Goal: Task Accomplishment & Management: Manage account settings

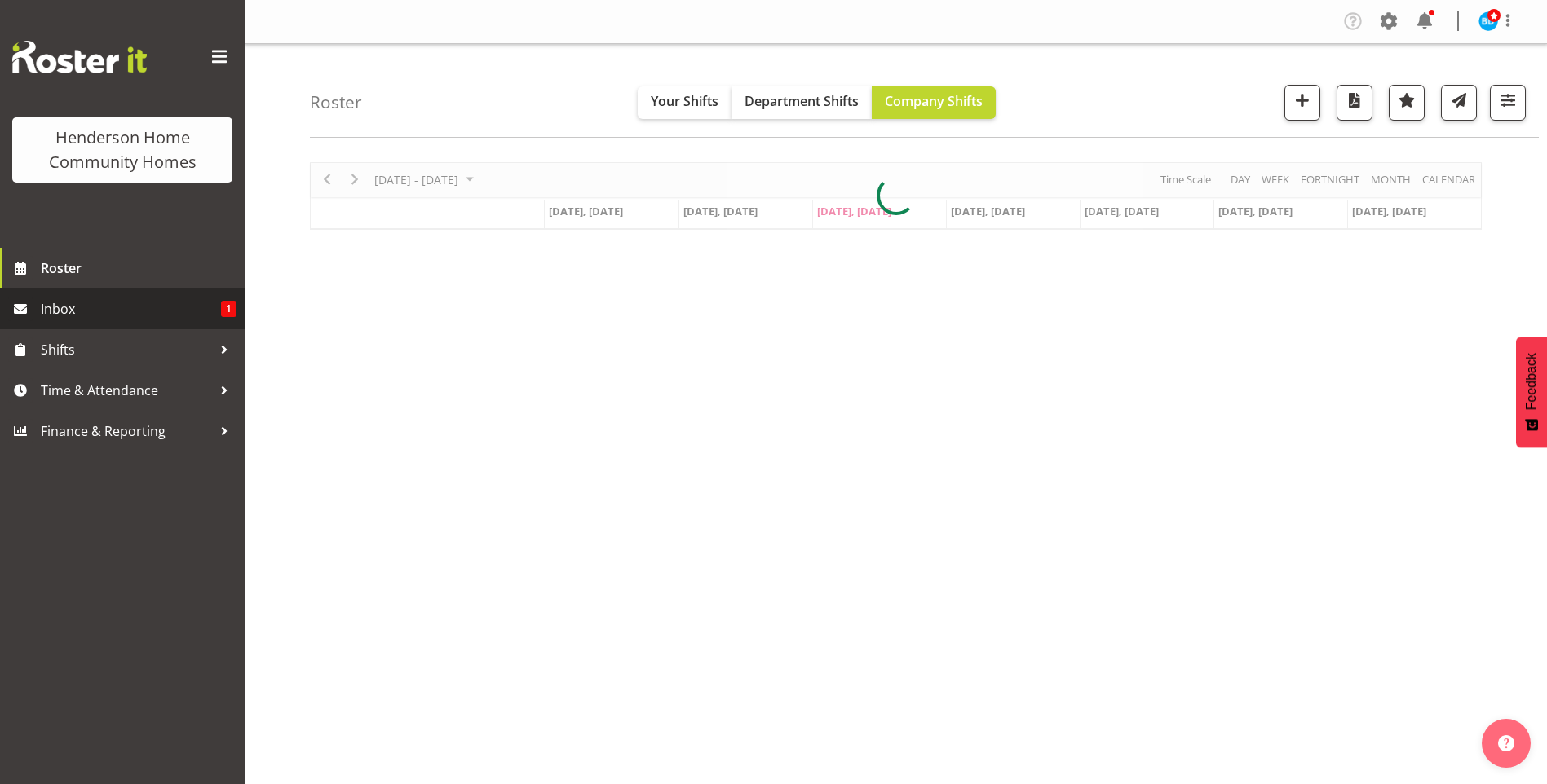
click at [126, 320] on span "Inbox" at bounding box center [131, 309] width 180 height 24
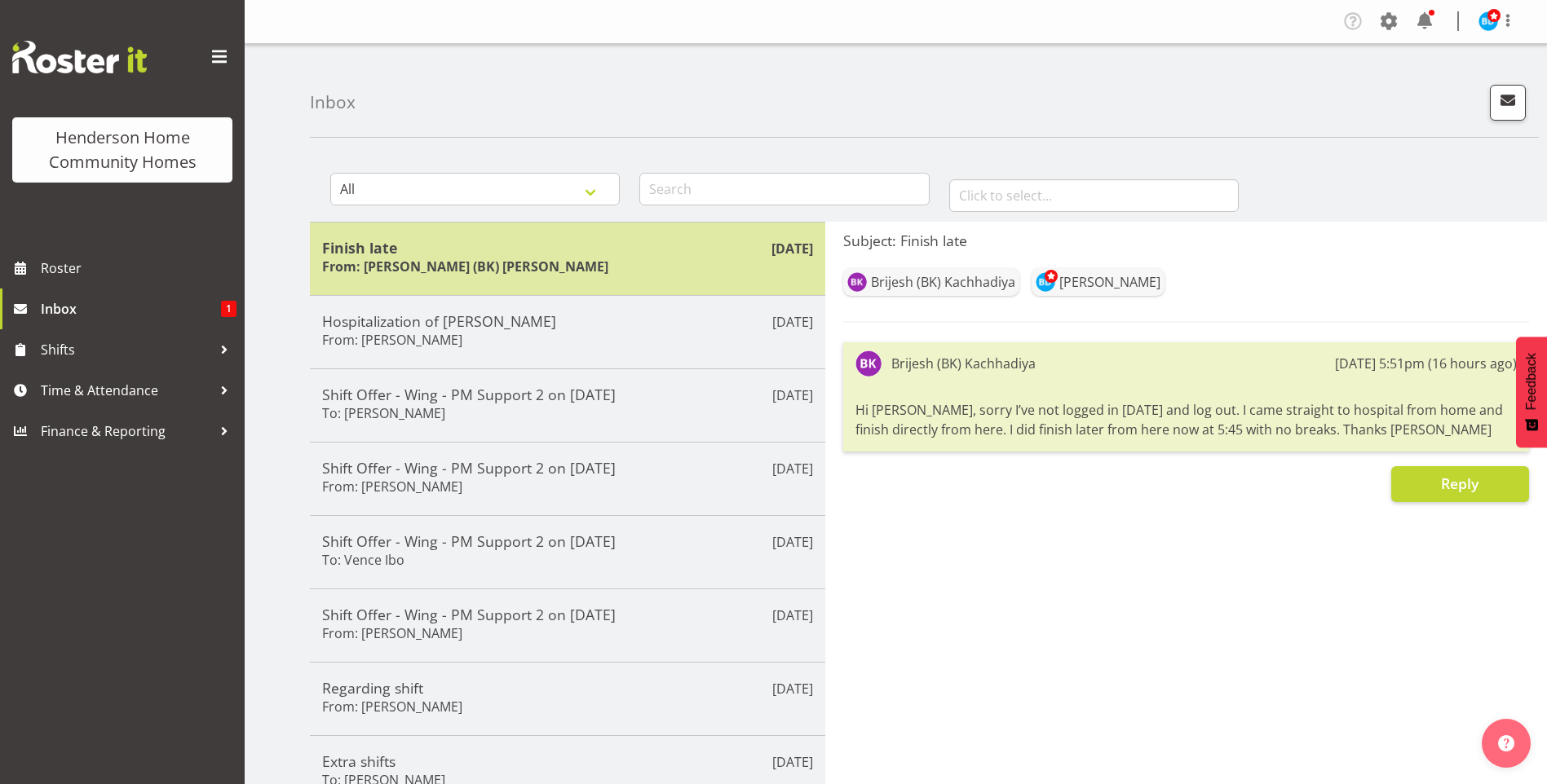
click at [555, 258] on div "Finish late From: Brijesh (BK) Kachhadiya" at bounding box center [567, 258] width 491 height 40
click at [420, 266] on h6 "From: Brijesh (BK) Kachhadiya" at bounding box center [465, 266] width 286 height 16
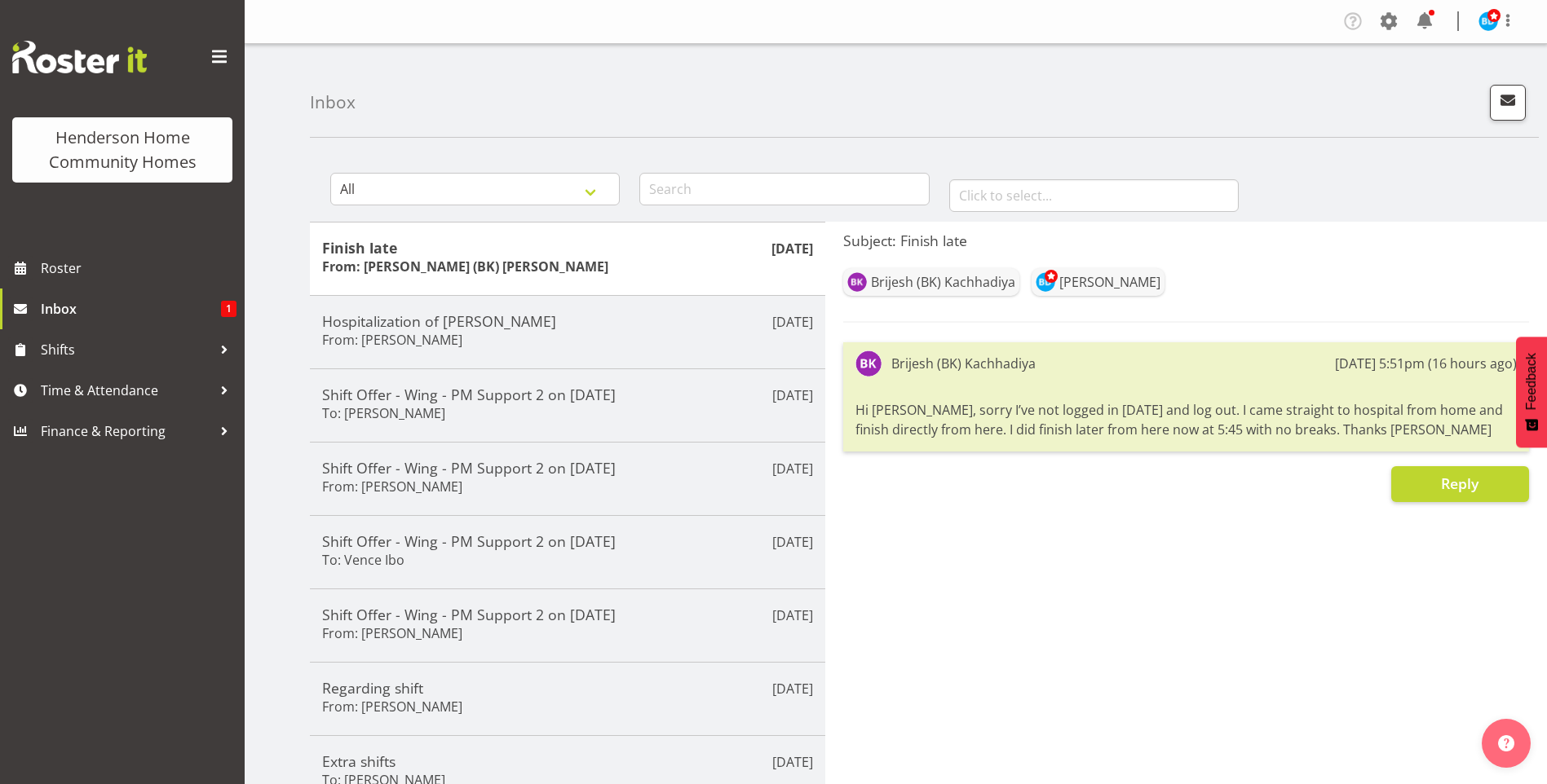
click at [1438, 15] on div "Company Settings Roles & Skills Tasks Jobs Employees Locations & Departments Ac…" at bounding box center [1435, 22] width 191 height 27
click at [1427, 20] on span at bounding box center [1425, 22] width 26 height 26
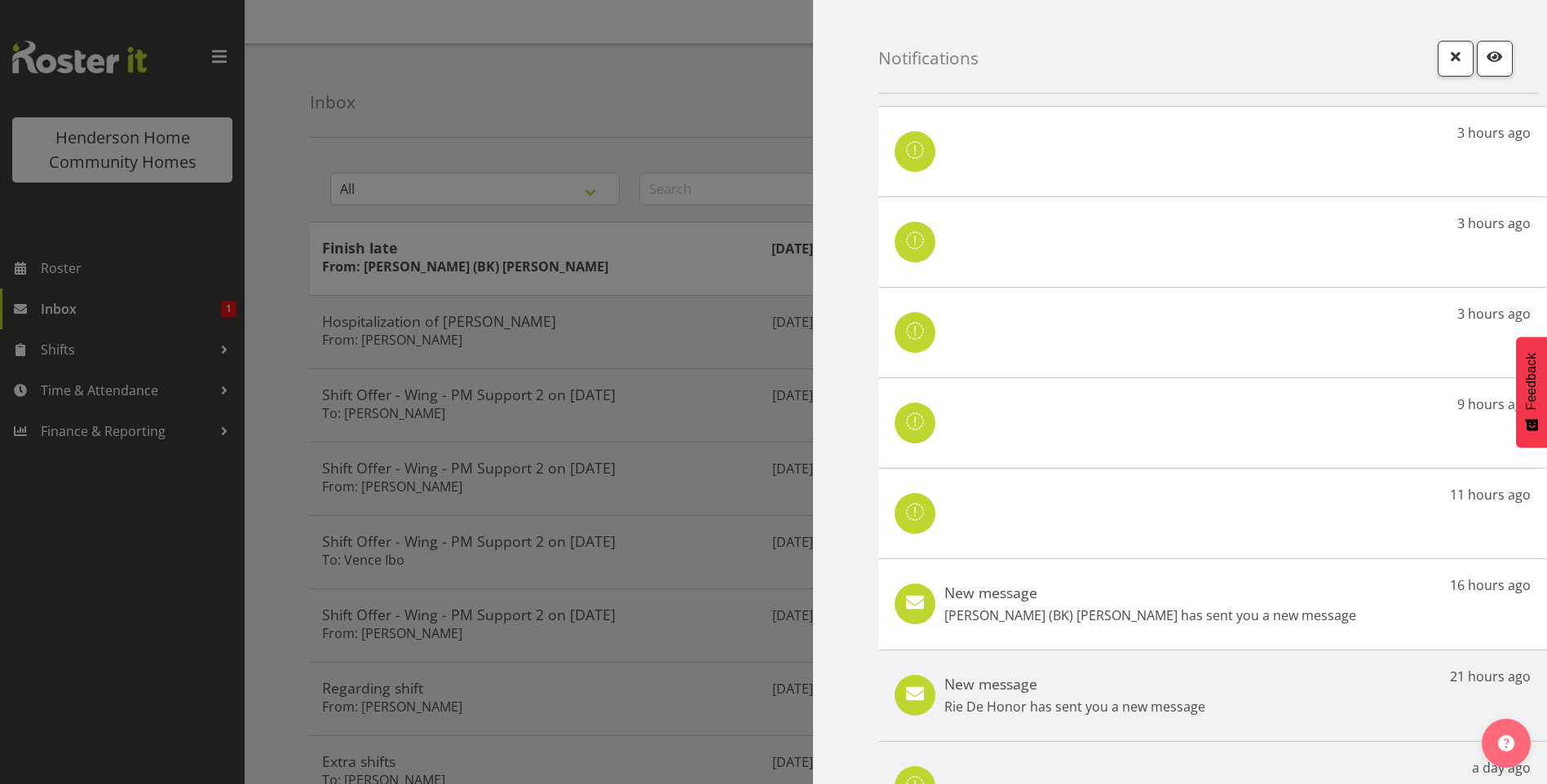
click at [1235, 614] on p "Brijesh (BK) Kachhadiya has sent you a new message" at bounding box center [1150, 615] width 411 height 20
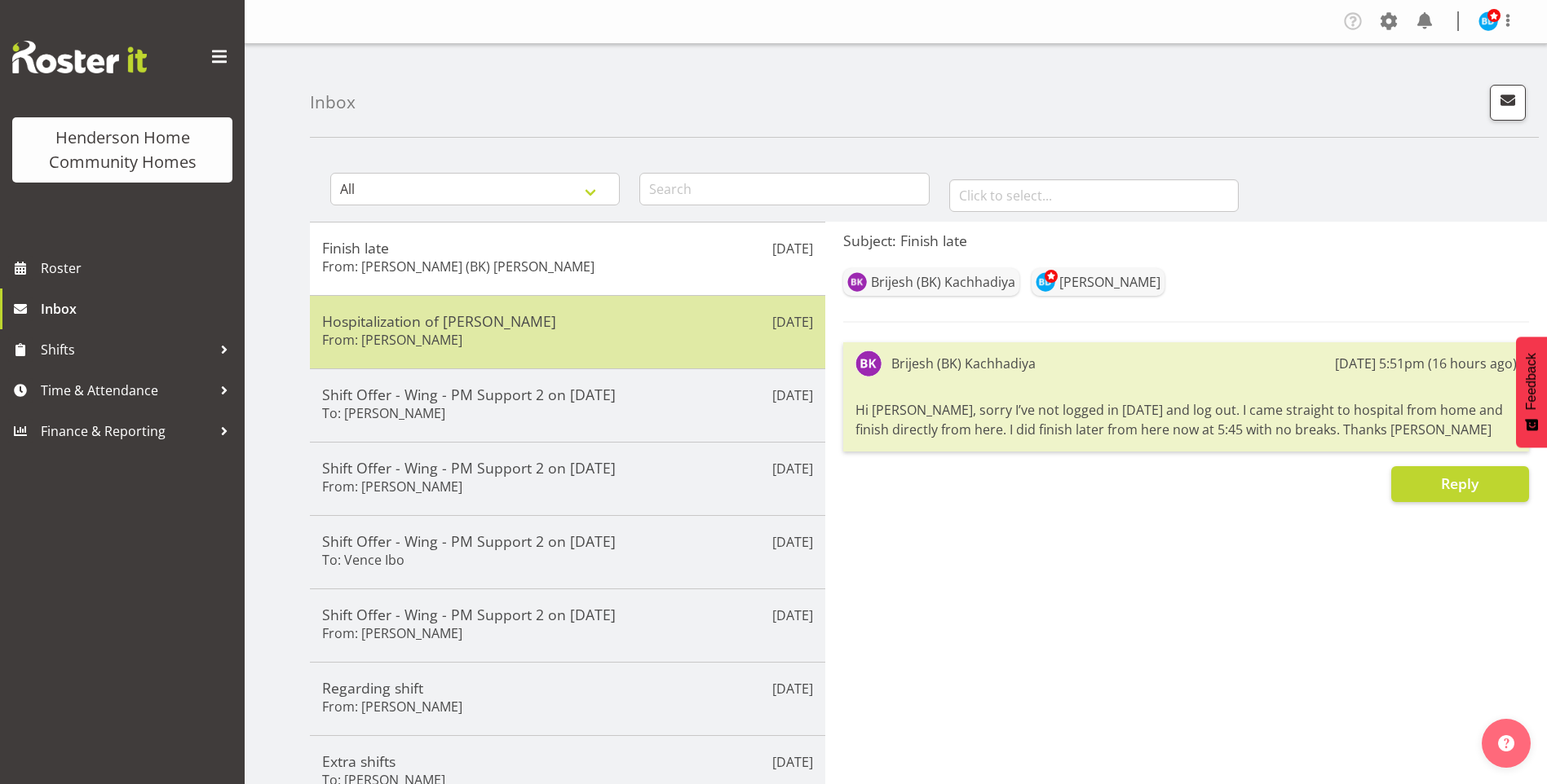
click at [473, 329] on h5 "Hospitalization of Matthew" at bounding box center [567, 321] width 491 height 18
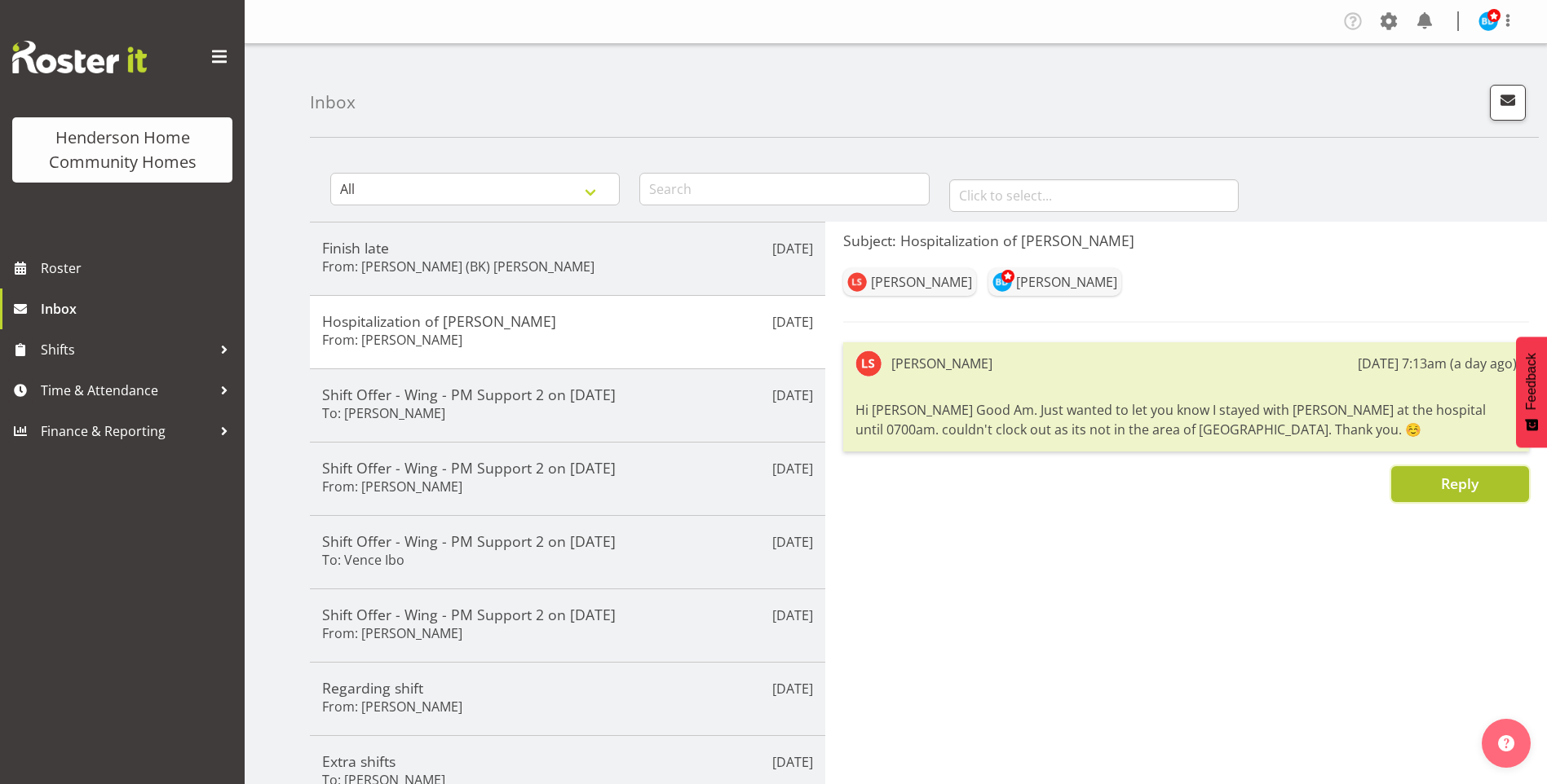
click at [1436, 493] on button "Reply" at bounding box center [1460, 484] width 138 height 36
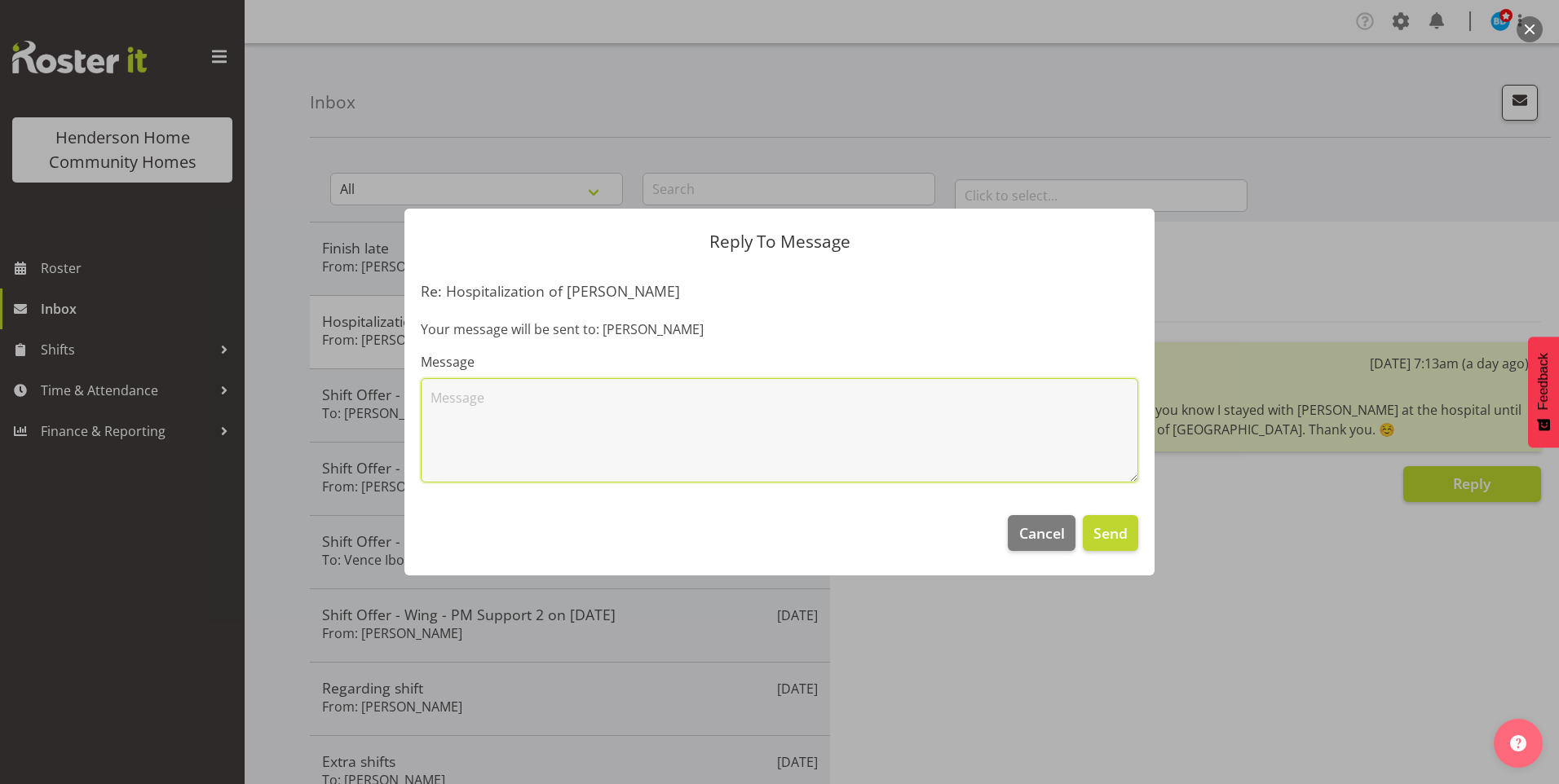
click at [874, 437] on textarea at bounding box center [780, 430] width 718 height 104
type textarea "Thanks Liezl, I have authorised your timesheet accordingly."
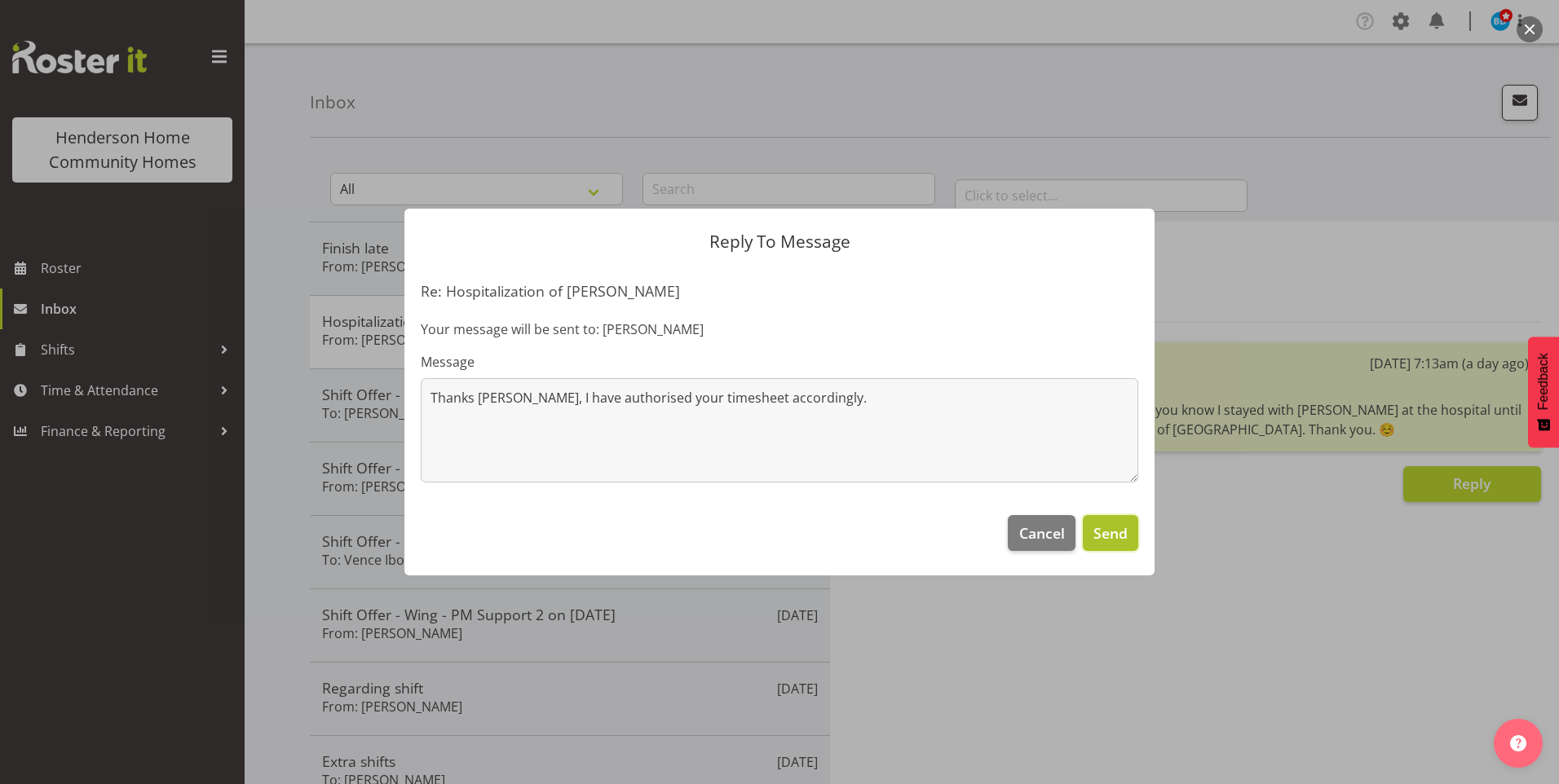
click at [1128, 535] on button "Send" at bounding box center [1110, 533] width 55 height 36
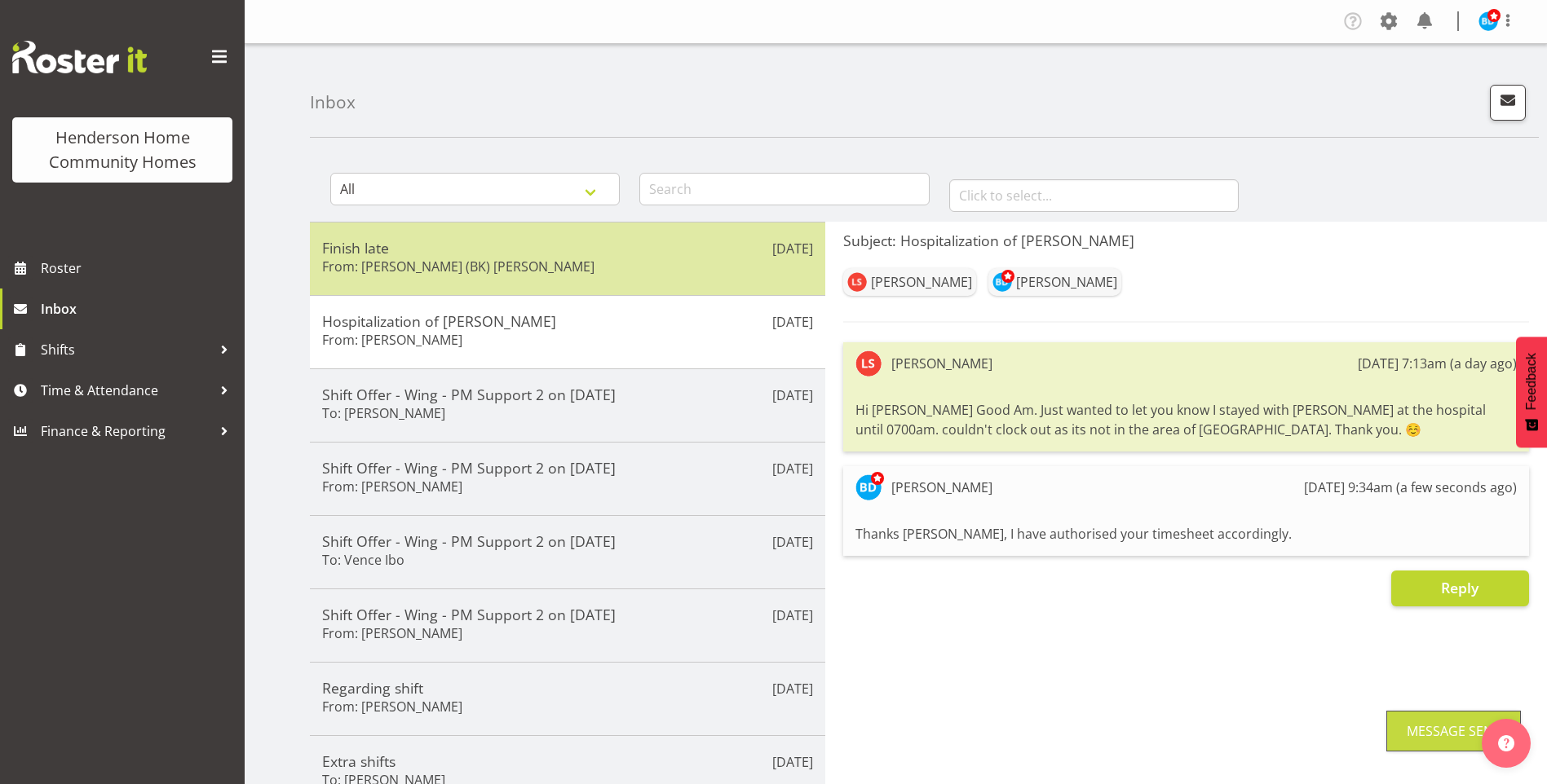
drag, startPoint x: 562, startPoint y: 256, endPoint x: 690, endPoint y: 287, distance: 131.7
click at [563, 256] on div "Finish late From: Brijesh (BK) Kachhadiya" at bounding box center [567, 258] width 491 height 40
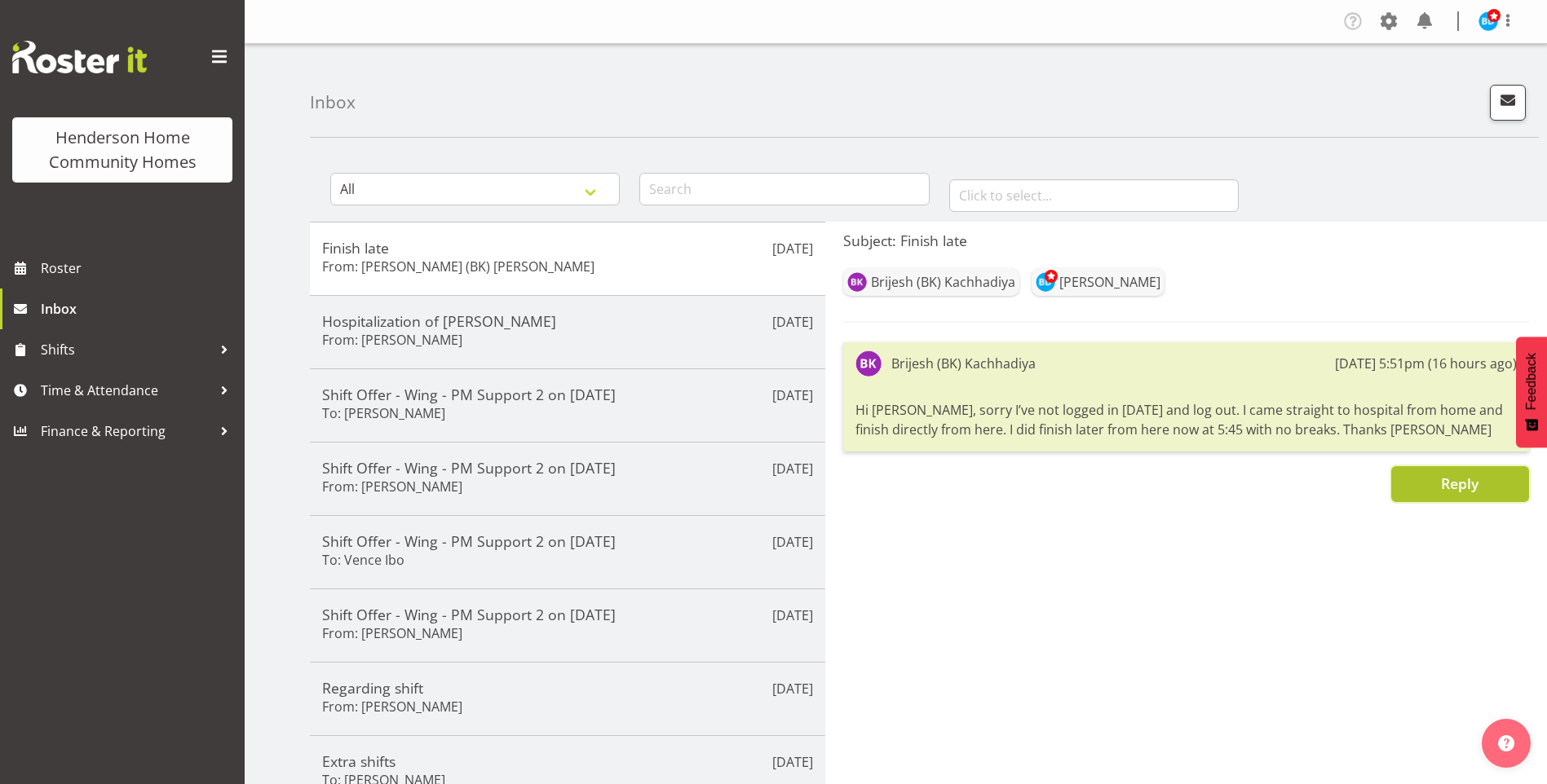
click at [1433, 492] on button "Reply" at bounding box center [1460, 484] width 138 height 36
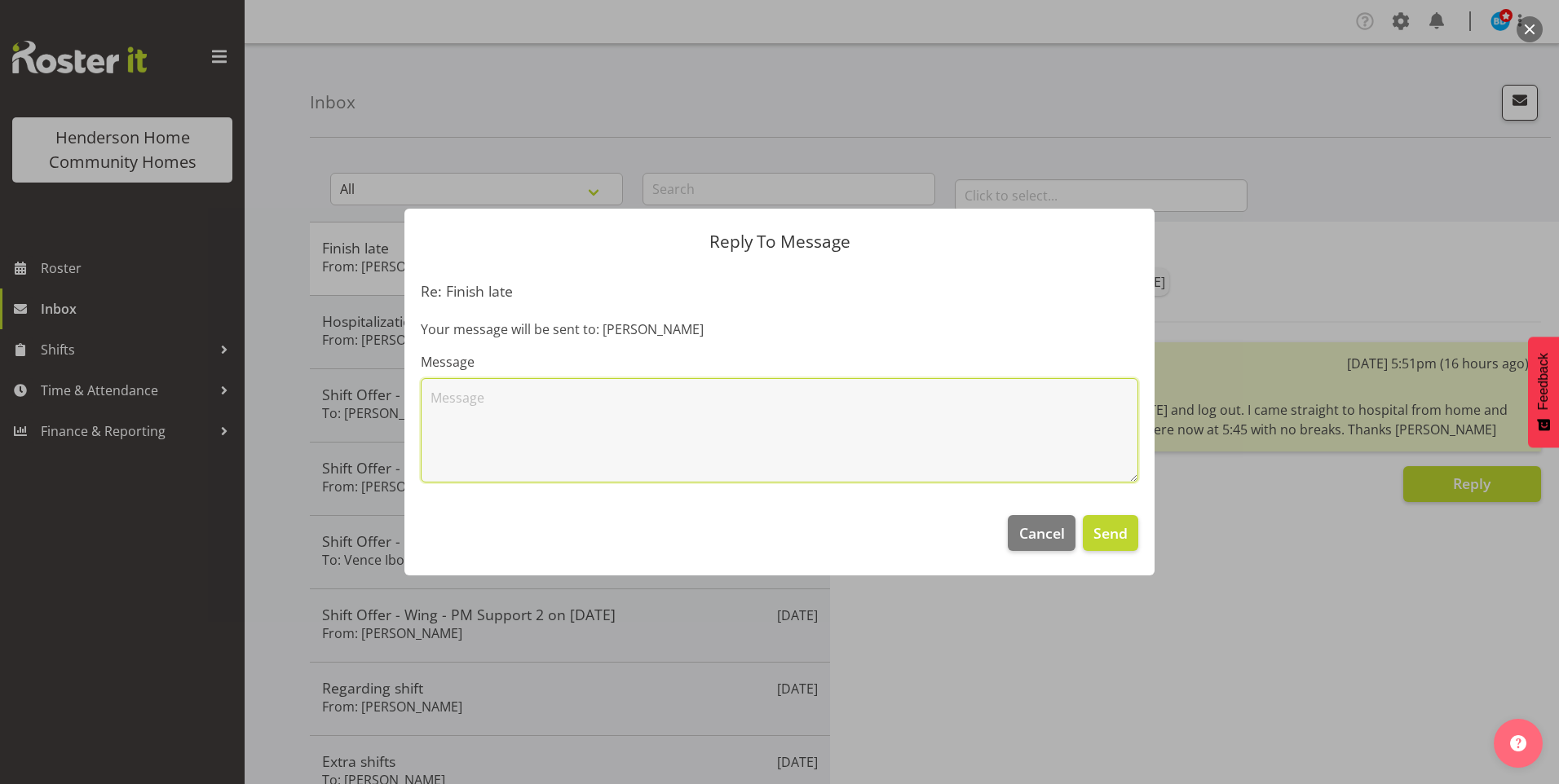
click at [666, 380] on textarea at bounding box center [780, 430] width 718 height 104
type textarea "Hi BK, thanks for that, I have authorised your timesheet accordingly."
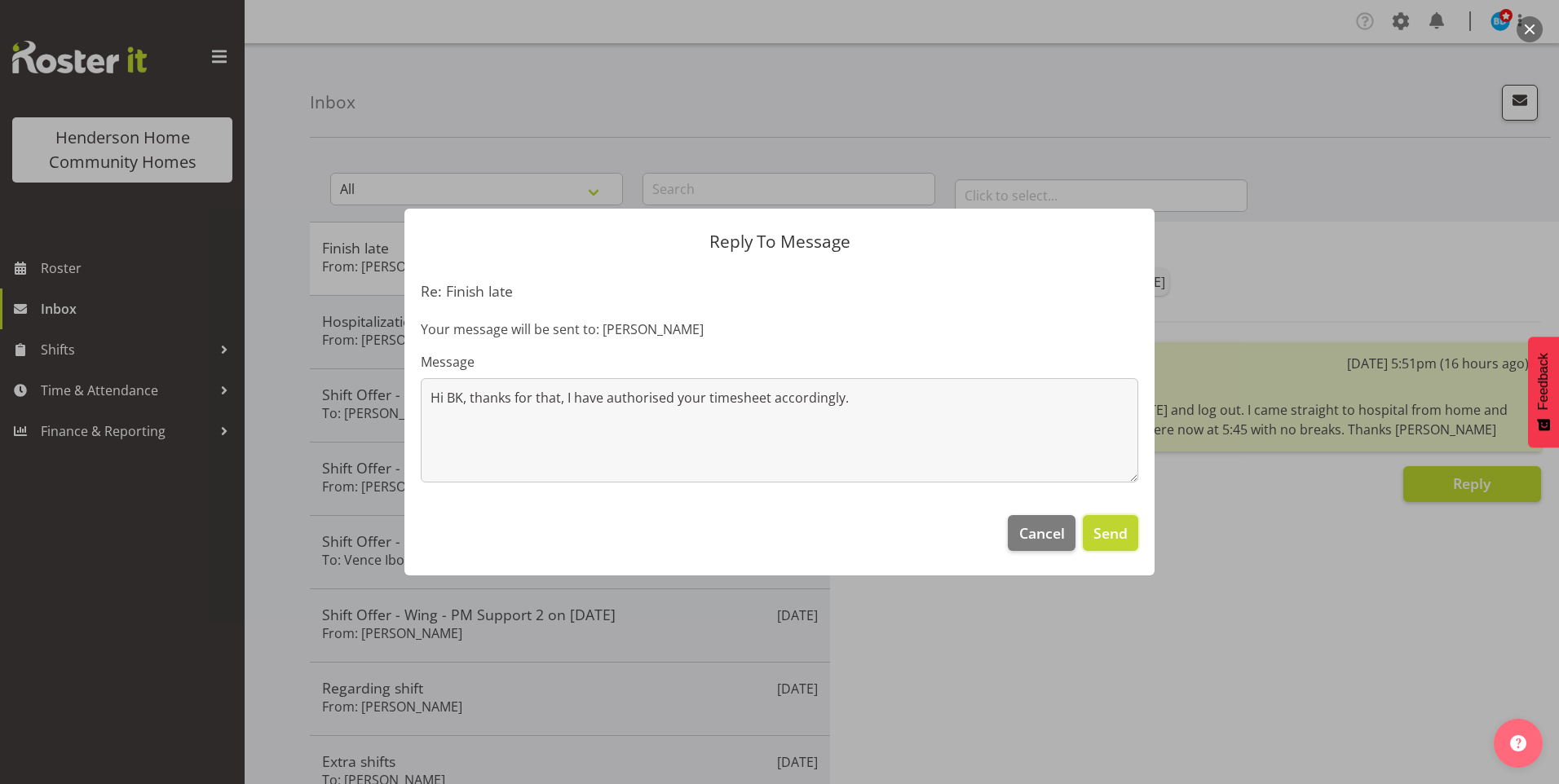
drag, startPoint x: 1123, startPoint y: 542, endPoint x: 1121, endPoint y: 531, distance: 11.2
click at [1123, 540] on span "Send" at bounding box center [1110, 533] width 34 height 22
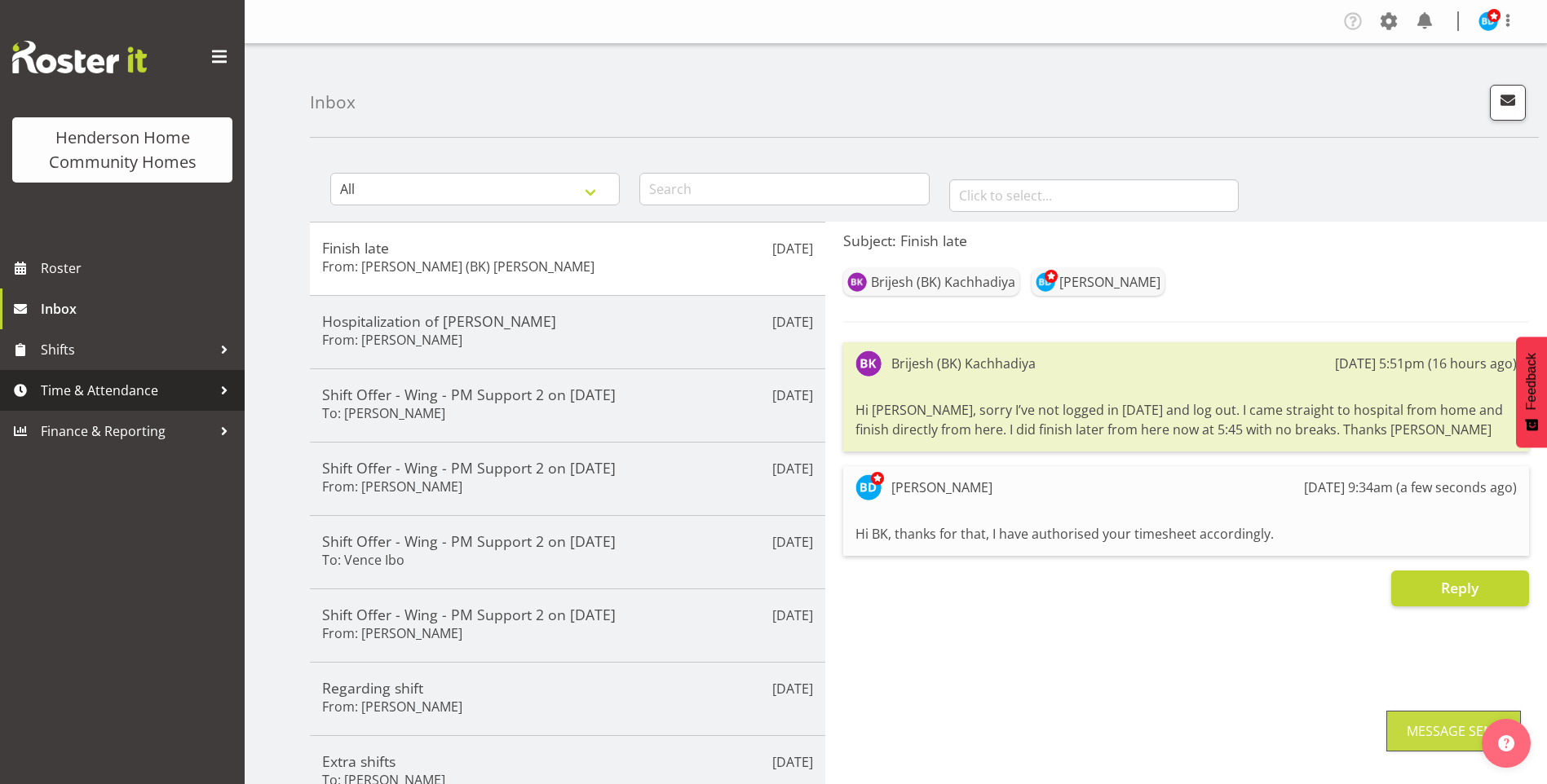
click at [141, 392] on span "Time & Attendance" at bounding box center [126, 391] width 171 height 24
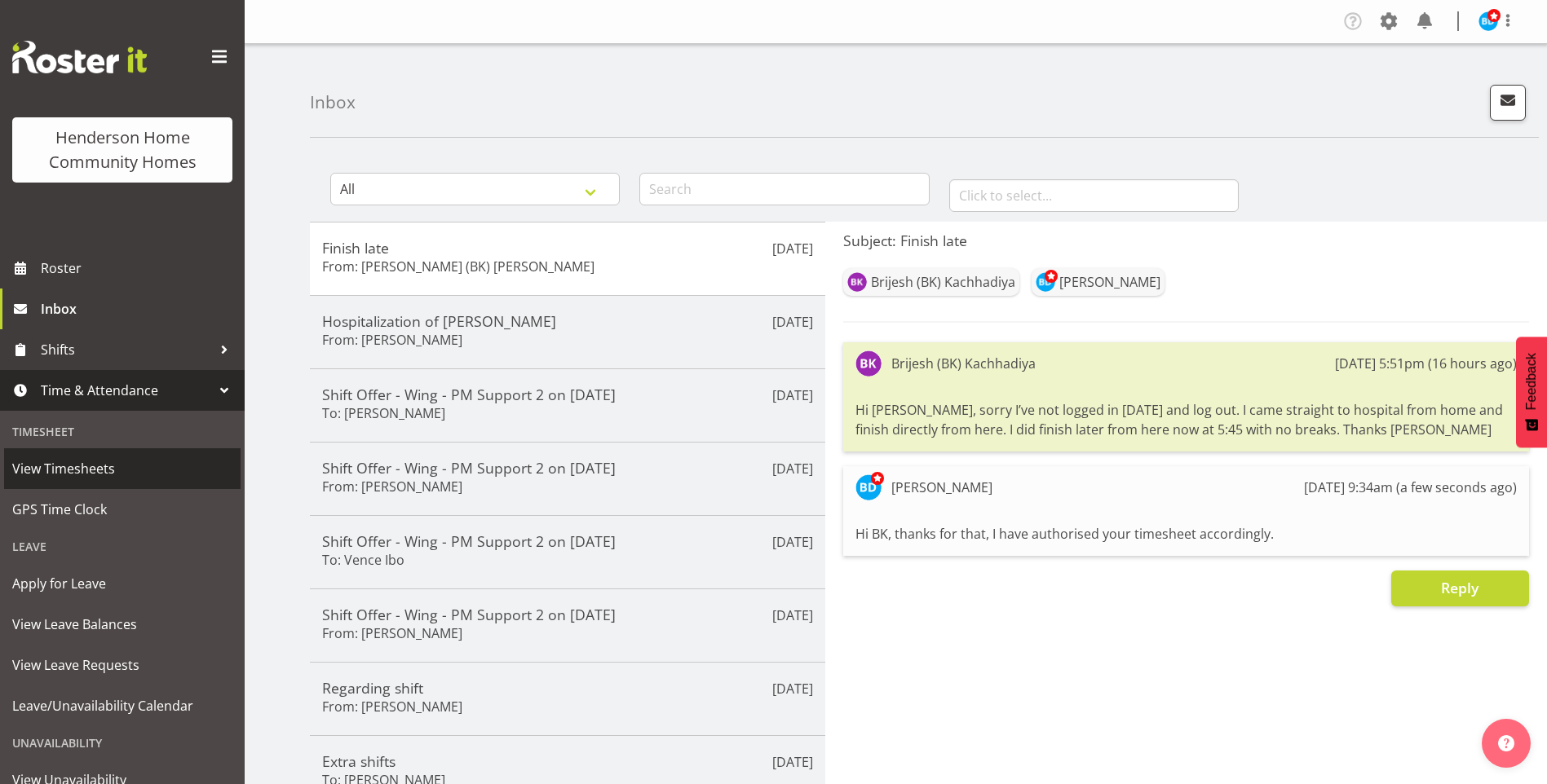
click at [114, 474] on span "View Timesheets" at bounding box center [122, 469] width 220 height 24
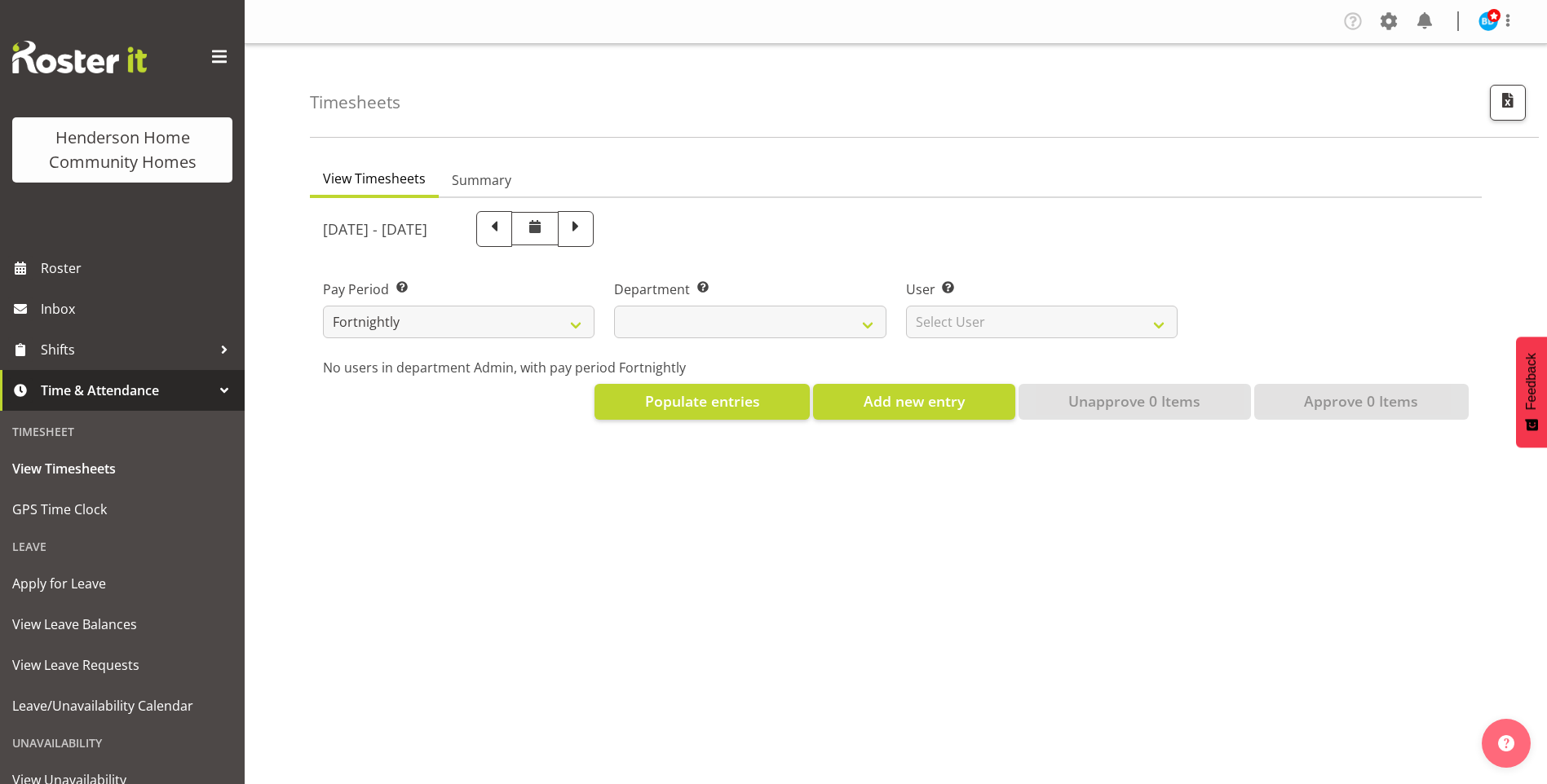
select select
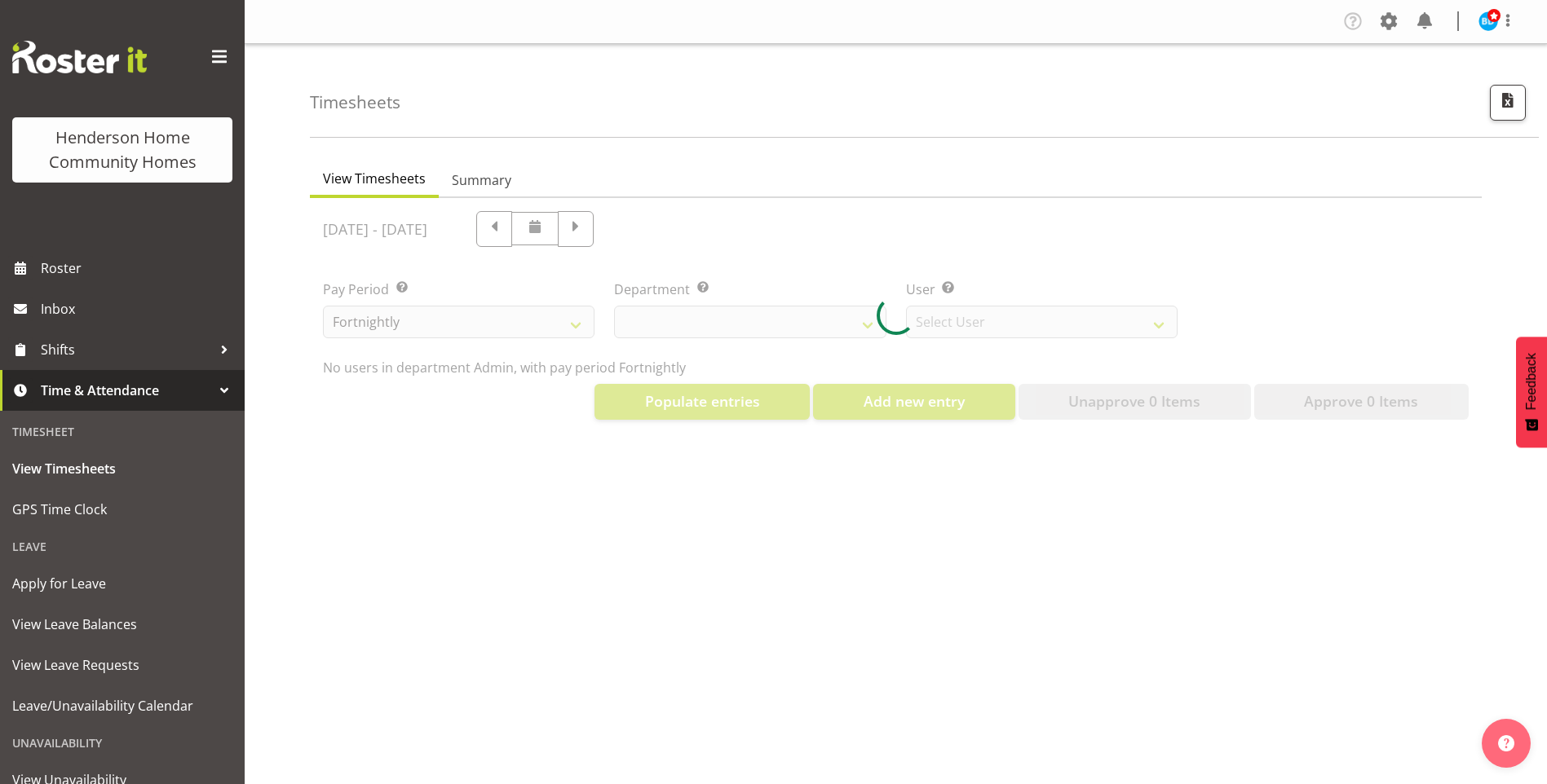
select select "8515"
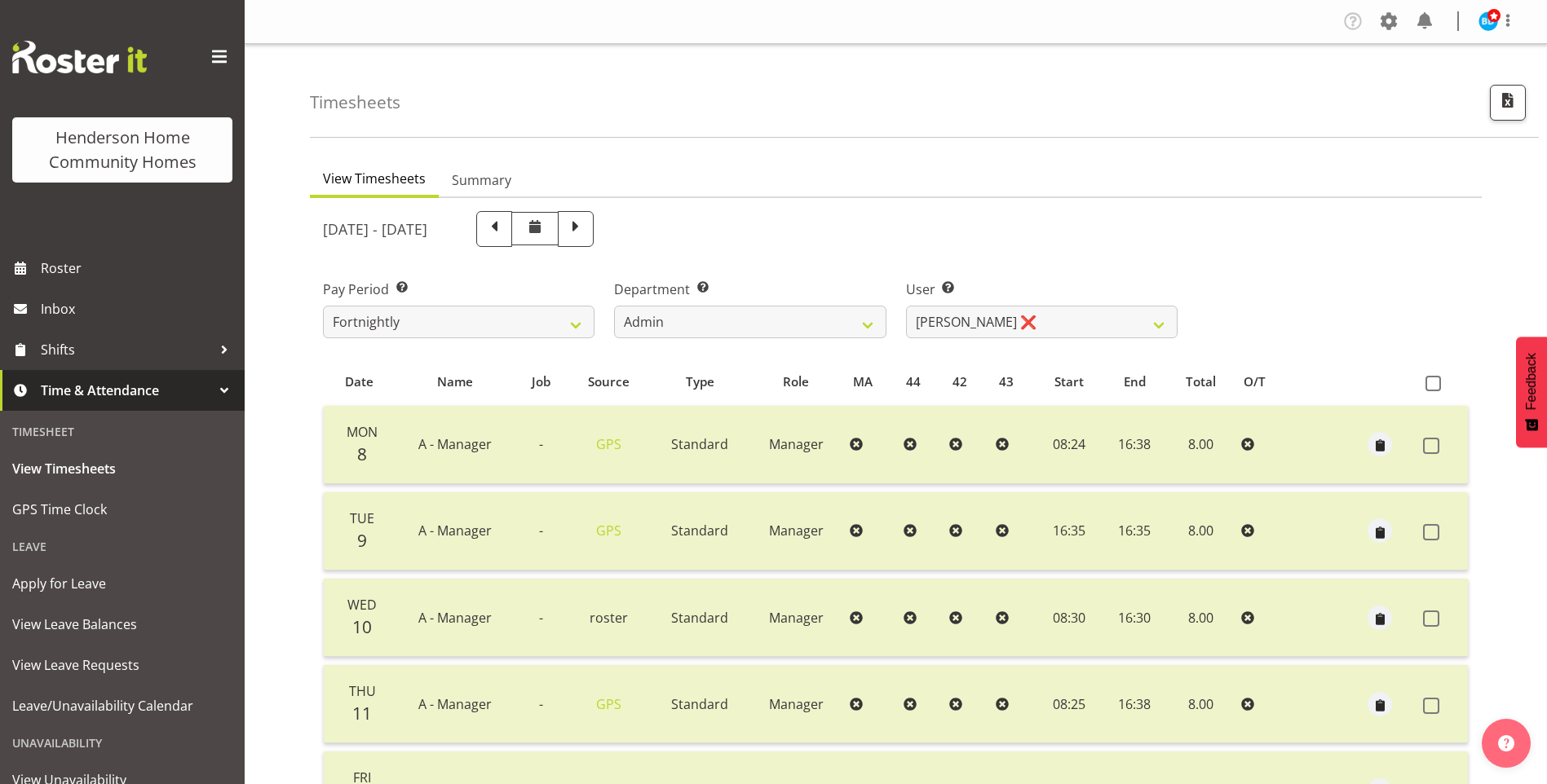
click at [586, 231] on span at bounding box center [576, 227] width 22 height 22
select select
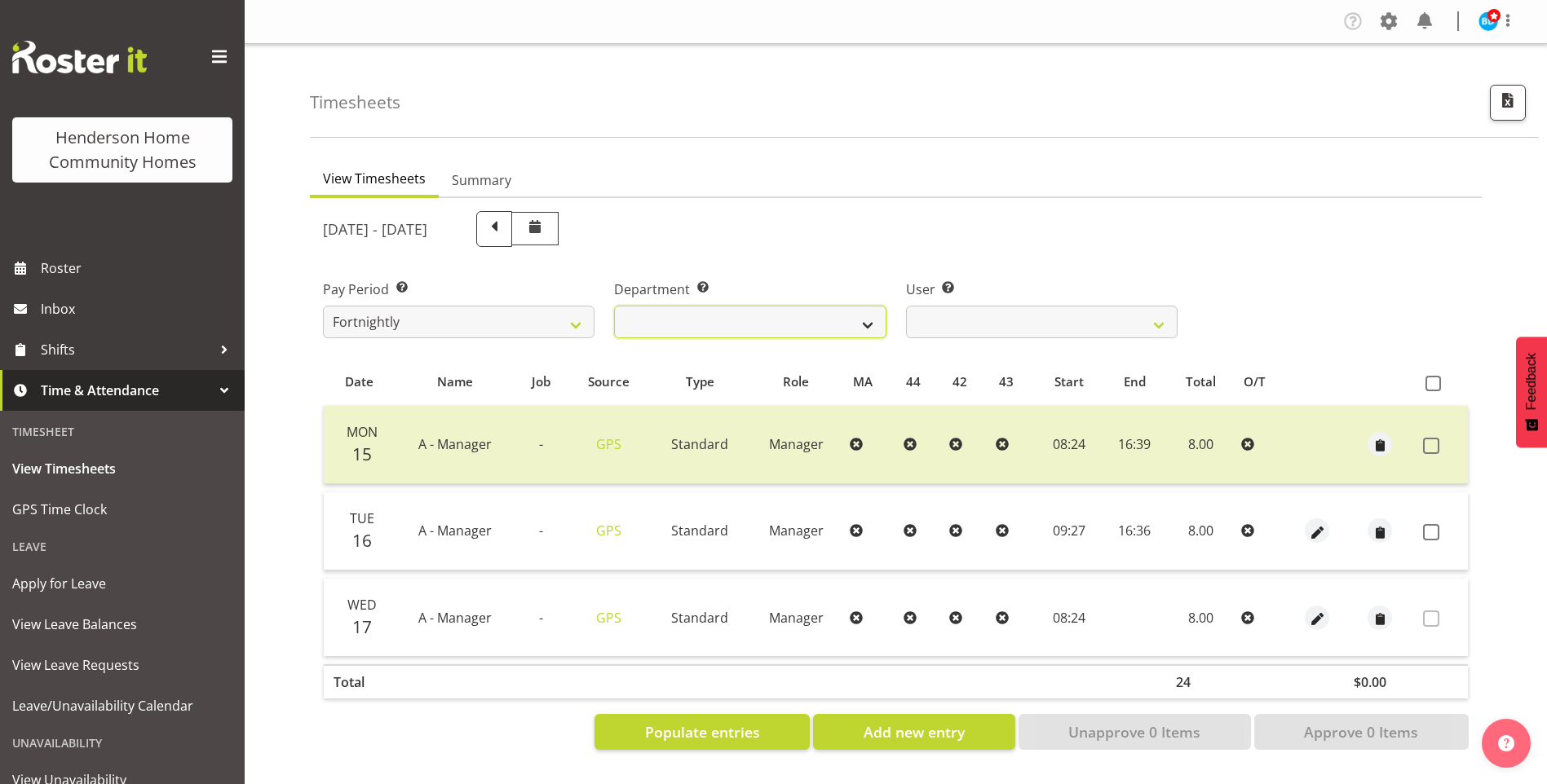
click at [703, 319] on select "Admin Homeside Houses Wingside" at bounding box center [750, 322] width 271 height 33
click at [1412, 529] on td at bounding box center [1380, 530] width 72 height 78
click at [1430, 530] on span at bounding box center [1431, 531] width 16 height 16
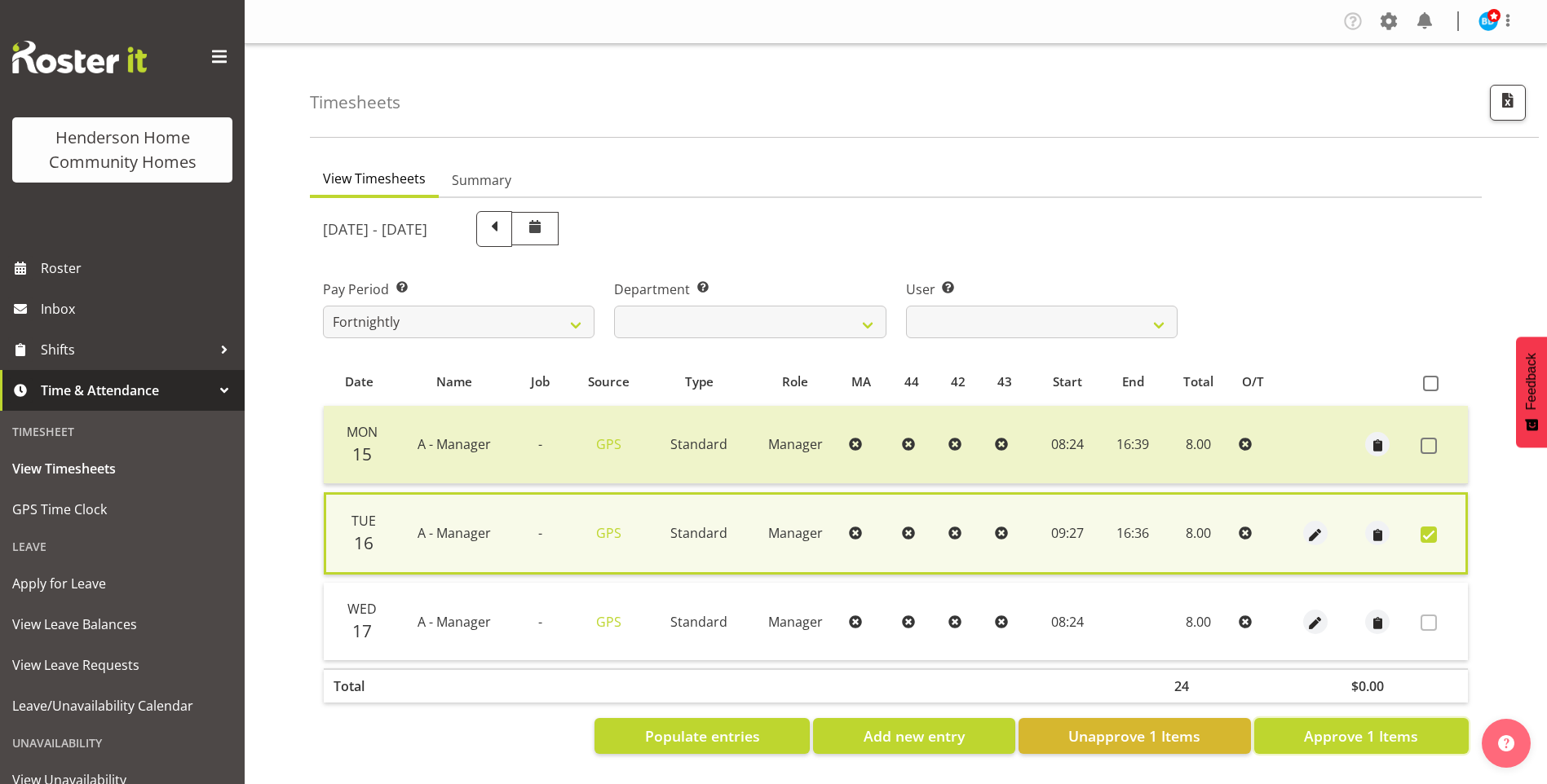
drag, startPoint x: 1369, startPoint y: 744, endPoint x: 1342, endPoint y: 721, distance: 35.5
click at [1368, 741] on span "Approve 1 Items" at bounding box center [1361, 736] width 115 height 22
checkbox input "false"
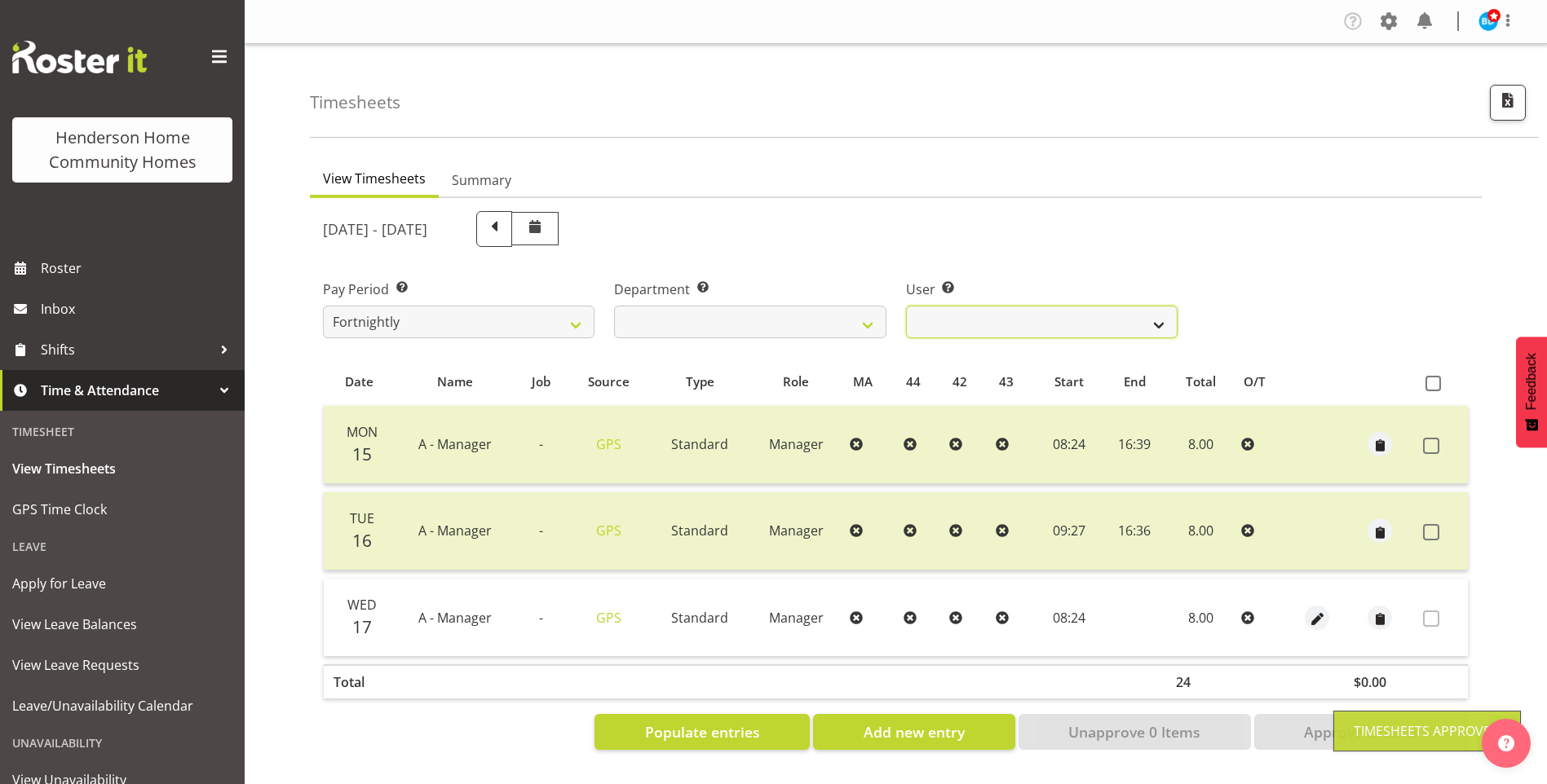
click at [984, 321] on select "Barbara Dunlop ❌ Emily-Jayne Ashton ✔ Johanna Molina ❌ Kirsty Crossley ❌" at bounding box center [1042, 322] width 271 height 33
select select "11346"
click at [906, 306] on select "Barbara Dunlop ❌ Emily-Jayne Ashton ✔ Johanna Molina ❌ Kirsty Crossley ❌" at bounding box center [1042, 322] width 271 height 33
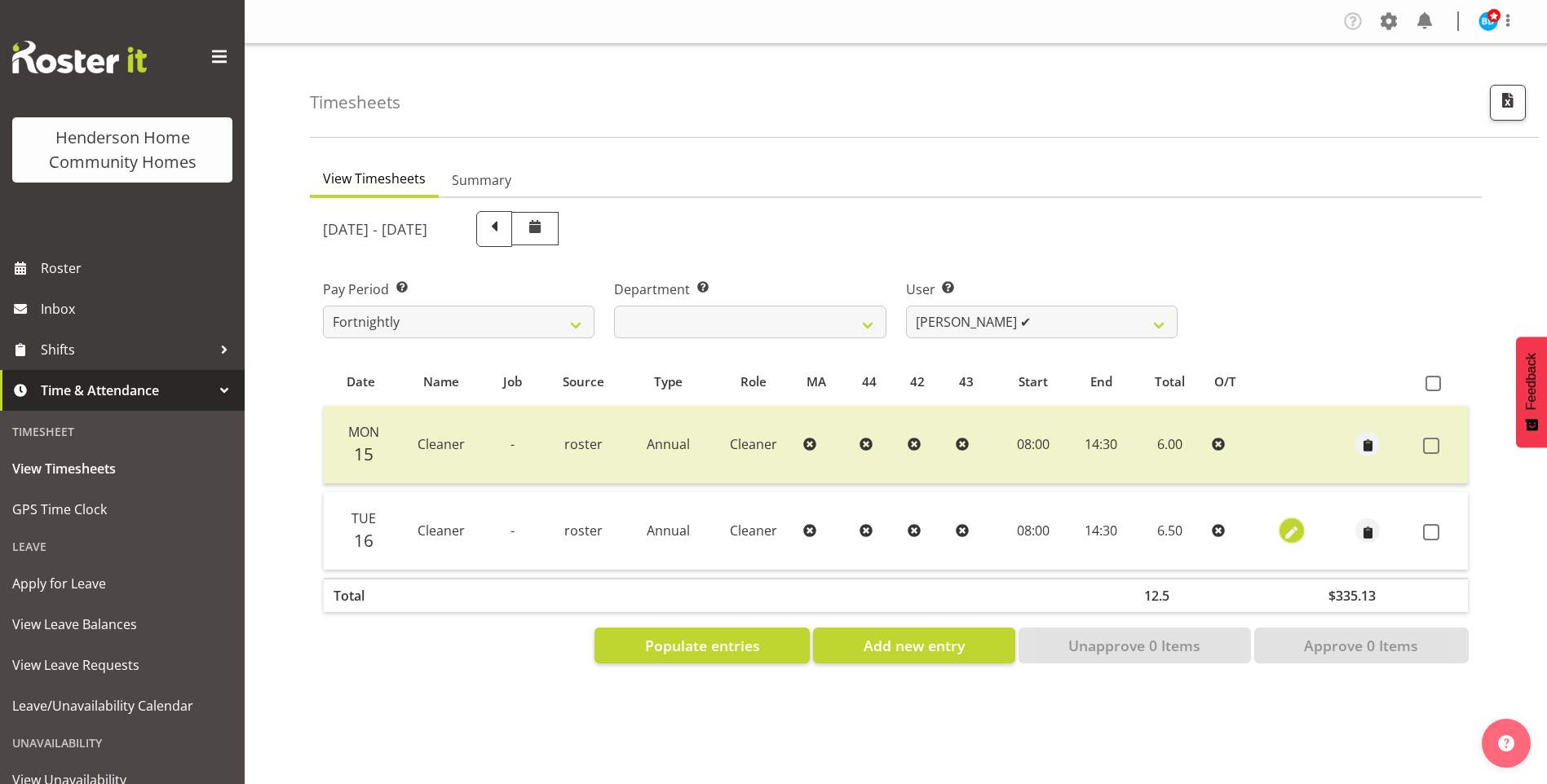
click at [1284, 529] on span "button" at bounding box center [1292, 532] width 19 height 19
select select "Annual"
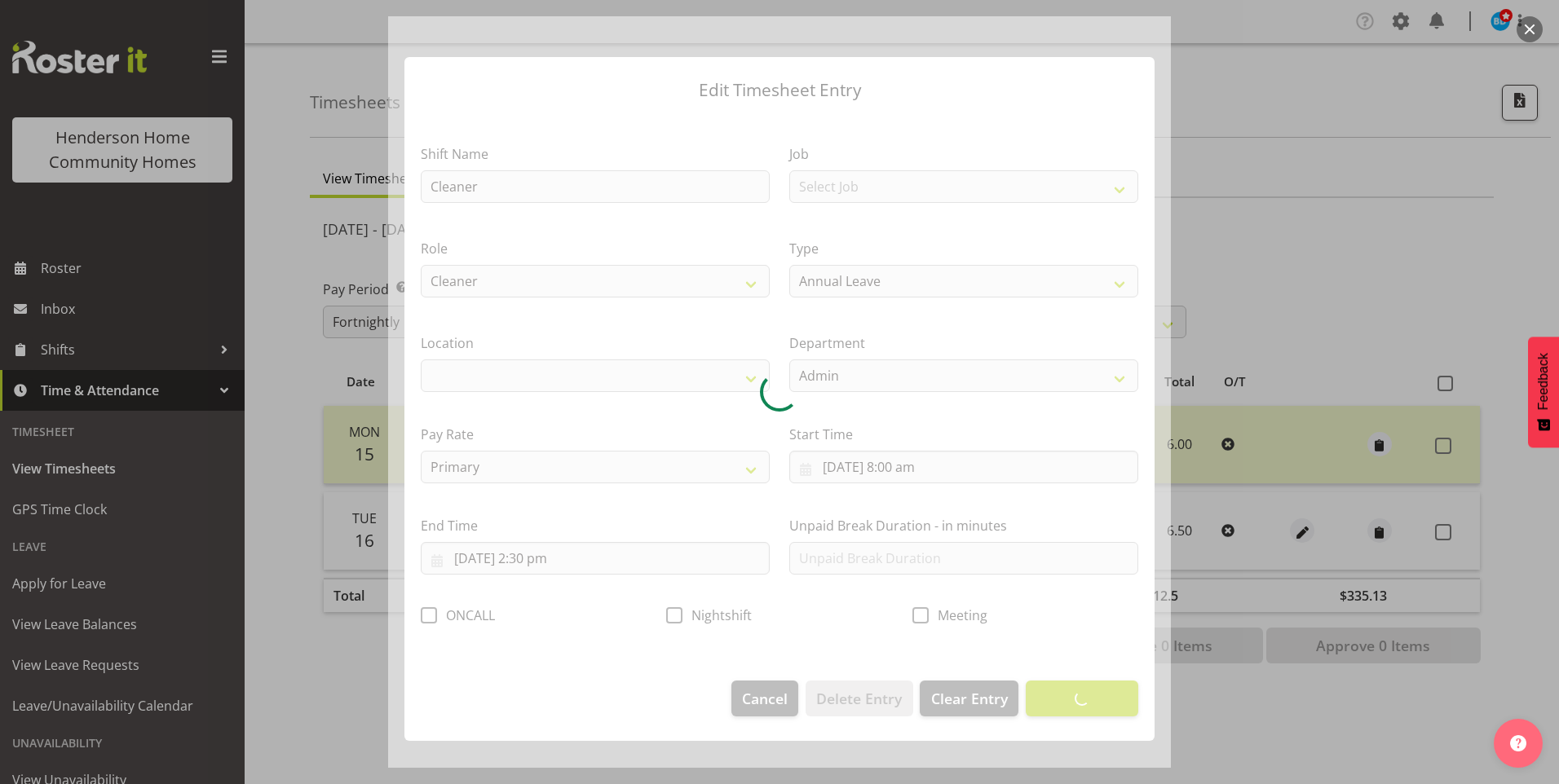
select select "1067"
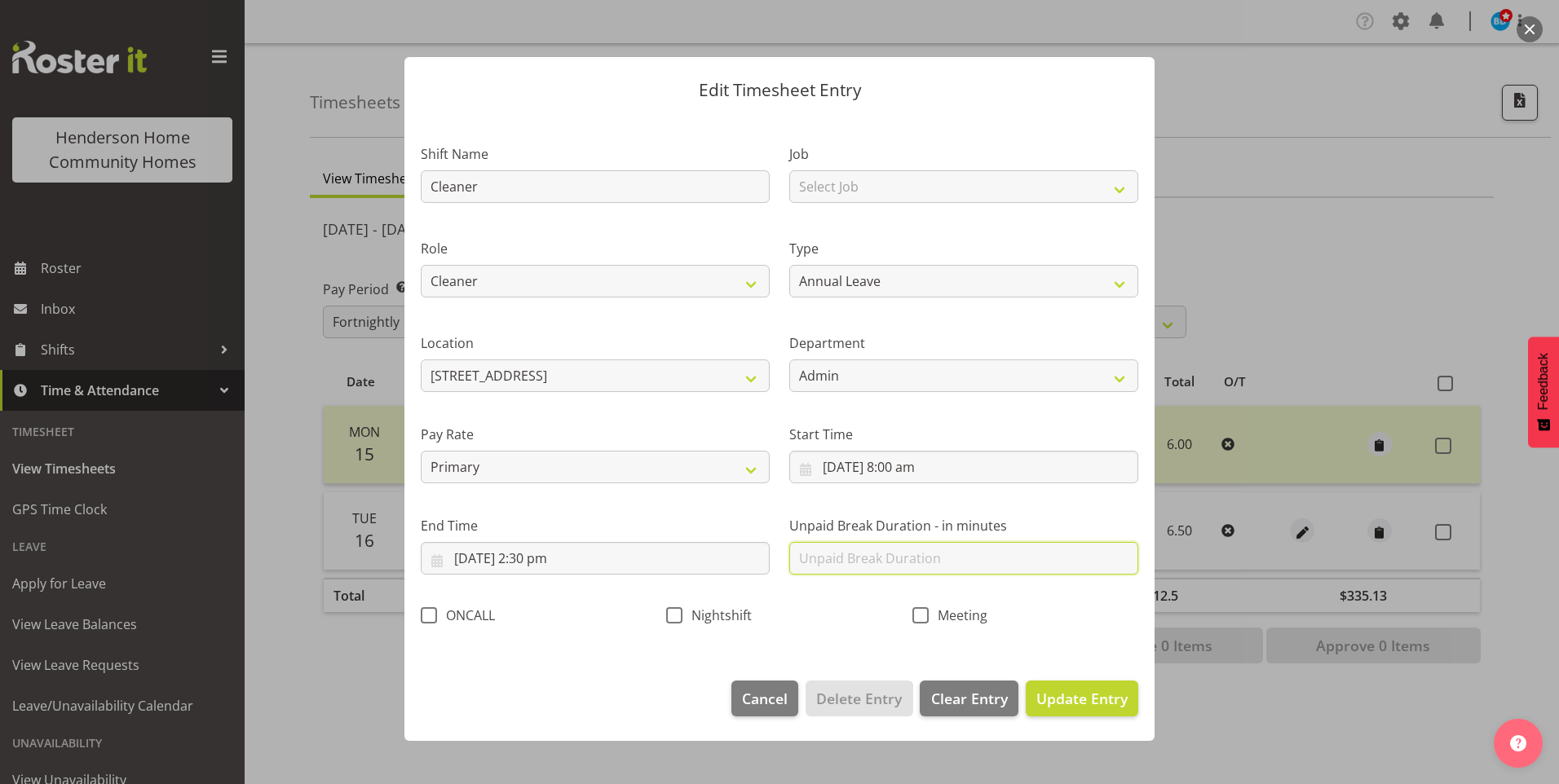
click at [871, 559] on input "text" at bounding box center [964, 558] width 349 height 33
type input "30"
drag, startPoint x: 1092, startPoint y: 705, endPoint x: 1255, endPoint y: 623, distance: 182.5
click at [1095, 702] on span "Update Entry" at bounding box center [1082, 699] width 91 height 20
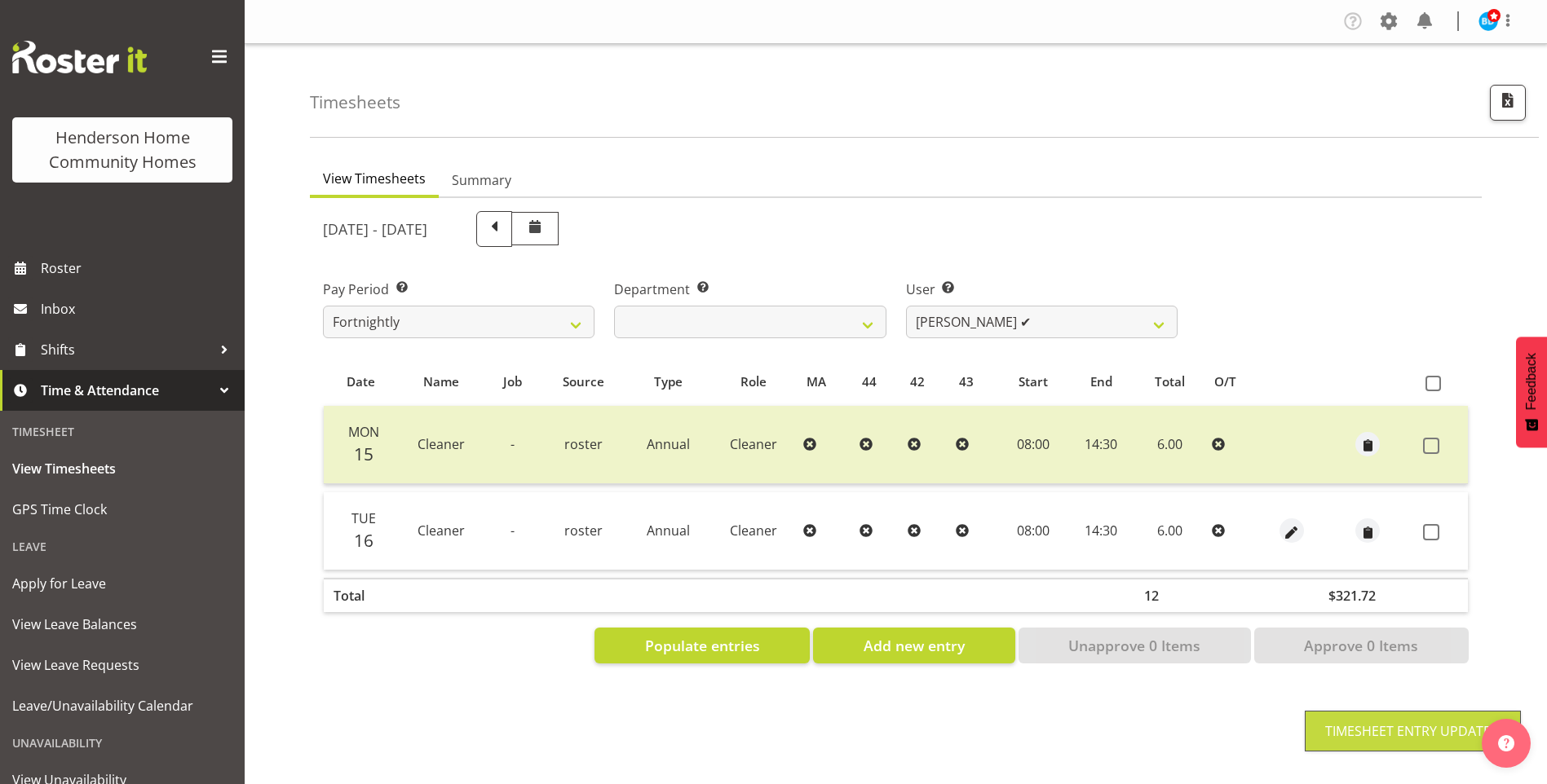
click at [1439, 535] on label at bounding box center [1435, 531] width 25 height 16
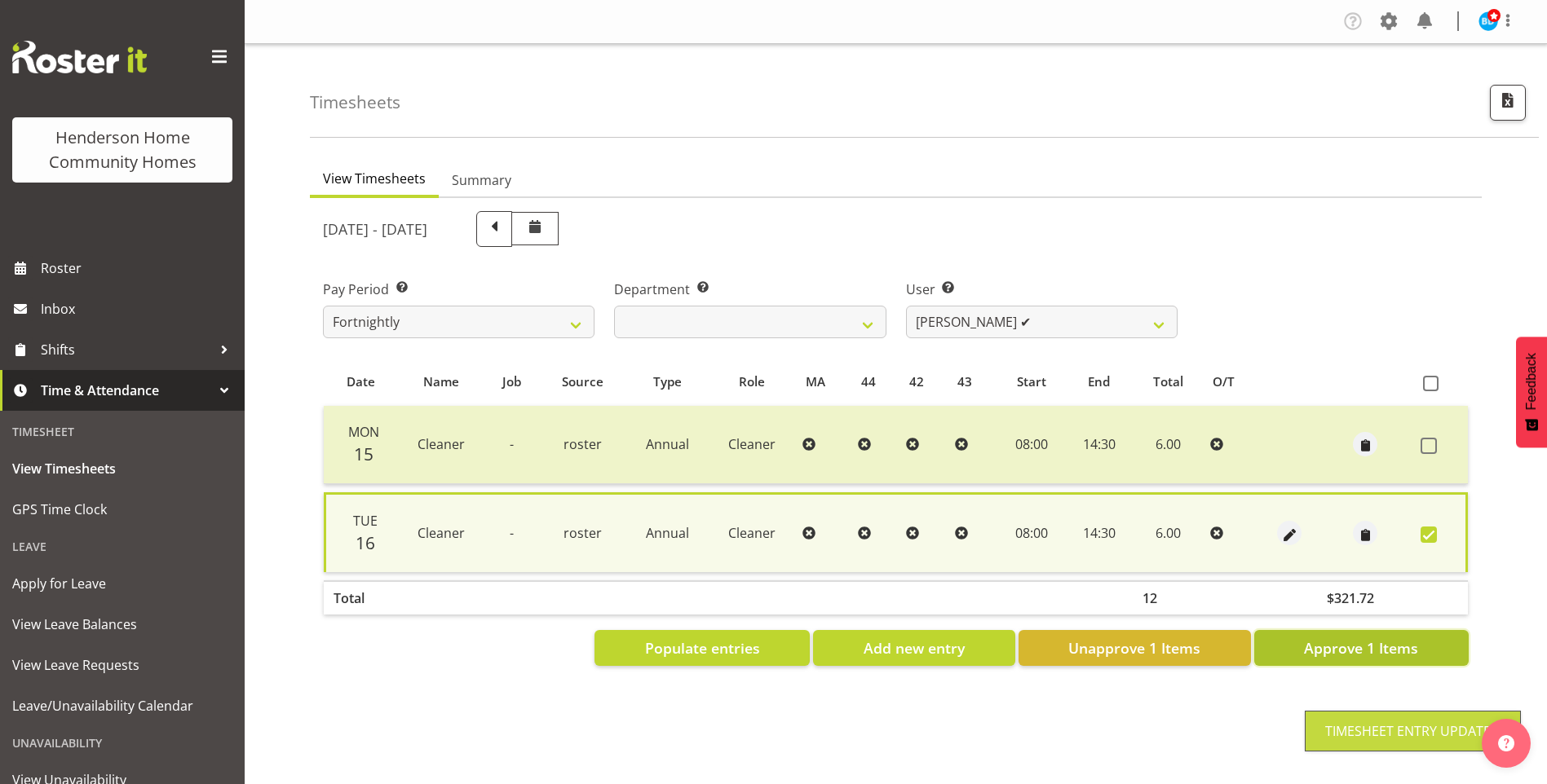
click at [1396, 634] on button "Approve 1 Items" at bounding box center [1361, 648] width 214 height 36
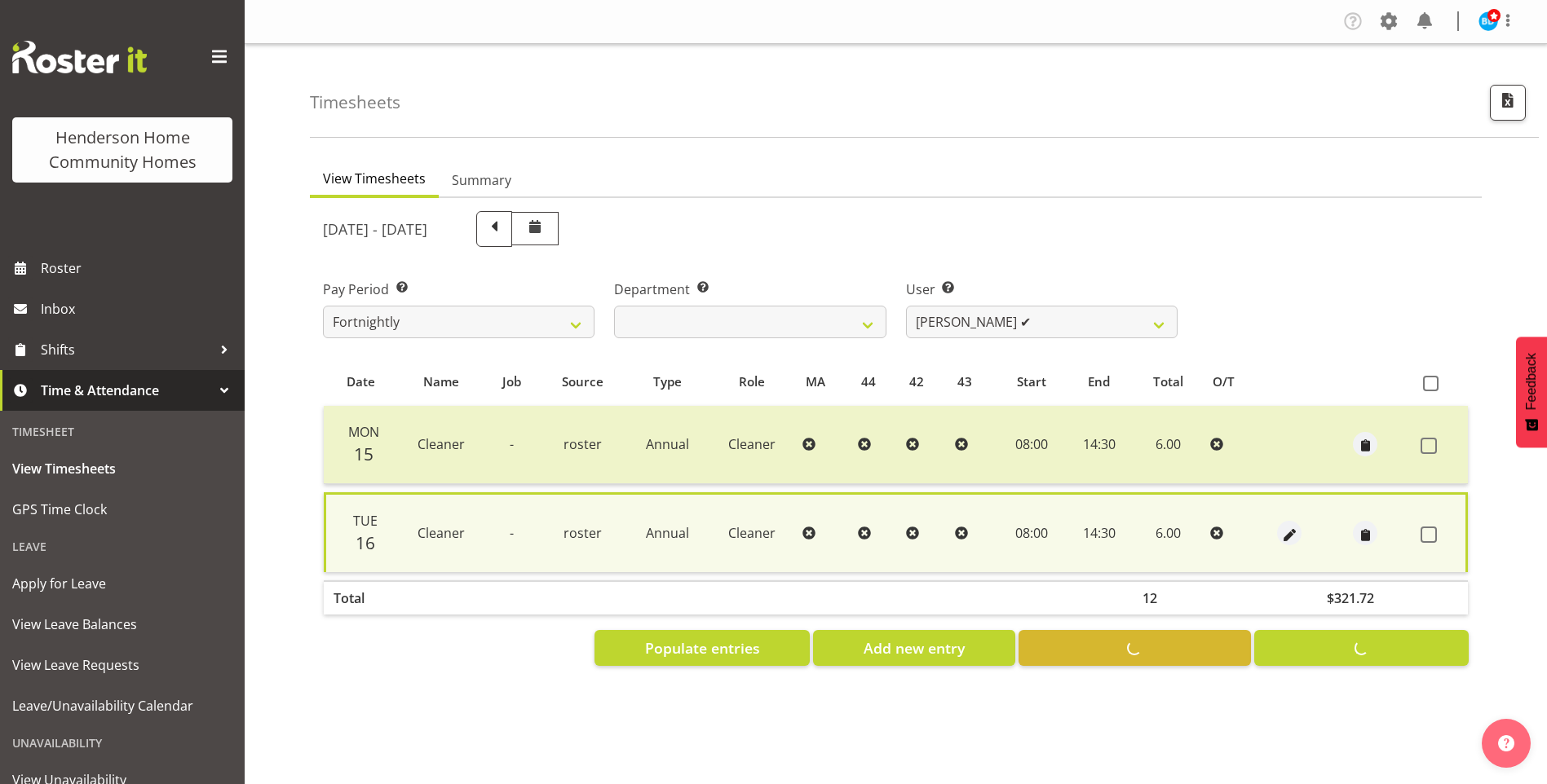
checkbox input "false"
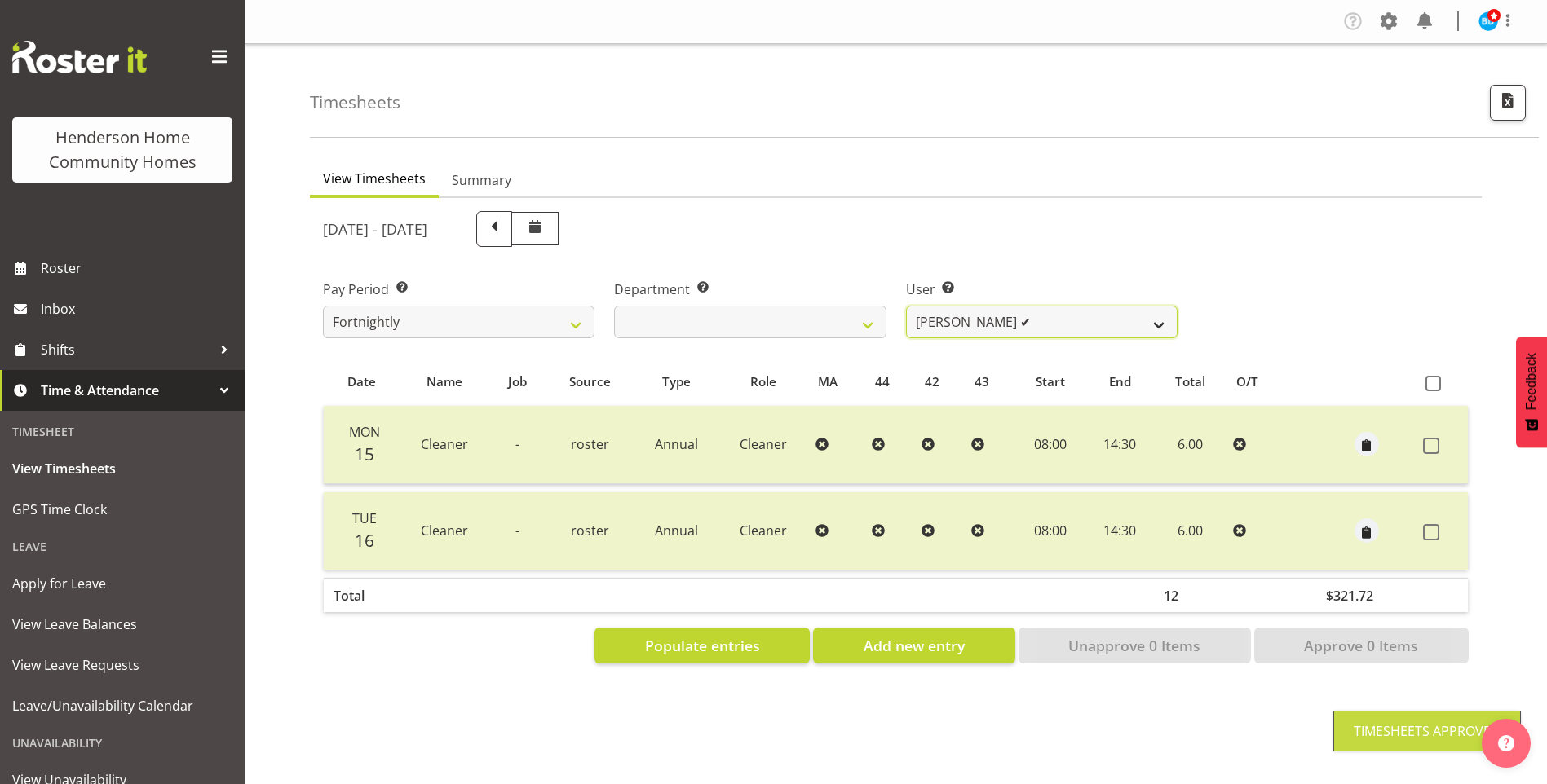
click at [947, 325] on select "Barbara Dunlop ❌ Emily-Jayne Ashton ✔ Johanna Molina ❌ Kirsty Crossley ❌" at bounding box center [1042, 322] width 271 height 33
select select "8557"
click at [906, 306] on select "Barbara Dunlop ❌ Emily-Jayne Ashton ✔ Johanna Molina ❌ Kirsty Crossley ❌" at bounding box center [1042, 322] width 271 height 33
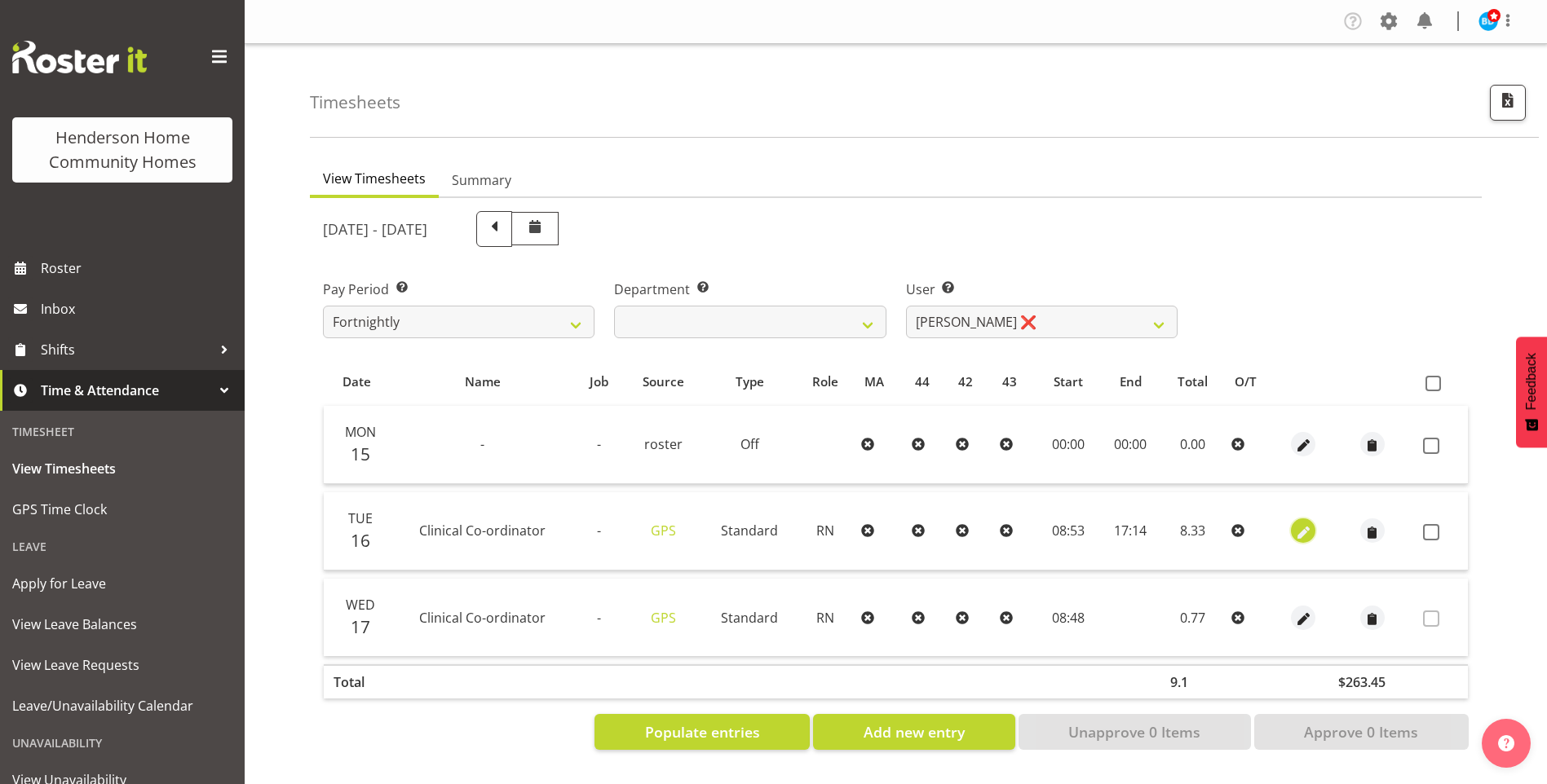
click at [1300, 530] on span "button" at bounding box center [1304, 532] width 19 height 19
select select "1216"
select select "Standard"
select select "8"
select select "2025"
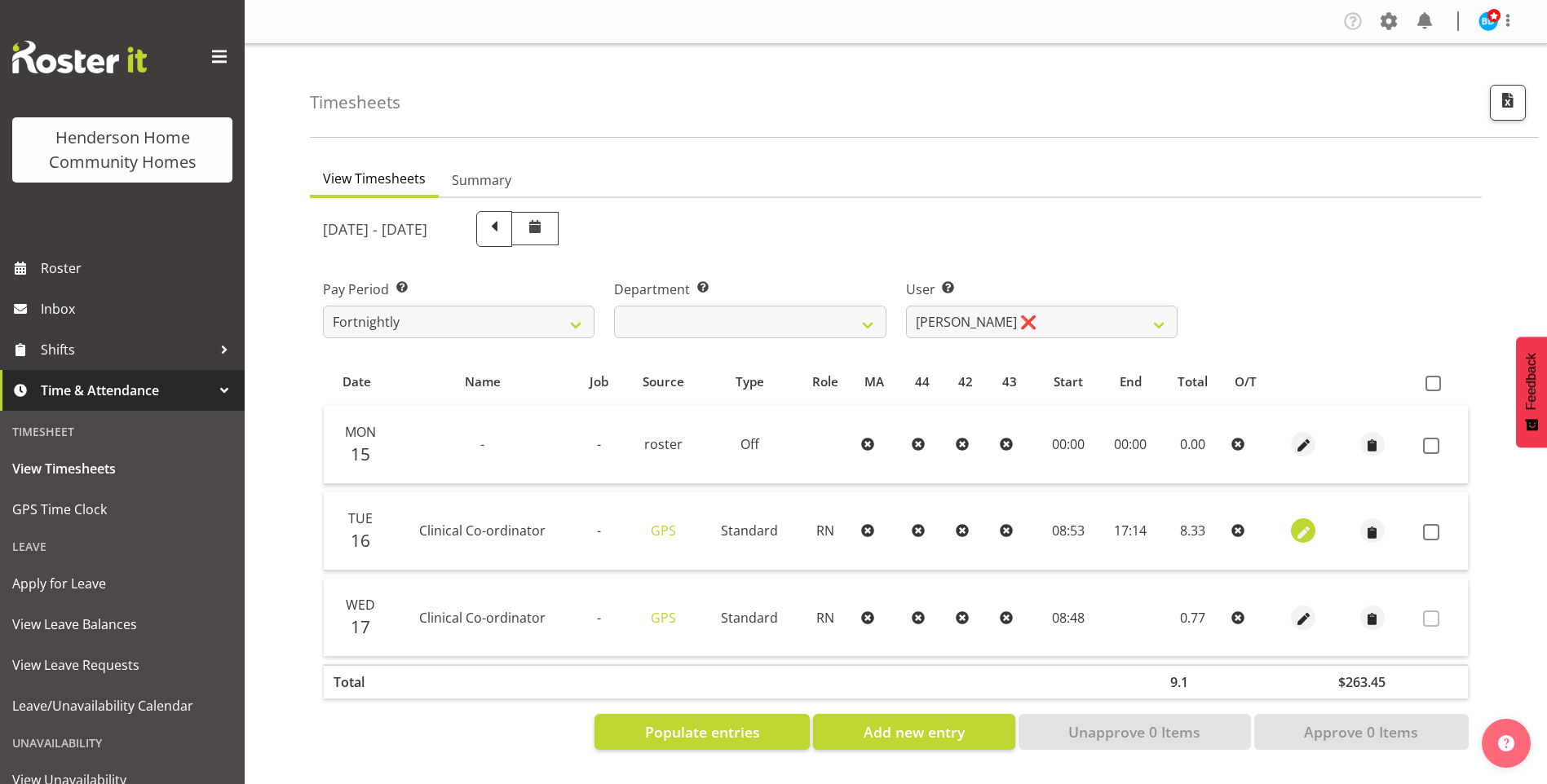
select select "8"
select select "53"
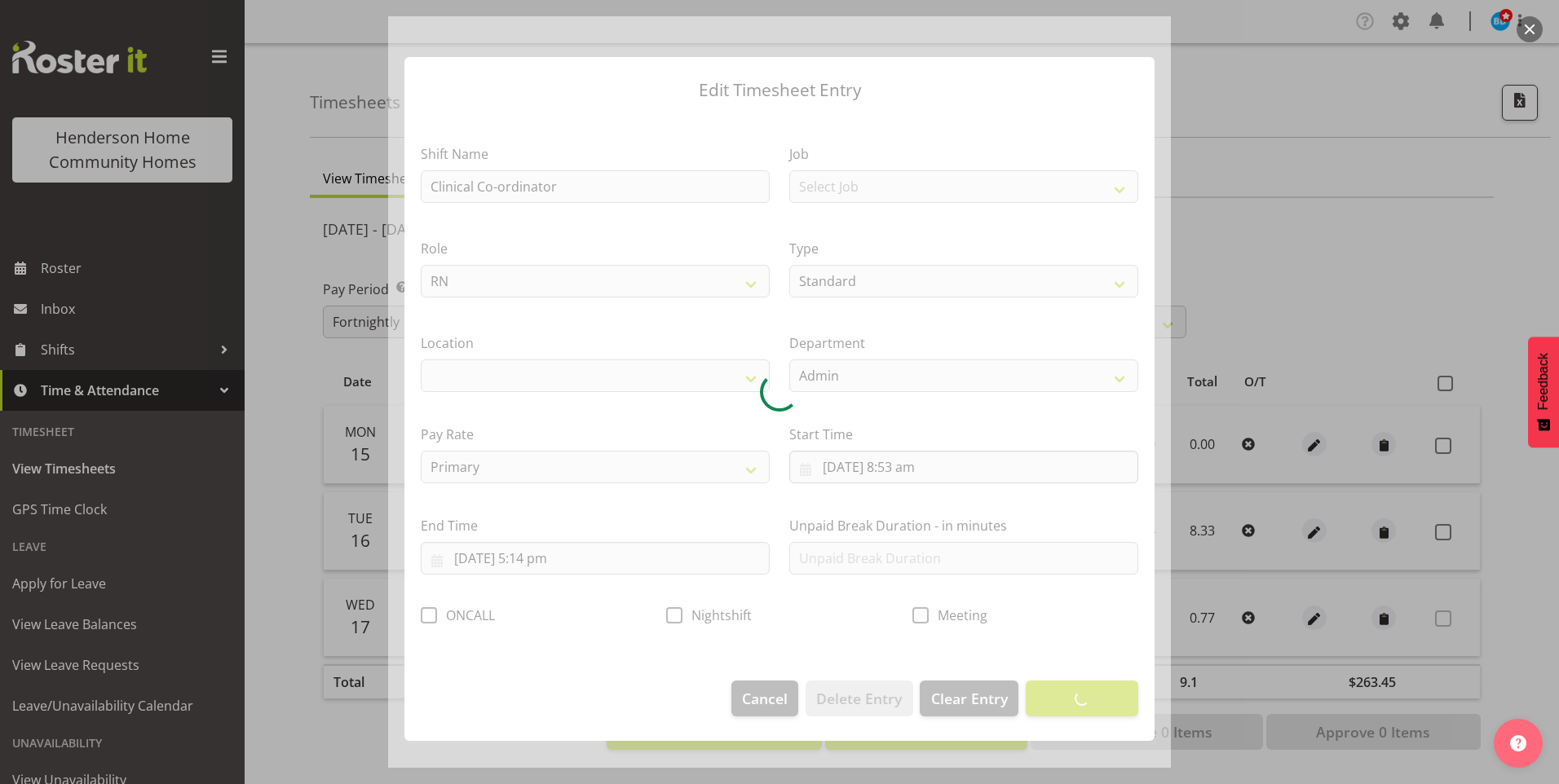
select select "1067"
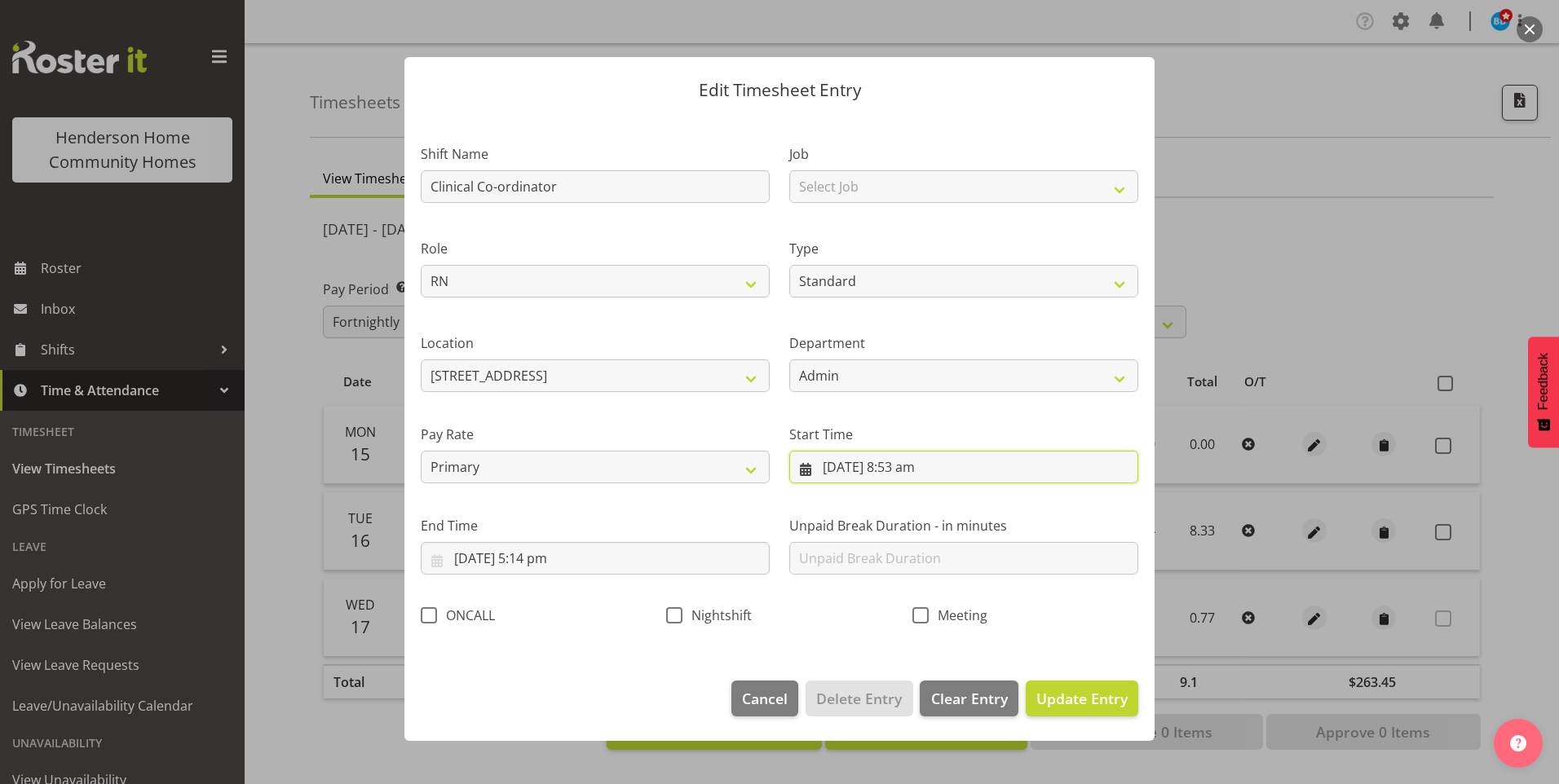
click at [912, 473] on input "16/09/2025, 8:53 am" at bounding box center [964, 467] width 349 height 33
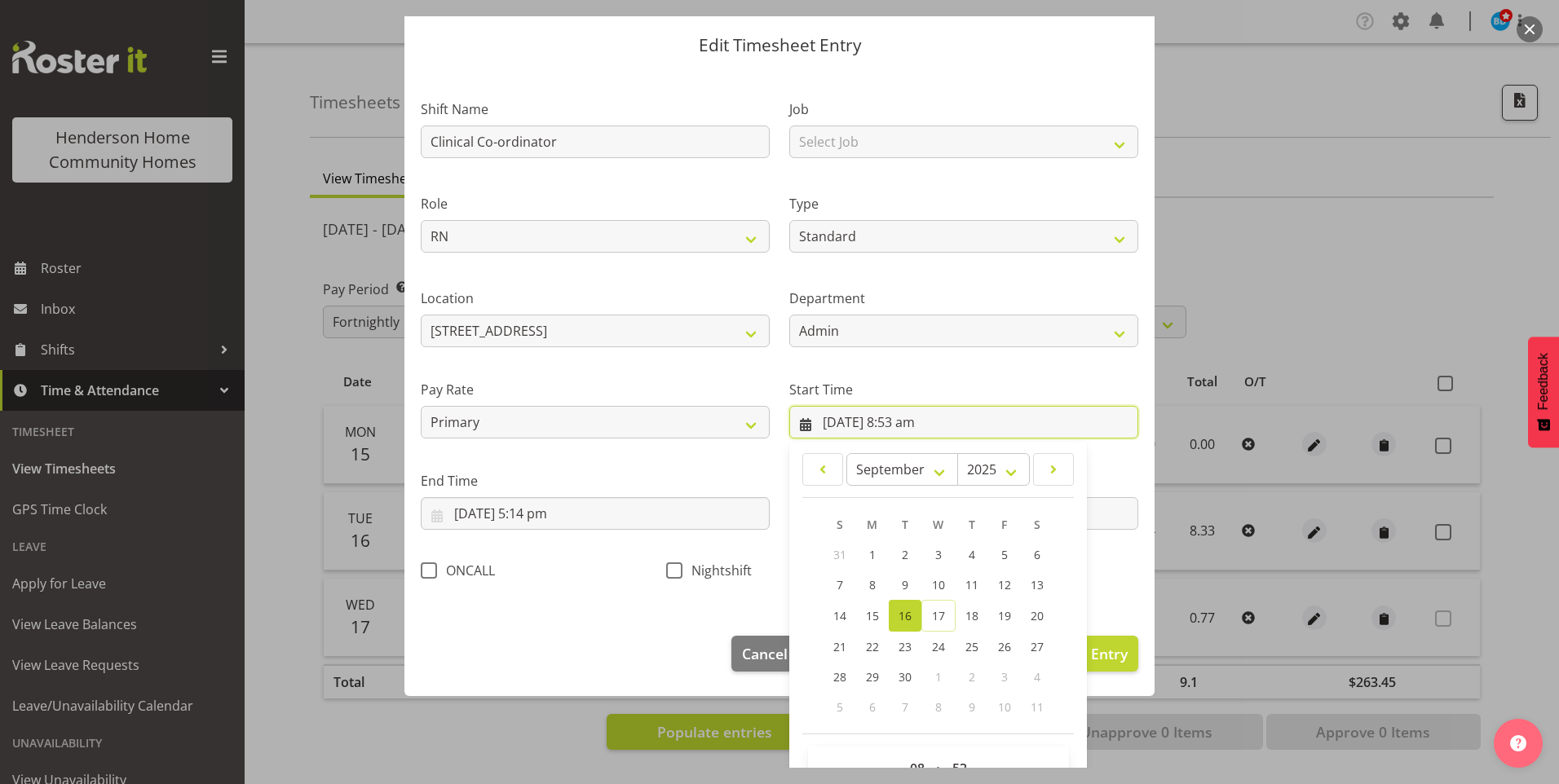
scroll to position [88, 0]
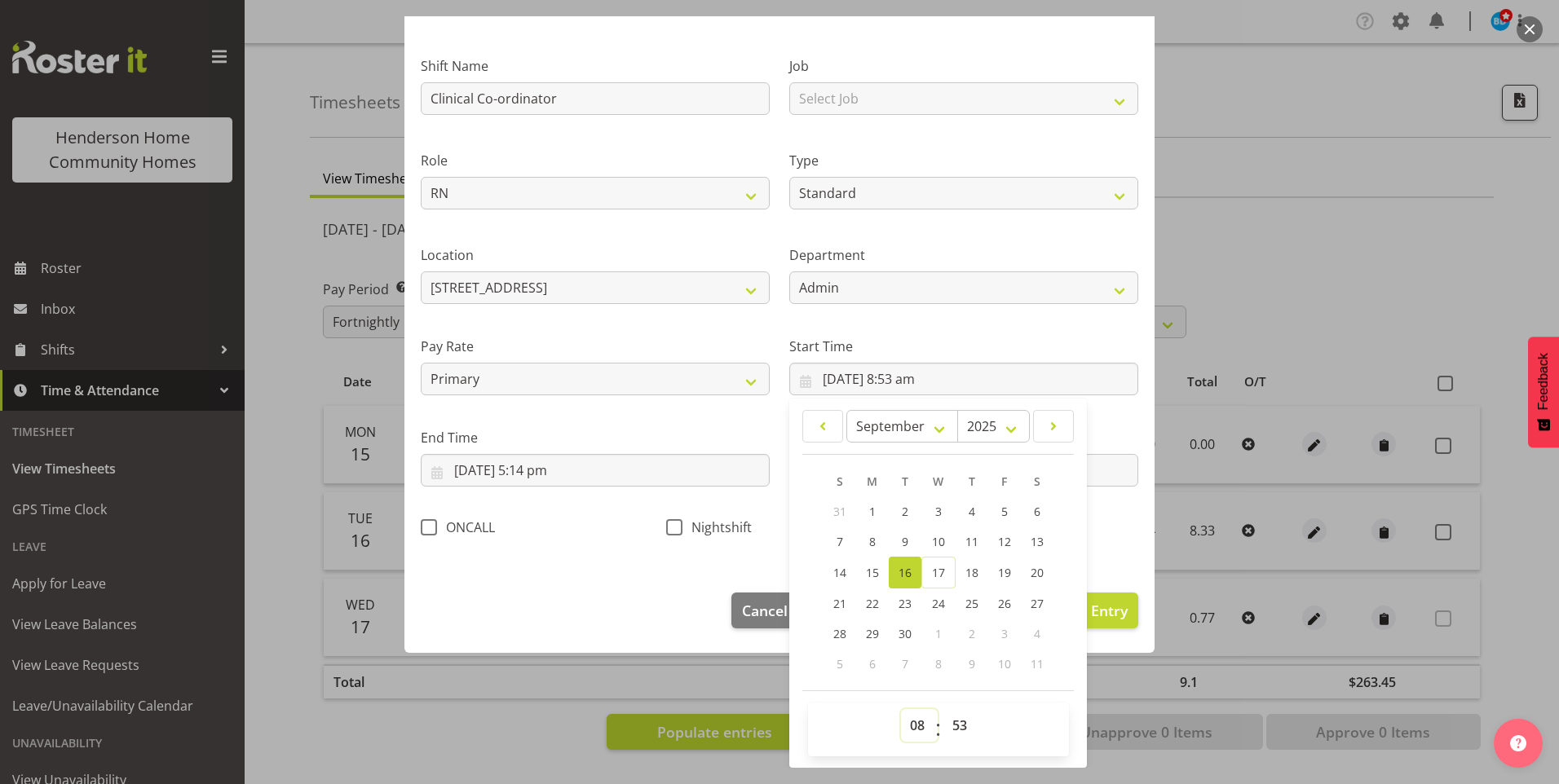
drag, startPoint x: 913, startPoint y: 732, endPoint x: 907, endPoint y: 707, distance: 25.7
click at [914, 730] on select "00 01 02 03 04 05 06 07 08 09 10 11 12 13 14 15 16 17 18 19 20 21 22 23" at bounding box center [918, 725] width 37 height 33
select select "9"
click at [901, 709] on select "00 01 02 03 04 05 06 07 08 09 10 11 12 13 14 15 16 17 18 19 20 21 22 23" at bounding box center [918, 725] width 37 height 33
type input "16/09/2025, 9:53 am"
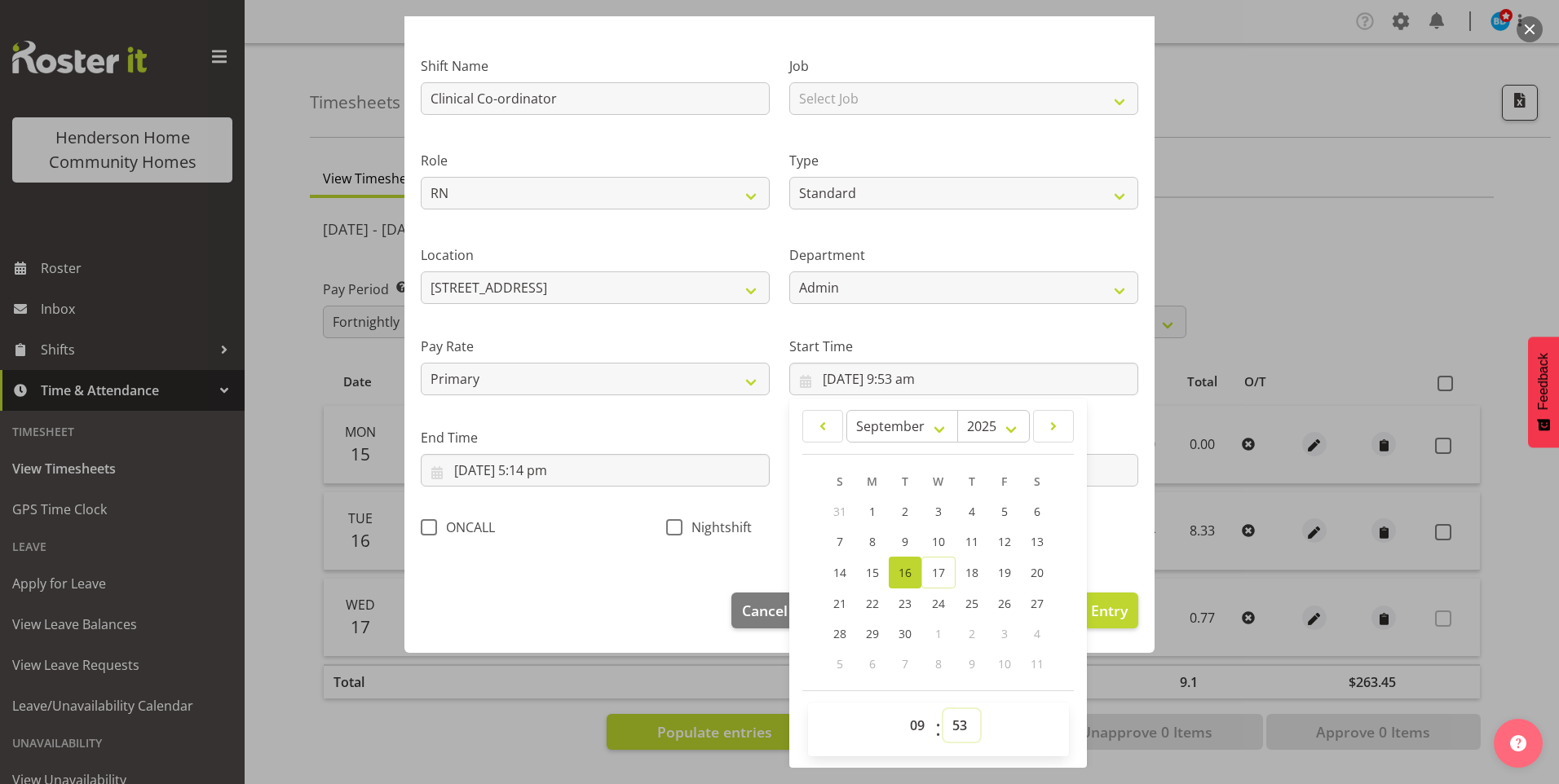
drag, startPoint x: 955, startPoint y: 719, endPoint x: 957, endPoint y: 707, distance: 12.2
click at [955, 717] on select "00 01 02 03 04 05 06 07 08 09 10 11 12 13 14 15 16 17 18 19 20 21 22 23 24 25 2…" at bounding box center [962, 725] width 37 height 33
select select "0"
click at [944, 709] on select "00 01 02 03 04 05 06 07 08 09 10 11 12 13 14 15 16 17 18 19 20 21 22 23 24 25 2…" at bounding box center [962, 725] width 37 height 33
type input "16/09/2025, 9:00 am"
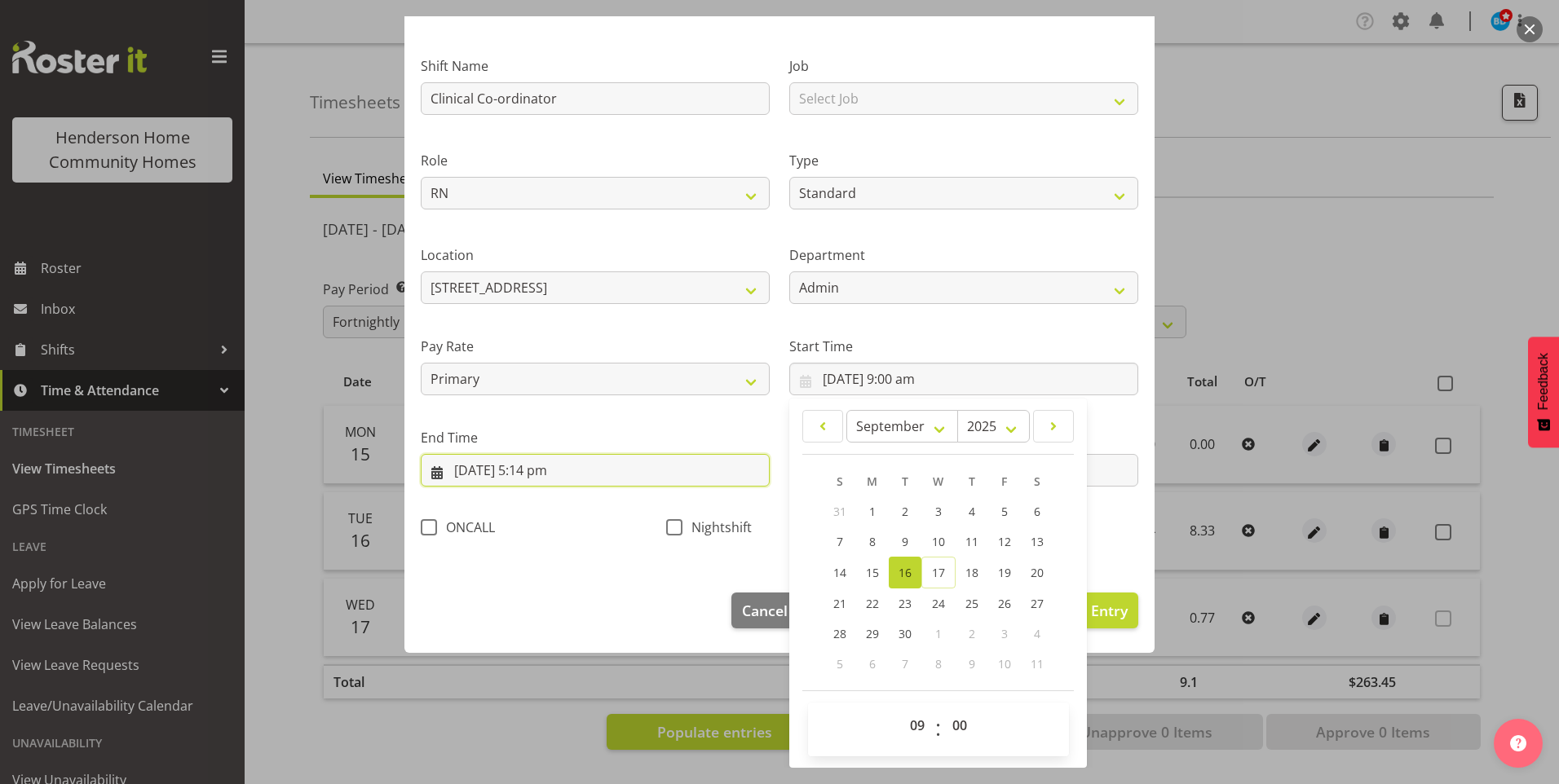
click at [550, 482] on input "16/09/2025, 5:14 pm" at bounding box center [595, 470] width 349 height 33
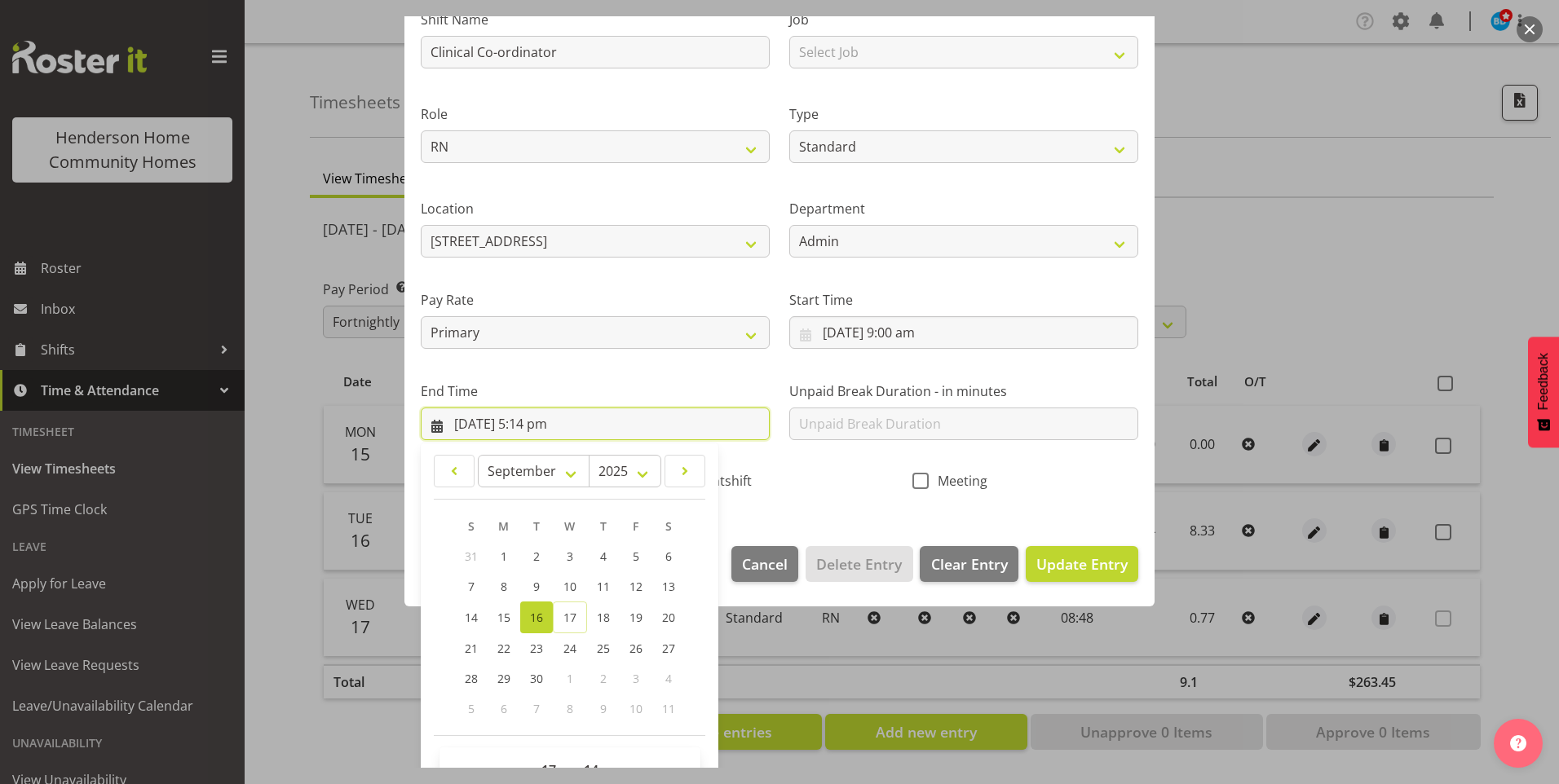
scroll to position [179, 0]
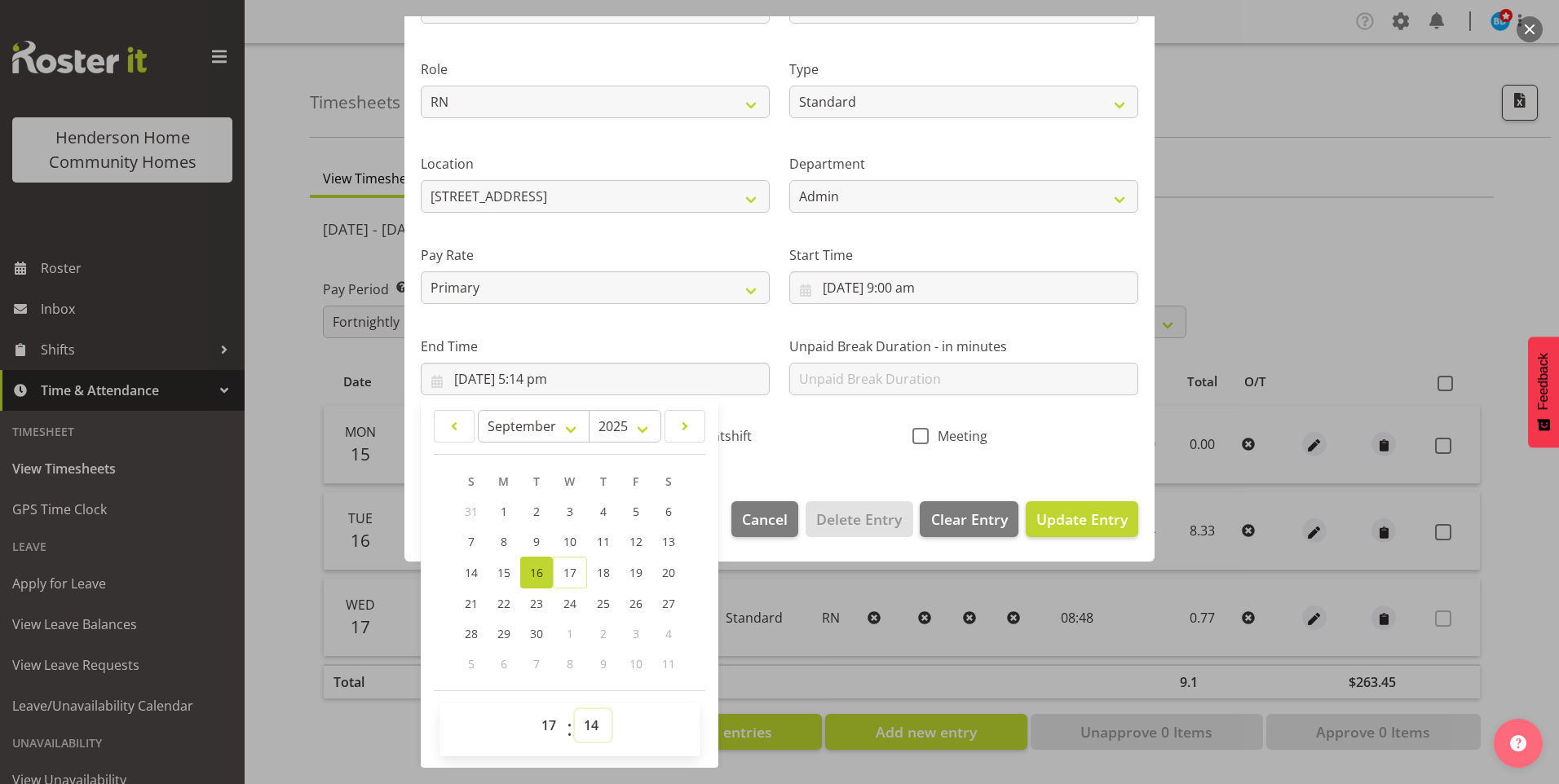
click at [579, 715] on select "00 01 02 03 04 05 06 07 08 09 10 11 12 13 14 15 16 17 18 19 20 21 22 23 24 25 2…" at bounding box center [593, 725] width 37 height 33
select select "0"
click at [575, 709] on select "00 01 02 03 04 05 06 07 08 09 10 11 12 13 14 15 16 17 18 19 20 21 22 23 24 25 2…" at bounding box center [593, 725] width 37 height 33
type input "16/09/2025, 5:00 pm"
click at [1059, 527] on span "Update Entry" at bounding box center [1082, 519] width 91 height 20
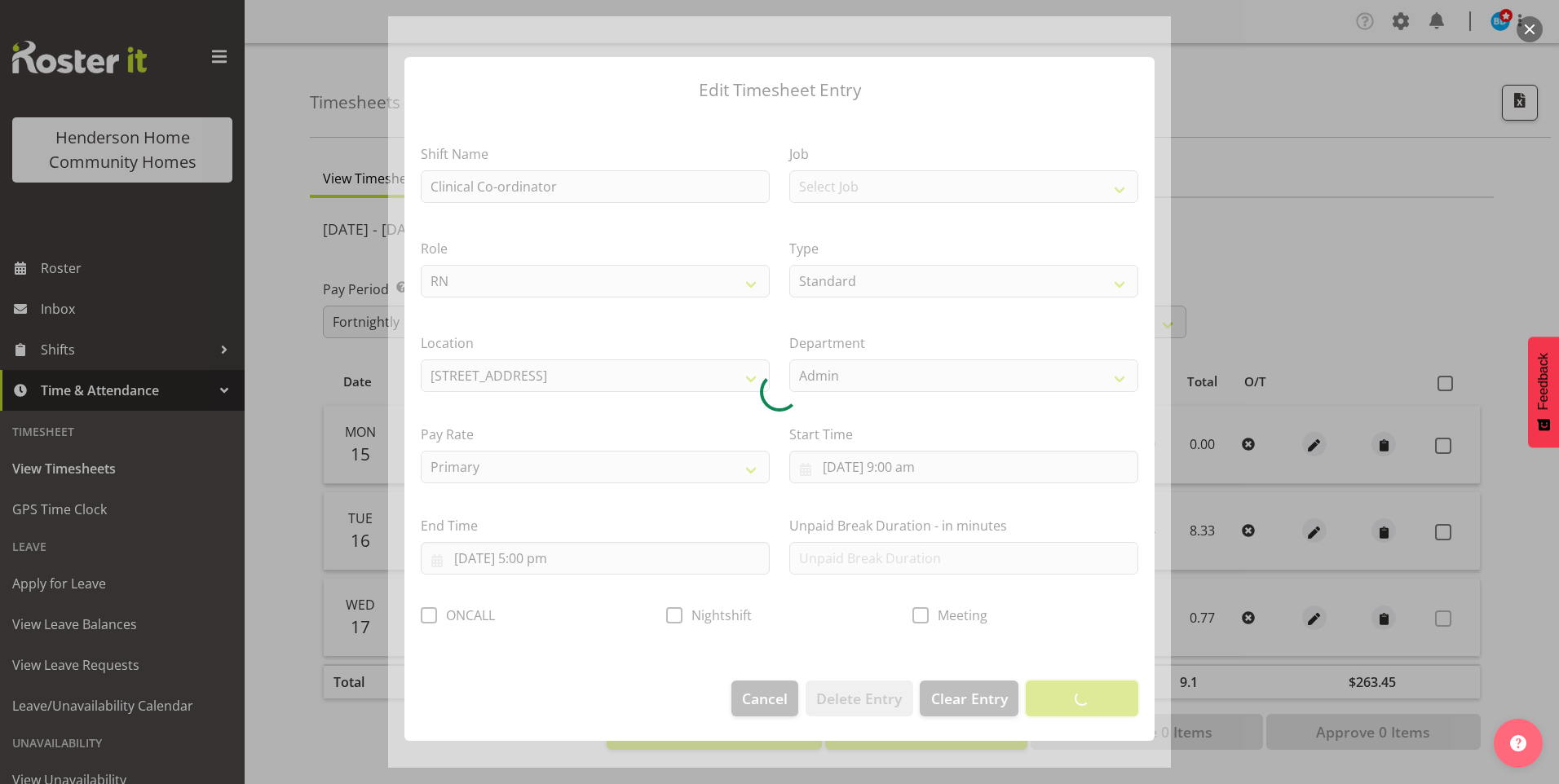
scroll to position [0, 0]
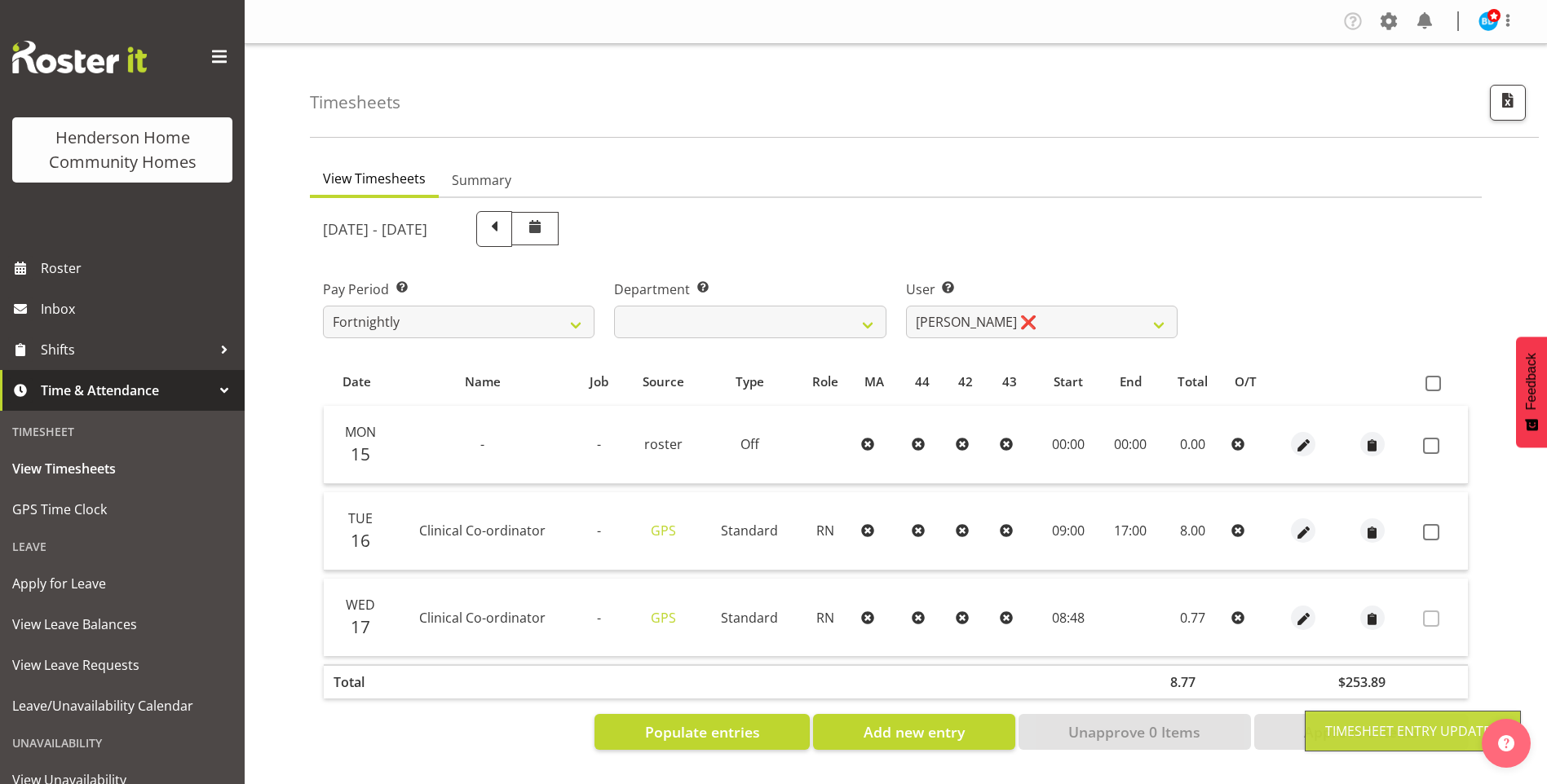
click at [1428, 527] on span at bounding box center [1431, 531] width 16 height 16
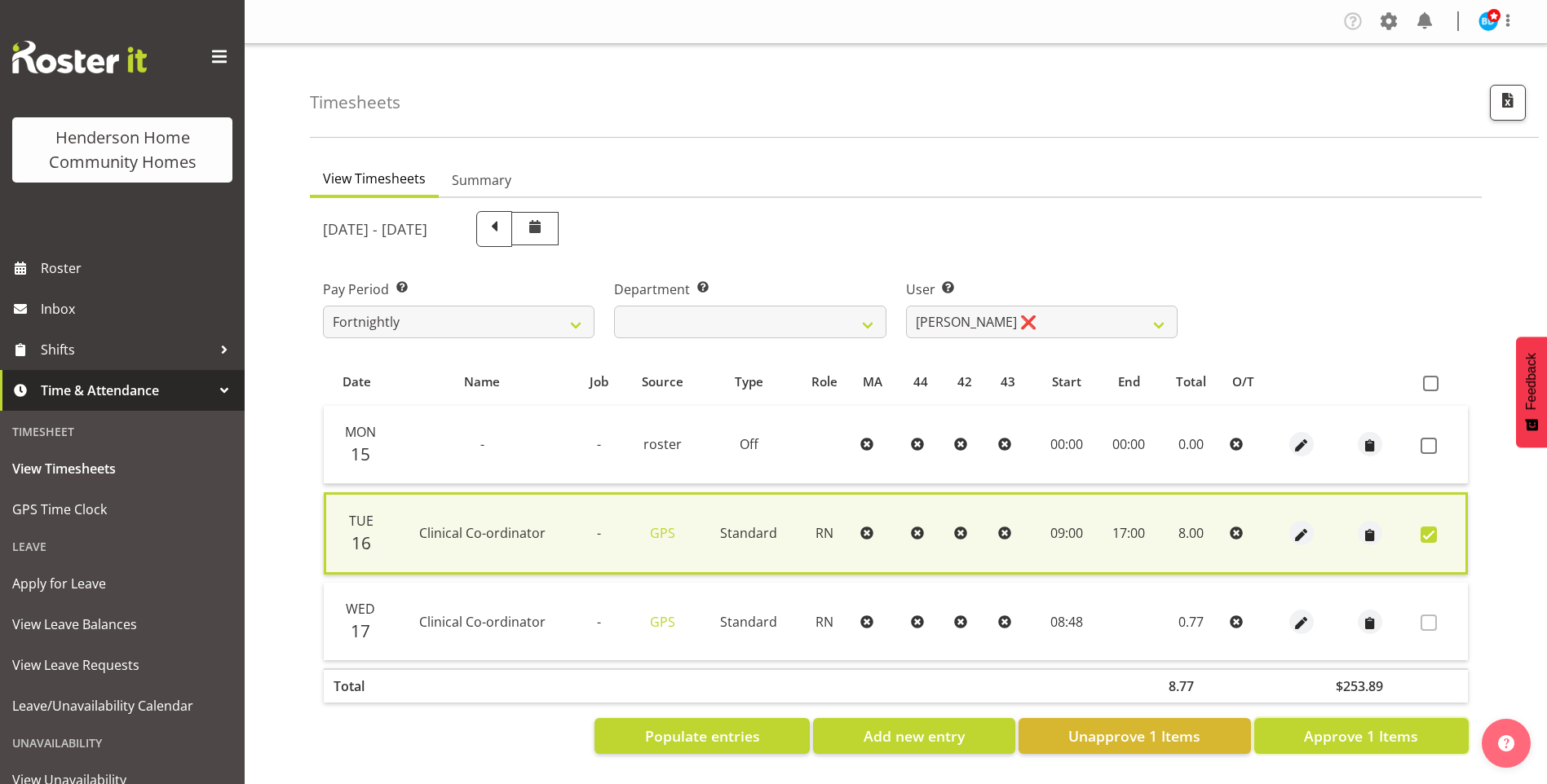
drag, startPoint x: 1335, startPoint y: 745, endPoint x: 1282, endPoint y: 680, distance: 83.9
click at [1335, 742] on span "Approve 1 Items" at bounding box center [1361, 736] width 115 height 22
checkbox input "false"
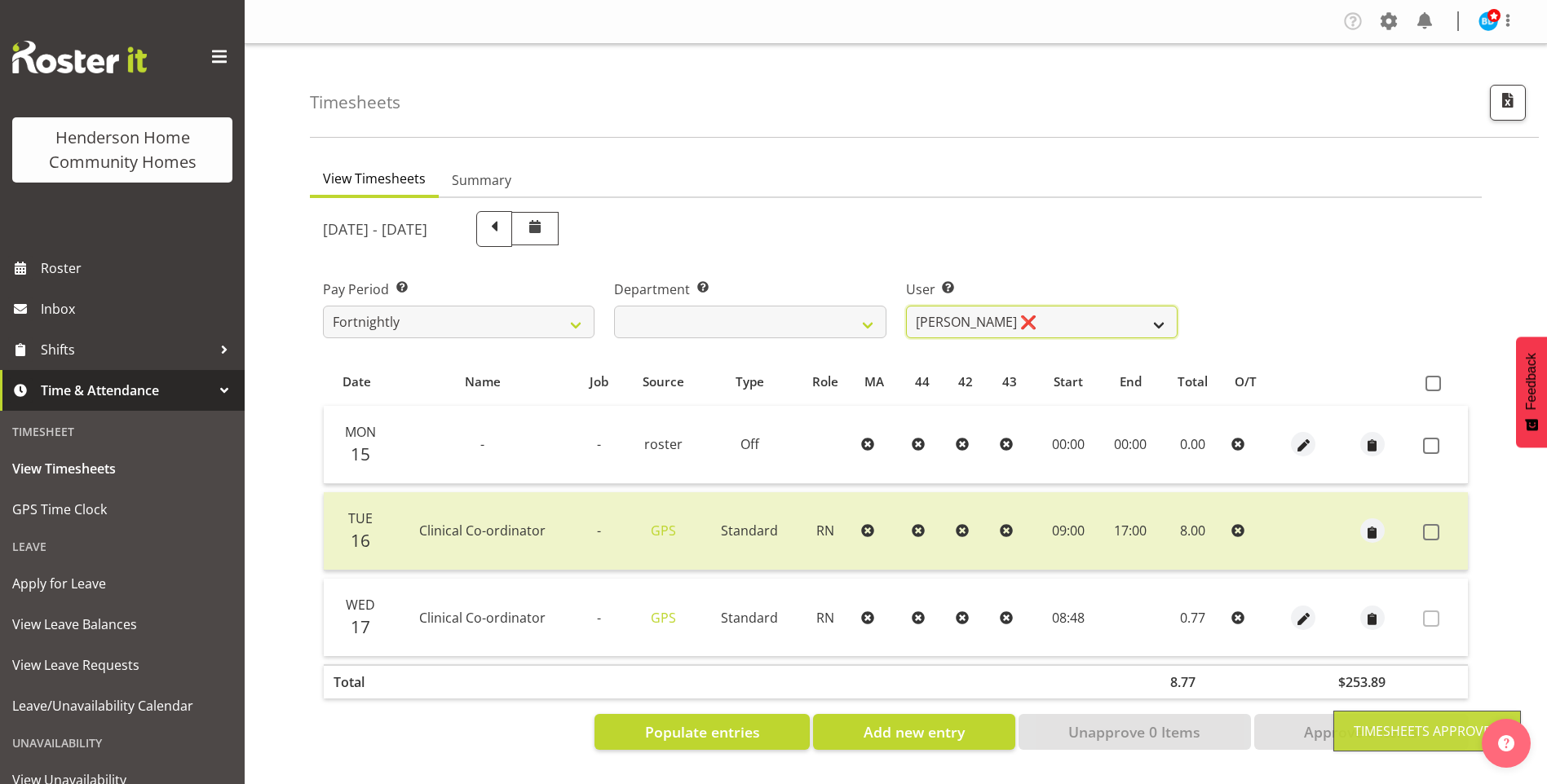
drag, startPoint x: 961, startPoint y: 323, endPoint x: 959, endPoint y: 333, distance: 10.2
click at [961, 323] on select "Barbara Dunlop ❌ Emily-Jayne Ashton ✔ Johanna Molina ❌ Kirsty Crossley ❌" at bounding box center [1042, 322] width 271 height 33
select select "8517"
click at [906, 306] on select "Barbara Dunlop ❌ Emily-Jayne Ashton ✔ Johanna Molina ❌ Kirsty Crossley ❌" at bounding box center [1042, 322] width 271 height 33
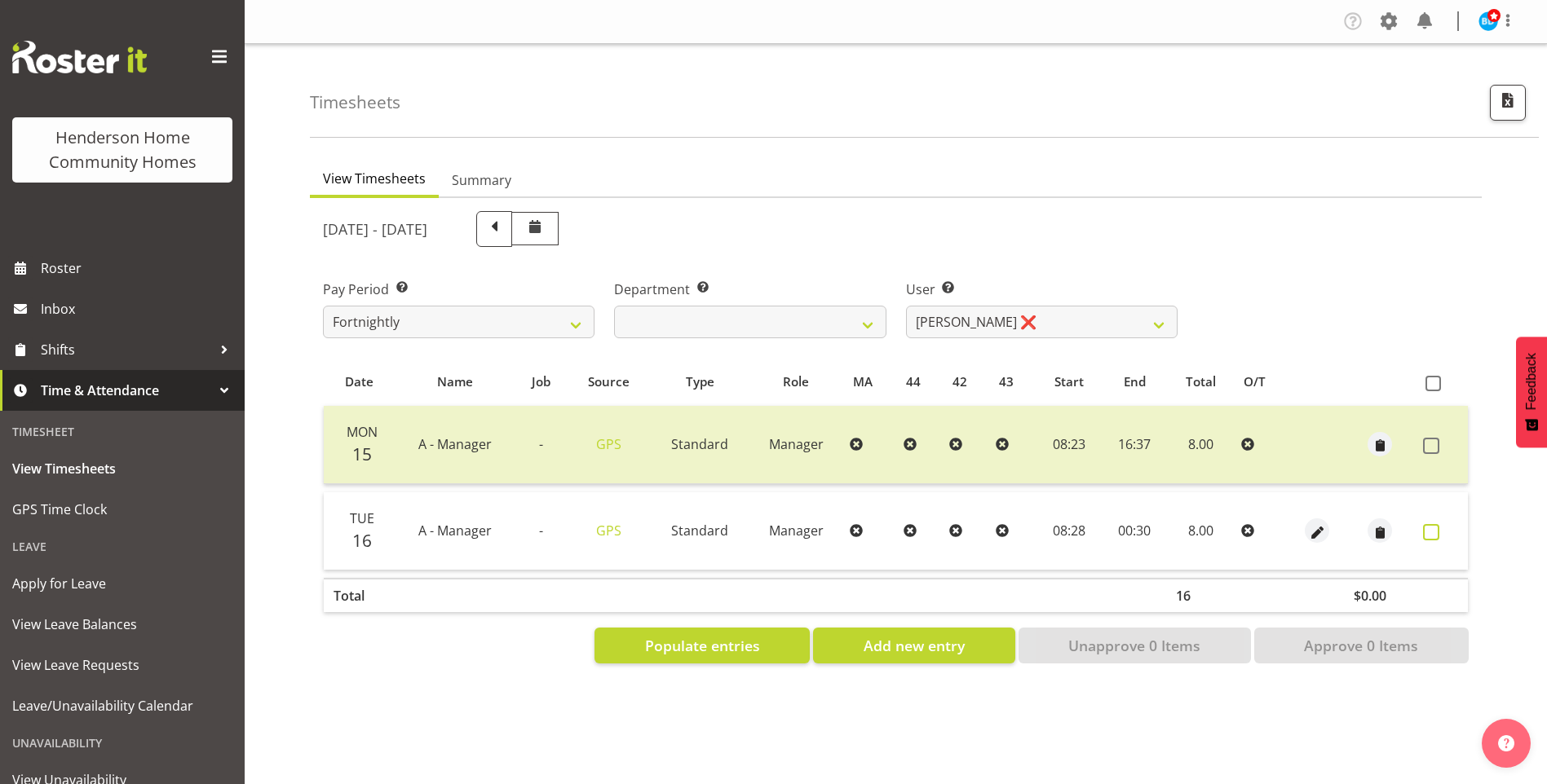
click at [1431, 529] on span at bounding box center [1431, 531] width 16 height 16
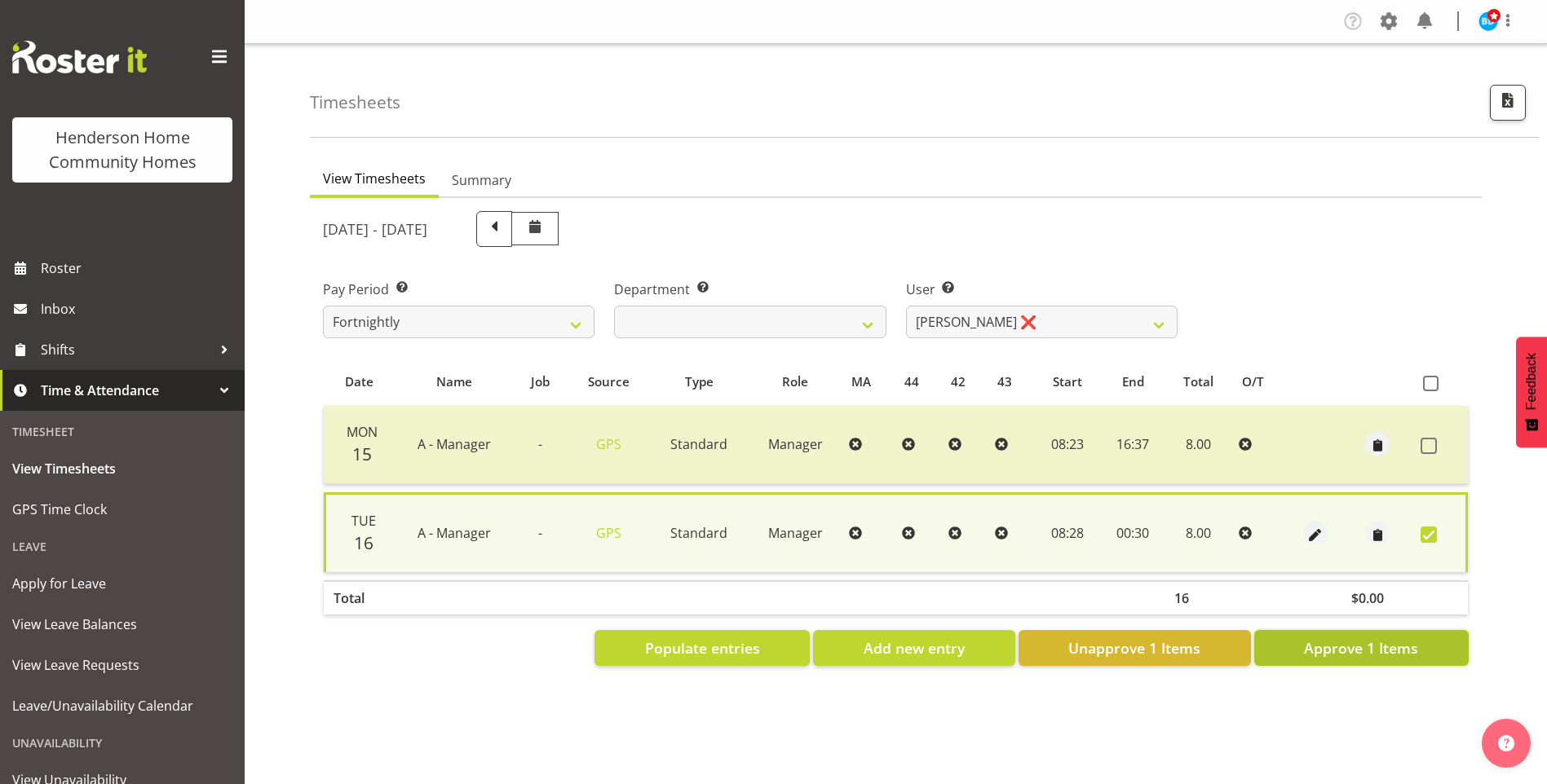
click at [1363, 653] on span "Approve 1 Items" at bounding box center [1361, 648] width 115 height 22
checkbox input "false"
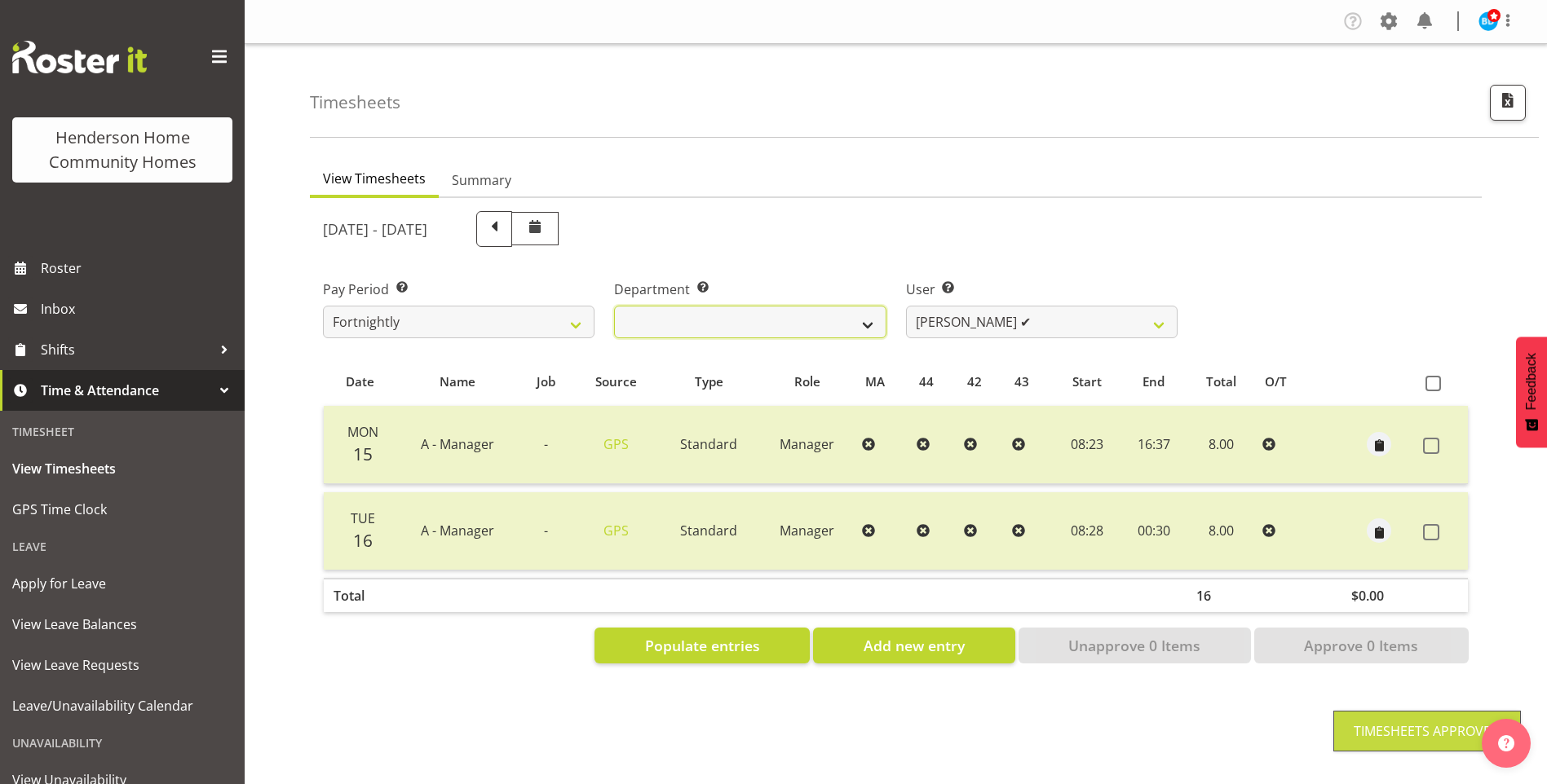
click at [735, 327] on select "Admin Homeside Houses Wingside" at bounding box center [750, 322] width 271 height 33
select select "746"
click at [614, 306] on select "Admin Homeside Houses Wingside" at bounding box center [750, 322] width 271 height 33
select select "8528"
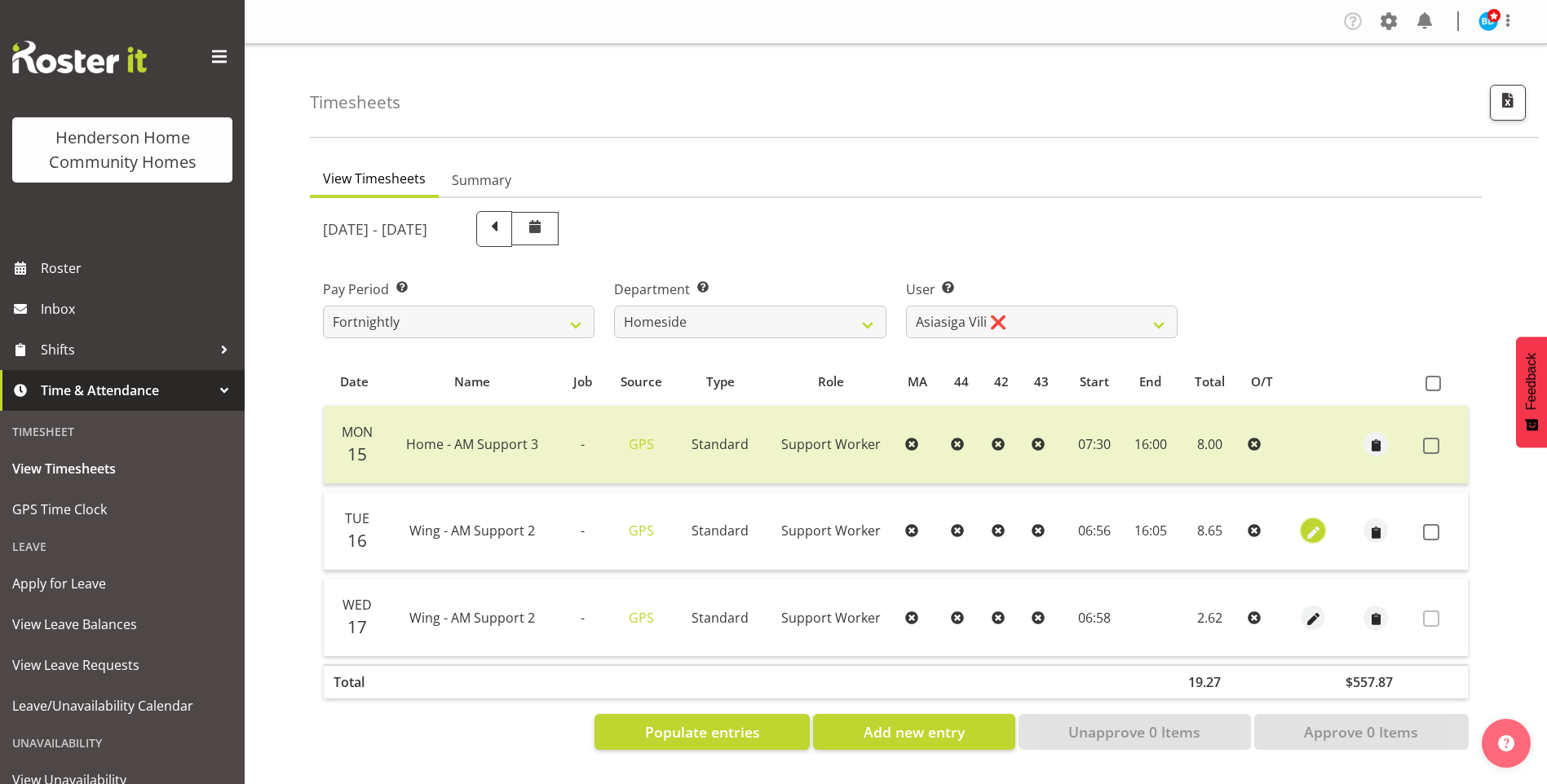
click at [1304, 525] on span "button" at bounding box center [1313, 532] width 19 height 19
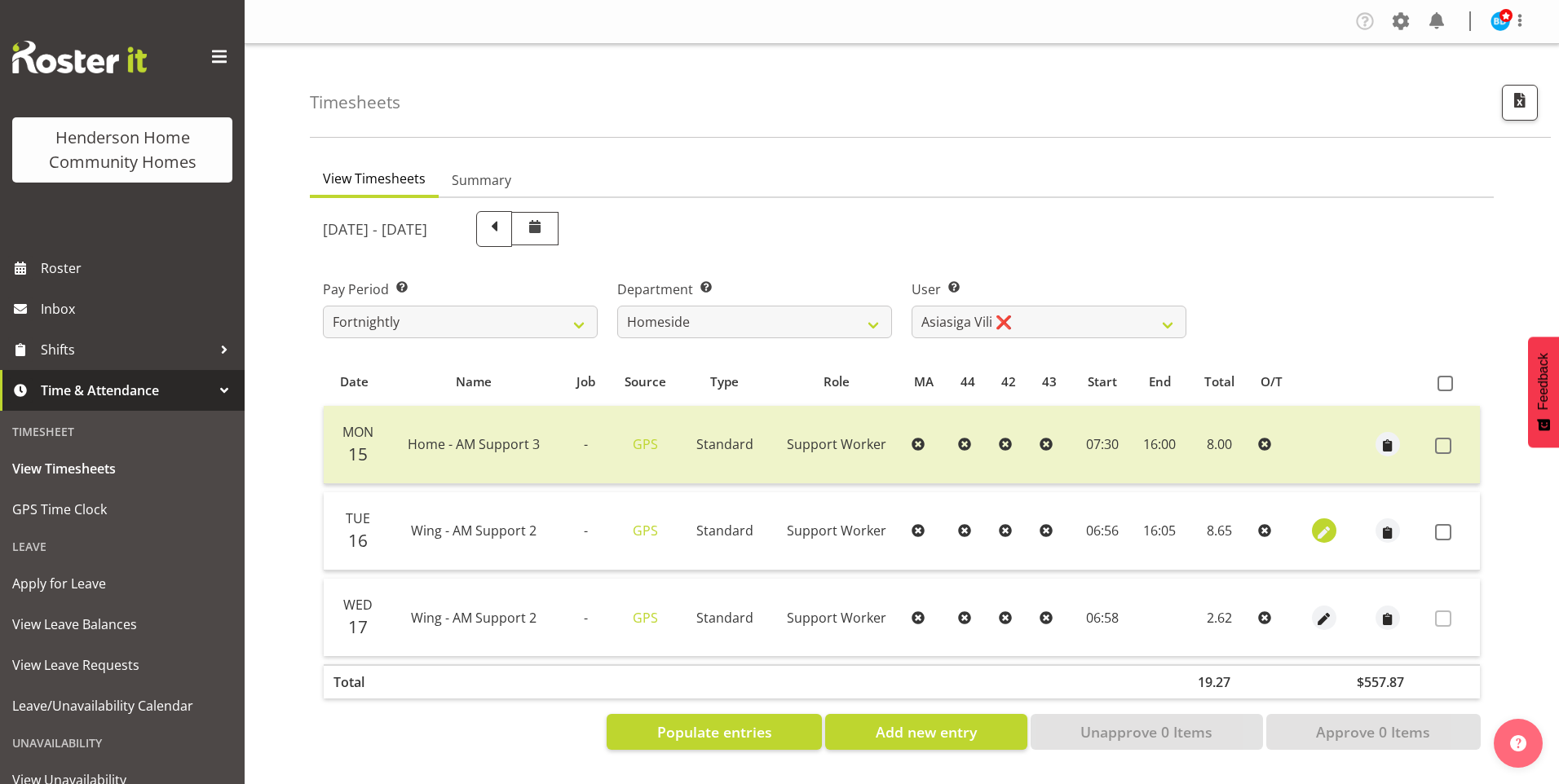
select select "Standard"
select select "749"
select select "8"
select select "2025"
select select "6"
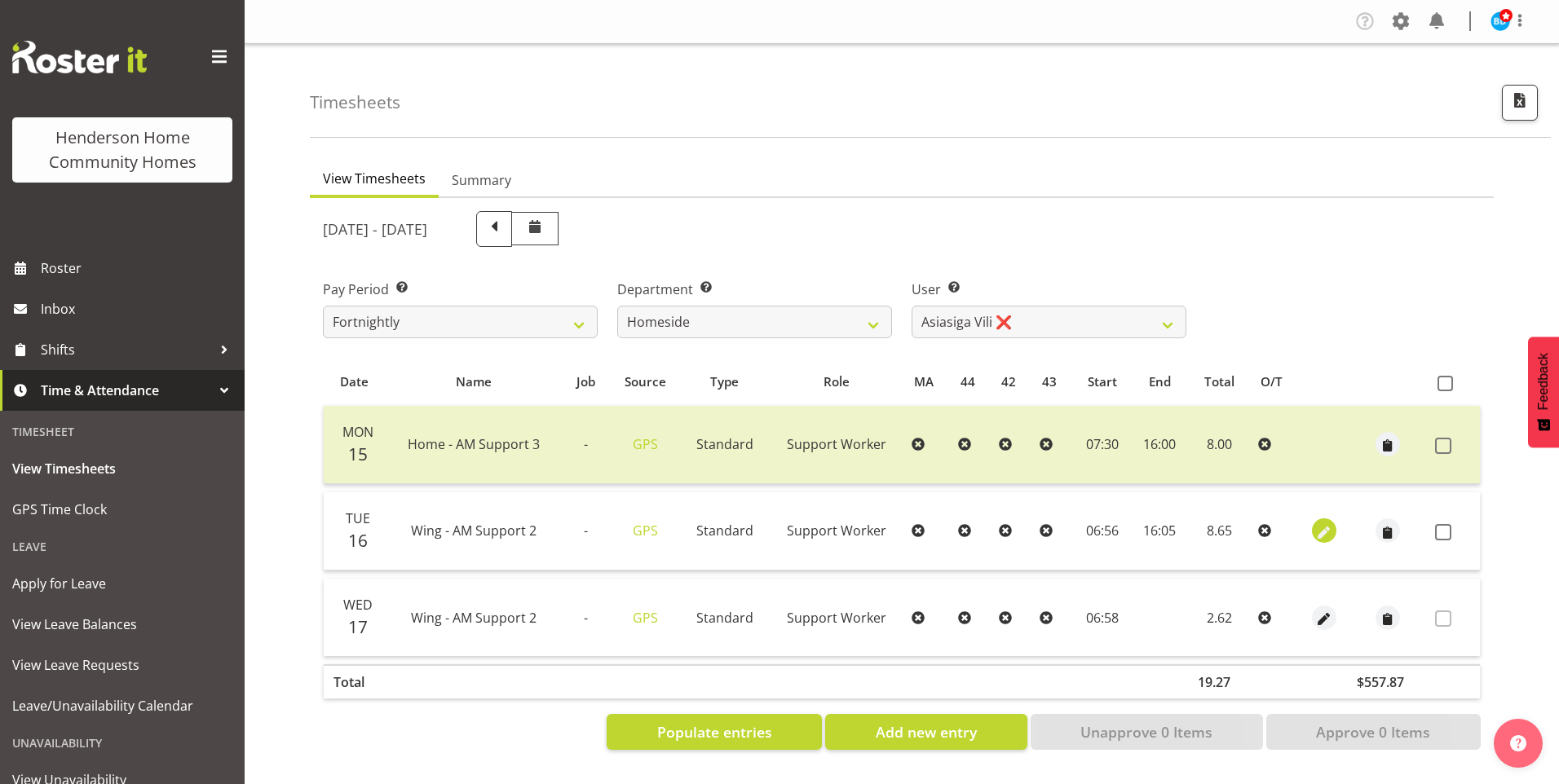
select select "56"
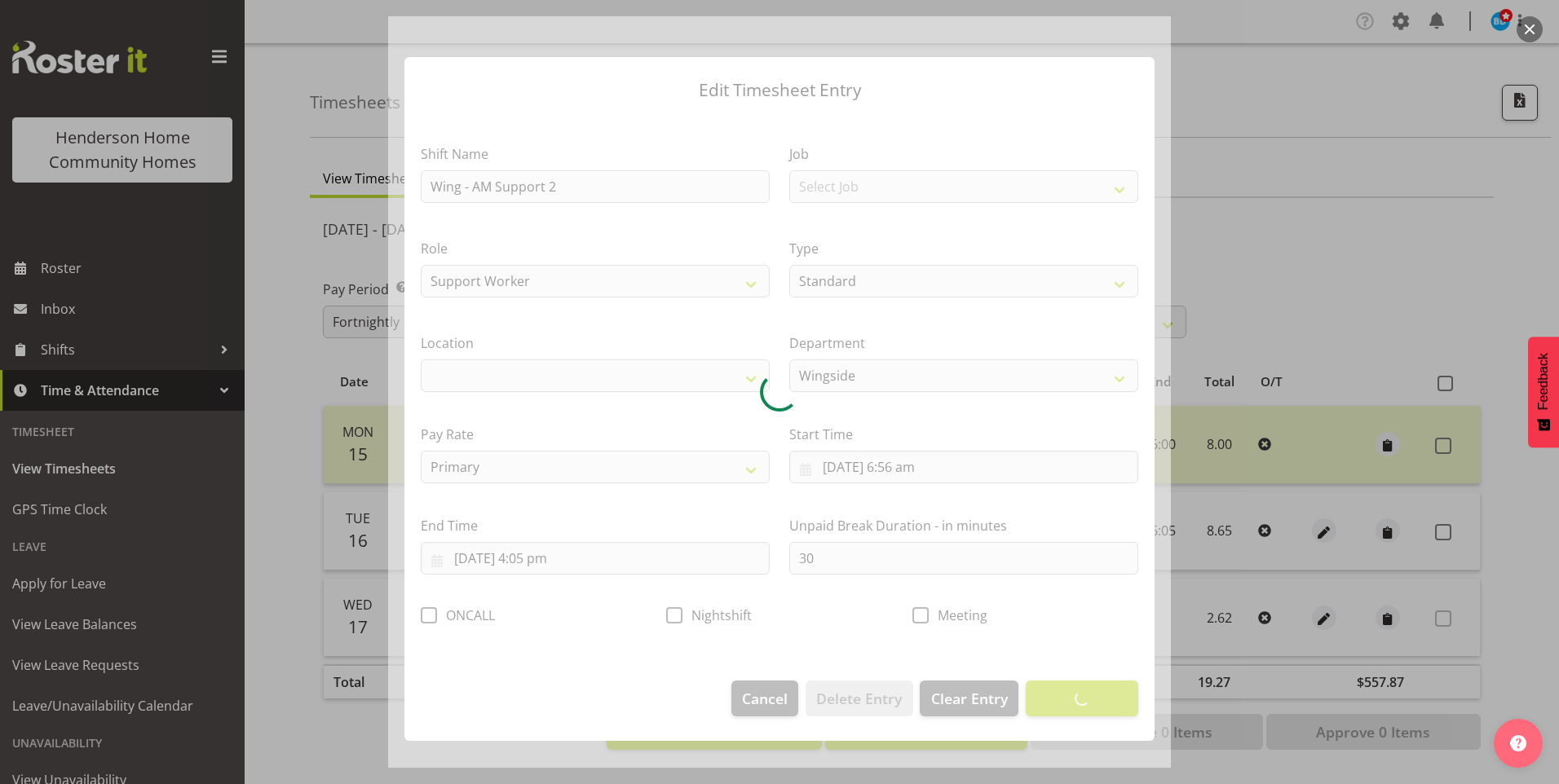
select select "1071"
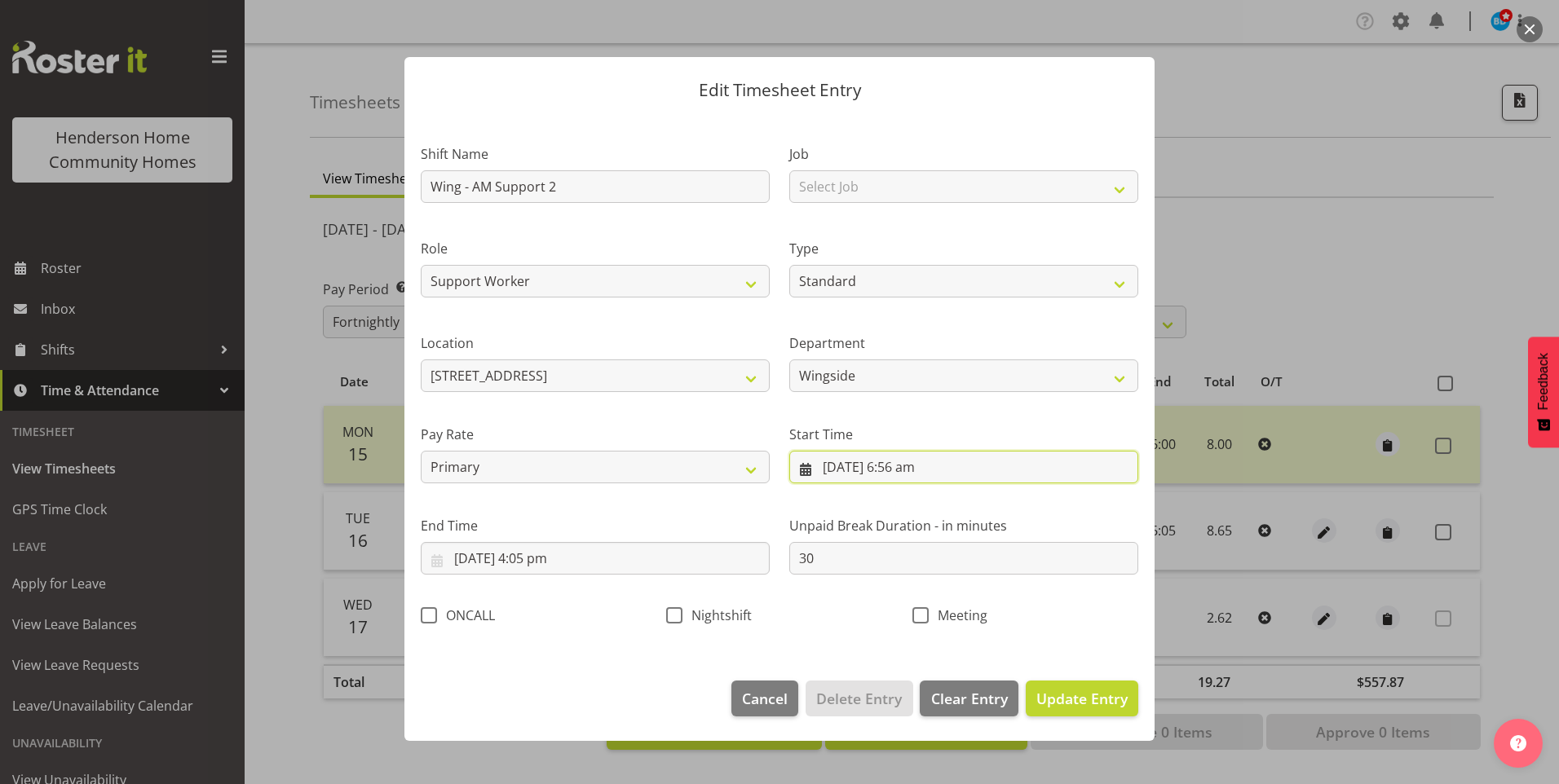
click at [915, 474] on input "16/09/2025, 6:56 am" at bounding box center [964, 467] width 349 height 33
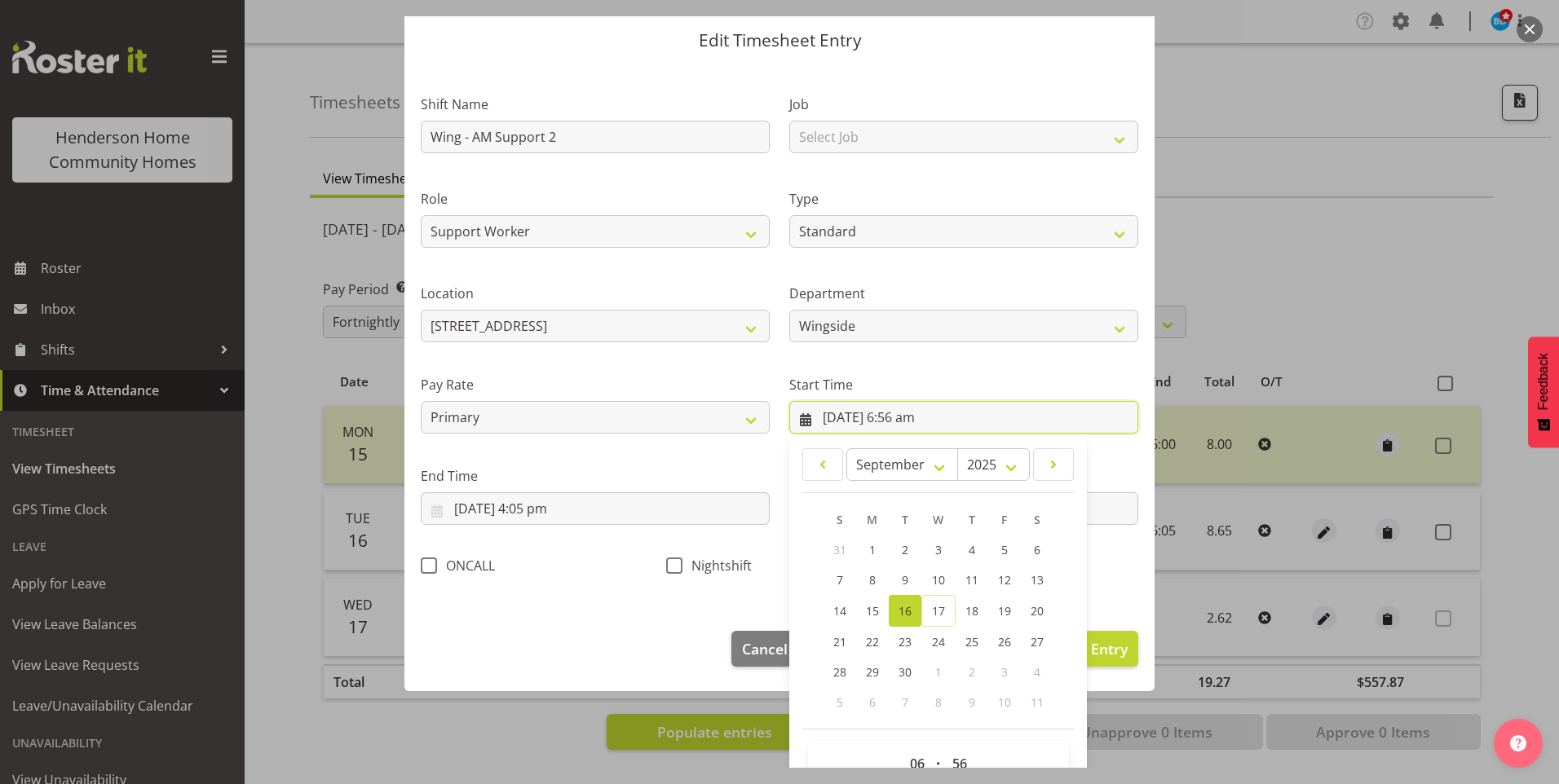
scroll to position [88, 0]
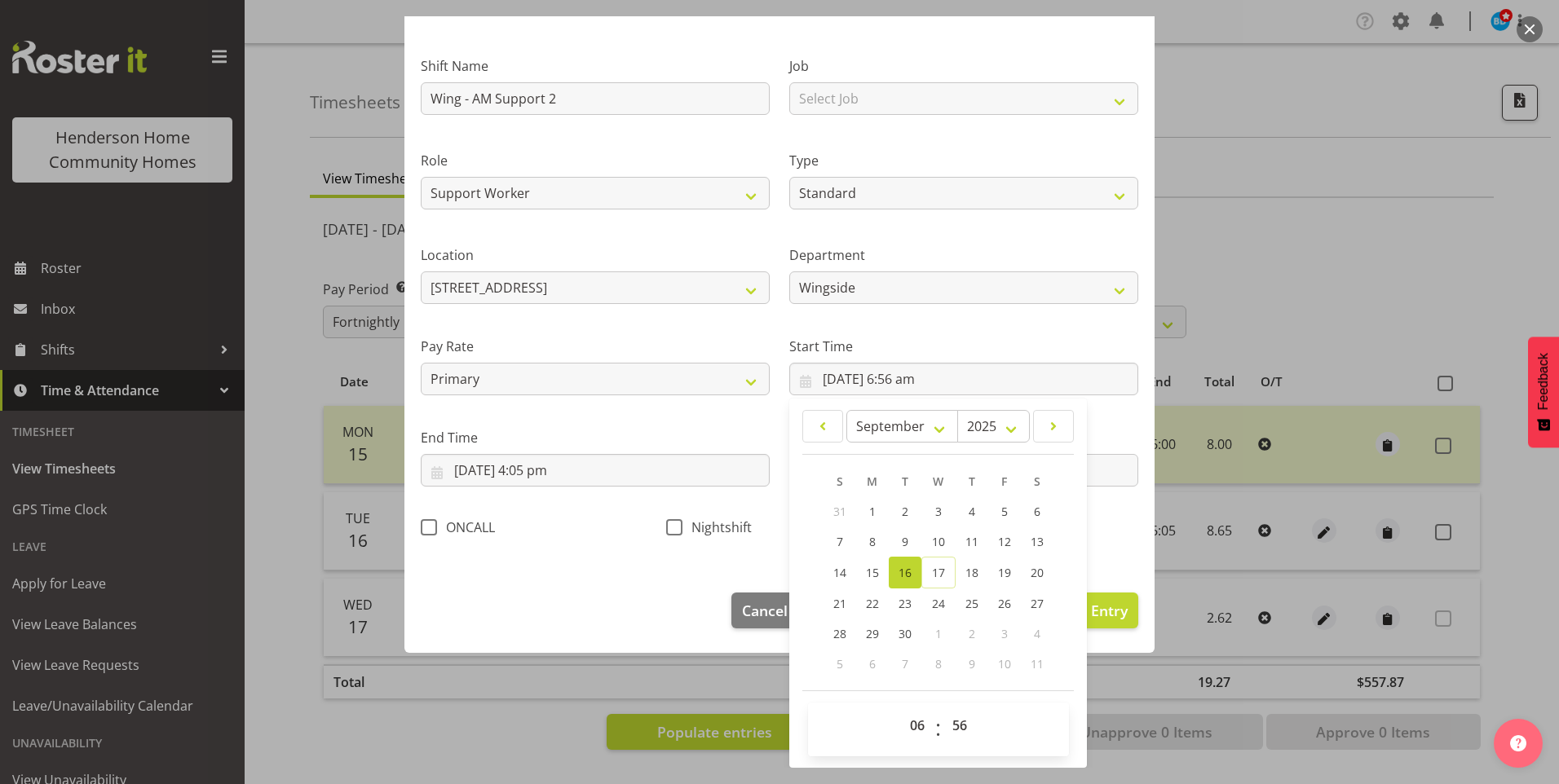
click at [935, 732] on span ":" at bounding box center [938, 729] width 6 height 40
click at [917, 730] on select "00 01 02 03 04 05 06 07 08 09 10 11 12 13 14 15 16 17 18 19 20 21 22 23" at bounding box center [918, 725] width 37 height 33
select select "7"
click at [901, 709] on select "00 01 02 03 04 05 06 07 08 09 10 11 12 13 14 15 16 17 18 19 20 21 22 23" at bounding box center [918, 725] width 37 height 33
type input "16/09/2025, 7:56 am"
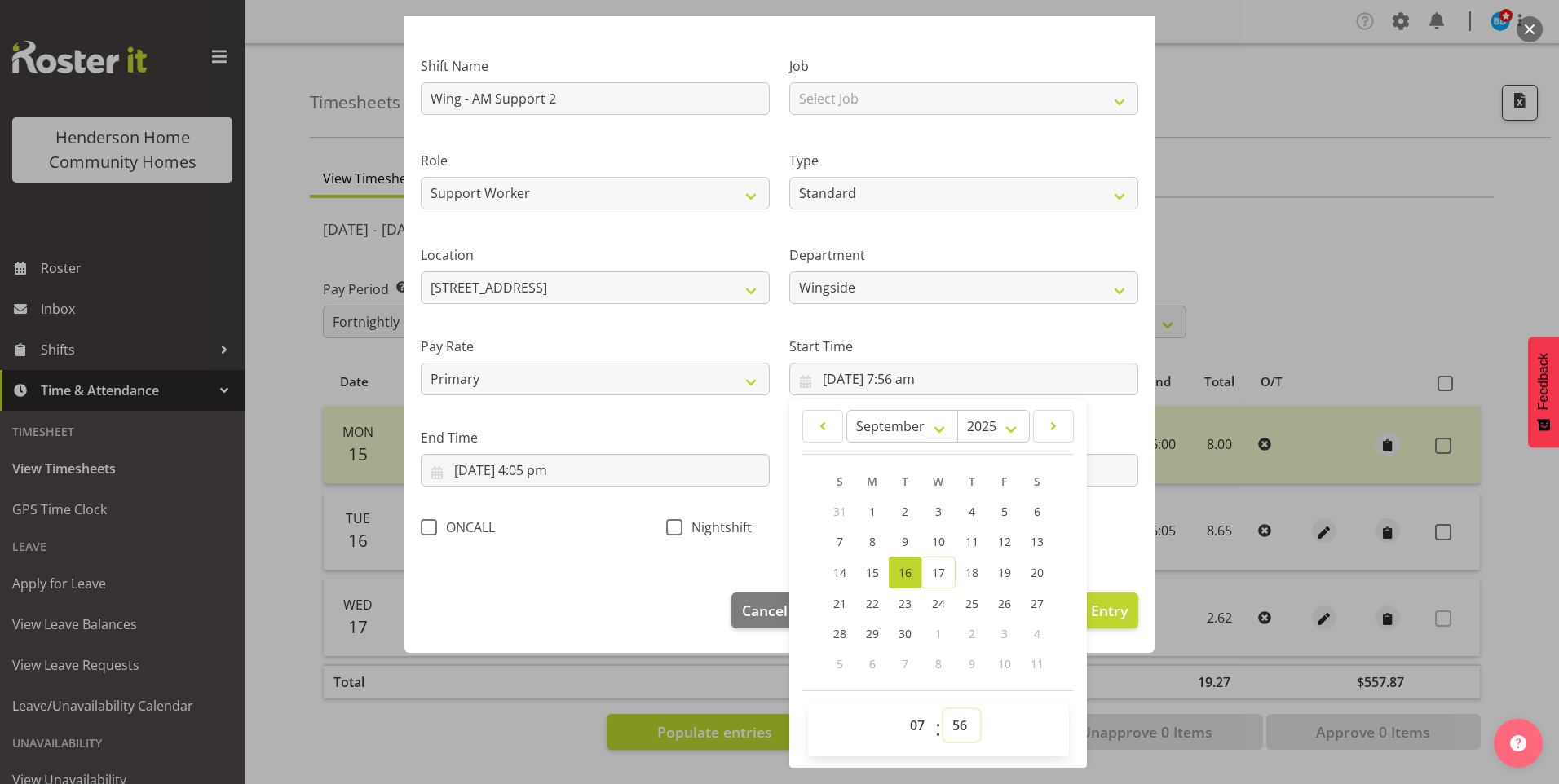
click at [949, 721] on select "00 01 02 03 04 05 06 07 08 09 10 11 12 13 14 15 16 17 18 19 20 21 22 23 24 25 2…" at bounding box center [962, 725] width 37 height 33
select select "0"
click at [944, 709] on select "00 01 02 03 04 05 06 07 08 09 10 11 12 13 14 15 16 17 18 19 20 21 22 23 24 25 2…" at bounding box center [962, 725] width 37 height 33
type input "16/09/2025, 7:00 am"
click at [556, 468] on input "16/09/2025, 4:05 pm" at bounding box center [595, 470] width 349 height 33
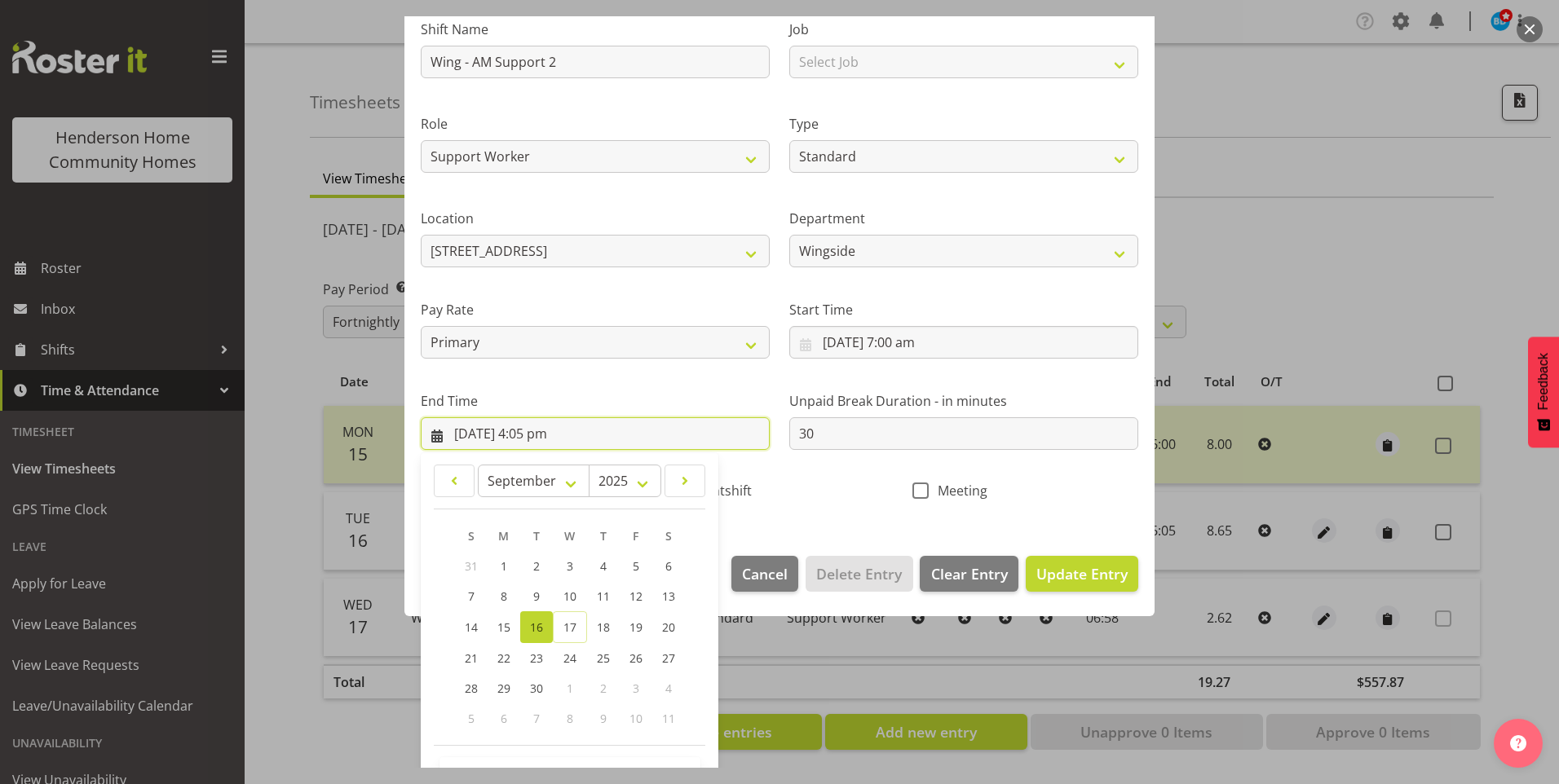
scroll to position [179, 0]
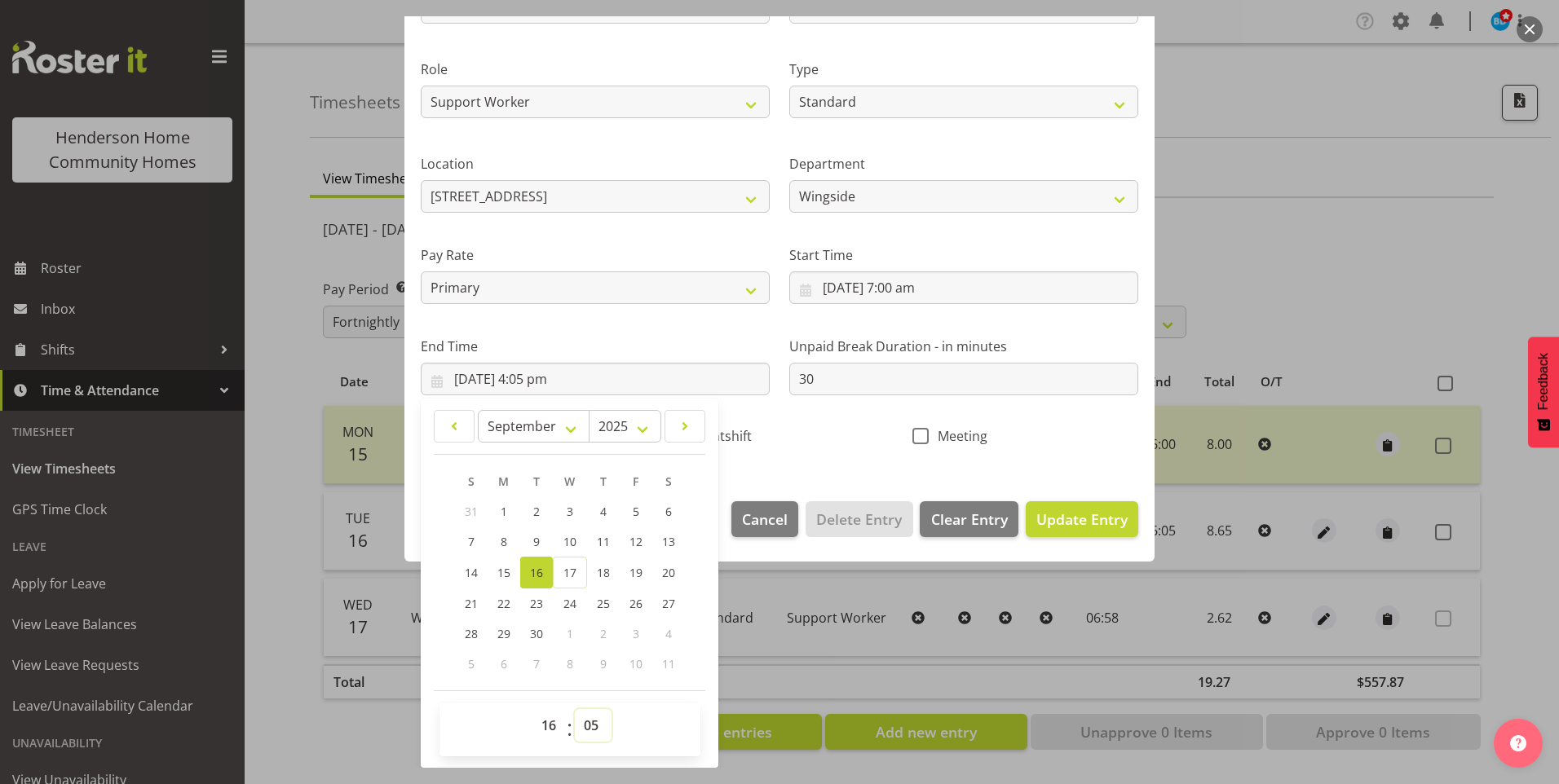
click at [579, 718] on select "00 01 02 03 04 05 06 07 08 09 10 11 12 13 14 15 16 17 18 19 20 21 22 23 24 25 2…" at bounding box center [593, 725] width 37 height 33
select select "0"
click at [575, 709] on select "00 01 02 03 04 05 06 07 08 09 10 11 12 13 14 15 16 17 18 19 20 21 22 23 24 25 2…" at bounding box center [593, 725] width 37 height 33
type input "16/09/2025, 4:00 pm"
click at [1076, 528] on span "Update Entry" at bounding box center [1082, 519] width 91 height 20
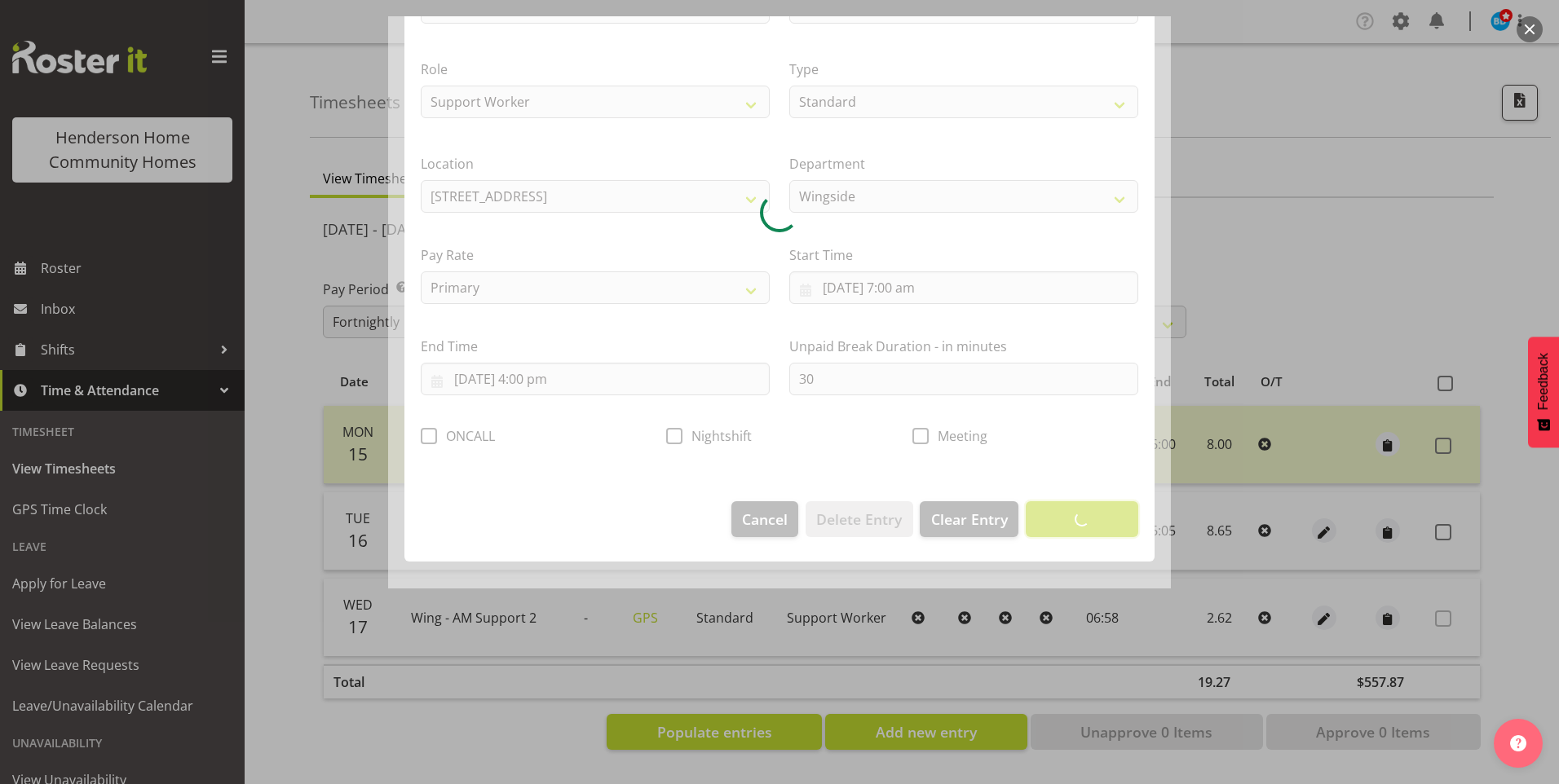
scroll to position [0, 0]
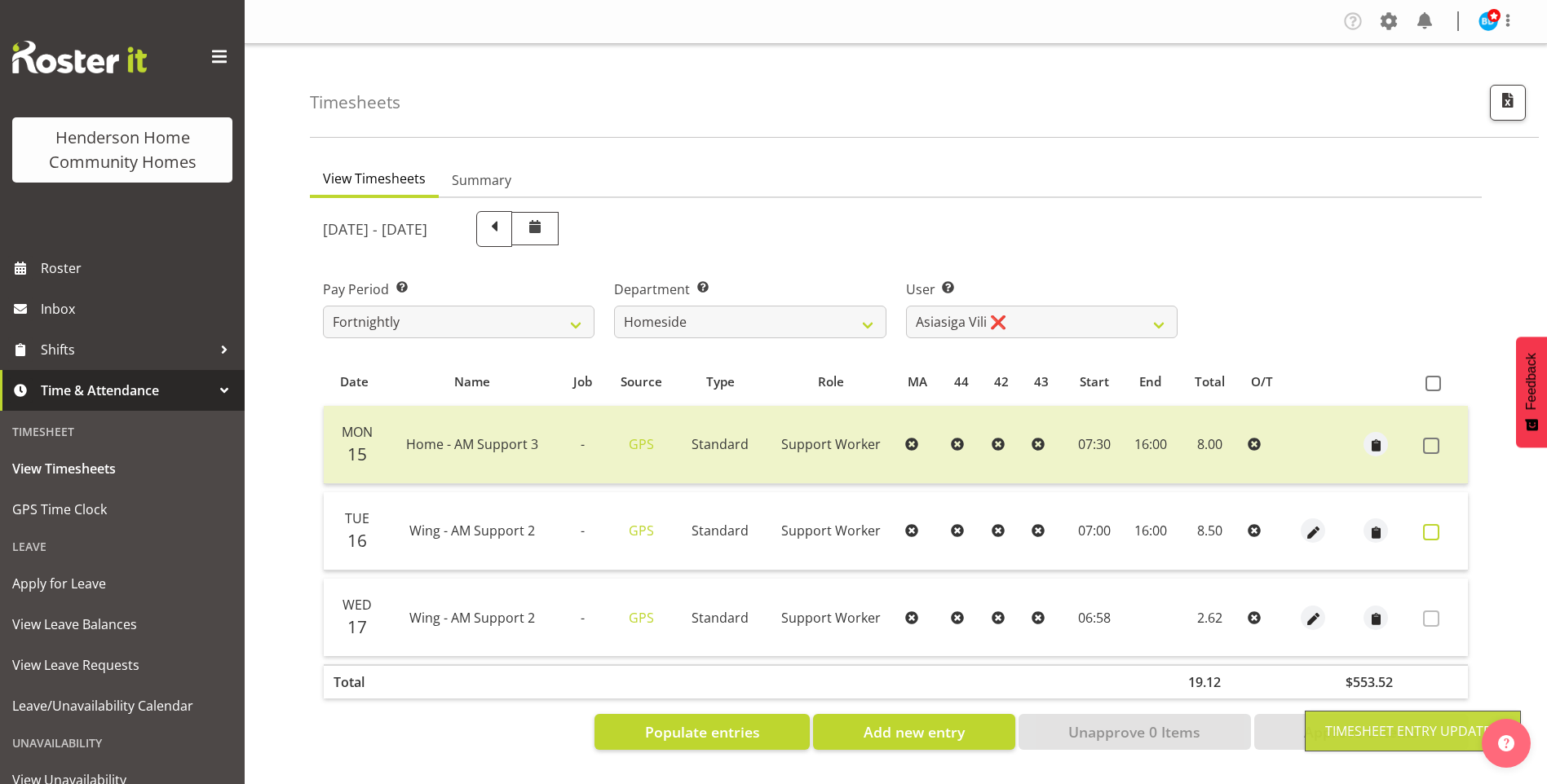
click at [1428, 530] on span at bounding box center [1431, 531] width 16 height 16
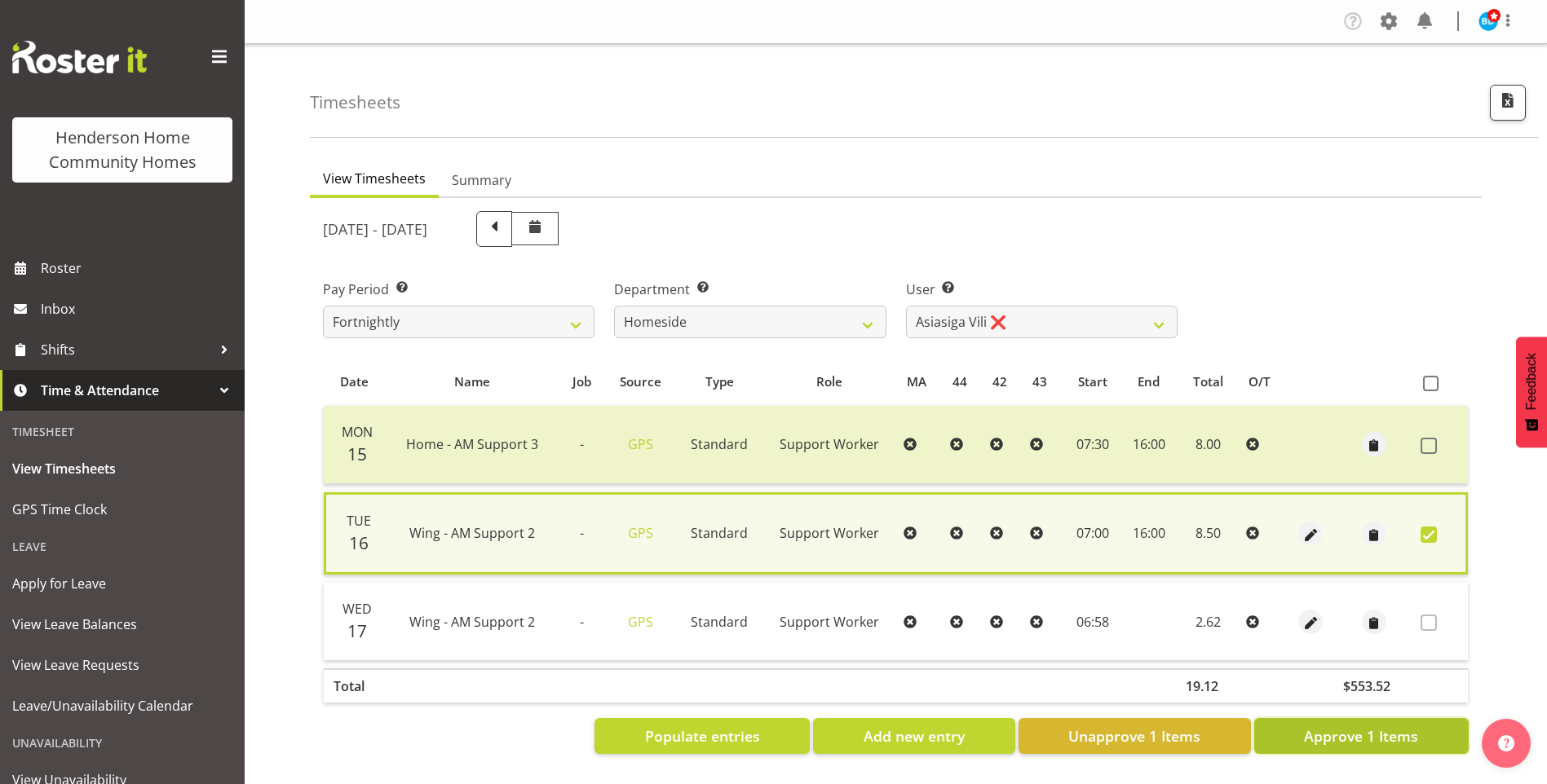
click at [1368, 731] on span "Approve 1 Items" at bounding box center [1361, 736] width 115 height 22
checkbox input "false"
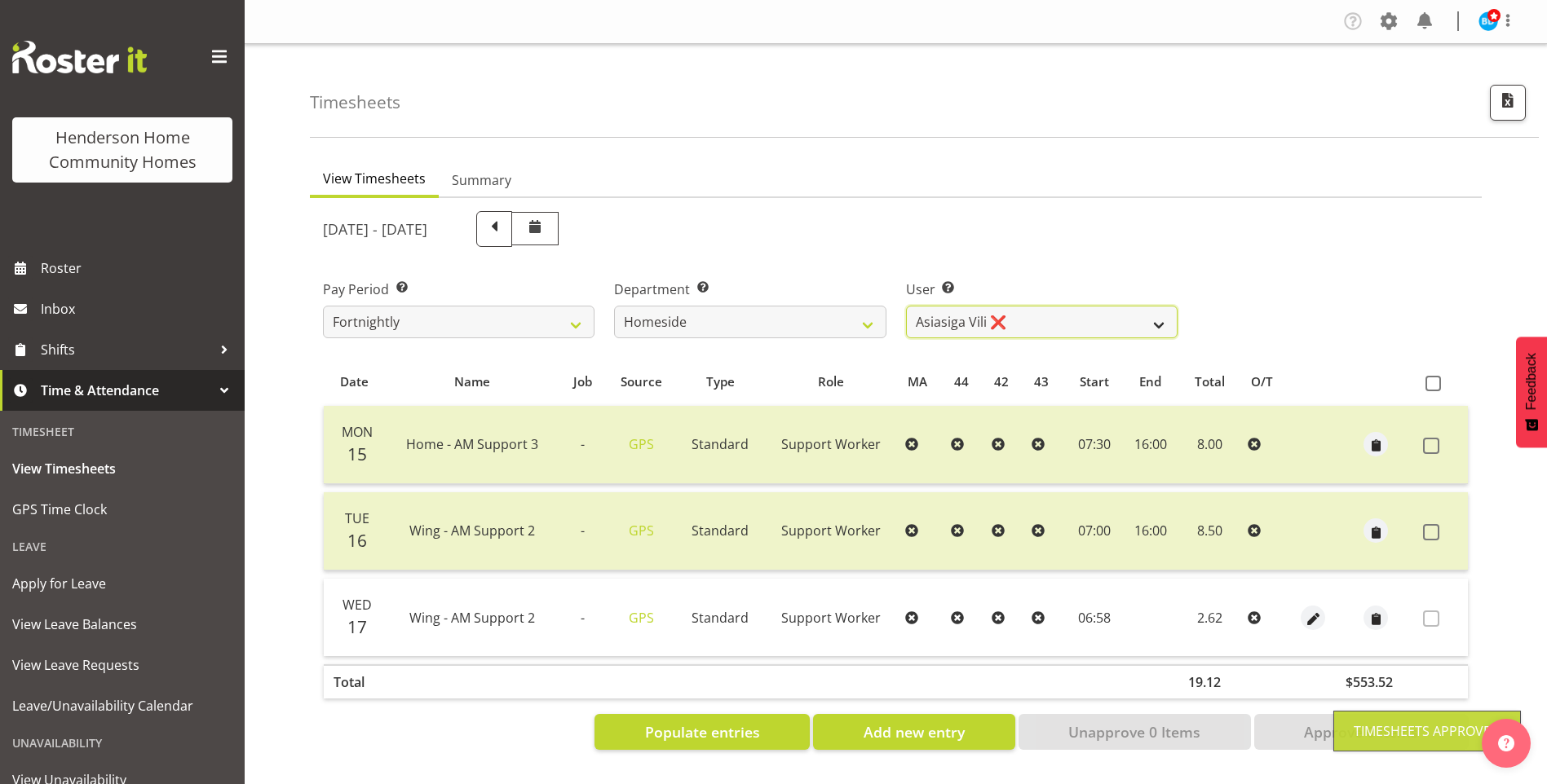
click at [956, 319] on select "Asiasiga Vili ❌ Billie-Rose Dunlop ❌ Brijesh (BK) Kachhadiya ✔ Cheenee Vargas ✔…" at bounding box center [1042, 322] width 271 height 33
select select "8539"
click at [906, 306] on select "Asiasiga Vili ❌ Billie-Rose Dunlop ❌ Brijesh (BK) Kachhadiya ✔ Cheenee Vargas ✔…" at bounding box center [1042, 322] width 271 height 33
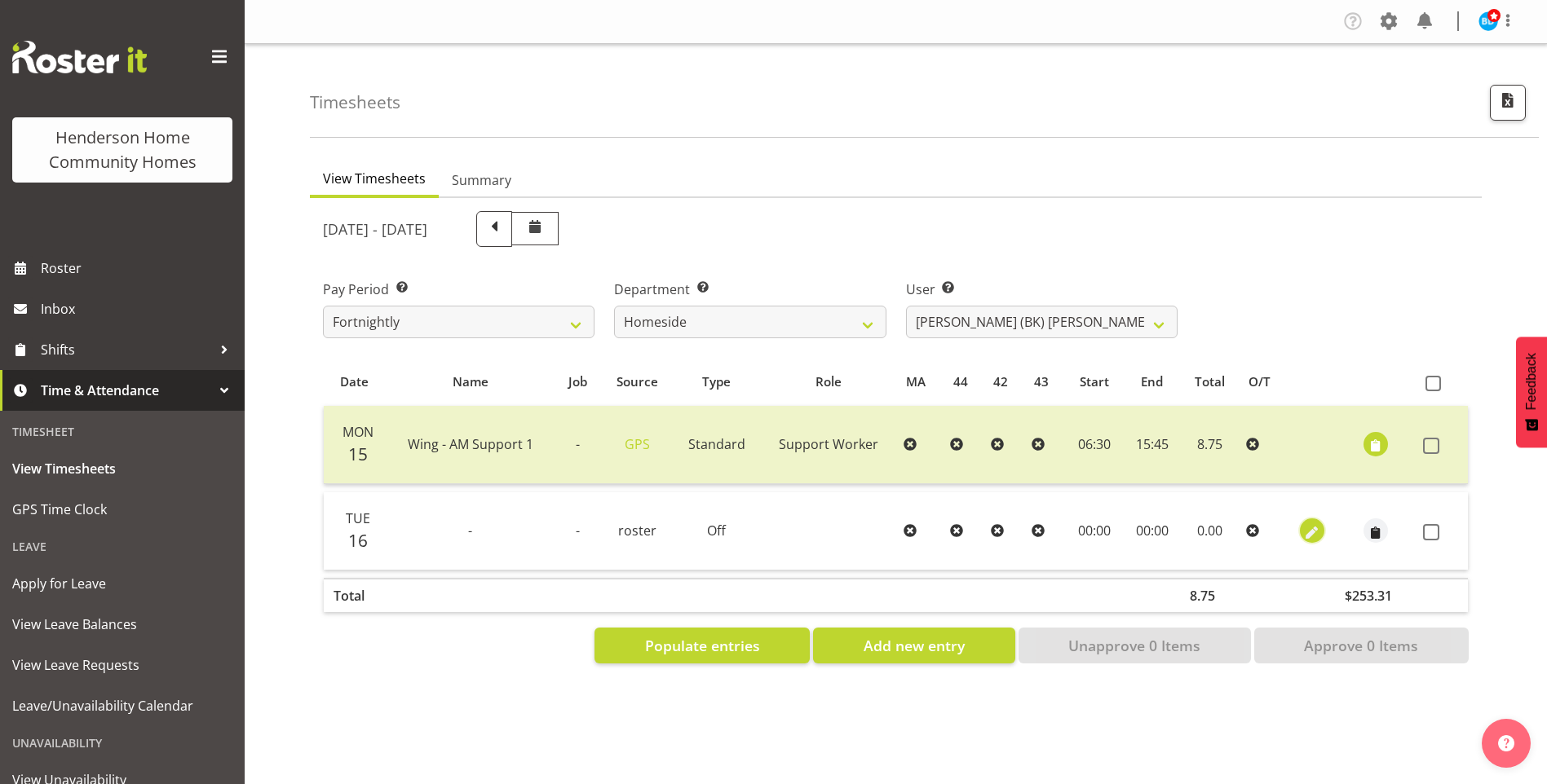
click at [1317, 531] on span "button" at bounding box center [1312, 532] width 19 height 19
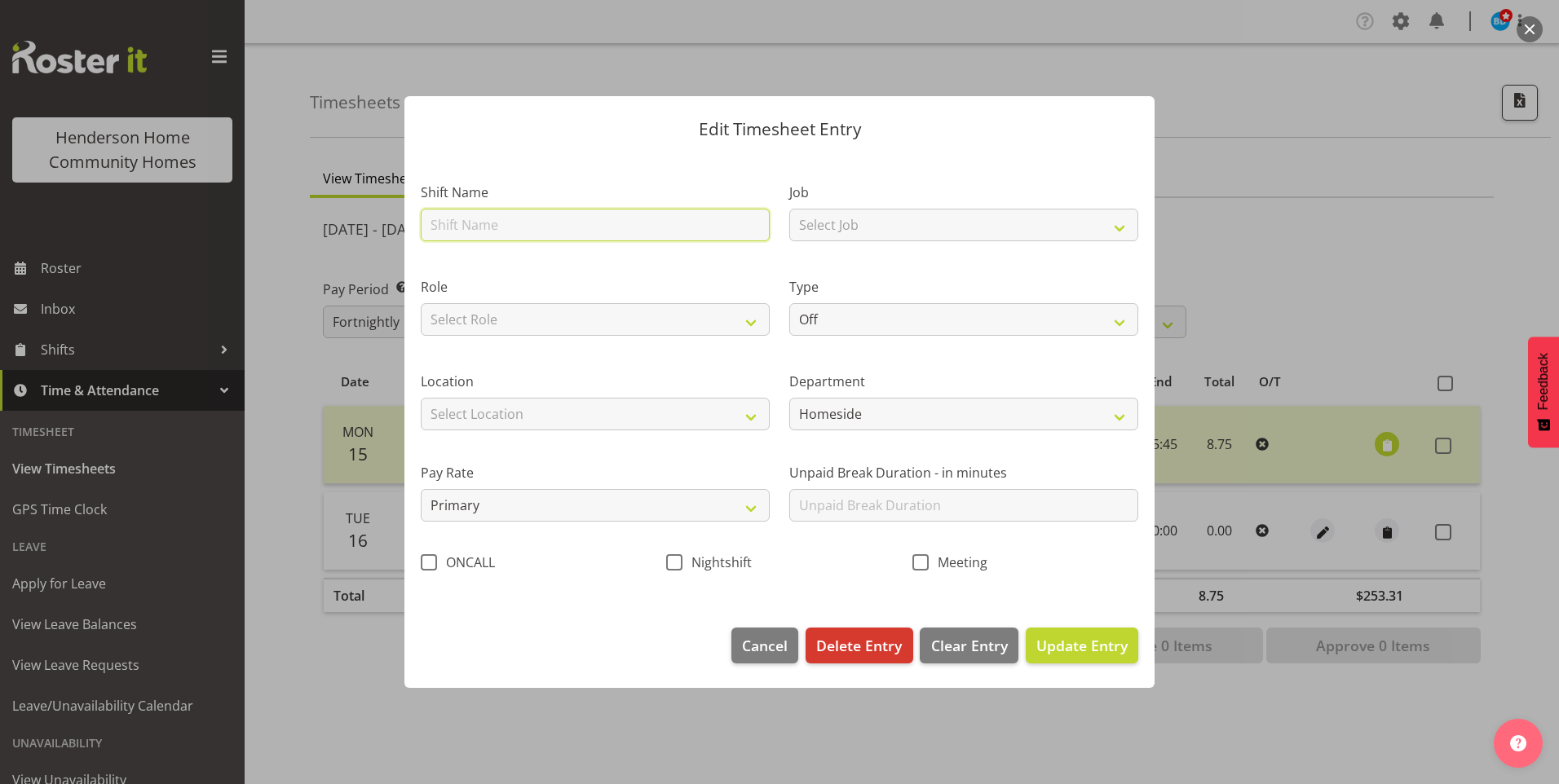
click at [486, 222] on input "text" at bounding box center [595, 224] width 349 height 33
type input "Wing - AM Support 1"
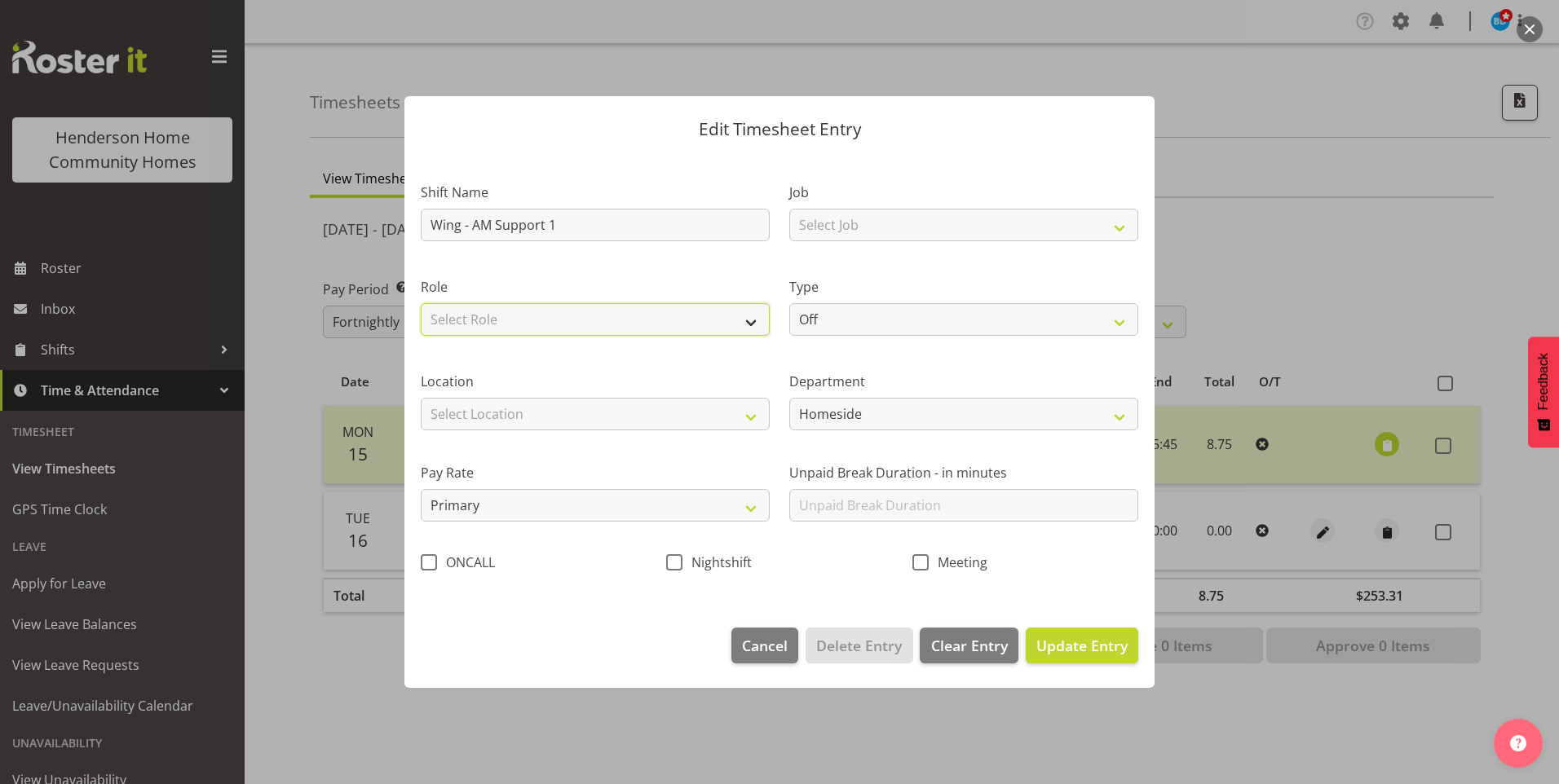
click at [565, 328] on select "Select Role Support Worker Cleaner" at bounding box center [595, 319] width 349 height 33
select select "1214"
click at [421, 303] on select "Select Role Support Worker Cleaner" at bounding box center [595, 319] width 349 height 33
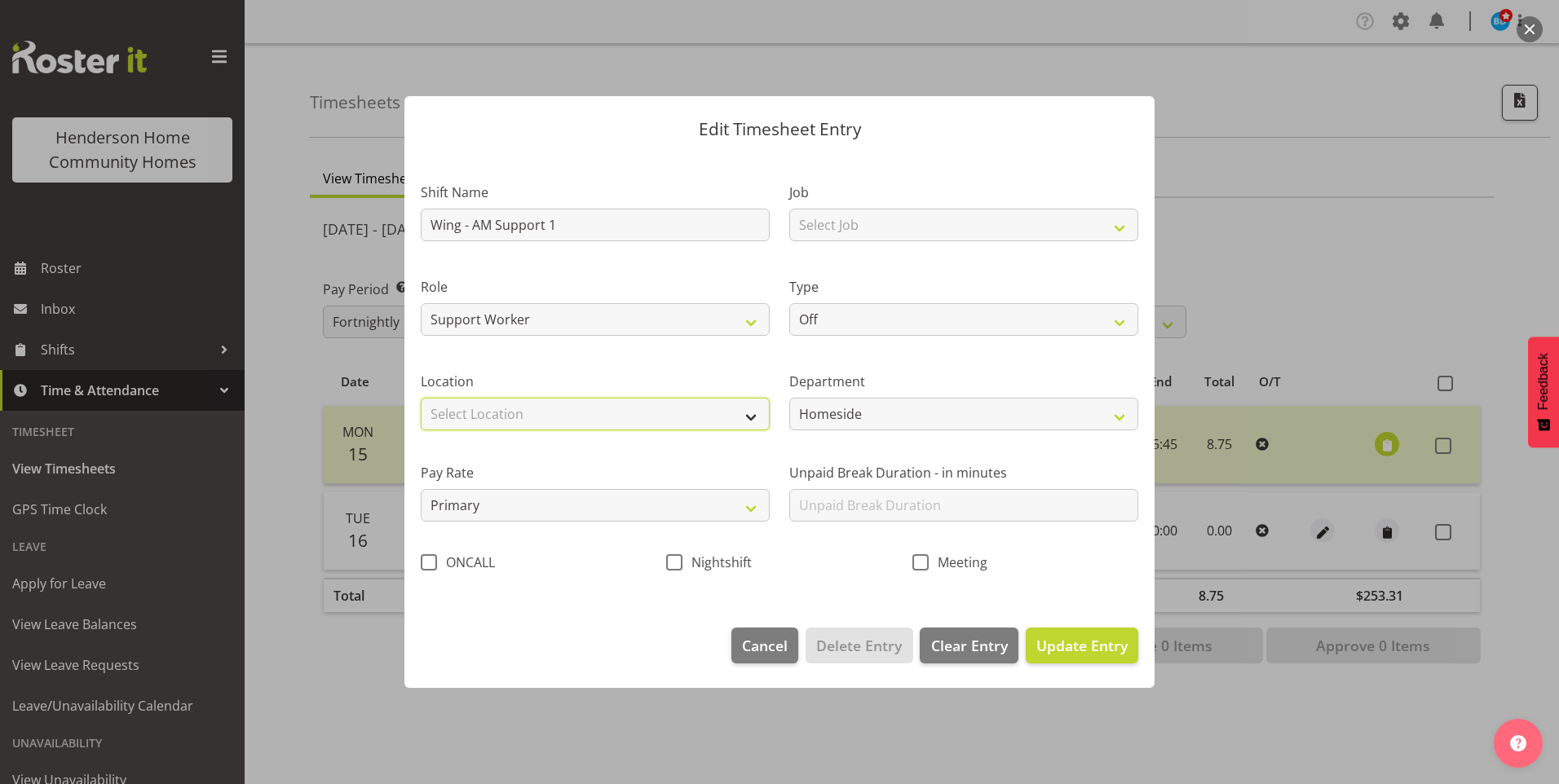
click at [536, 425] on select "Select Location 177 Halswell Rd 268 Hendersons Rd 307 Hendersons Rd 309 Henders…" at bounding box center [595, 414] width 349 height 33
select select "1071"
click at [421, 398] on select "Select Location 177 Halswell Rd 268 Hendersons Rd 307 Hendersons Rd 309 Henders…" at bounding box center [595, 414] width 349 height 33
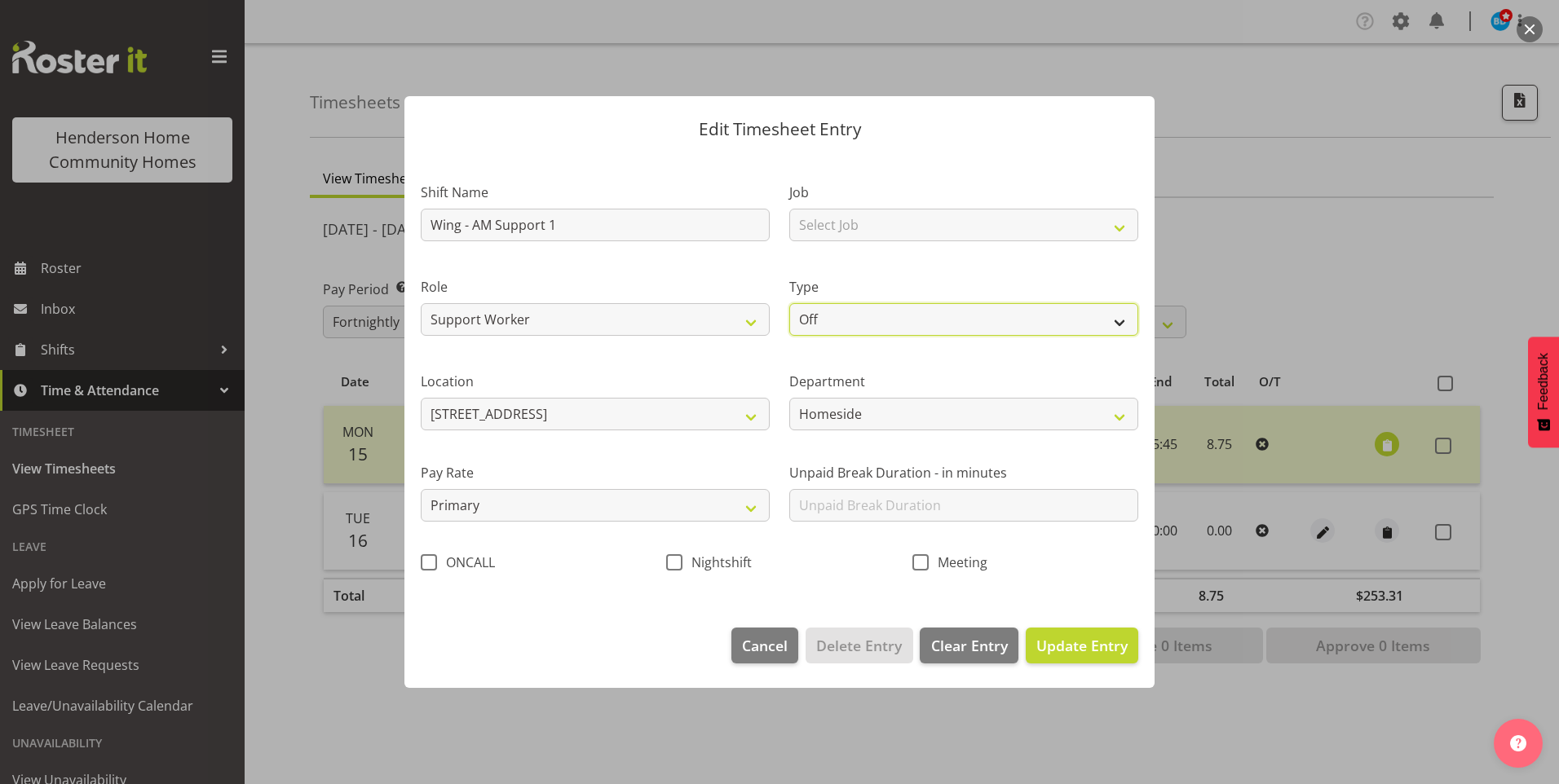
click at [949, 318] on select "Off Standard Public Holiday Public Holiday (Worked) Day In Lieu Annual Leave Si…" at bounding box center [964, 319] width 349 height 33
select select "Standard"
click at [789, 303] on select "Off Standard Public Holiday Public Holiday (Worked) Day In Lieu Annual Leave Si…" at bounding box center [964, 319] width 349 height 33
select select "8"
select select "2025"
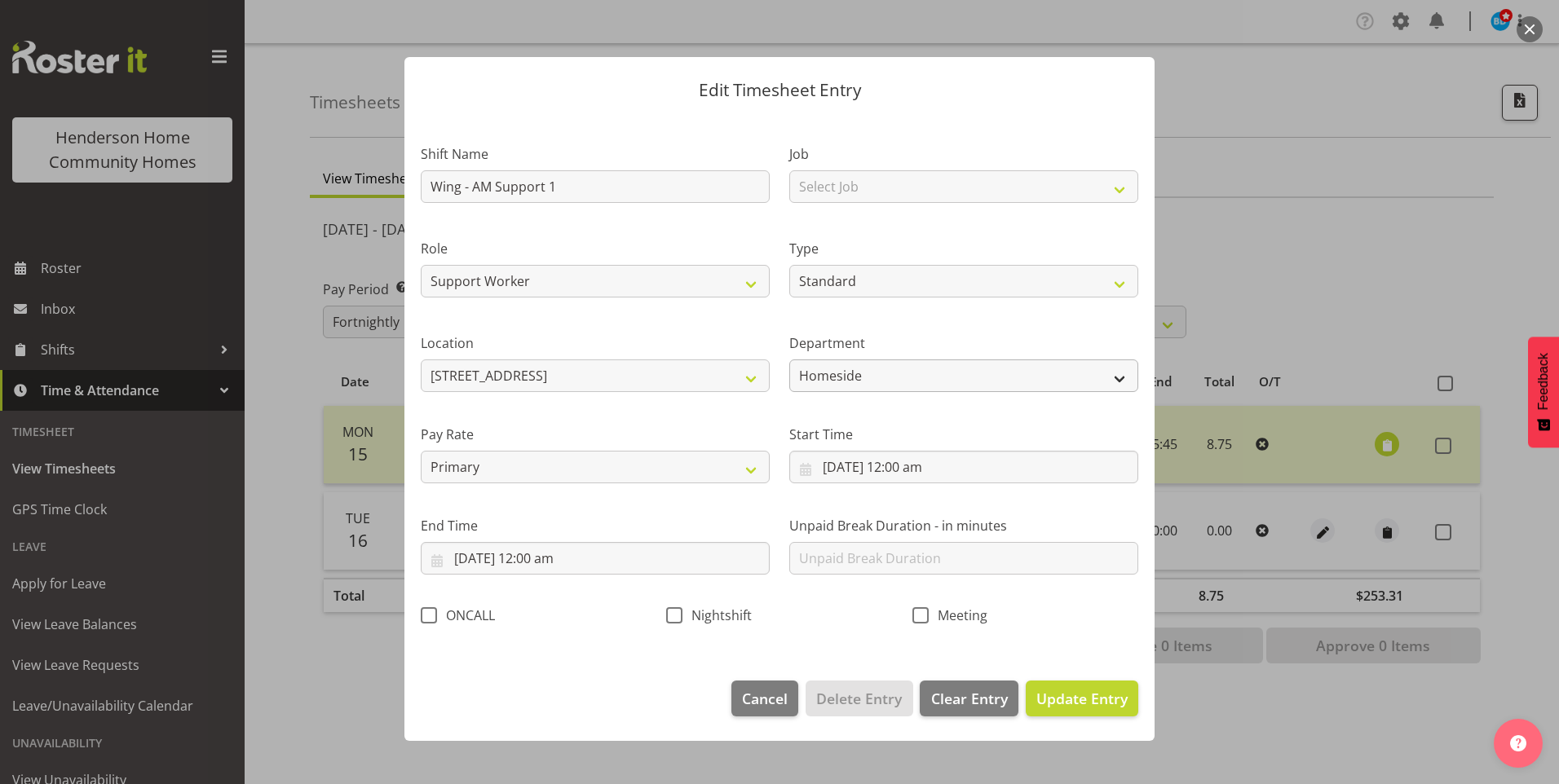
drag, startPoint x: 861, startPoint y: 400, endPoint x: 861, endPoint y: 388, distance: 12.0
click at [861, 396] on div "Department Homeside Wingside Houses Admin" at bounding box center [964, 356] width 368 height 91
drag, startPoint x: 859, startPoint y: 382, endPoint x: 856, endPoint y: 394, distance: 12.4
click at [859, 383] on select "Homeside Wingside Houses Admin" at bounding box center [964, 376] width 349 height 33
select select "749"
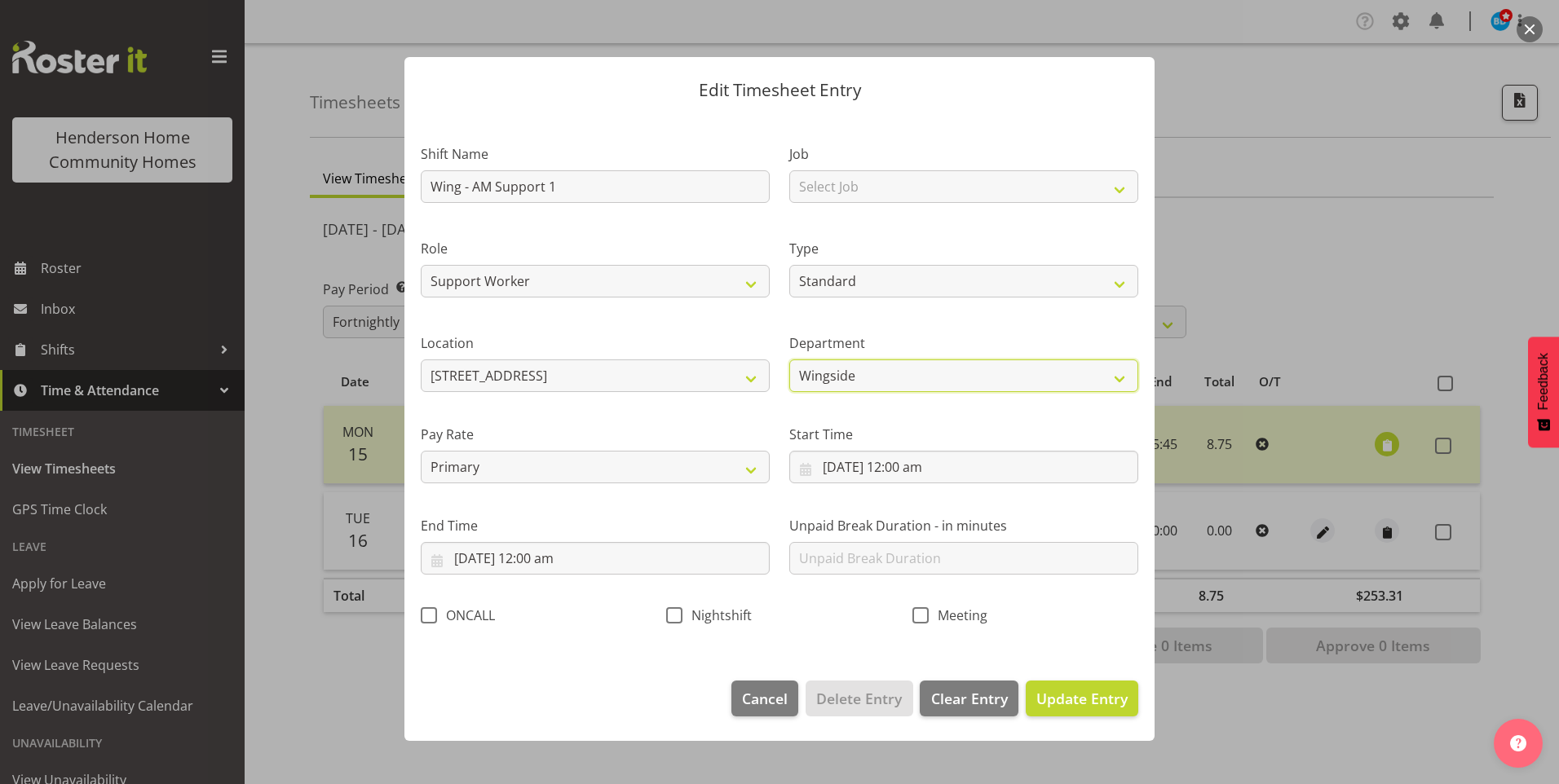
click at [789, 360] on select "Homeside Wingside Houses Admin" at bounding box center [964, 376] width 349 height 33
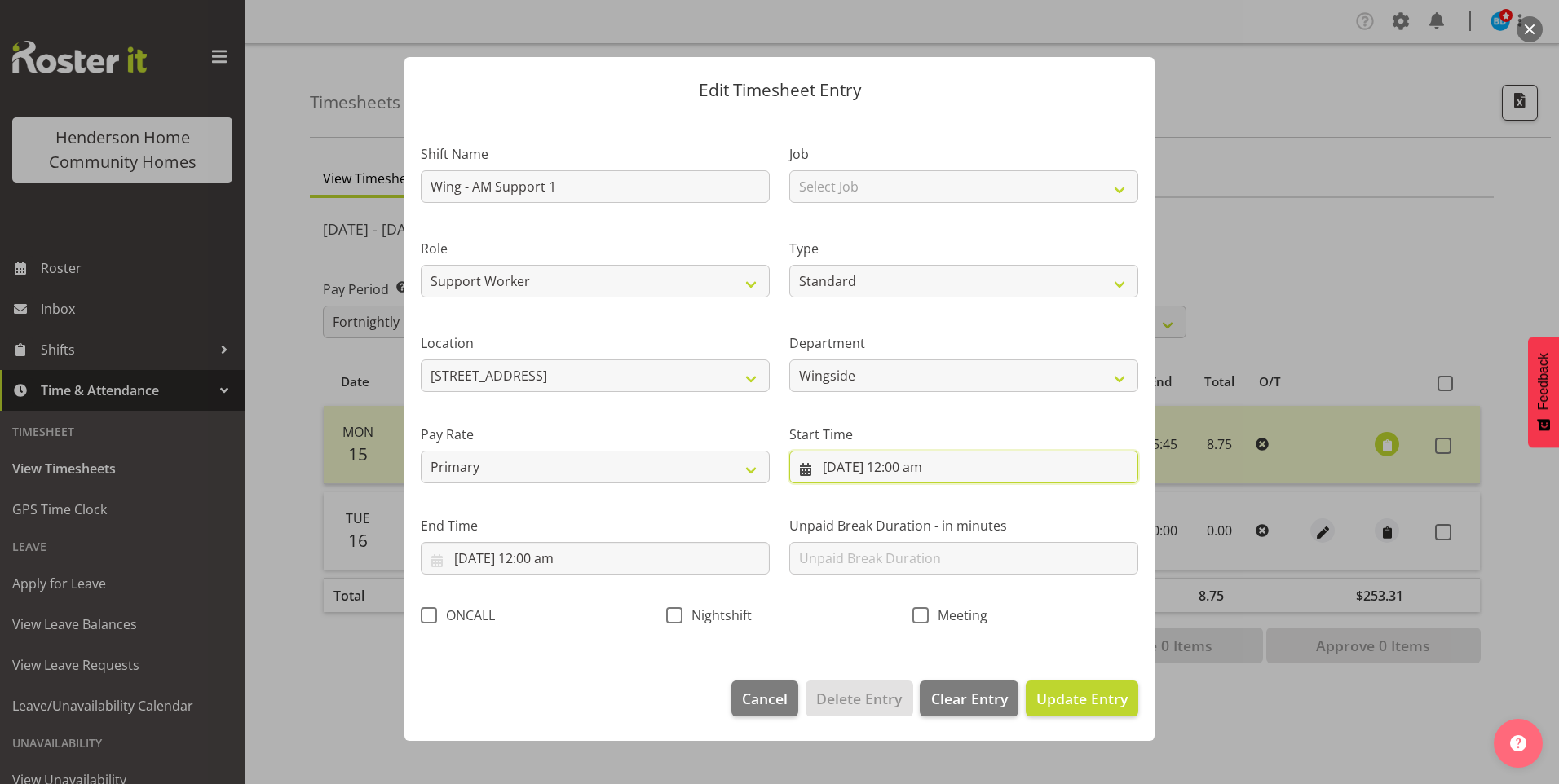
click at [902, 469] on input "16/09/2025, 12:00 am" at bounding box center [964, 467] width 349 height 33
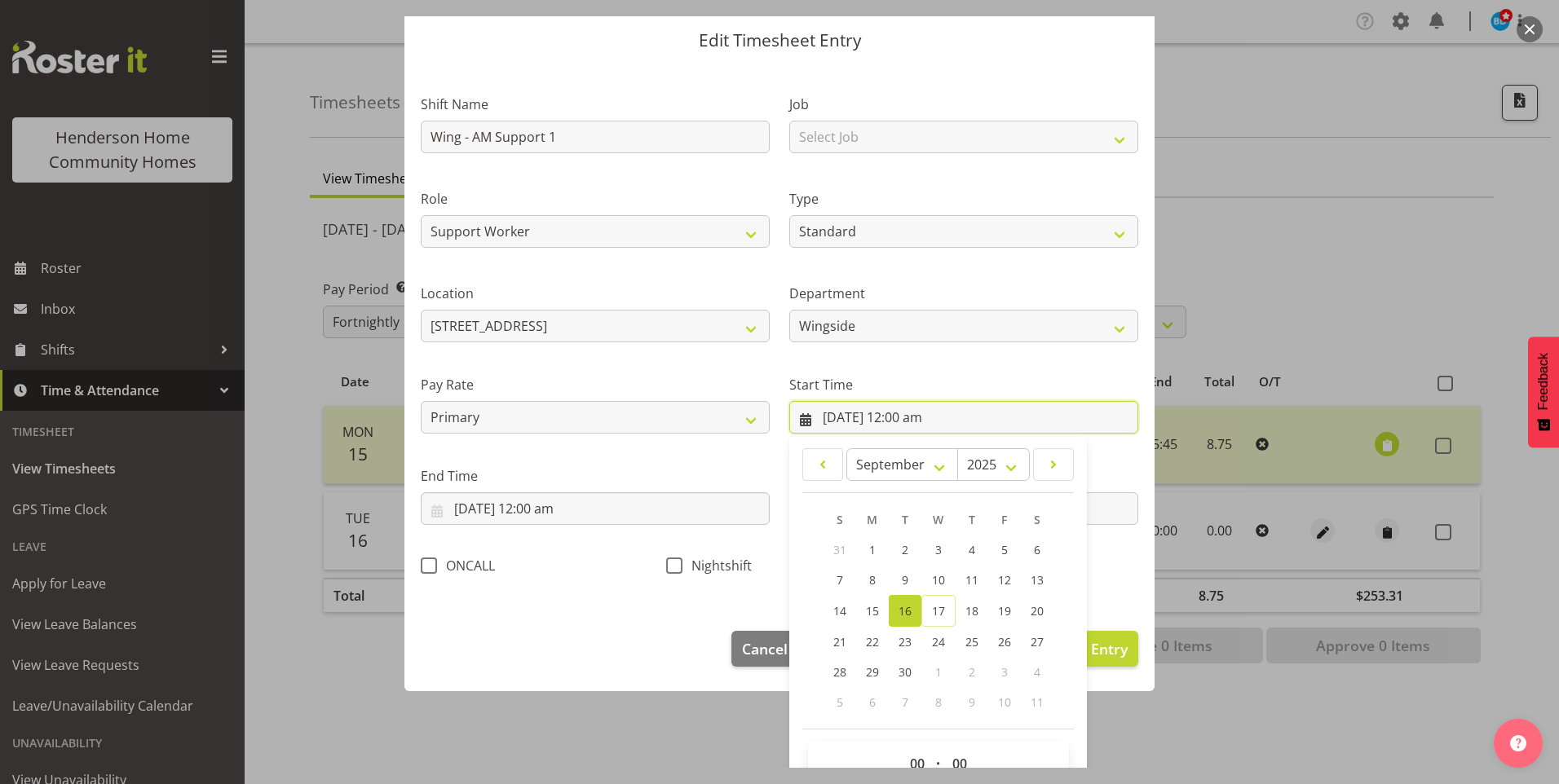
scroll to position [88, 0]
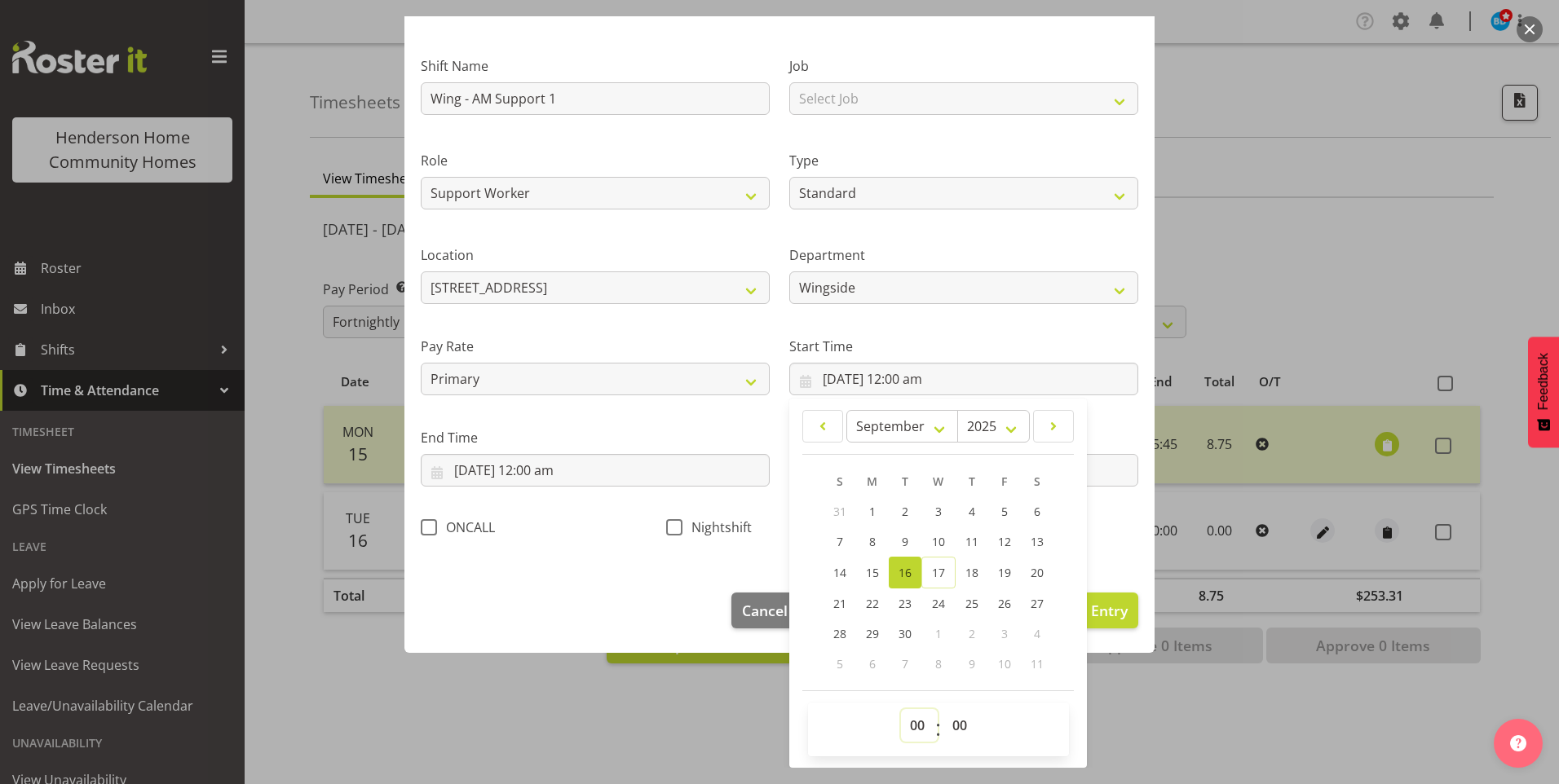
click at [903, 727] on select "00 01 02 03 04 05 06 07 08 09 10 11 12 13 14 15 16 17 18 19 20 21 22 23" at bounding box center [918, 725] width 37 height 33
select select "6"
click at [901, 709] on select "00 01 02 03 04 05 06 07 08 09 10 11 12 13 14 15 16 17 18 19 20 21 22 23" at bounding box center [918, 725] width 37 height 33
type input "16/09/2025, 6:00 am"
click at [953, 725] on select "00 01 02 03 04 05 06 07 08 09 10 11 12 13 14 15 16 17 18 19 20 21 22 23 24 25 2…" at bounding box center [962, 725] width 37 height 33
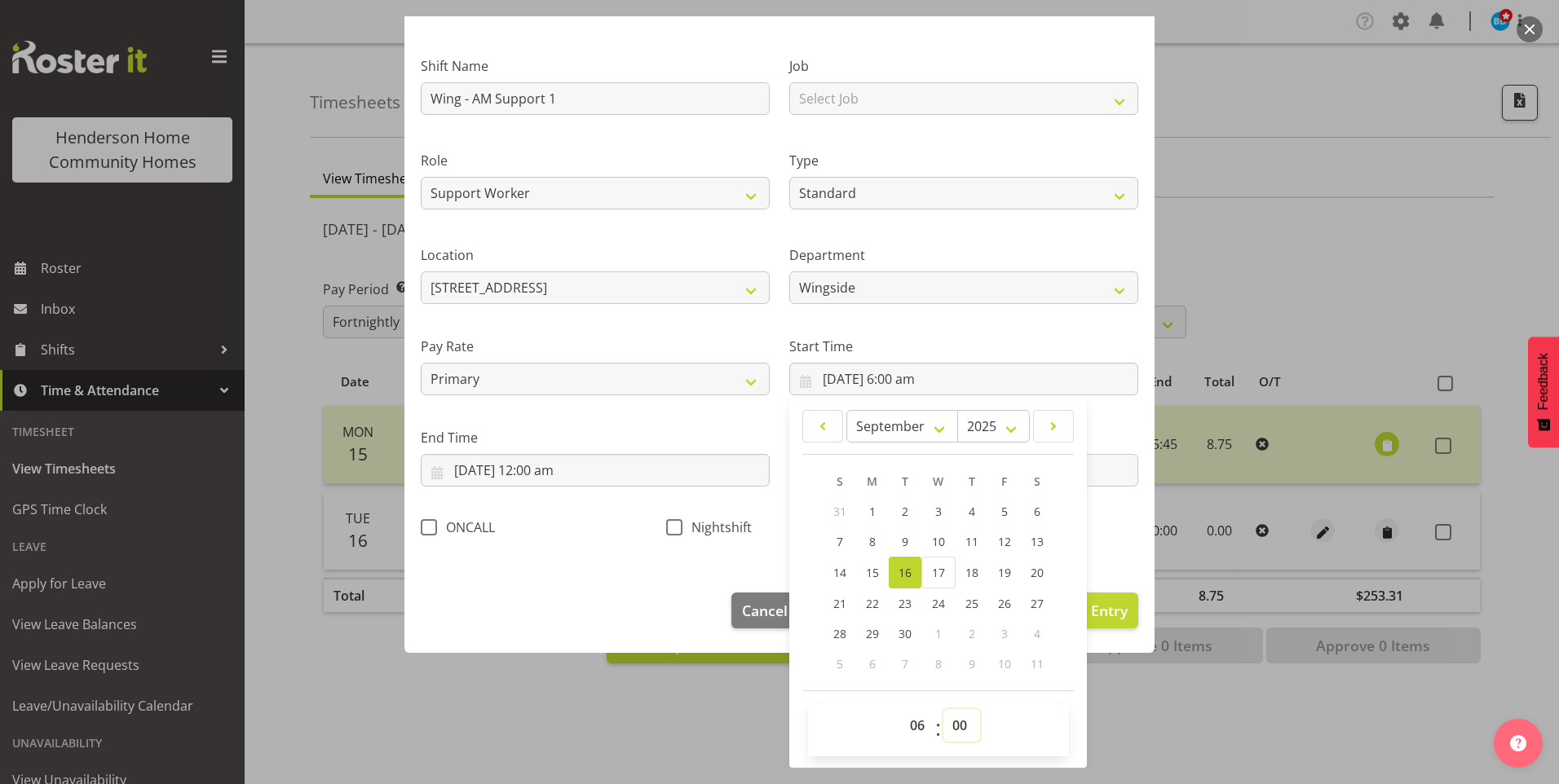
select select "30"
click at [944, 709] on select "00 01 02 03 04 05 06 07 08 09 10 11 12 13 14 15 16 17 18 19 20 21 22 23 24 25 2…" at bounding box center [962, 725] width 37 height 33
type input "16/09/2025, 6:30 am"
click at [523, 477] on input "16/09/2025, 12:00 am" at bounding box center [595, 470] width 349 height 33
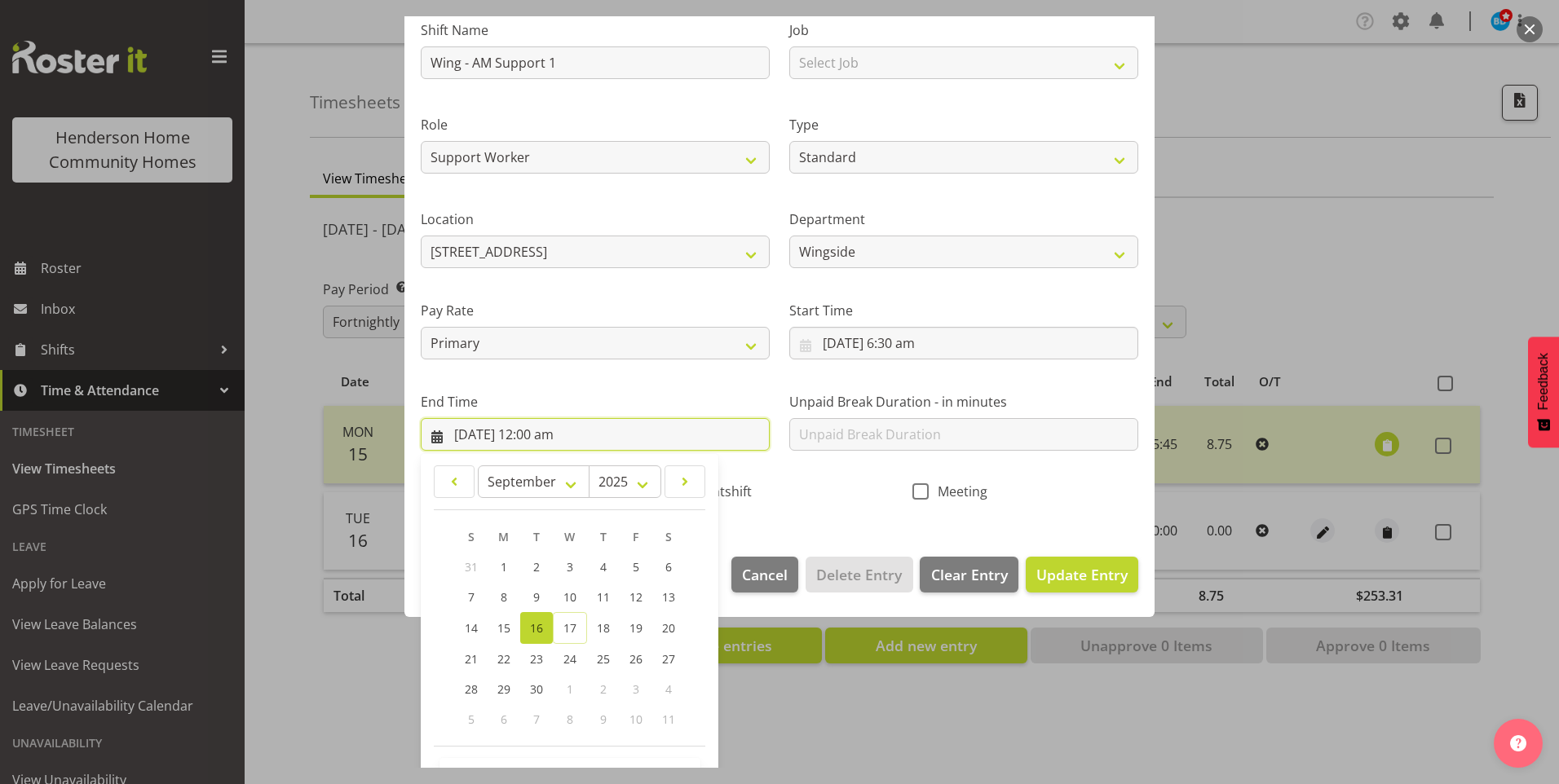
scroll to position [179, 0]
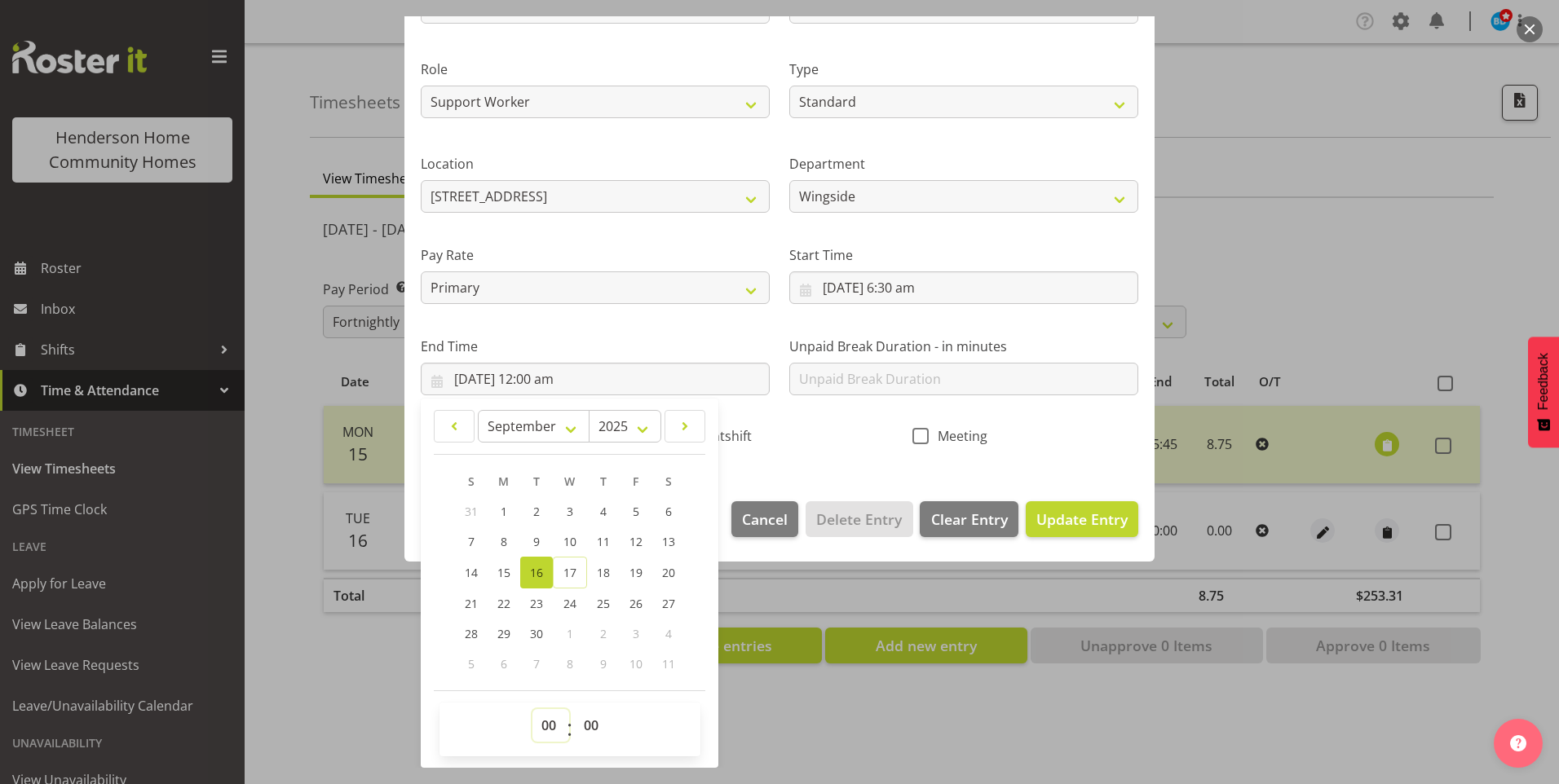
click at [552, 729] on select "00 01 02 03 04 05 06 07 08 09 10 11 12 13 14 15 16 17 18 19 20 21 22 23" at bounding box center [550, 725] width 37 height 33
select select "18"
click at [533, 709] on select "00 01 02 03 04 05 06 07 08 09 10 11 12 13 14 15 16 17 18 19 20 21 22 23" at bounding box center [550, 725] width 37 height 33
type input "16/09/2025, 6:00 pm"
drag, startPoint x: 591, startPoint y: 728, endPoint x: 597, endPoint y: 706, distance: 22.8
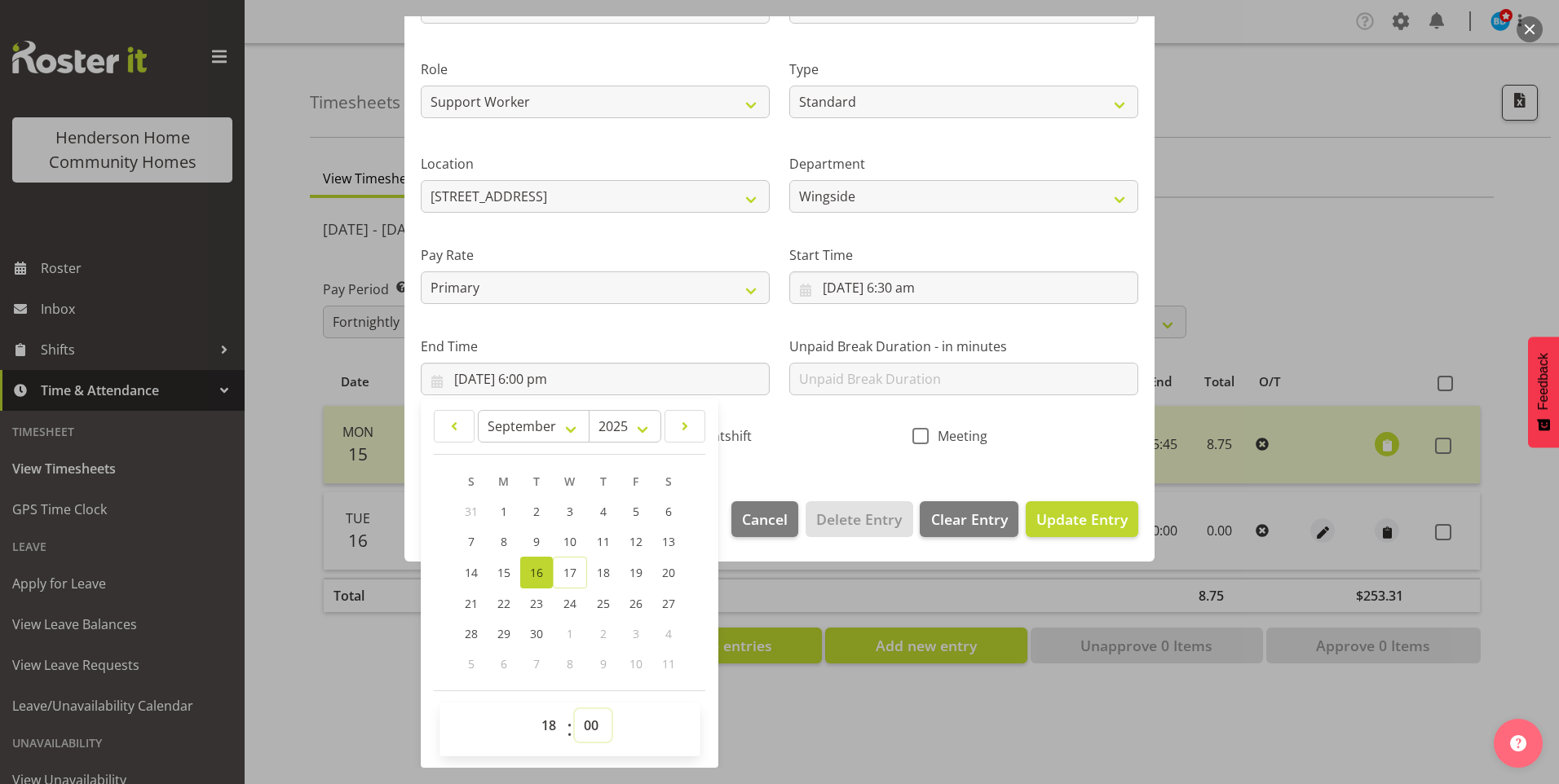
click at [591, 723] on select "00 01 02 03 04 05 06 07 08 09 10 11 12 13 14 15 16 17 18 19 20 21 22 23 24 25 2…" at bounding box center [593, 725] width 37 height 33
select select "45"
click at [575, 709] on select "00 01 02 03 04 05 06 07 08 09 10 11 12 13 14 15 16 17 18 19 20 21 22 23 24 25 2…" at bounding box center [593, 725] width 37 height 33
type input "16/09/2025, 6:45 pm"
click at [821, 380] on input "text" at bounding box center [964, 378] width 349 height 33
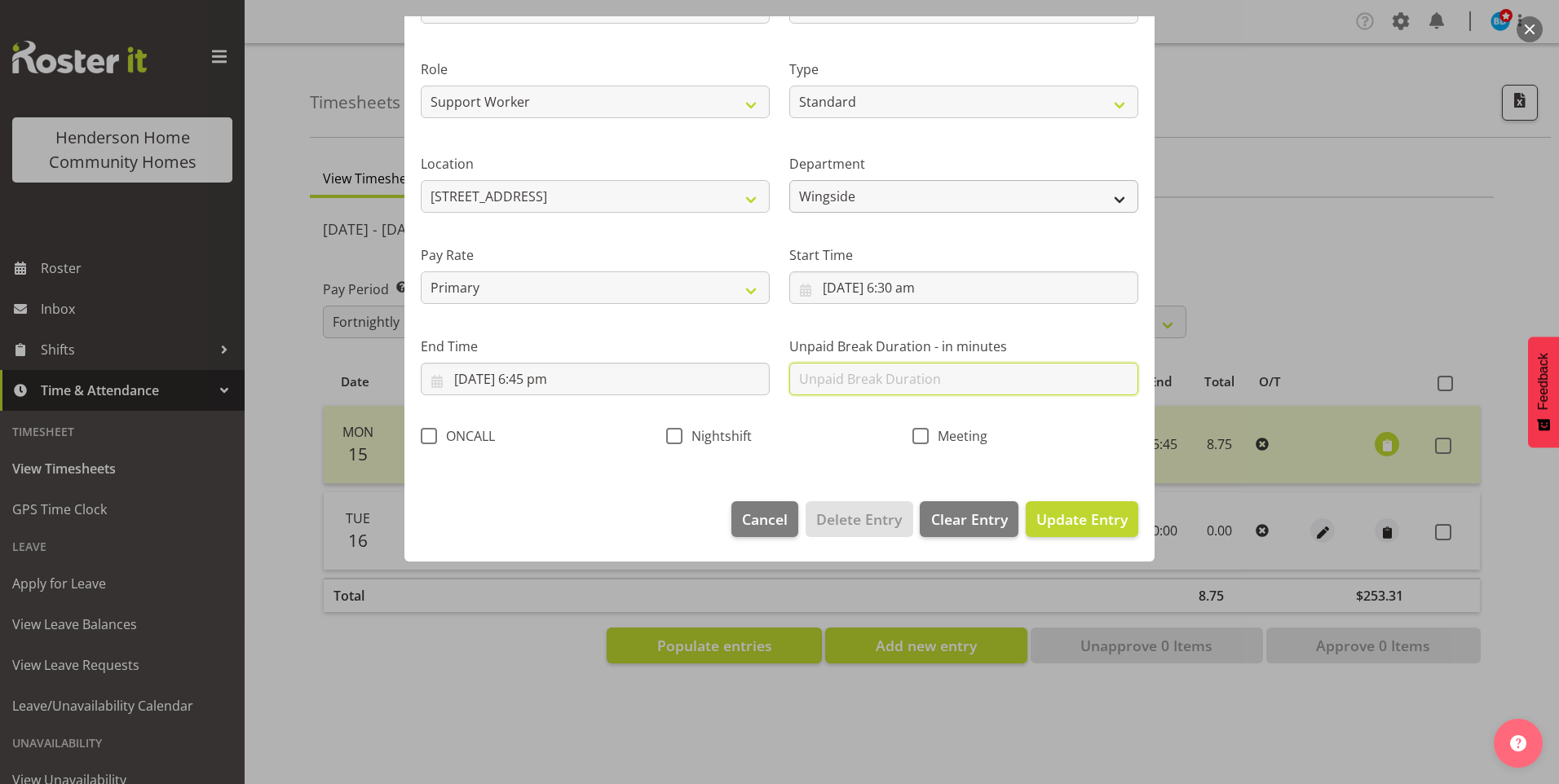
scroll to position [0, 0]
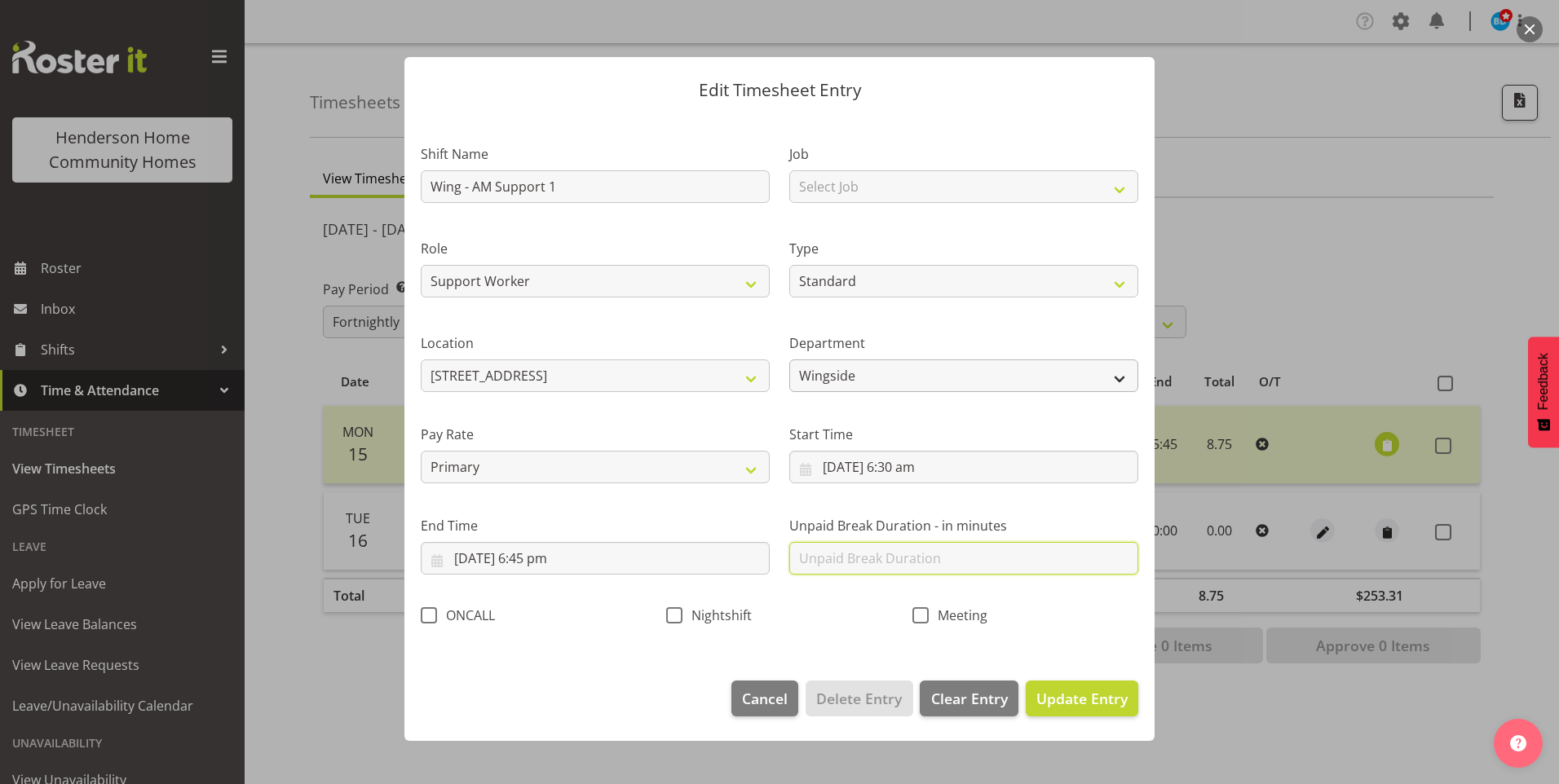
type input "0"
click at [1080, 698] on span "Update Entry" at bounding box center [1082, 699] width 91 height 20
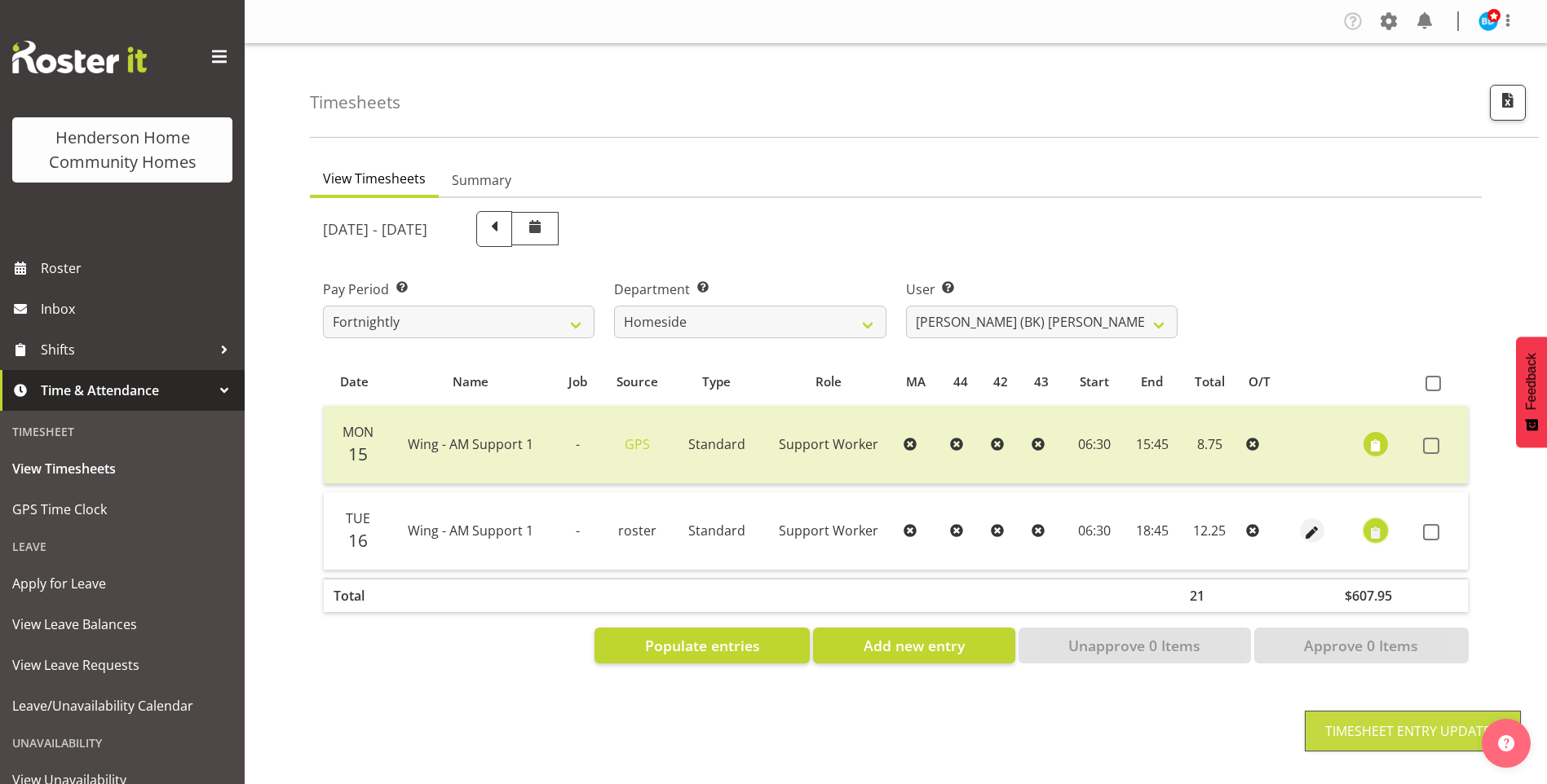
click at [1371, 533] on span "button" at bounding box center [1376, 532] width 19 height 19
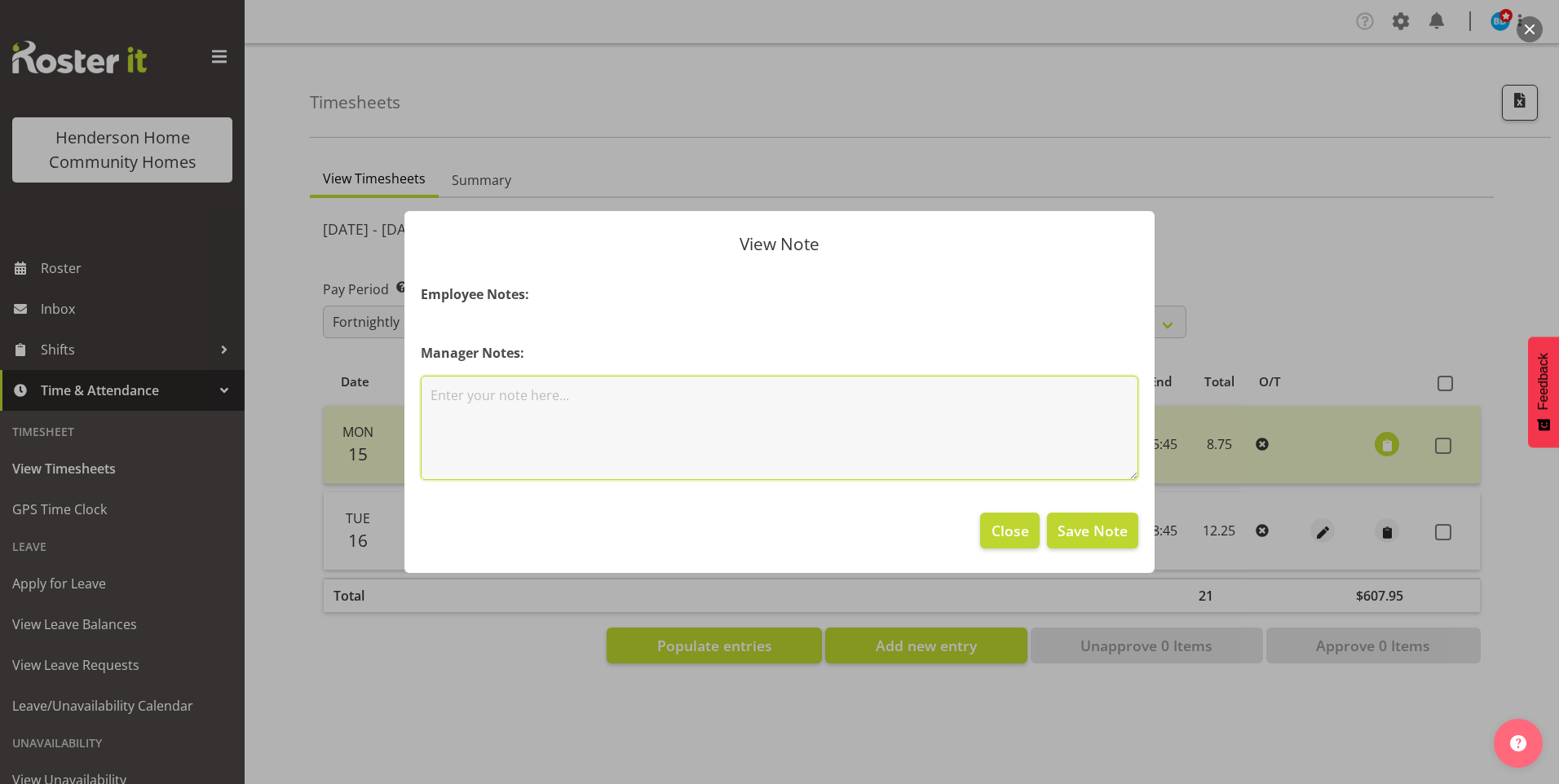
click at [613, 417] on textarea at bounding box center [780, 427] width 718 height 104
type textarea "At hospital with MS all day."
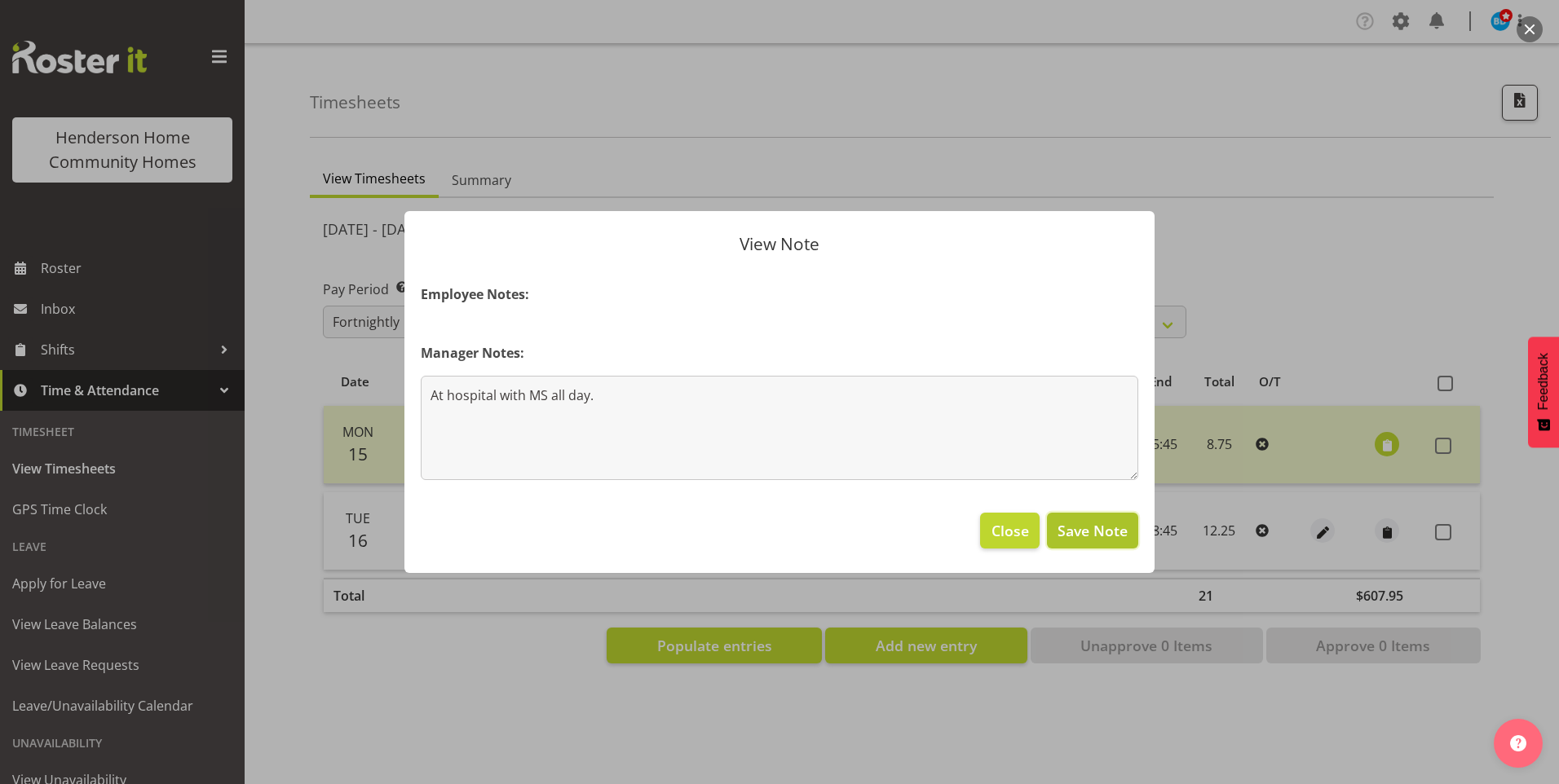
click at [1092, 521] on span "Save Note" at bounding box center [1092, 530] width 70 height 22
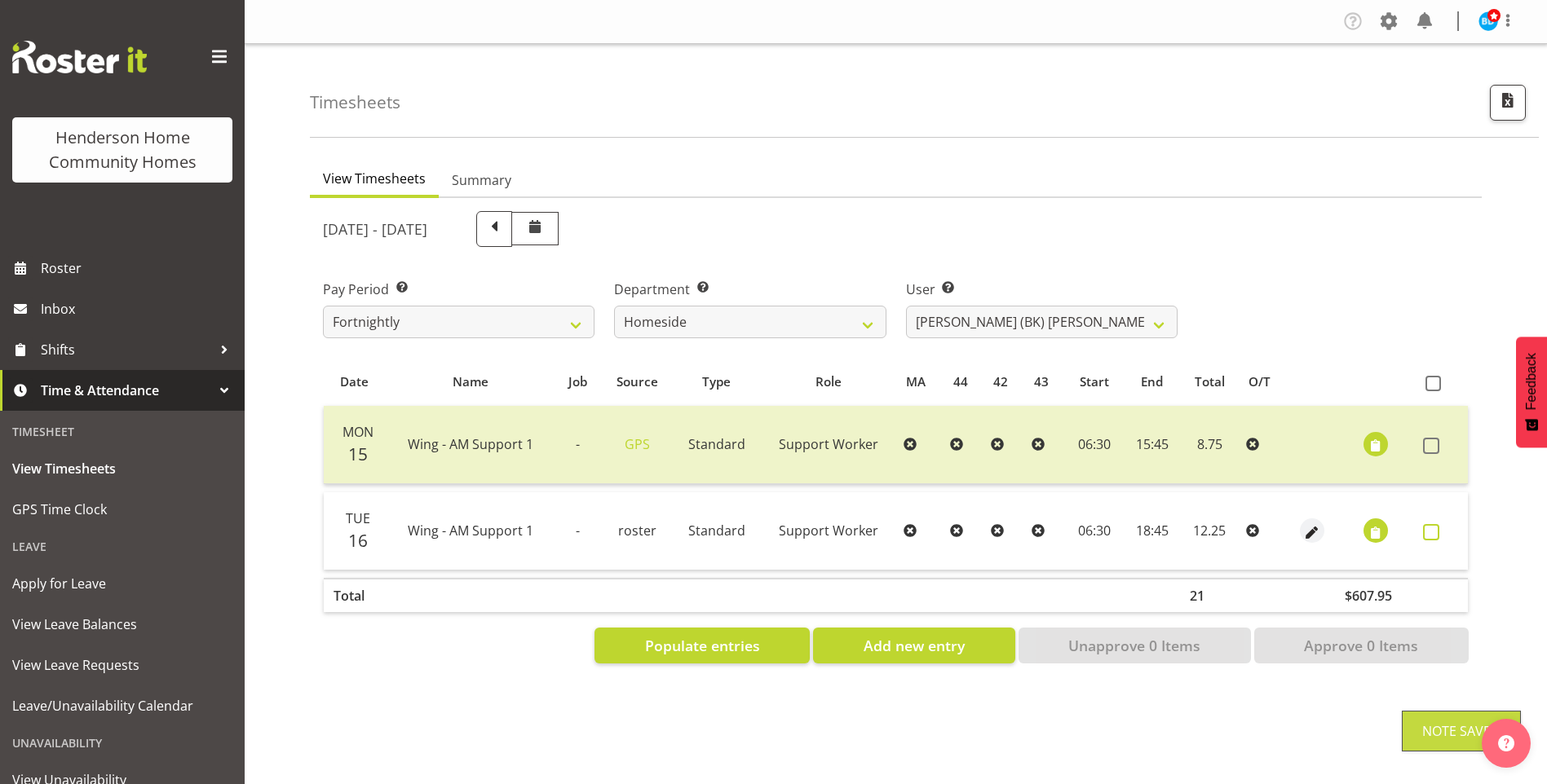
click at [1433, 530] on span at bounding box center [1431, 531] width 16 height 16
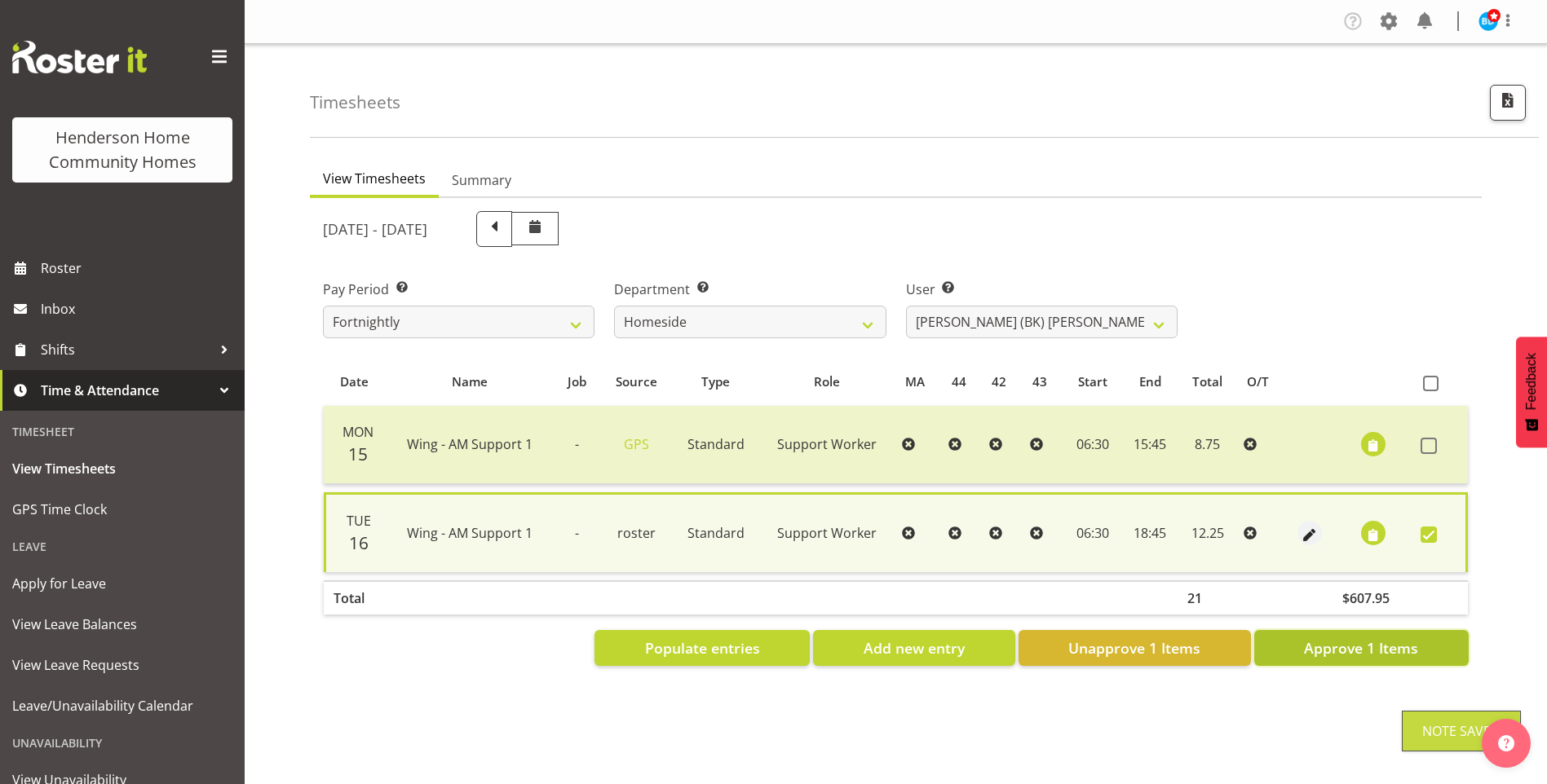
click at [1355, 641] on span "Approve 1 Items" at bounding box center [1361, 648] width 115 height 22
checkbox input "false"
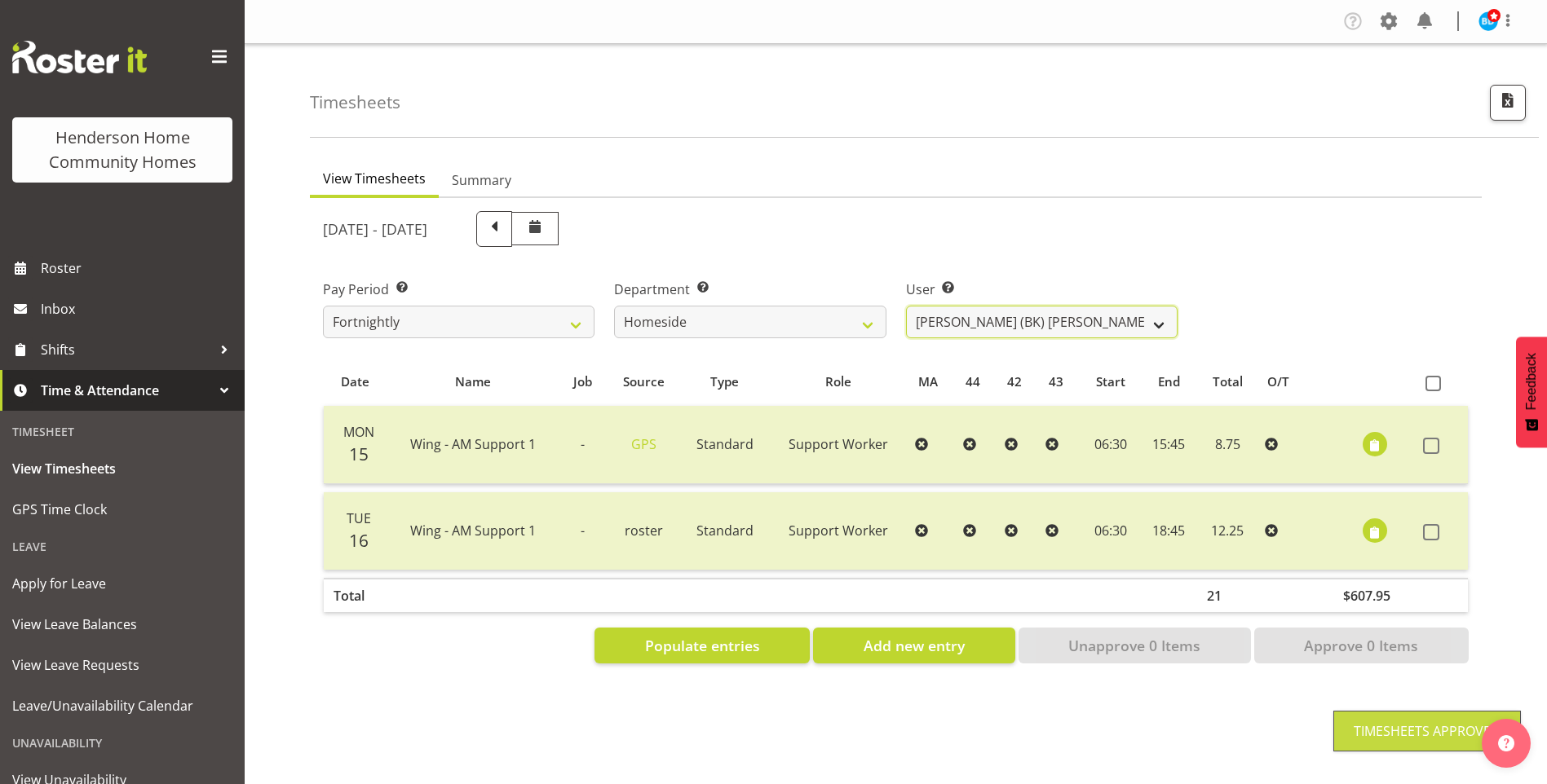
click at [975, 325] on select "Asiasiga Vili ❌ Billie-Rose Dunlop ❌ Brijesh (BK) Kachhadiya ✔ Cheenee Vargas ✔…" at bounding box center [1042, 322] width 271 height 33
click at [906, 306] on select "Asiasiga Vili ❌ Billie-Rose Dunlop ❌ Brijesh (BK) Kachhadiya ✔ Cheenee Vargas ✔…" at bounding box center [1042, 322] width 271 height 33
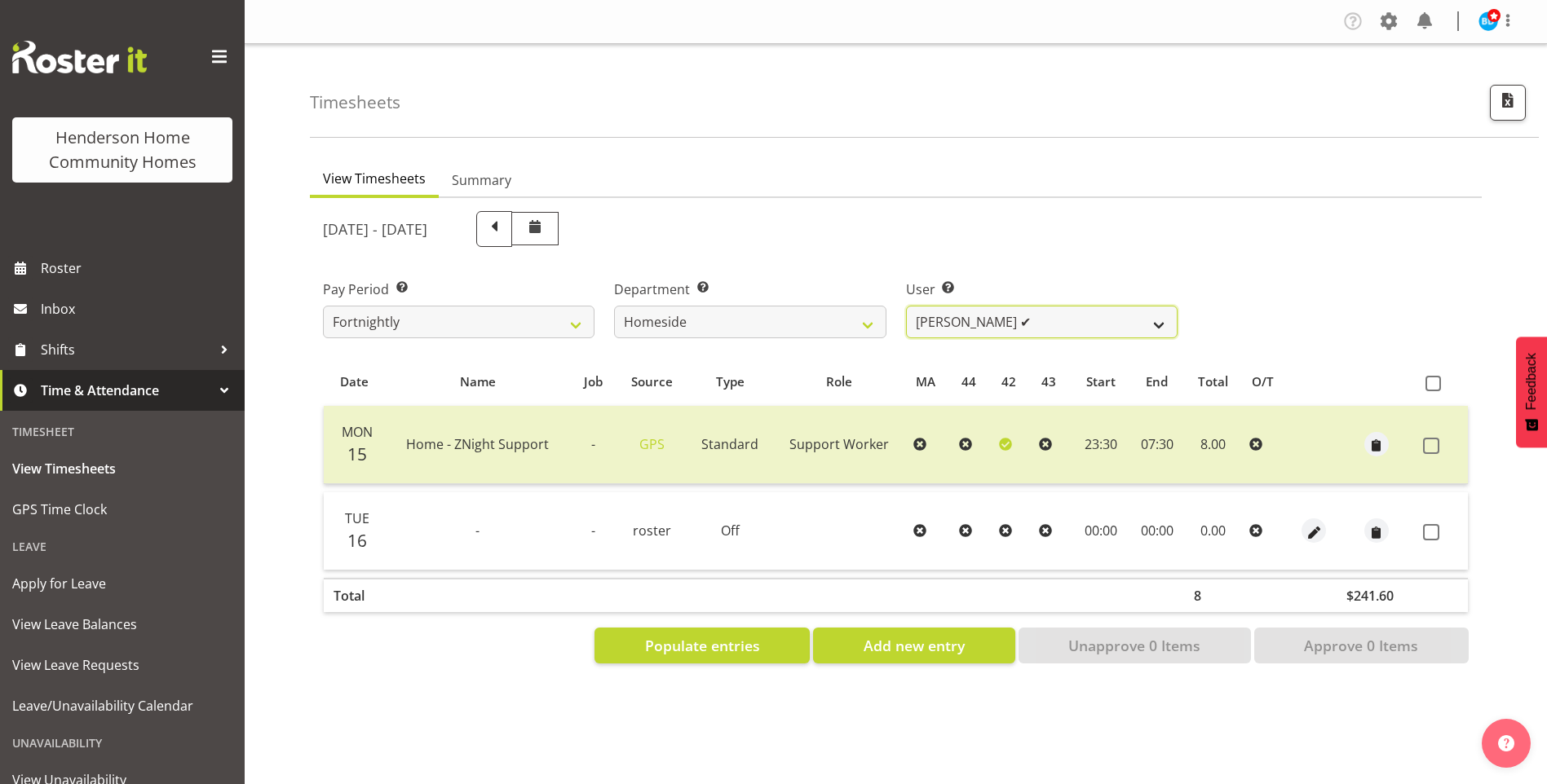
click at [955, 325] on select "Asiasiga Vili ❌ Billie-Rose Dunlop ❌ Brijesh (BK) Kachhadiya ✔ Cheenee Vargas ✔…" at bounding box center [1042, 322] width 271 height 33
select select "8534"
click at [906, 306] on select "Asiasiga Vili ❌ Billie-Rose Dunlop ❌ Brijesh (BK) Kachhadiya ✔ Cheenee Vargas ✔…" at bounding box center [1042, 322] width 271 height 33
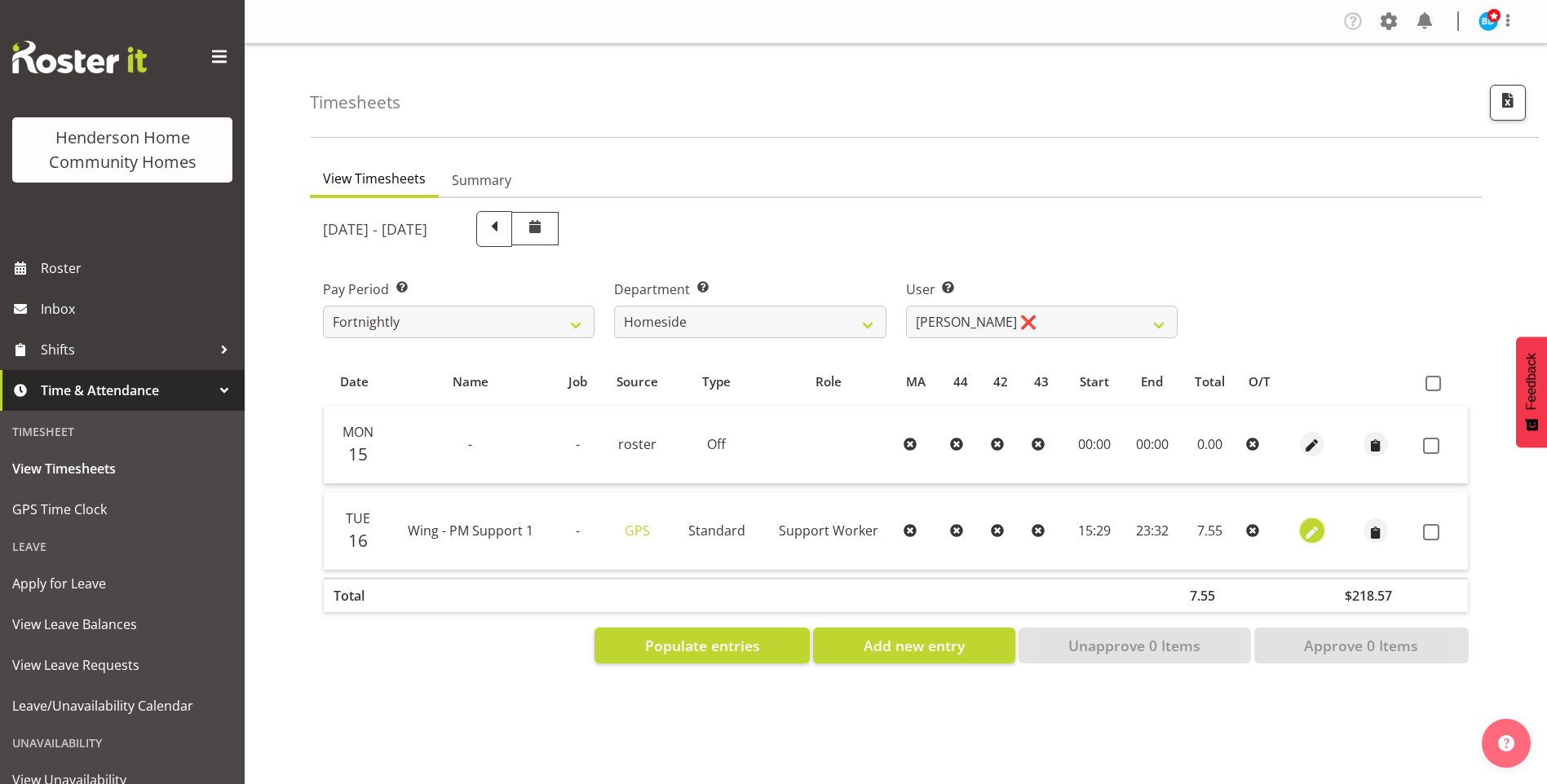
click at [1312, 528] on span "button" at bounding box center [1312, 532] width 19 height 19
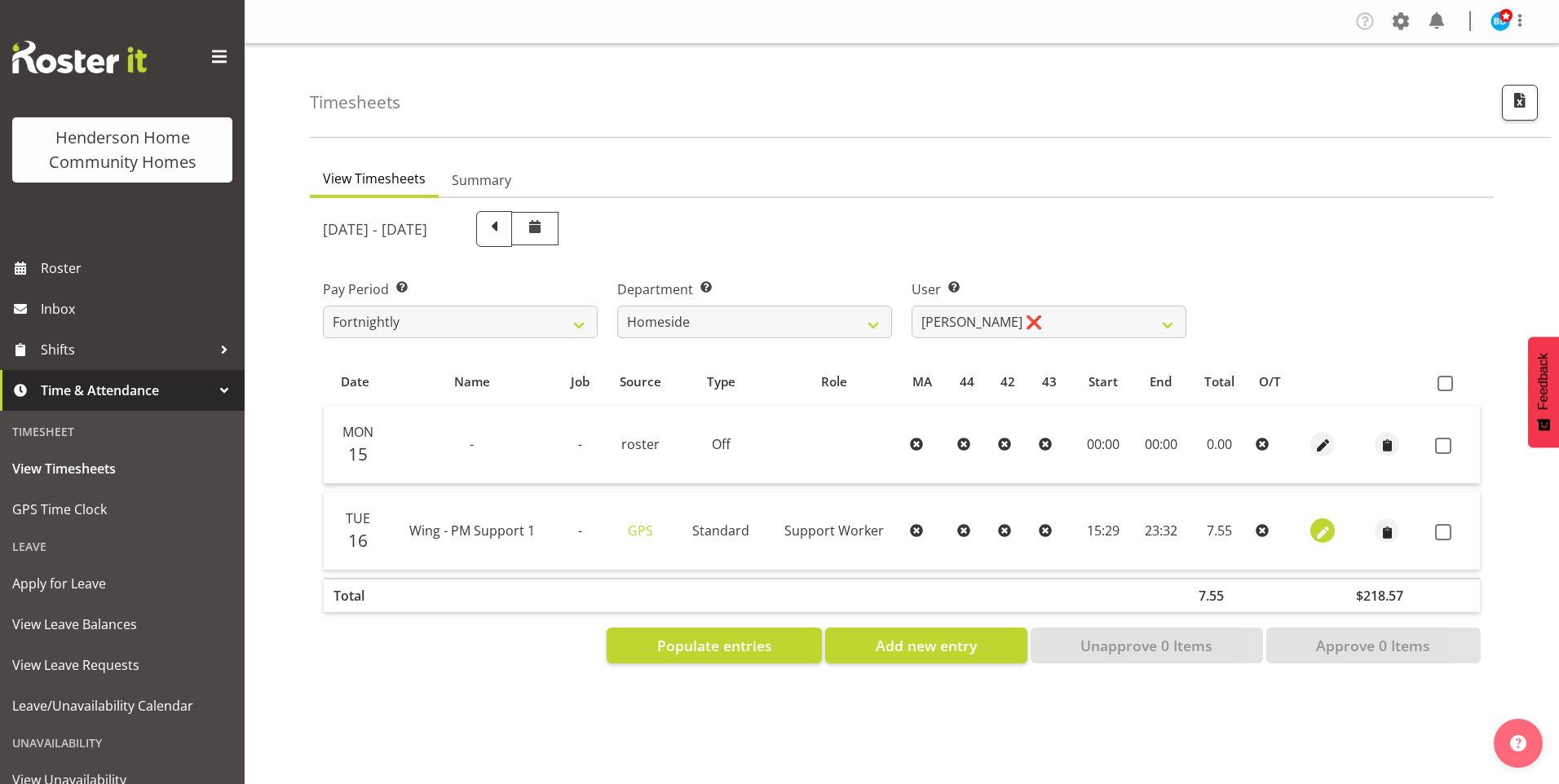
select select "Standard"
select select "749"
select select "8"
select select "2025"
select select "15"
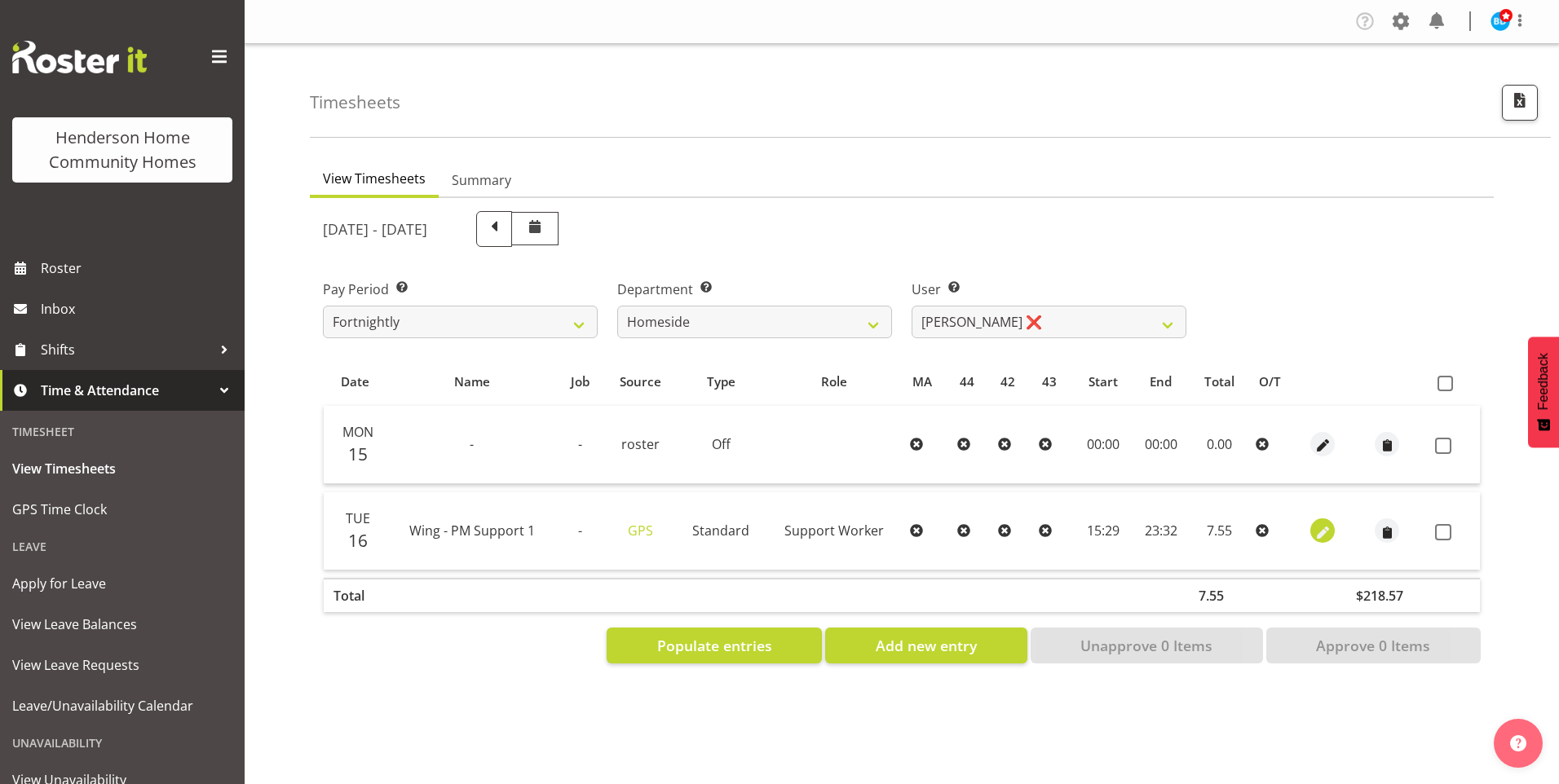
select select "29"
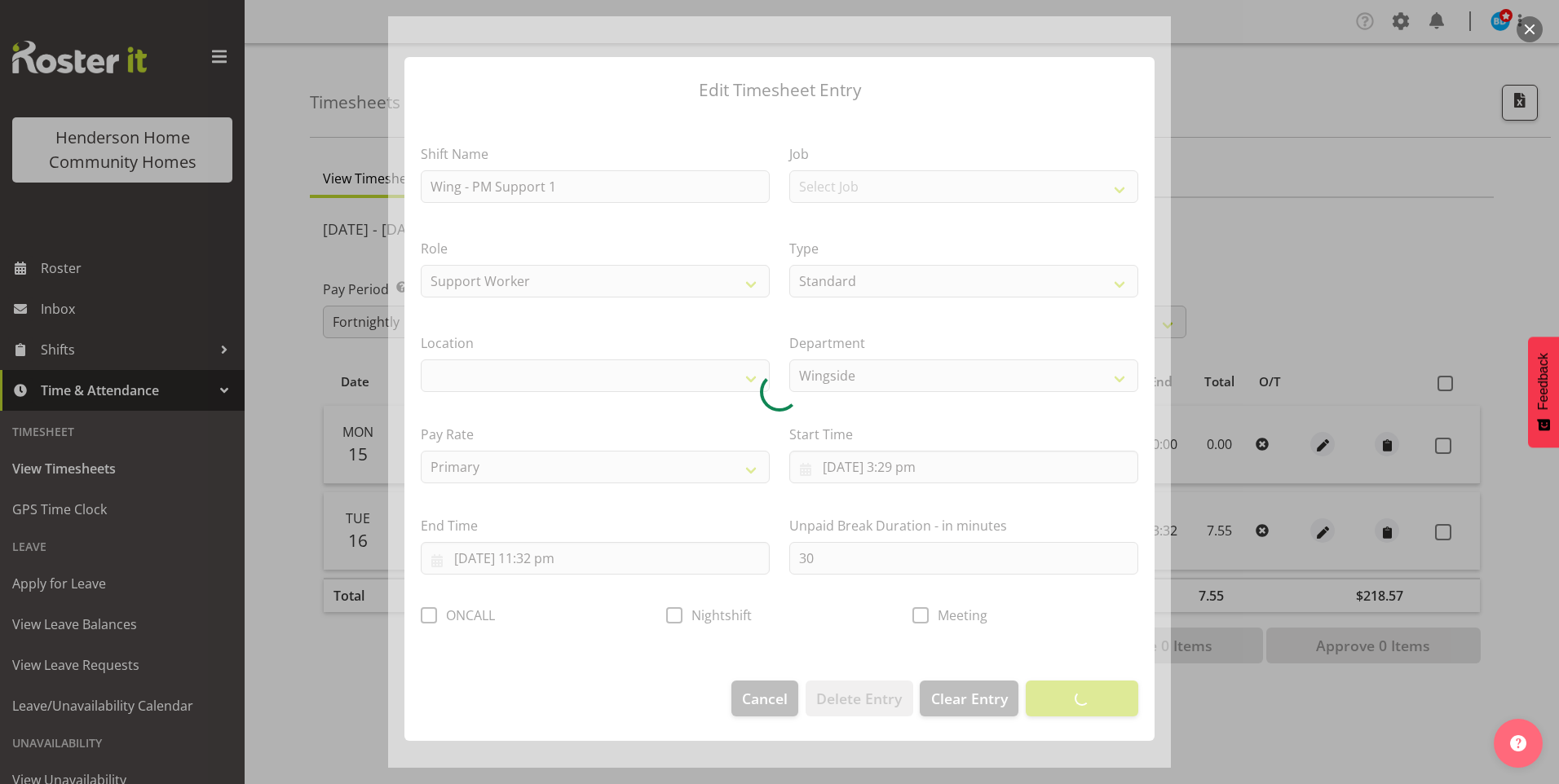
select select "1071"
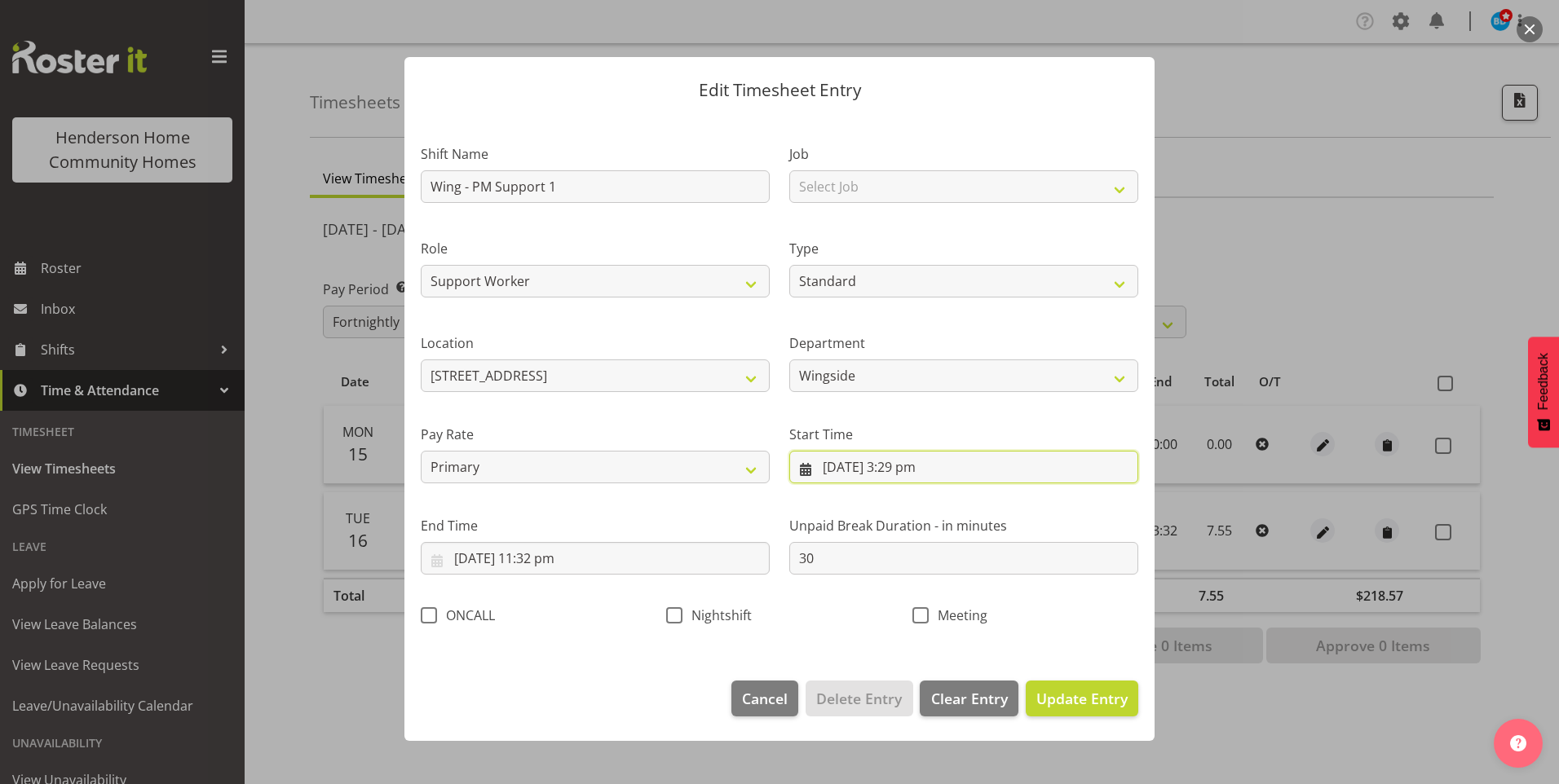
click at [926, 476] on input "16/09/2025, 3:29 pm" at bounding box center [964, 467] width 349 height 33
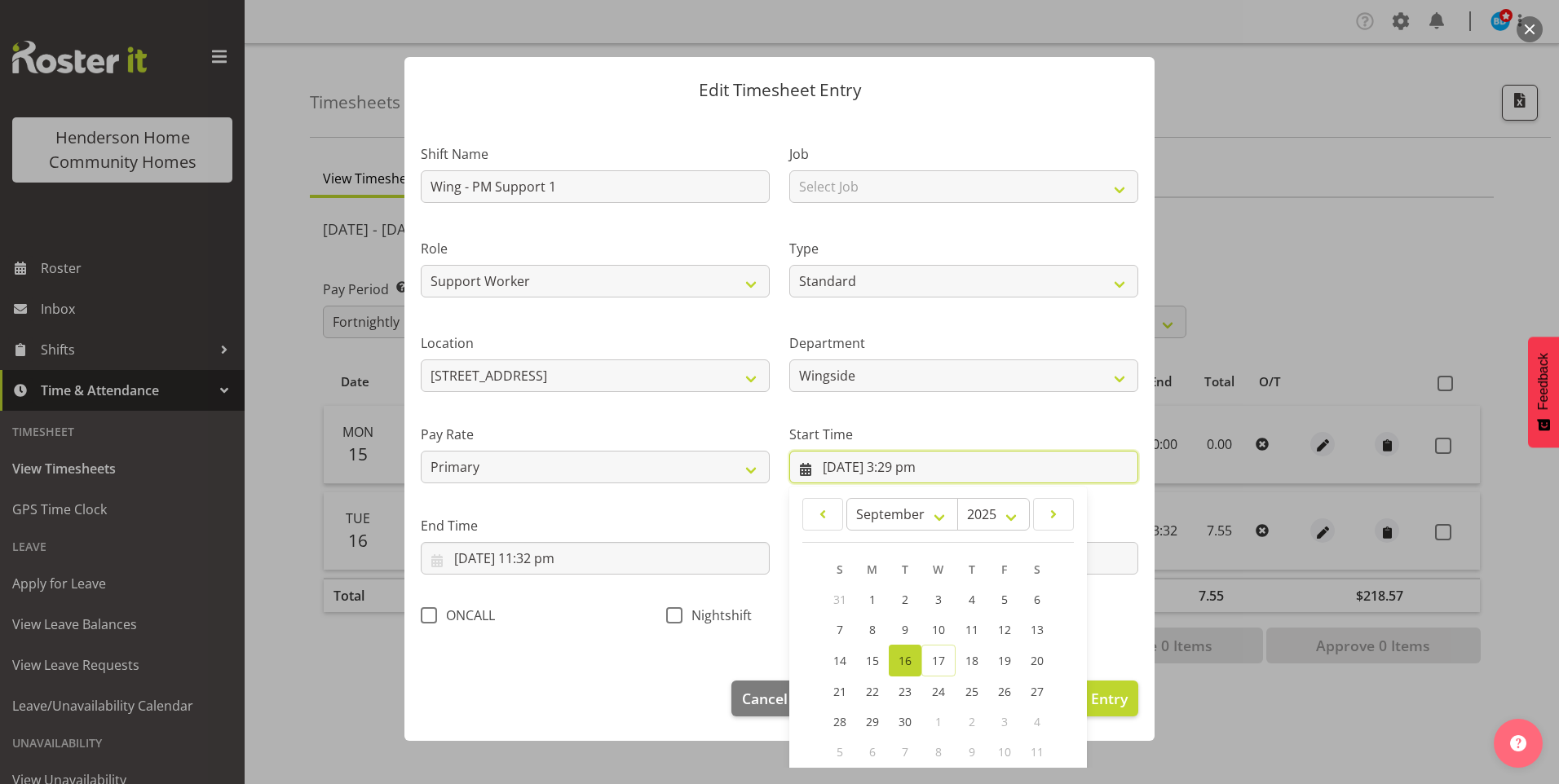
scroll to position [88, 0]
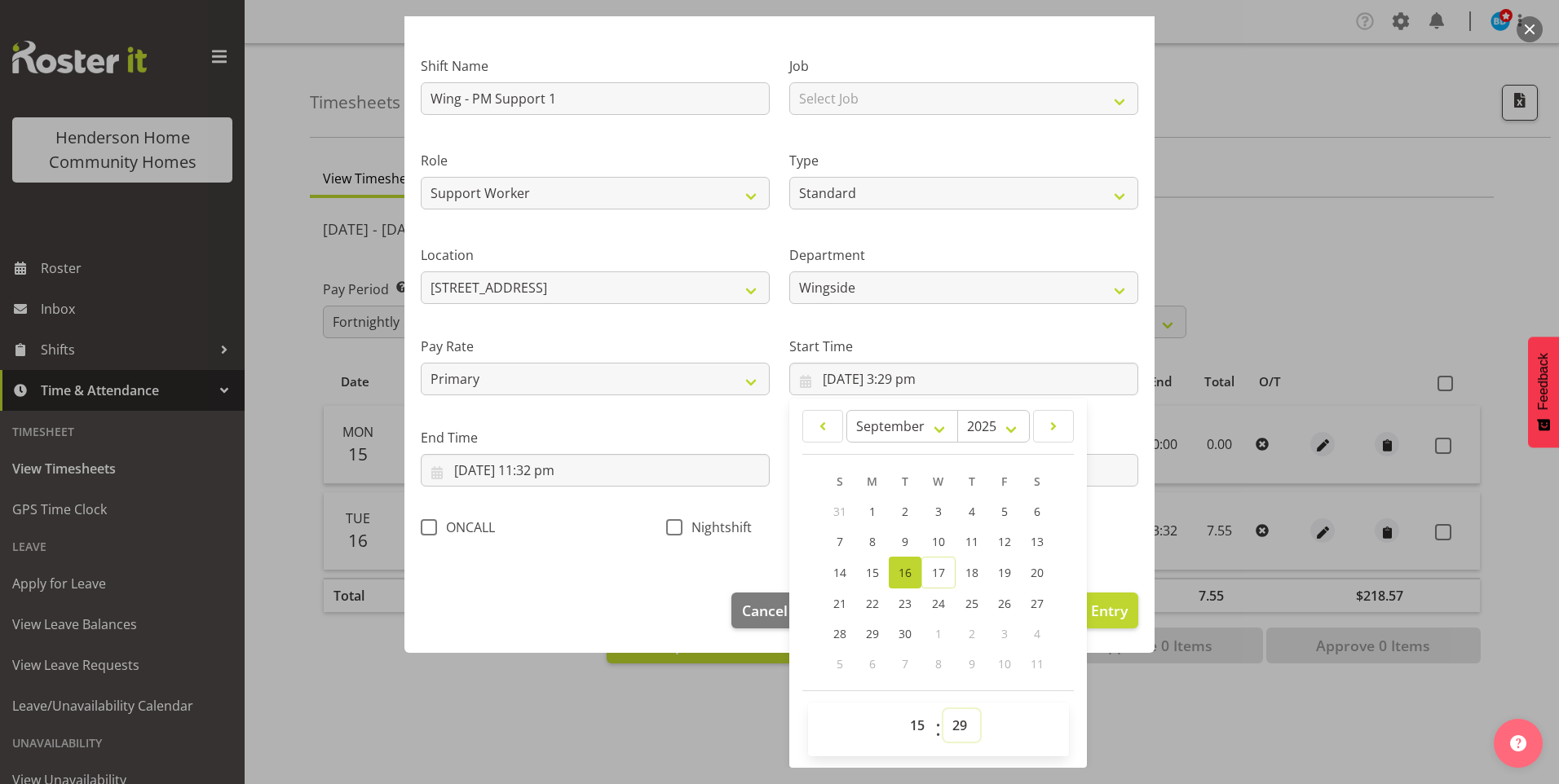
click at [949, 721] on select "00 01 02 03 04 05 06 07 08 09 10 11 12 13 14 15 16 17 18 19 20 21 22 23 24 25 2…" at bounding box center [962, 725] width 37 height 33
select select "30"
click at [944, 709] on select "00 01 02 03 04 05 06 07 08 09 10 11 12 13 14 15 16 17 18 19 20 21 22 23 24 25 2…" at bounding box center [962, 725] width 37 height 33
type input "16/09/2025, 3:30 pm"
click at [563, 480] on input "16/09/2025, 11:32 pm" at bounding box center [595, 470] width 349 height 33
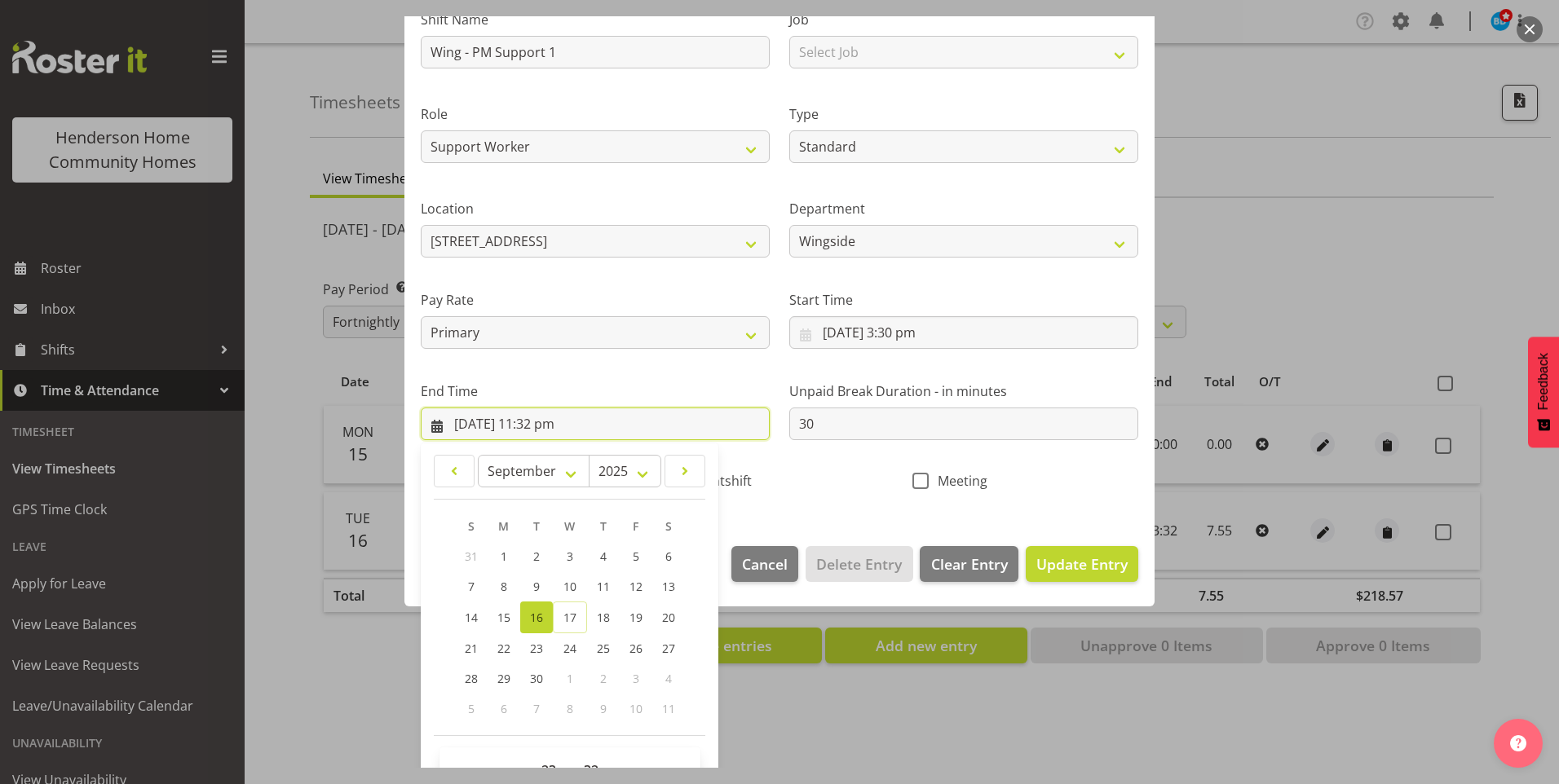
scroll to position [179, 0]
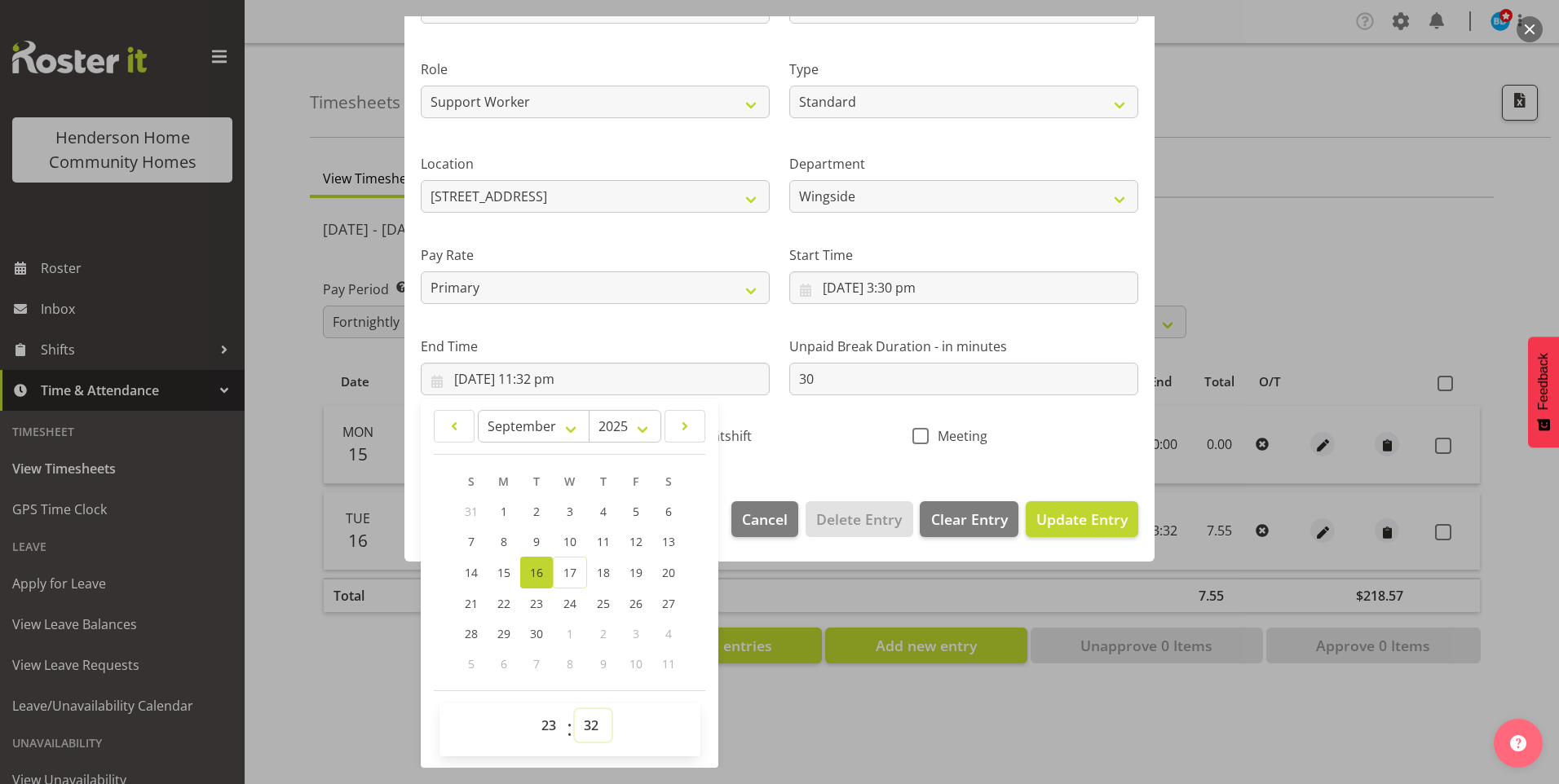
click at [600, 727] on select "00 01 02 03 04 05 06 07 08 09 10 11 12 13 14 15 16 17 18 19 20 21 22 23 24 25 2…" at bounding box center [593, 725] width 37 height 33
select select "30"
click at [575, 709] on select "00 01 02 03 04 05 06 07 08 09 10 11 12 13 14 15 16 17 18 19 20 21 22 23 24 25 2…" at bounding box center [593, 725] width 37 height 33
type input "16/09/2025, 11:30 pm"
click at [1049, 523] on span "Update Entry" at bounding box center [1082, 519] width 91 height 20
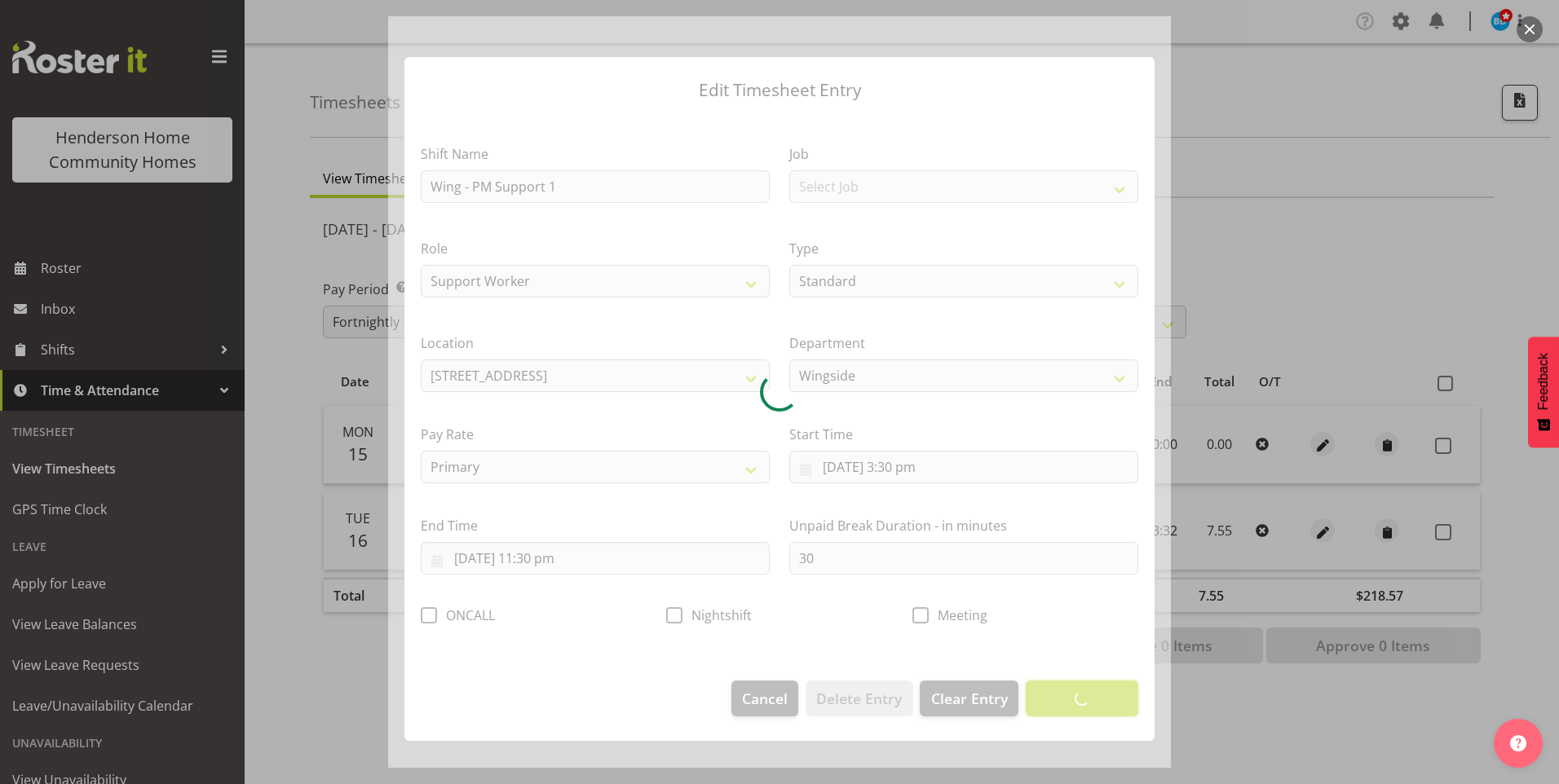
scroll to position [0, 0]
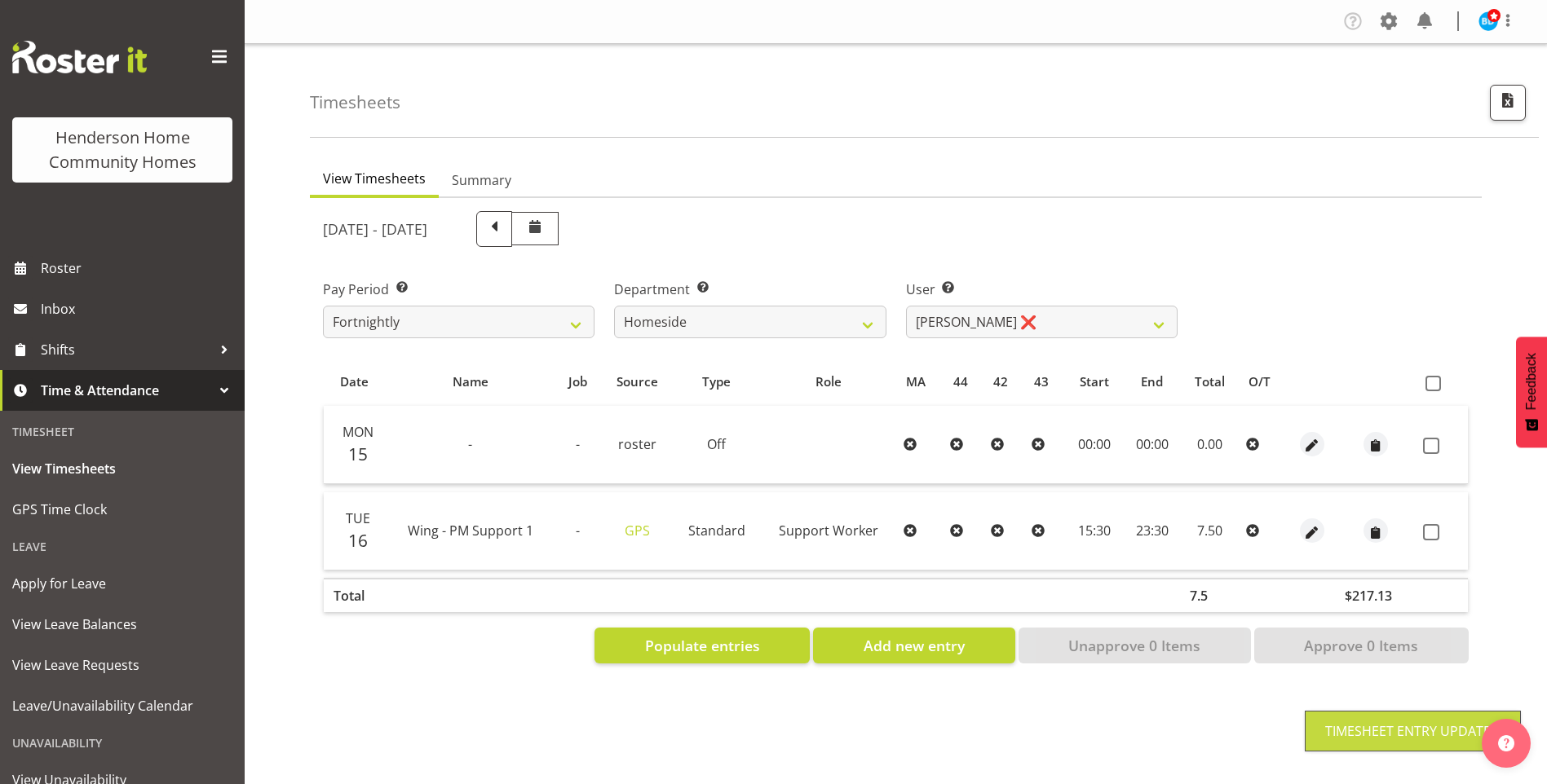
click at [1433, 535] on span at bounding box center [1431, 531] width 16 height 16
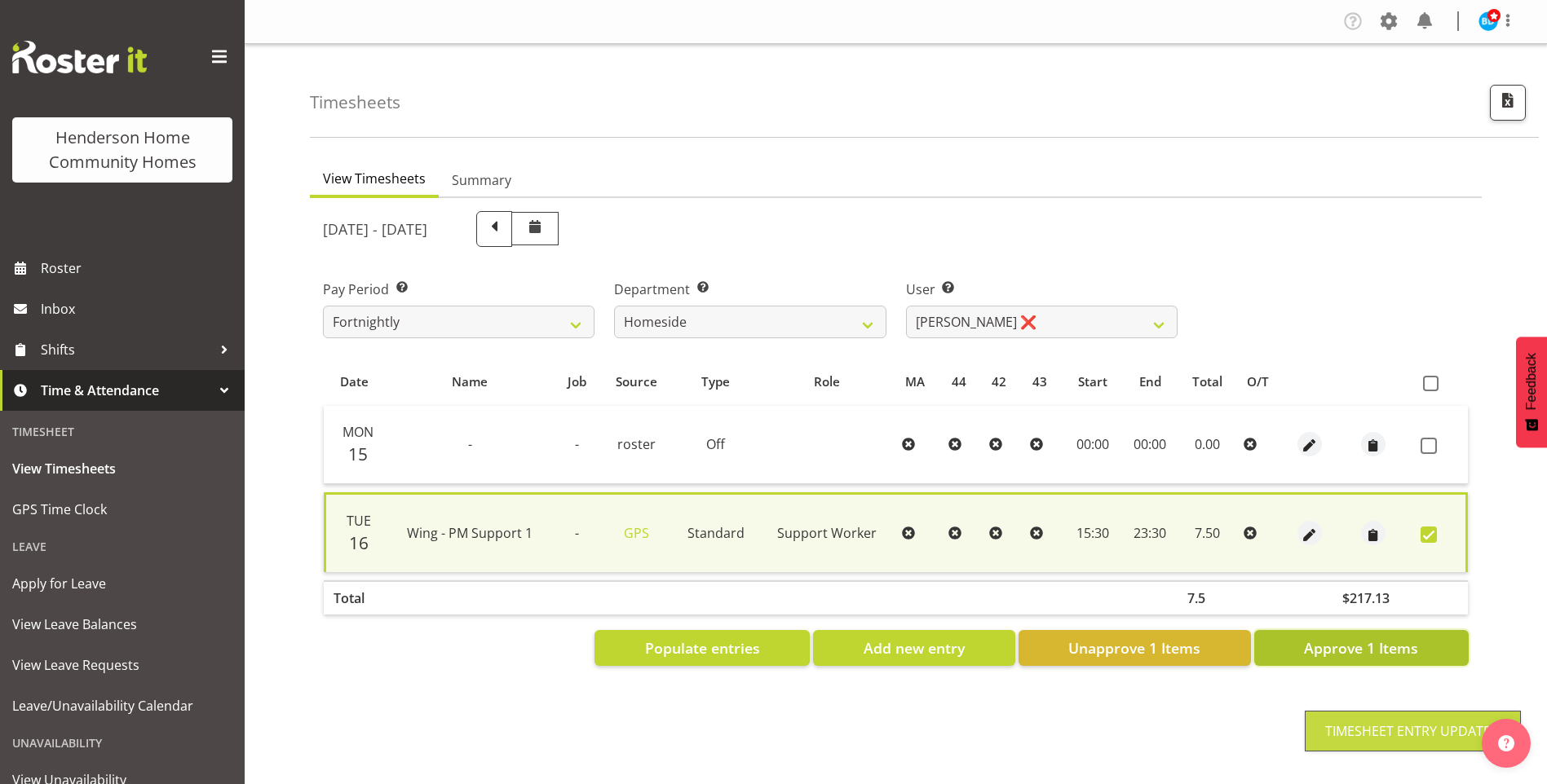
click at [1377, 647] on span "Approve 1 Items" at bounding box center [1361, 648] width 115 height 22
checkbox input "false"
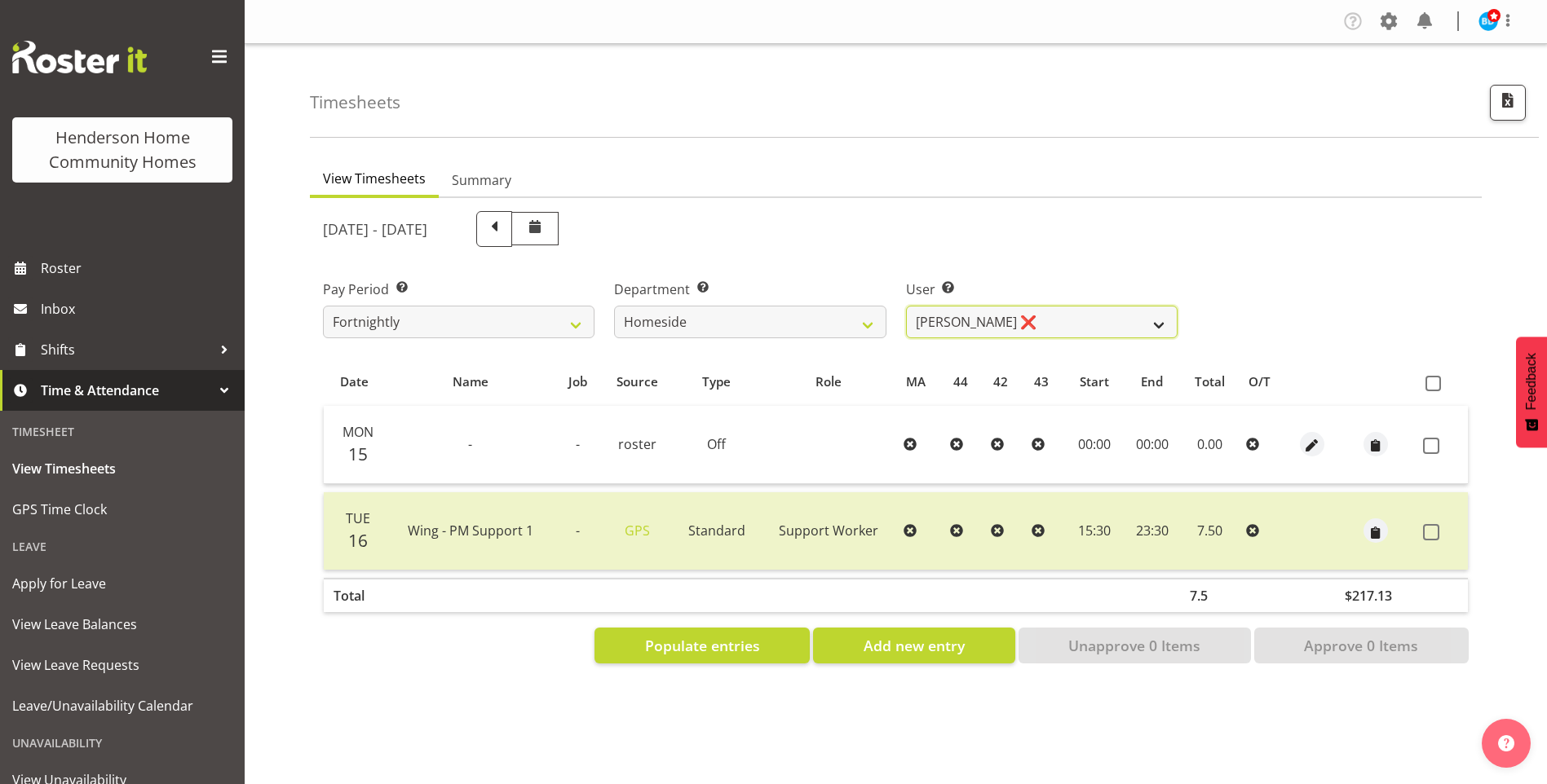
click at [967, 329] on select "Asiasiga Vili ❌ Billie-Rose Dunlop ❌ Brijesh (BK) Kachhadiya ✔ Cheenee Vargas ❌…" at bounding box center [1042, 322] width 271 height 33
select select "10096"
click at [906, 306] on select "Asiasiga Vili ❌ Billie-Rose Dunlop ❌ Brijesh (BK) Kachhadiya ✔ Cheenee Vargas ❌…" at bounding box center [1042, 322] width 271 height 33
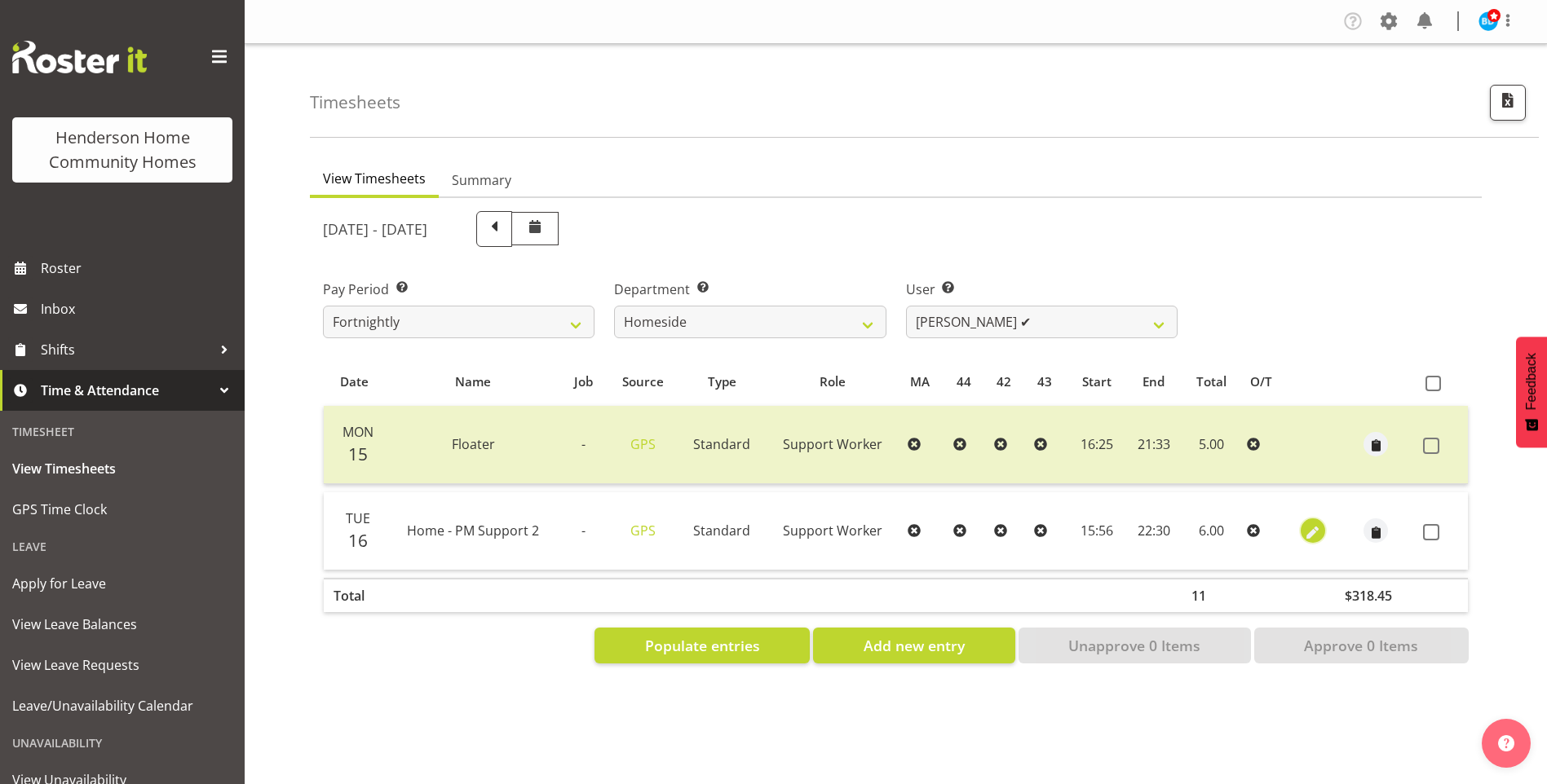
click at [1307, 524] on span "button" at bounding box center [1312, 532] width 19 height 19
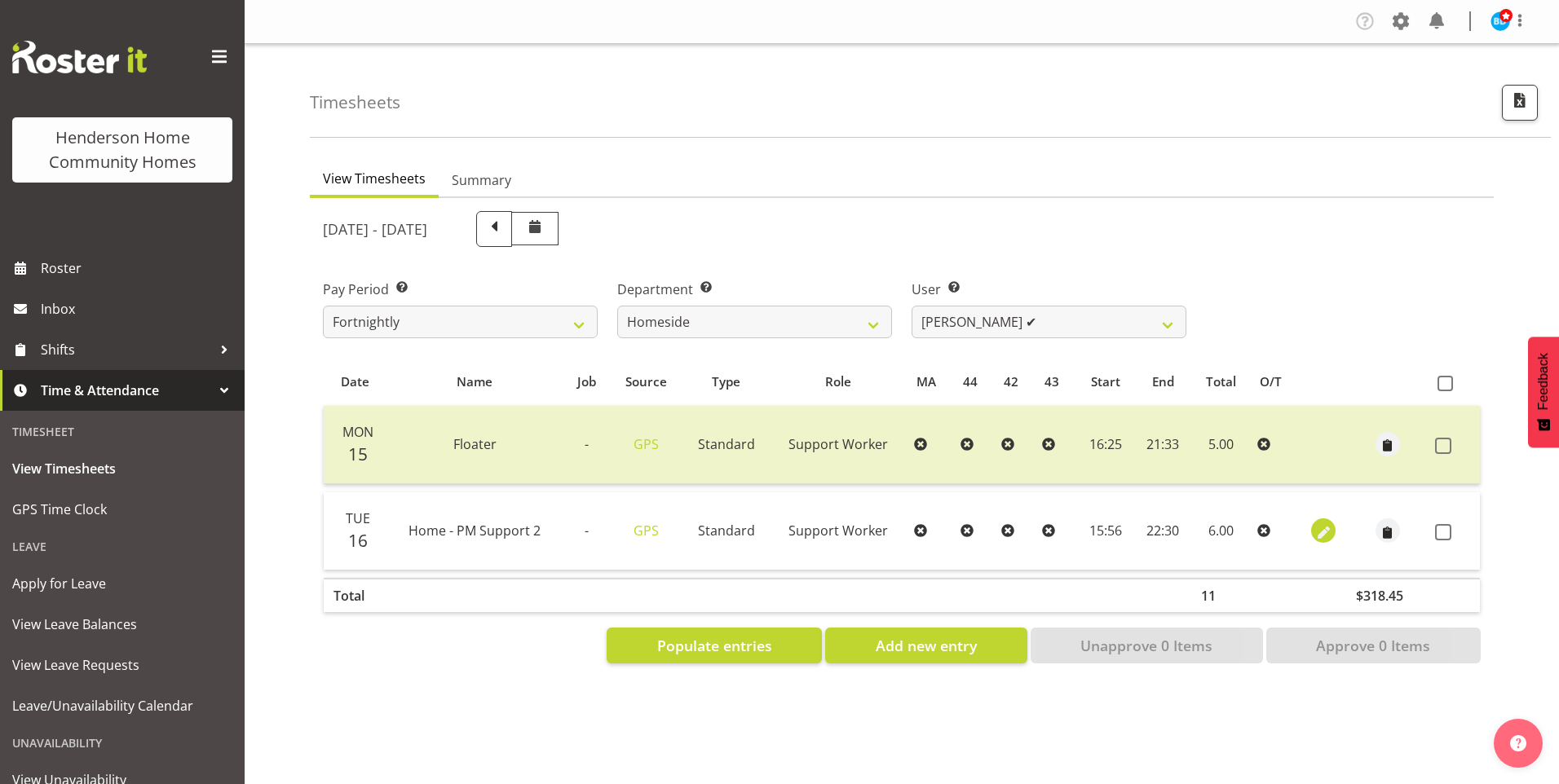
select select "Standard"
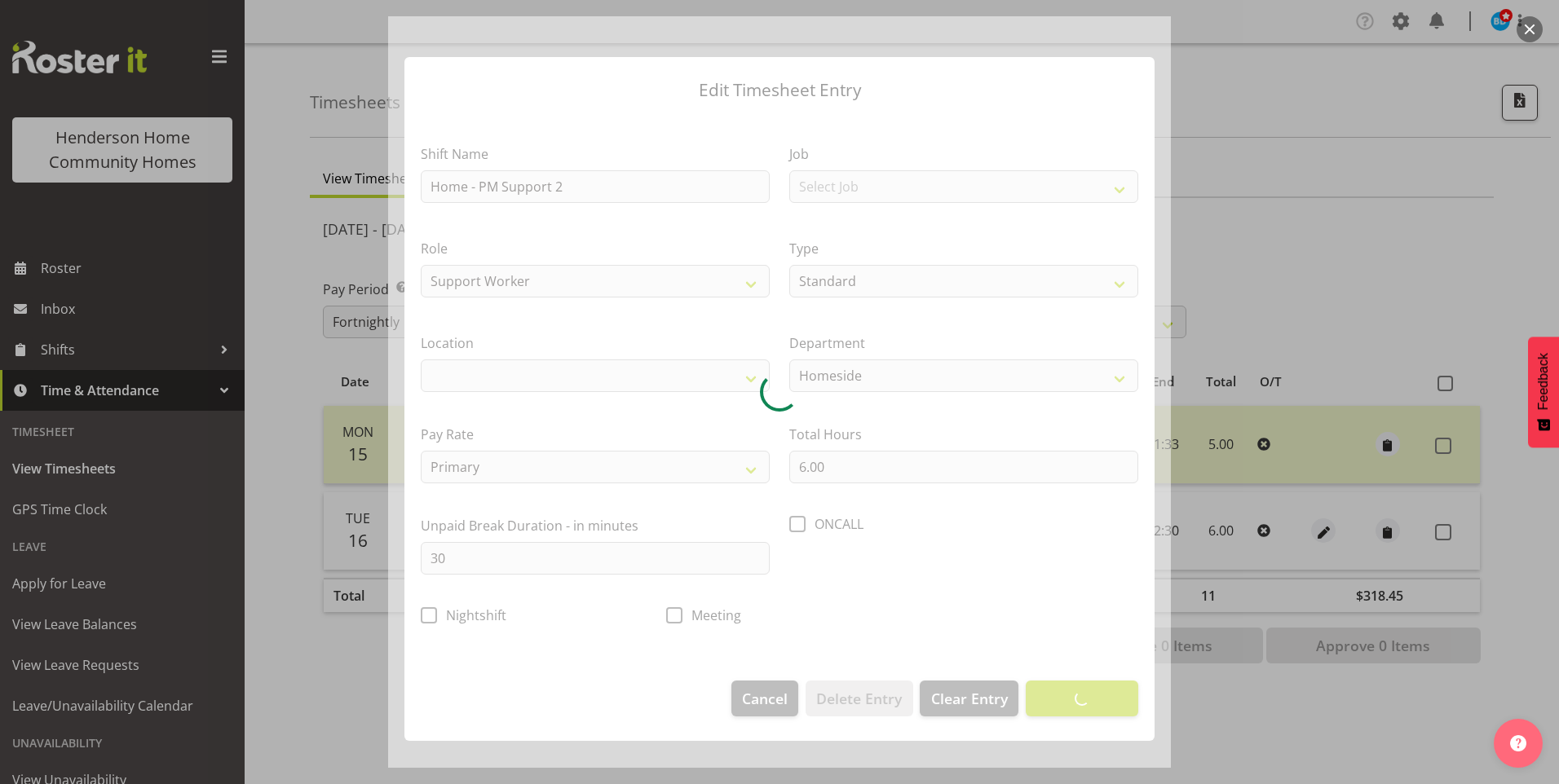
select select "1067"
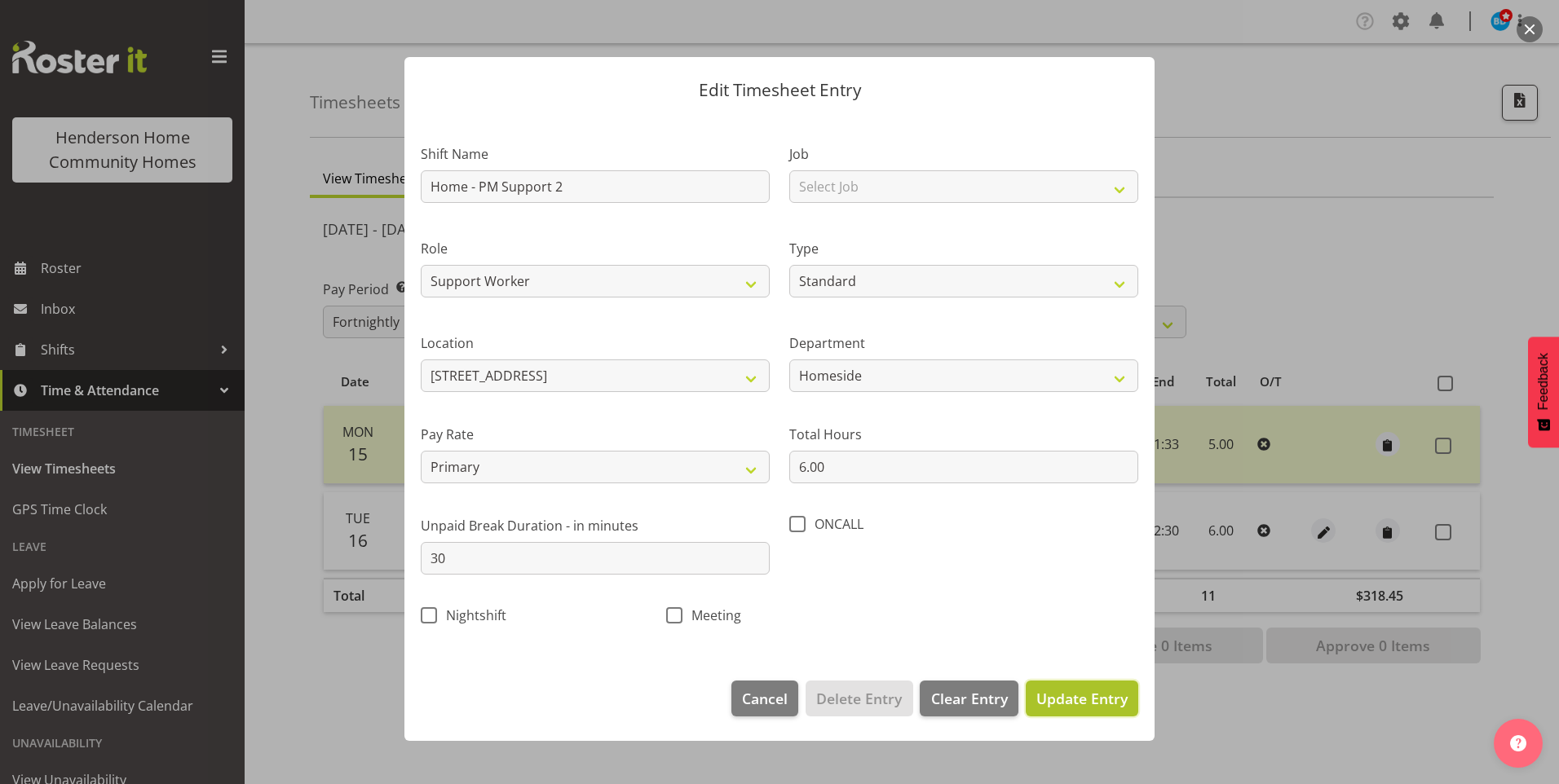
drag, startPoint x: 1076, startPoint y: 684, endPoint x: 1293, endPoint y: 626, distance: 224.6
click at [1076, 683] on button "Update Entry" at bounding box center [1082, 699] width 113 height 36
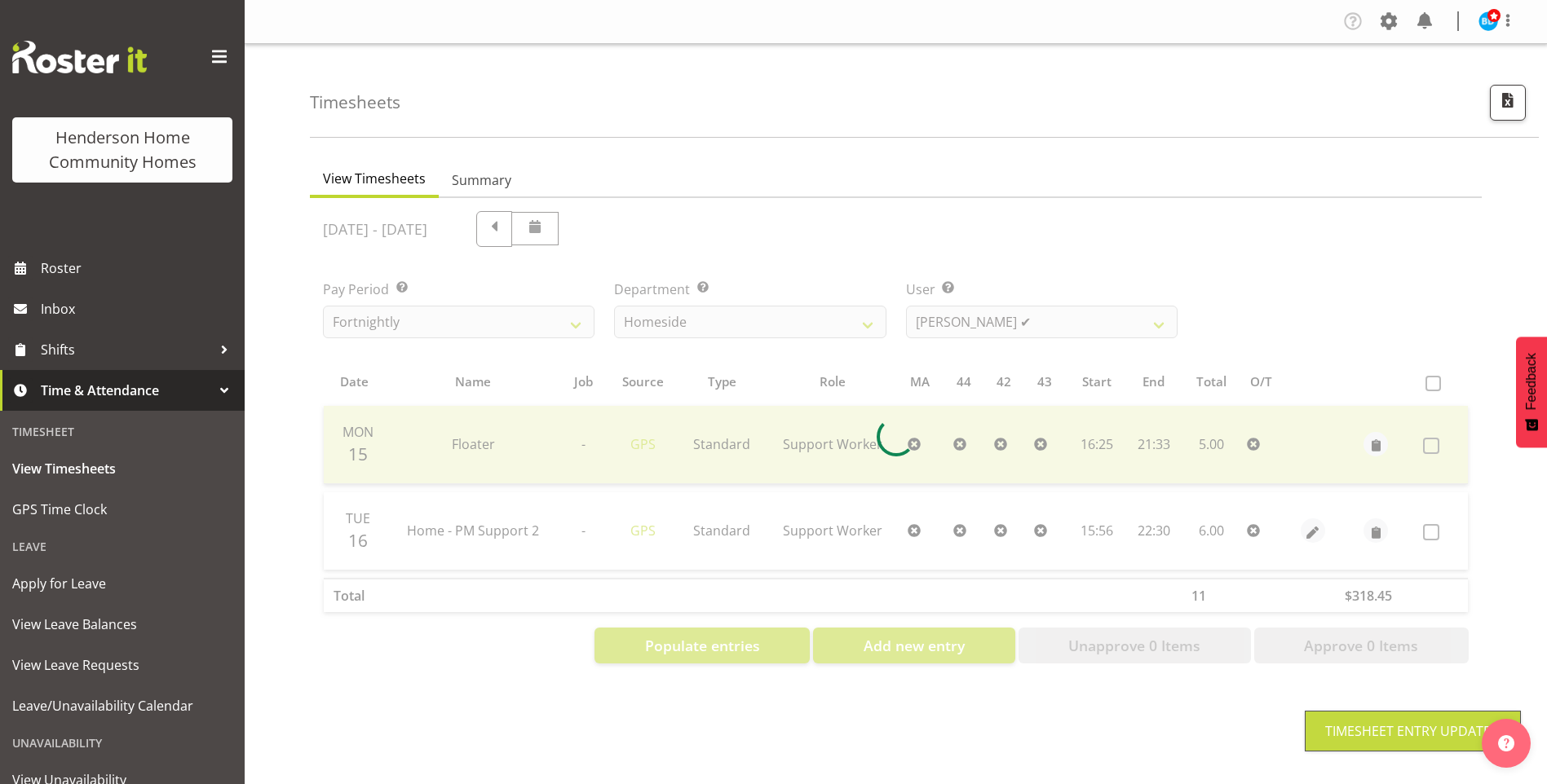
click at [1437, 533] on div at bounding box center [896, 438] width 1172 height 479
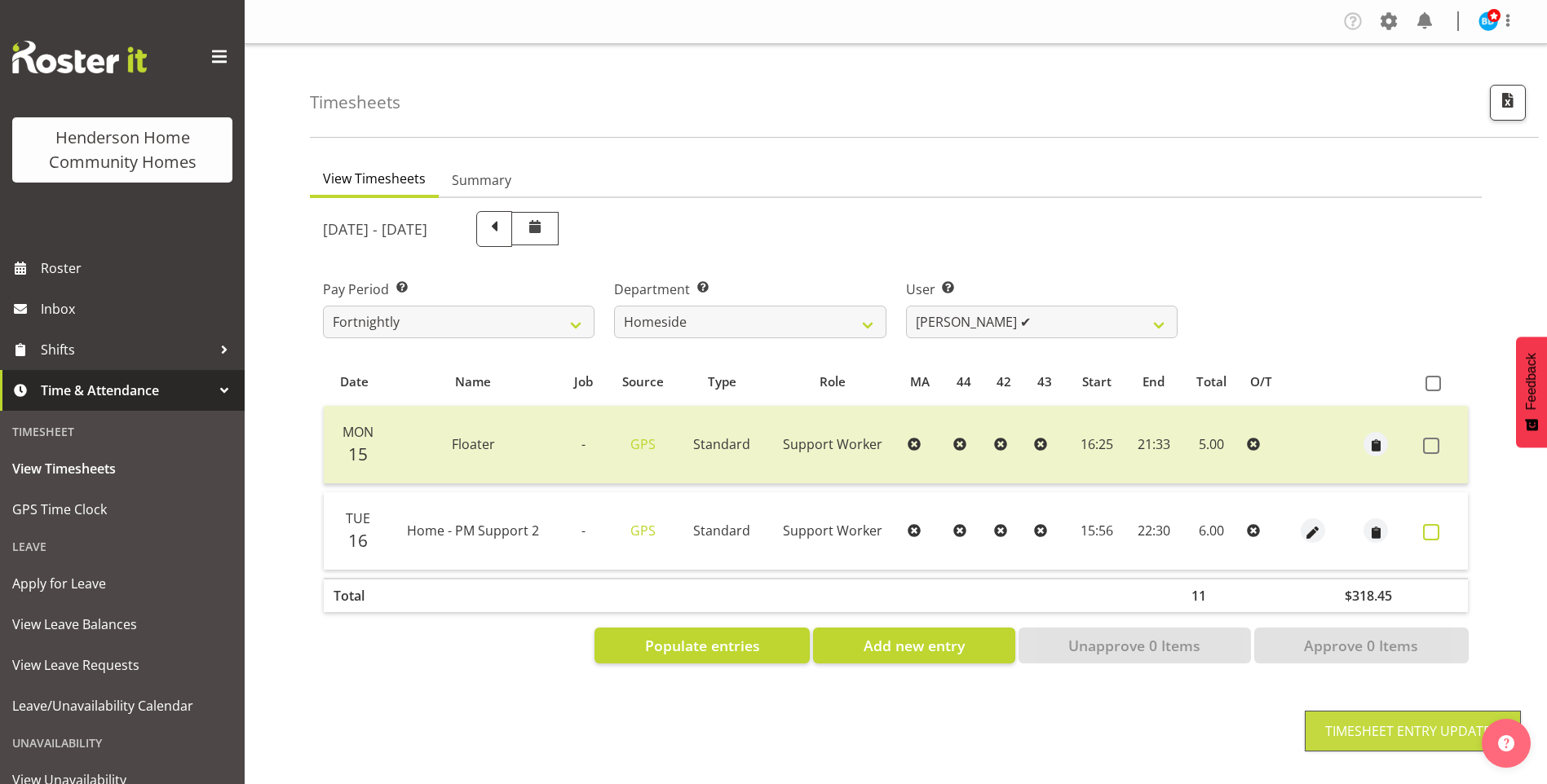
click at [1437, 532] on span at bounding box center [1431, 531] width 16 height 16
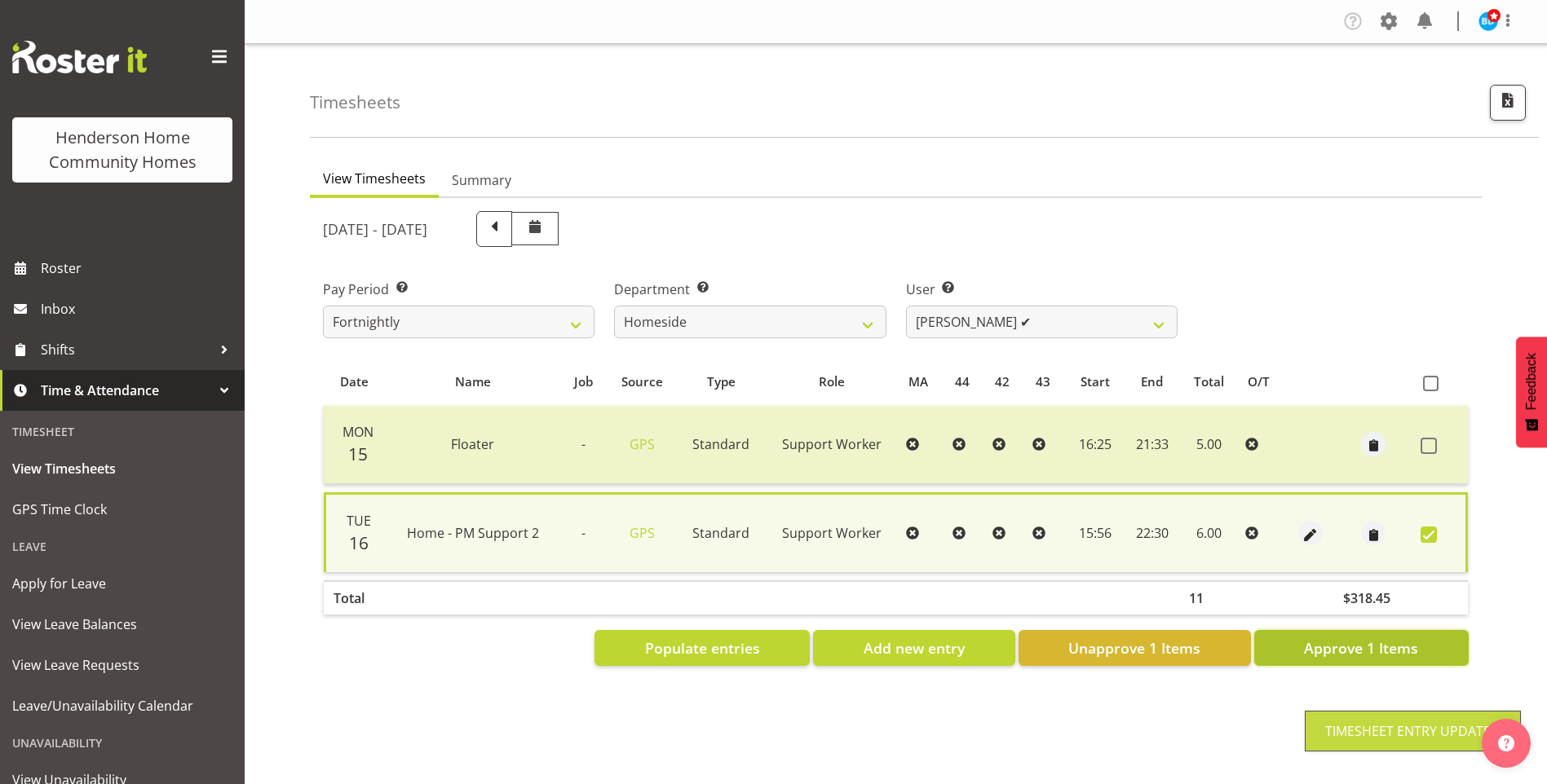
click at [1370, 644] on span "Approve 1 Items" at bounding box center [1361, 648] width 115 height 22
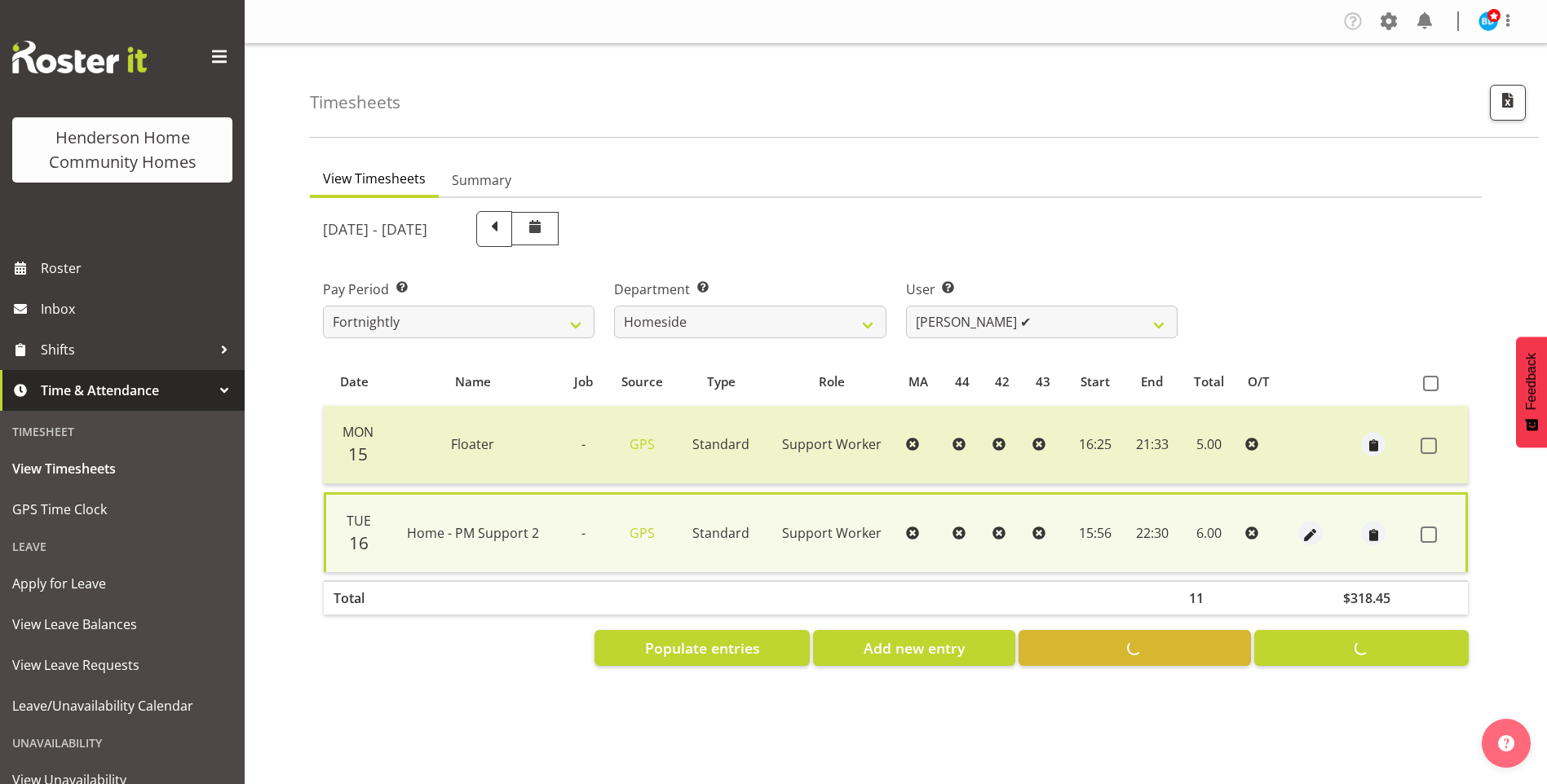
checkbox input "false"
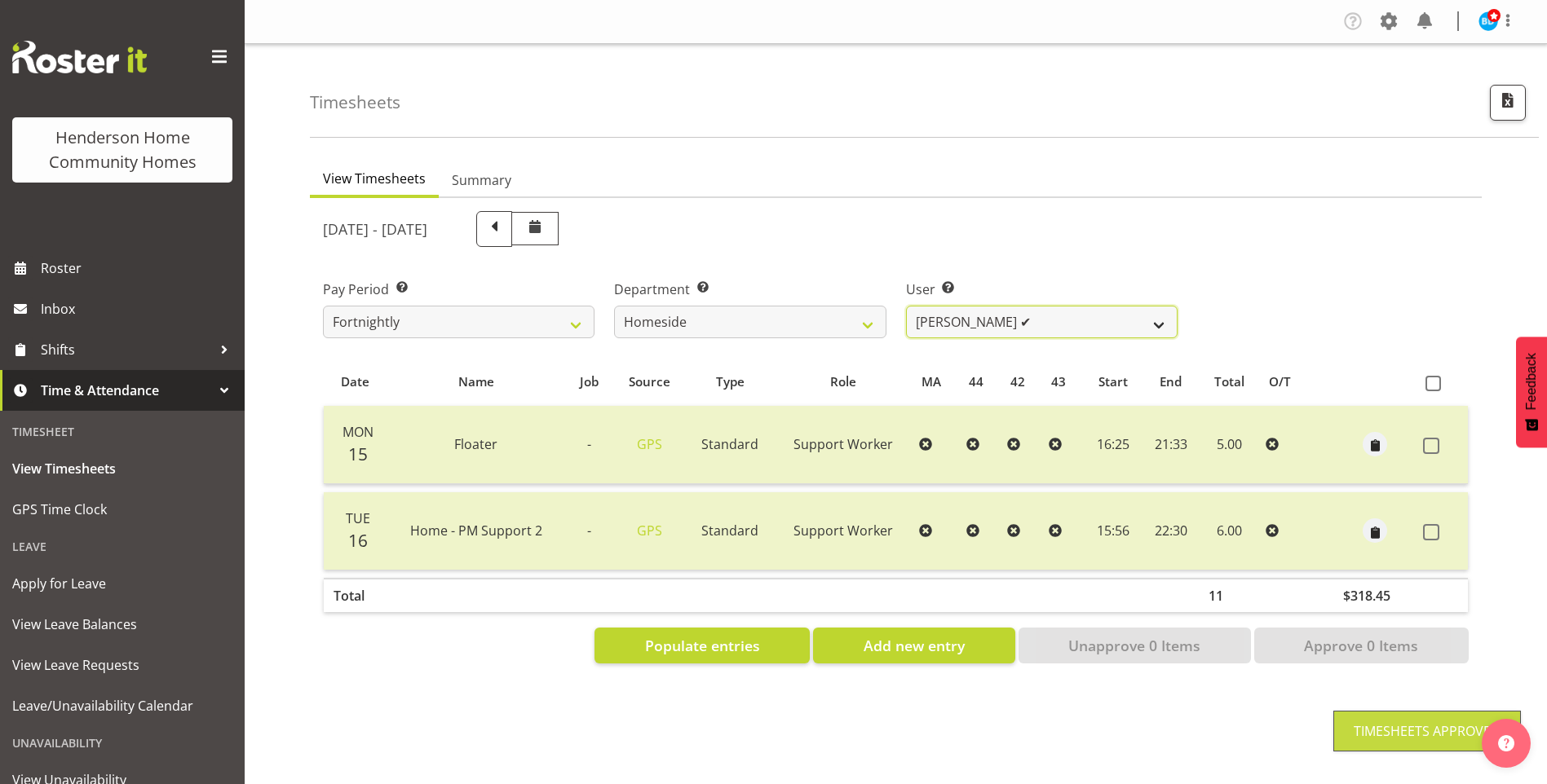
click at [961, 320] on select "Asiasiga Vili ❌ Billie-Rose Dunlop ❌ Brijesh (BK) Kachhadiya ✔ Cheenee Vargas ❌…" at bounding box center [1042, 322] width 271 height 33
select select "10095"
click at [906, 306] on select "Asiasiga Vili ❌ Billie-Rose Dunlop ❌ Brijesh (BK) Kachhadiya ✔ Cheenee Vargas ❌…" at bounding box center [1042, 322] width 271 height 33
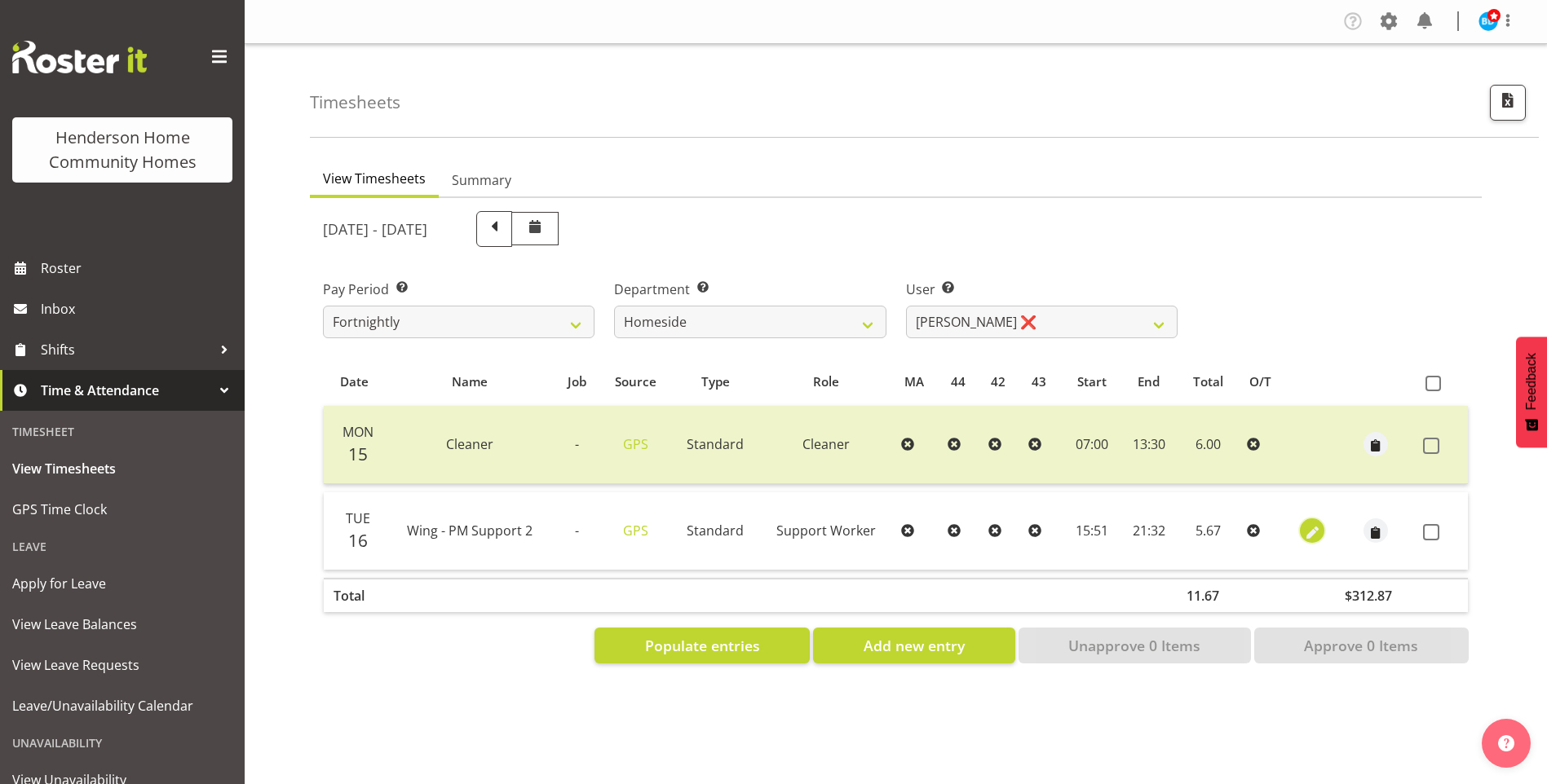
click at [1305, 529] on span "button" at bounding box center [1312, 532] width 19 height 19
select select "Standard"
select select "749"
select select "8"
select select "2025"
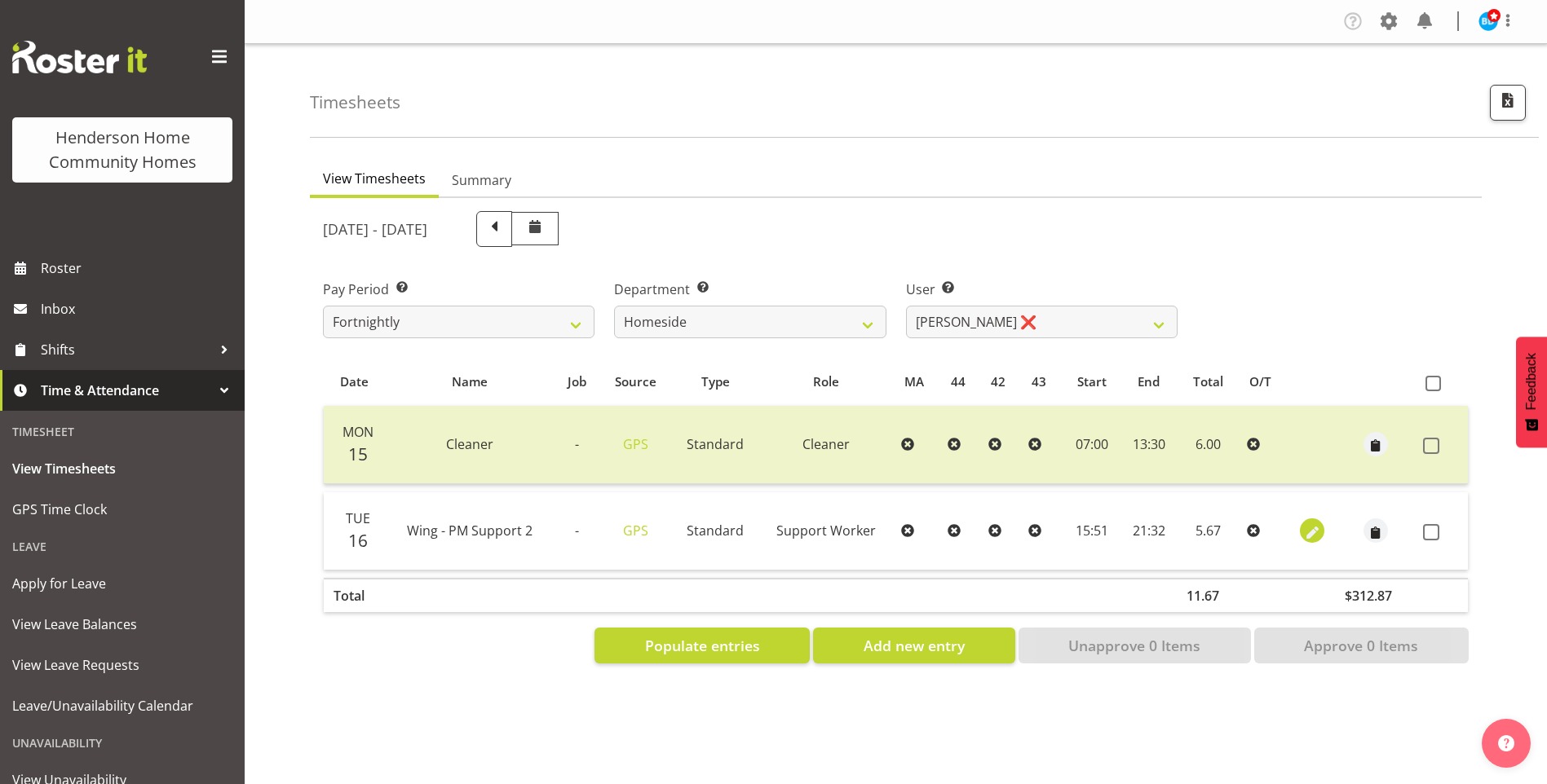
select select "15"
select select "51"
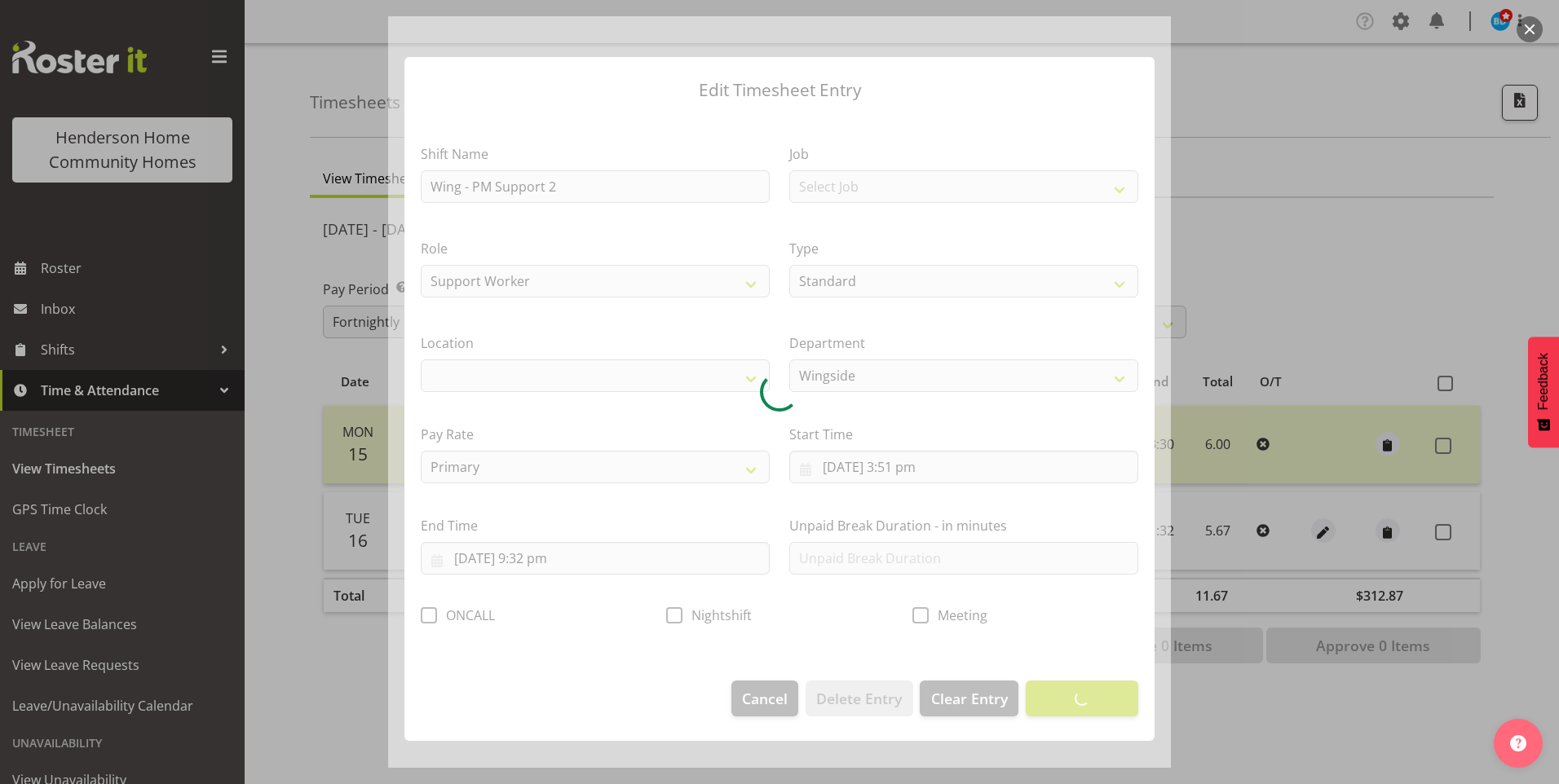
select select "1071"
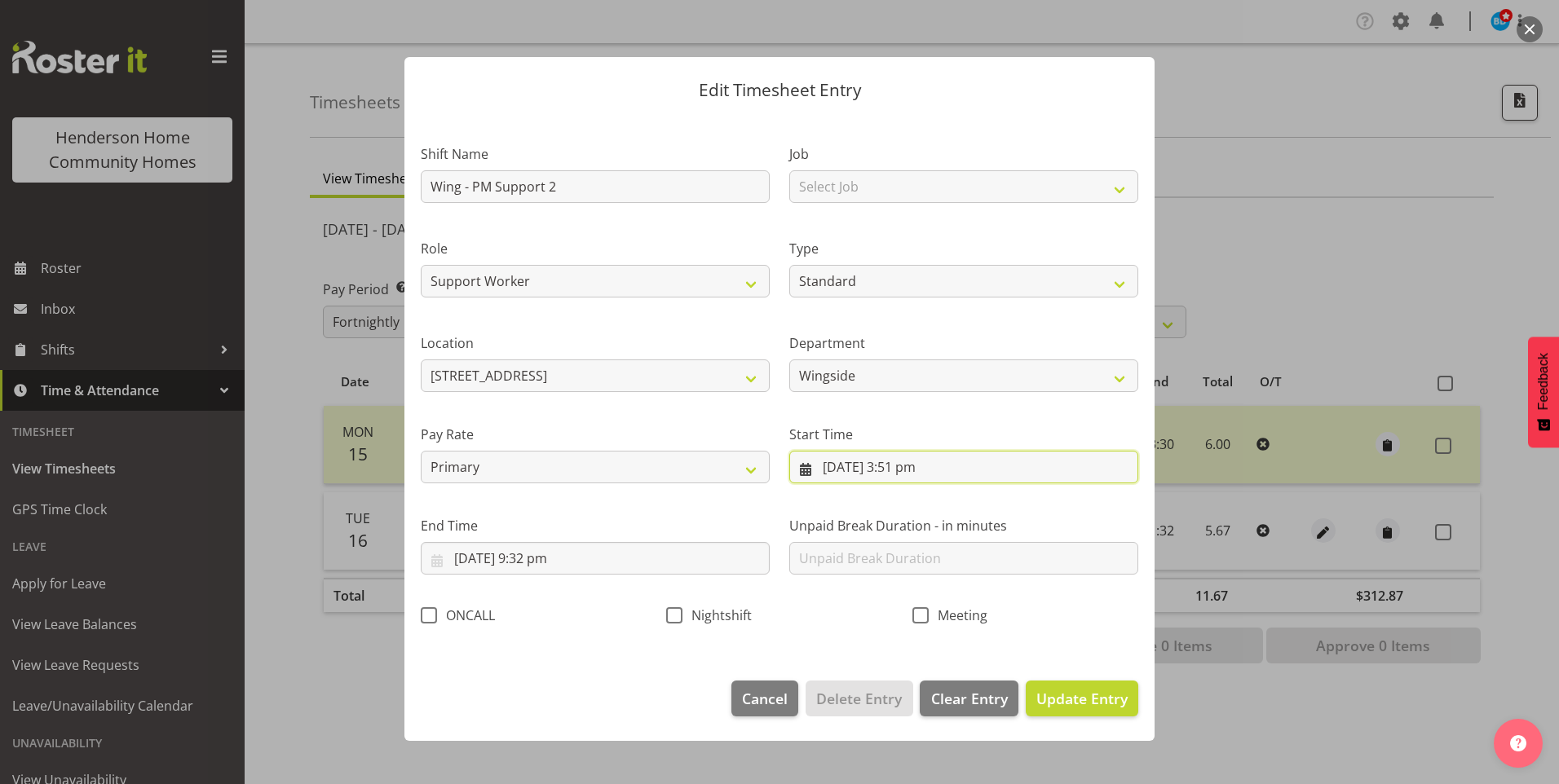
click at [907, 475] on input "16/09/2025, 3:51 pm" at bounding box center [964, 467] width 349 height 33
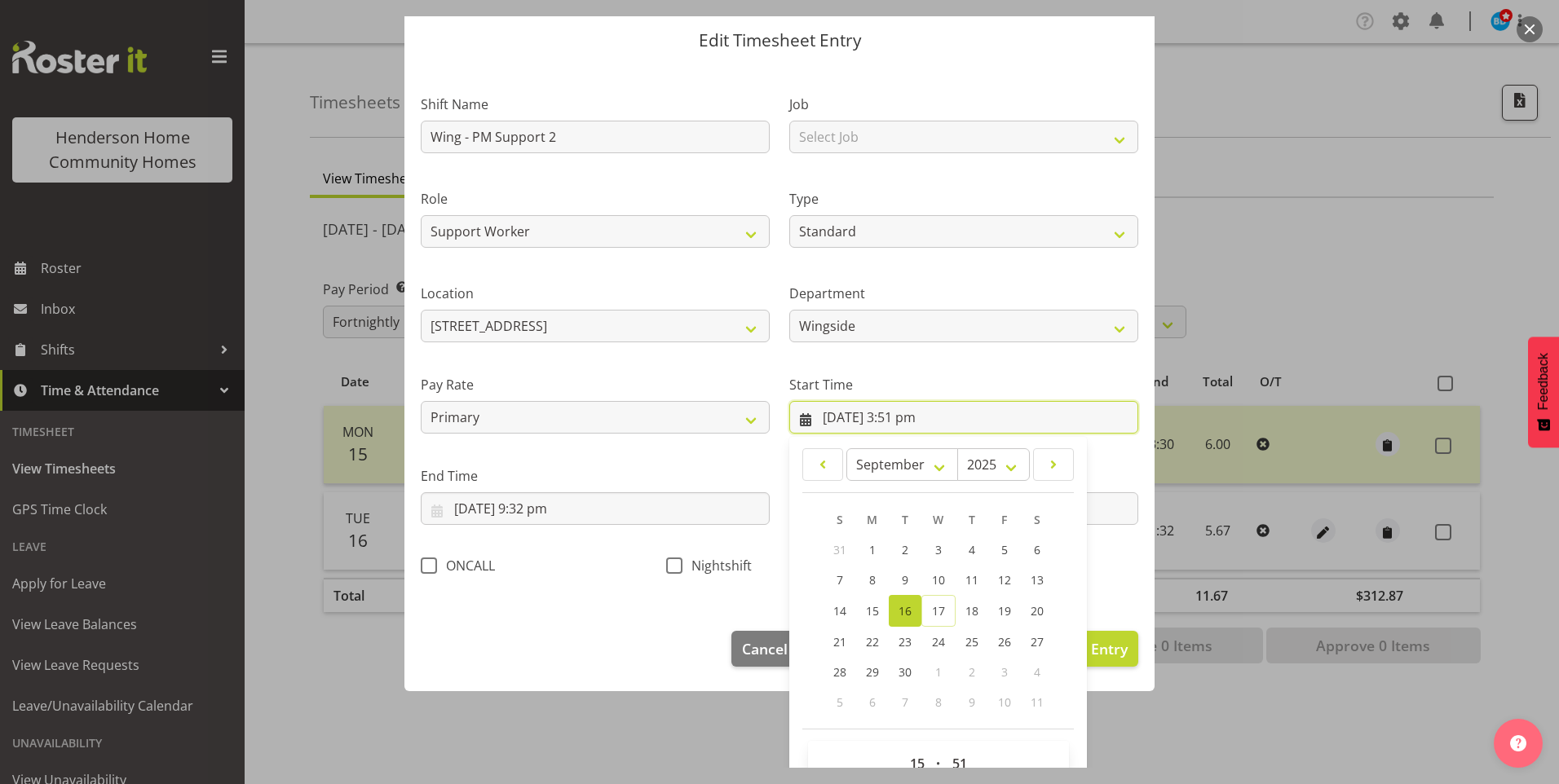
scroll to position [88, 0]
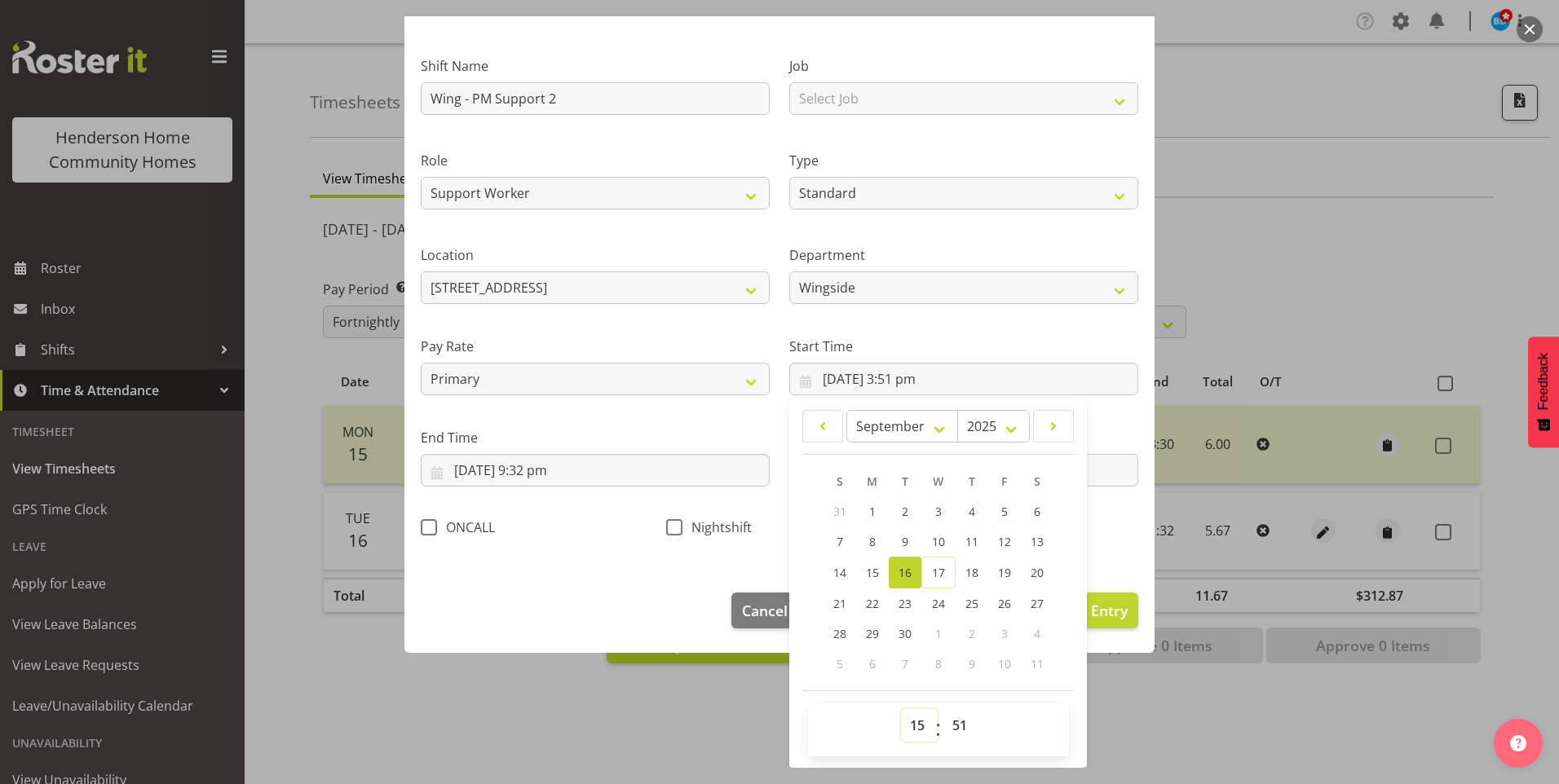
drag, startPoint x: 910, startPoint y: 737, endPoint x: 911, endPoint y: 726, distance: 11.0
click at [910, 735] on select "00 01 02 03 04 05 06 07 08 09 10 11 12 13 14 15 16 17 18 19 20 21 22 23" at bounding box center [918, 725] width 37 height 33
click at [918, 730] on select "00 01 02 03 04 05 06 07 08 09 10 11 12 13 14 15 16 17 18 19 20 21 22 23" at bounding box center [918, 725] width 37 height 33
select select "16"
click at [901, 709] on select "00 01 02 03 04 05 06 07 08 09 10 11 12 13 14 15 16 17 18 19 20 21 22 23" at bounding box center [918, 725] width 37 height 33
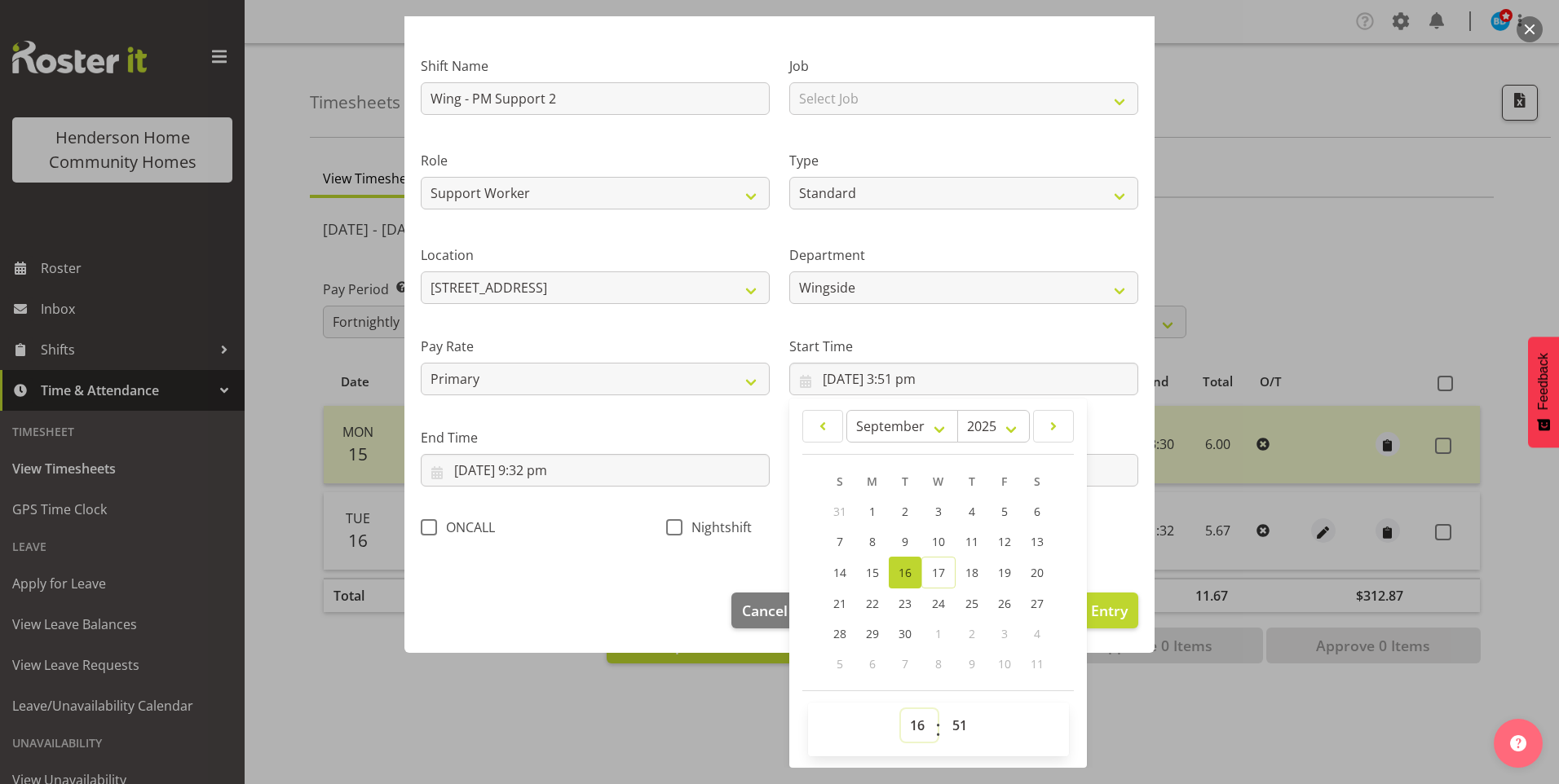
type input "16/09/2025, 4:51 pm"
drag, startPoint x: 957, startPoint y: 731, endPoint x: 960, endPoint y: 719, distance: 12.4
click at [957, 730] on select "00 01 02 03 04 05 06 07 08 09 10 11 12 13 14 15 16 17 18 19 20 21 22 23 24 25 2…" at bounding box center [962, 725] width 37 height 33
select select "0"
click at [944, 709] on select "00 01 02 03 04 05 06 07 08 09 10 11 12 13 14 15 16 17 18 19 20 21 22 23 24 25 2…" at bounding box center [962, 725] width 37 height 33
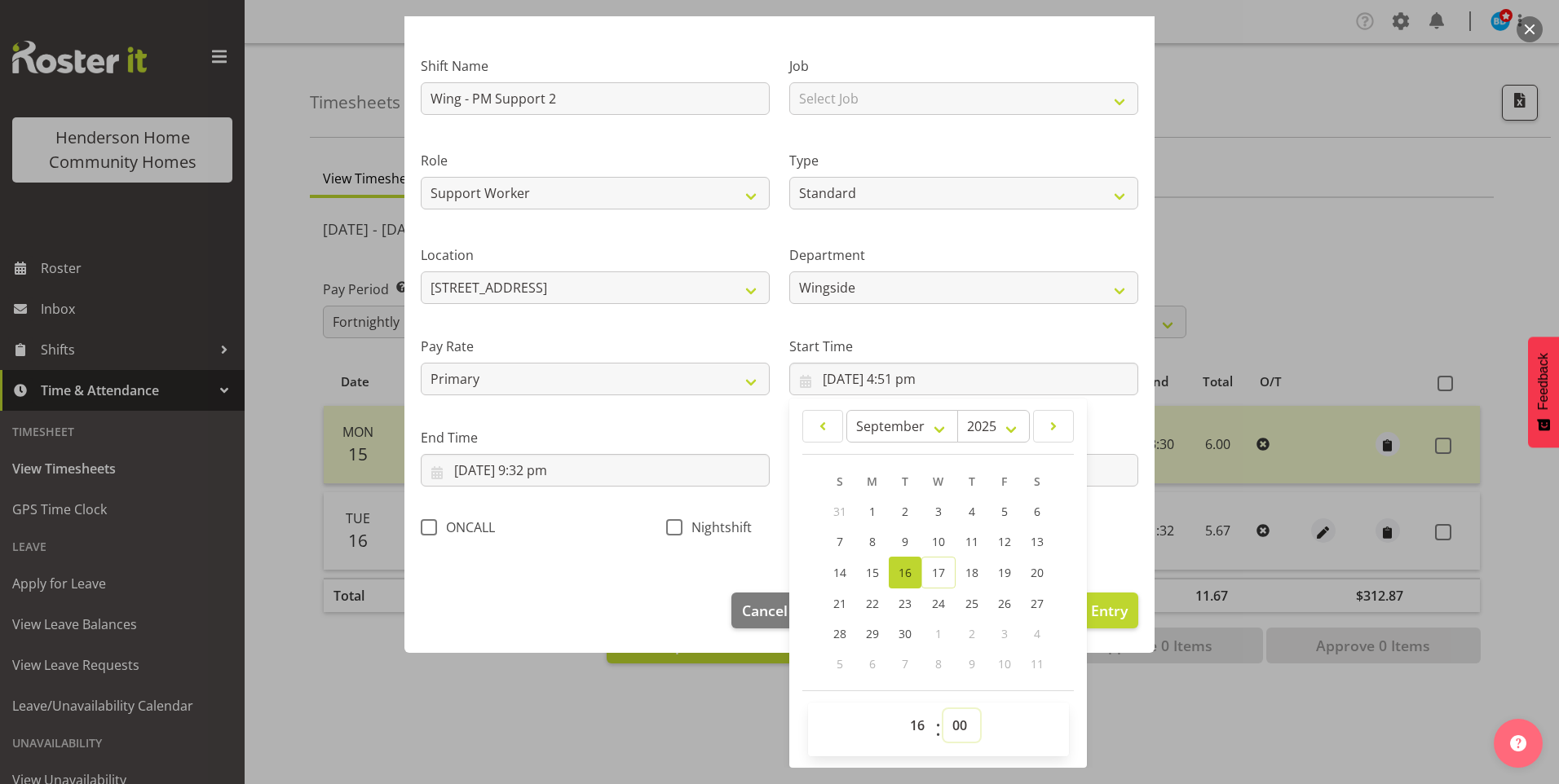
type input "16/09/2025, 4:00 pm"
click at [558, 480] on input "16/09/2025, 9:32 pm" at bounding box center [595, 470] width 349 height 33
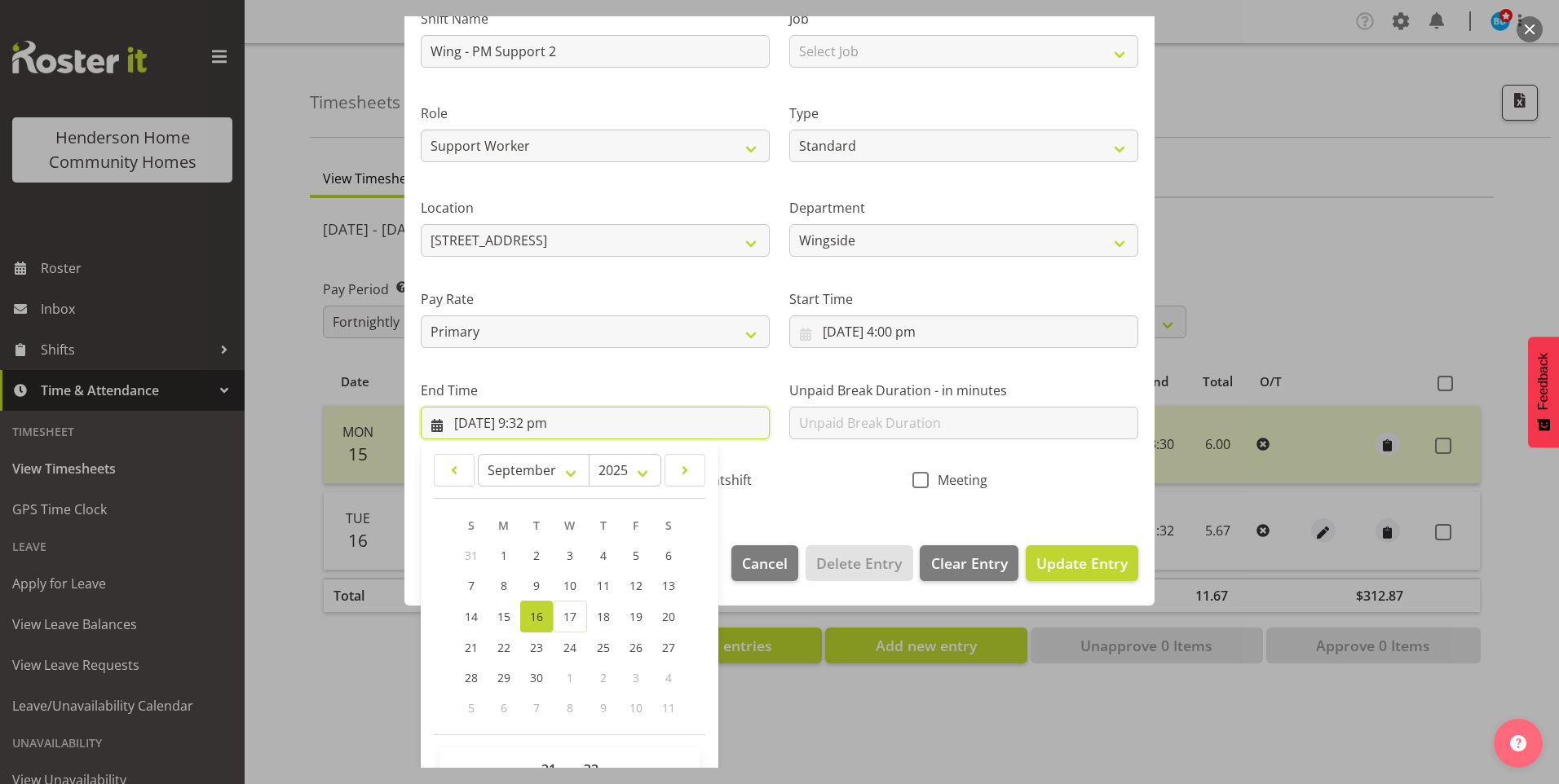
scroll to position [179, 0]
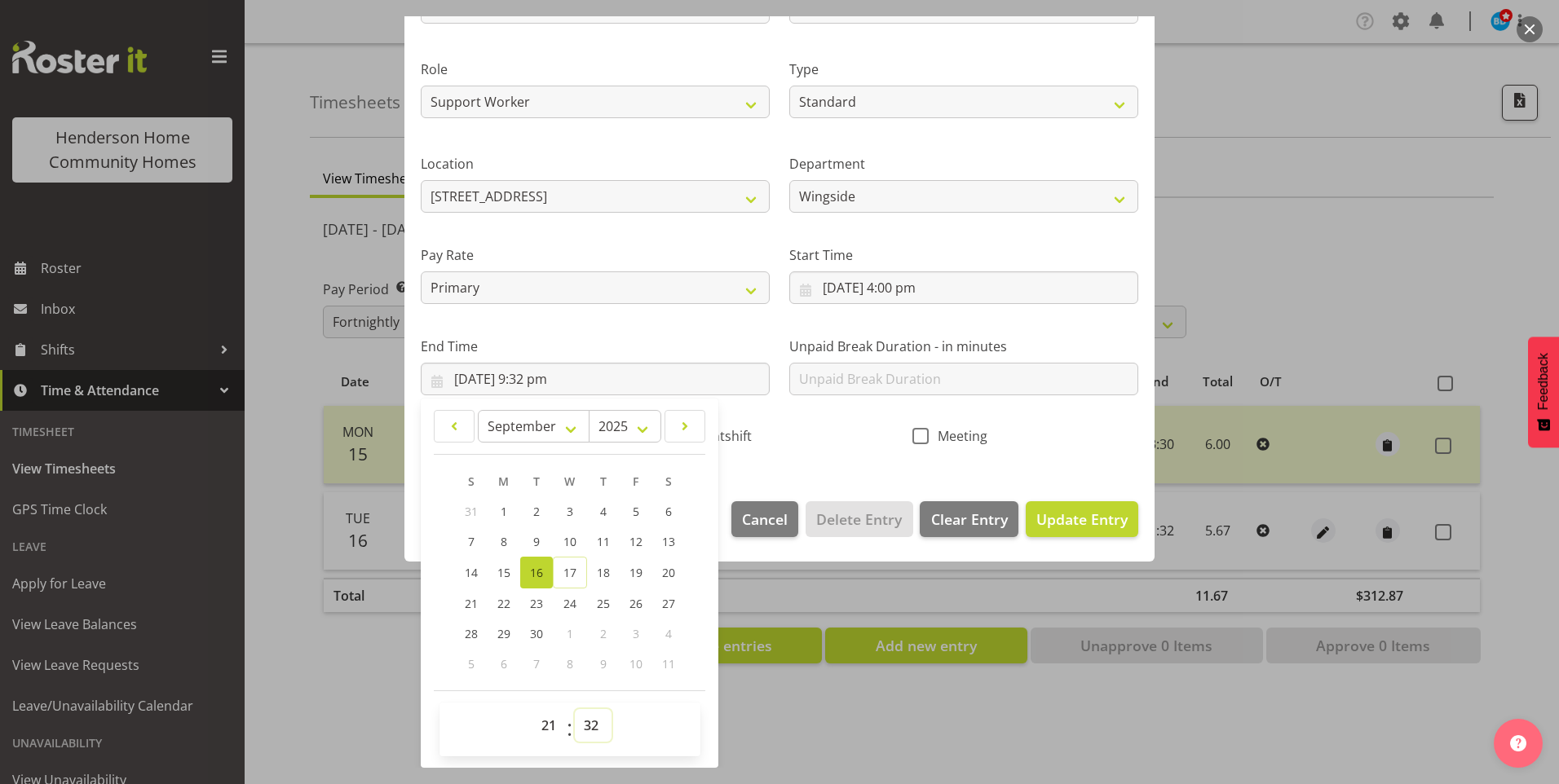
click at [586, 730] on select "00 01 02 03 04 05 06 07 08 09 10 11 12 13 14 15 16 17 18 19 20 21 22 23 24 25 2…" at bounding box center [593, 725] width 37 height 33
select select "30"
click at [575, 709] on select "00 01 02 03 04 05 06 07 08 09 10 11 12 13 14 15 16 17 18 19 20 21 22 23 24 25 2…" at bounding box center [593, 725] width 37 height 33
type input "16/09/2025, 9:30 pm"
click at [1099, 519] on span "Update Entry" at bounding box center [1082, 519] width 91 height 20
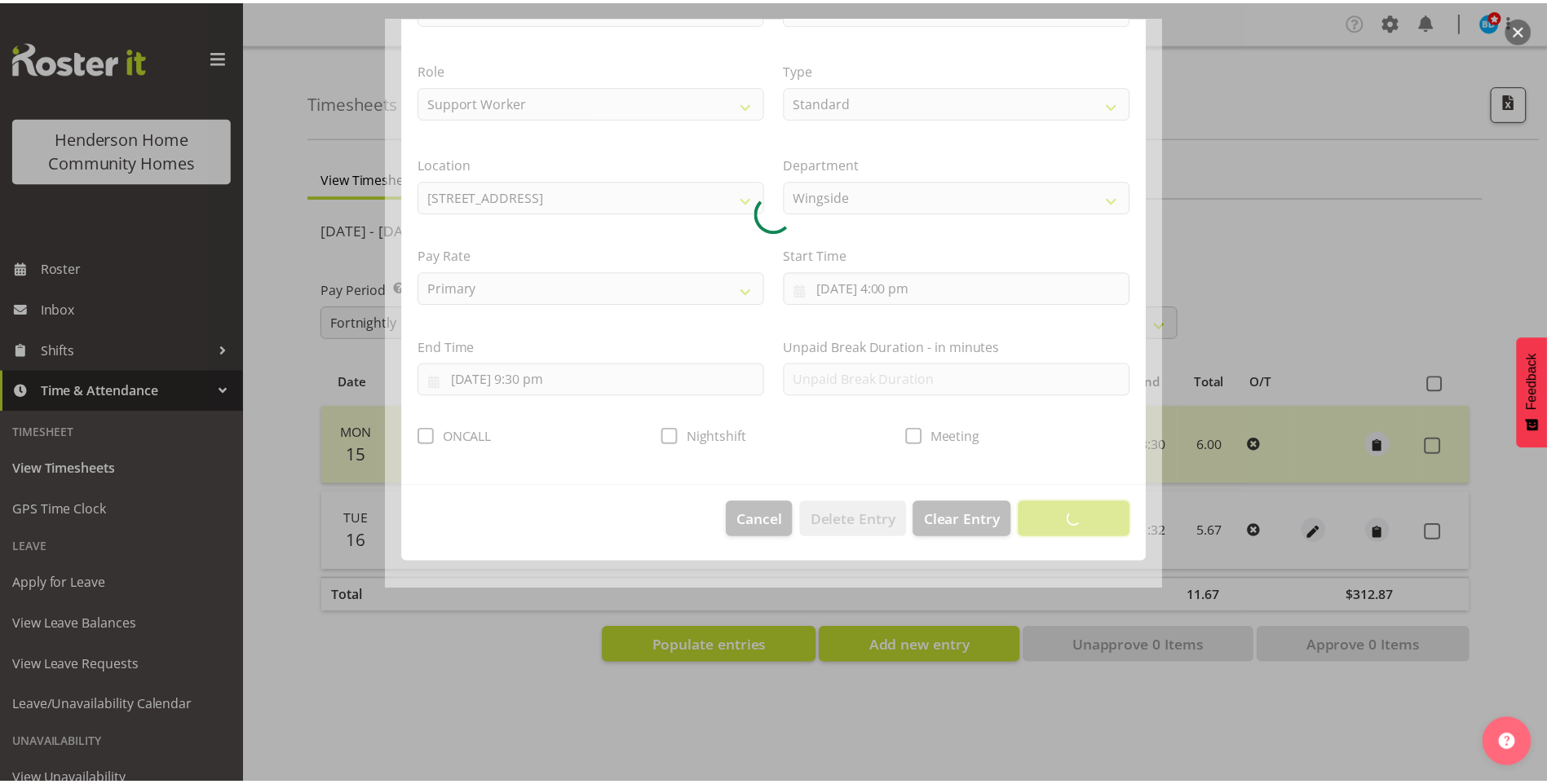
scroll to position [0, 0]
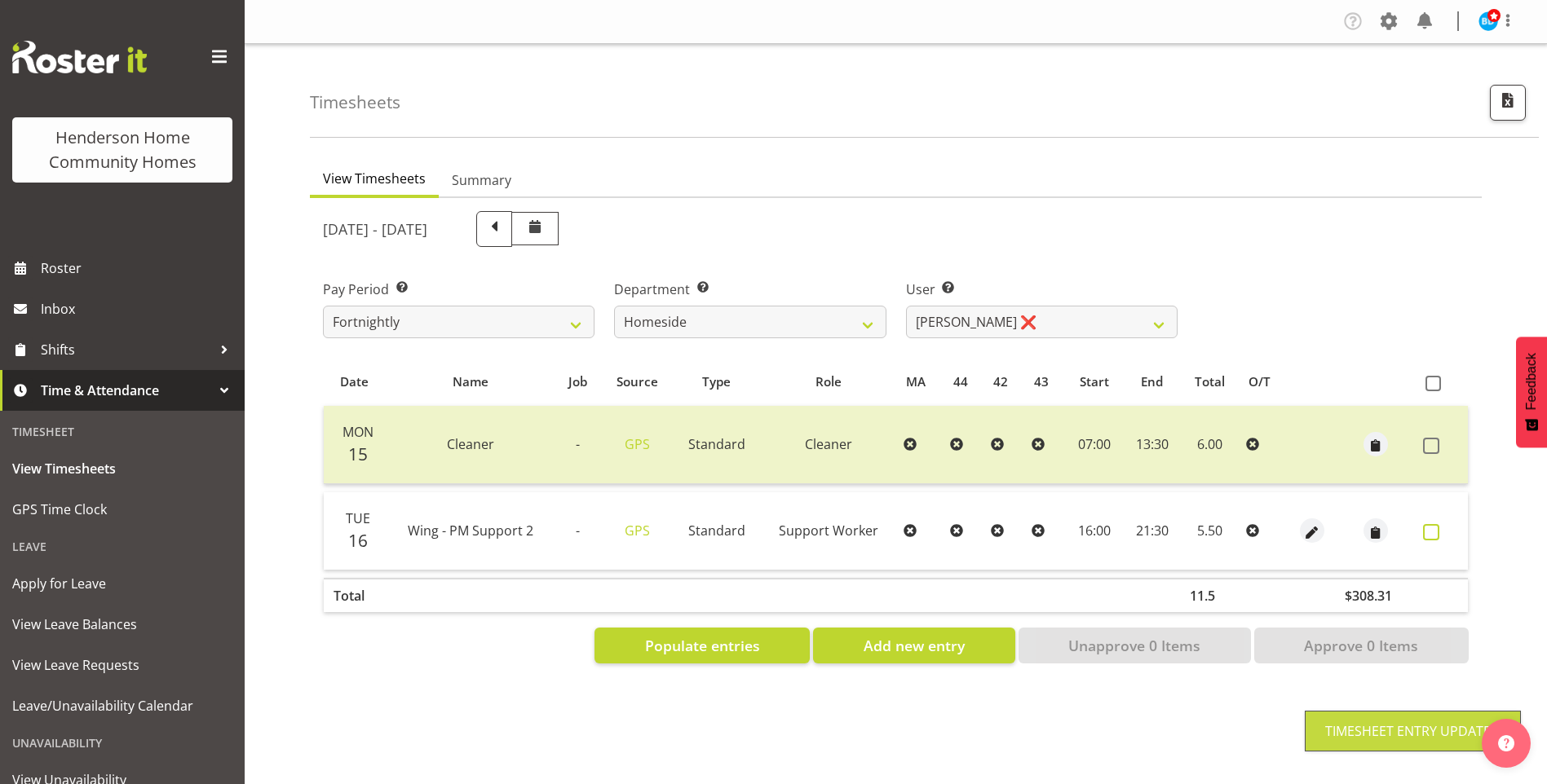
click at [1432, 528] on span at bounding box center [1431, 531] width 16 height 16
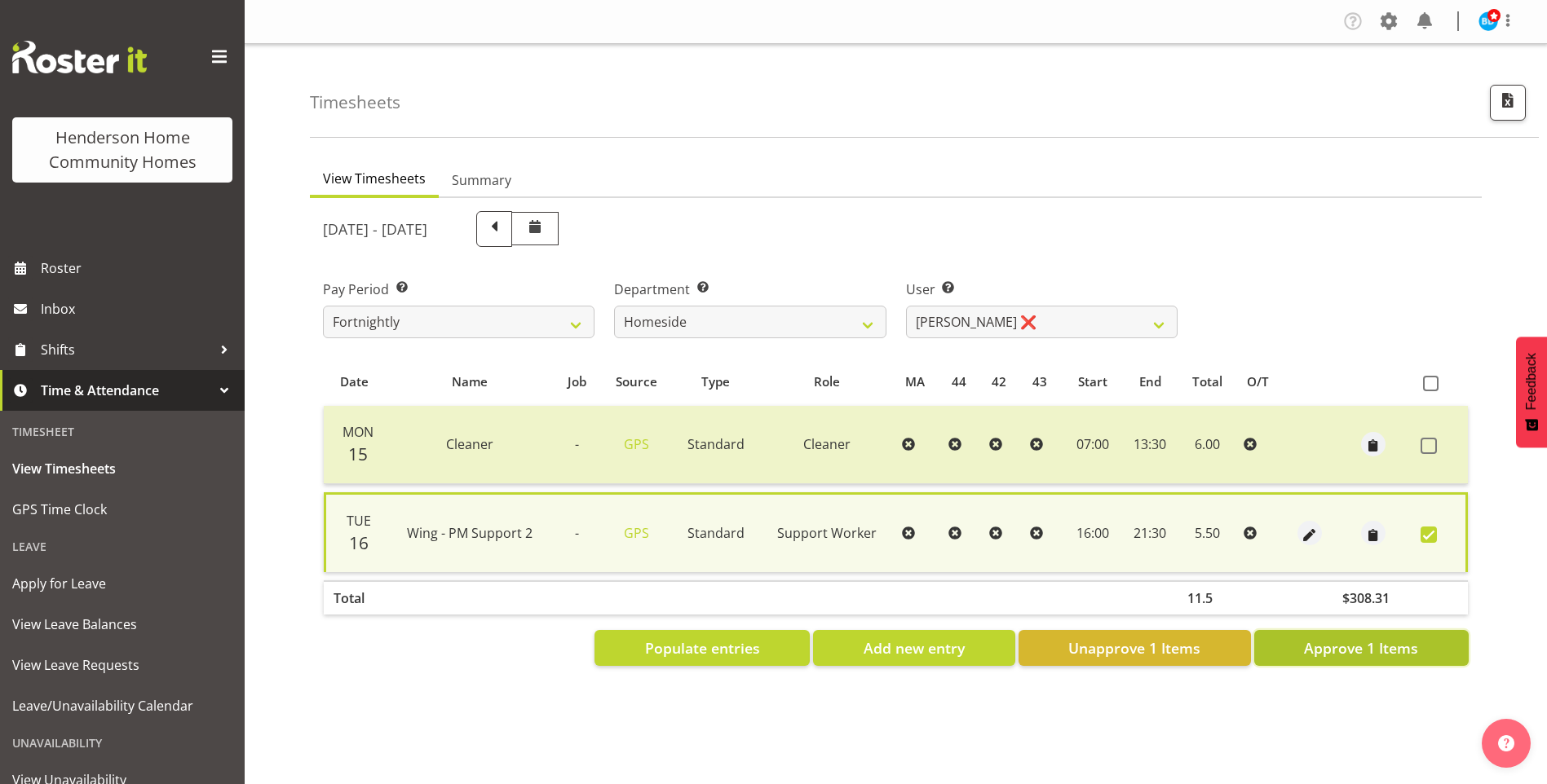
drag, startPoint x: 1389, startPoint y: 651, endPoint x: 1278, endPoint y: 484, distance: 200.5
click at [1389, 650] on span "Approve 1 Items" at bounding box center [1361, 648] width 115 height 22
checkbox input "false"
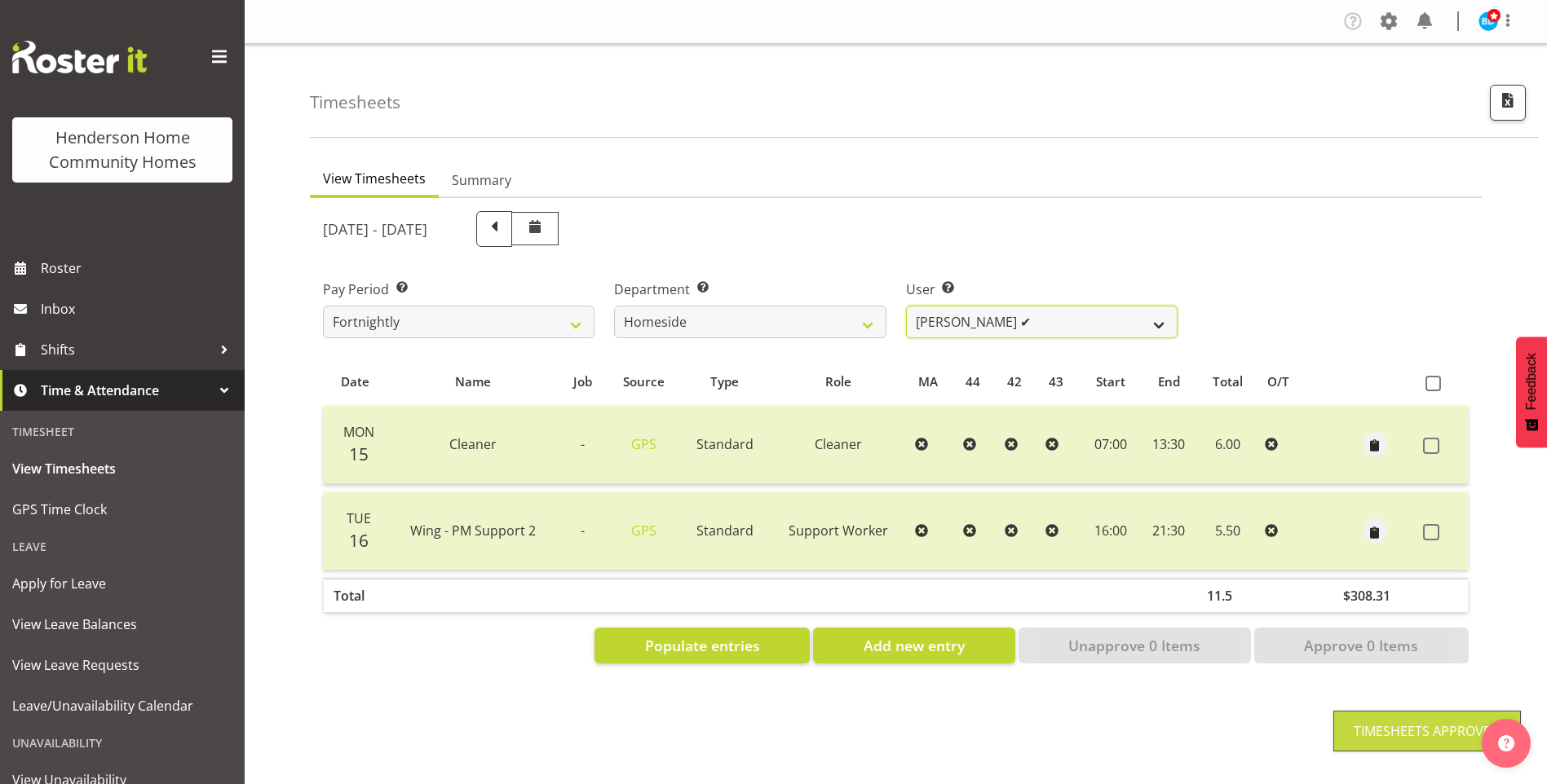
click at [958, 313] on select "Asiasiga Vili ❌ Billie-Rose Dunlop ❌ Brijesh (BK) Kachhadiya ✔ Cheenee Vargas ❌…" at bounding box center [1042, 322] width 271 height 33
select select "8533"
click at [906, 306] on select "Asiasiga Vili ❌ Billie-Rose Dunlop ❌ Brijesh (BK) Kachhadiya ✔ Cheenee Vargas ❌…" at bounding box center [1042, 322] width 271 height 33
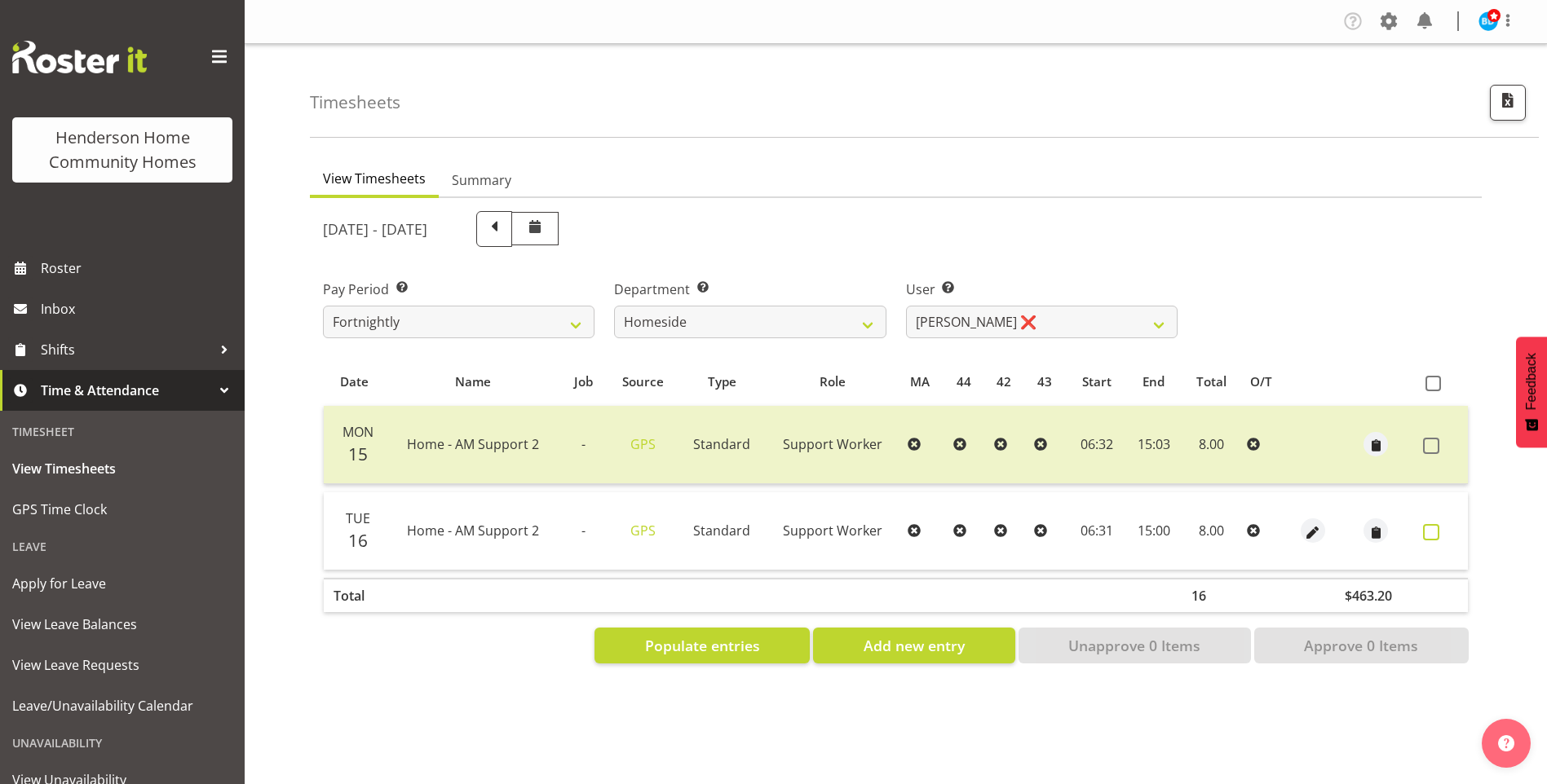
click at [1427, 530] on span at bounding box center [1431, 531] width 16 height 16
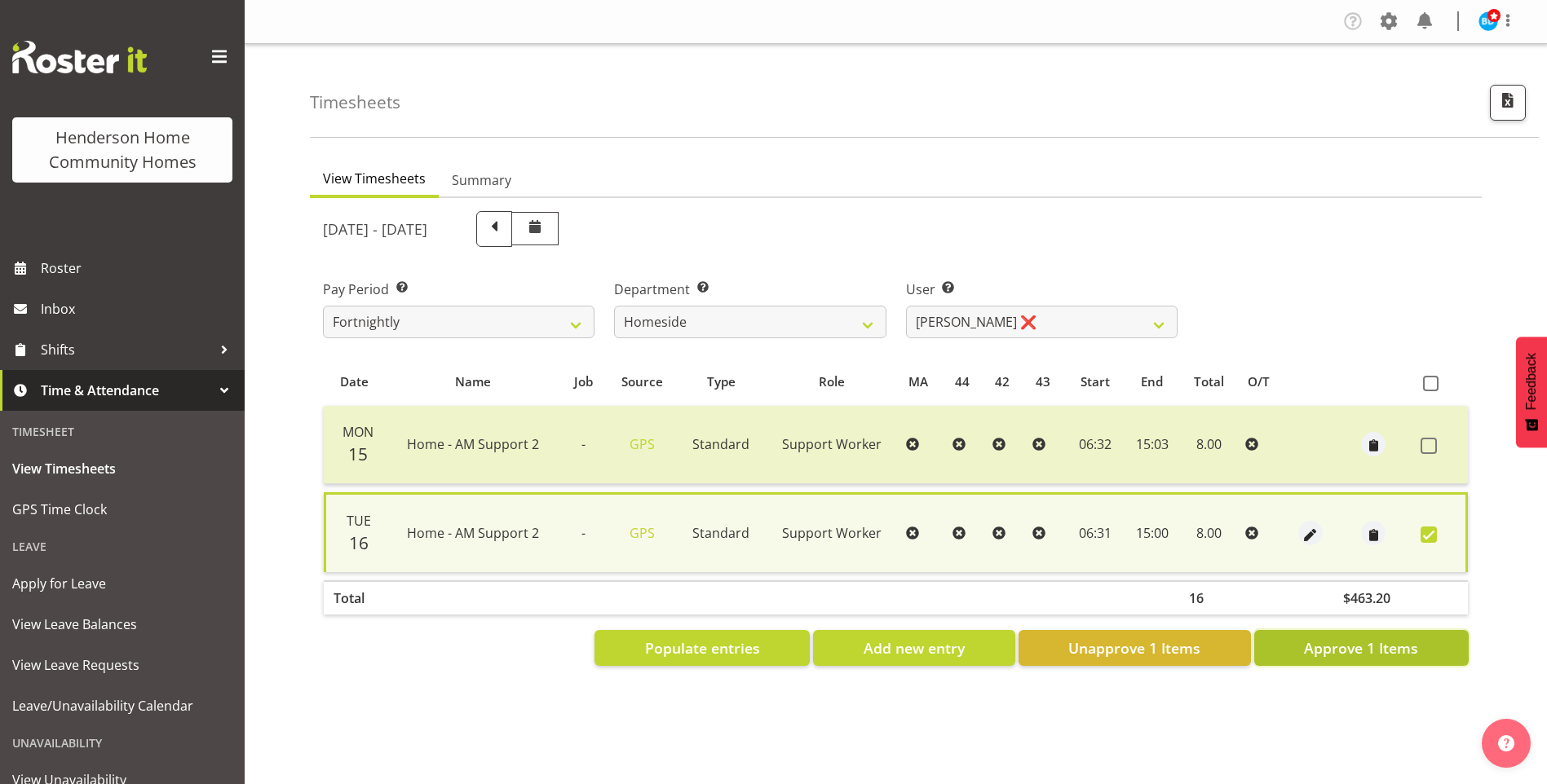
click at [1365, 638] on span "Approve 1 Items" at bounding box center [1361, 648] width 115 height 22
checkbox input "false"
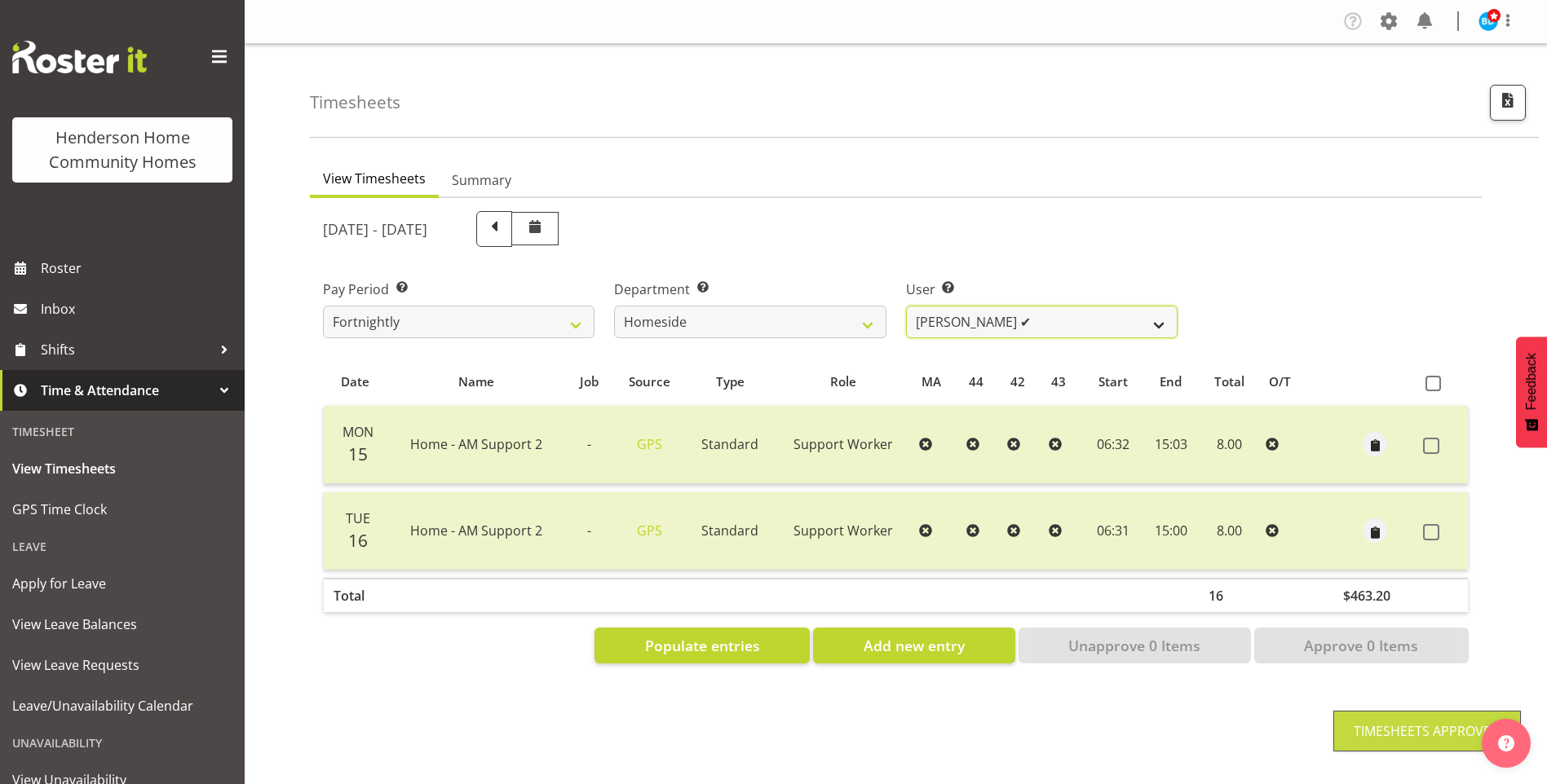
click at [956, 314] on select "Asiasiga Vili ❌ Billie-Rose Dunlop ❌ Brijesh (BK) Kachhadiya ✔ Cheenee Vargas ❌…" at bounding box center [1042, 322] width 271 height 33
select select "10523"
click at [906, 306] on select "Asiasiga Vili ❌ Billie-Rose Dunlop ❌ Brijesh (BK) Kachhadiya ✔ Cheenee Vargas ❌…" at bounding box center [1042, 322] width 271 height 33
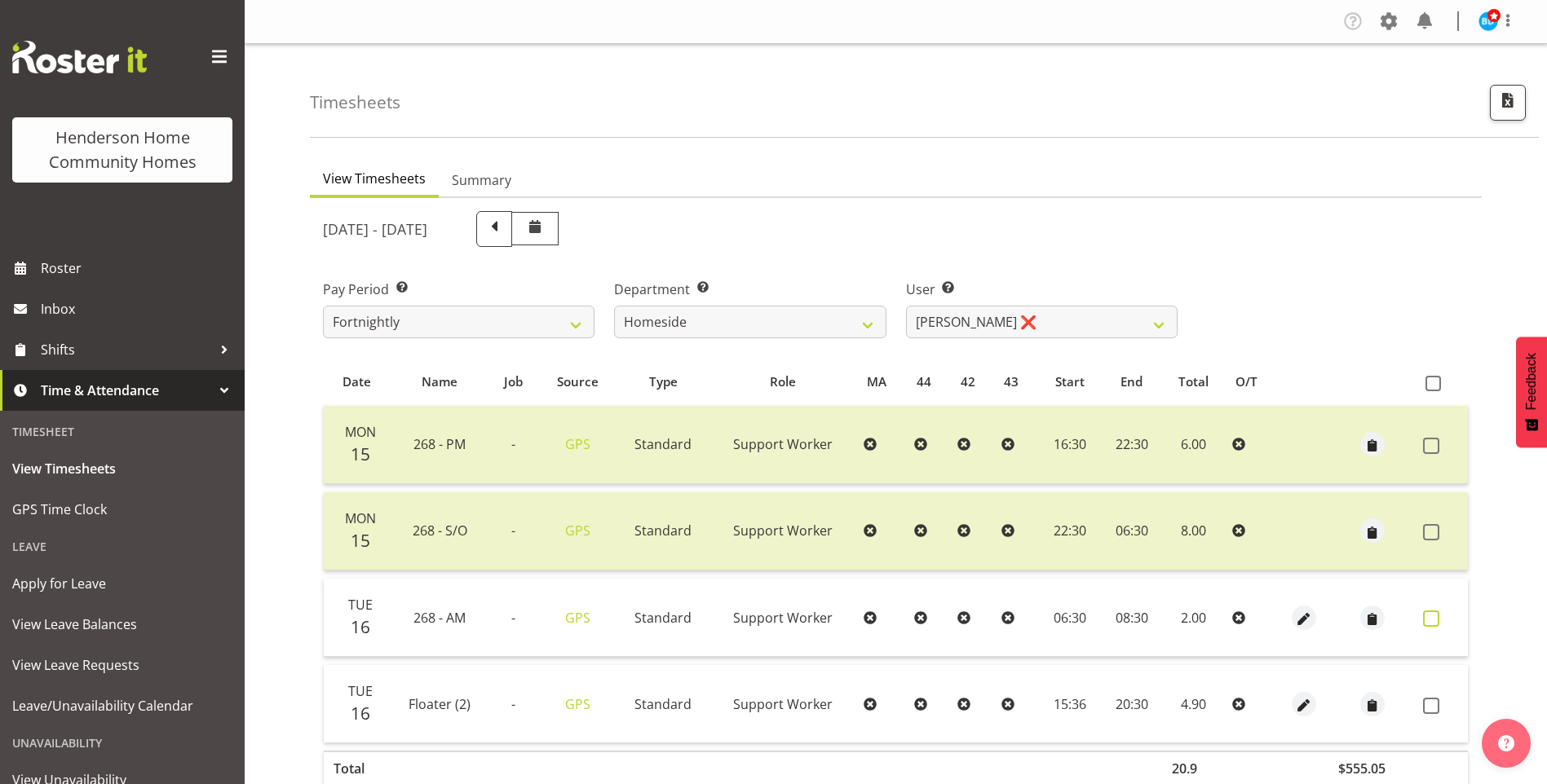
click at [1429, 616] on span at bounding box center [1431, 618] width 16 height 16
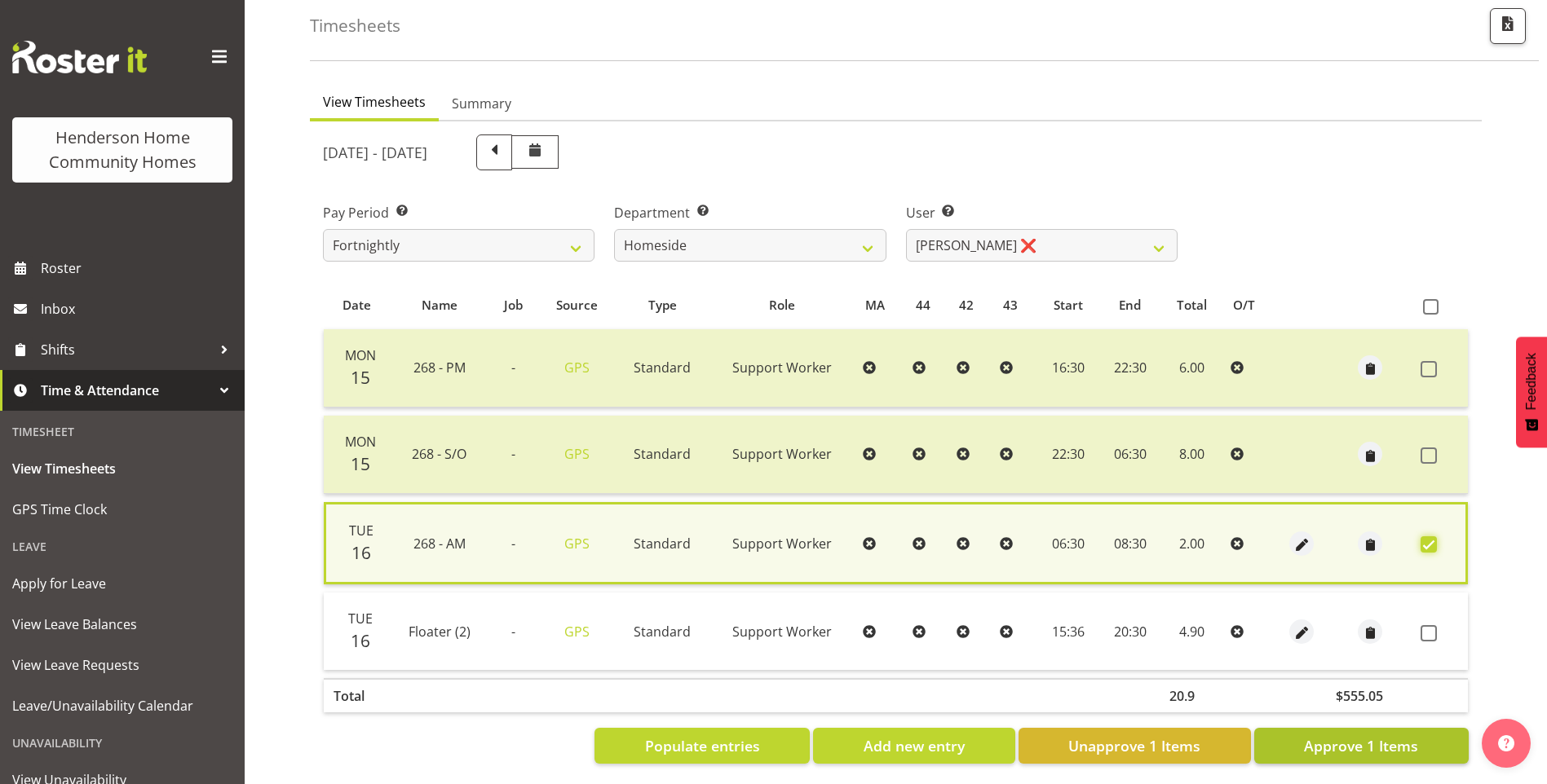
scroll to position [94, 0]
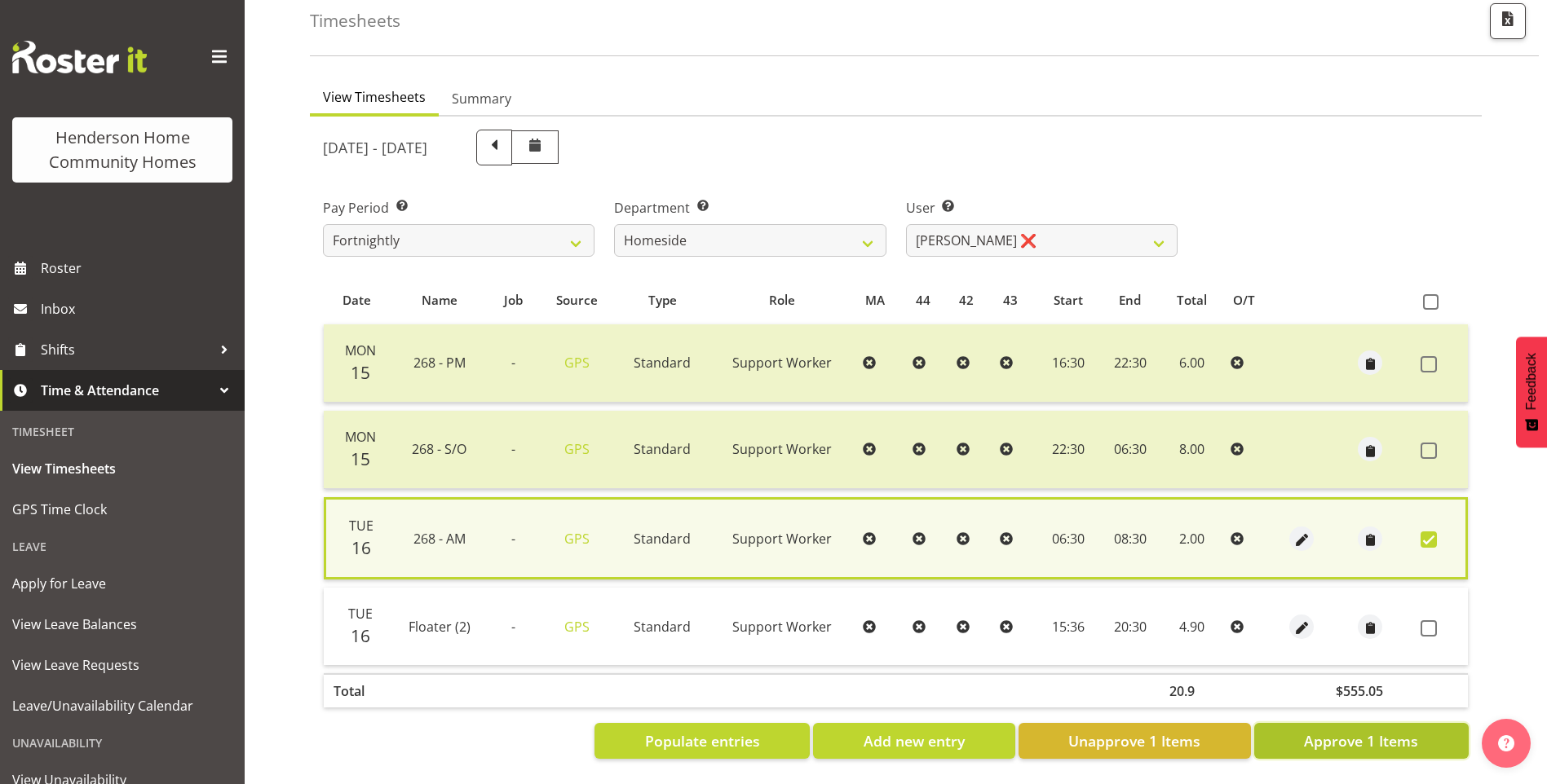
click at [1367, 730] on span "Approve 1 Items" at bounding box center [1361, 741] width 115 height 22
checkbox input "false"
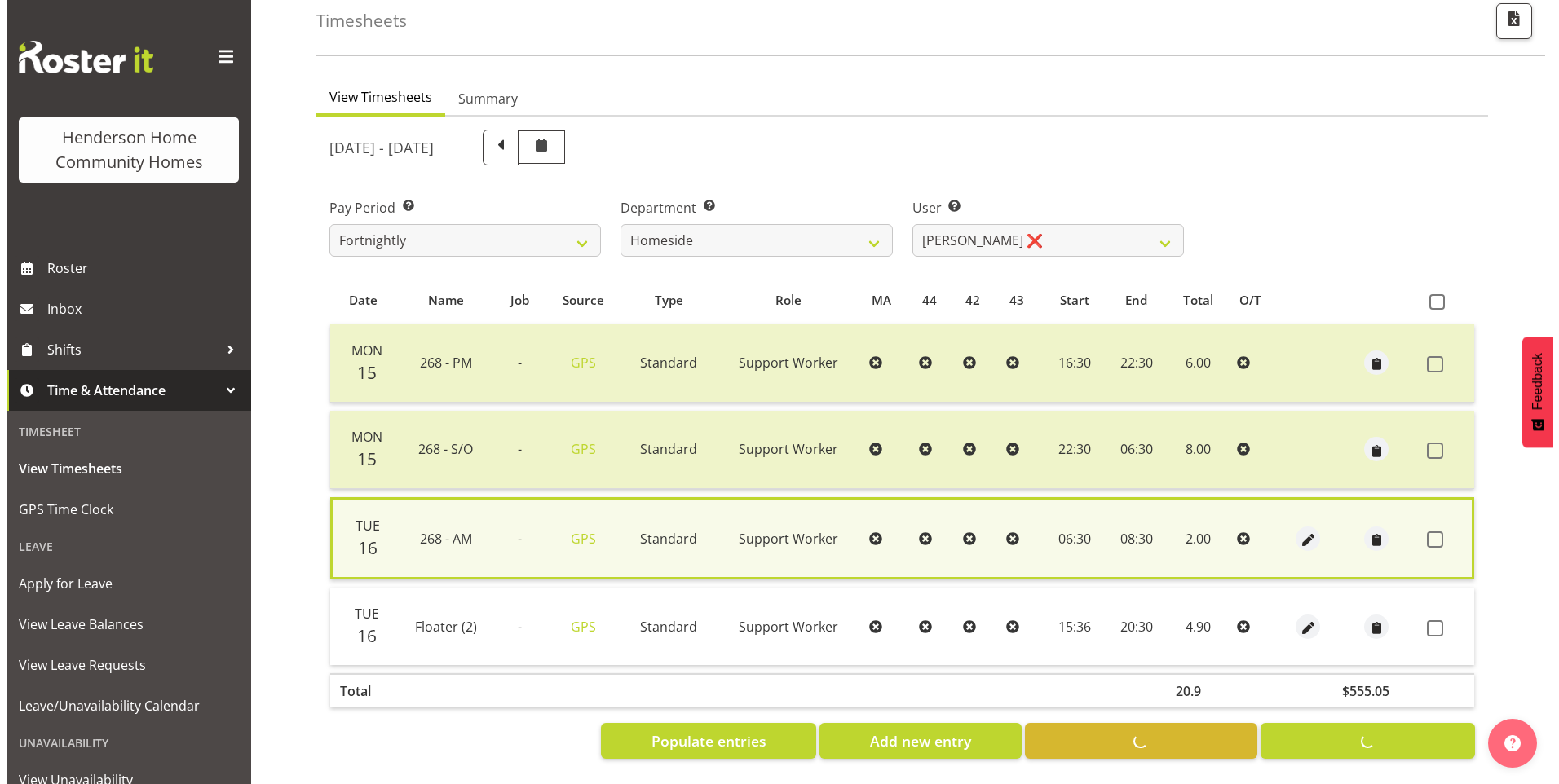
scroll to position [90, 0]
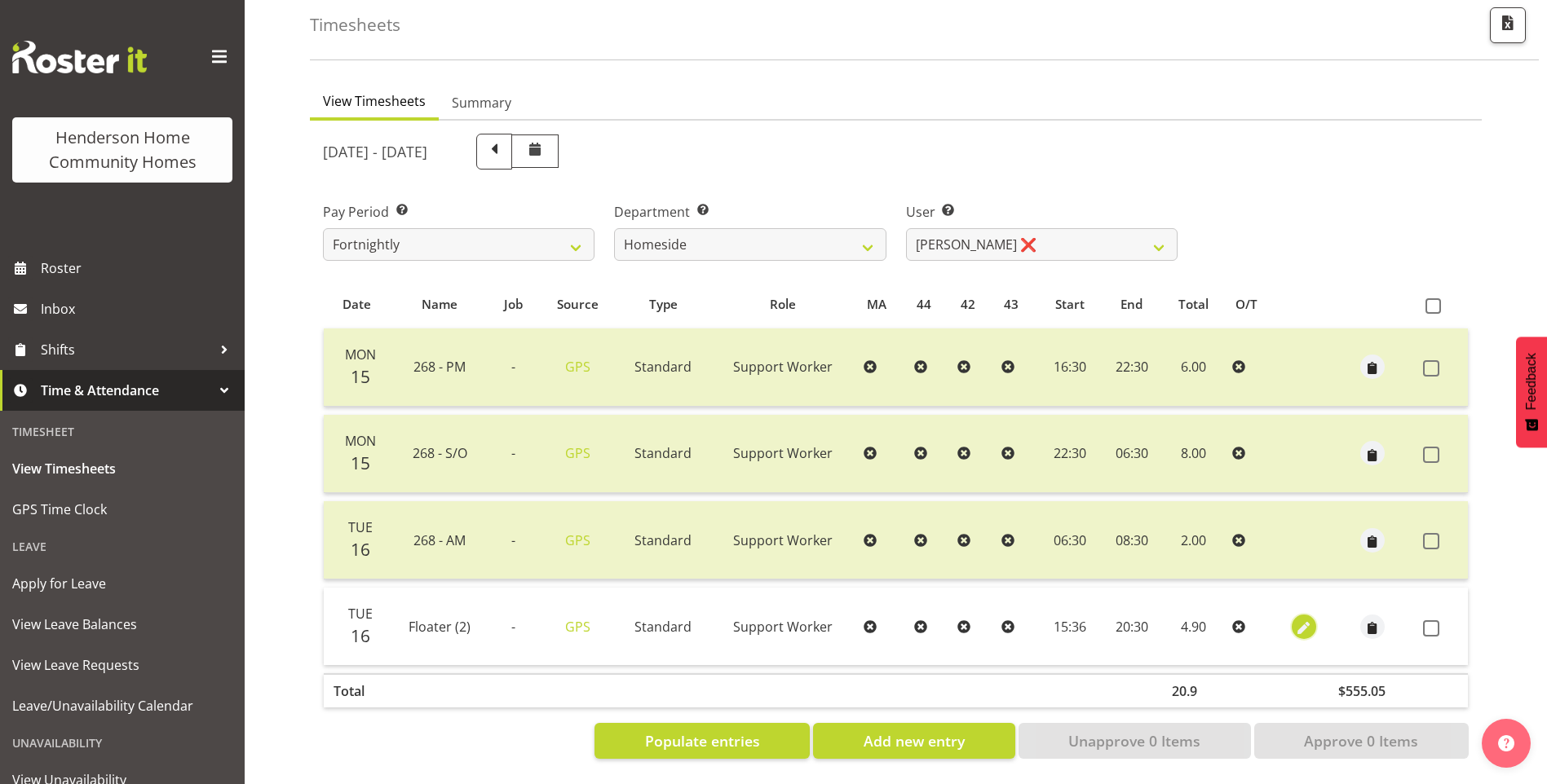
click at [1306, 619] on span "button" at bounding box center [1305, 628] width 19 height 19
select select "Standard"
select select "749"
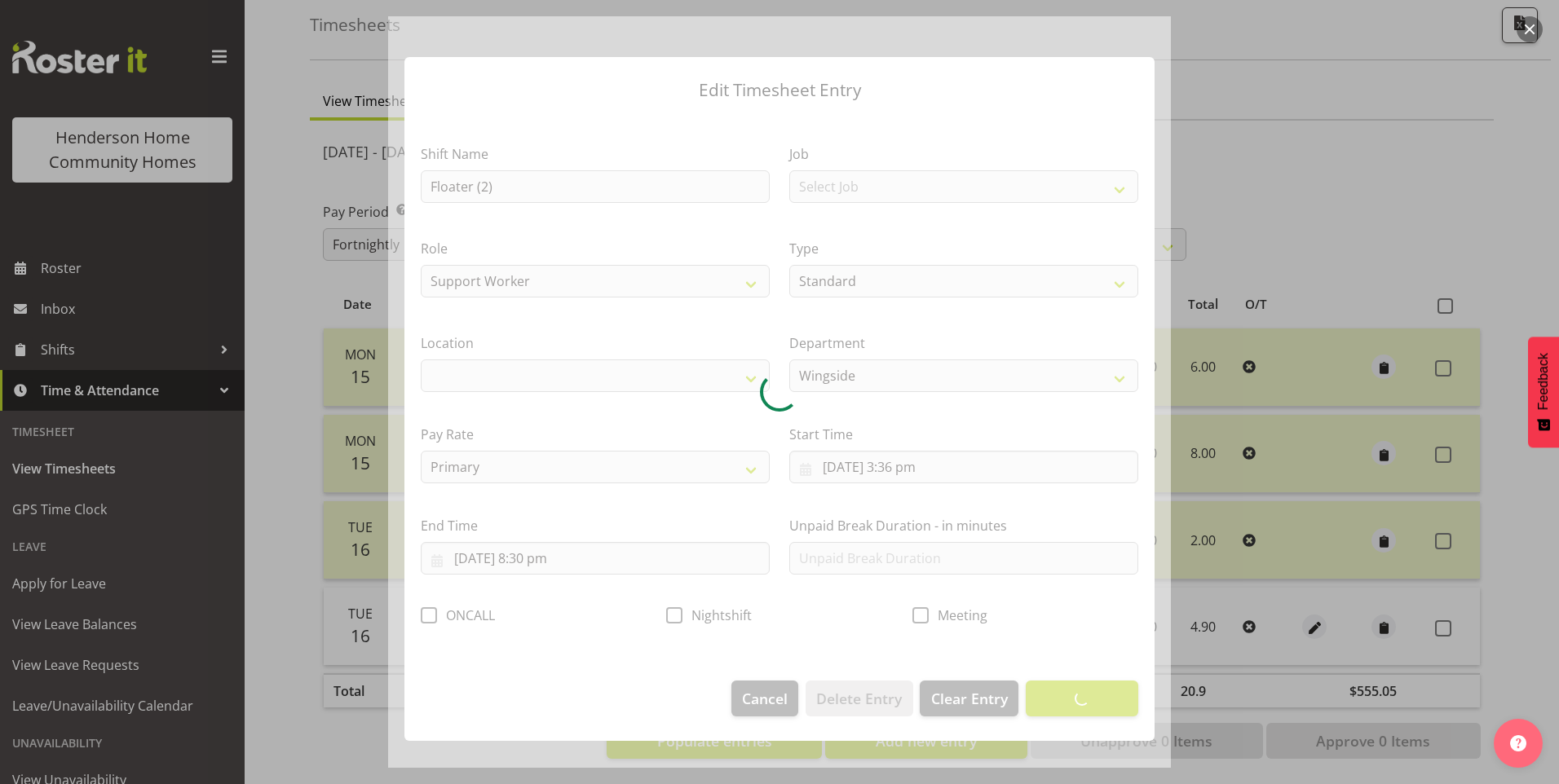
select select "1071"
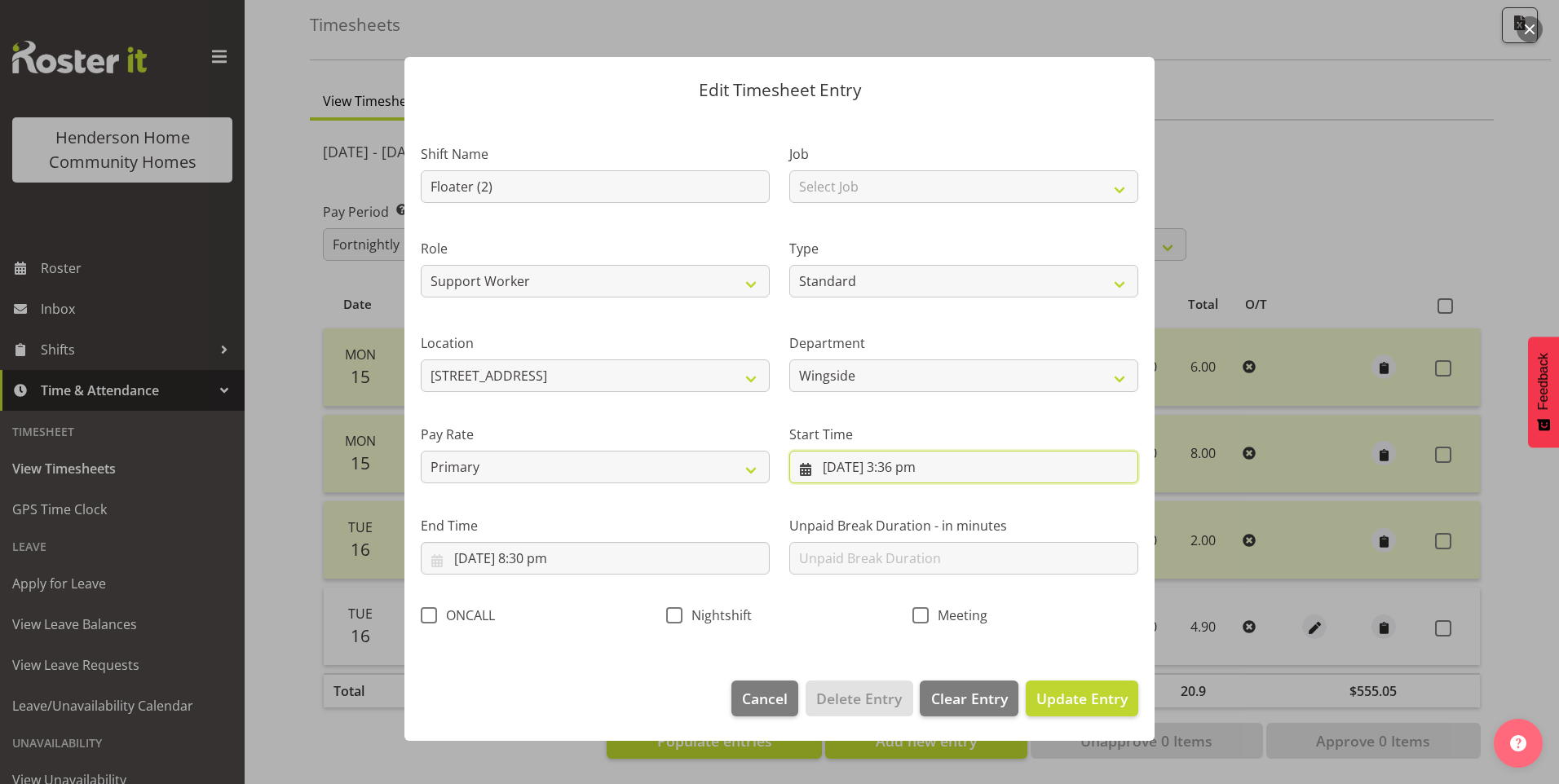
click at [925, 470] on input "16/09/2025, 3:36 pm" at bounding box center [964, 467] width 349 height 33
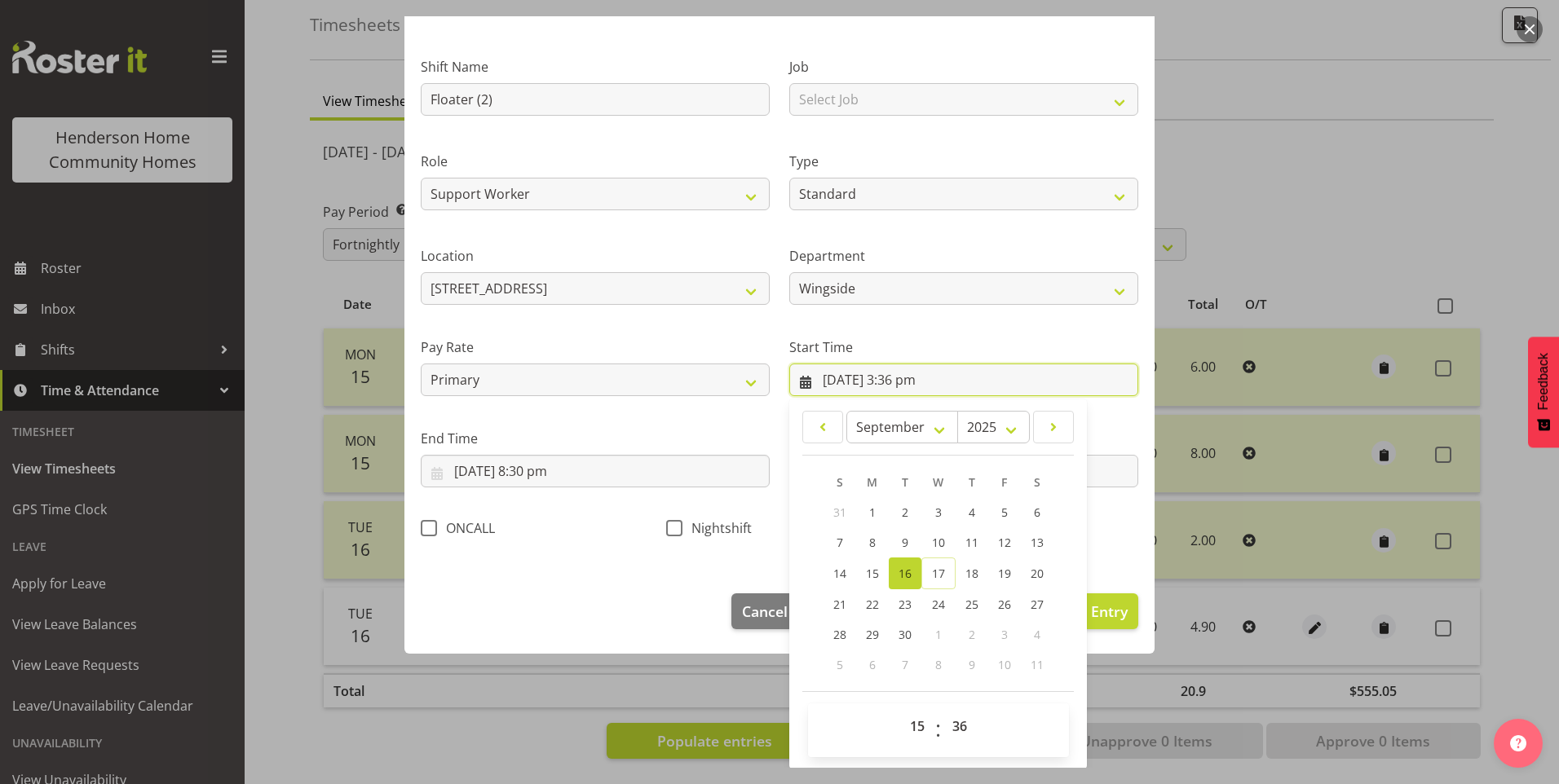
scroll to position [88, 0]
click at [954, 730] on select "00 01 02 03 04 05 06 07 08 09 10 11 12 13 14 15 16 17 18 19 20 21 22 23 24 25 2…" at bounding box center [962, 725] width 37 height 33
select select "30"
click at [944, 709] on select "00 01 02 03 04 05 06 07 08 09 10 11 12 13 14 15 16 17 18 19 20 21 22 23 24 25 2…" at bounding box center [962, 725] width 37 height 33
type input "16/09/2025, 3:30 pm"
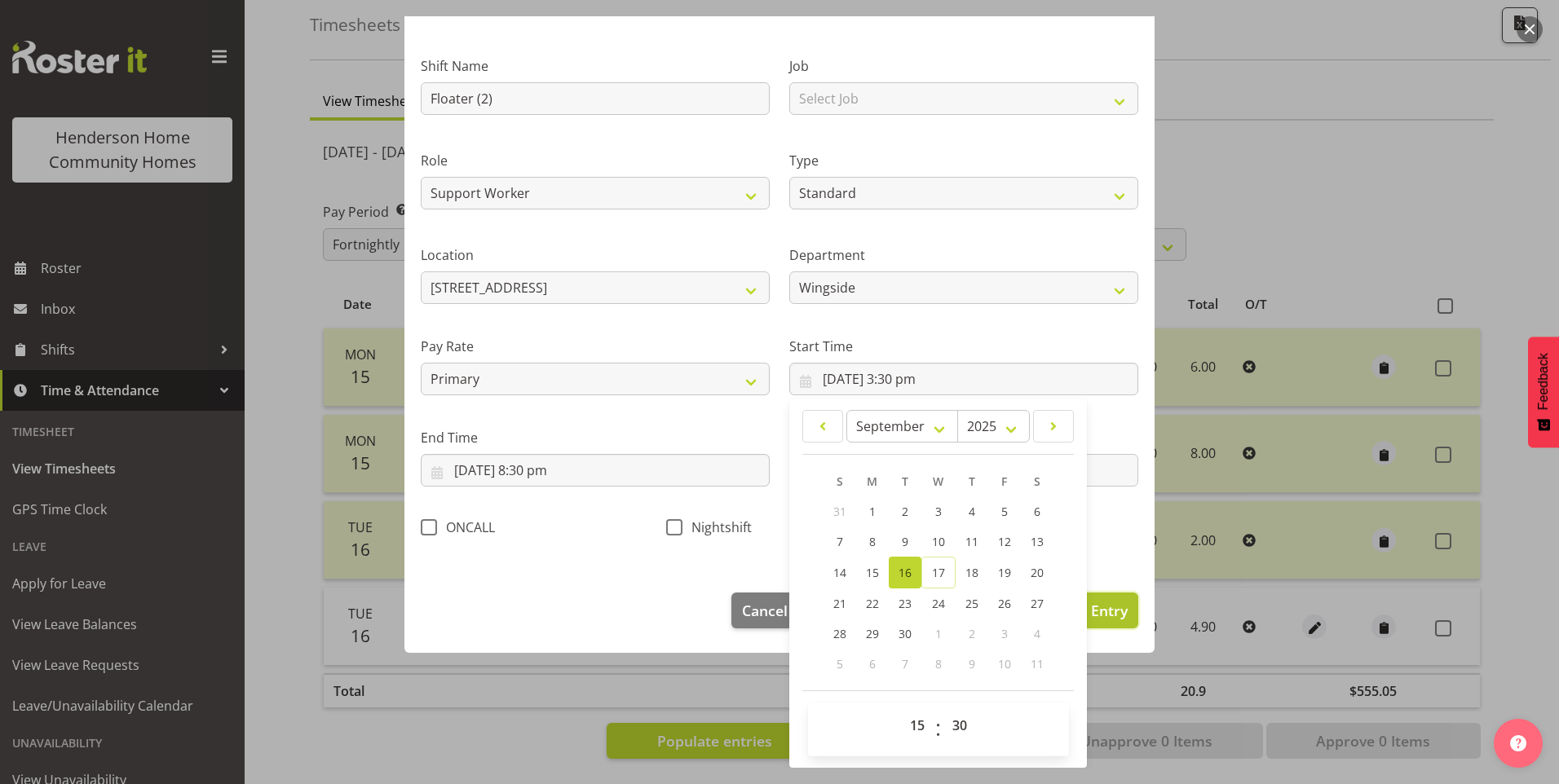
click at [1108, 613] on span "Update Entry" at bounding box center [1082, 610] width 91 height 20
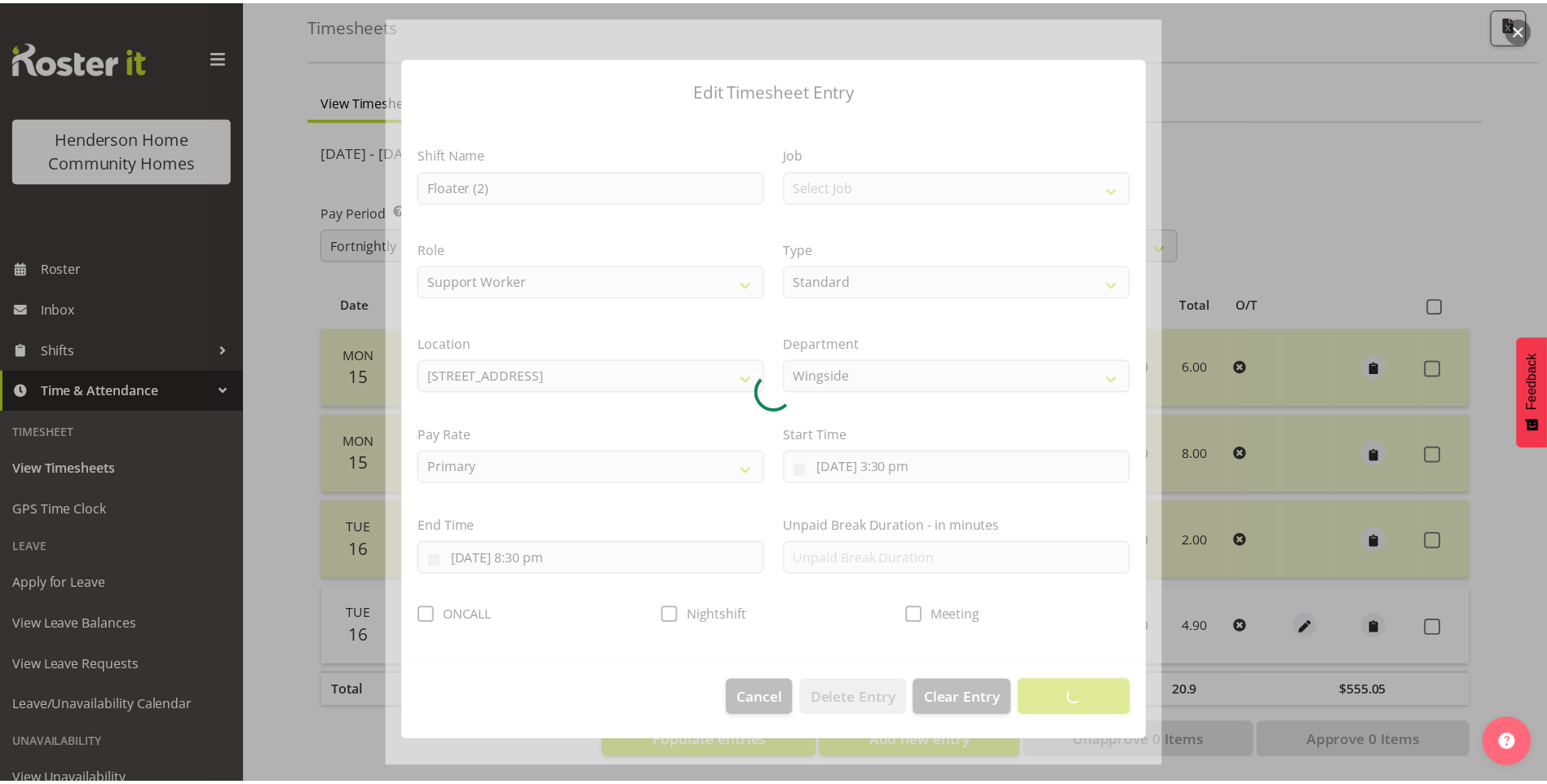
scroll to position [0, 0]
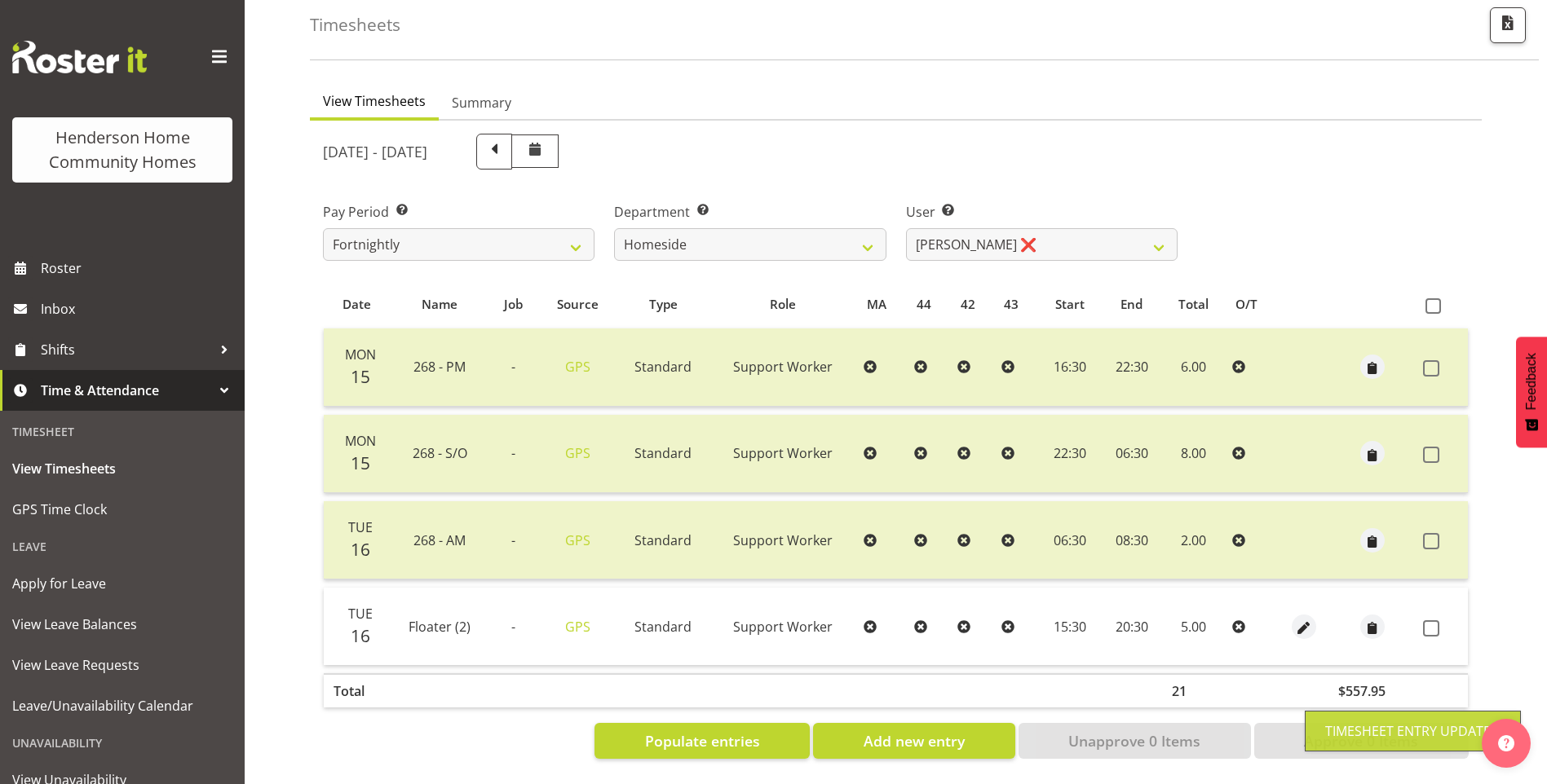
click at [1431, 621] on span at bounding box center [1431, 628] width 16 height 16
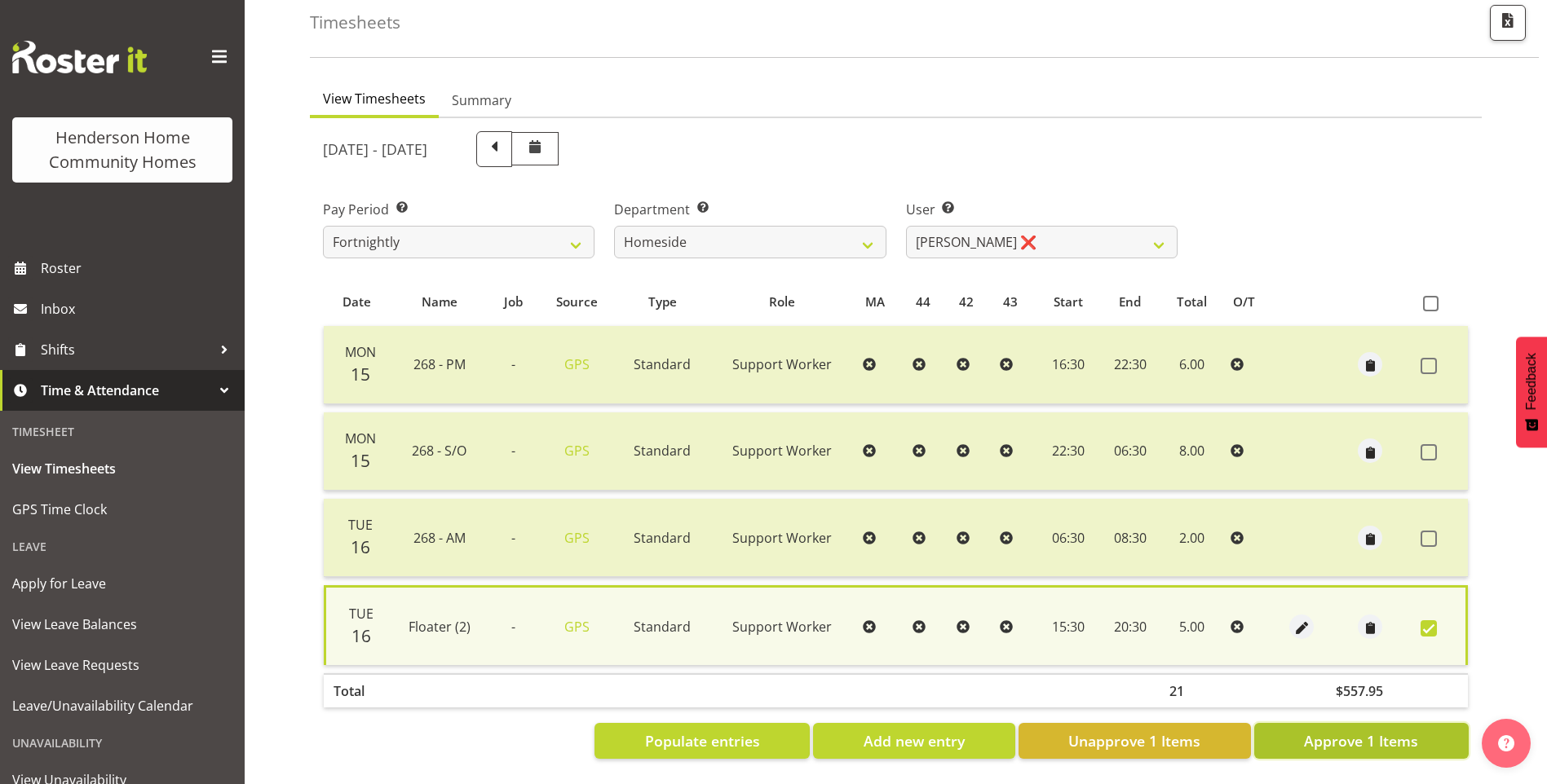
click at [1319, 723] on button "Approve 1 Items" at bounding box center [1361, 741] width 214 height 36
checkbox input "false"
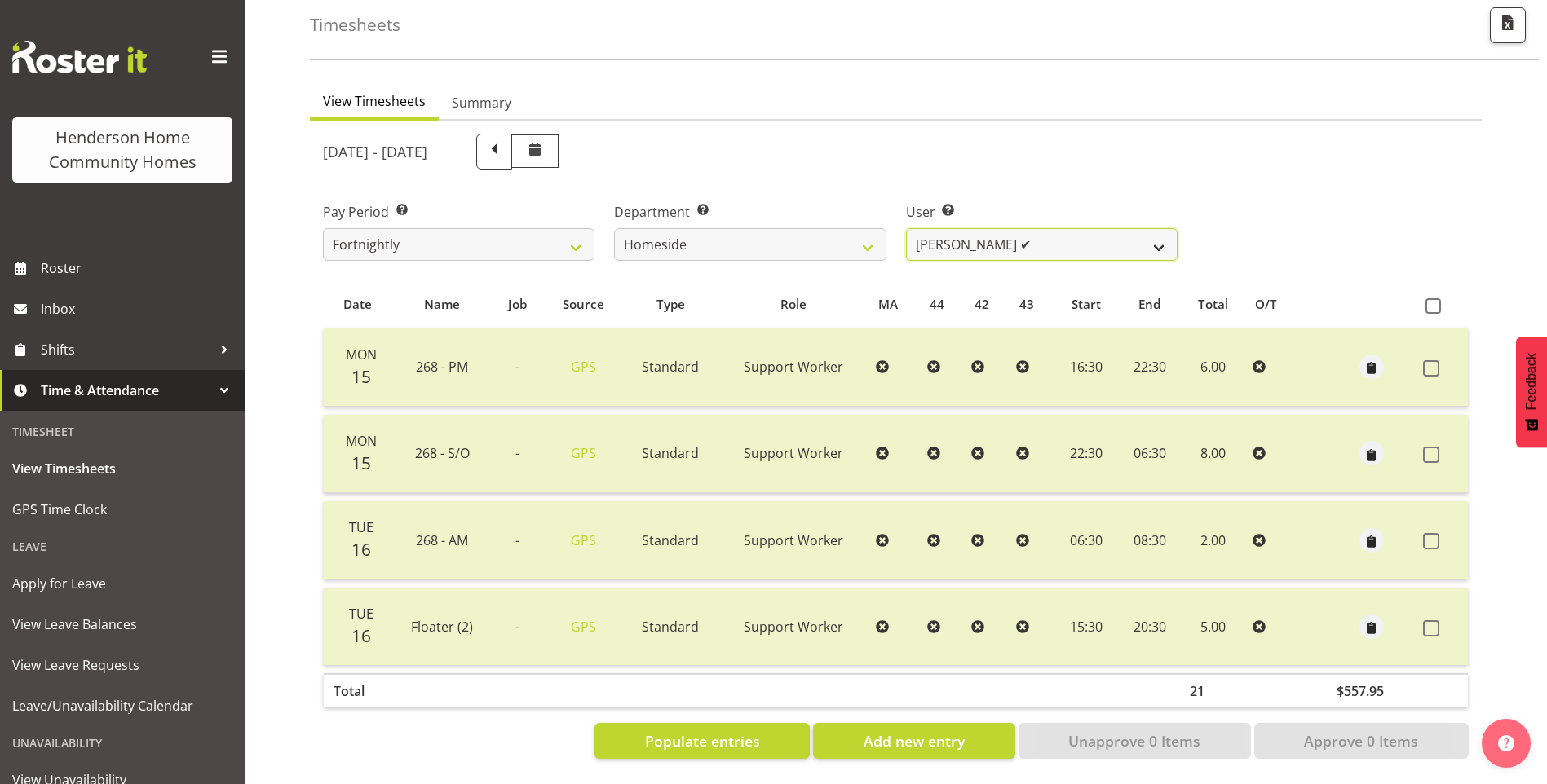
click at [1006, 228] on select "Asiasiga Vili ❌ Billie-Rose Dunlop ❌ Brijesh (BK) Kachhadiya ✔ Cheenee Vargas ❌…" at bounding box center [1042, 244] width 271 height 33
click at [906, 228] on select "Asiasiga Vili ❌ Billie-Rose Dunlop ❌ Brijesh (BK) Kachhadiya ✔ Cheenee Vargas ❌…" at bounding box center [1042, 244] width 271 height 33
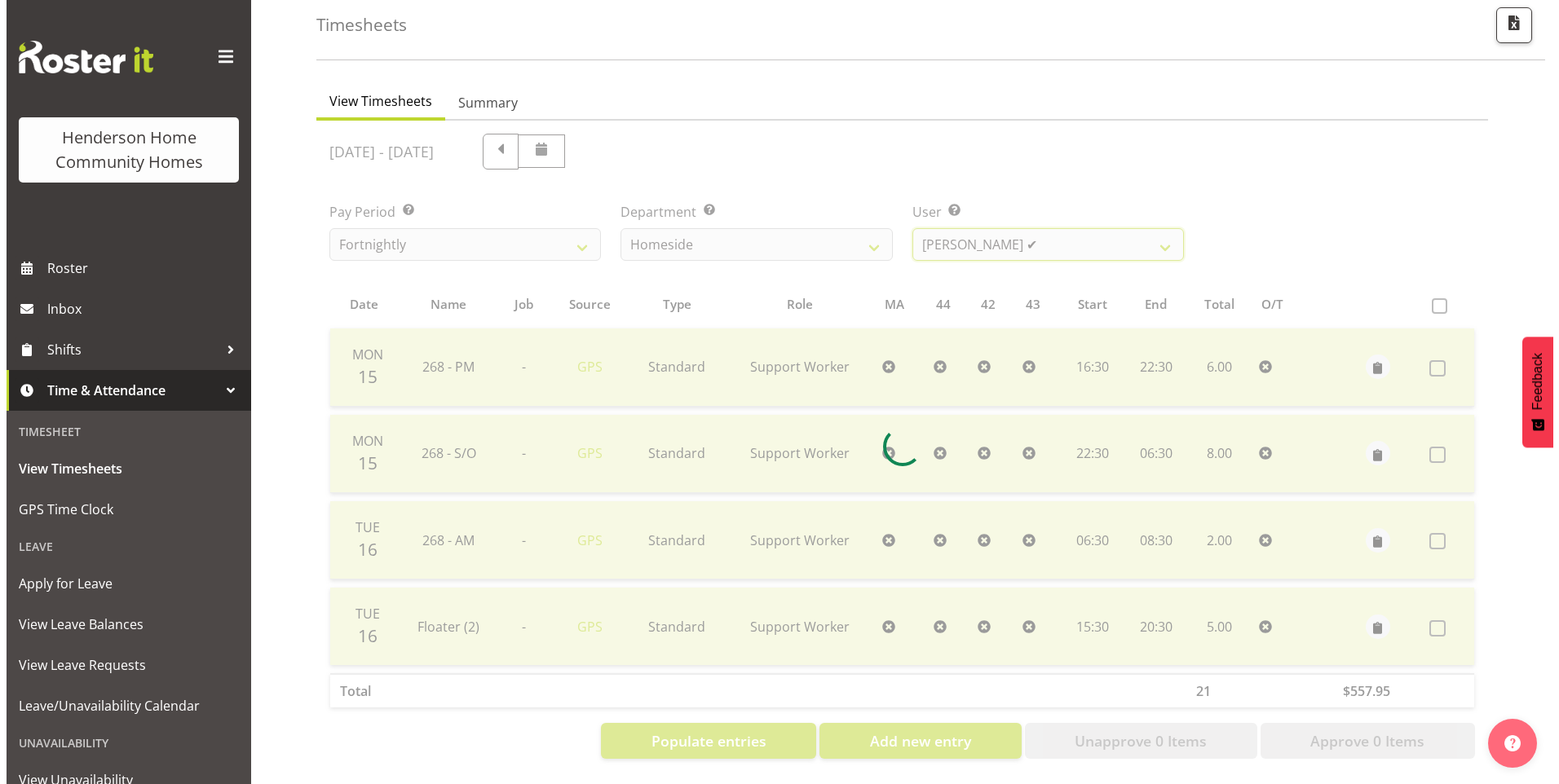
scroll to position [30, 0]
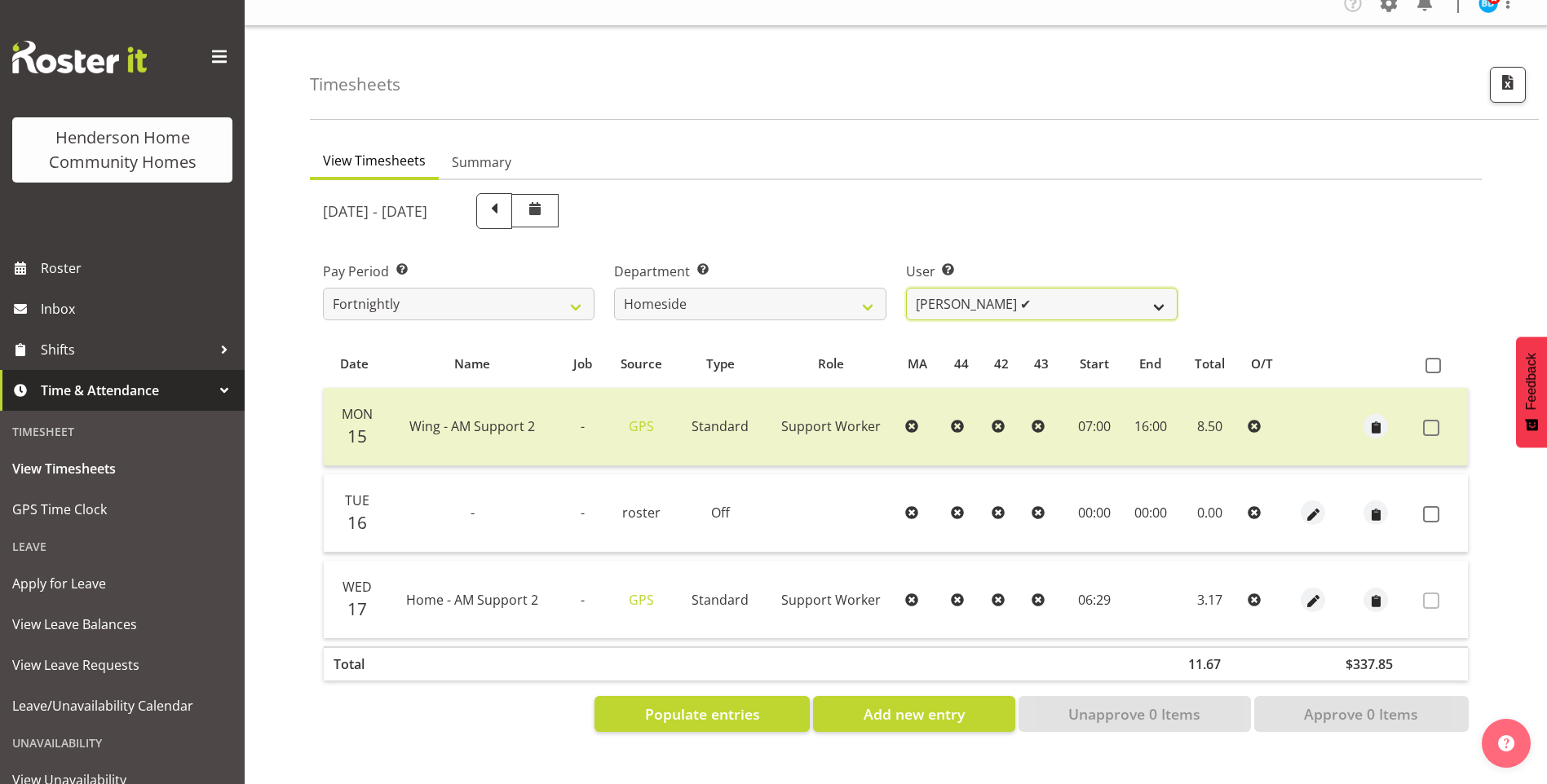
click at [985, 287] on select "Asiasiga Vili ❌ Billie-Rose Dunlop ❌ Brijesh (BK) Kachhadiya ✔ Cheenee Vargas ❌…" at bounding box center [1042, 303] width 271 height 33
click at [906, 287] on select "Asiasiga Vili ❌ Billie-Rose Dunlop ❌ Brijesh (BK) Kachhadiya ✔ Cheenee Vargas ❌…" at bounding box center [1042, 303] width 271 height 33
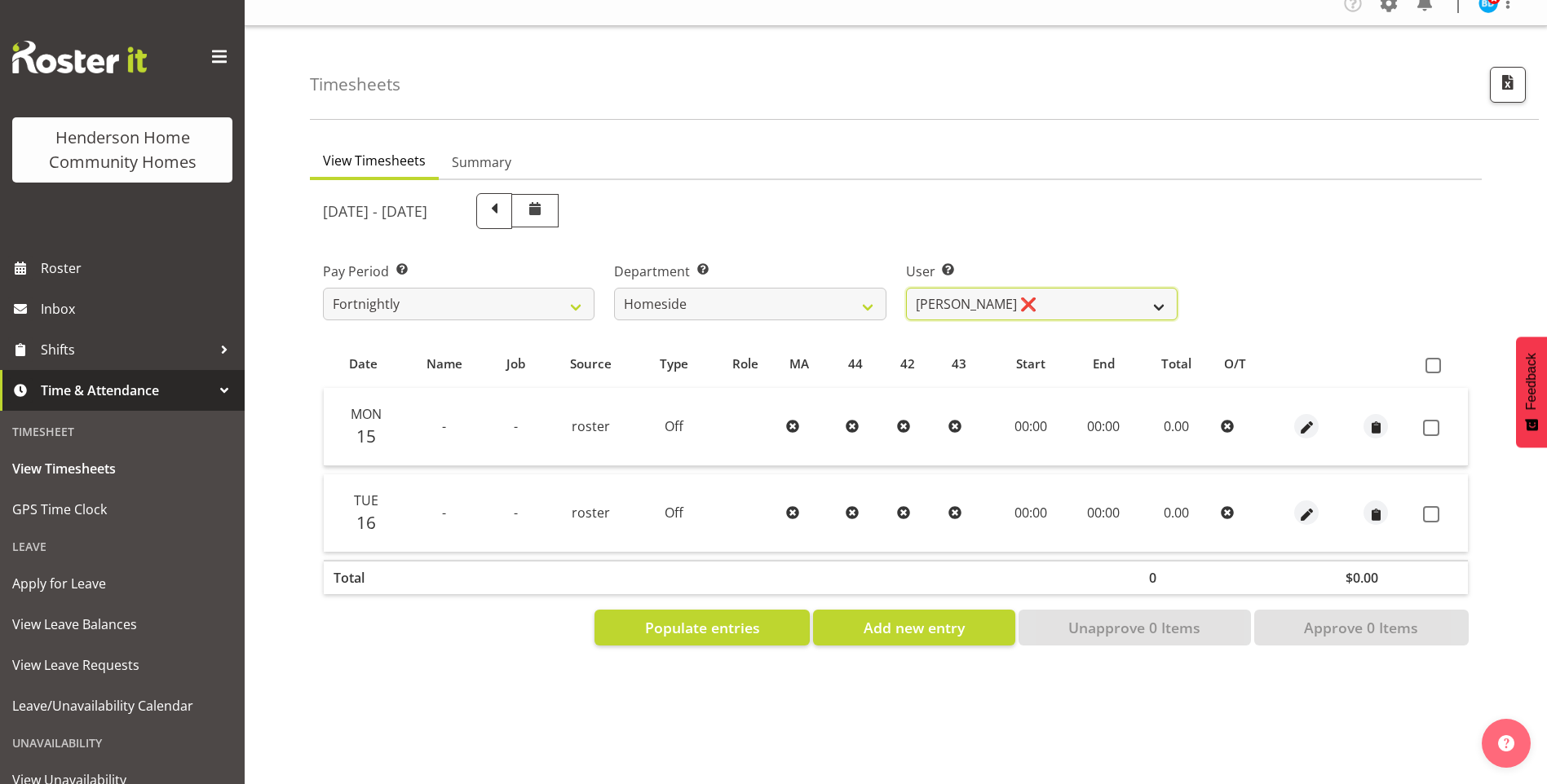
click at [988, 287] on select "Asiasiga Vili ❌ Billie-Rose Dunlop ❌ Brijesh (BK) Kachhadiya ✔ Cheenee Vargas ❌…" at bounding box center [1042, 303] width 271 height 33
select select "10443"
click at [906, 287] on select "Asiasiga Vili ❌ Billie-Rose Dunlop ❌ Brijesh (BK) Kachhadiya ✔ Cheenee Vargas ❌…" at bounding box center [1042, 303] width 271 height 33
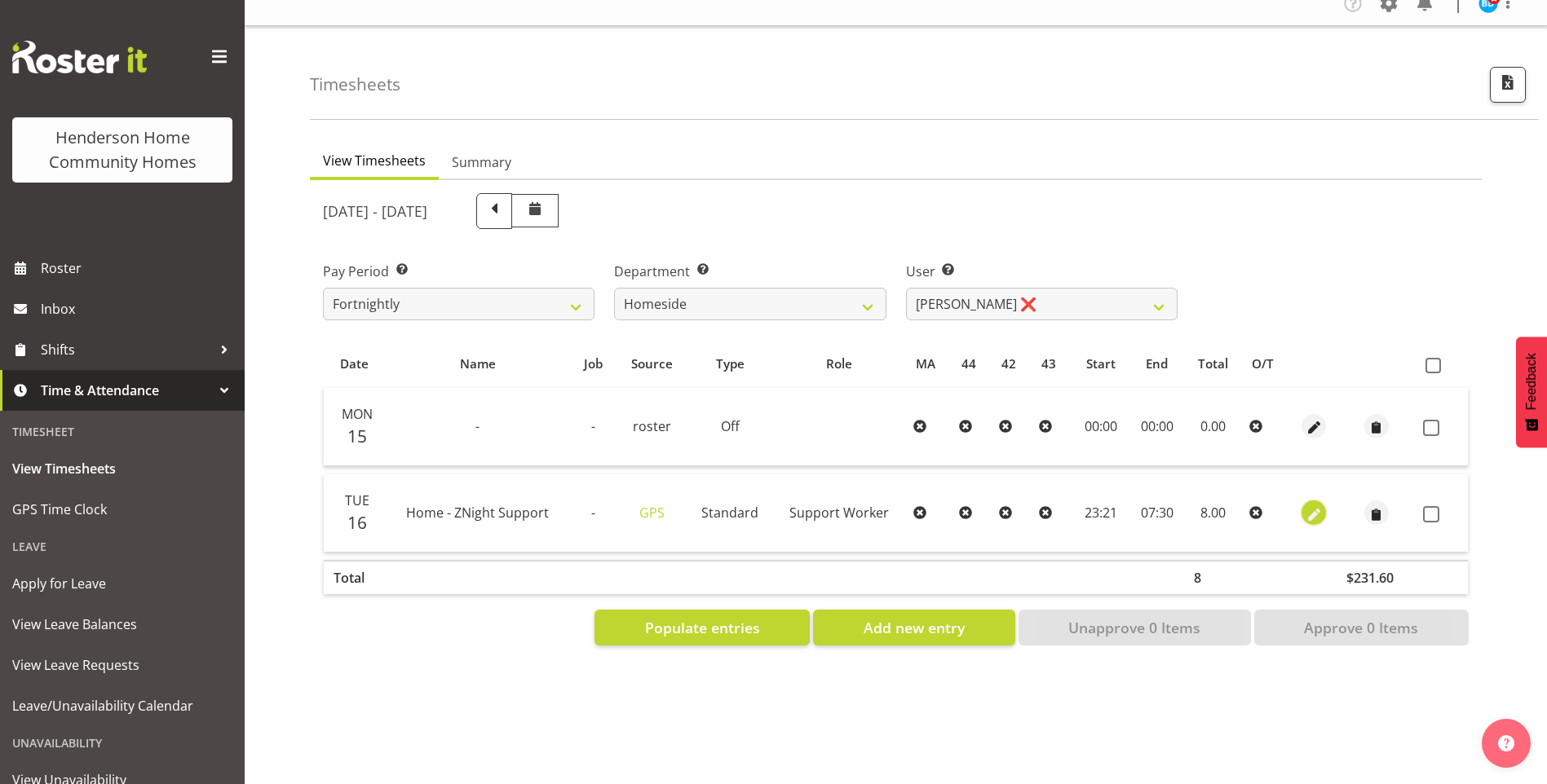
click at [1322, 500] on button "button" at bounding box center [1314, 513] width 24 height 24
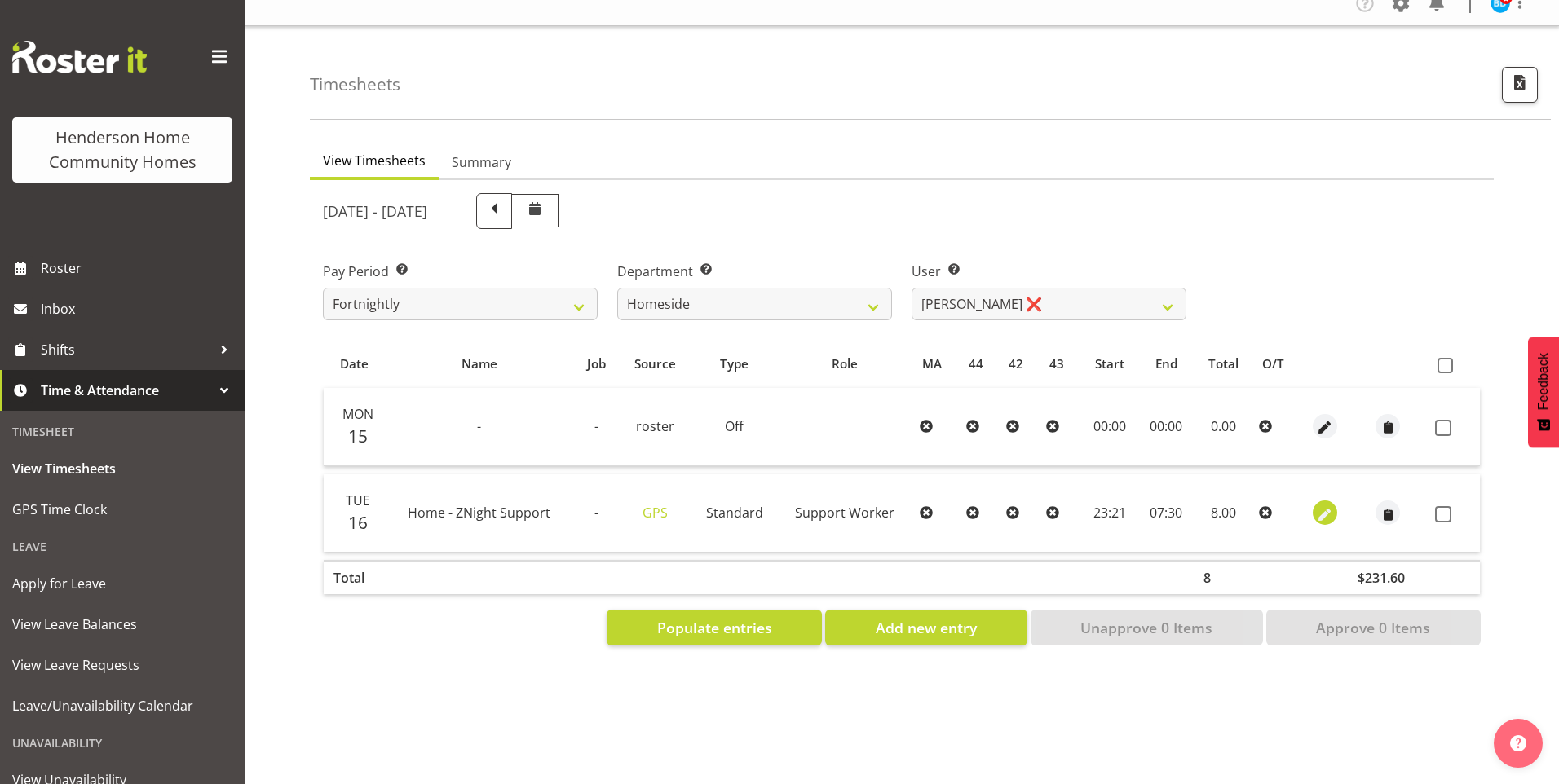
select select "Standard"
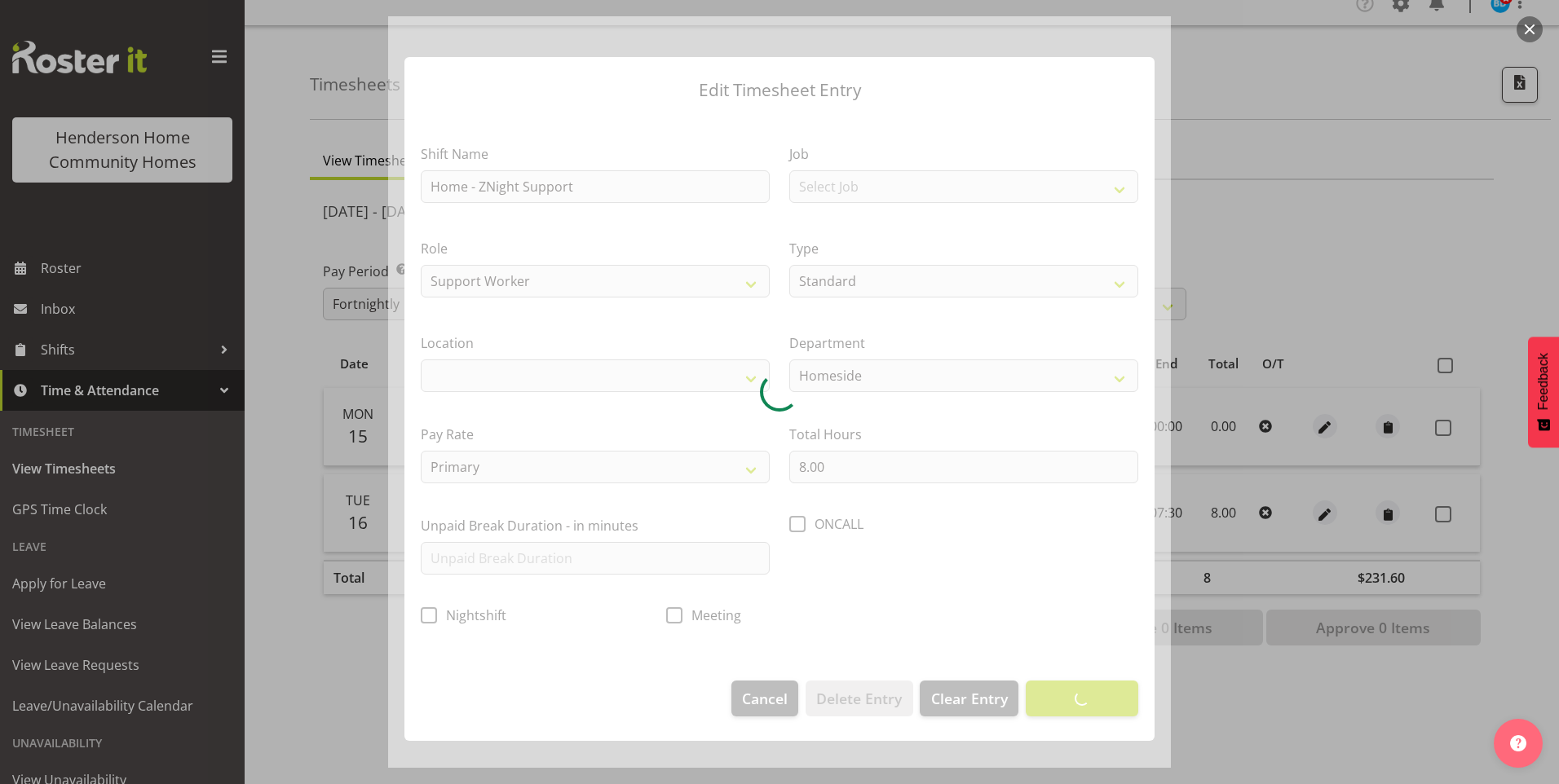
select select "1067"
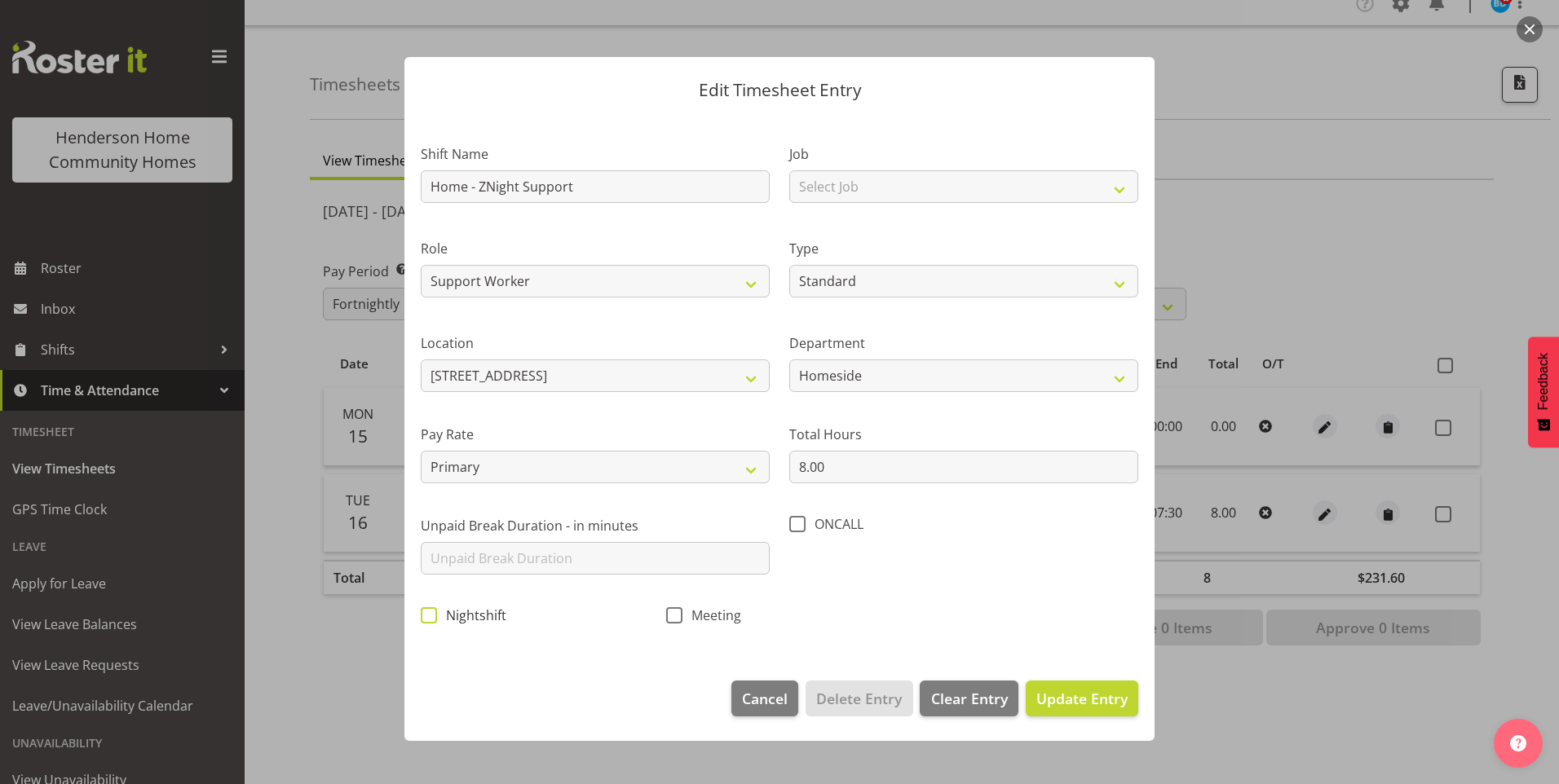
click at [437, 614] on span "Nightshift" at bounding box center [471, 615] width 69 height 16
click at [431, 614] on input "Nightshift" at bounding box center [425, 614] width 10 height 10
checkbox input "true"
click at [1117, 700] on span "Update Entry" at bounding box center [1082, 699] width 91 height 20
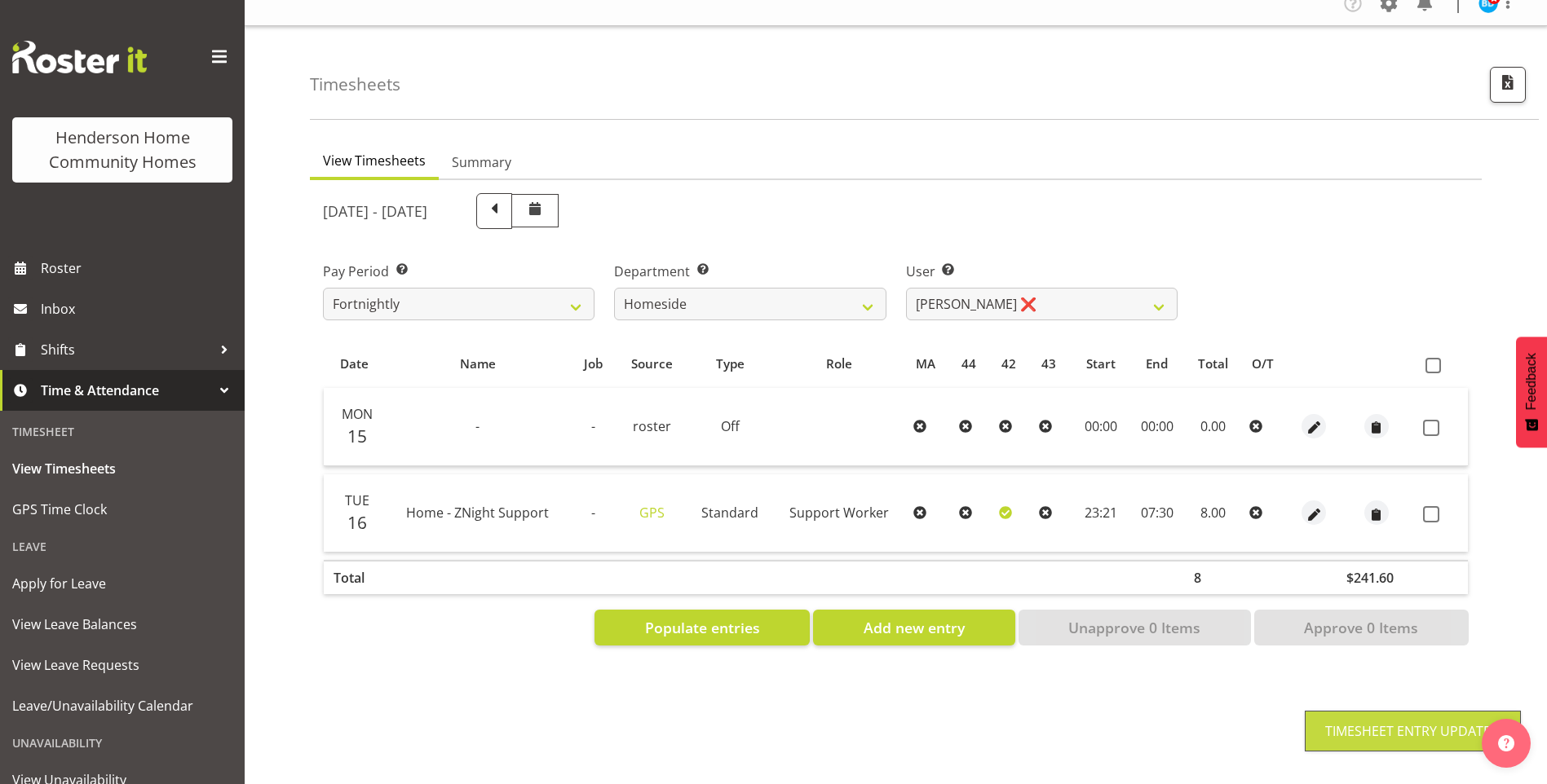
click at [1429, 506] on span at bounding box center [1431, 514] width 16 height 16
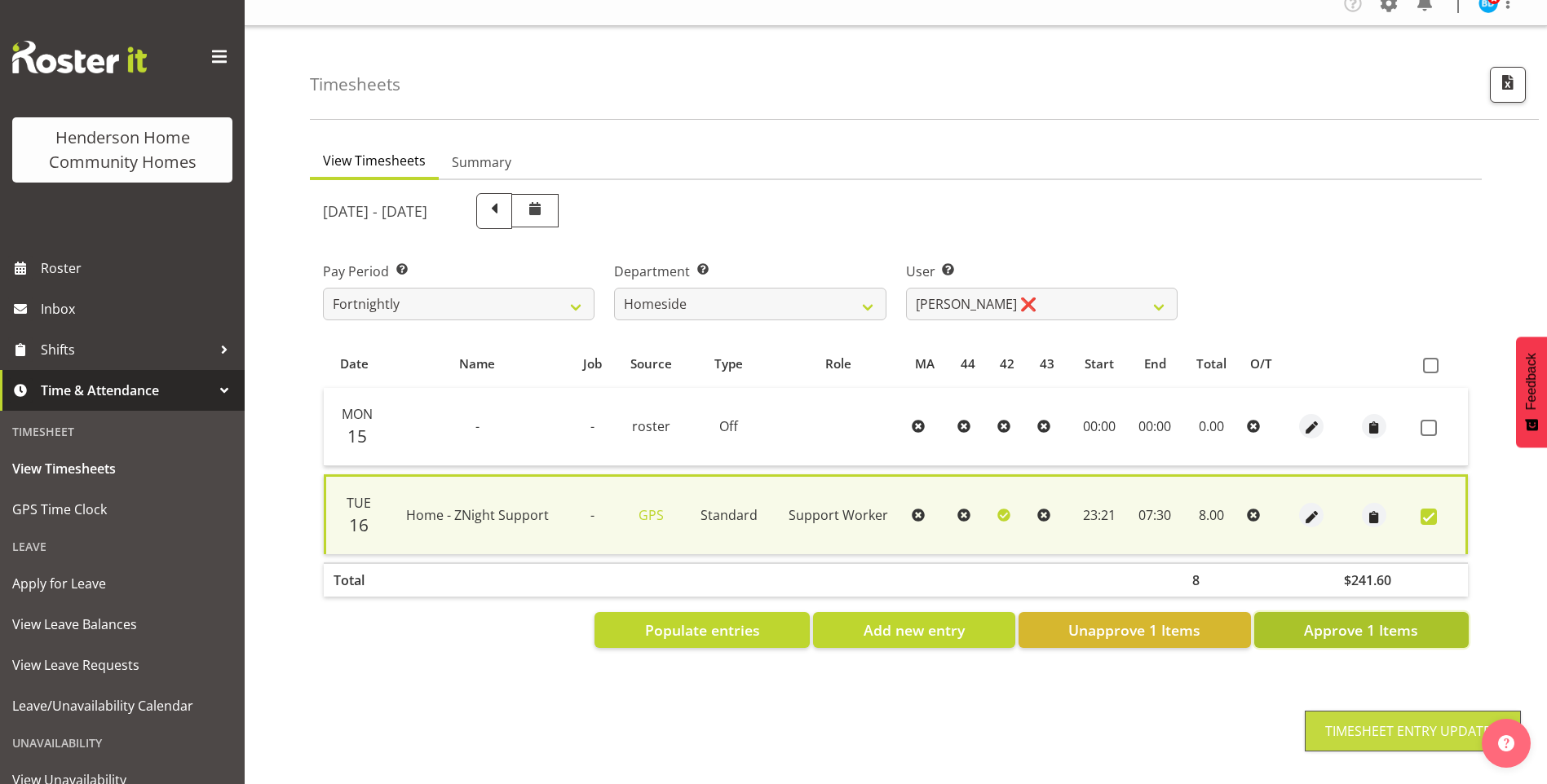
click at [1389, 634] on button "Approve 1 Items" at bounding box center [1361, 630] width 214 height 36
checkbox input "false"
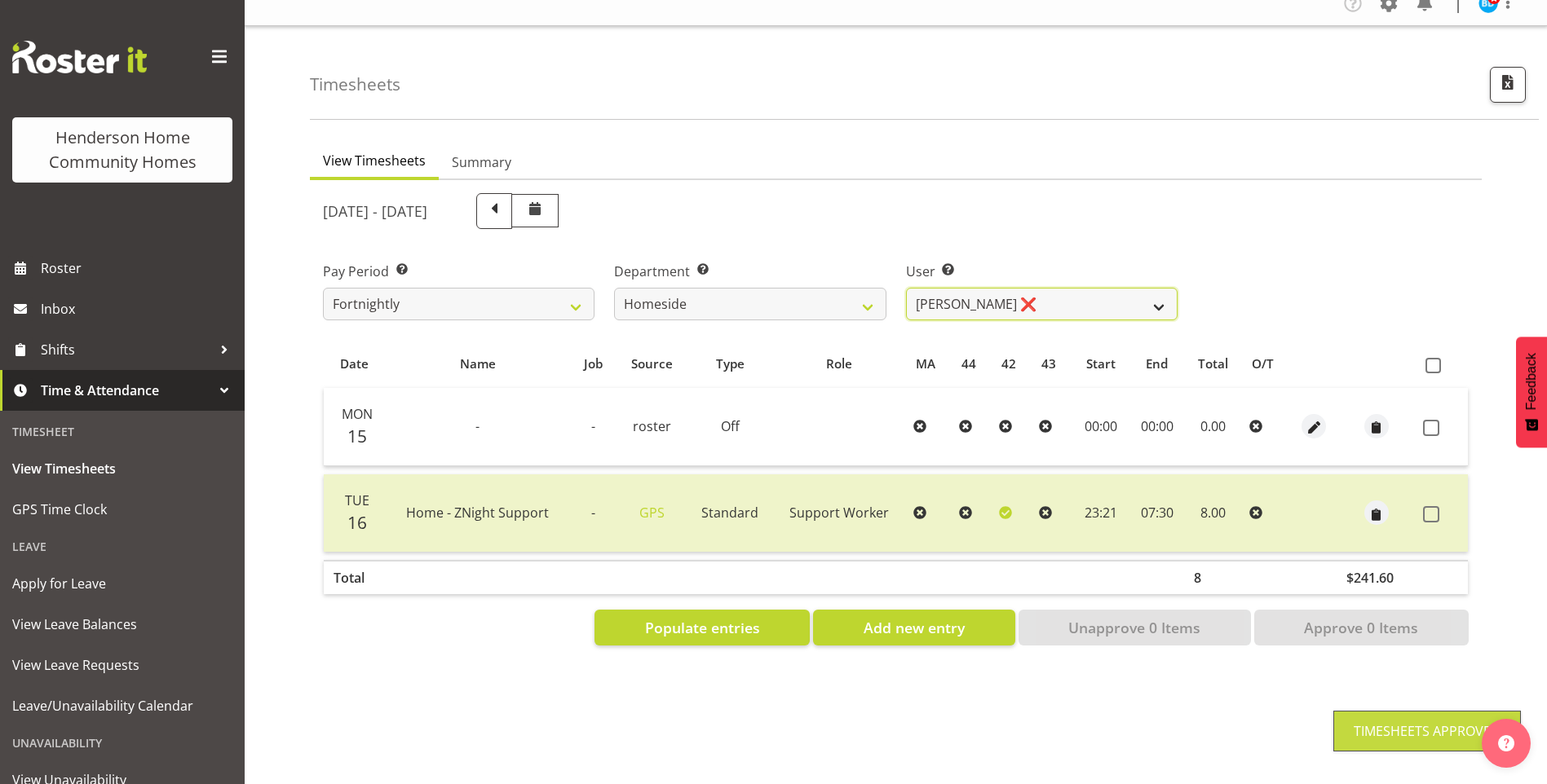
click at [962, 296] on select "Asiasiga Vili ❌ Billie-Rose Dunlop ❌ Brijesh (BK) Kachhadiya ✔ Cheenee Vargas ❌…" at bounding box center [1042, 303] width 271 height 33
select select "8540"
click at [906, 287] on select "Asiasiga Vili ❌ Billie-Rose Dunlop ❌ Brijesh (BK) Kachhadiya ✔ Cheenee Vargas ❌…" at bounding box center [1042, 303] width 271 height 33
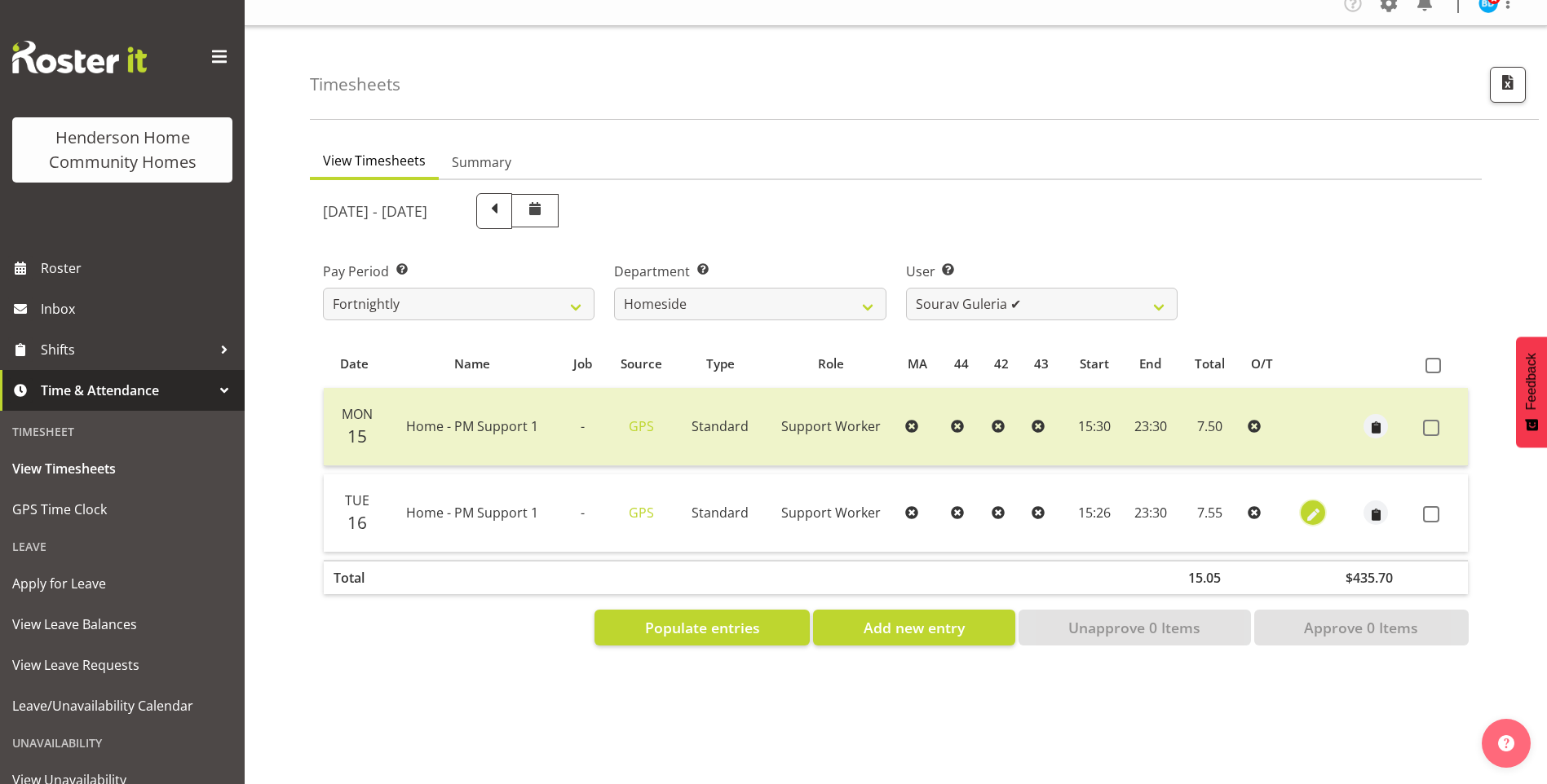
click at [1314, 505] on span "button" at bounding box center [1313, 515] width 19 height 19
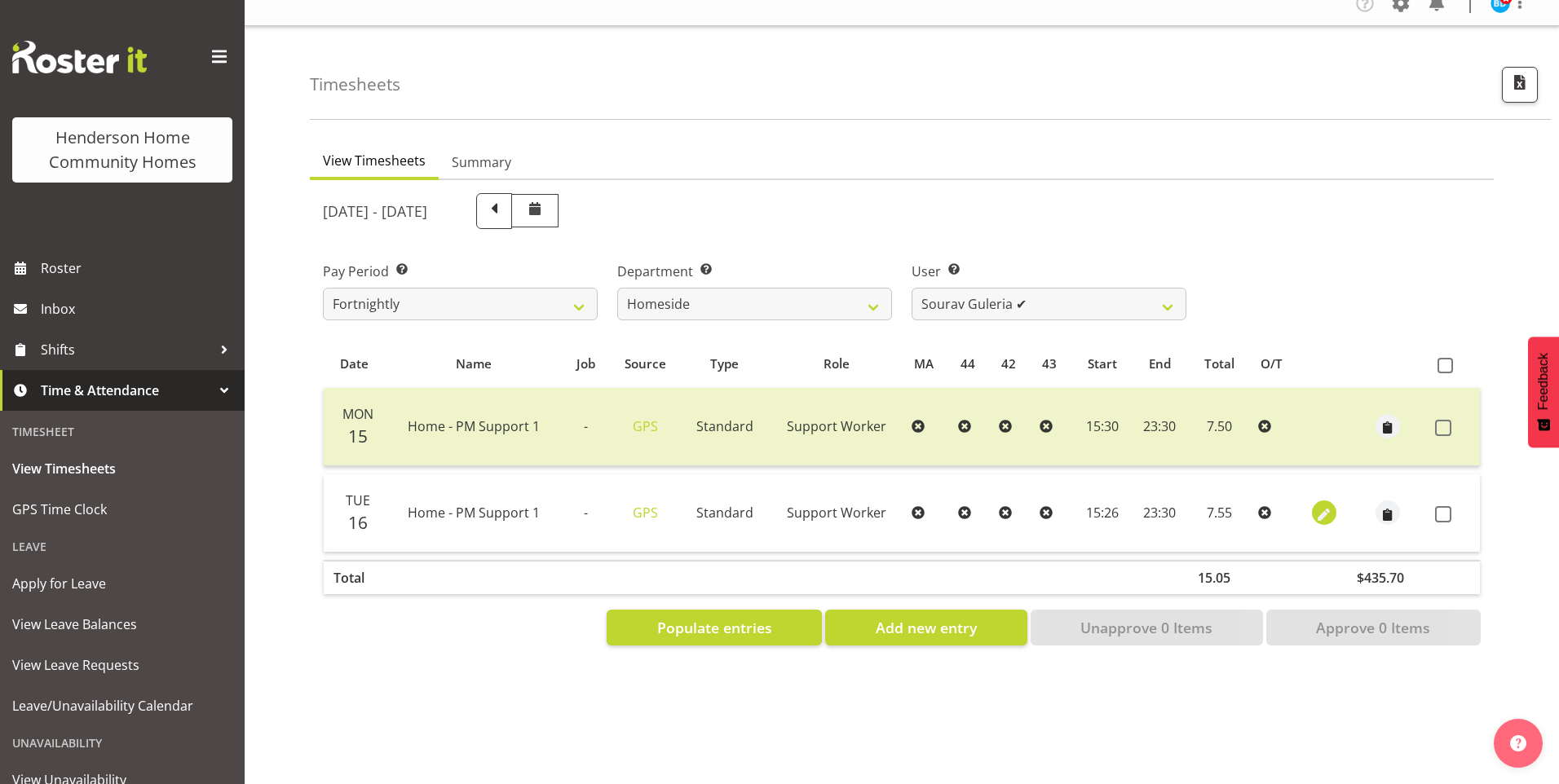
select select "Standard"
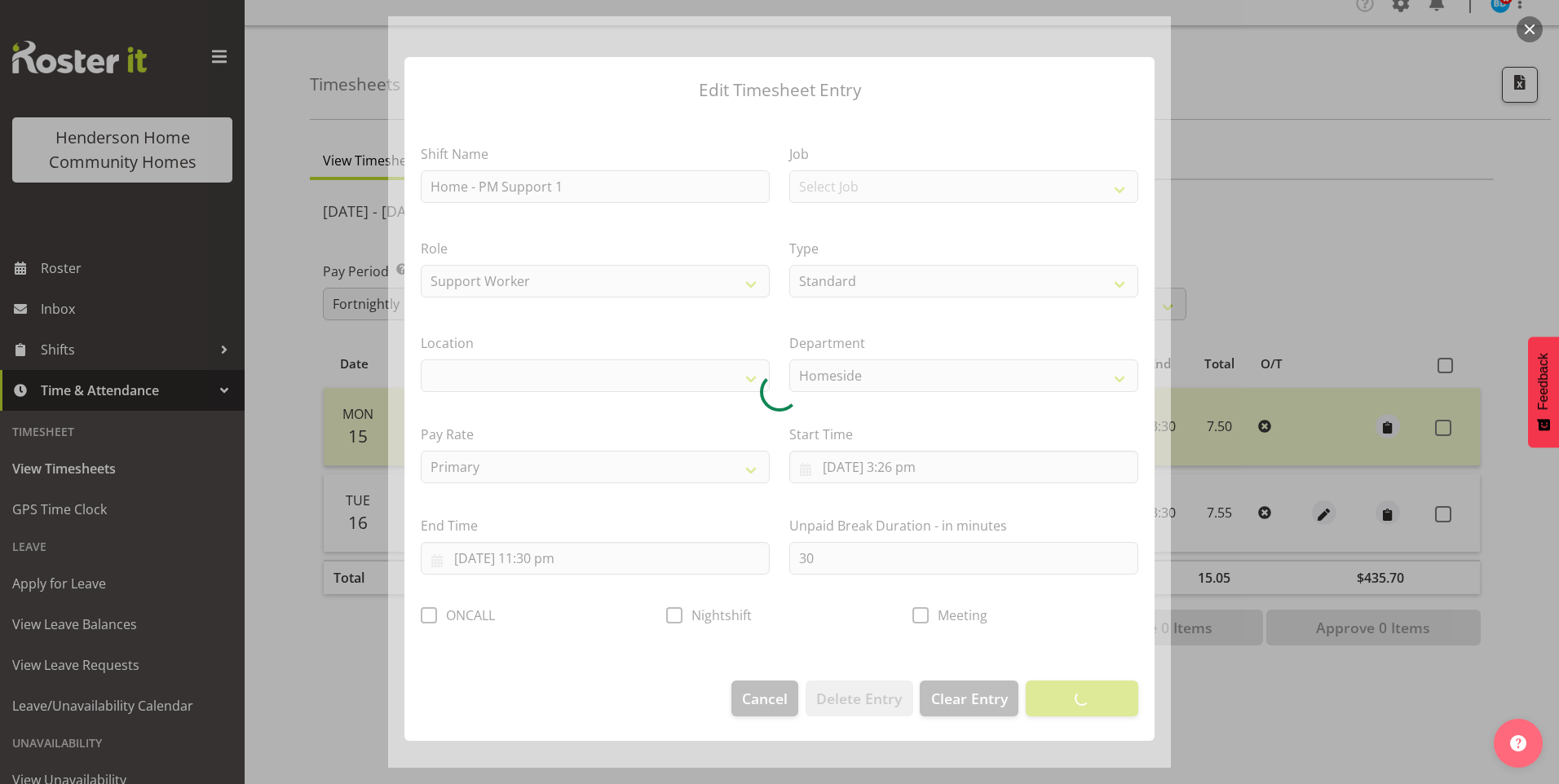
select select "1067"
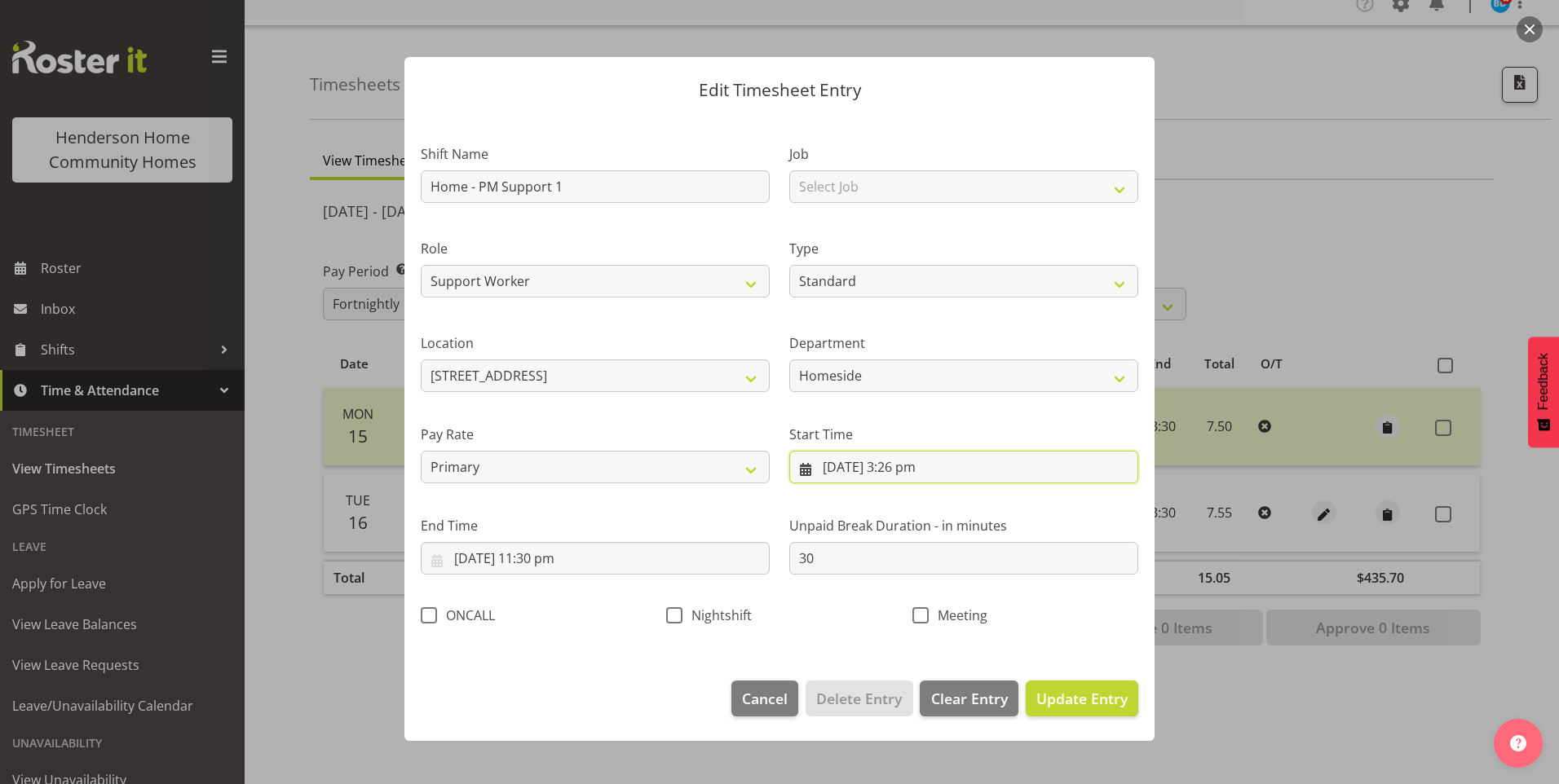
click at [933, 478] on input "16/09/2025, 3:26 pm" at bounding box center [964, 467] width 349 height 33
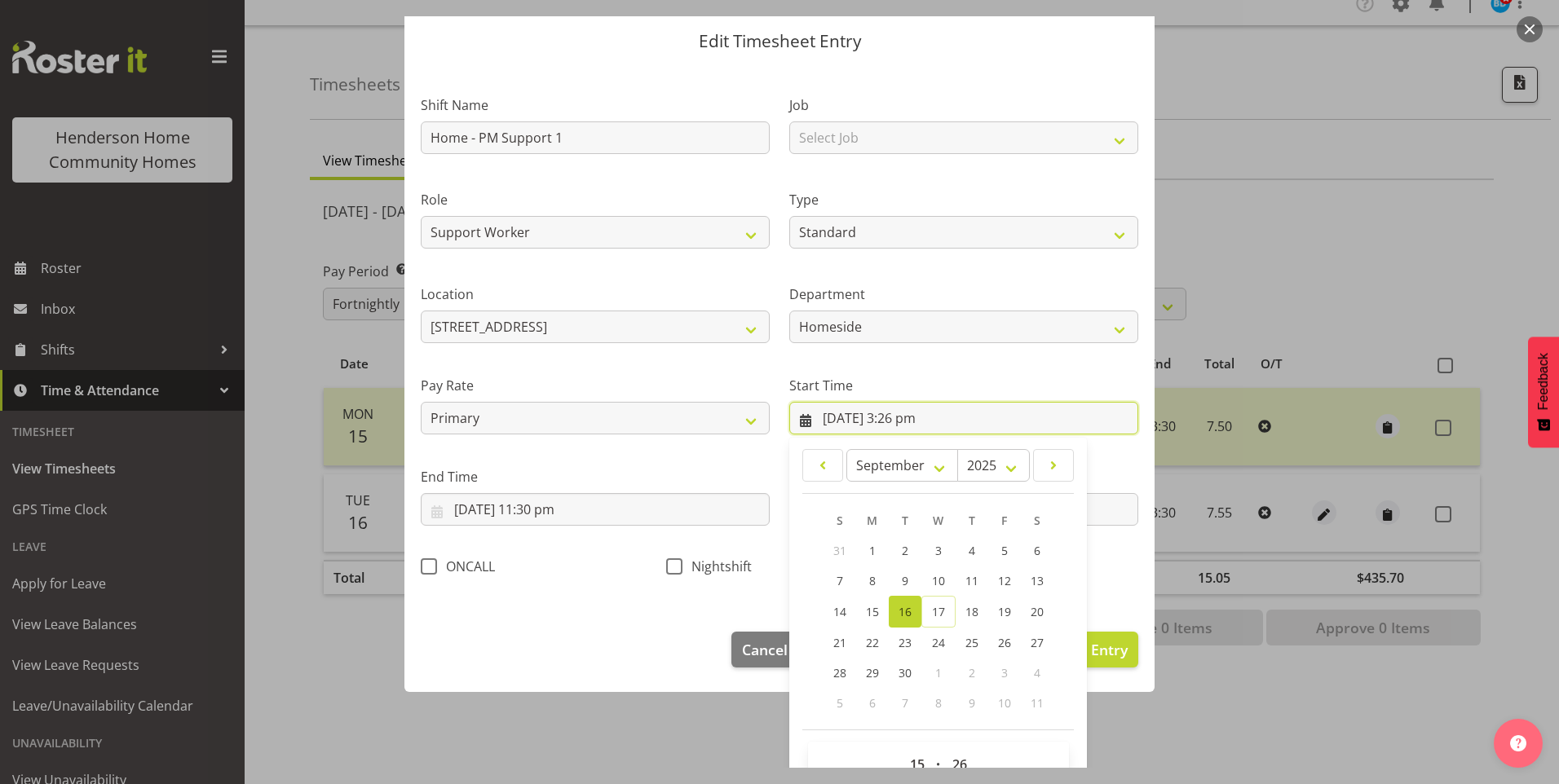
scroll to position [88, 0]
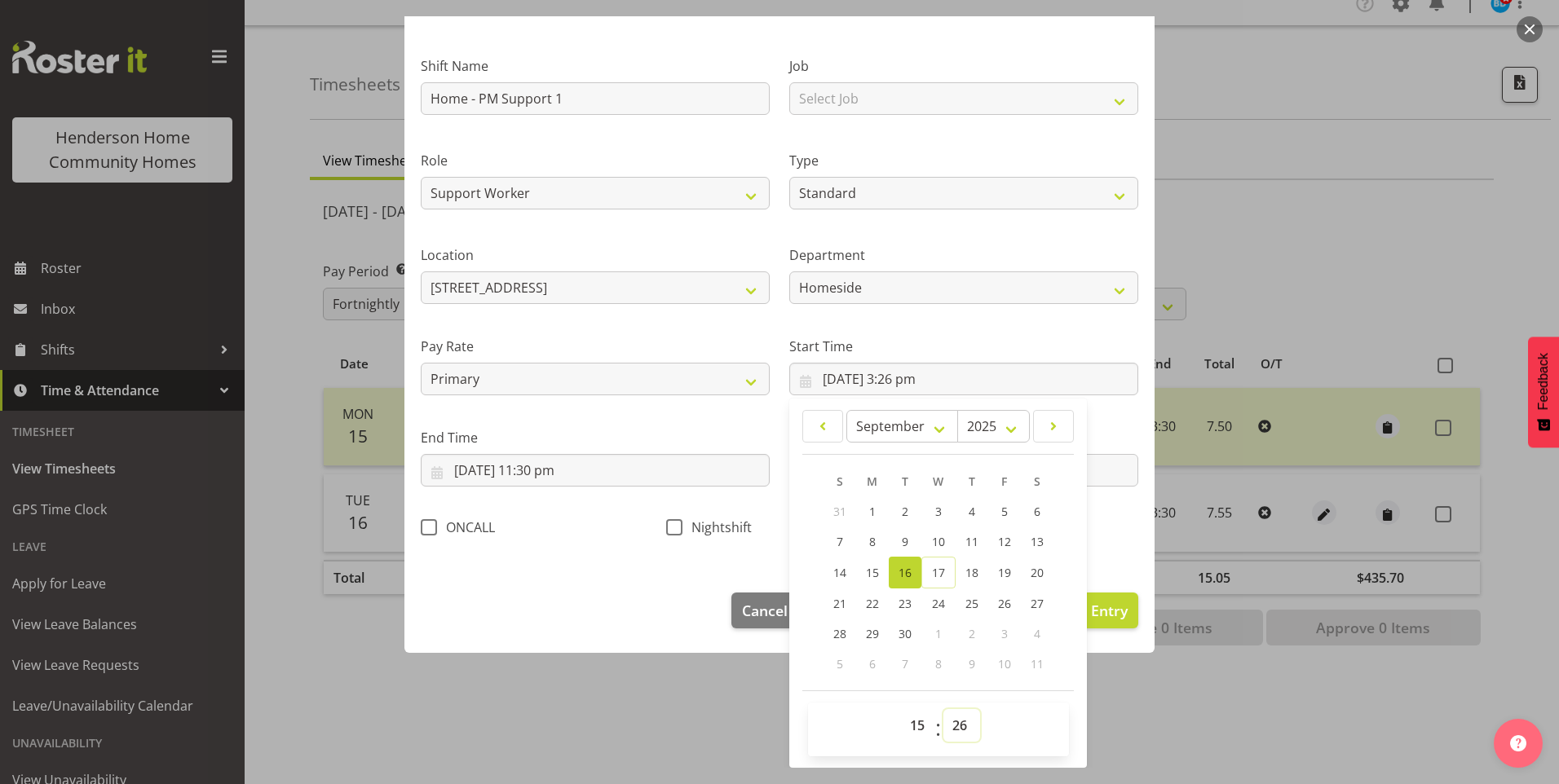
click at [944, 725] on select "00 01 02 03 04 05 06 07 08 09 10 11 12 13 14 15 16 17 18 19 20 21 22 23 24 25 2…" at bounding box center [962, 725] width 37 height 33
select select "30"
click at [944, 709] on select "00 01 02 03 04 05 06 07 08 09 10 11 12 13 14 15 16 17 18 19 20 21 22 23 24 25 2…" at bounding box center [962, 725] width 37 height 33
type input "16/09/2025, 3:30 pm"
click at [1107, 612] on span "Update Entry" at bounding box center [1082, 610] width 91 height 20
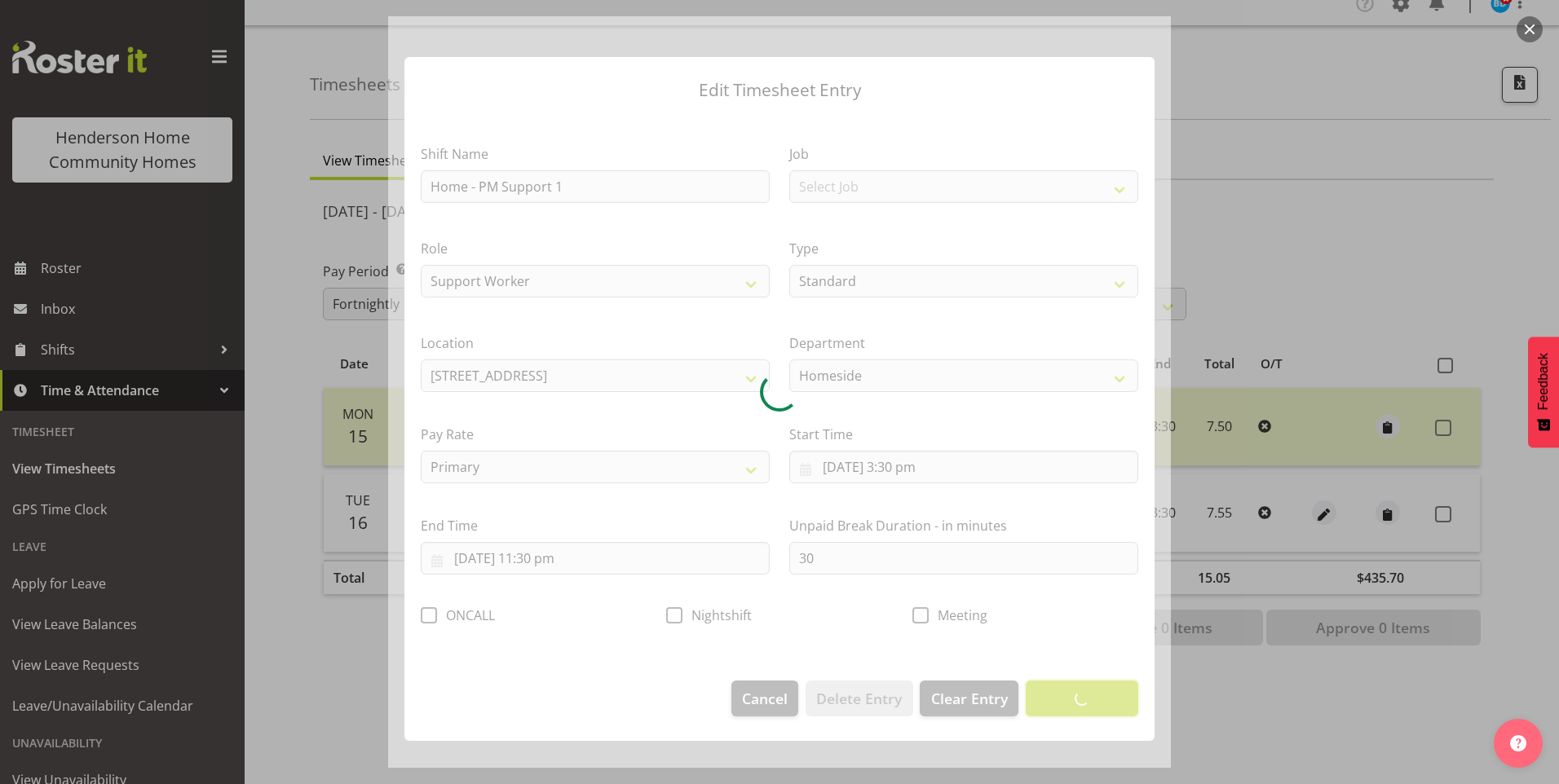
scroll to position [0, 0]
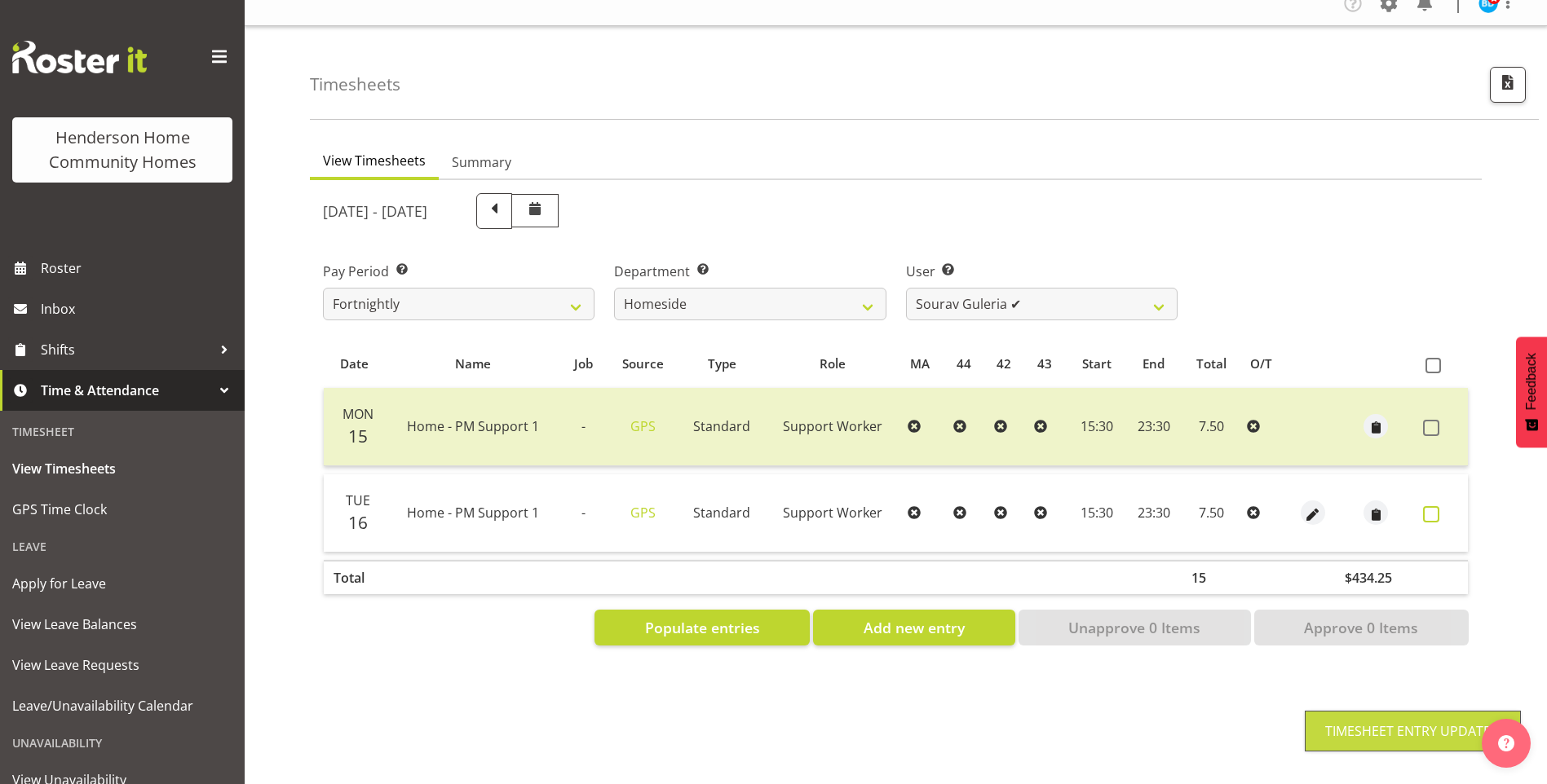
click at [1432, 506] on span at bounding box center [1431, 514] width 16 height 16
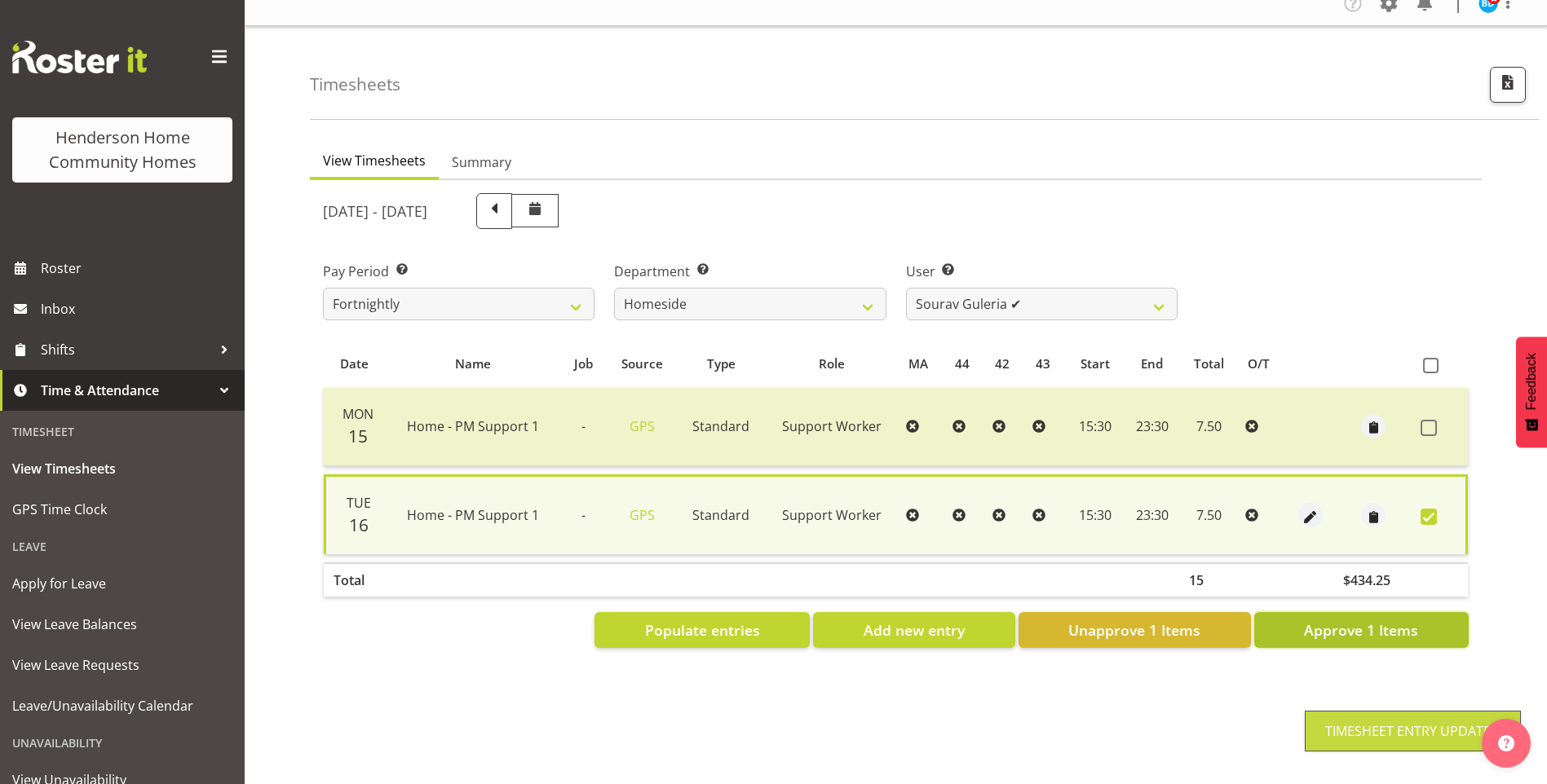
click at [1387, 620] on span "Approve 1 Items" at bounding box center [1361, 630] width 115 height 22
checkbox input "false"
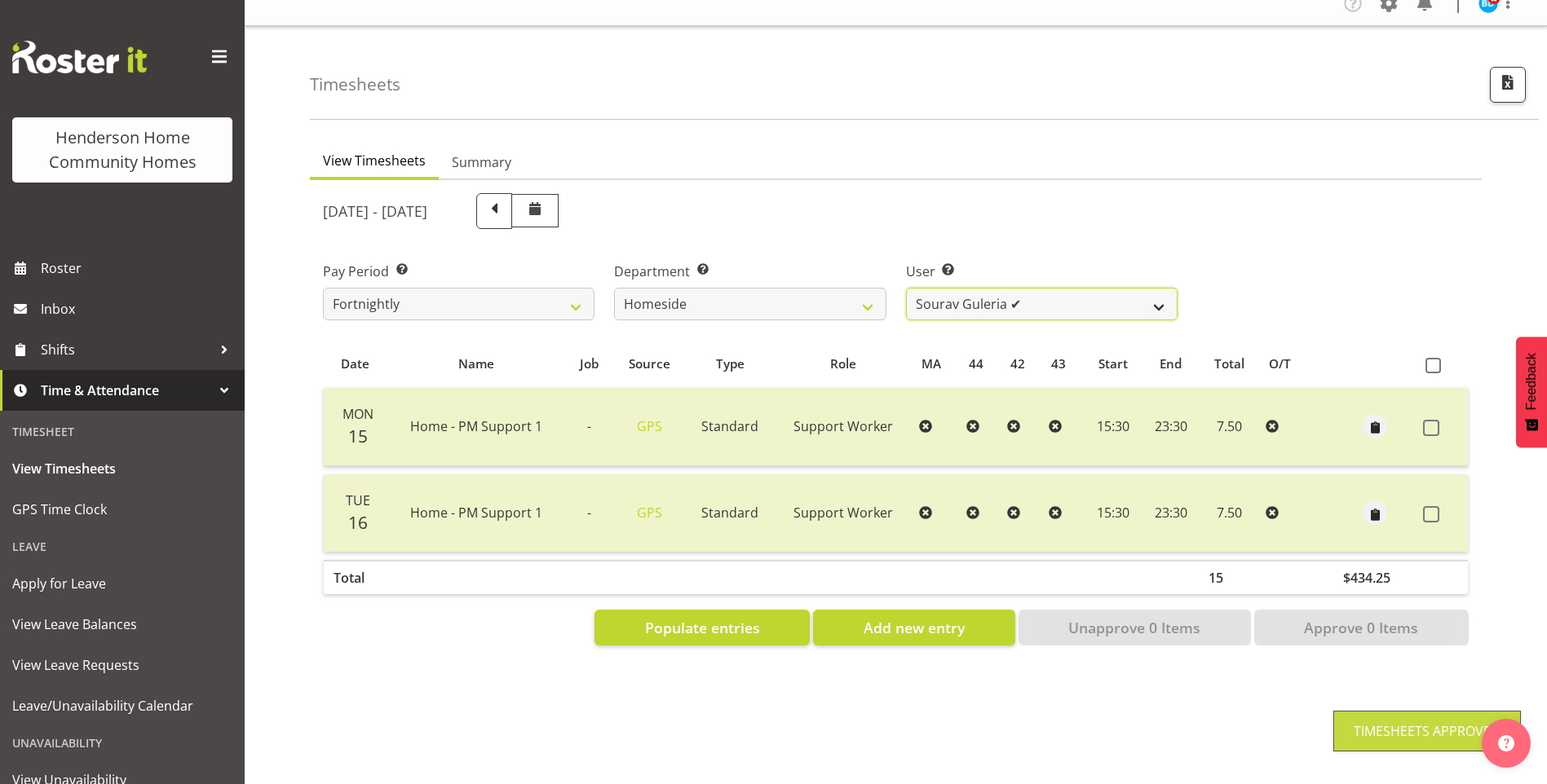
click at [937, 288] on select "Asiasiga Vili ❌ Billie-Rose Dunlop ❌ Brijesh (BK) Kachhadiya ✔ Cheenee Vargas ❌…" at bounding box center [1042, 303] width 271 height 33
select select "8527"
click at [906, 287] on select "Asiasiga Vili ❌ Billie-Rose Dunlop ❌ Brijesh (BK) Kachhadiya ✔ Cheenee Vargas ❌…" at bounding box center [1042, 303] width 271 height 33
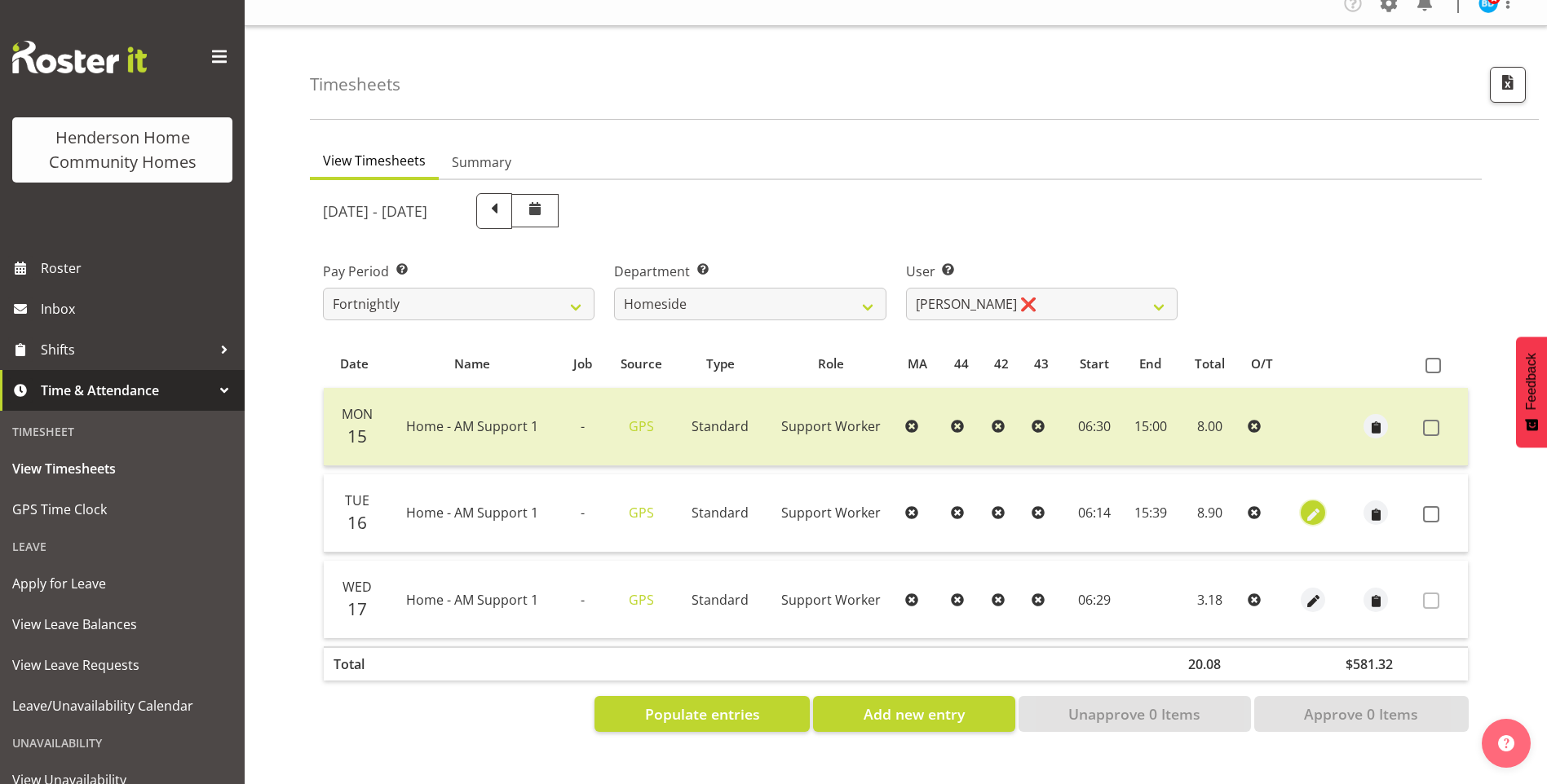
click at [1309, 505] on span "button" at bounding box center [1313, 515] width 19 height 19
select select "Standard"
select select "8"
select select "2025"
select select "6"
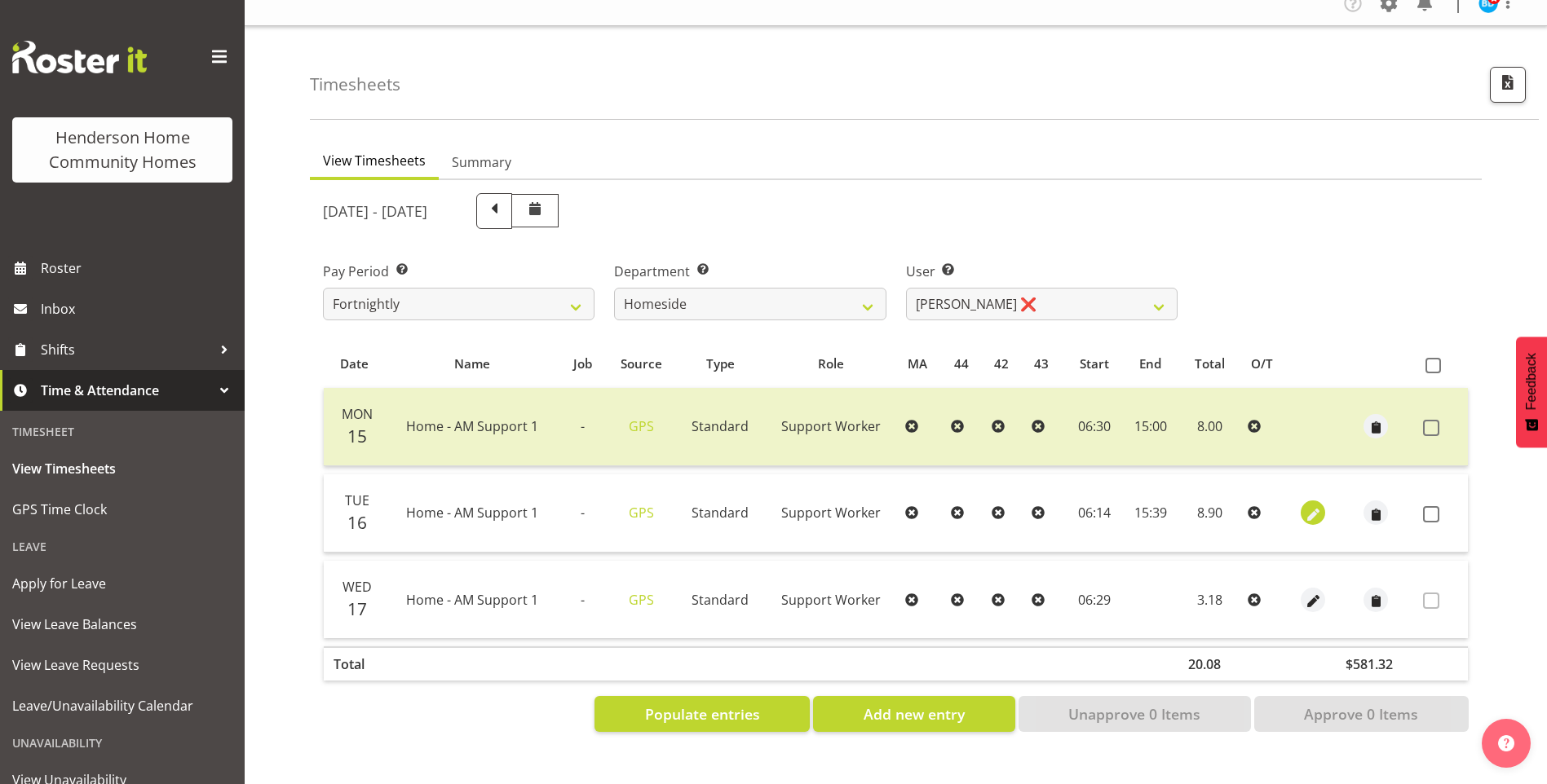
select select "14"
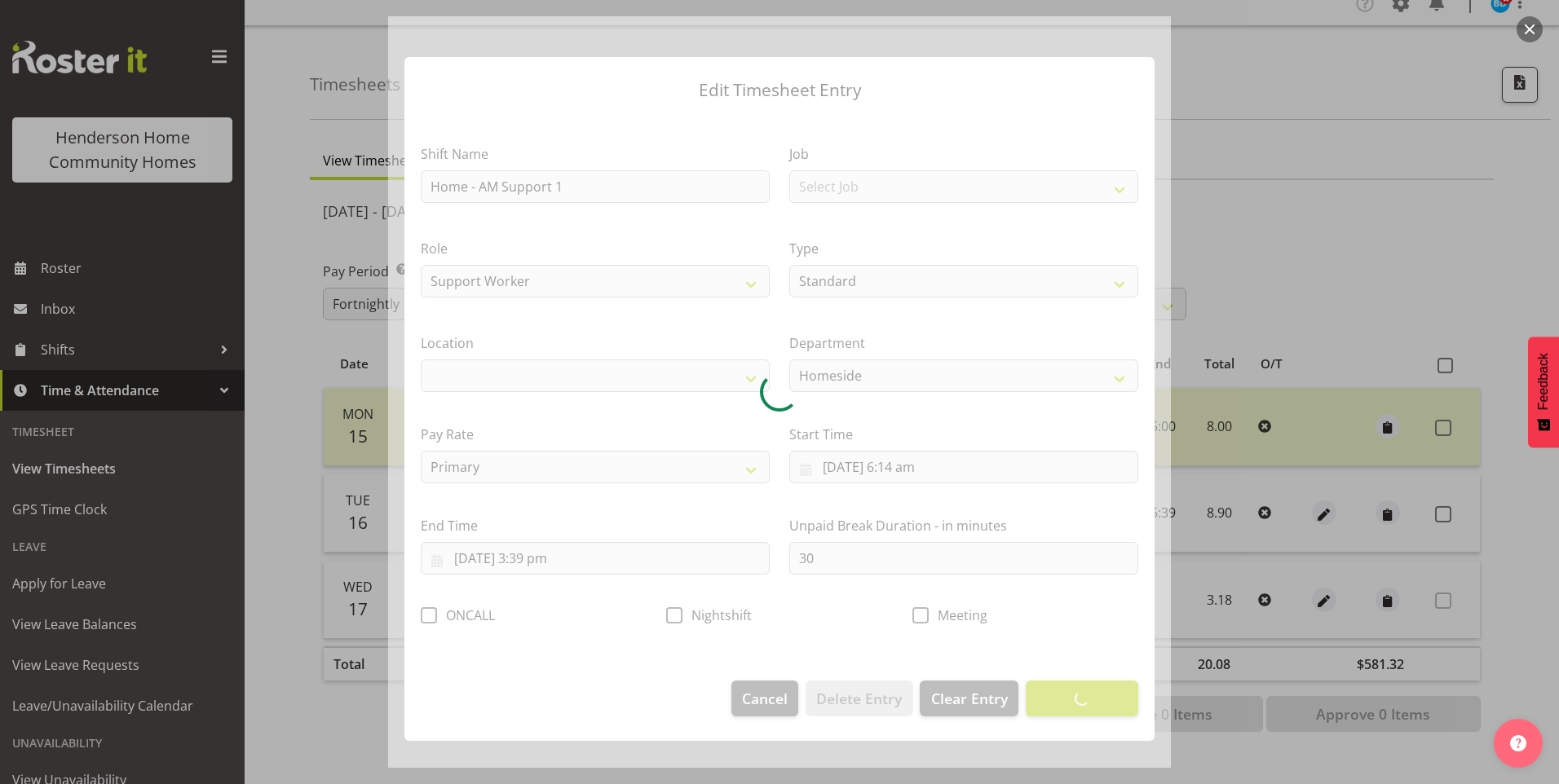
select select "1067"
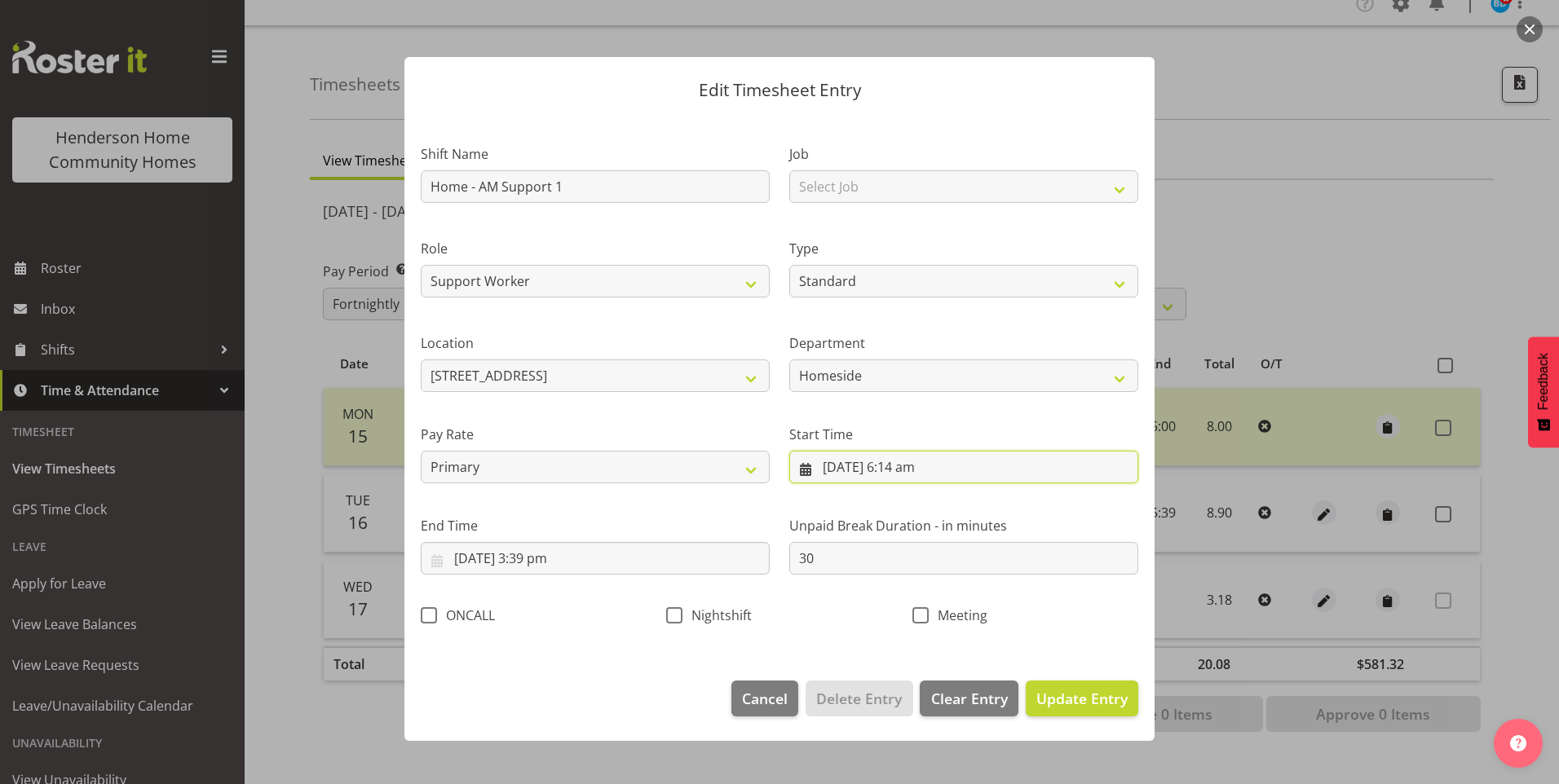
click at [925, 480] on input "16/09/2025, 6:14 am" at bounding box center [964, 467] width 349 height 33
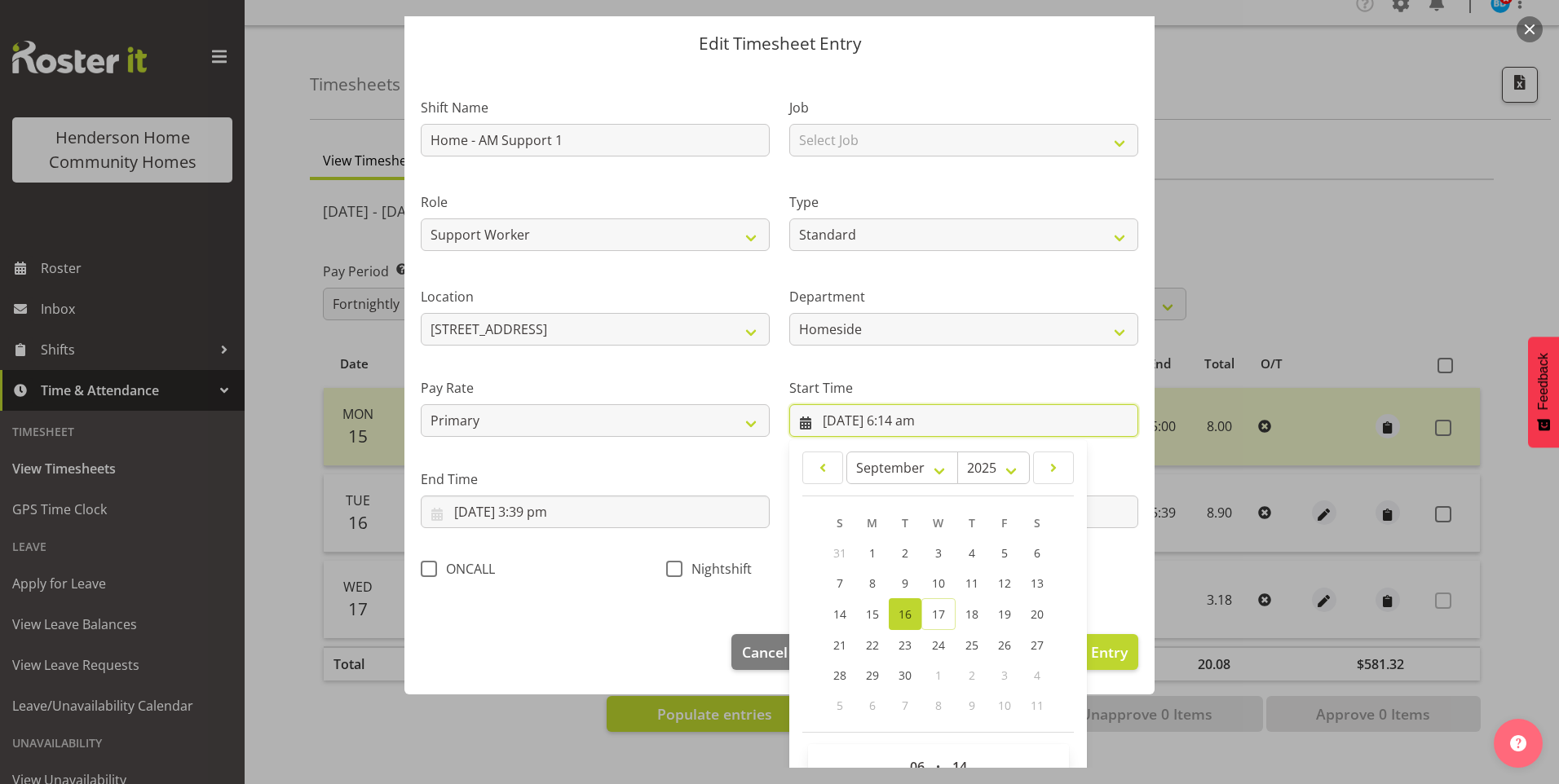
scroll to position [88, 0]
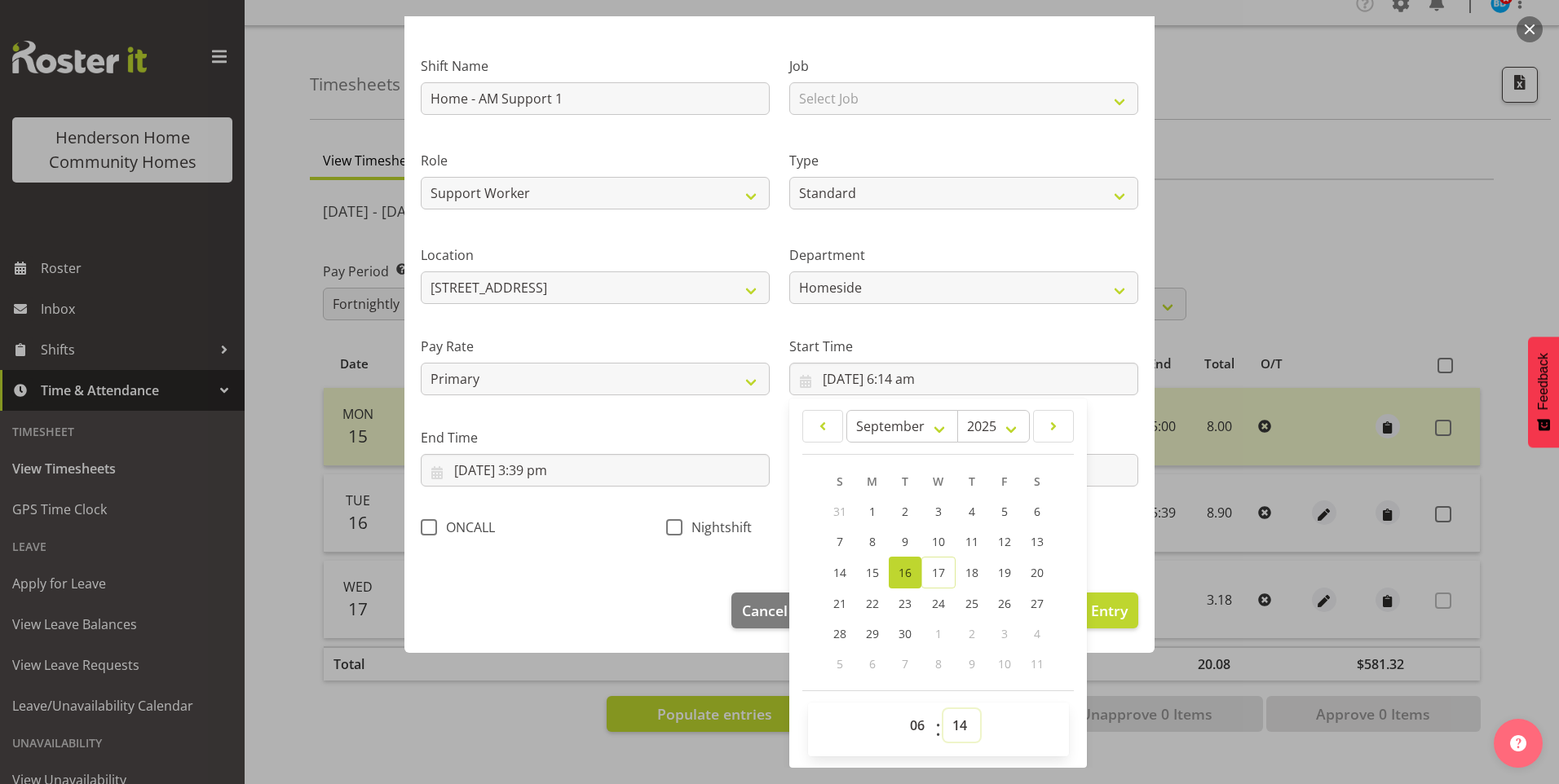
click at [951, 723] on select "00 01 02 03 04 05 06 07 08 09 10 11 12 13 14 15 16 17 18 19 20 21 22 23 24 25 2…" at bounding box center [962, 725] width 37 height 33
select select "30"
click at [944, 709] on select "00 01 02 03 04 05 06 07 08 09 10 11 12 13 14 15 16 17 18 19 20 21 22 23 24 25 2…" at bounding box center [962, 725] width 37 height 33
type input "16/09/2025, 6:30 am"
click at [553, 478] on input "16/09/2025, 3:39 pm" at bounding box center [595, 470] width 349 height 33
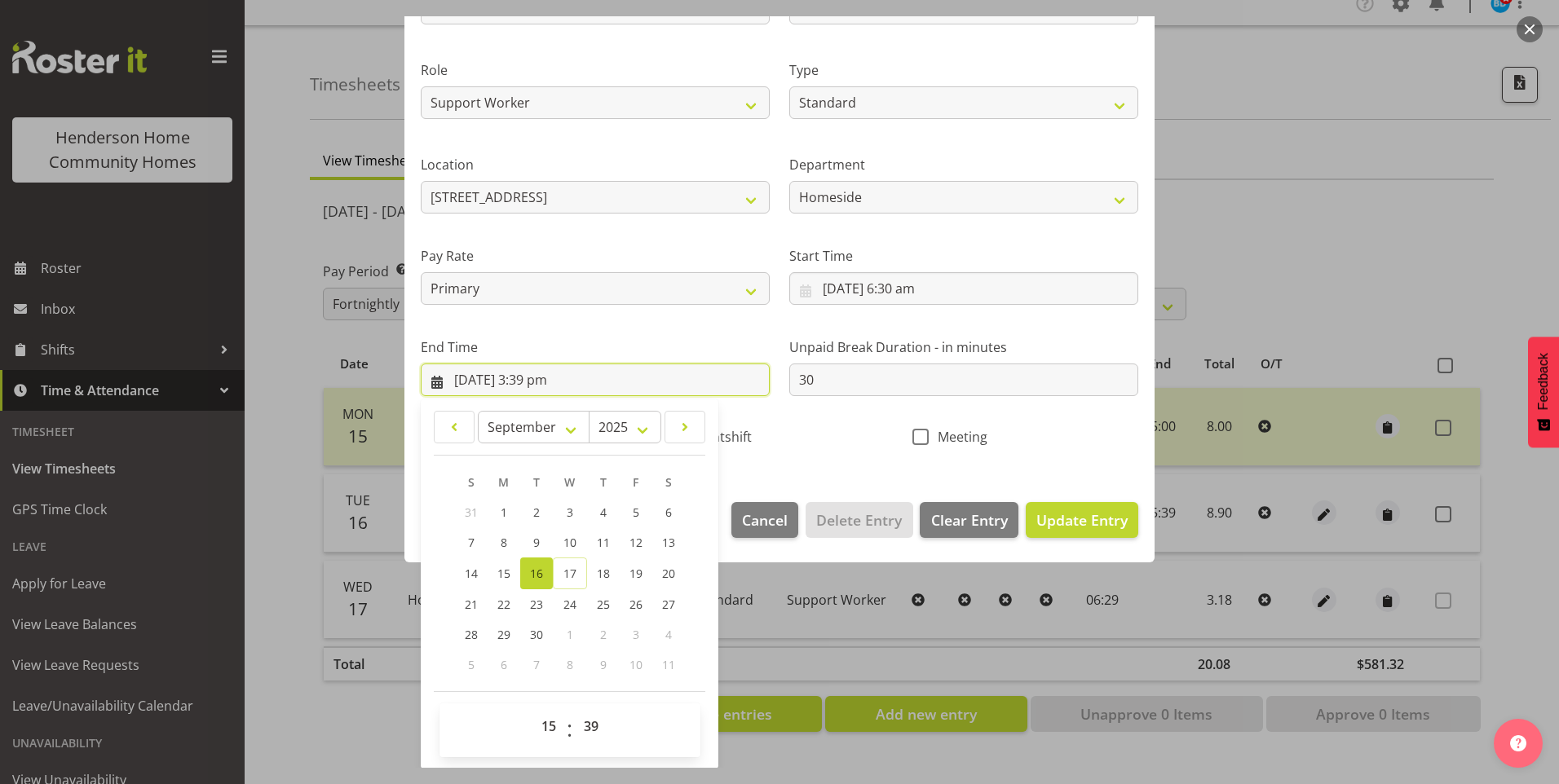
scroll to position [179, 0]
click at [591, 730] on select "00 01 02 03 04 05 06 07 08 09 10 11 12 13 14 15 16 17 18 19 20 21 22 23 24 25 2…" at bounding box center [593, 725] width 37 height 33
select select "30"
click at [575, 709] on select "00 01 02 03 04 05 06 07 08 09 10 11 12 13 14 15 16 17 18 19 20 21 22 23 24 25 2…" at bounding box center [593, 725] width 37 height 33
type input "16/09/2025, 3:30 pm"
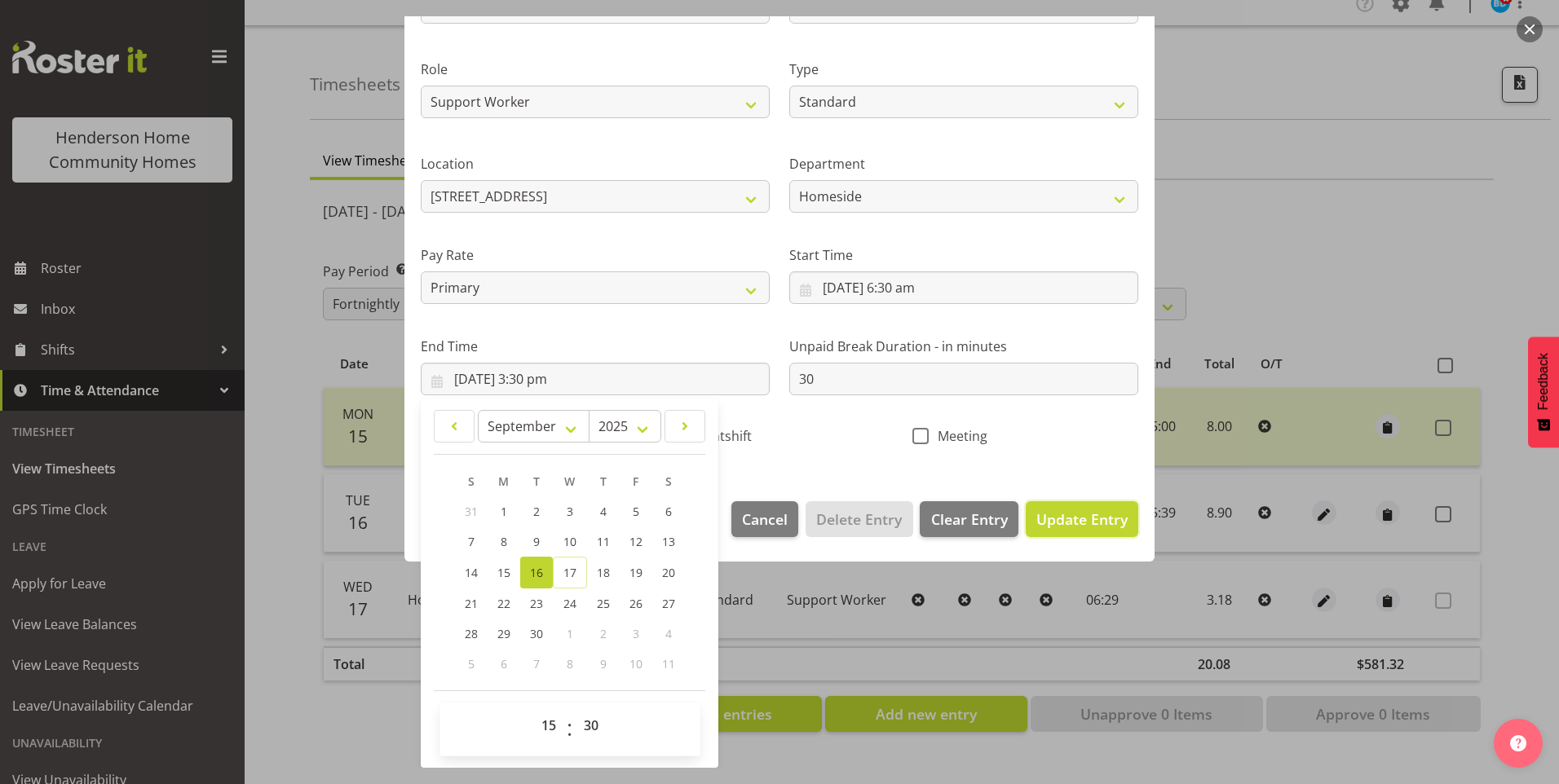
drag, startPoint x: 1042, startPoint y: 516, endPoint x: 1285, endPoint y: 511, distance: 243.1
click at [1051, 513] on span "Update Entry" at bounding box center [1082, 519] width 91 height 20
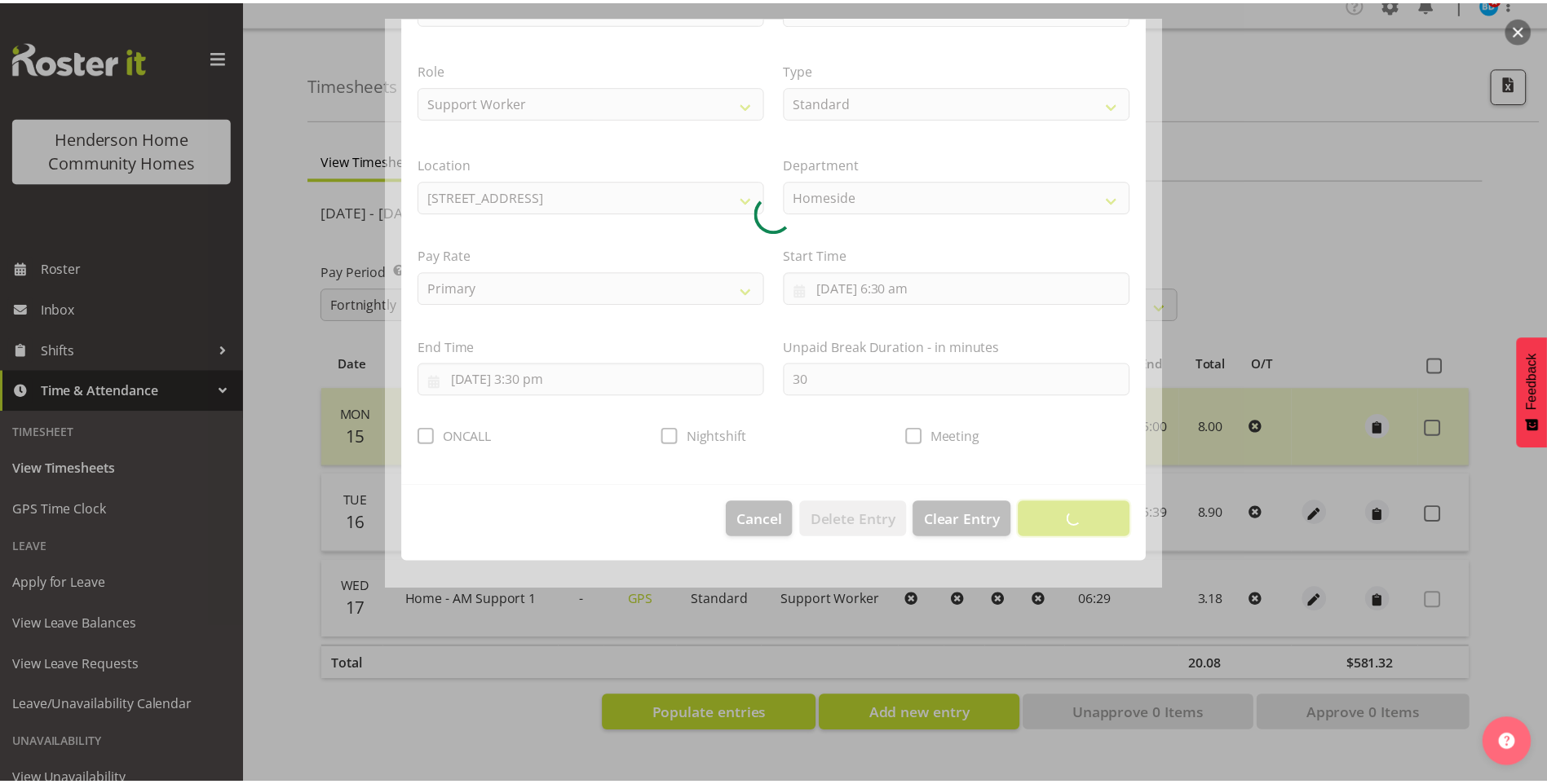
scroll to position [0, 0]
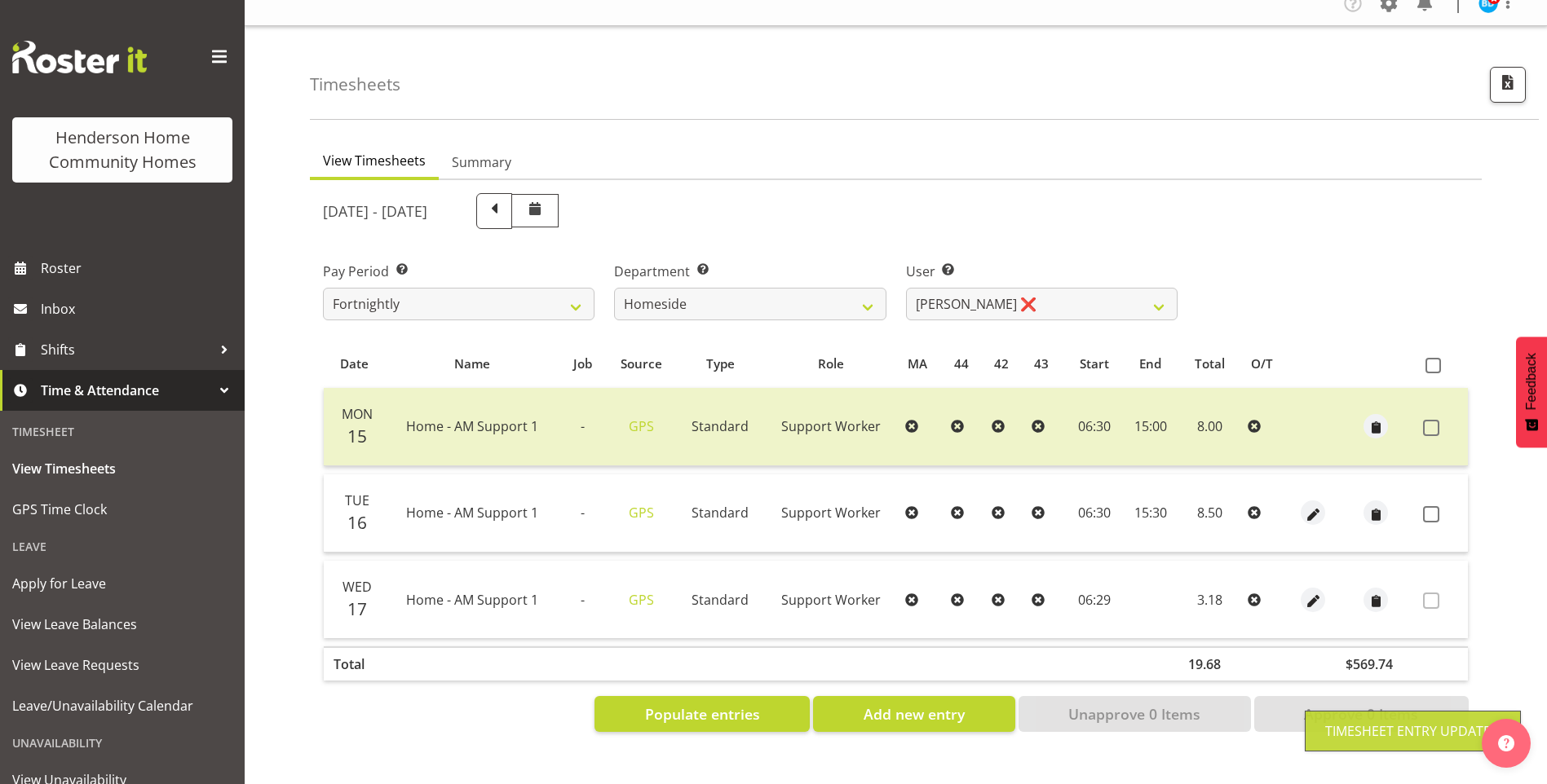
click at [1357, 492] on td at bounding box center [1376, 513] width 81 height 78
click at [1367, 505] on span "button" at bounding box center [1376, 515] width 19 height 19
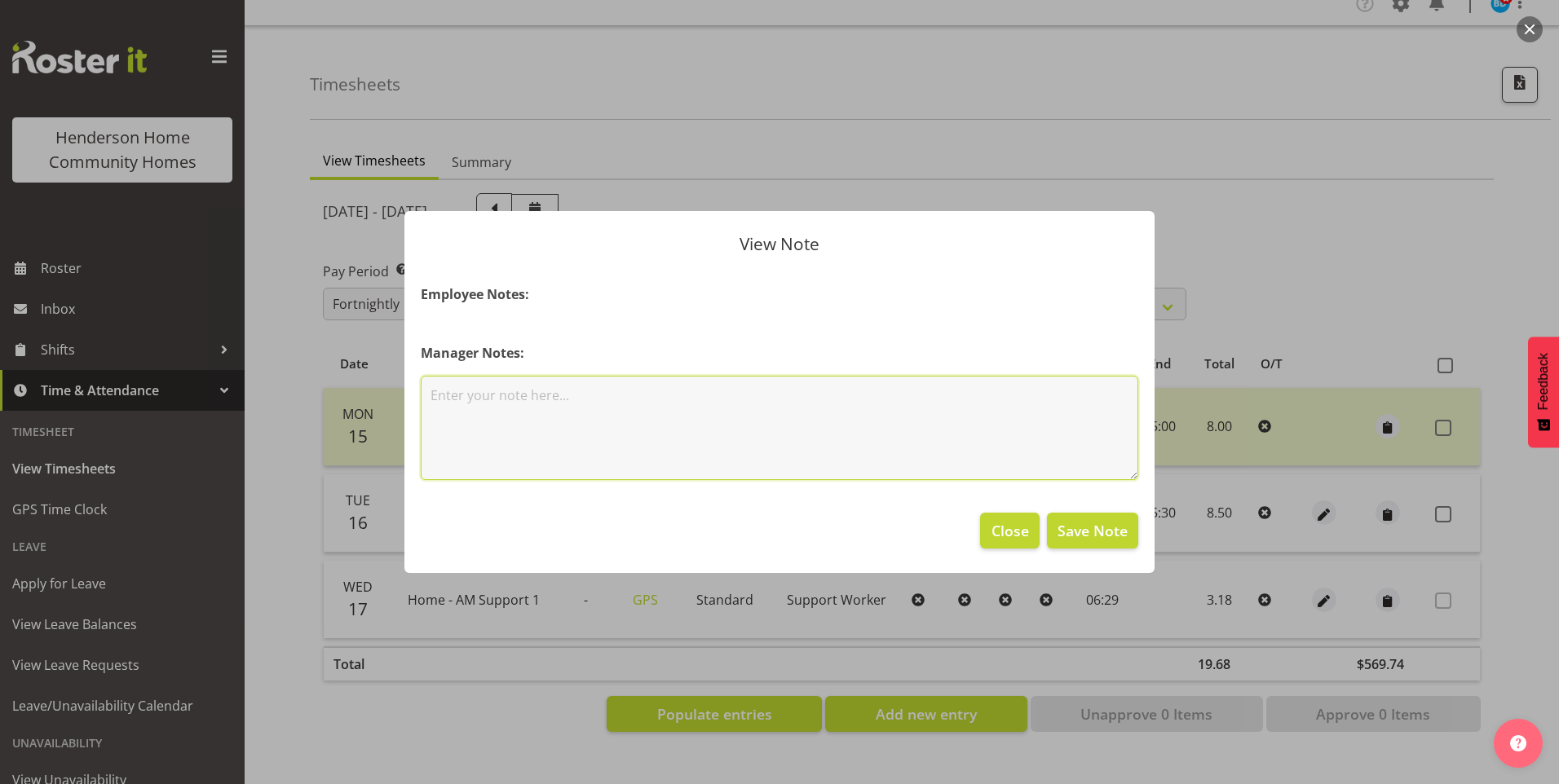
click at [498, 409] on textarea at bounding box center [780, 427] width 718 height 104
type textarea "Did pm pick ups"
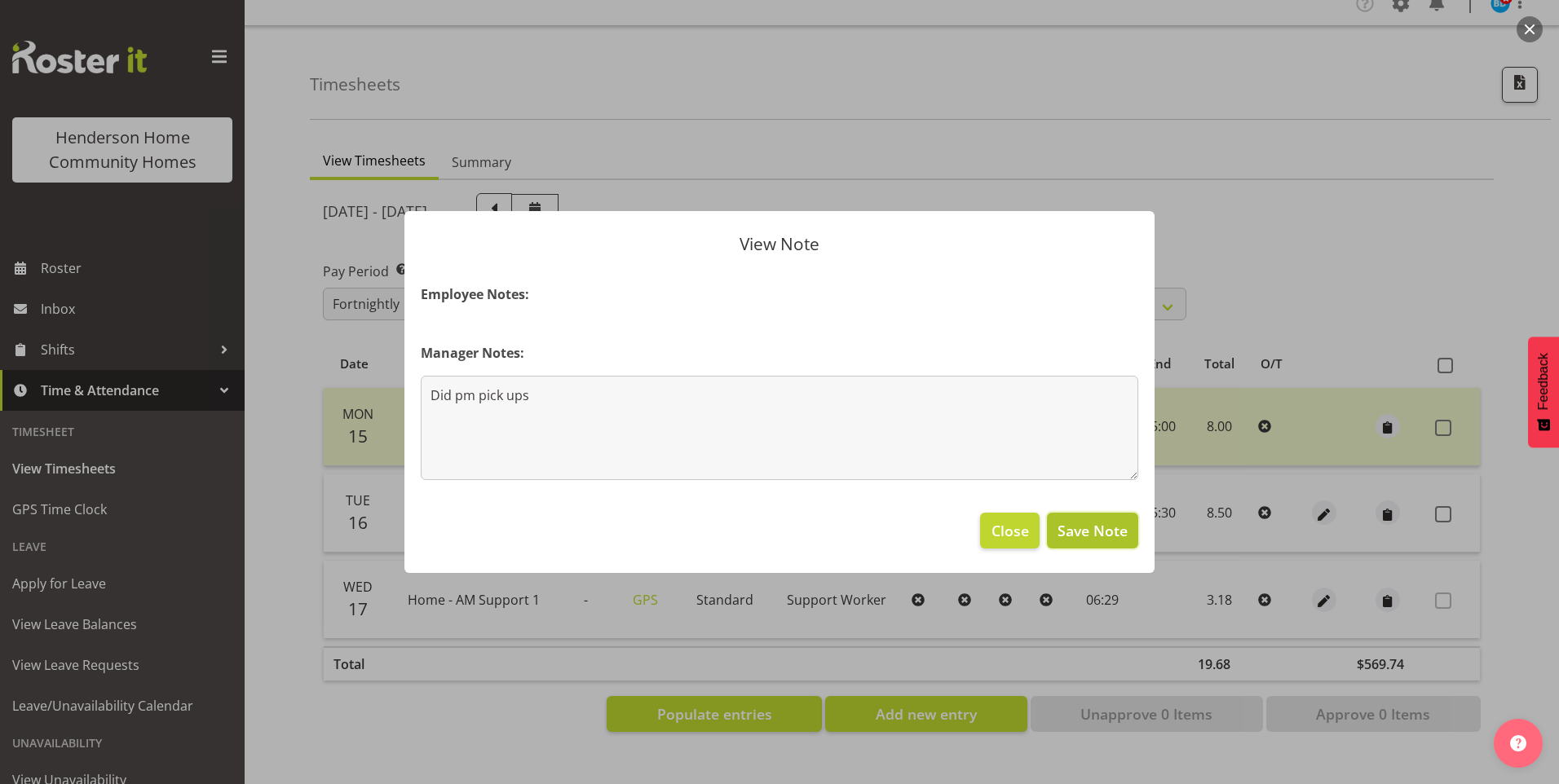
click at [1112, 530] on span "Save Note" at bounding box center [1092, 530] width 70 height 22
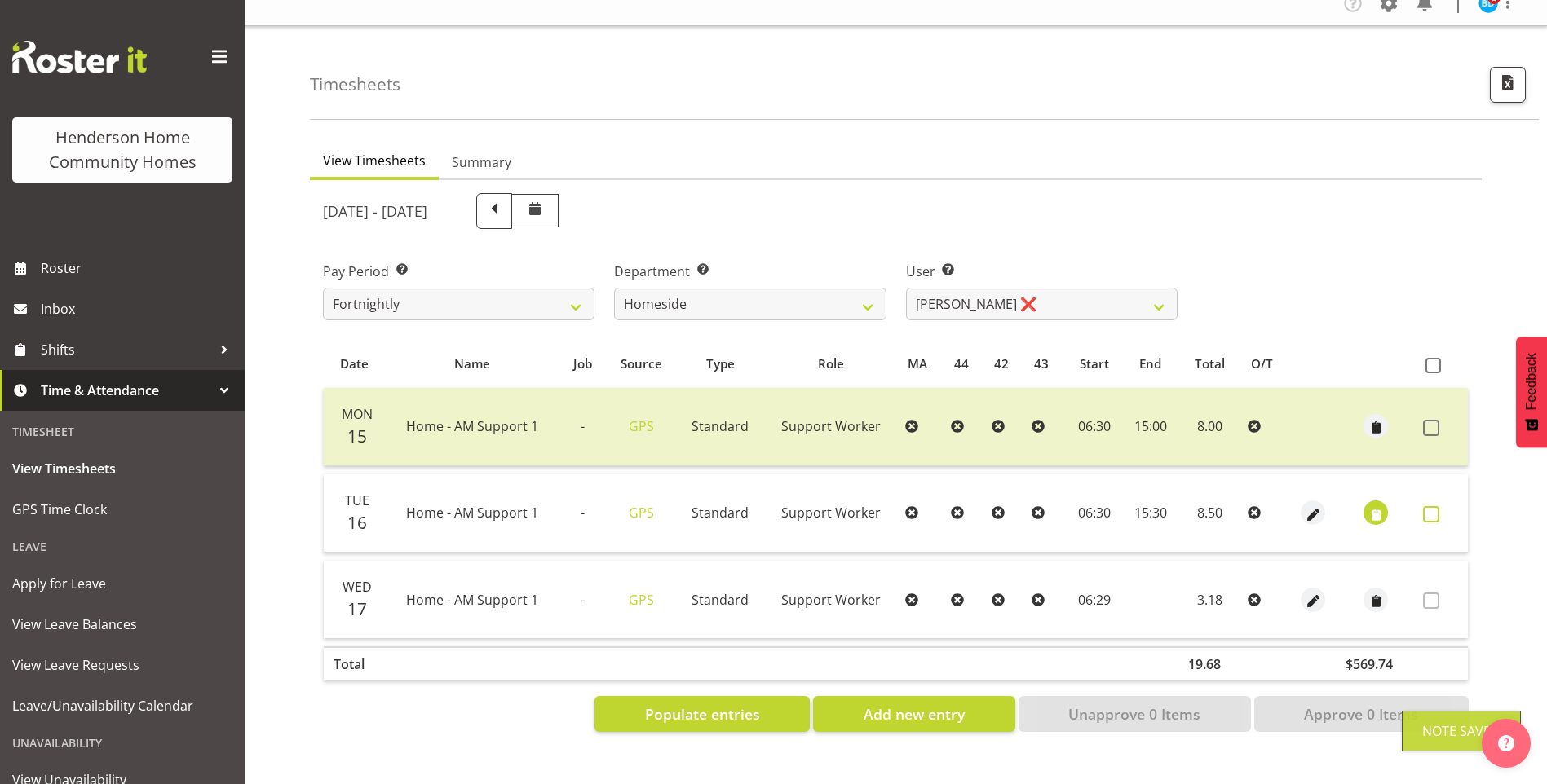
click at [1431, 506] on span at bounding box center [1431, 514] width 16 height 16
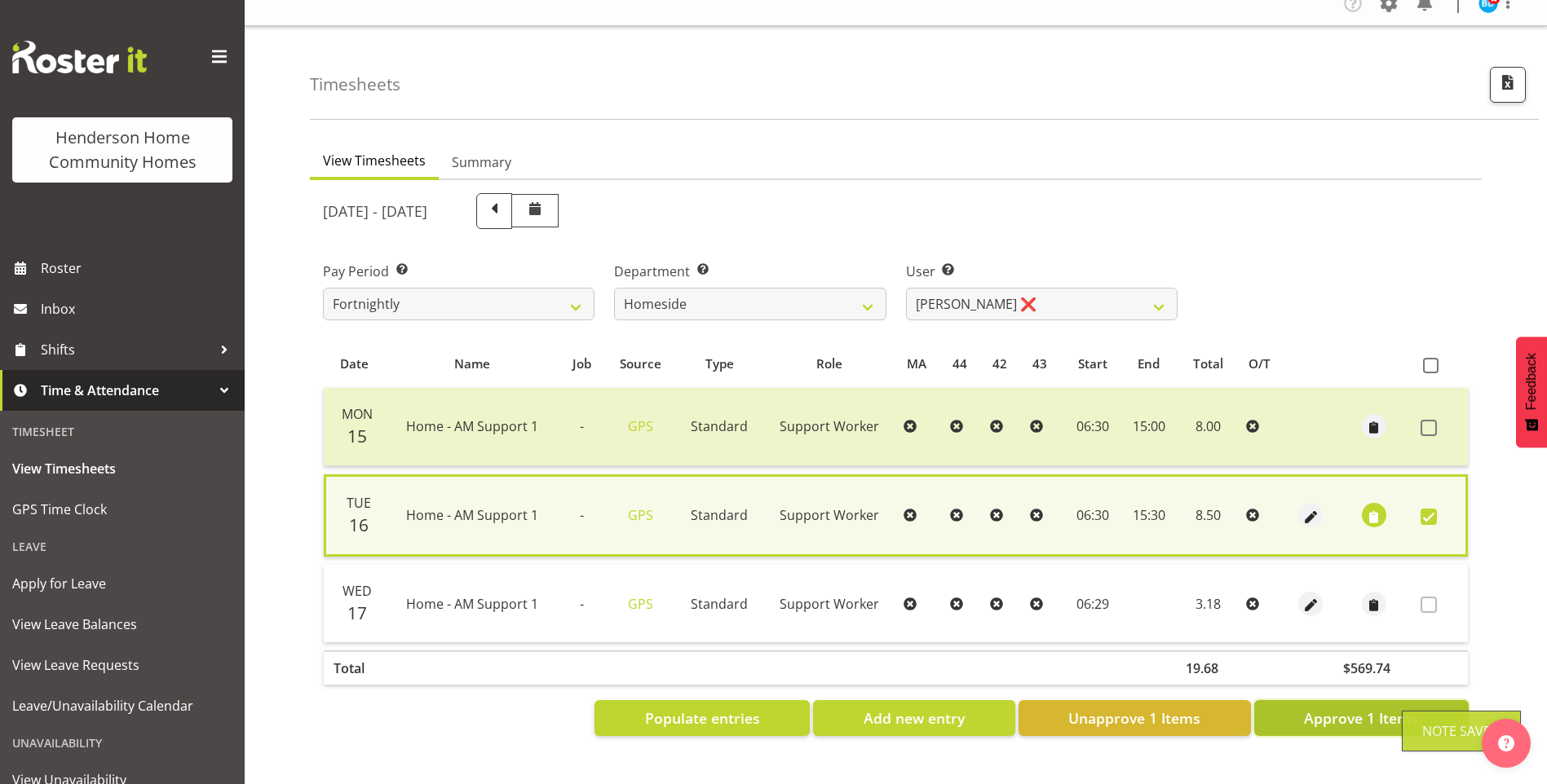
click at [1353, 716] on span "Approve 1 Items" at bounding box center [1361, 718] width 115 height 22
checkbox input "false"
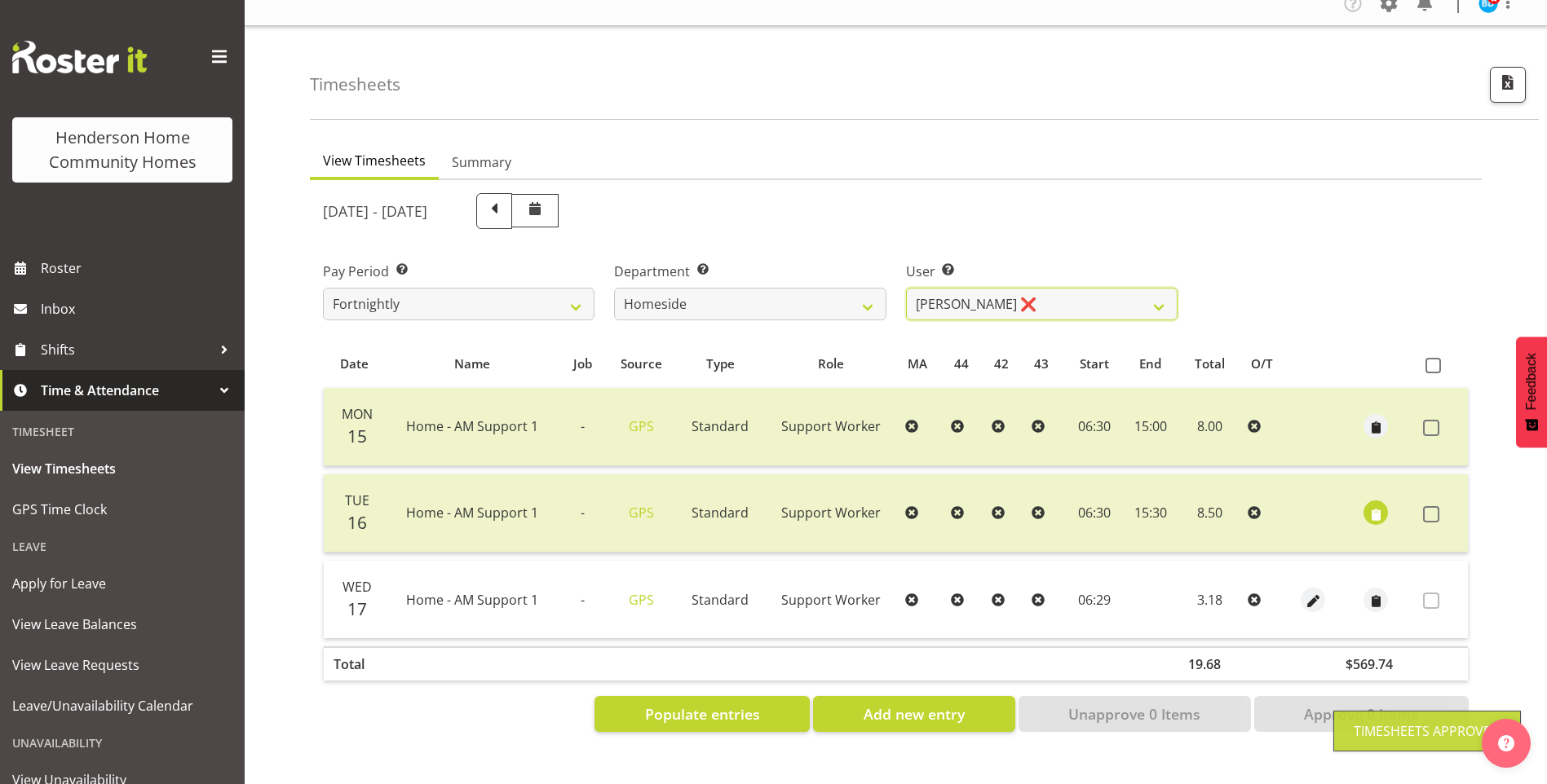
drag, startPoint x: 961, startPoint y: 289, endPoint x: 962, endPoint y: 310, distance: 21.0
click at [961, 290] on select "Asiasiga Vili ❌ Billie-Rose Dunlop ❌ Brijesh (BK) Kachhadiya ✔ Cheenee Vargas ❌…" at bounding box center [1042, 303] width 271 height 33
select select "8543"
click at [906, 287] on select "Asiasiga Vili ❌ Billie-Rose Dunlop ❌ Brijesh (BK) Kachhadiya ✔ Cheenee Vargas ❌…" at bounding box center [1042, 303] width 271 height 33
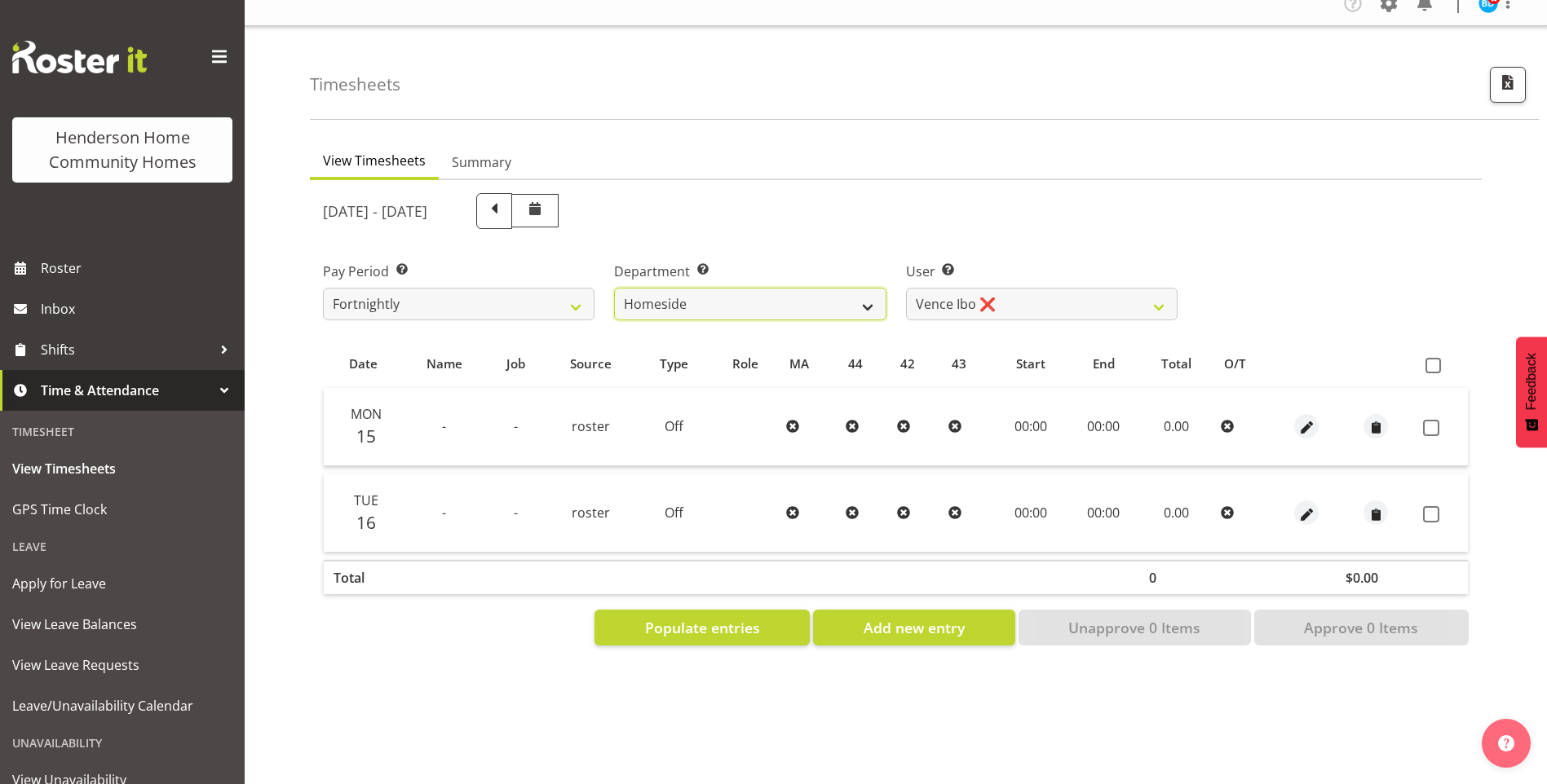
click at [715, 294] on select "Admin Homeside Houses Wingside" at bounding box center [750, 303] width 271 height 33
select select "748"
click at [614, 287] on select "Admin Homeside Houses Wingside" at bounding box center [750, 303] width 271 height 33
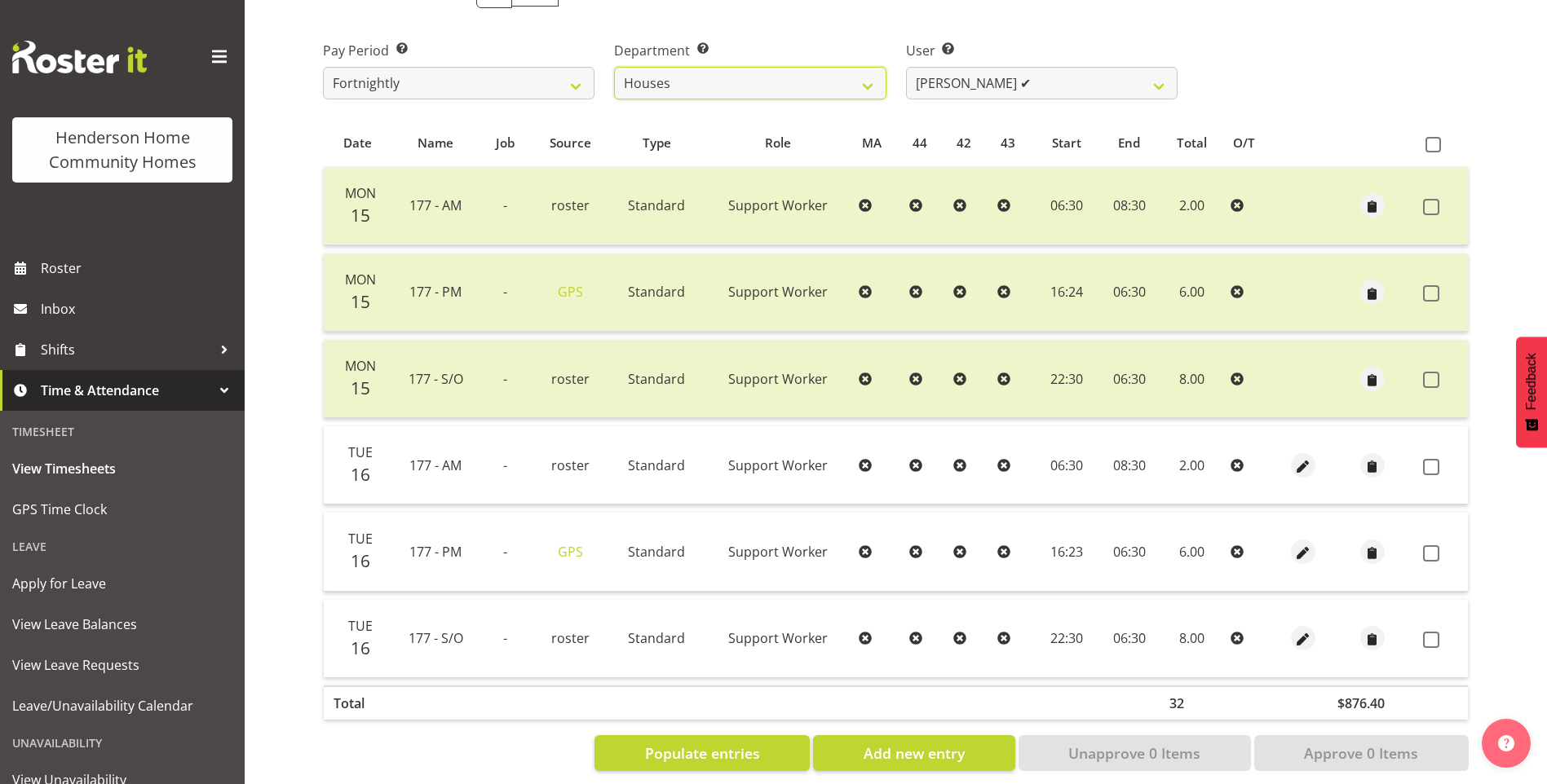
scroll to position [263, 0]
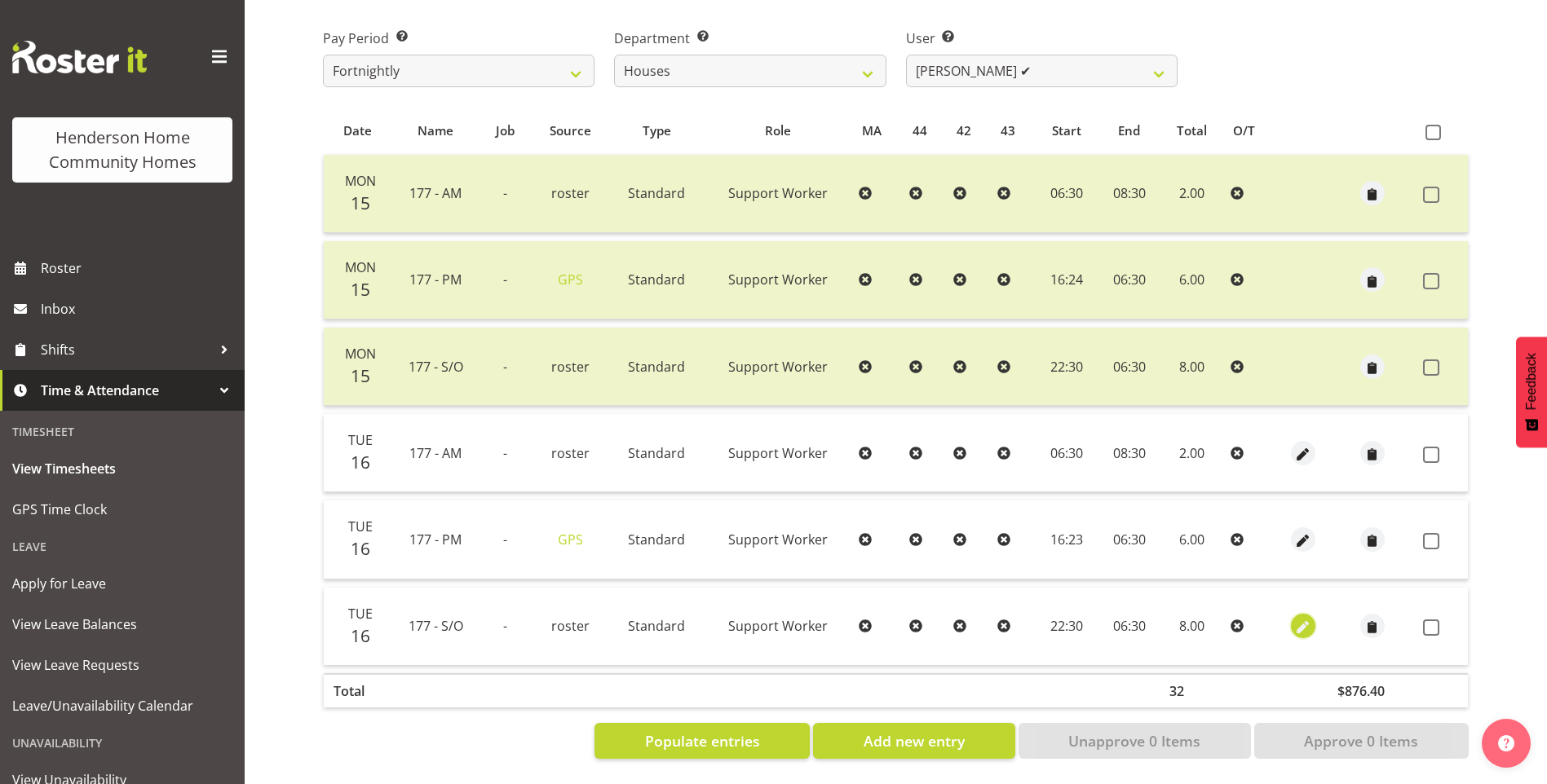
click at [1293, 619] on span "button" at bounding box center [1303, 628] width 19 height 19
select select "Standard"
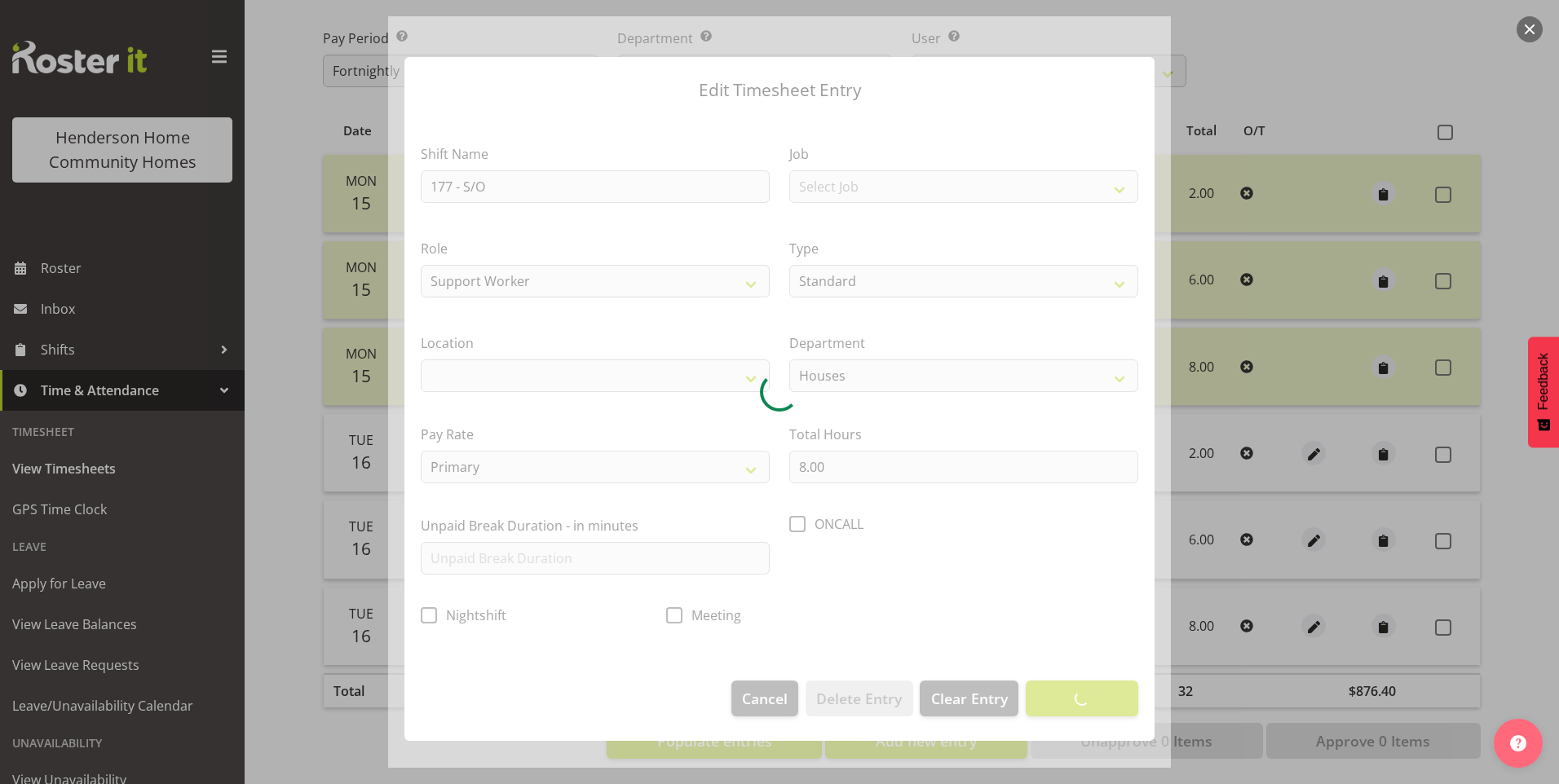
select select
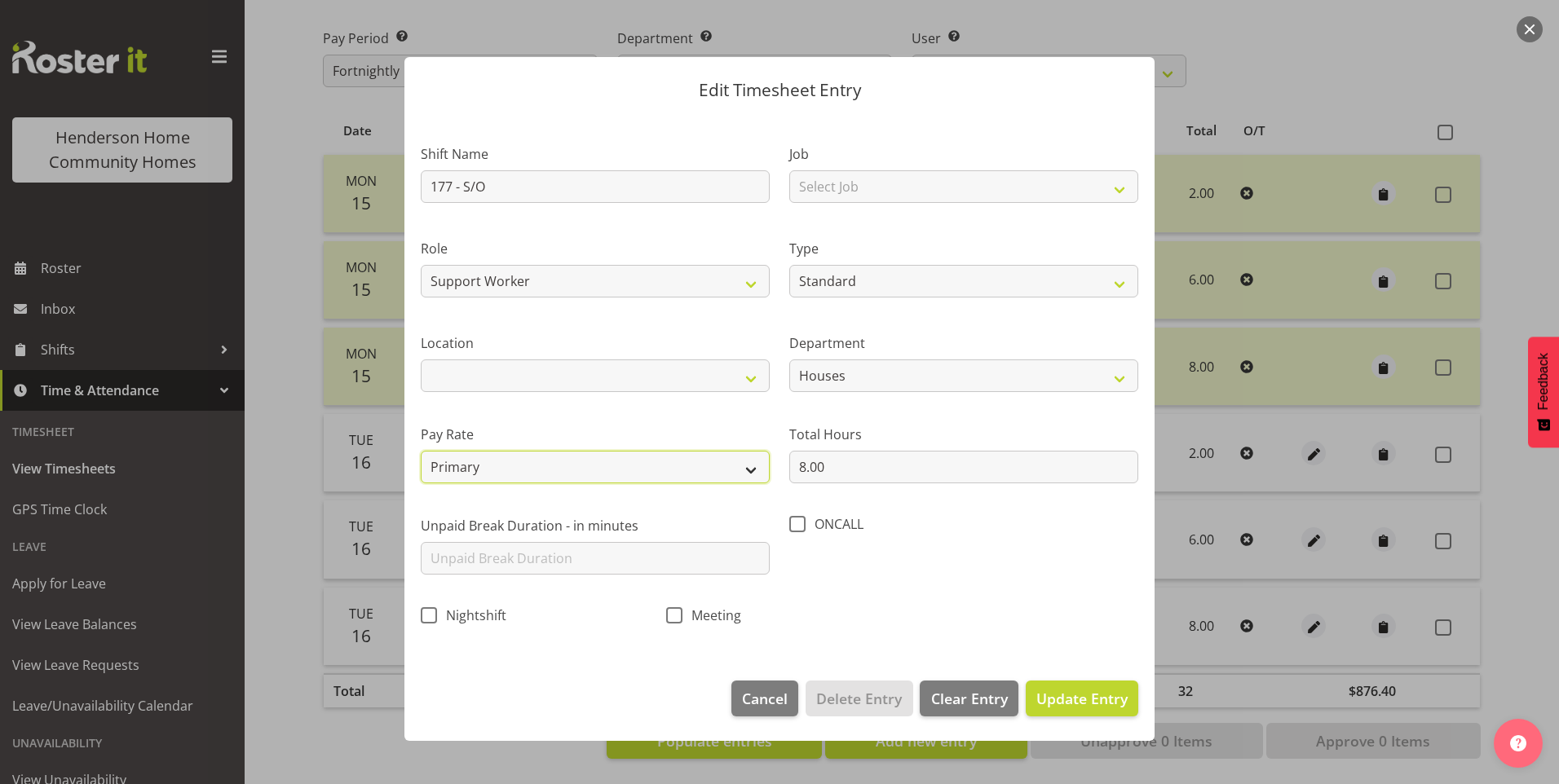
click at [469, 467] on select "Primary Secondary Tertiary Fourth Fifth" at bounding box center [595, 467] width 349 height 33
select select "secondary"
click at [421, 451] on select "Primary Secondary Tertiary Fourth Fifth" at bounding box center [595, 467] width 349 height 33
drag, startPoint x: 1077, startPoint y: 695, endPoint x: 1225, endPoint y: 639, distance: 158.2
click at [1078, 695] on span "Update Entry" at bounding box center [1082, 699] width 91 height 20
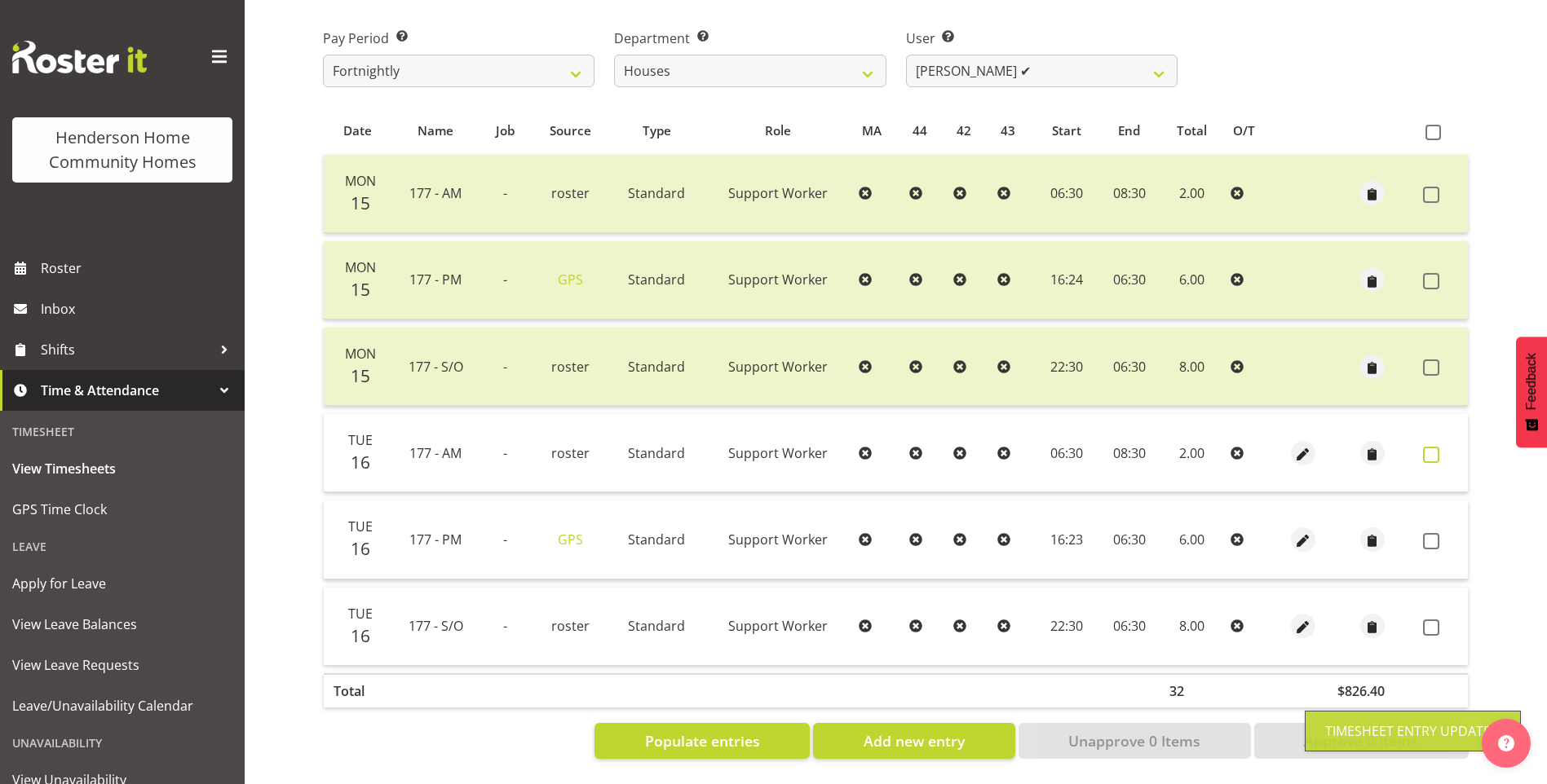
drag, startPoint x: 1439, startPoint y: 442, endPoint x: 1440, endPoint y: 452, distance: 10.0
click at [1438, 447] on span at bounding box center [1431, 454] width 16 height 16
checkbox input "true"
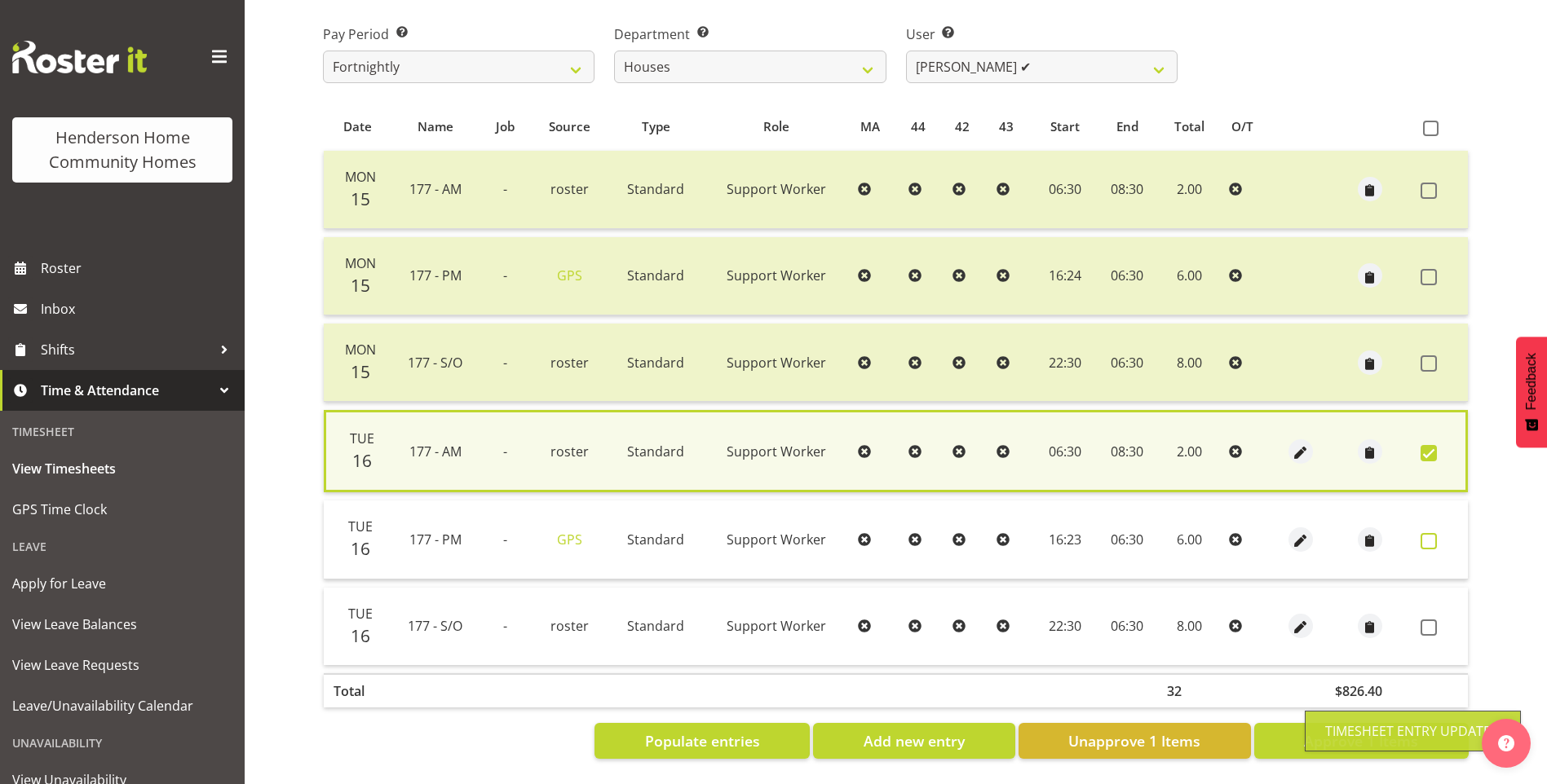
click at [1433, 533] on span at bounding box center [1428, 541] width 16 height 16
checkbox input "true"
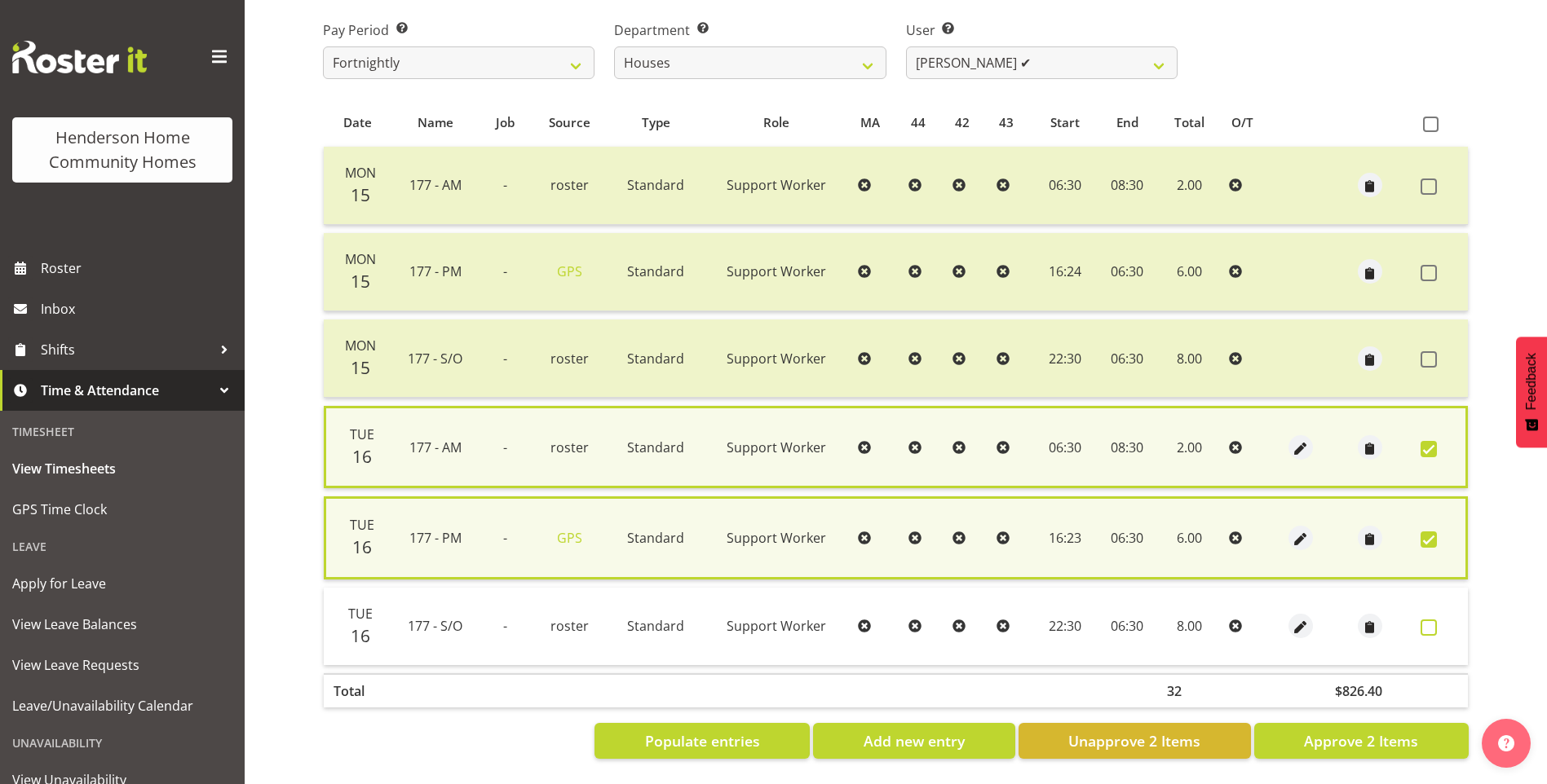
click at [1433, 624] on span at bounding box center [1428, 627] width 16 height 16
checkbox input "true"
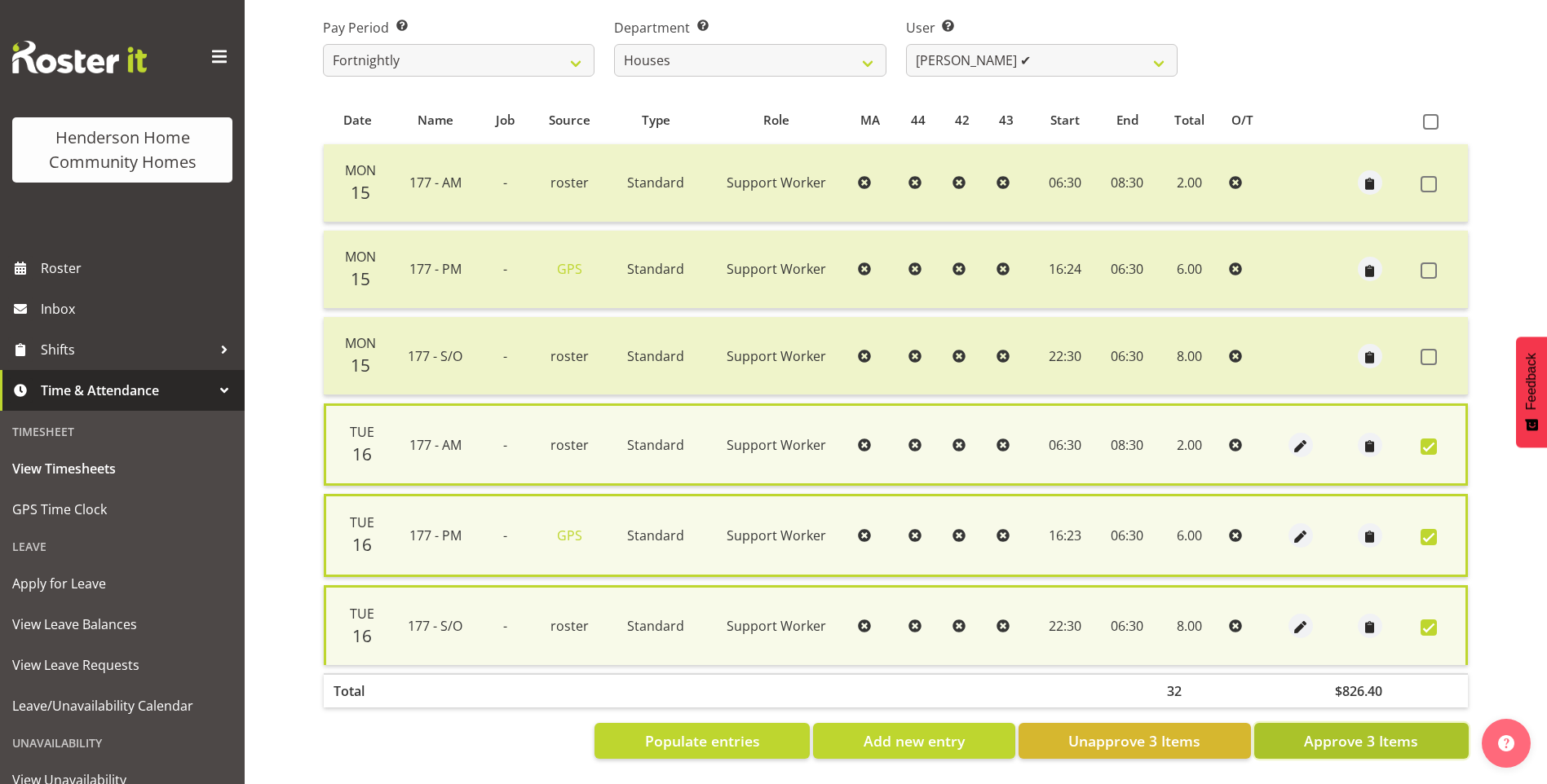
click at [1362, 734] on span "Approve 3 Items" at bounding box center [1361, 741] width 115 height 22
checkbox input "false"
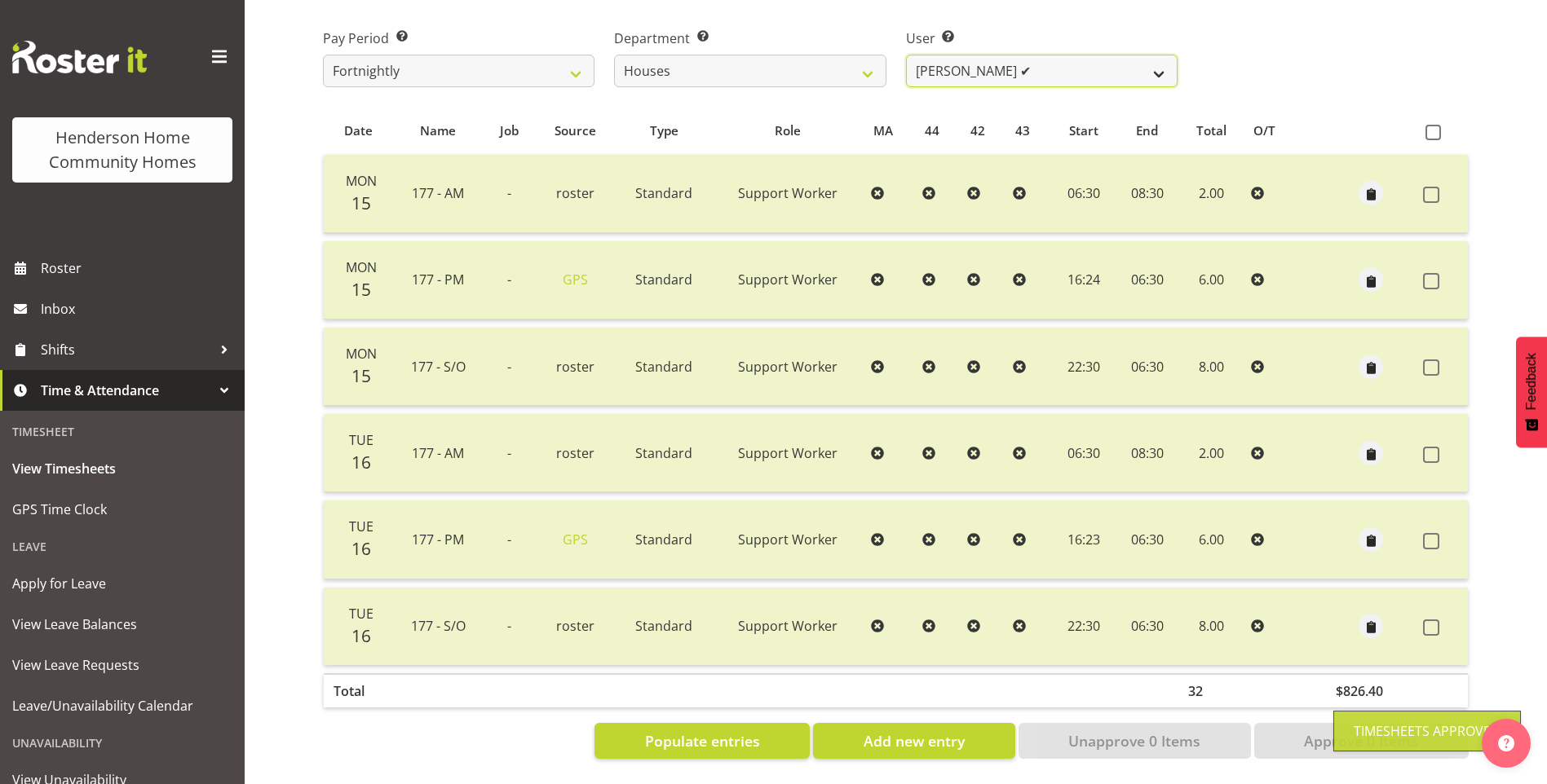
click at [972, 54] on select "Billie Sothern ✔ Dipika Thapa ❌ Jess Aracan ✔ Katrina Shaw ❌ Liezl Sanchez ✔ Ma…" at bounding box center [1042, 70] width 271 height 33
select select "8541"
click at [906, 54] on select "Billie Sothern ✔ Dipika Thapa ❌ Jess Aracan ✔ Katrina Shaw ❌ Liezl Sanchez ✔ Ma…" at bounding box center [1042, 70] width 271 height 33
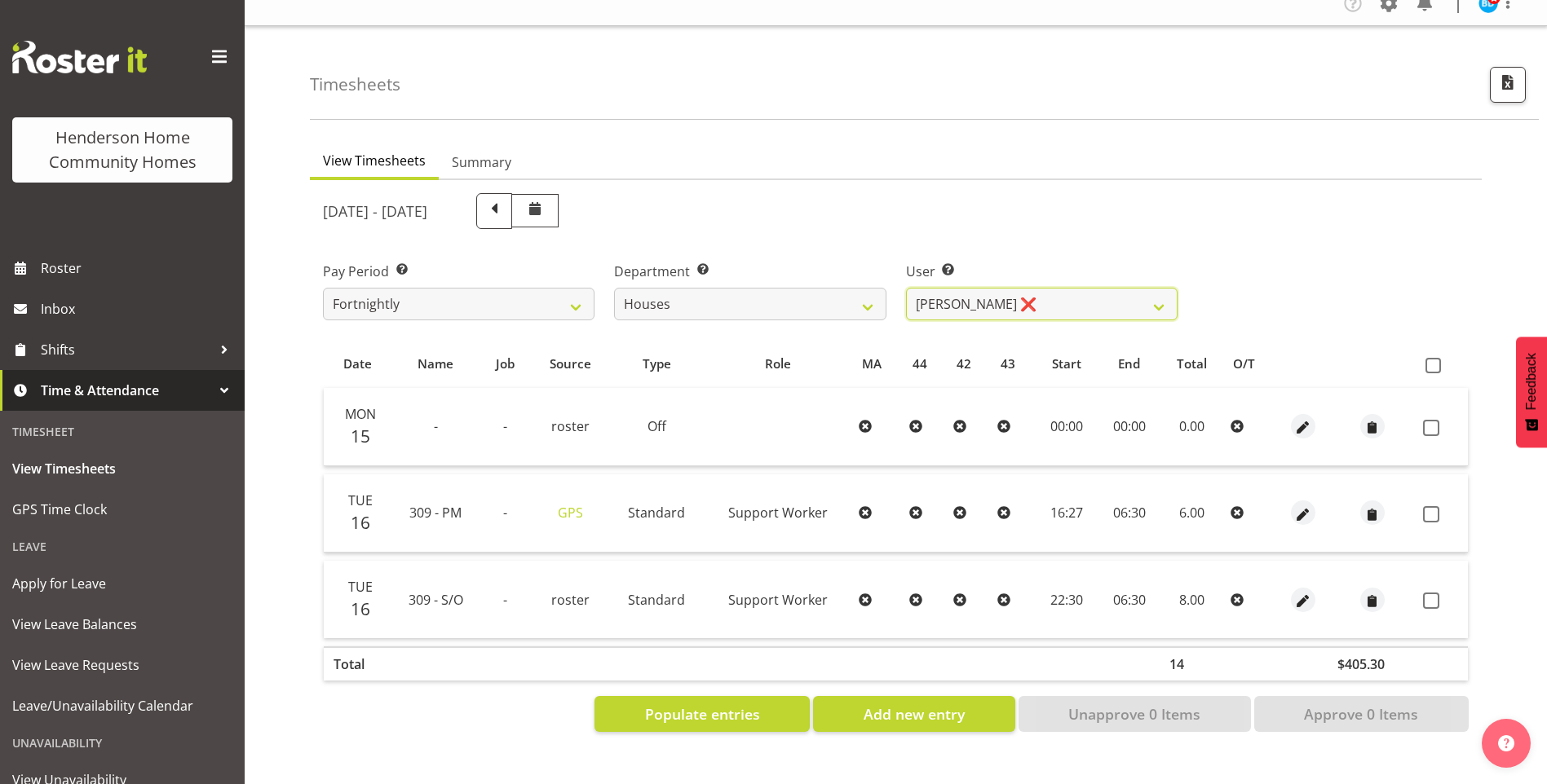
scroll to position [30, 0]
click at [1307, 592] on span "button" at bounding box center [1303, 601] width 19 height 19
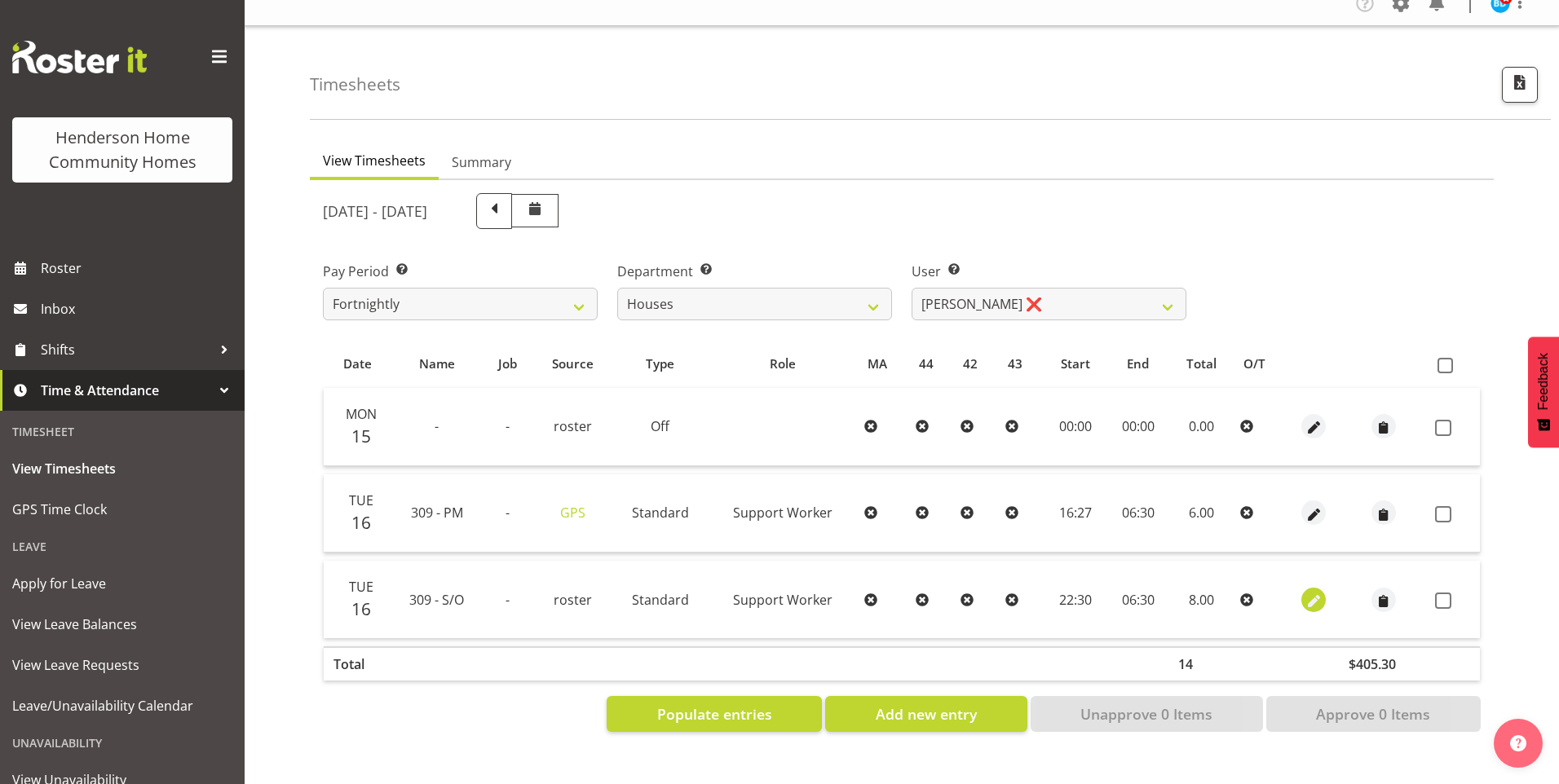
select select "Standard"
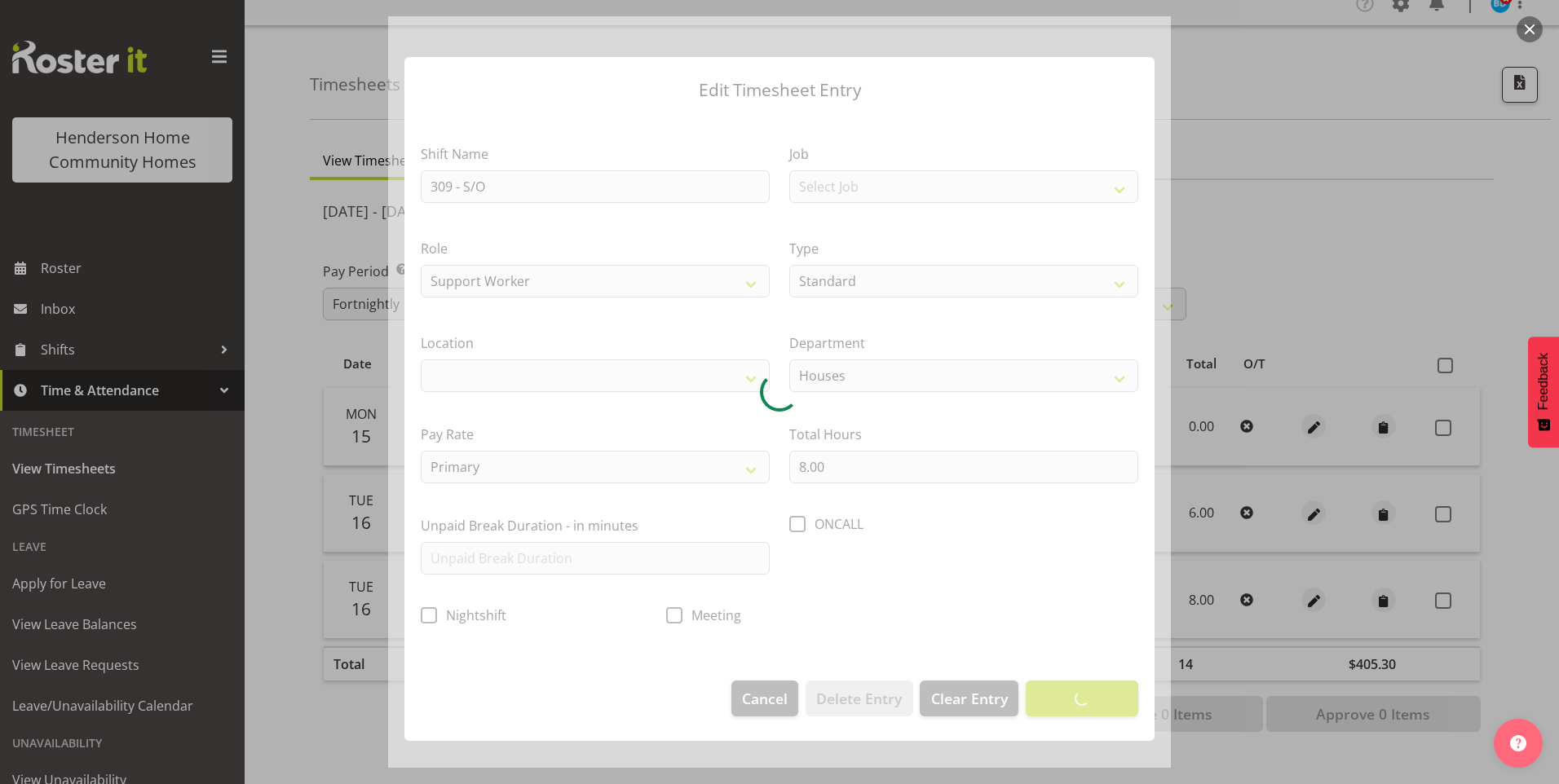
select select "1070"
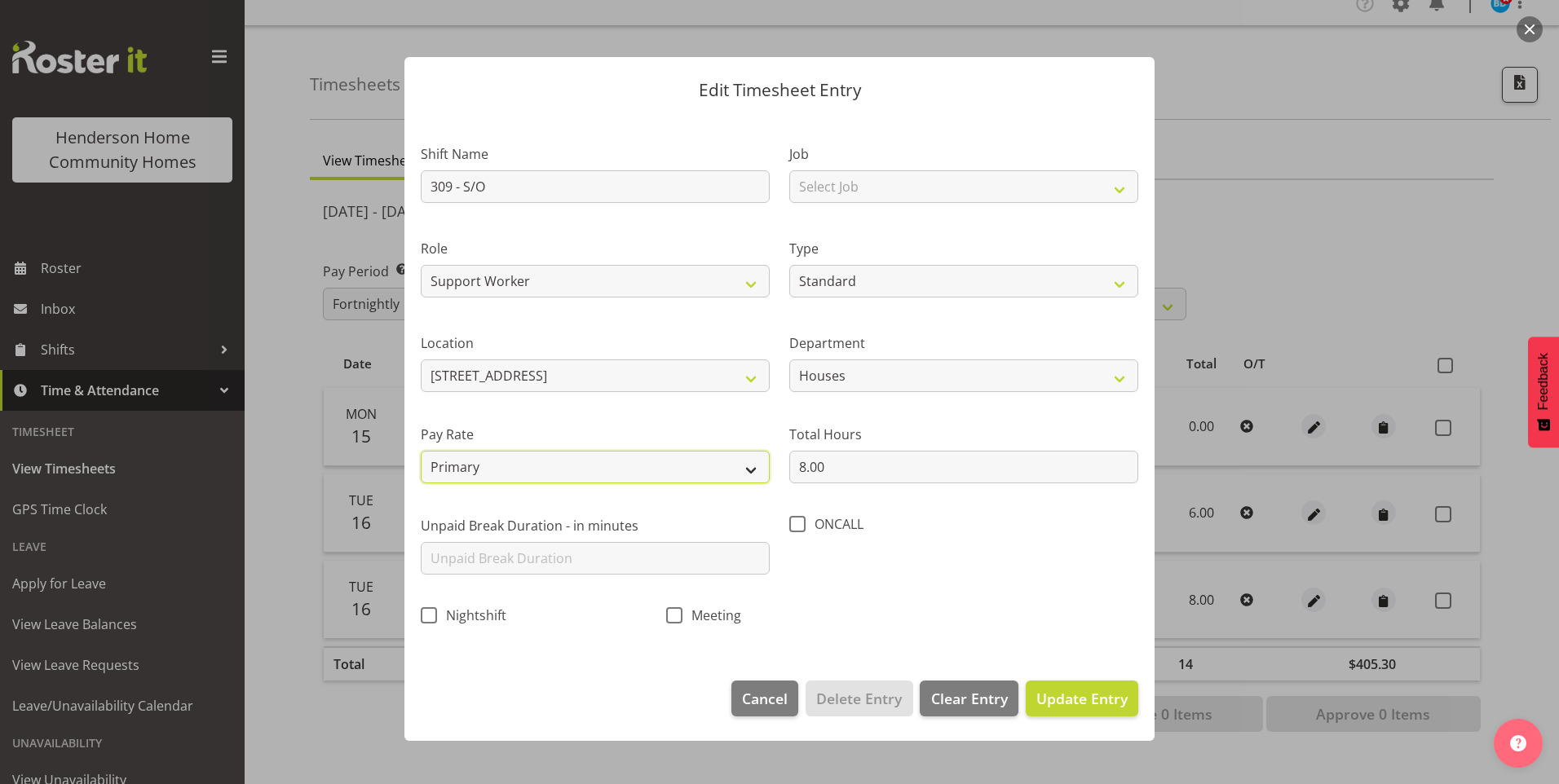
click at [490, 468] on select "Primary Secondary Tertiary Fourth Fifth" at bounding box center [595, 467] width 349 height 33
click at [488, 454] on select "Primary Secondary Tertiary Fourth Fifth" at bounding box center [595, 467] width 349 height 33
select select "secondary"
click at [421, 451] on select "Primary Secondary Tertiary Fourth Fifth" at bounding box center [595, 467] width 349 height 33
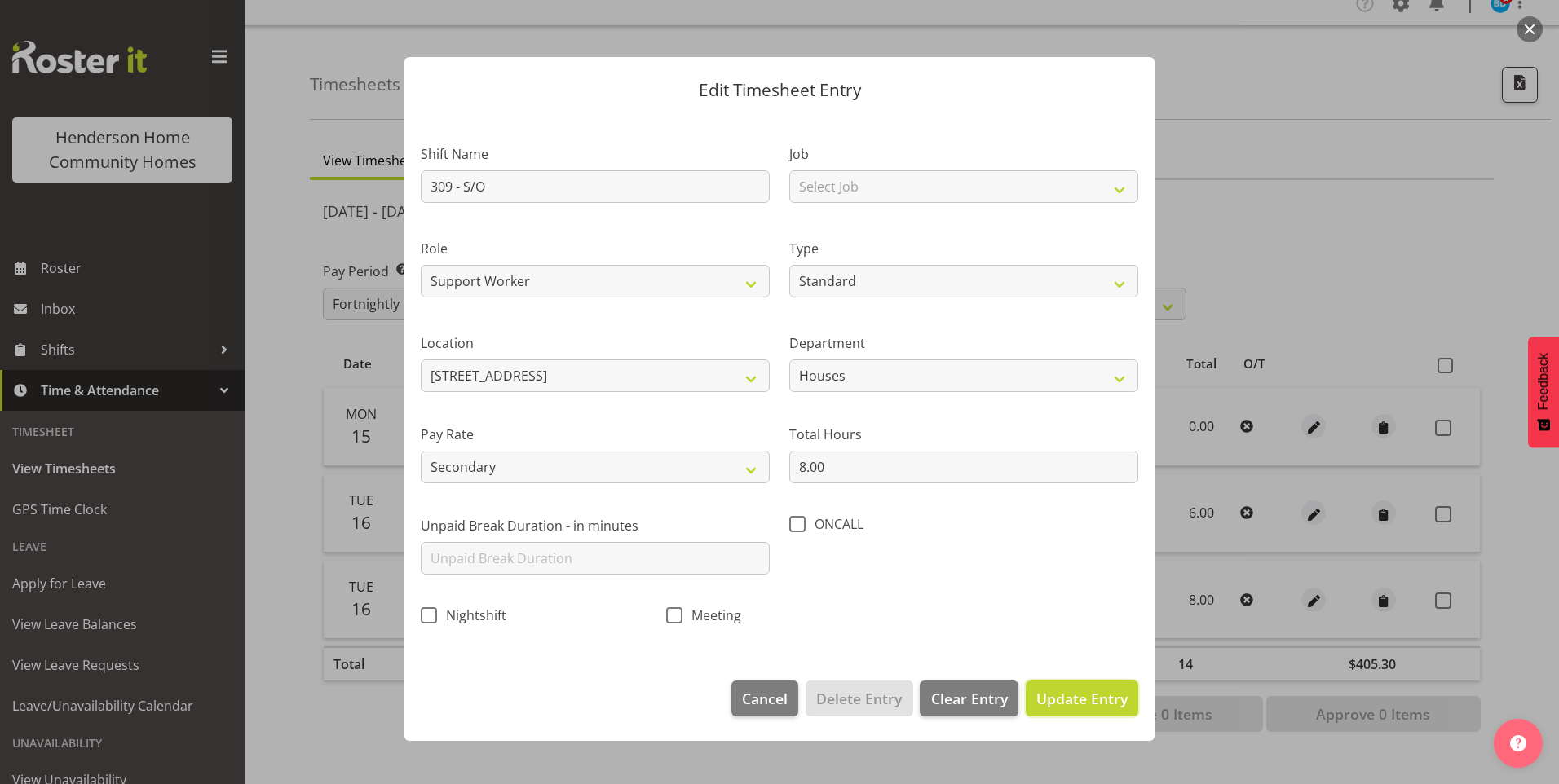
click at [1094, 691] on span "Update Entry" at bounding box center [1082, 699] width 91 height 20
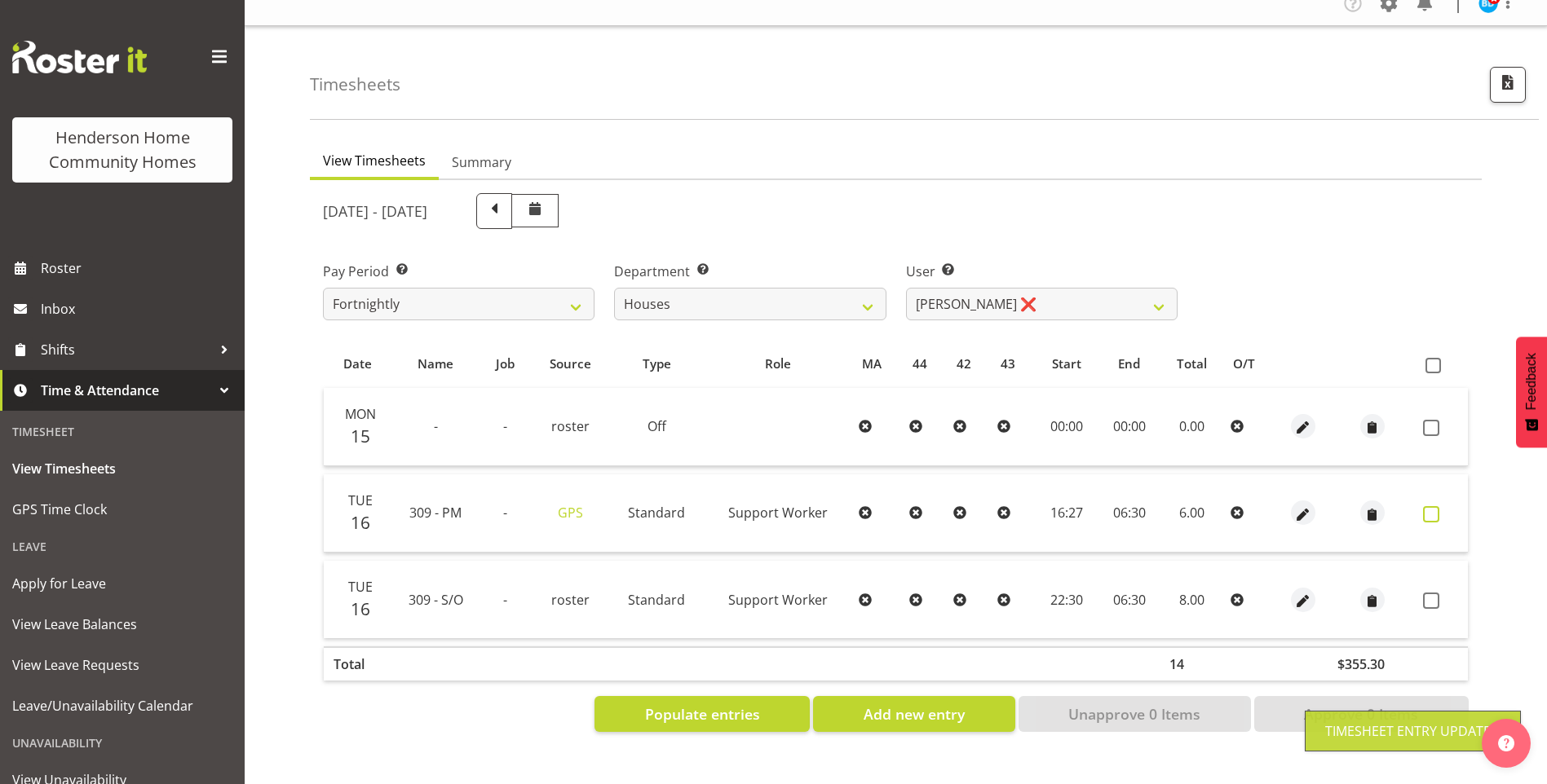
click at [1428, 506] on span at bounding box center [1431, 514] width 16 height 16
checkbox input "true"
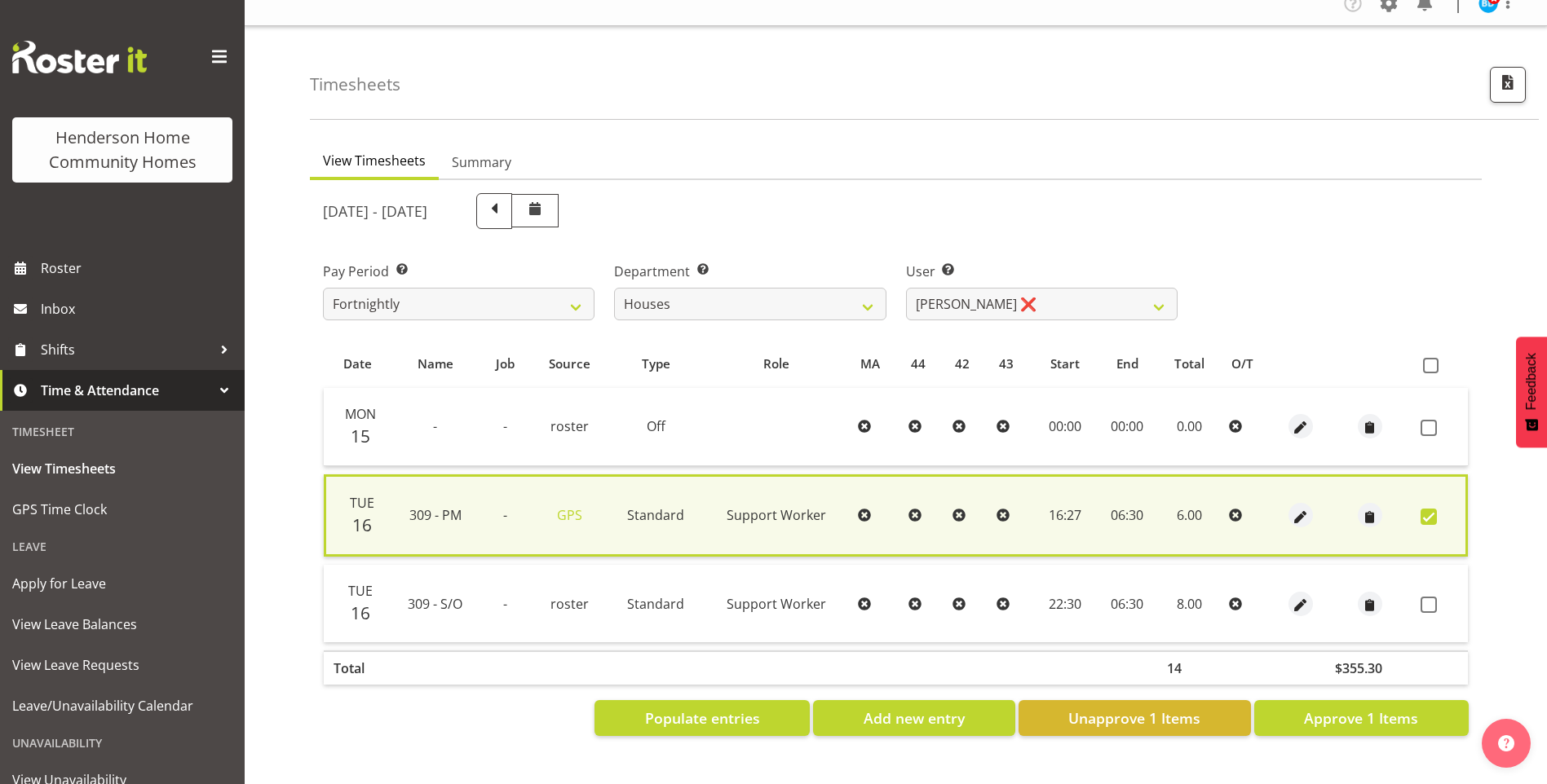
click at [1426, 578] on td at bounding box center [1441, 604] width 54 height 77
click at [1427, 597] on span at bounding box center [1428, 605] width 16 height 16
checkbox input "true"
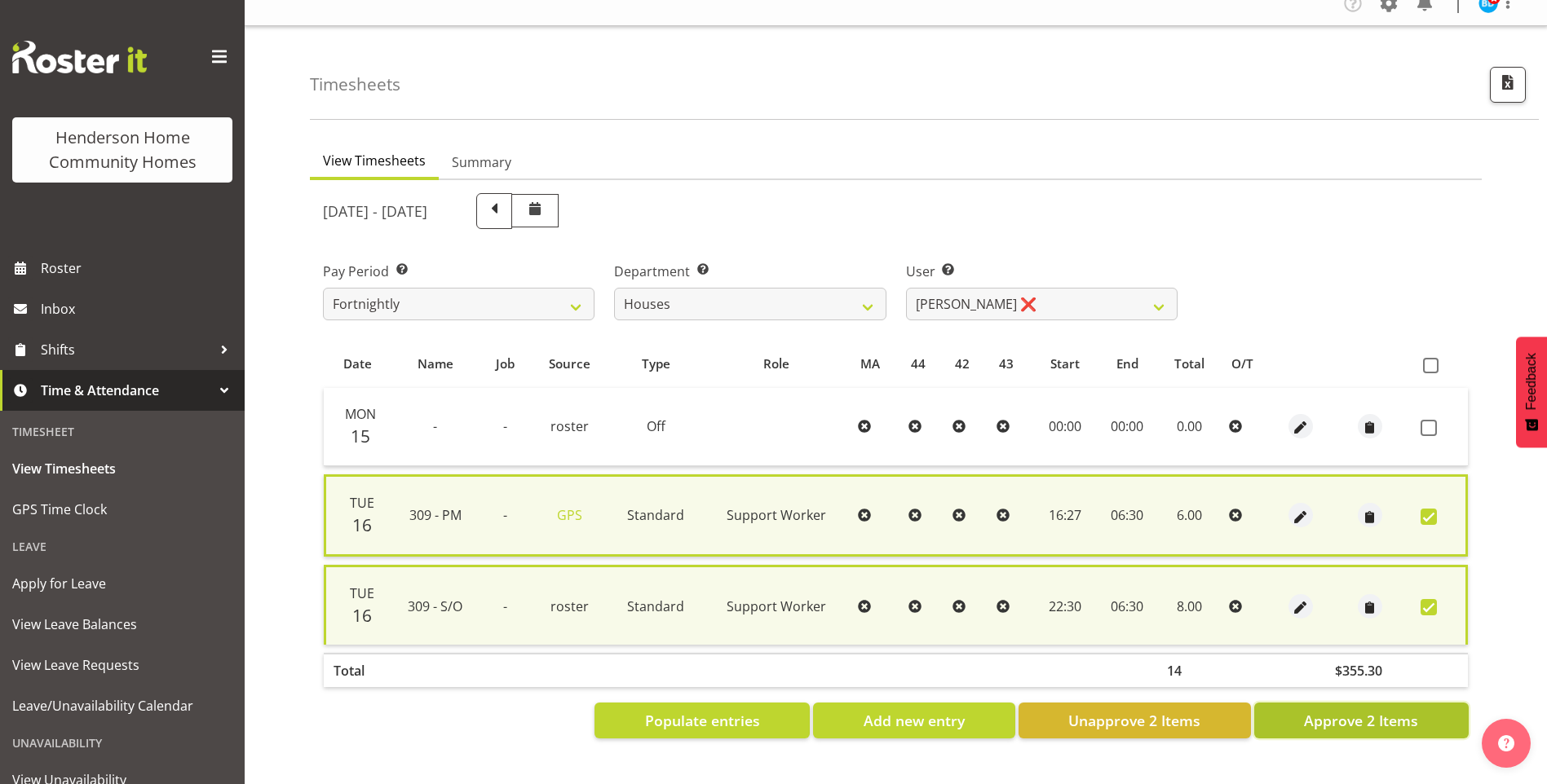
click at [1398, 710] on span "Approve 2 Items" at bounding box center [1361, 720] width 115 height 22
checkbox input "false"
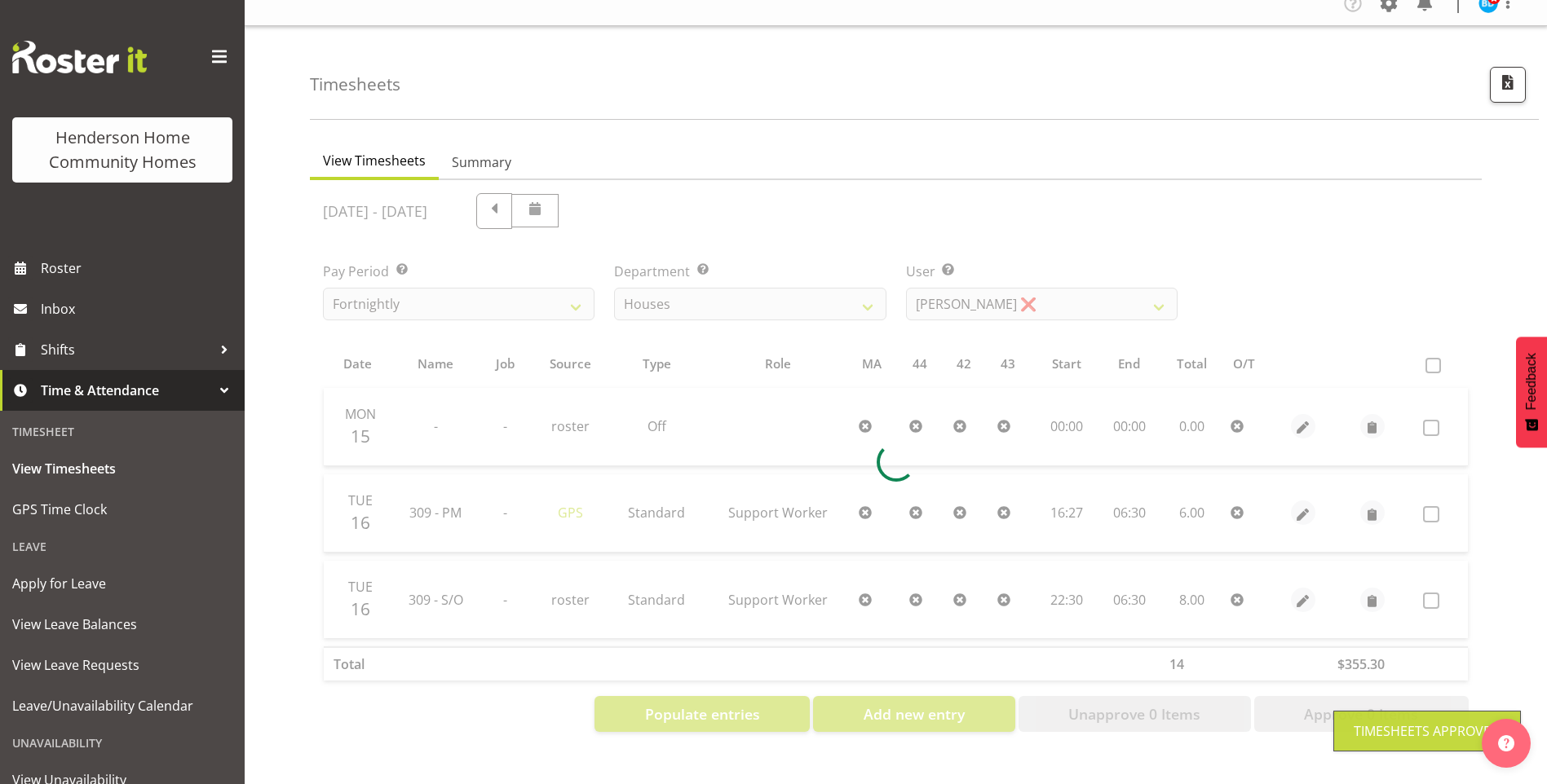
click at [960, 294] on div at bounding box center [896, 463] width 1172 height 566
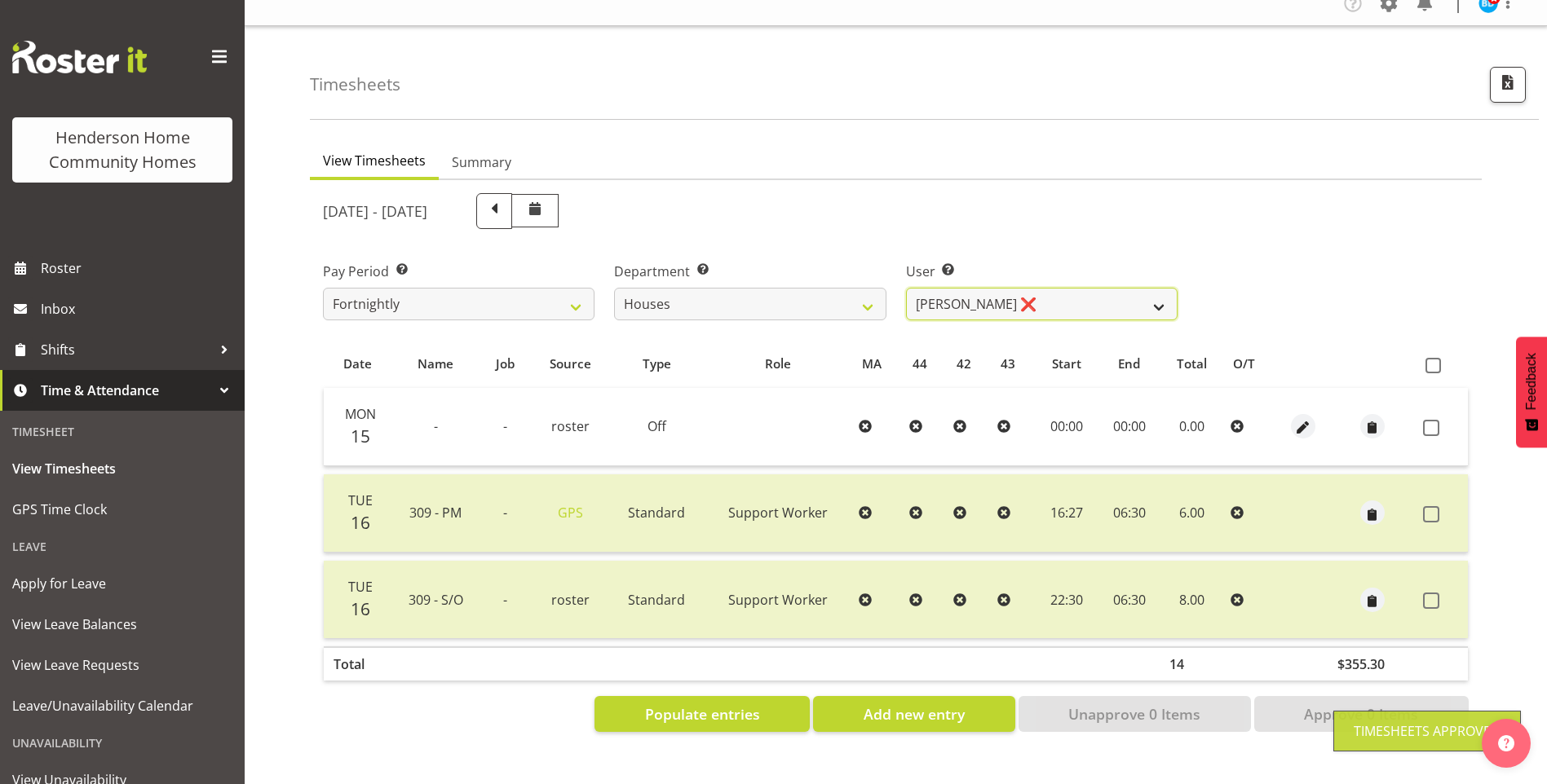
click at [960, 294] on select "Billie Sothern ✔ Dipika Thapa ❌ Jess Aracan ✔ Katrina Shaw ❌ Liezl Sanchez ✔ Ma…" at bounding box center [1042, 303] width 271 height 33
click at [906, 287] on select "Billie Sothern ✔ Dipika Thapa ❌ Jess Aracan ✔ Katrina Shaw ❌ Liezl Sanchez ✔ Ma…" at bounding box center [1042, 303] width 271 height 33
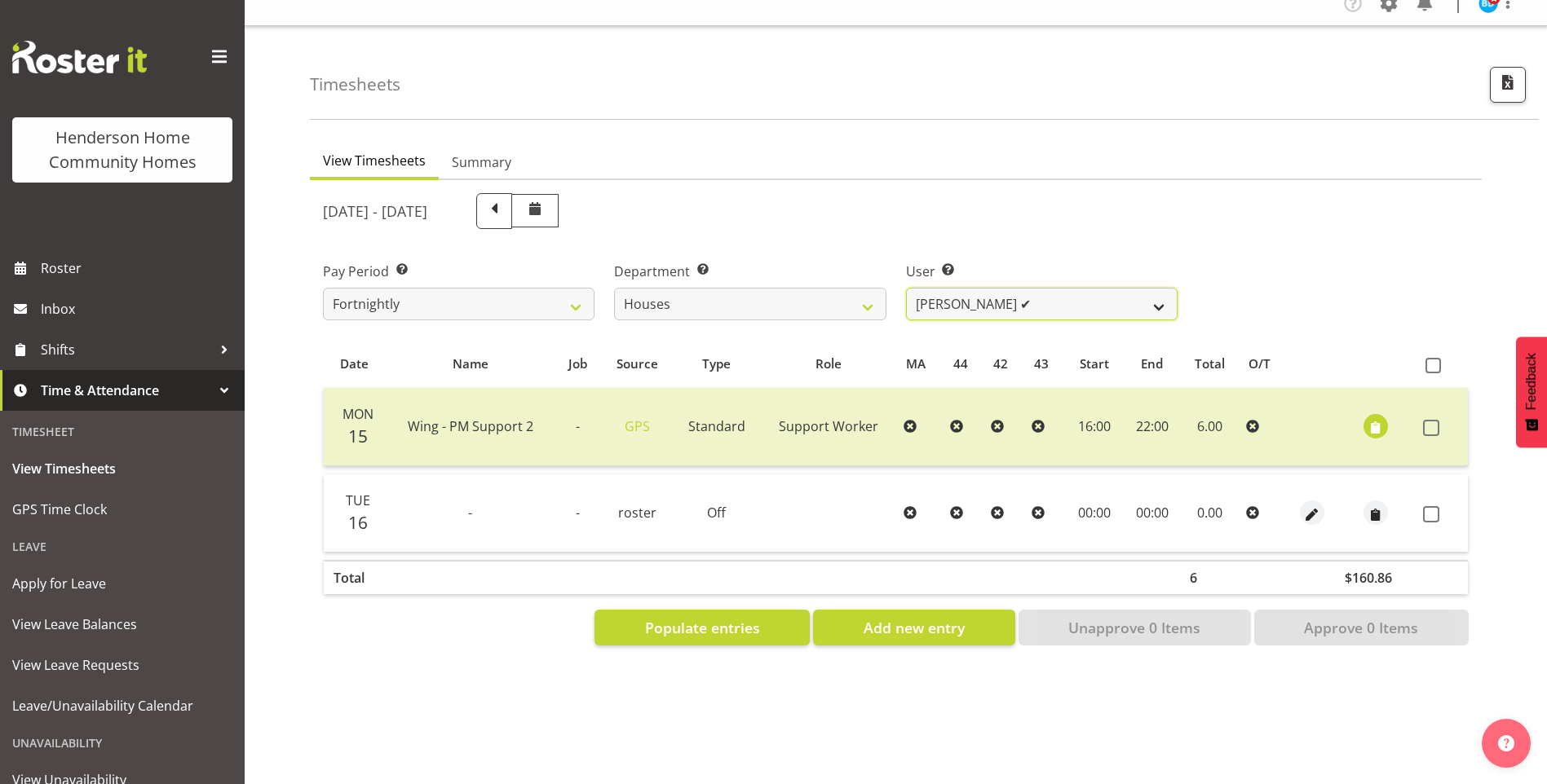
click at [951, 299] on select "Billie Sothern ✔ Dipika Thapa ❌ Jess Aracan ✔ Katrina Shaw ❌ Liezl Sanchez ✔ Ma…" at bounding box center [1042, 303] width 271 height 33
select select "8524"
click at [906, 287] on select "Billie Sothern ✔ Dipika Thapa ❌ Jess Aracan ✔ Katrina Shaw ❌ Liezl Sanchez ✔ Ma…" at bounding box center [1042, 303] width 271 height 33
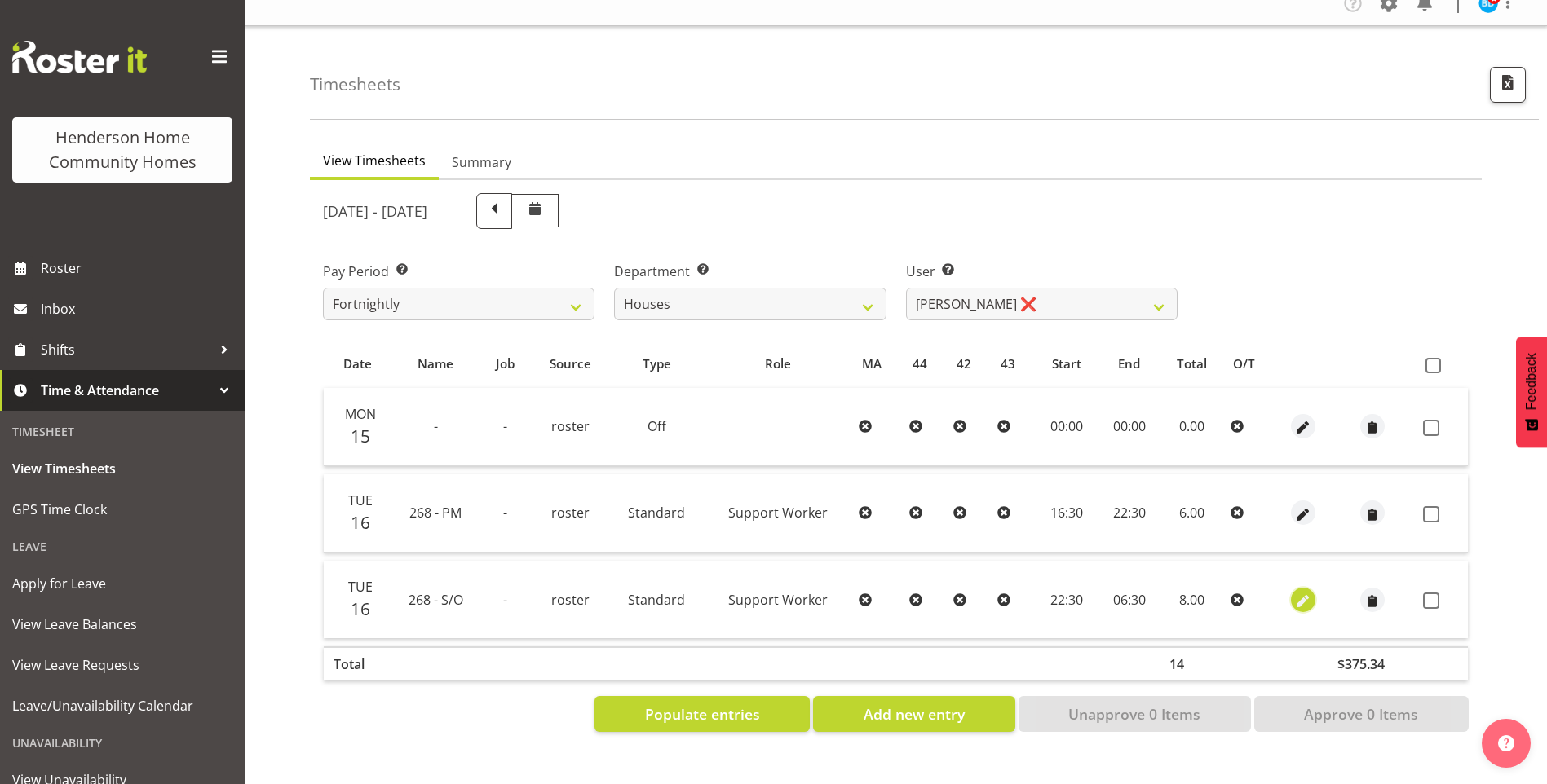
click at [1301, 592] on span "button" at bounding box center [1303, 601] width 19 height 19
select select "Standard"
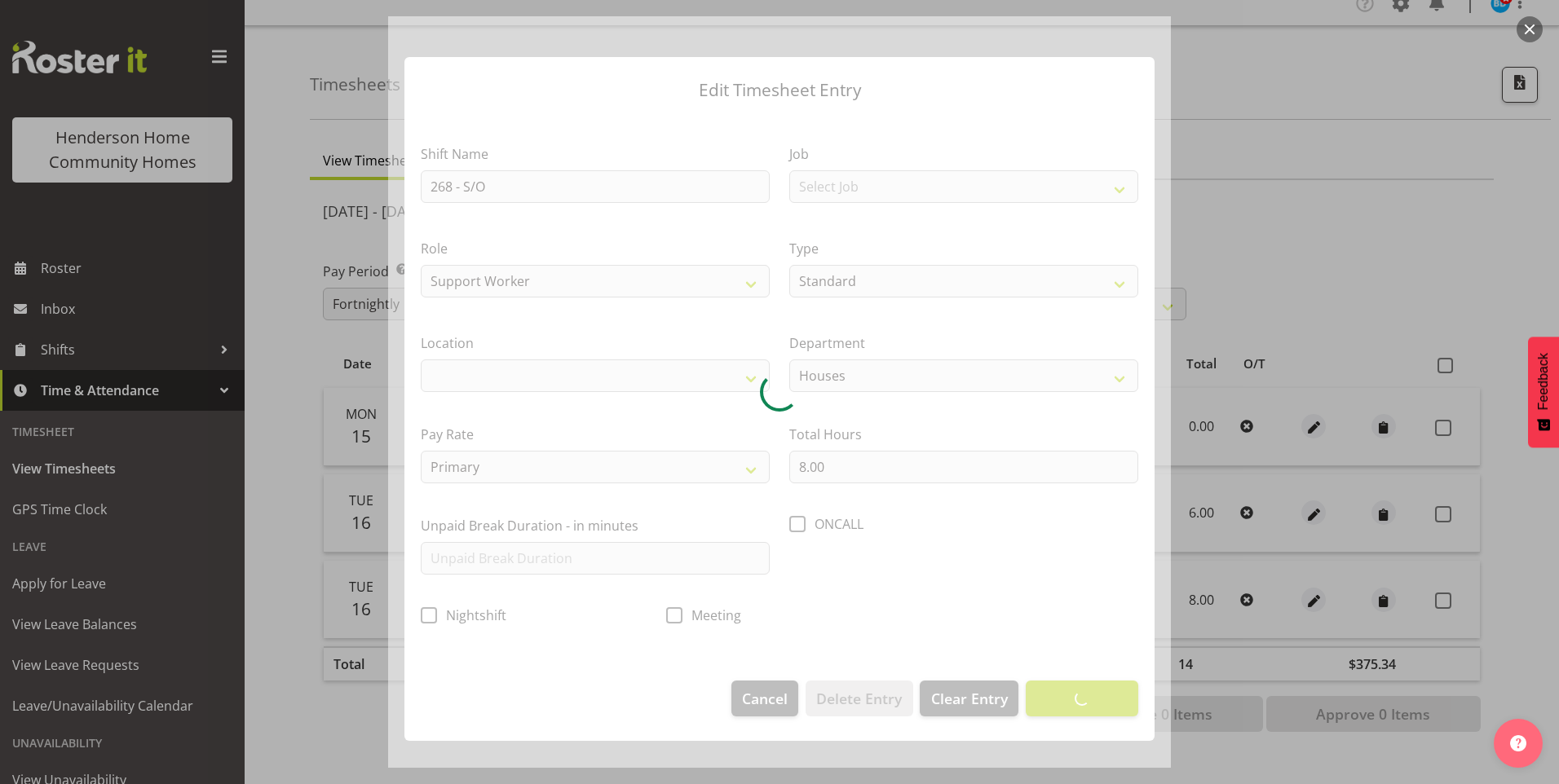
select select "1069"
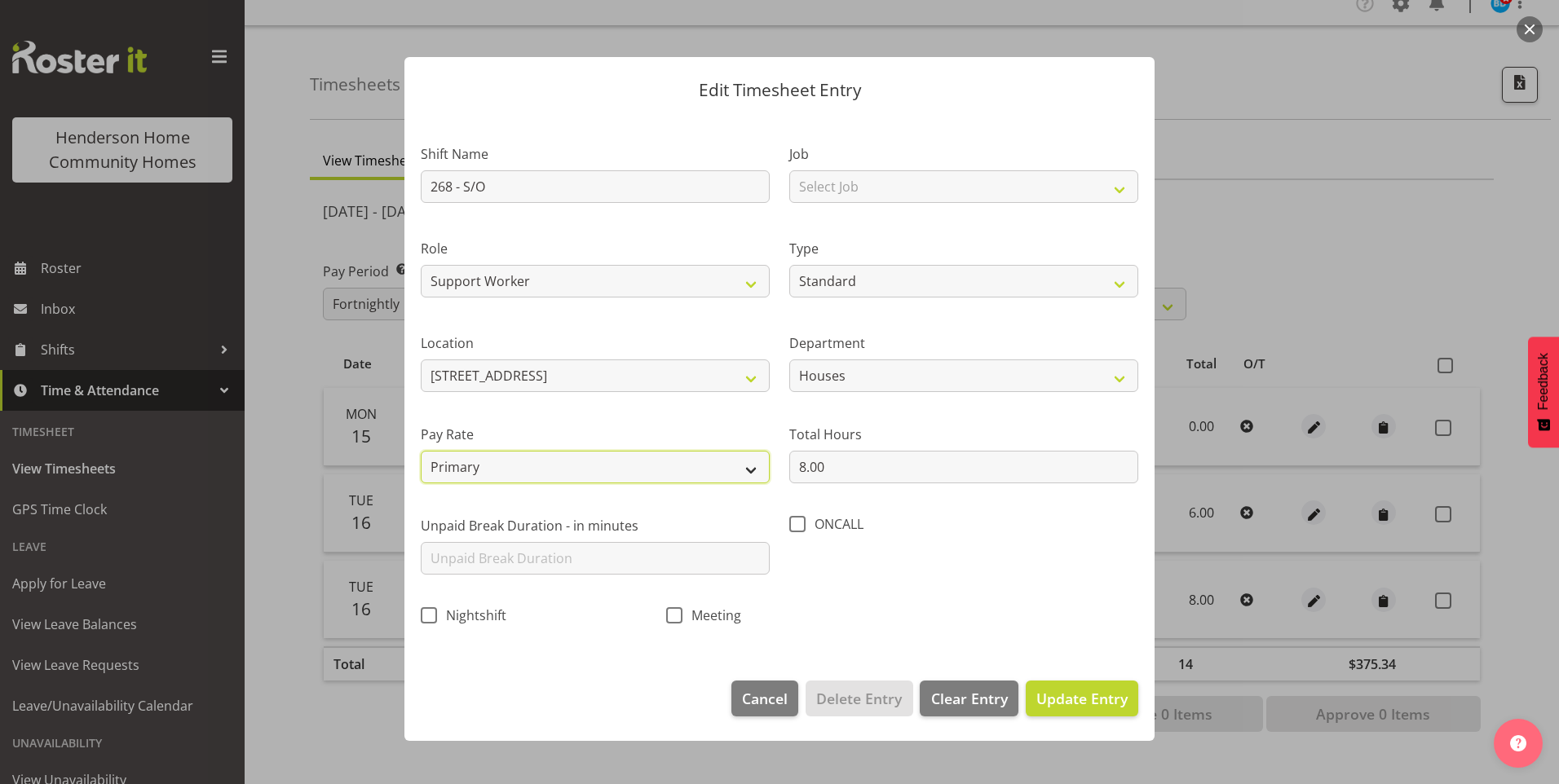
click at [442, 469] on select "Primary Secondary Tertiary Fourth Fifth" at bounding box center [595, 467] width 349 height 33
select select "secondary"
click at [421, 451] on select "Primary Secondary Tertiary Fourth Fifth" at bounding box center [595, 467] width 349 height 33
drag, startPoint x: 1085, startPoint y: 700, endPoint x: 1185, endPoint y: 669, distance: 104.7
click at [1087, 697] on span "Update Entry" at bounding box center [1082, 699] width 91 height 20
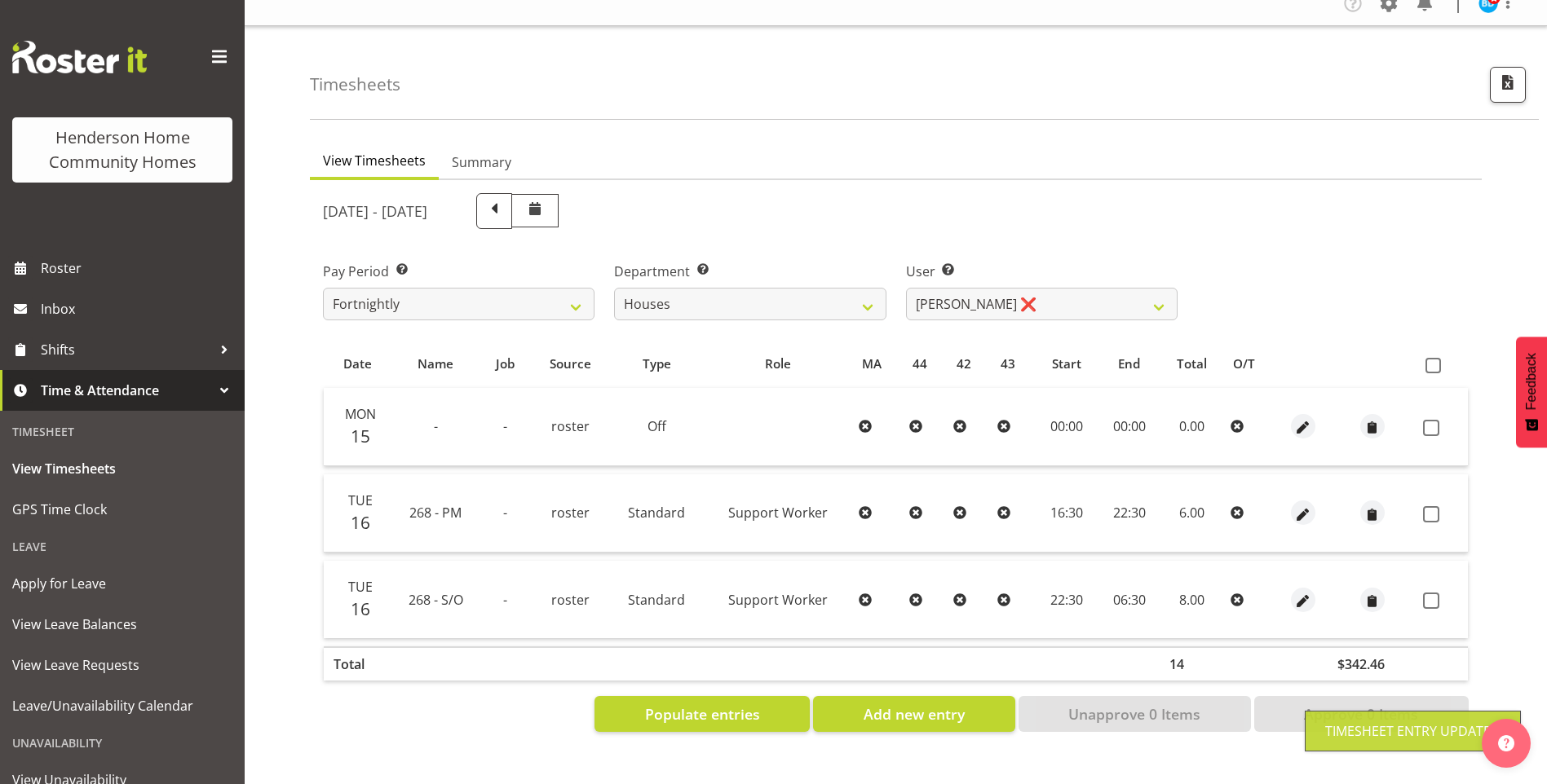
click at [1432, 506] on span at bounding box center [1431, 514] width 16 height 16
checkbox input "true"
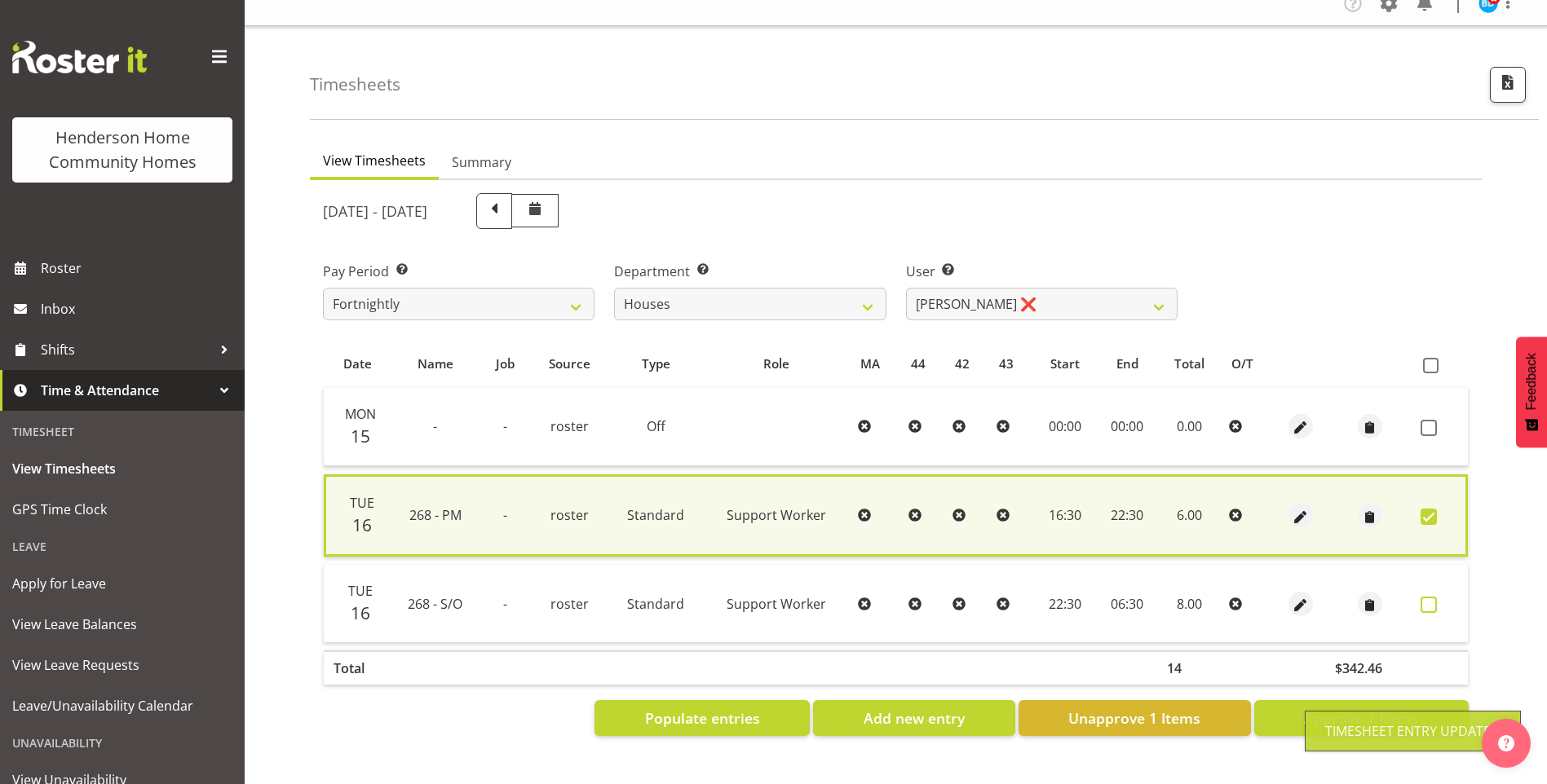
click at [1430, 597] on span at bounding box center [1428, 605] width 16 height 16
checkbox input "true"
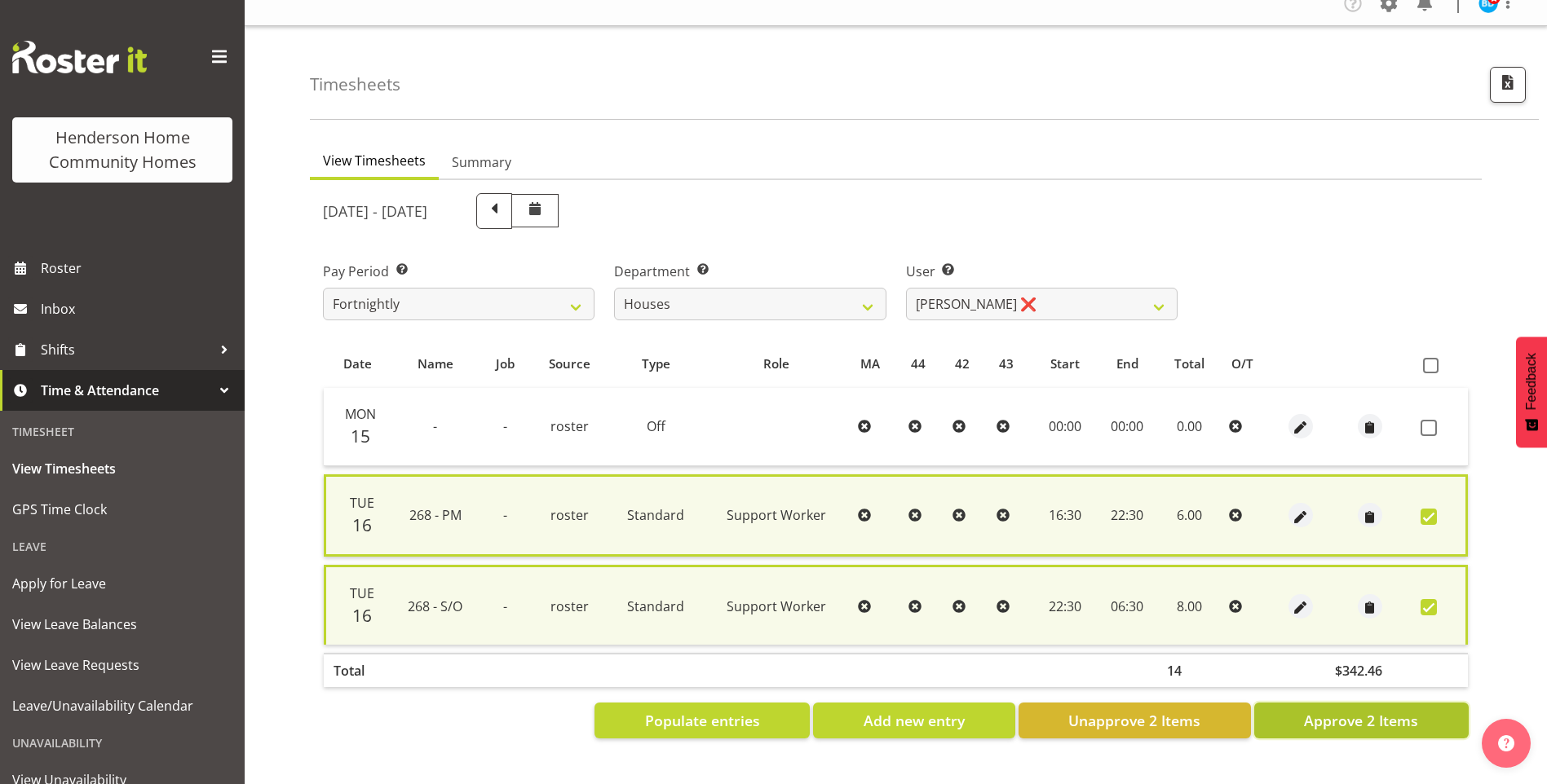
click at [1375, 710] on span "Approve 2 Items" at bounding box center [1361, 720] width 115 height 22
checkbox input "false"
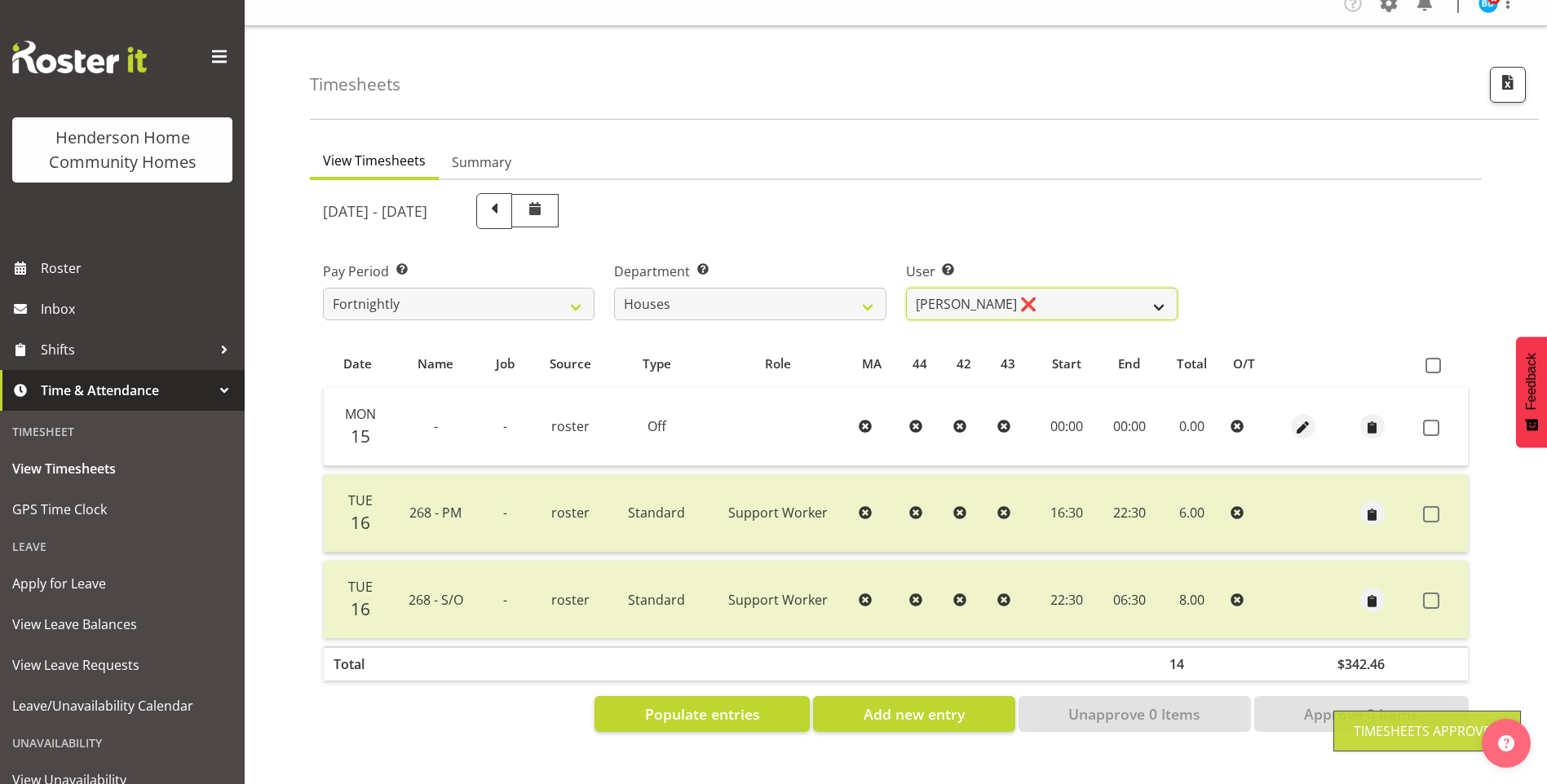
click at [956, 287] on select "Billie Sothern ✔ Dipika Thapa ❌ Jess Aracan ❌ Katrina Shaw ❌ Liezl Sanchez ✔ Ma…" at bounding box center [1042, 303] width 271 height 33
click at [906, 287] on select "Billie Sothern ✔ Dipika Thapa ❌ Jess Aracan ❌ Katrina Shaw ❌ Liezl Sanchez ✔ Ma…" at bounding box center [1042, 303] width 271 height 33
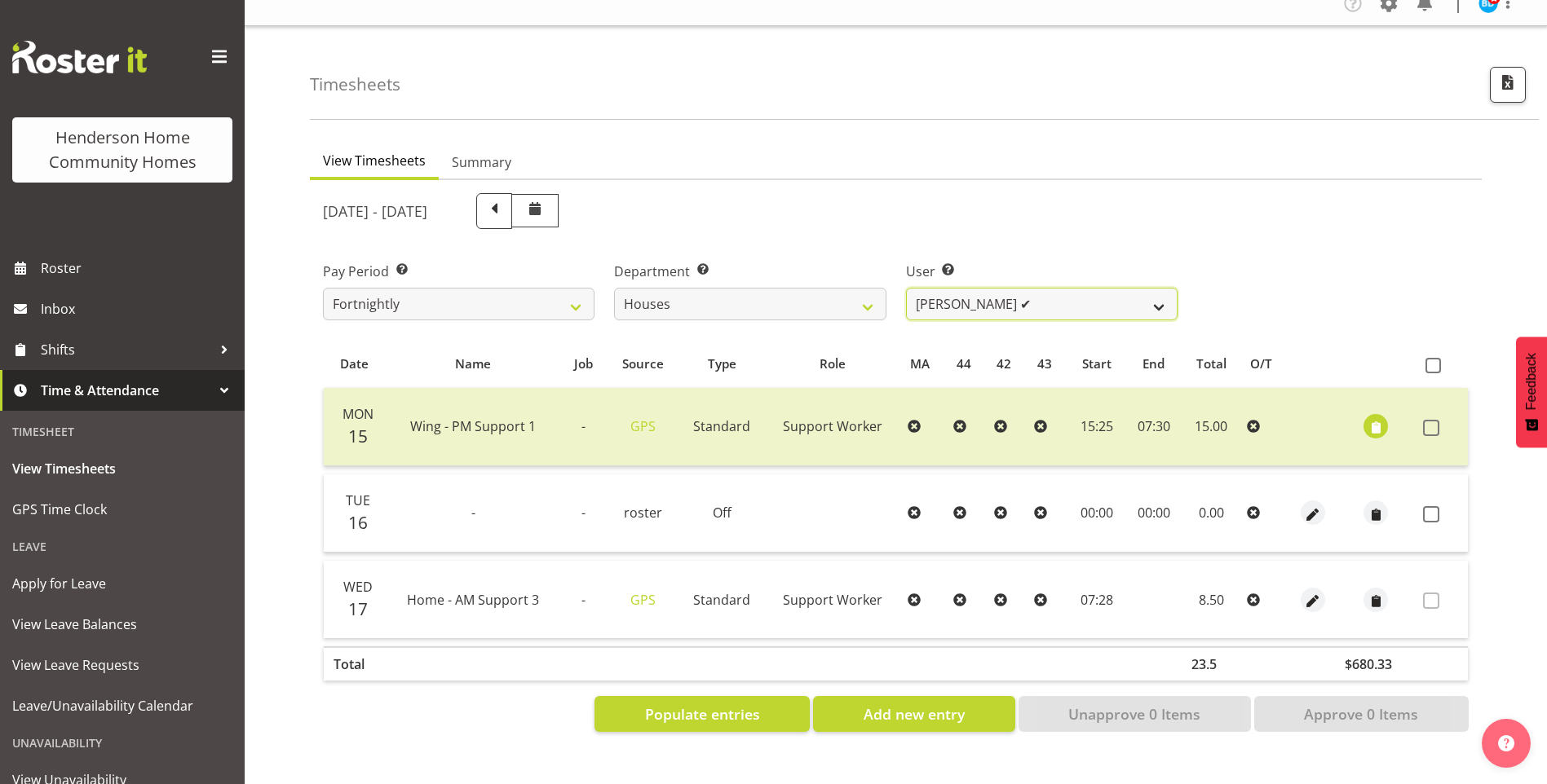
click at [995, 292] on select "Billie Sothern ✔ Dipika Thapa ❌ Jess Aracan ❌ Katrina Shaw ❌ Liezl Sanchez ✔ Ma…" at bounding box center [1042, 303] width 271 height 33
select select "8518"
click at [906, 287] on select "Billie Sothern ✔ Dipika Thapa ❌ Jess Aracan ❌ Katrina Shaw ❌ Liezl Sanchez ✔ Ma…" at bounding box center [1042, 303] width 271 height 33
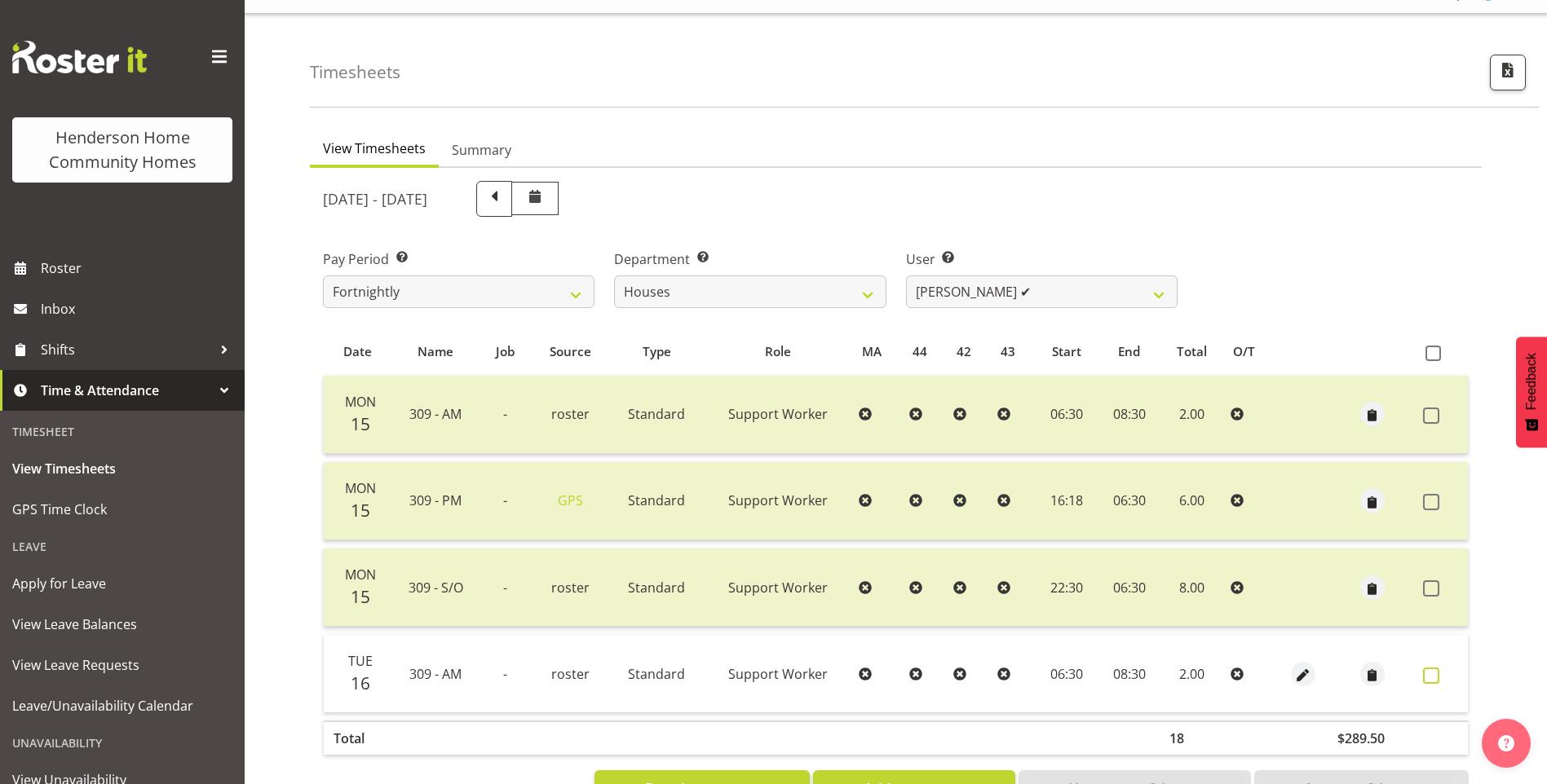
click at [1437, 680] on span at bounding box center [1431, 675] width 16 height 16
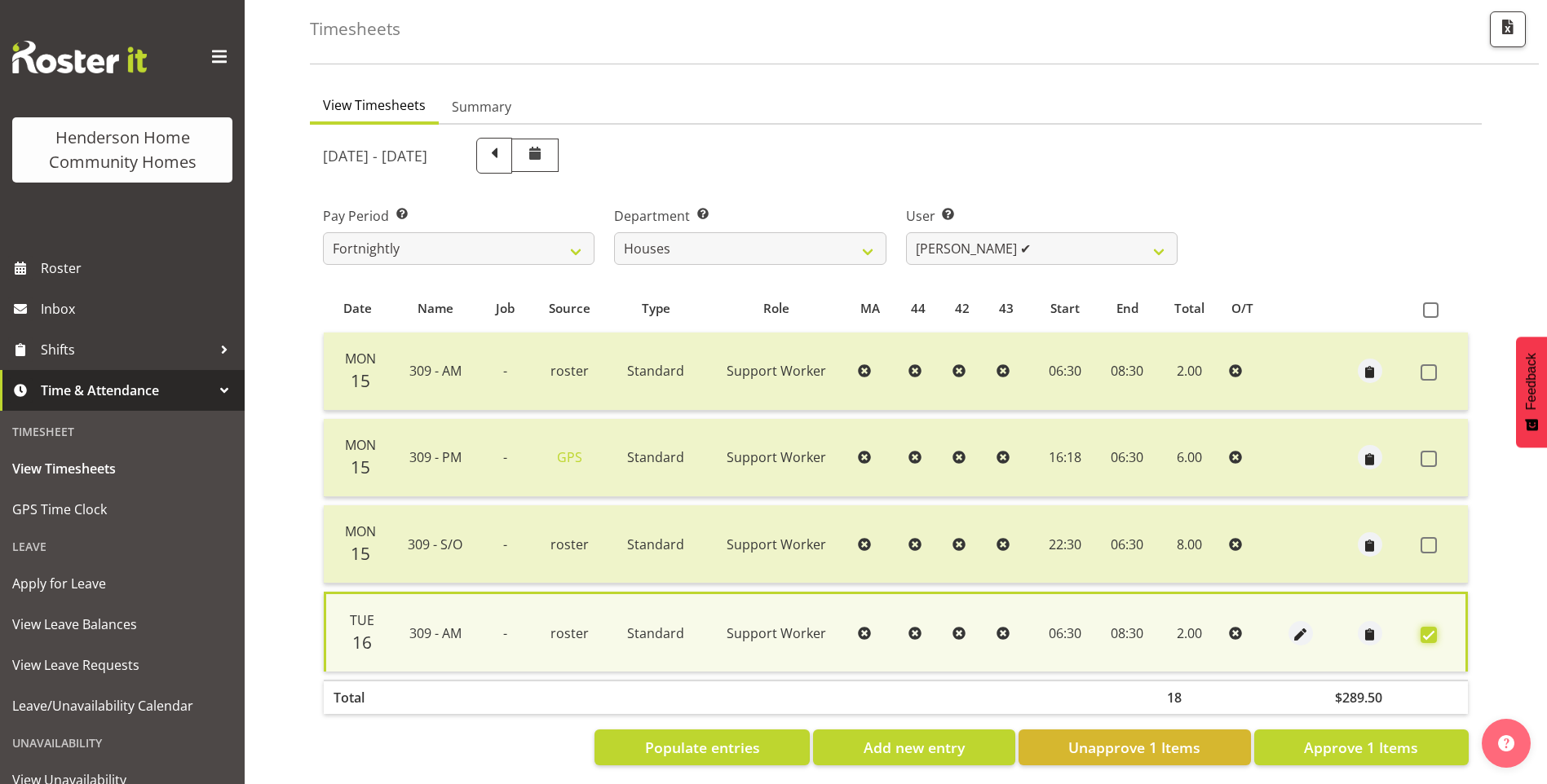
scroll to position [92, 0]
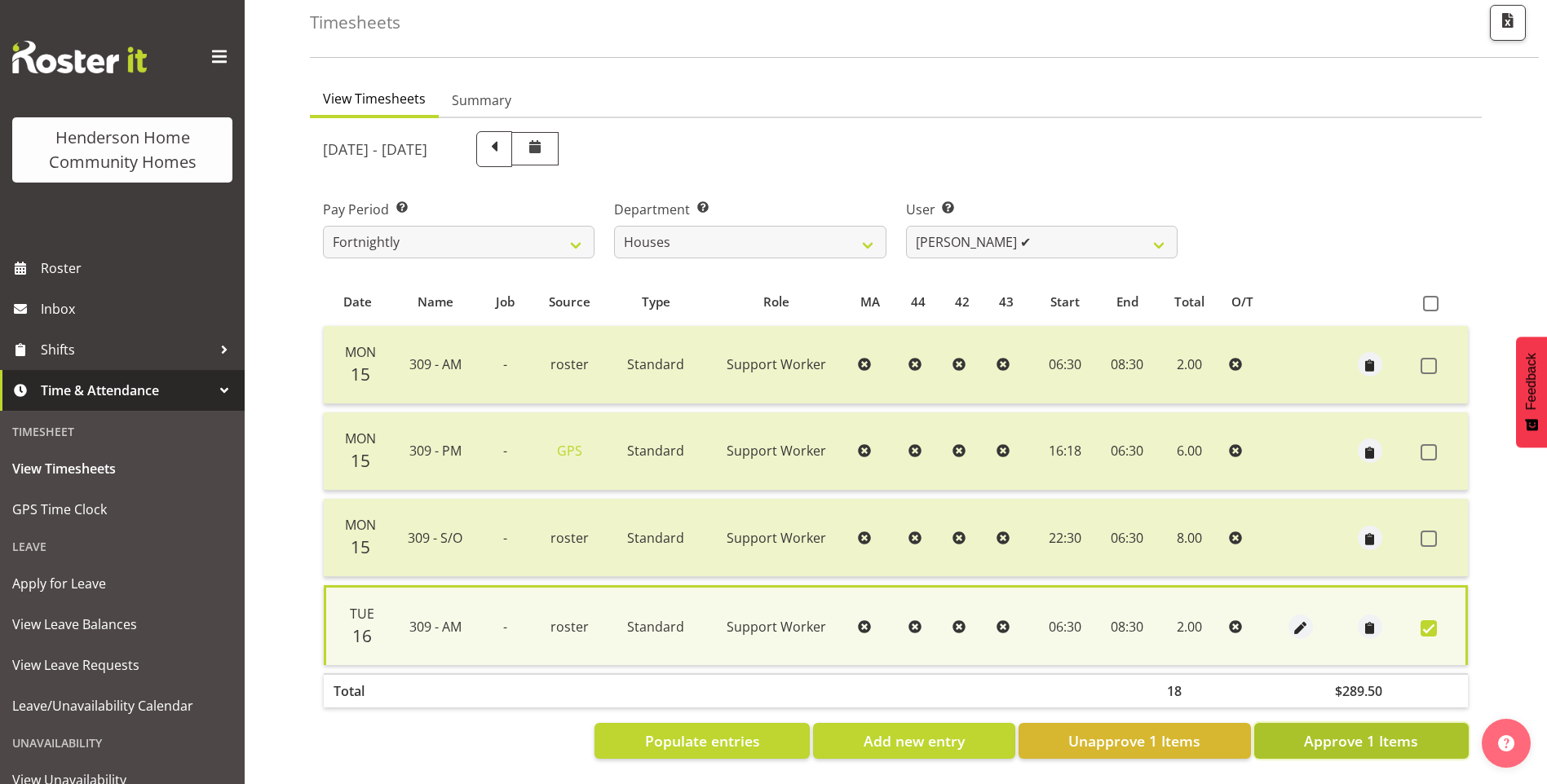
click at [1420, 723] on button "Approve 1 Items" at bounding box center [1361, 741] width 214 height 36
checkbox input "false"
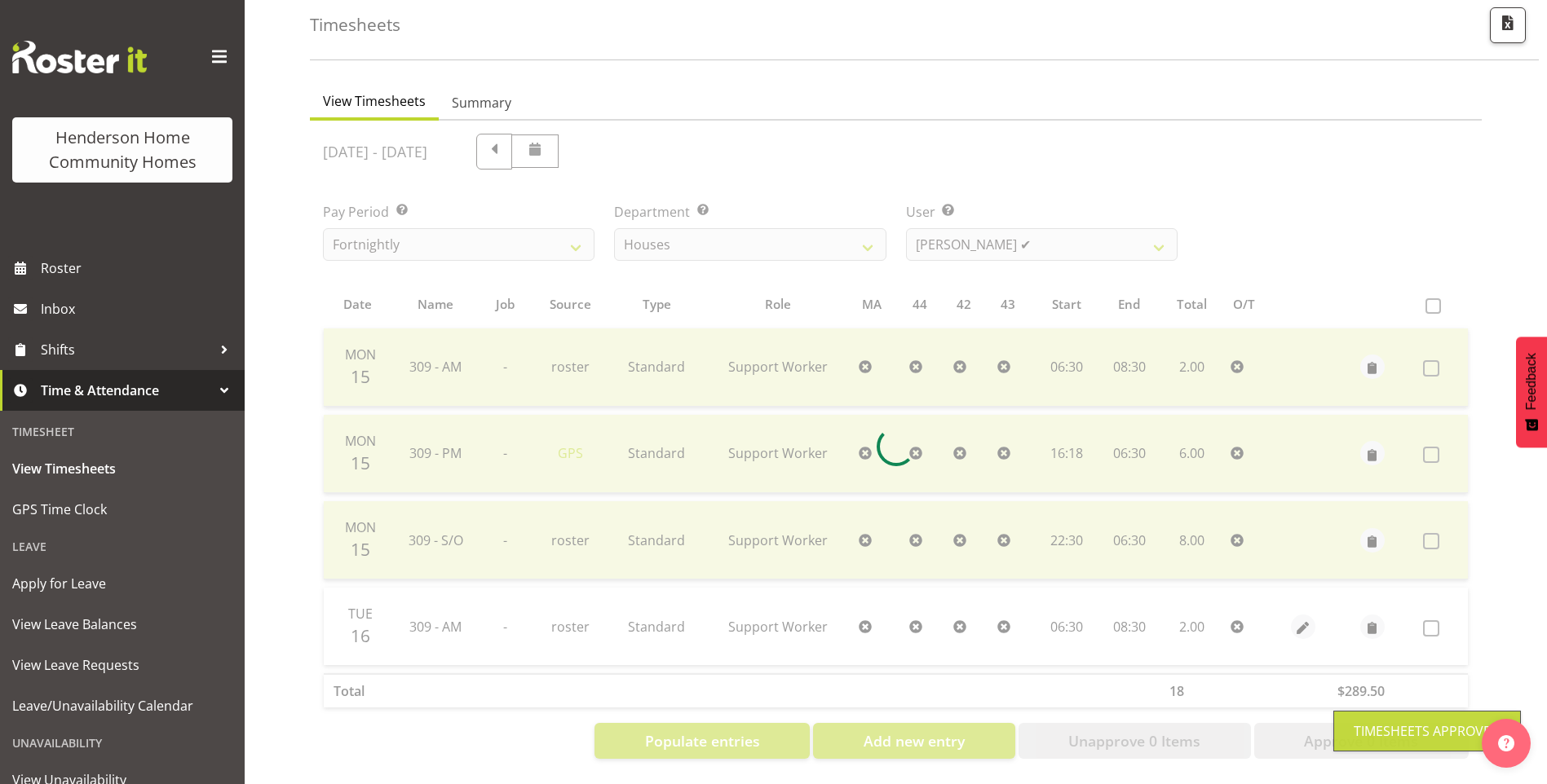
scroll to position [90, 0]
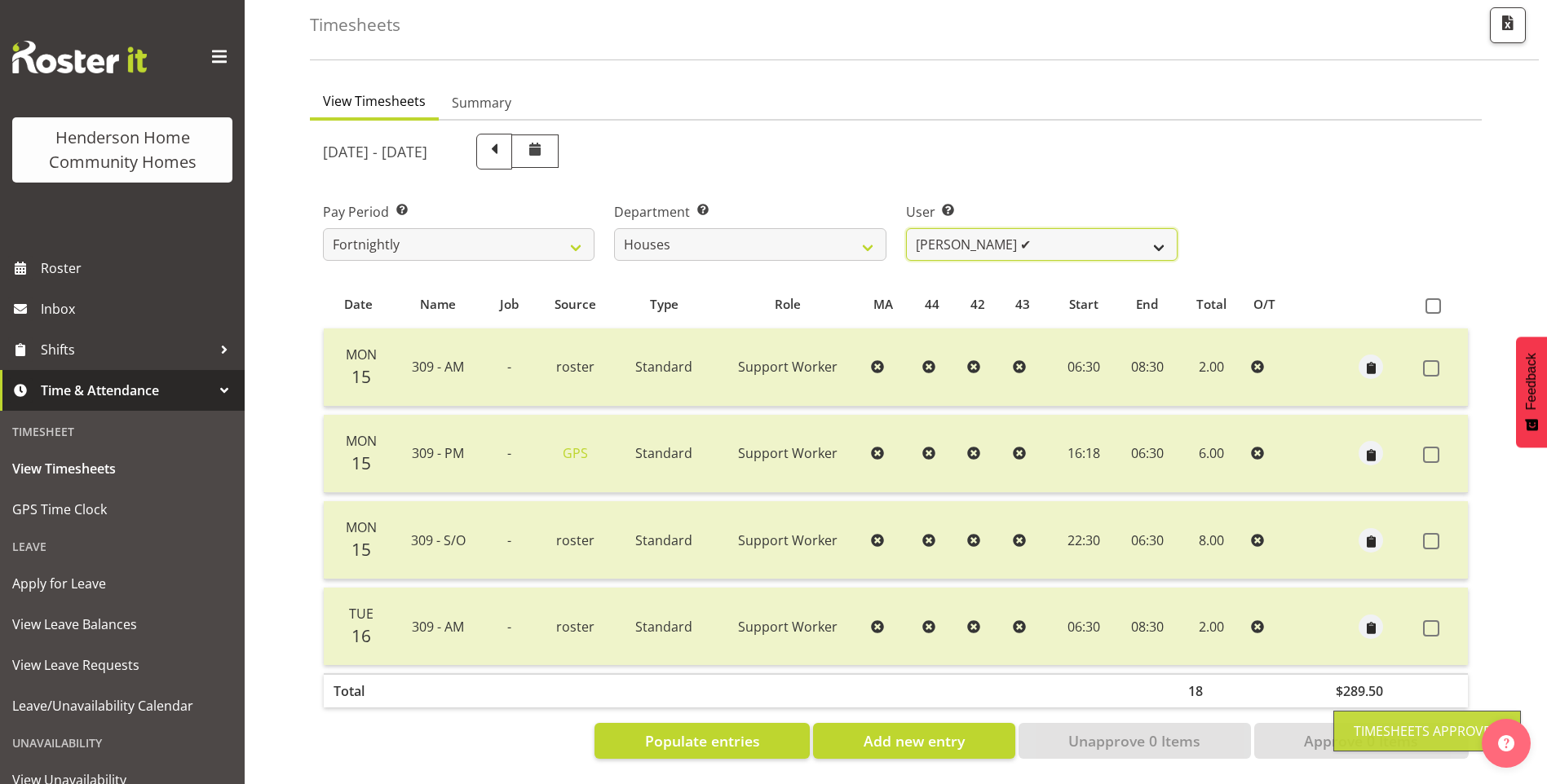
click at [987, 234] on select "Billie Sothern ✔ Dipika Thapa ❌ Jess Aracan ❌ Katrina Shaw ❌ Liezl Sanchez ❌ Ma…" at bounding box center [1042, 244] width 271 height 33
select select "11455"
click at [906, 228] on select "Billie Sothern ✔ Dipika Thapa ❌ Jess Aracan ❌ Katrina Shaw ❌ Liezl Sanchez ❌ Ma…" at bounding box center [1042, 244] width 271 height 33
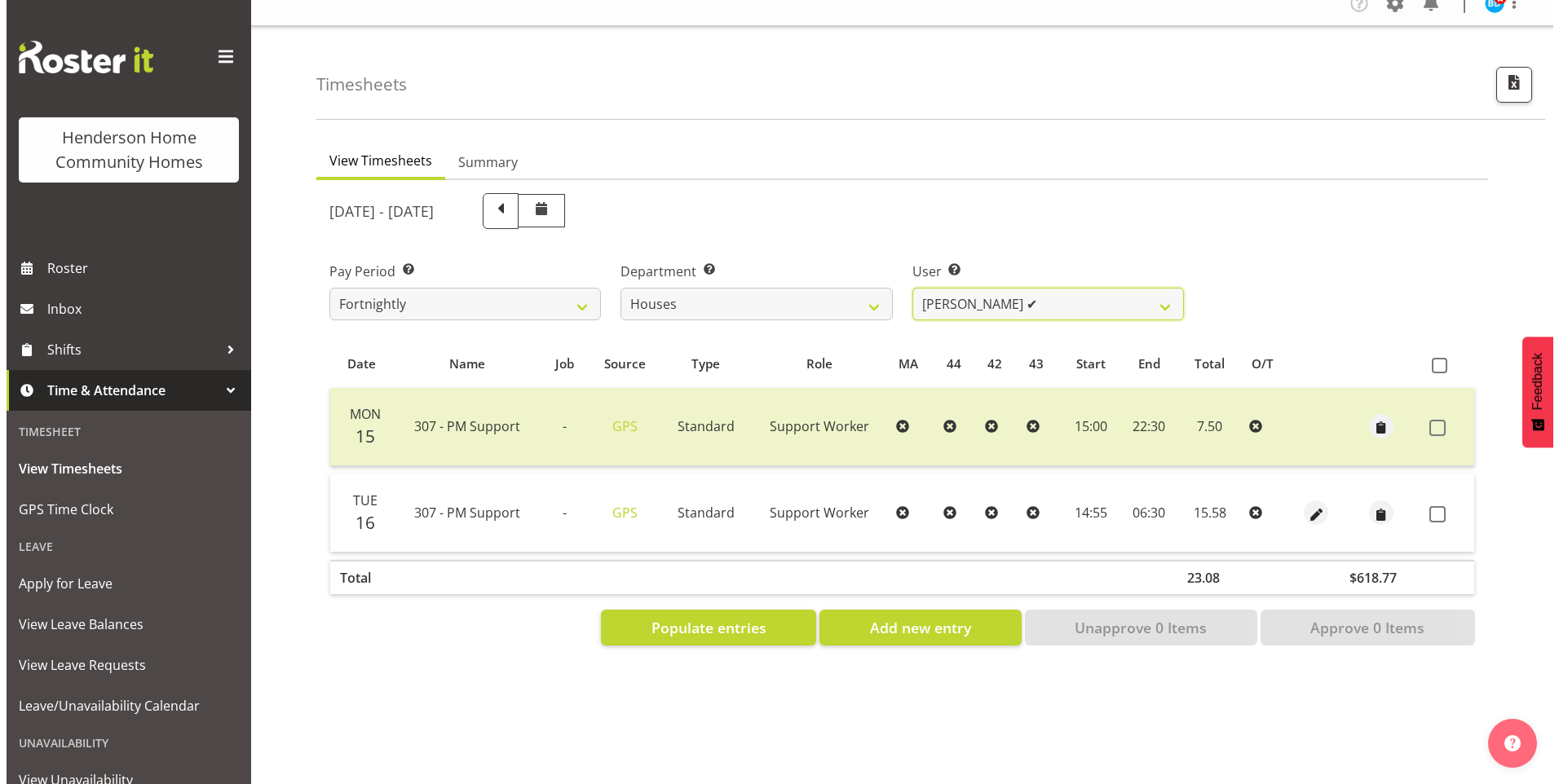
scroll to position [30, 0]
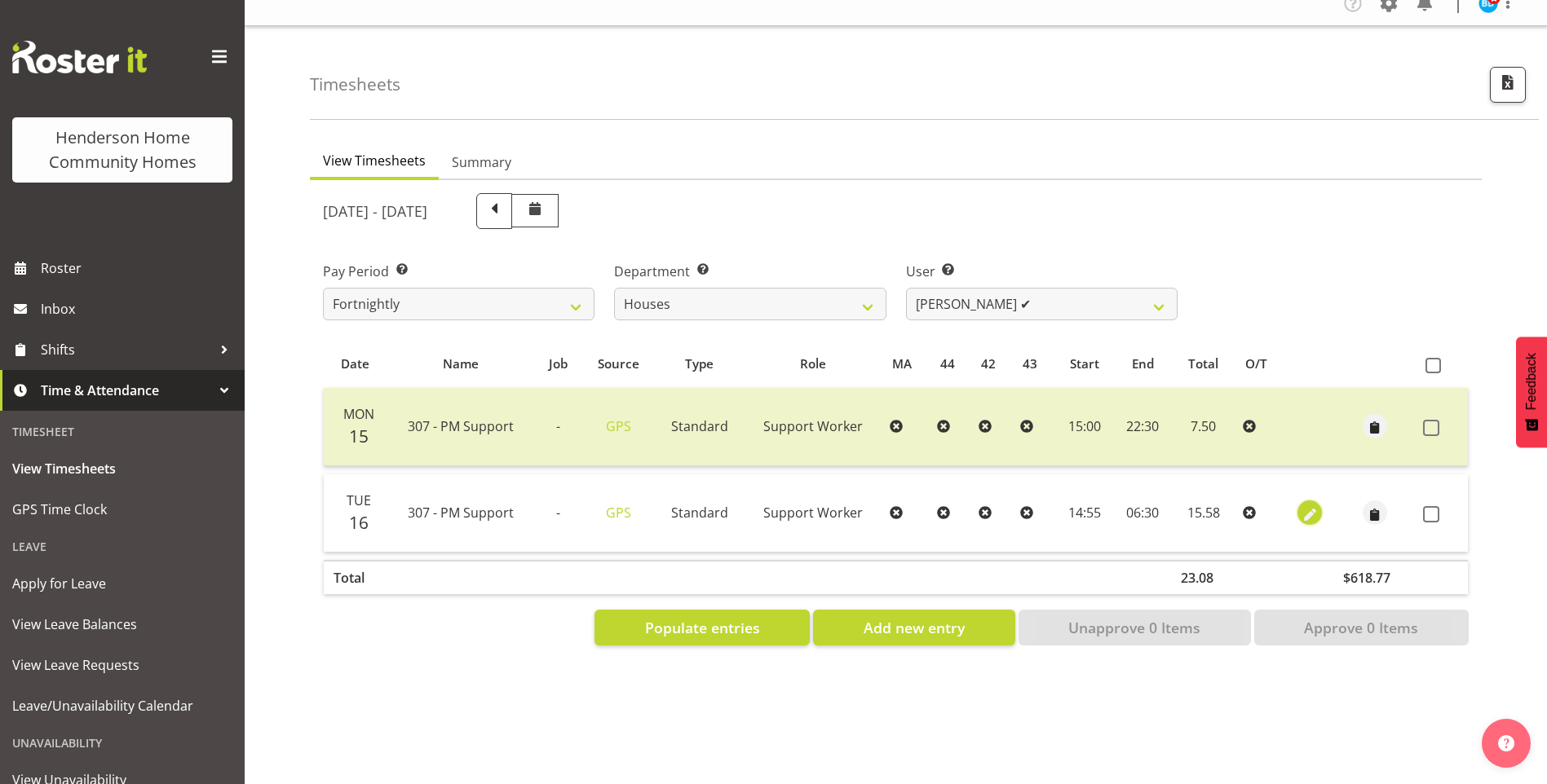
click at [1308, 505] on span "button" at bounding box center [1310, 515] width 19 height 19
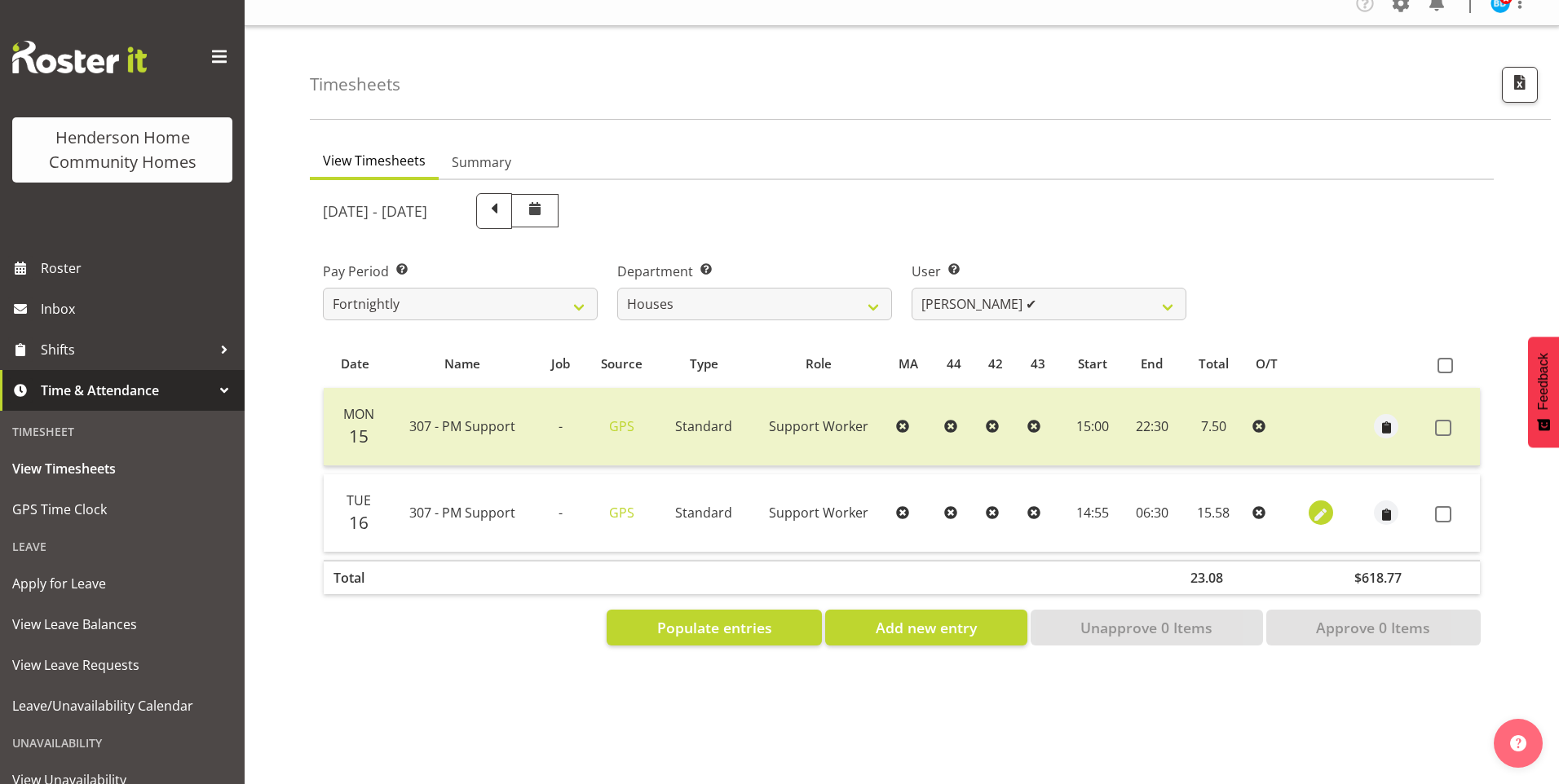
select select "Standard"
select select "8"
select select "2025"
select select "14"
select select "55"
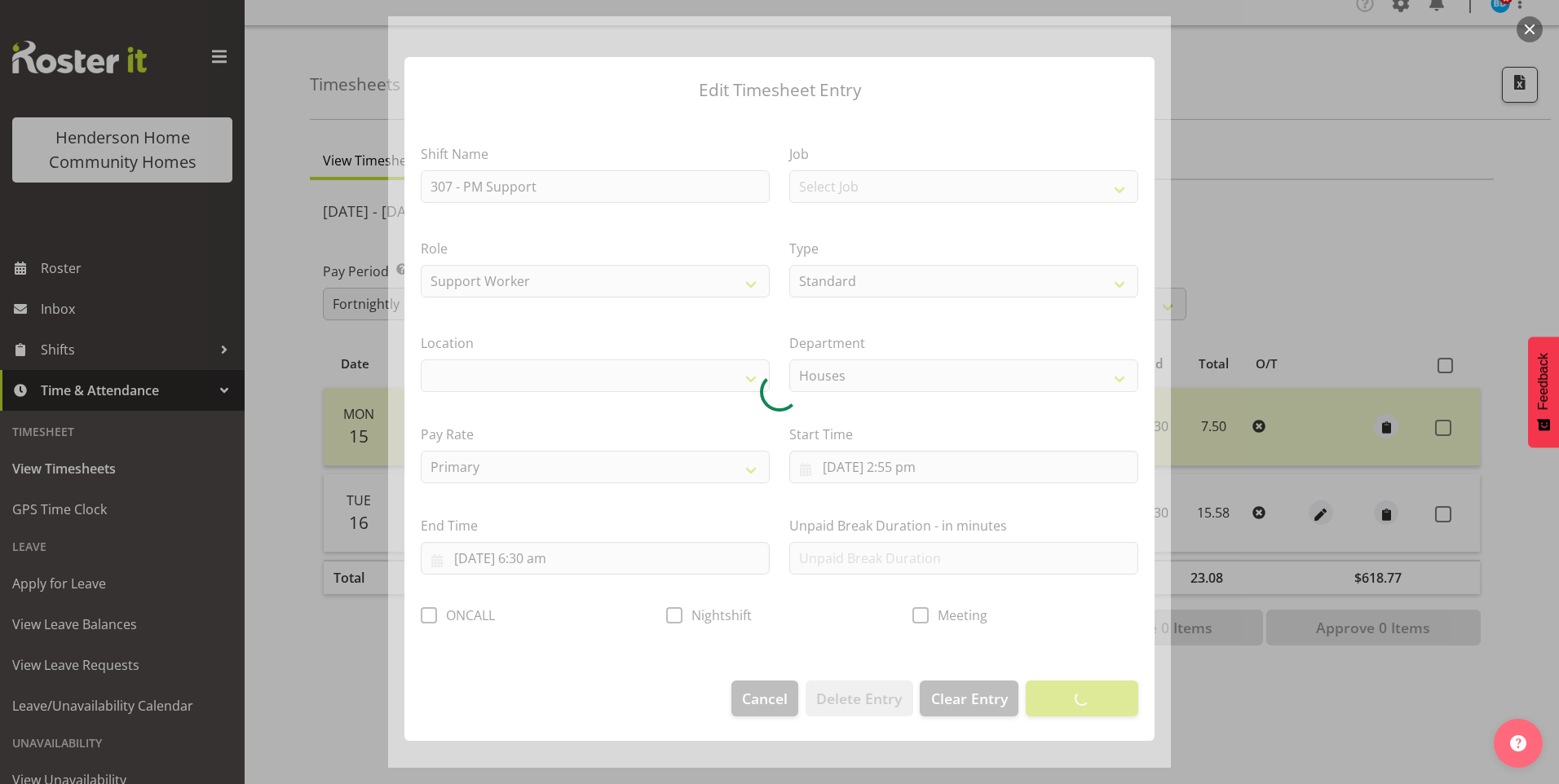
select select "1076"
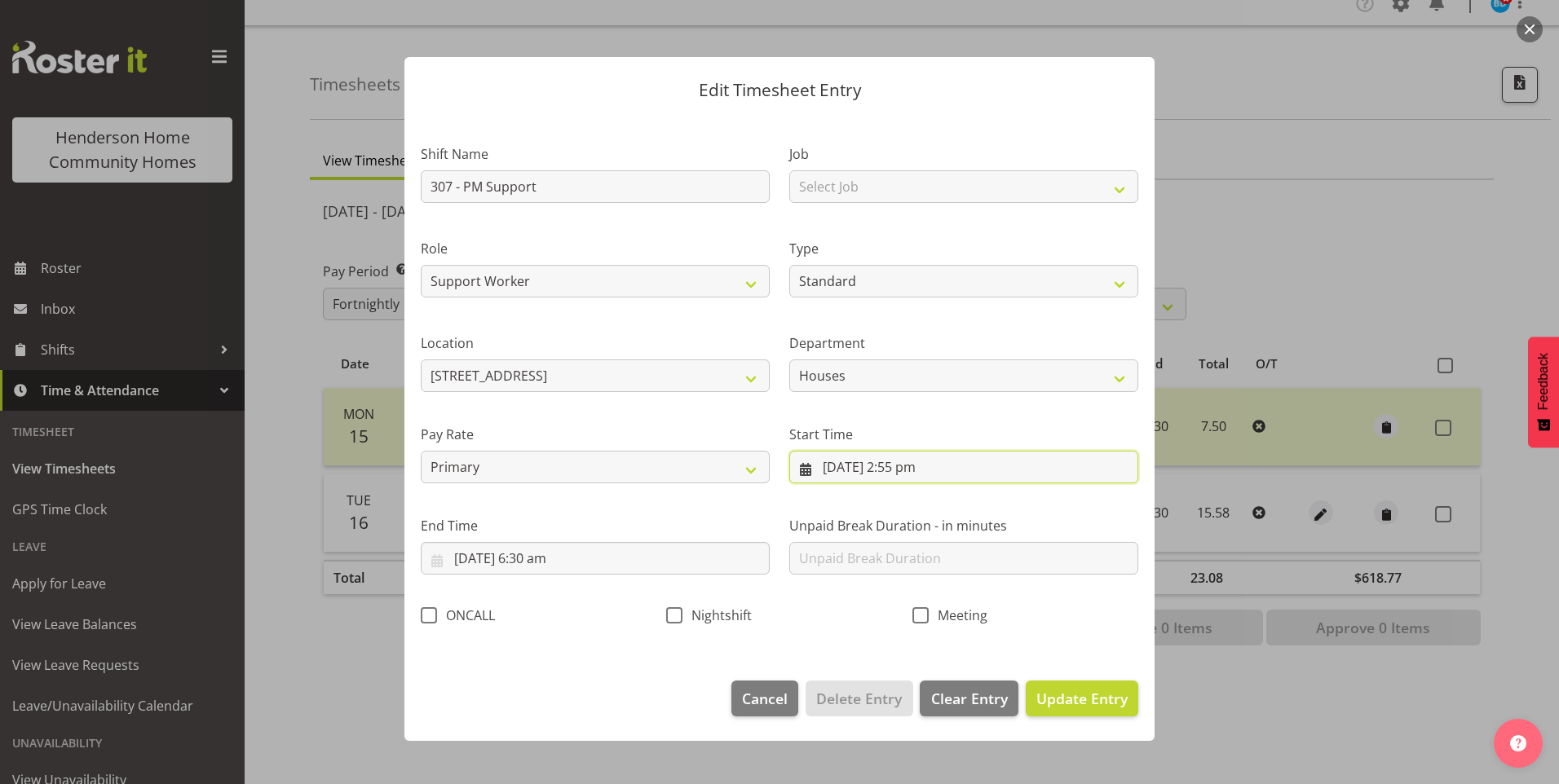
click at [901, 476] on input "16/09/2025, 2:55 pm" at bounding box center [964, 467] width 349 height 33
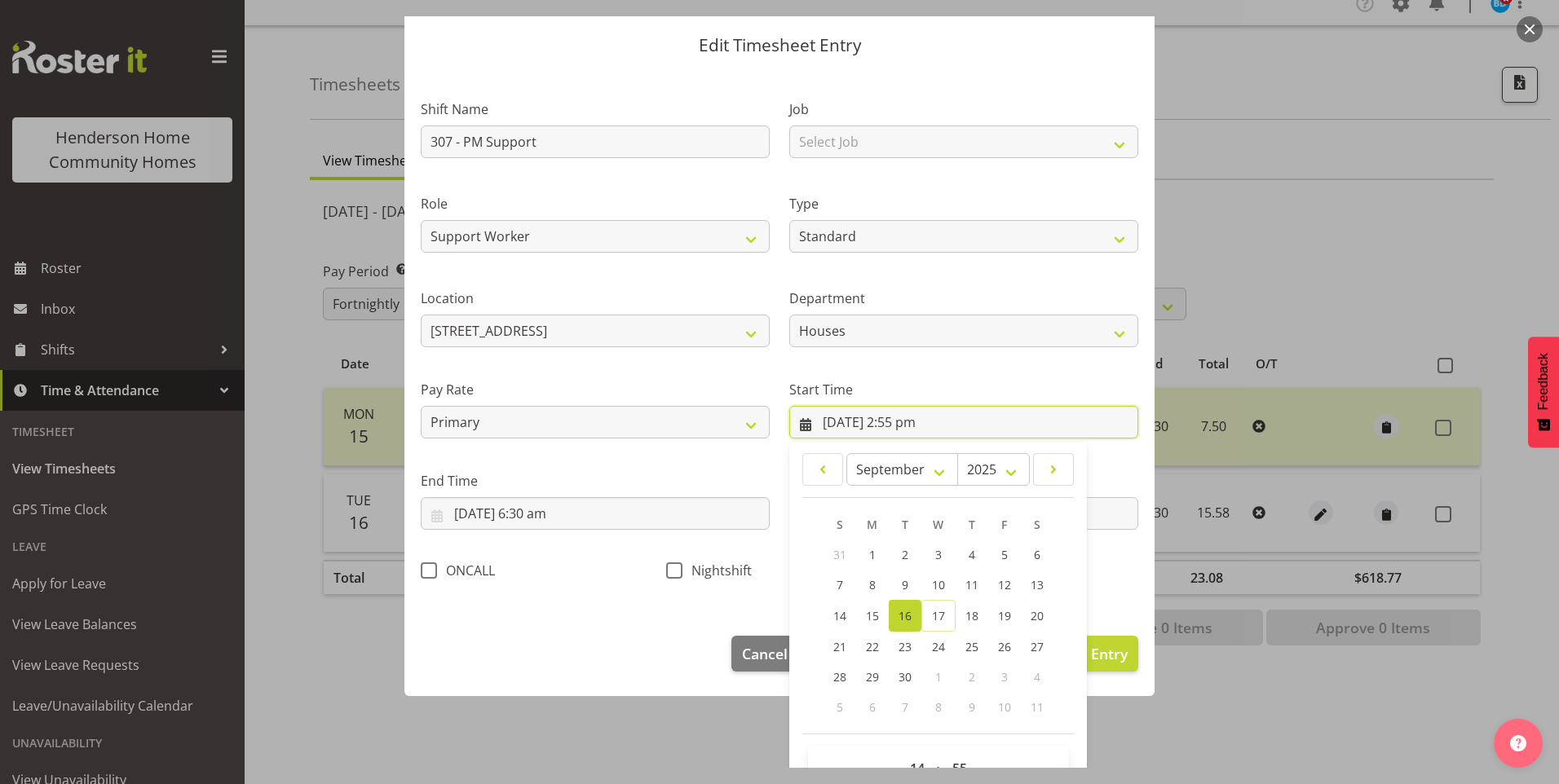
scroll to position [88, 0]
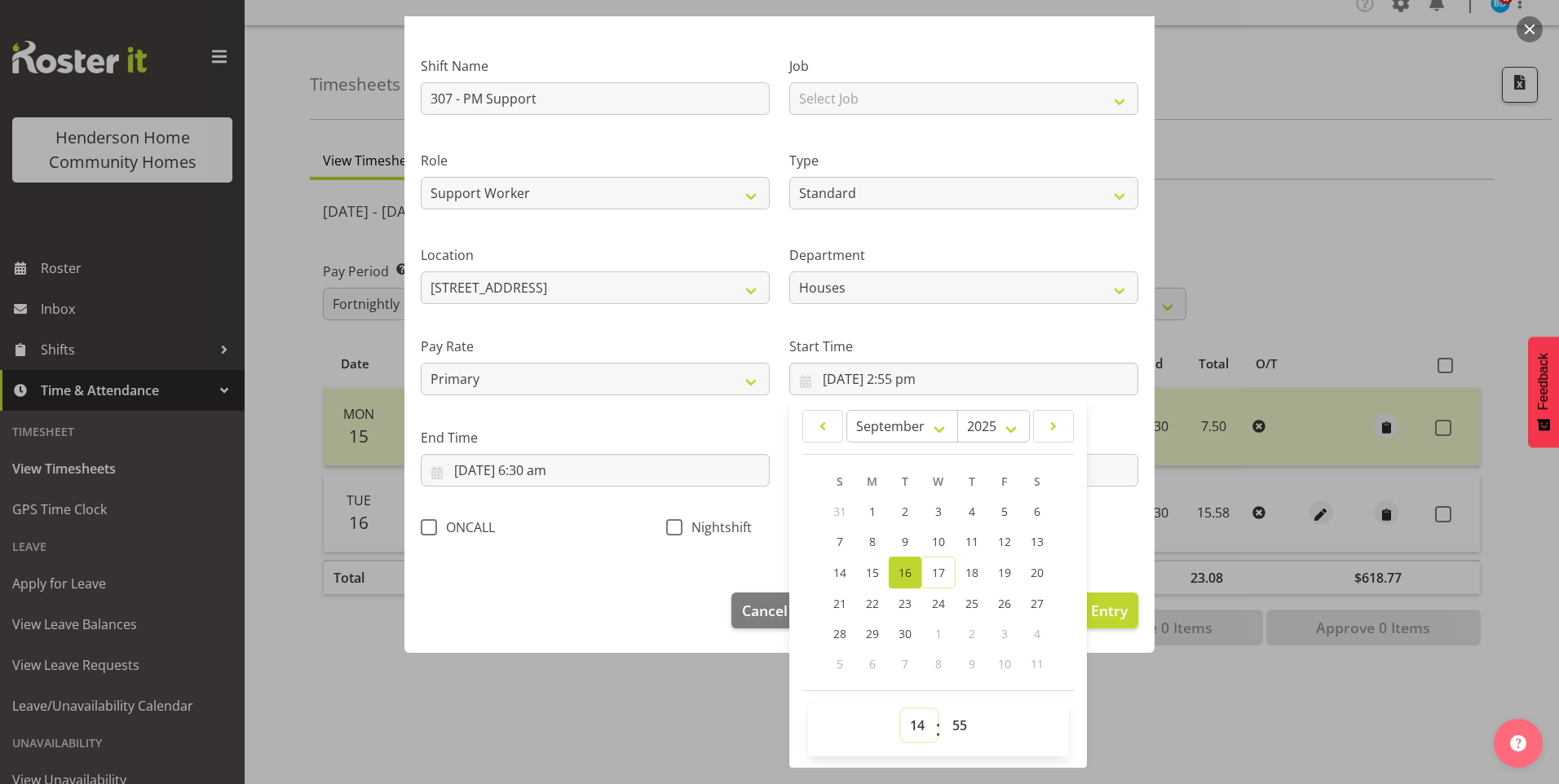
click at [907, 722] on select "00 01 02 03 04 05 06 07 08 09 10 11 12 13 14 15 16 17 18 19 20 21 22 23" at bounding box center [918, 725] width 37 height 33
select select "15"
click at [901, 709] on select "00 01 02 03 04 05 06 07 08 09 10 11 12 13 14 15 16 17 18 19 20 21 22 23" at bounding box center [918, 725] width 37 height 33
type input "16/09/2025, 3:55 pm"
drag, startPoint x: 953, startPoint y: 727, endPoint x: 954, endPoint y: 719, distance: 8.1
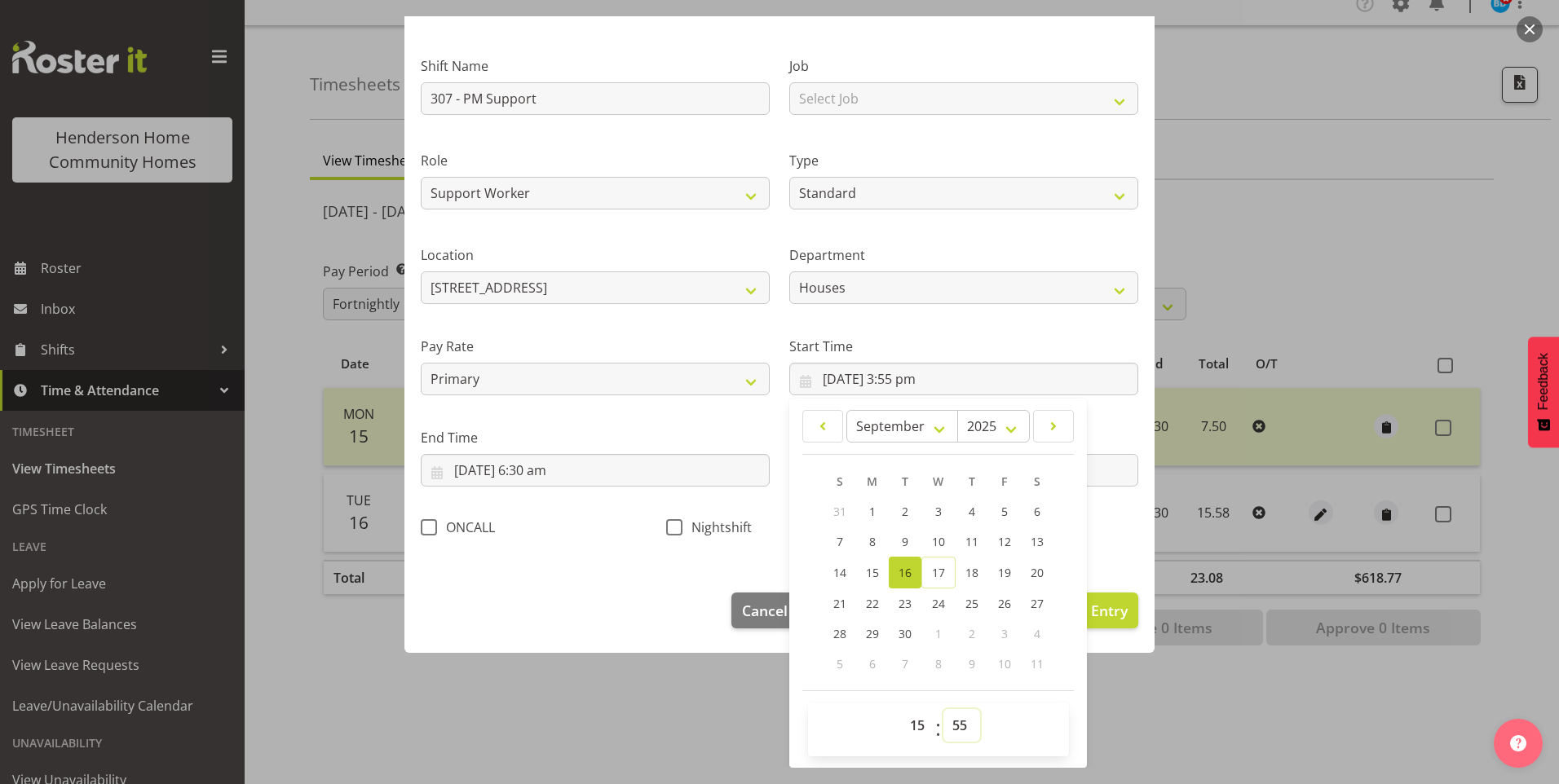
click at [953, 727] on select "00 01 02 03 04 05 06 07 08 09 10 11 12 13 14 15 16 17 18 19 20 21 22 23 24 25 2…" at bounding box center [962, 725] width 37 height 33
select select "0"
click at [944, 709] on select "00 01 02 03 04 05 06 07 08 09 10 11 12 13 14 15 16 17 18 19 20 21 22 23 24 25 2…" at bounding box center [962, 725] width 37 height 33
type input "16/09/2025, 3:00 pm"
click at [500, 468] on input "17/09/2025, 6:30 am" at bounding box center [595, 470] width 349 height 33
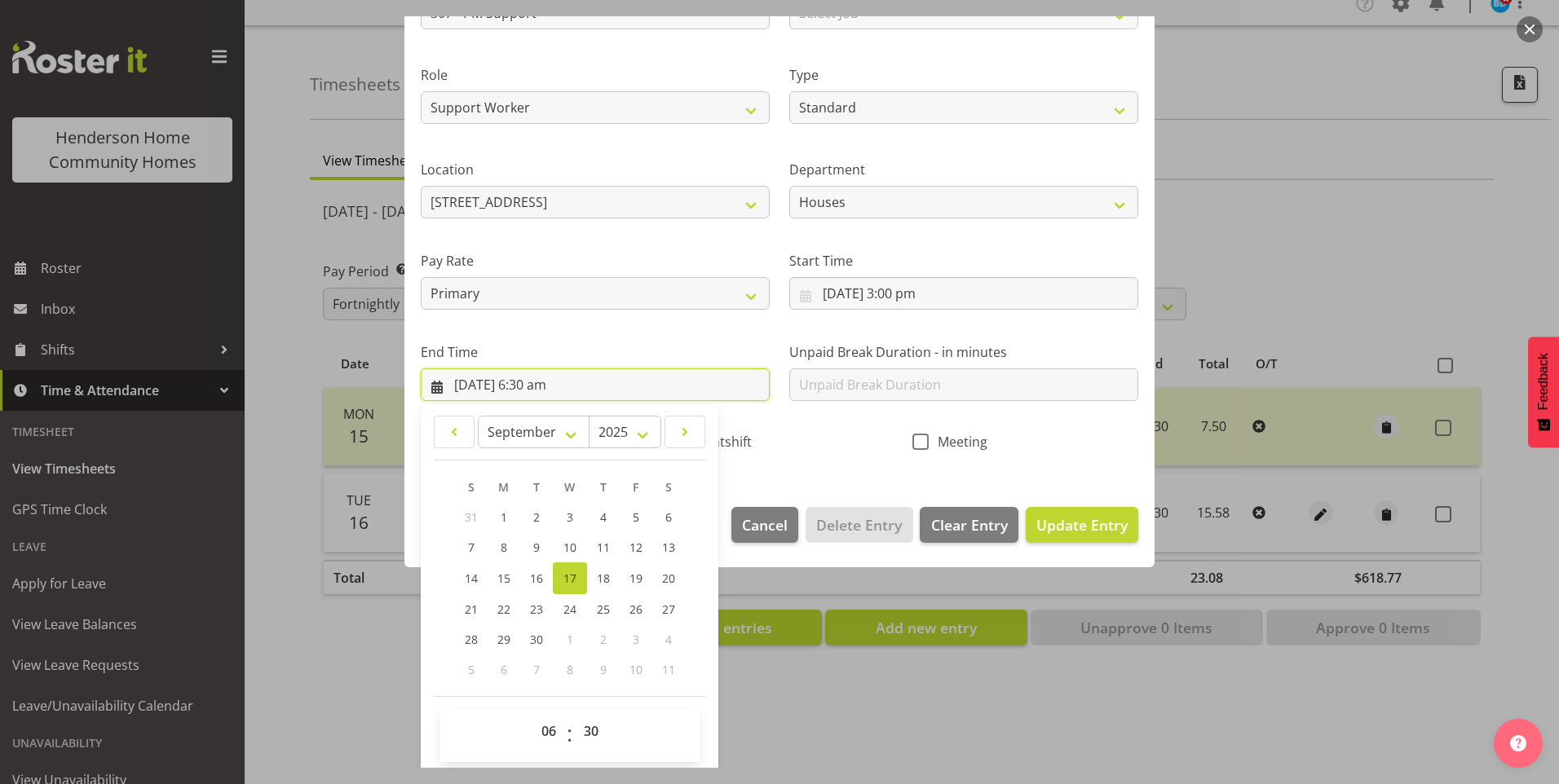
scroll to position [179, 0]
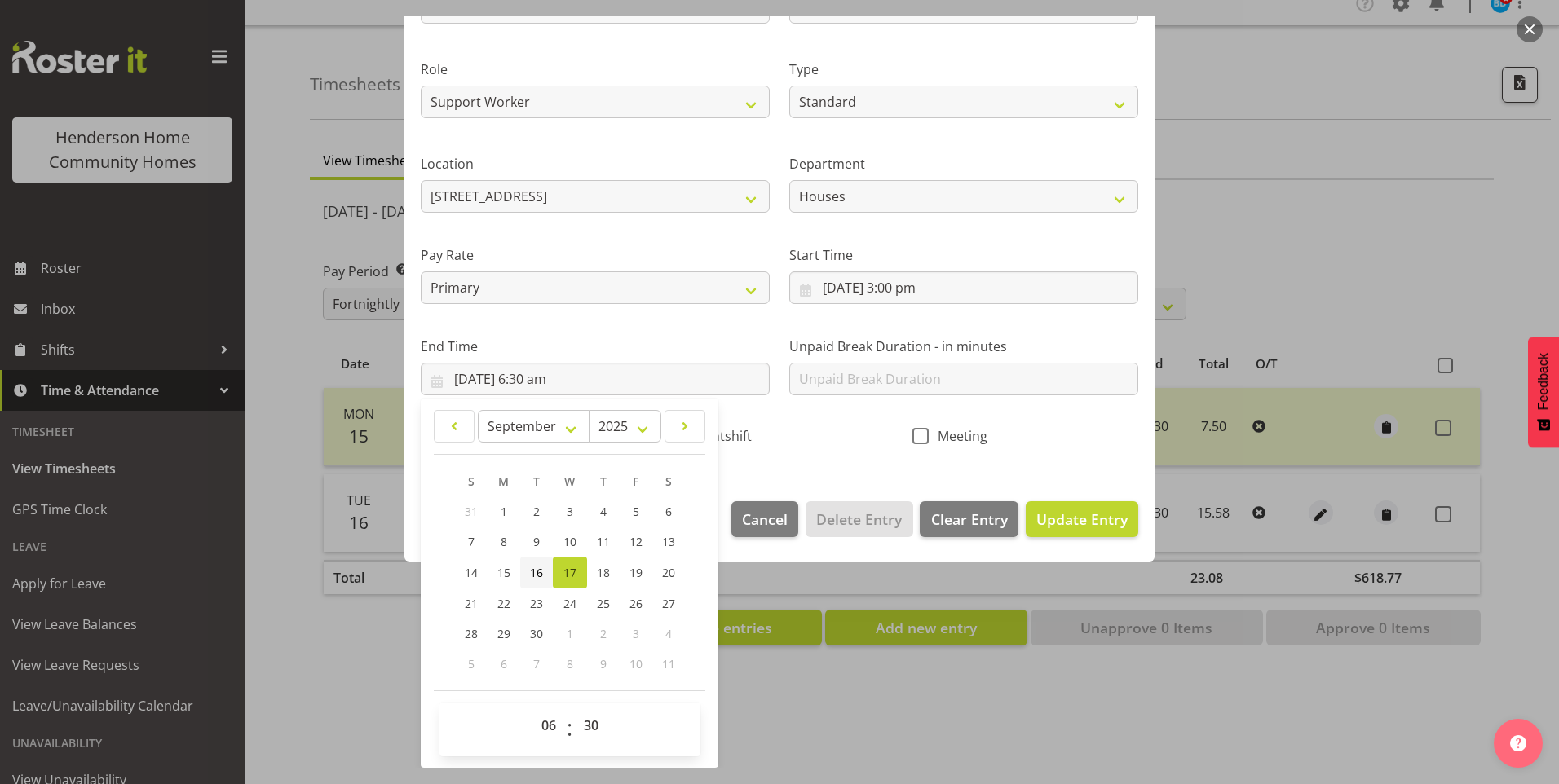
click at [533, 571] on span "16" at bounding box center [536, 573] width 13 height 15
type input "16/09/2025, 6:30 am"
click at [542, 721] on select "00 01 02 03 04 05 06 07 08 09 10 11 12 13 14 15 16 17 18 19 20 21 22 23" at bounding box center [550, 725] width 37 height 33
select select "22"
click at [533, 709] on select "00 01 02 03 04 05 06 07 08 09 10 11 12 13 14 15 16 17 18 19 20 21 22 23" at bounding box center [550, 725] width 37 height 33
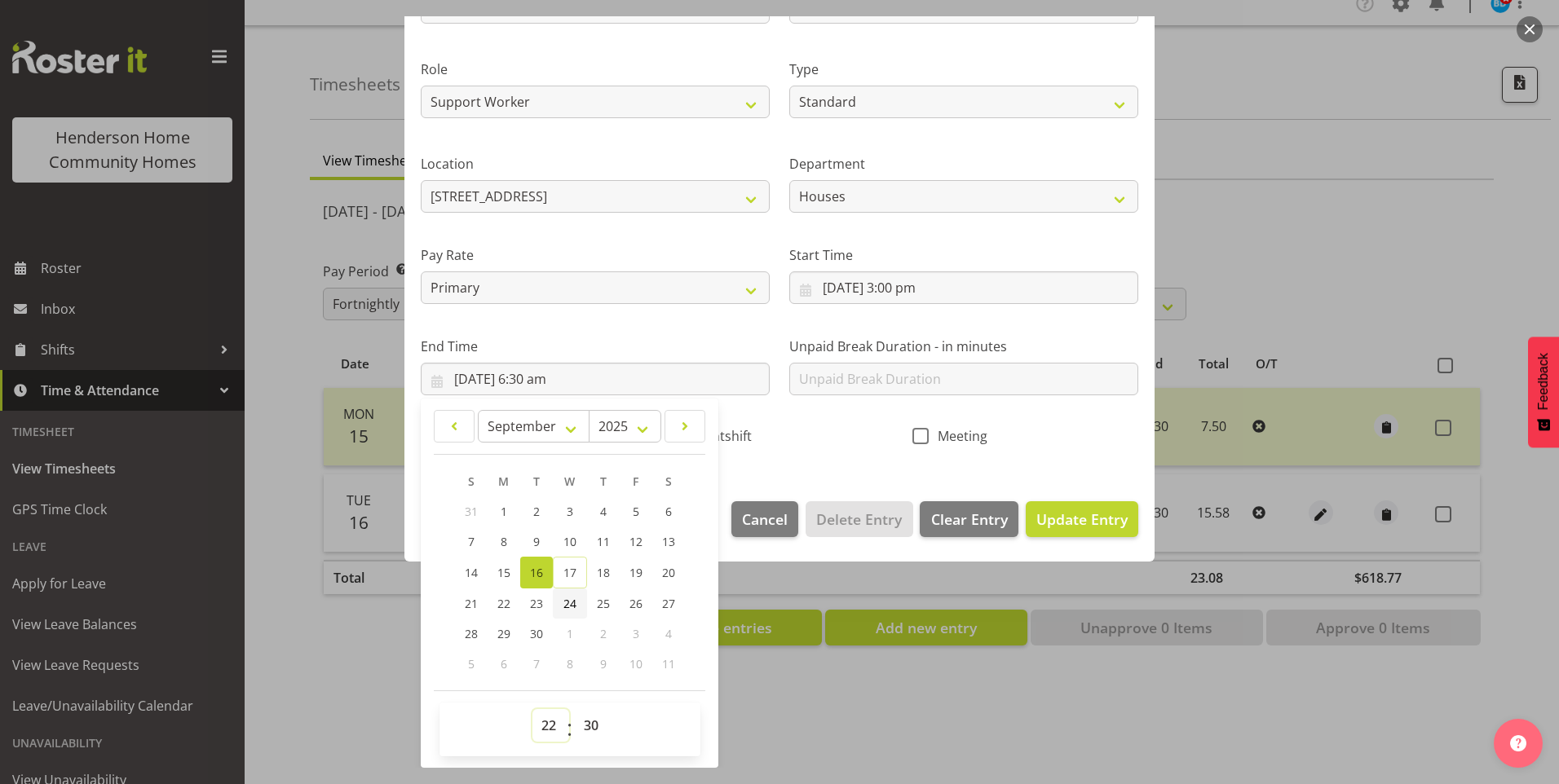
type input "16/09/2025, 10:30 pm"
click at [1074, 511] on span "Update Entry" at bounding box center [1082, 519] width 91 height 20
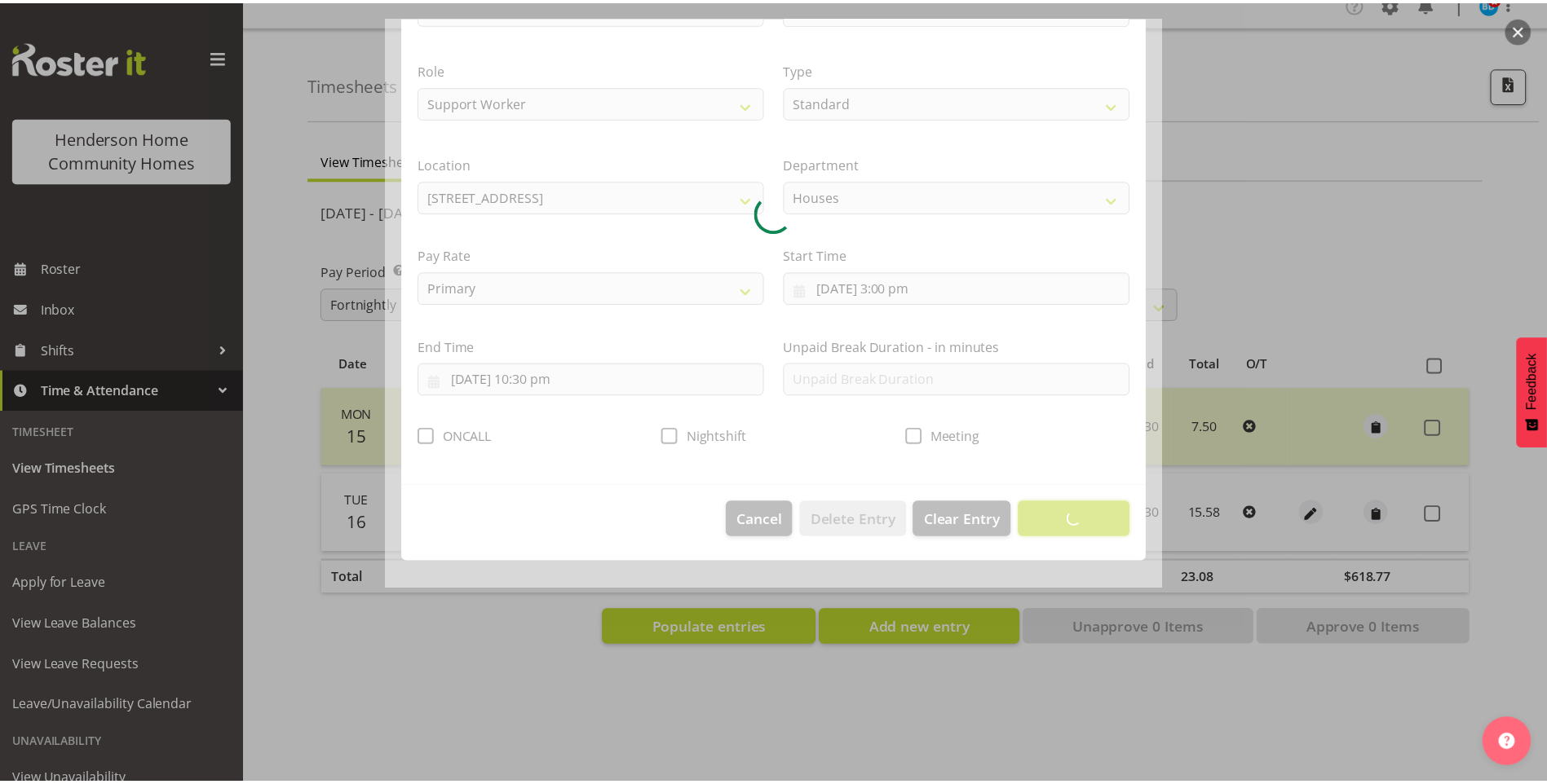
scroll to position [0, 0]
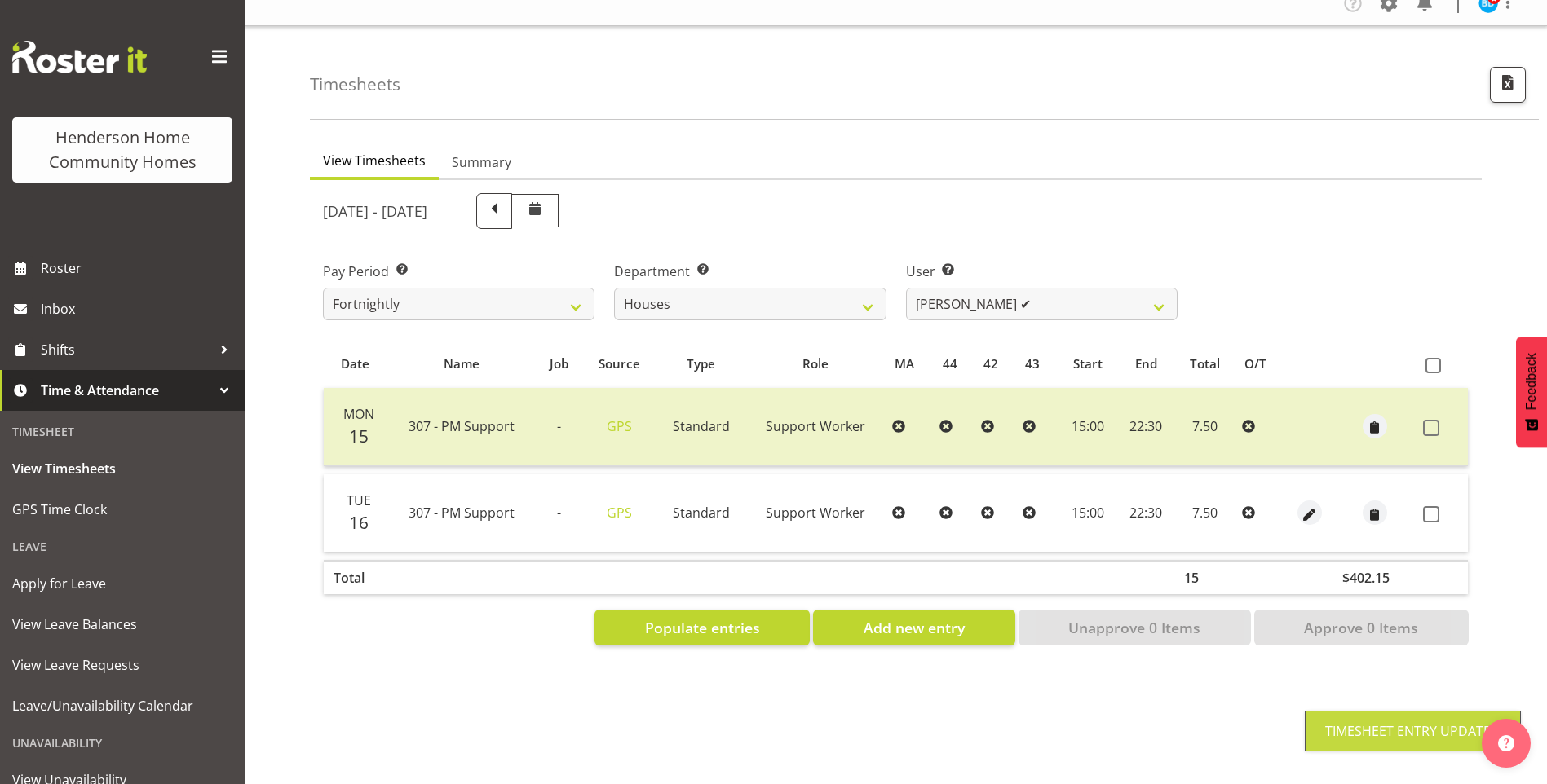
click at [1438, 506] on span at bounding box center [1431, 514] width 16 height 16
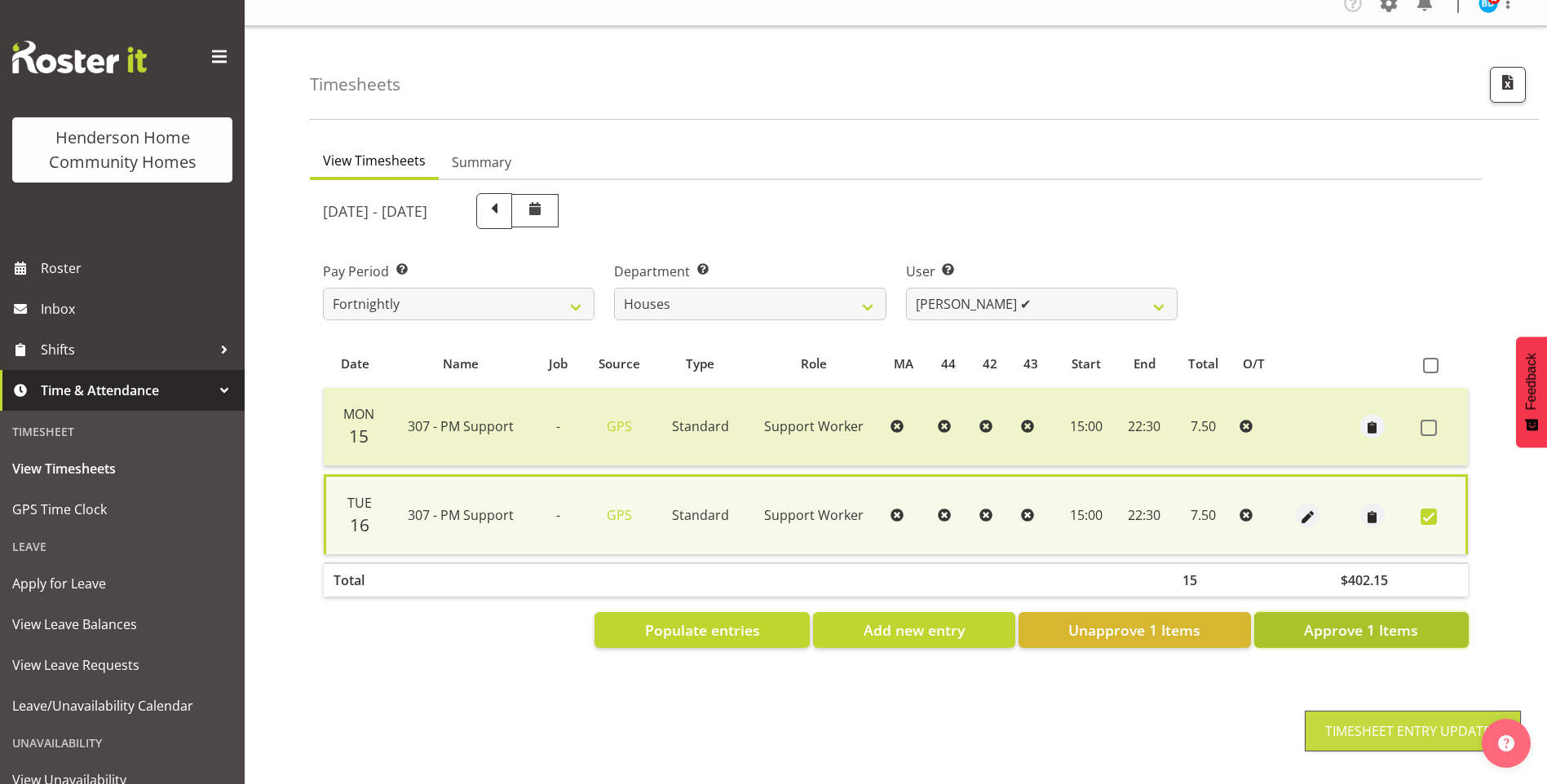
click at [1402, 620] on span "Approve 1 Items" at bounding box center [1361, 630] width 115 height 22
checkbox input "false"
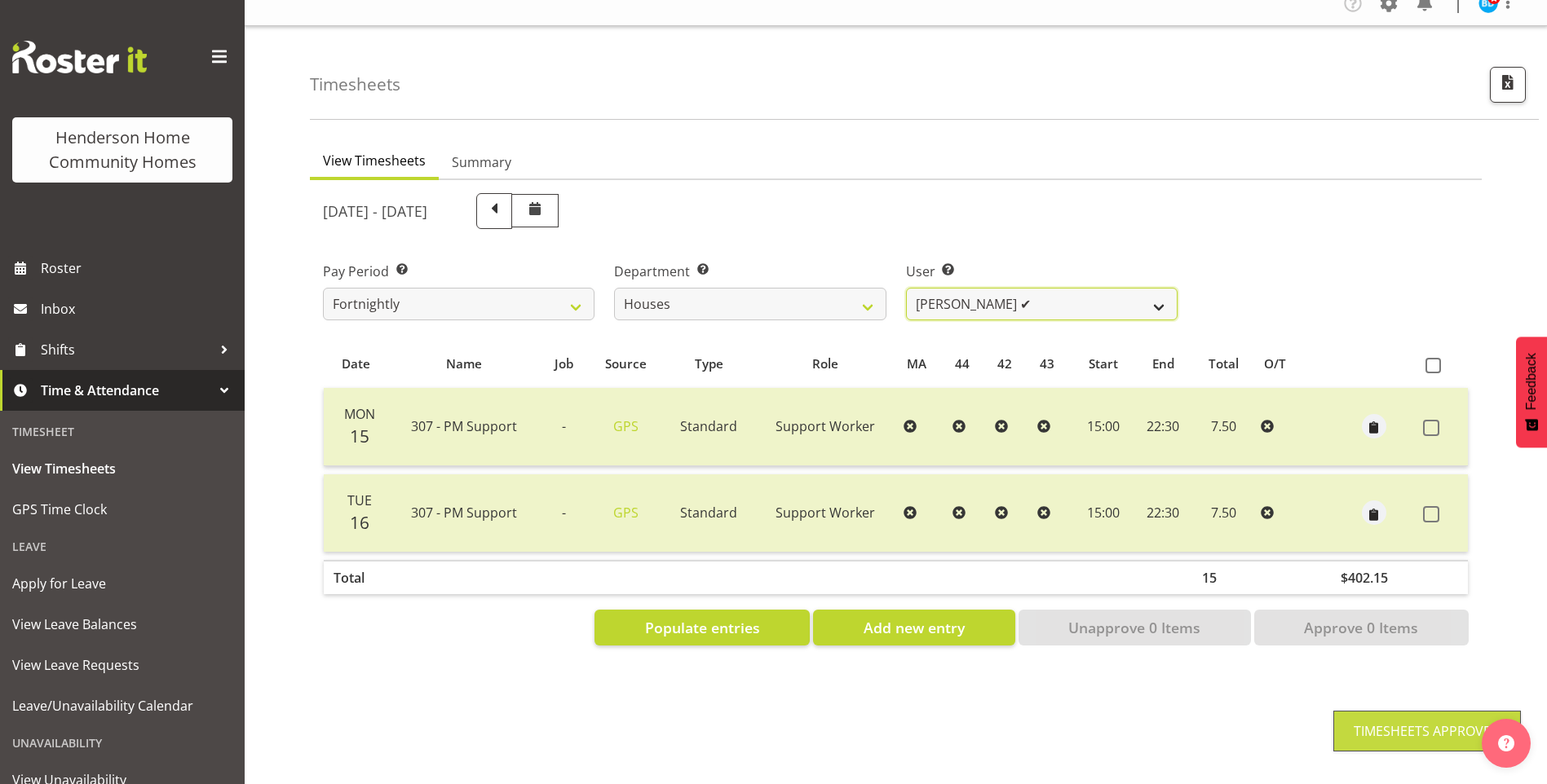
click at [994, 287] on select "Billie Sothern ✔ Dipika Thapa ❌ Jess Aracan ❌ Katrina Shaw ❌ Liezl Sanchez ❌ Ma…" at bounding box center [1042, 303] width 271 height 33
click at [906, 287] on select "Billie Sothern ✔ Dipika Thapa ❌ Jess Aracan ❌ Katrina Shaw ❌ Liezl Sanchez ❌ Ma…" at bounding box center [1042, 303] width 271 height 33
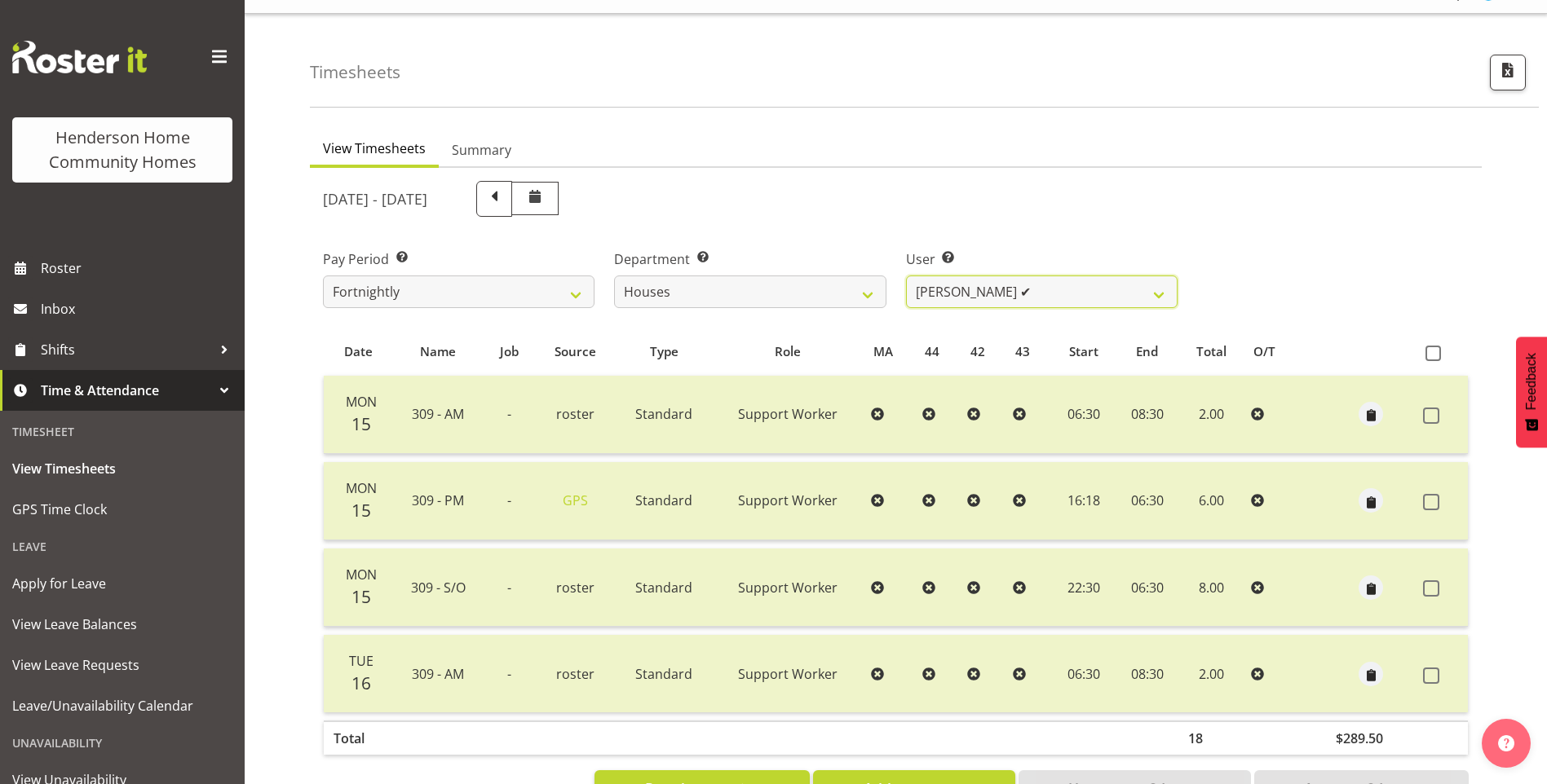
scroll to position [90, 0]
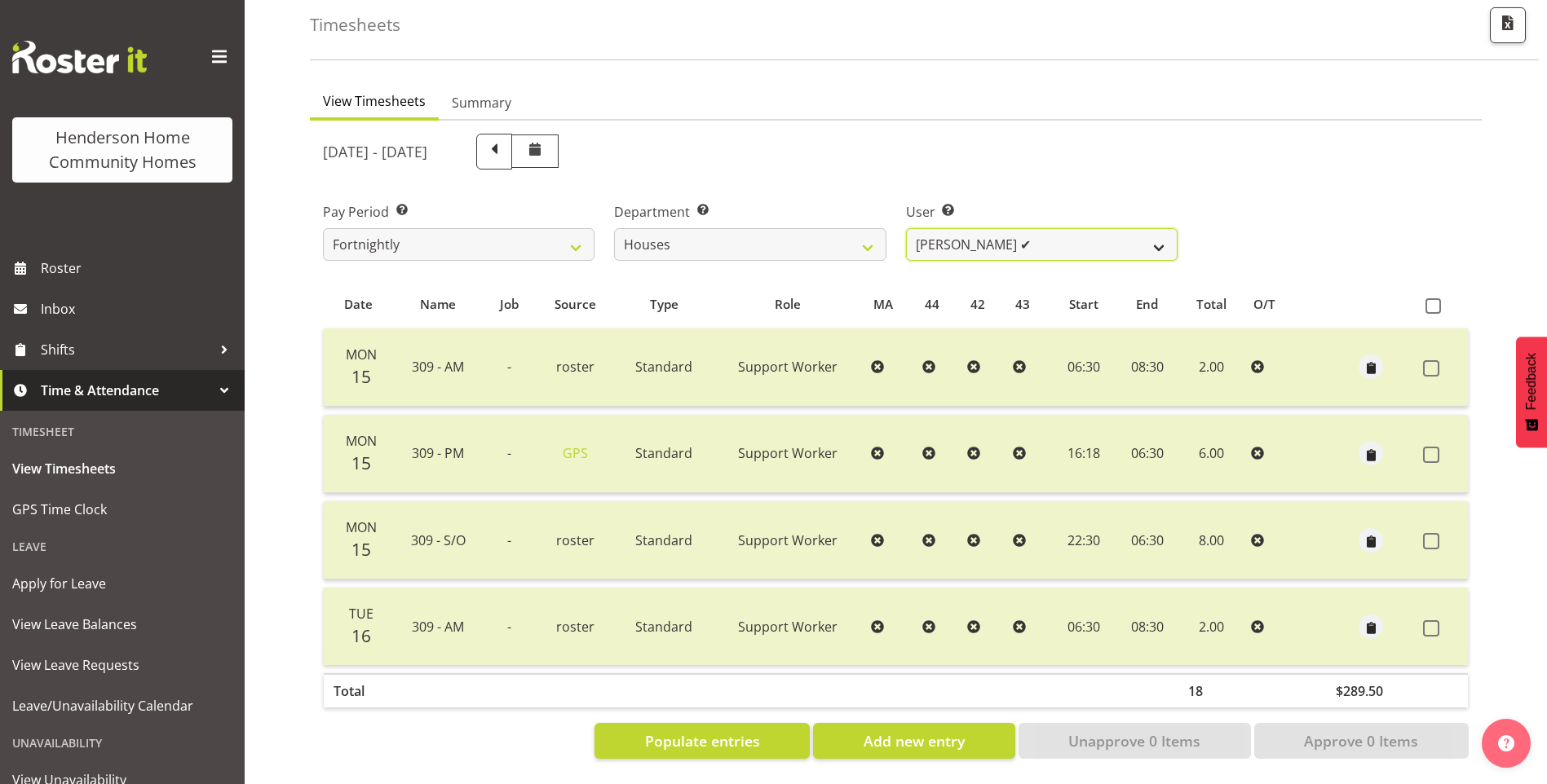
click at [963, 232] on select "Billie Sothern ✔ Dipika Thapa ❌ Jess Aracan ❌ Katrina Shaw ❌ Liezl Sanchez ❌ Ma…" at bounding box center [1042, 244] width 271 height 33
select select "10375"
click at [906, 228] on select "Billie Sothern ✔ Dipika Thapa ❌ Jess Aracan ❌ Katrina Shaw ❌ Liezl Sanchez ❌ Ma…" at bounding box center [1042, 244] width 271 height 33
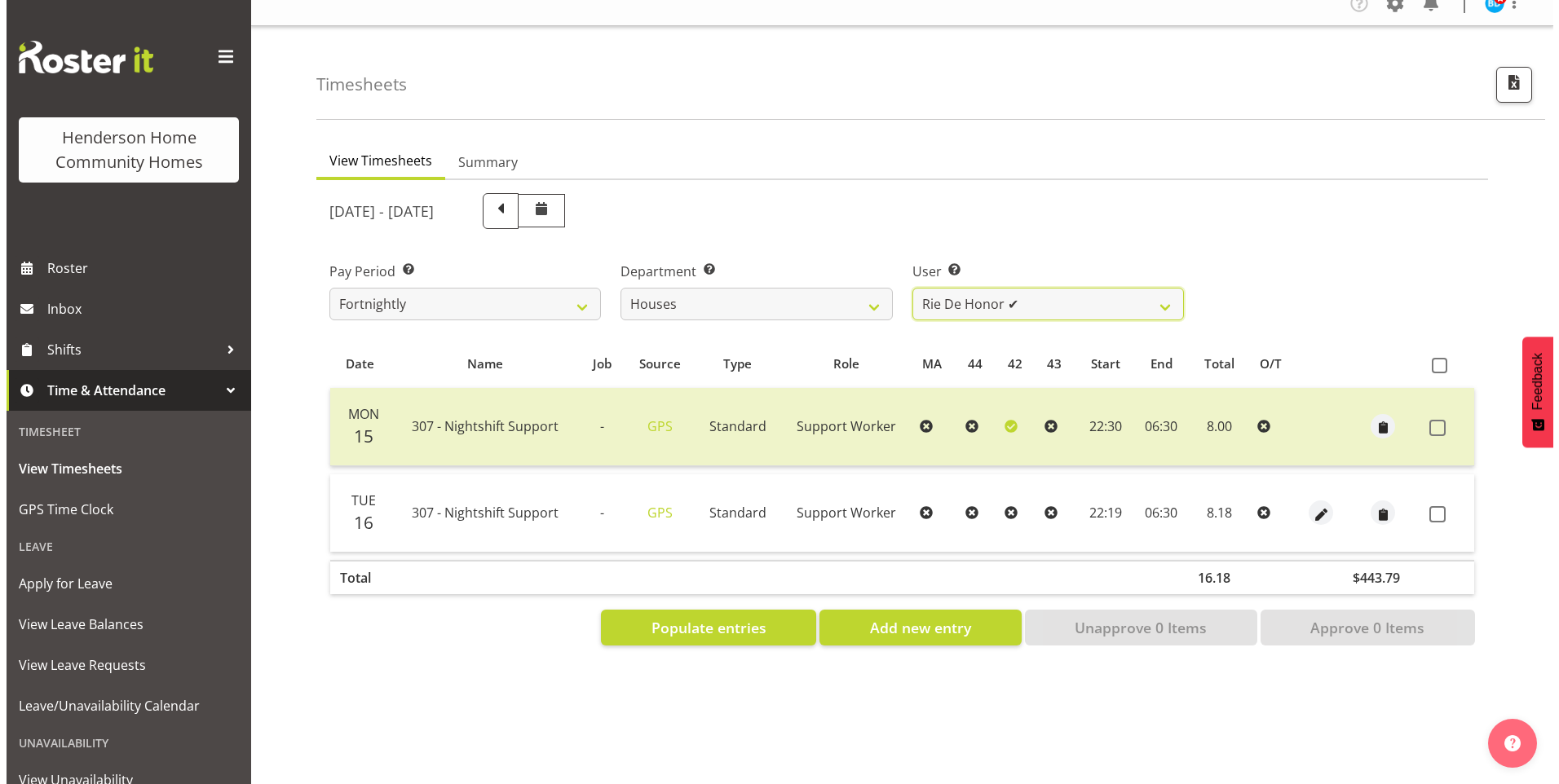
scroll to position [30, 0]
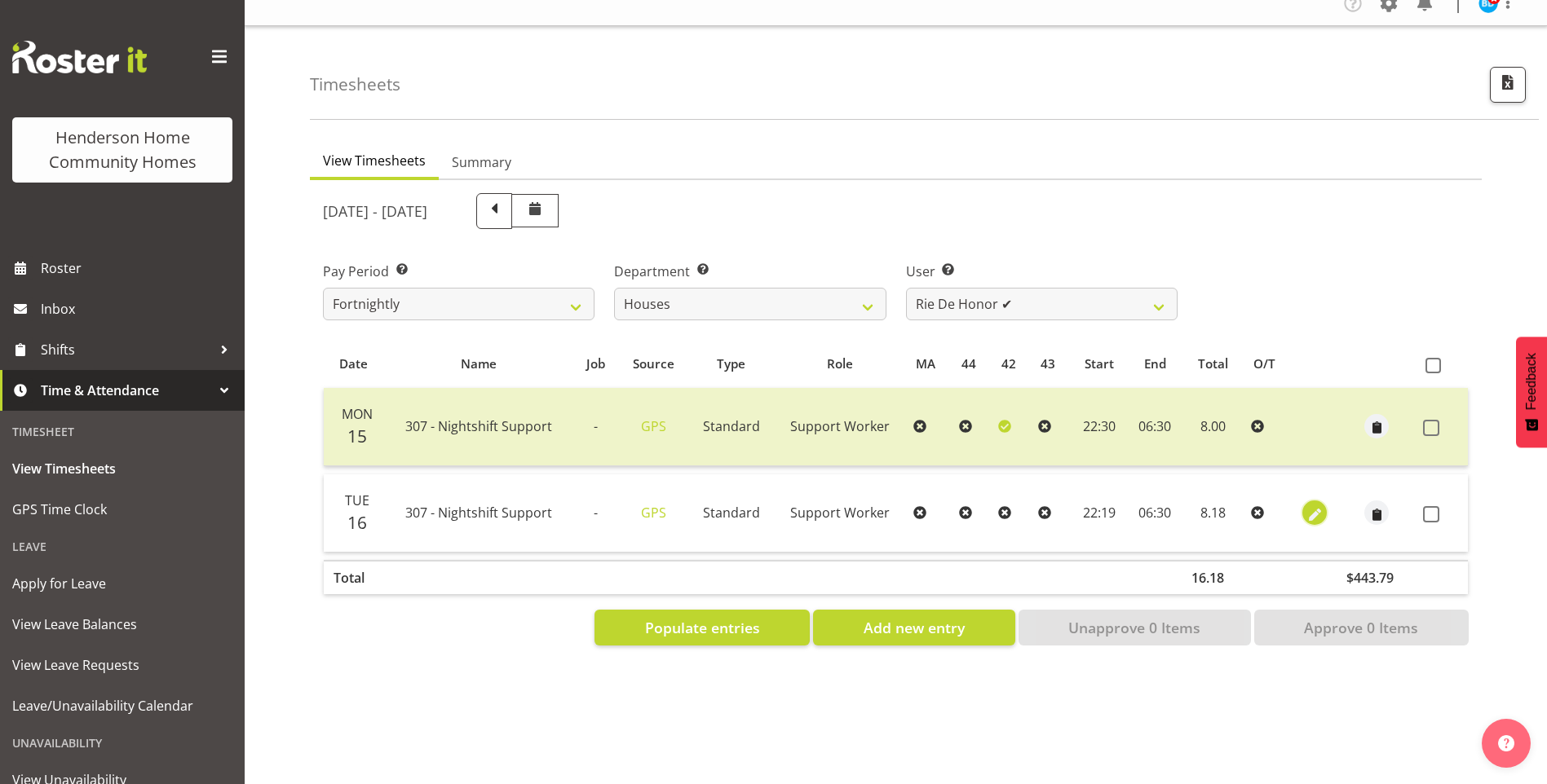
click at [1309, 505] on span "button" at bounding box center [1315, 515] width 19 height 19
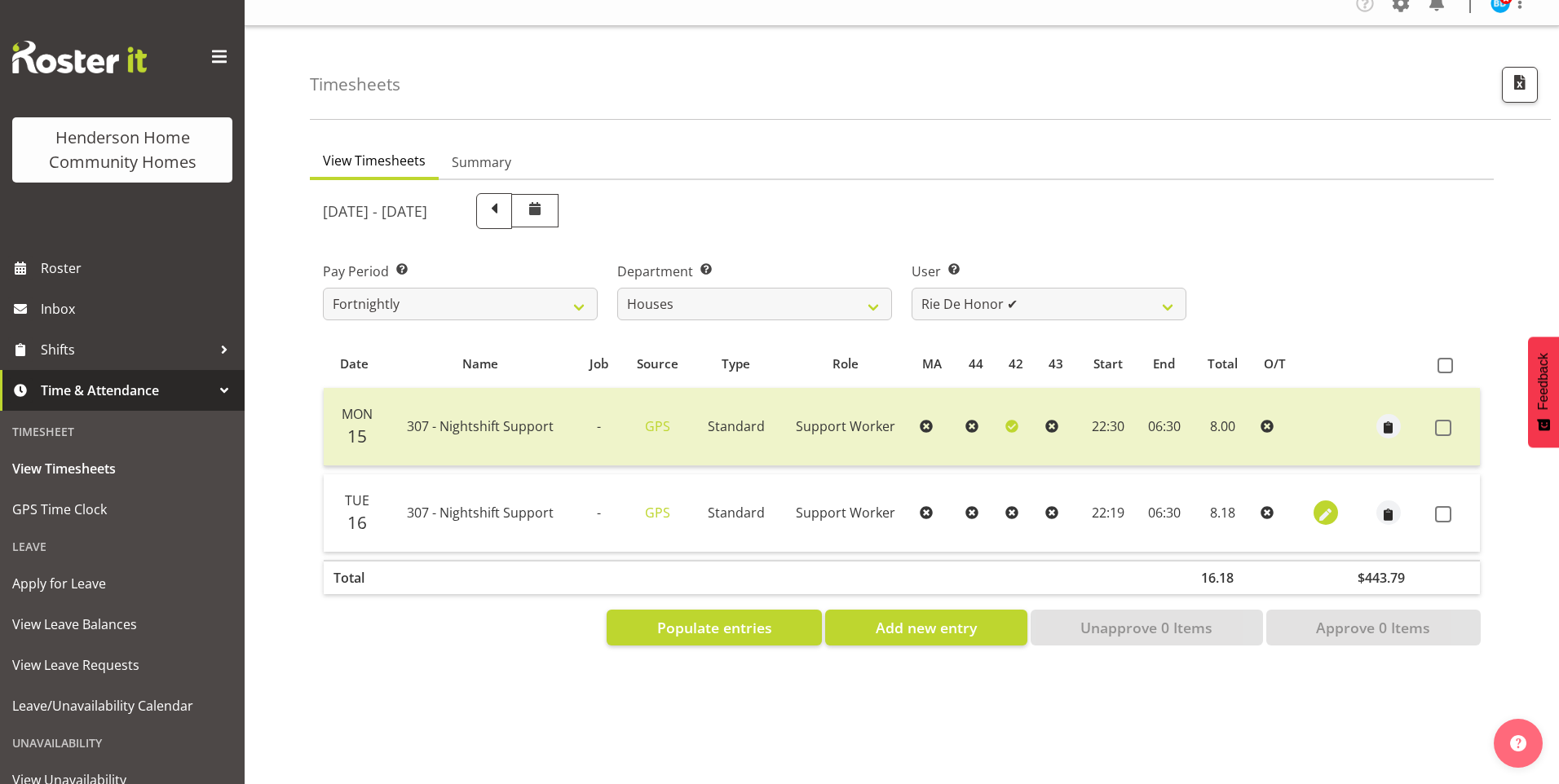
select select "Standard"
select select "8"
select select "2025"
select select "22"
select select "19"
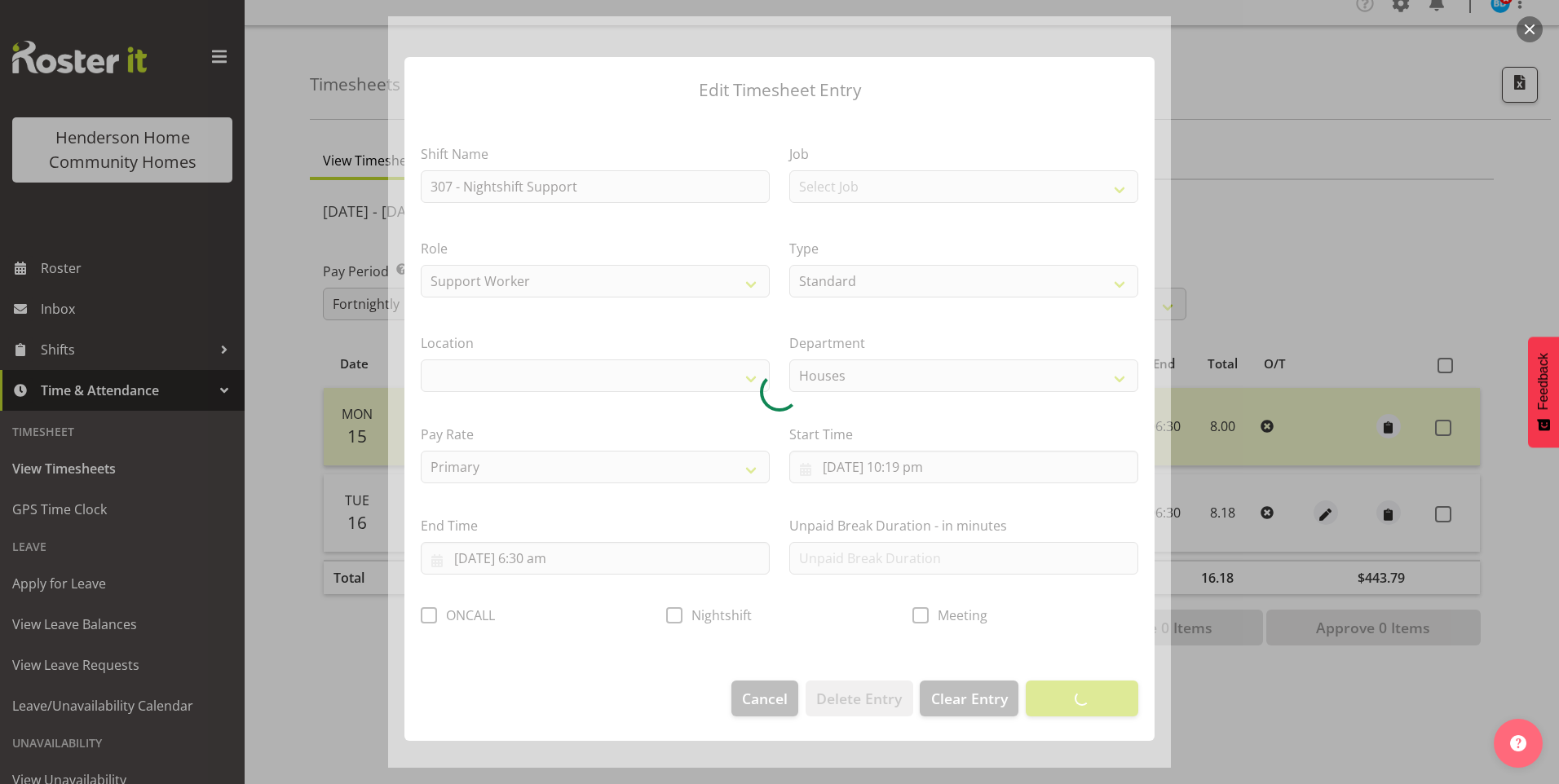
select select "1076"
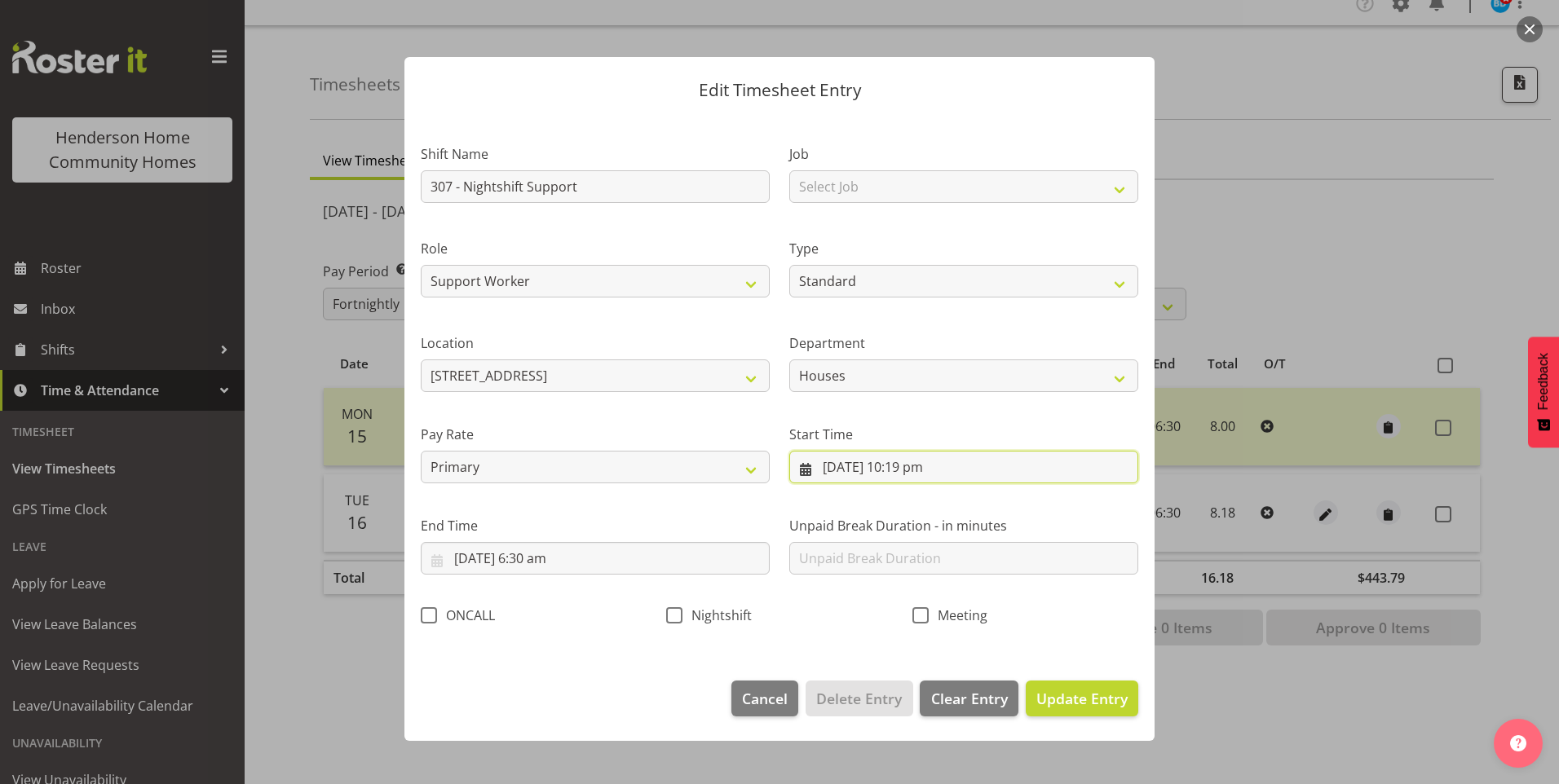
click at [925, 473] on input "16/09/2025, 10:19 pm" at bounding box center [964, 467] width 349 height 33
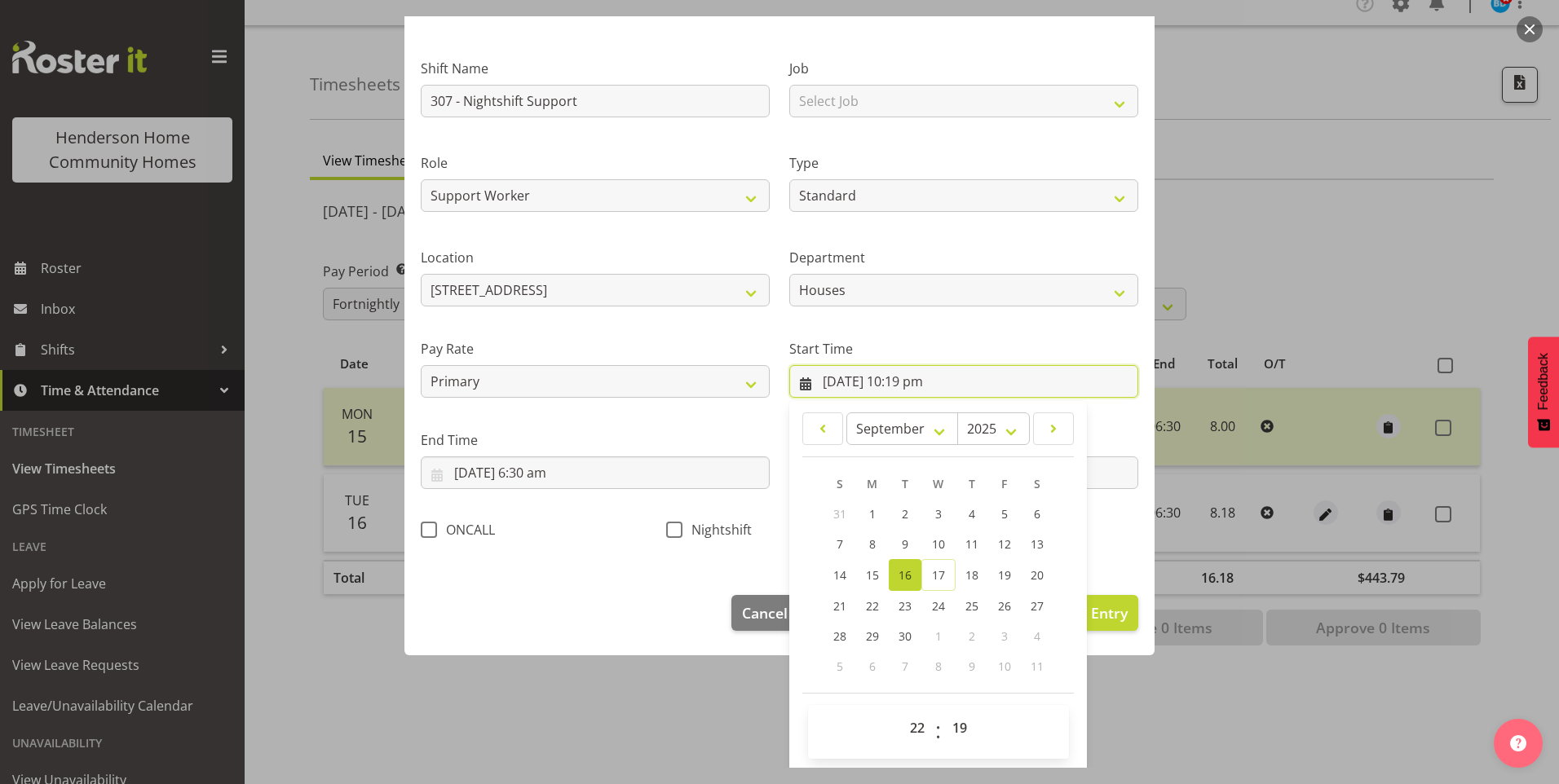
scroll to position [88, 0]
click at [960, 719] on select "00 01 02 03 04 05 06 07 08 09 10 11 12 13 14 15 16 17 18 19 20 21 22 23 24 25 2…" at bounding box center [962, 725] width 37 height 33
drag, startPoint x: 957, startPoint y: 726, endPoint x: 966, endPoint y: 707, distance: 21.0
click at [956, 726] on select "00 01 02 03 04 05 06 07 08 09 10 11 12 13 14 15 16 17 18 19 20 21 22 23 24 25 2…" at bounding box center [962, 725] width 37 height 33
select select "29"
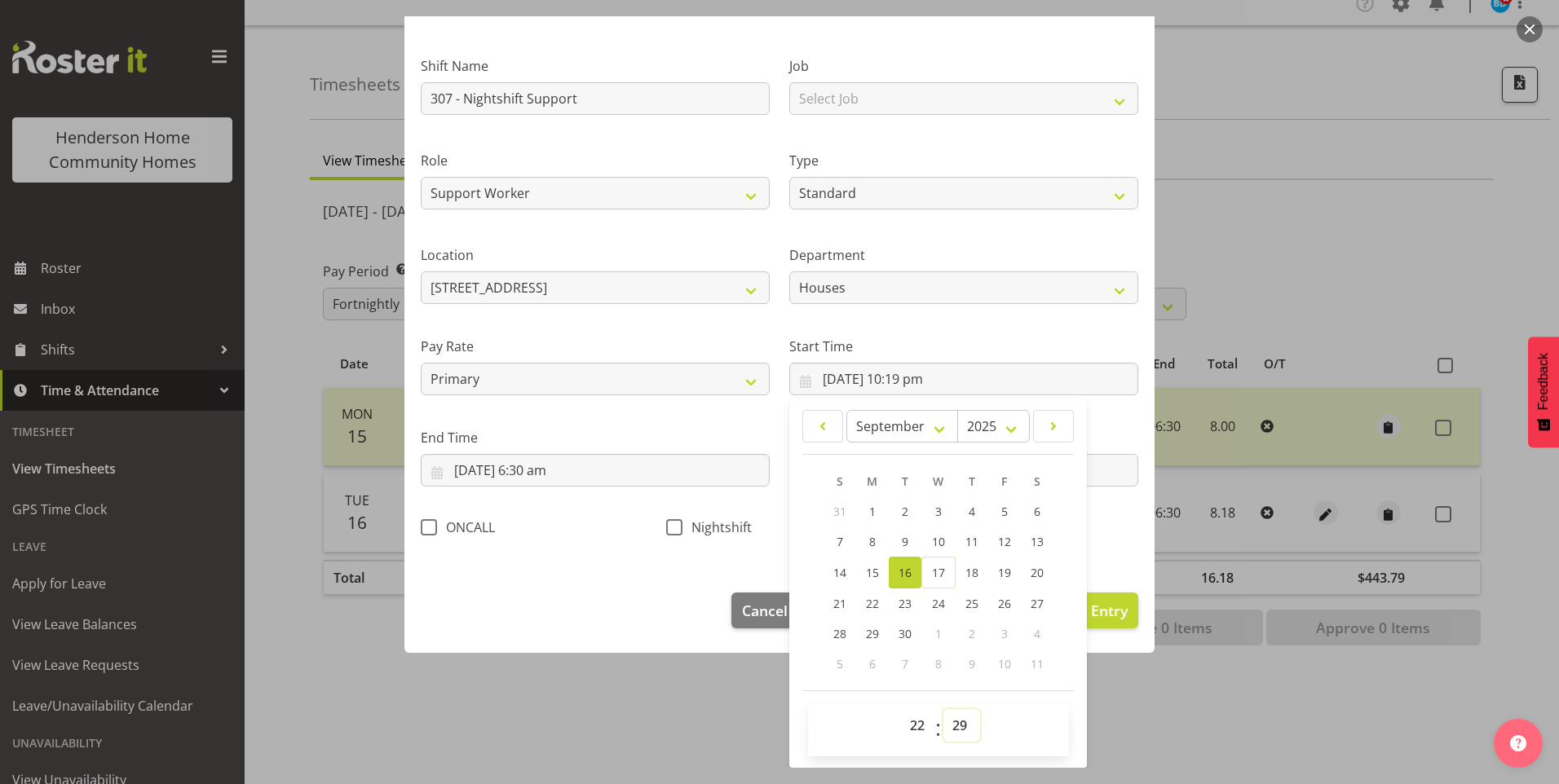
click at [944, 709] on select "00 01 02 03 04 05 06 07 08 09 10 11 12 13 14 15 16 17 18 19 20 21 22 23 24 25 2…" at bounding box center [962, 725] width 37 height 33
type input "16/09/2025, 10:29 pm"
click at [952, 719] on select "00 01 02 03 04 05 06 07 08 09 10 11 12 13 14 15 16 17 18 19 20 21 22 23 24 25 2…" at bounding box center [962, 725] width 37 height 33
select select "30"
click at [944, 709] on select "00 01 02 03 04 05 06 07 08 09 10 11 12 13 14 15 16 17 18 19 20 21 22 23 24 25 2…" at bounding box center [962, 725] width 37 height 33
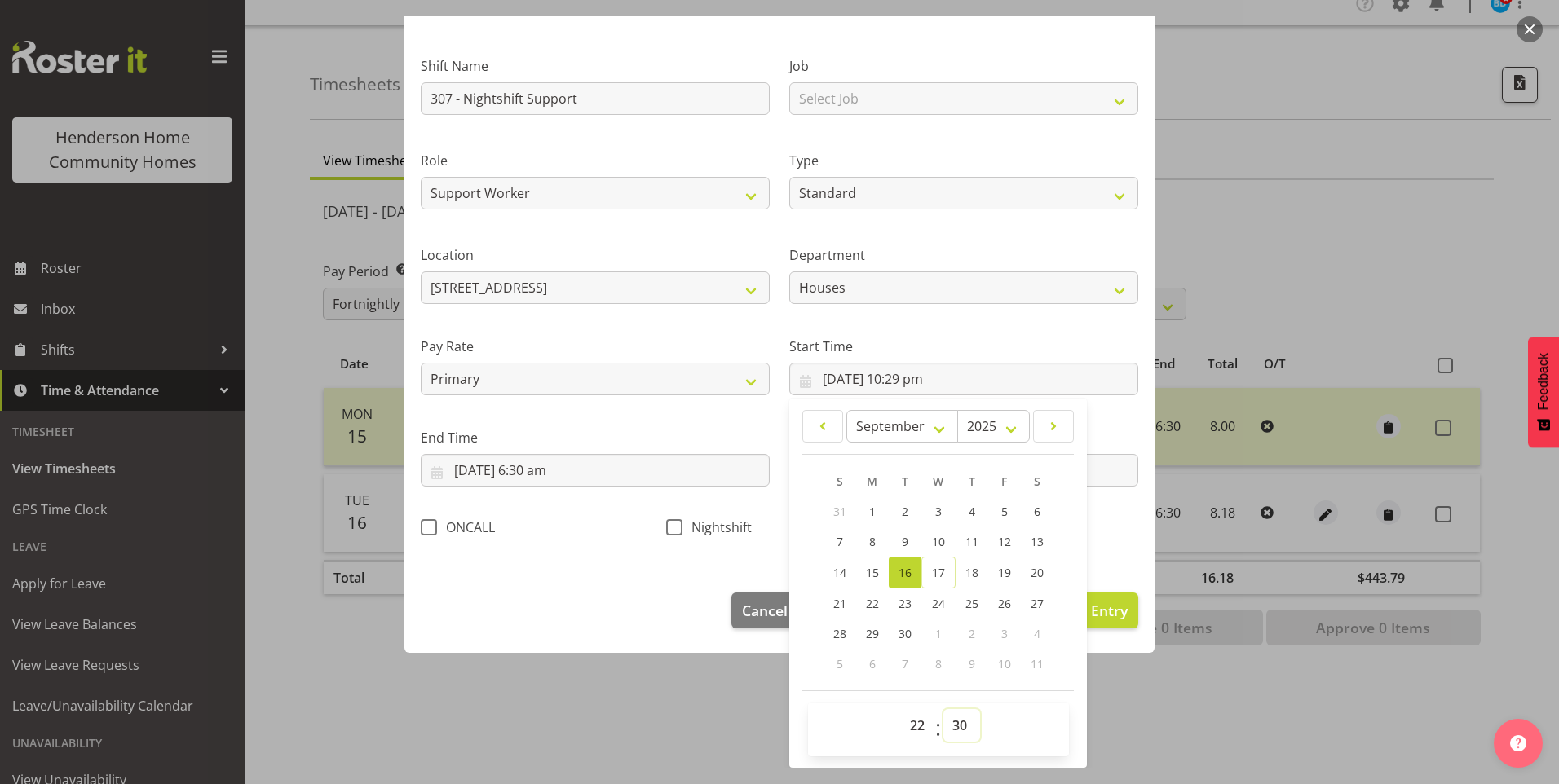
type input "16/09/2025, 10:30 pm"
click at [666, 527] on span at bounding box center [673, 527] width 16 height 16
click at [666, 527] on input "Nightshift" at bounding box center [671, 527] width 10 height 10
checkbox input "true"
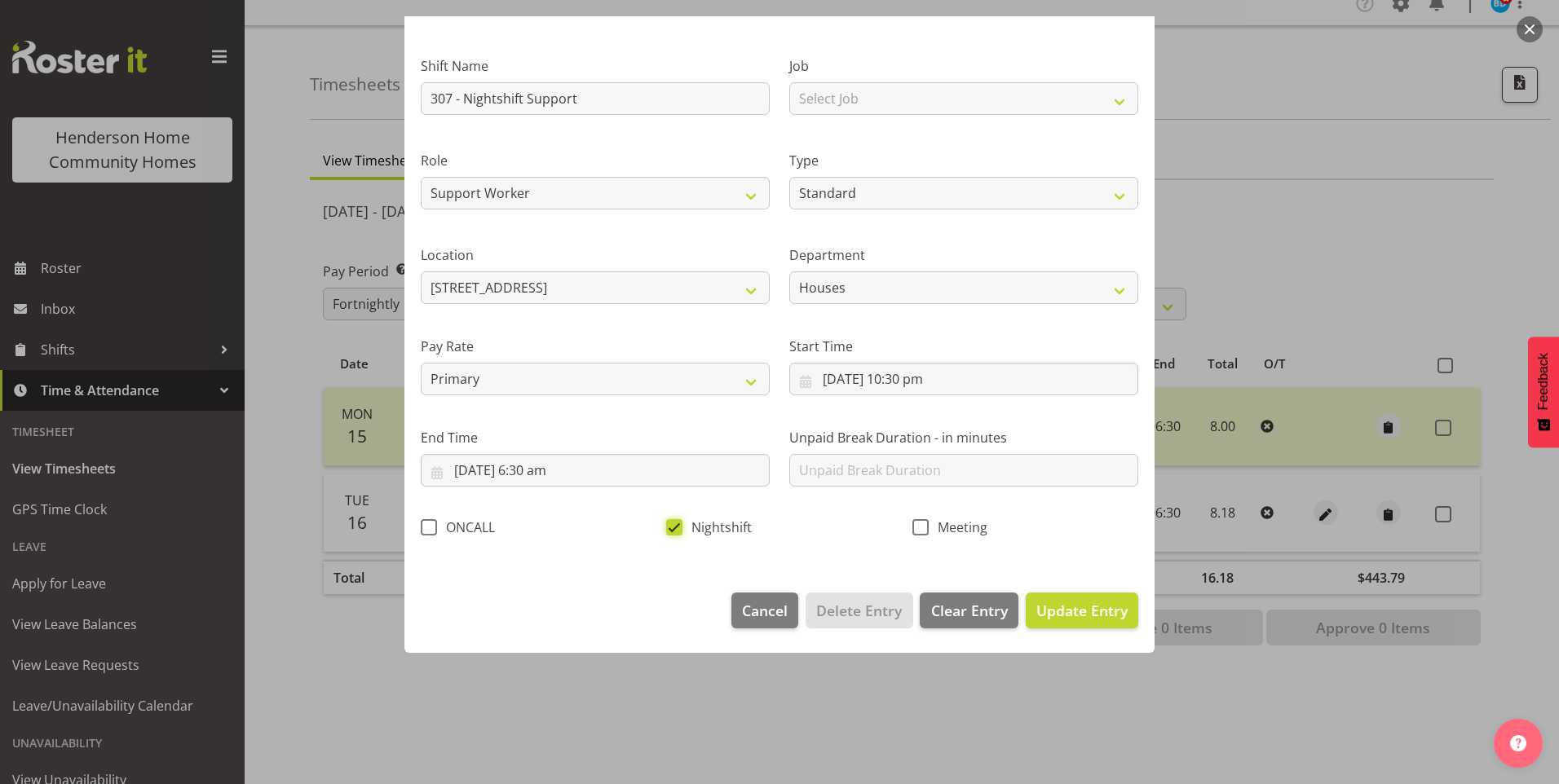
scroll to position [0, 0]
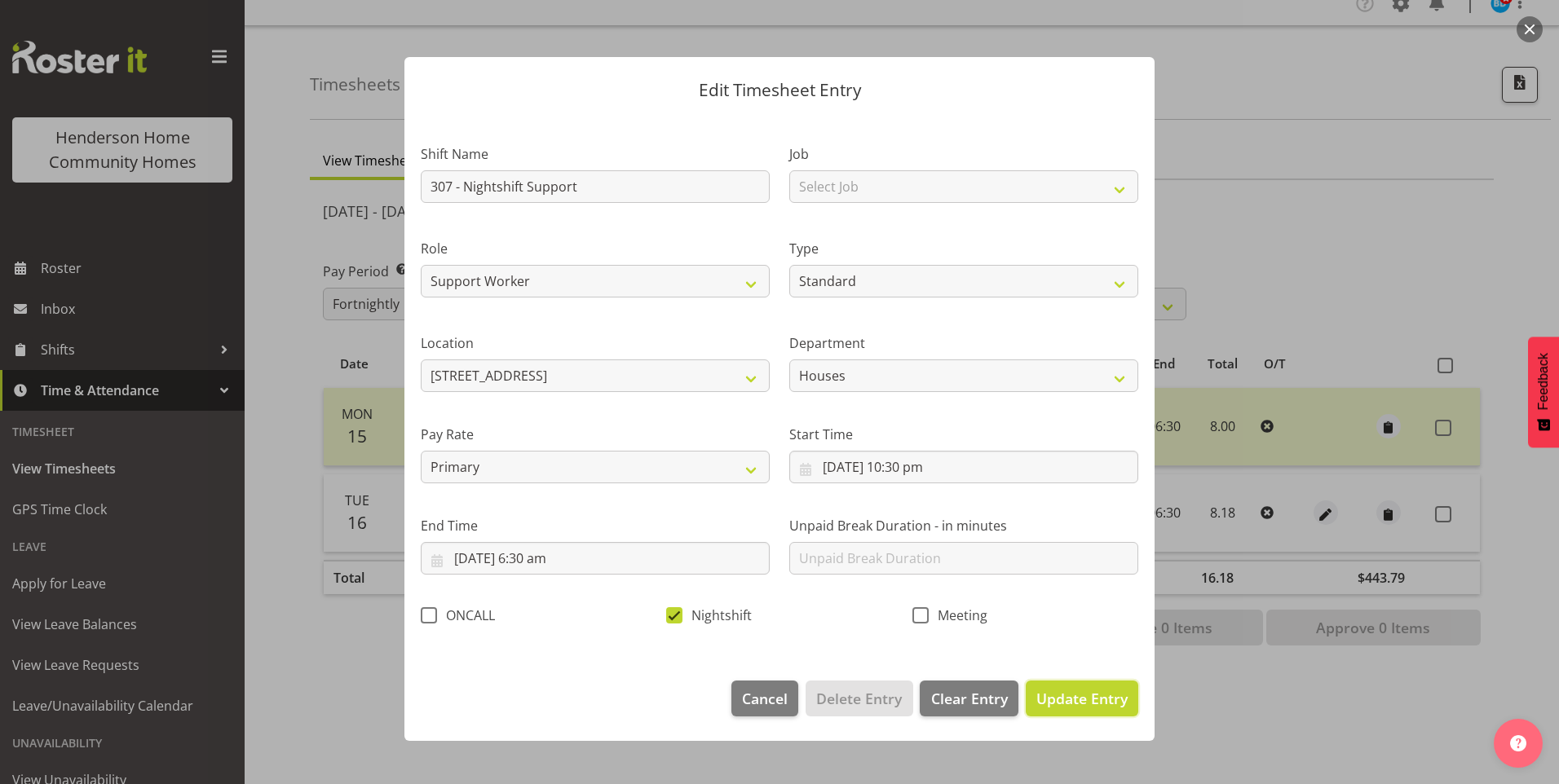
click at [1074, 690] on span "Update Entry" at bounding box center [1082, 699] width 91 height 20
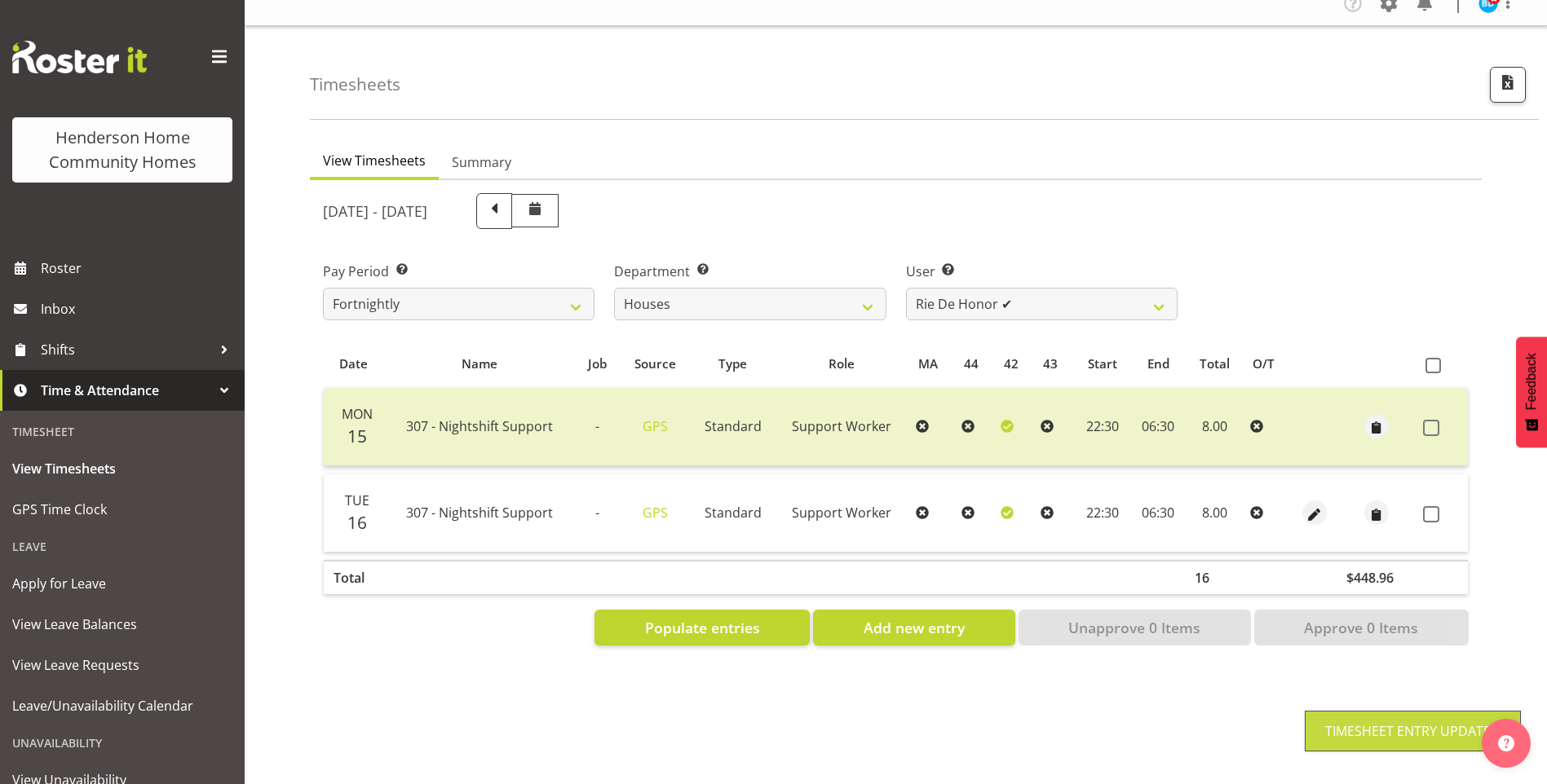
click at [1428, 506] on span at bounding box center [1431, 514] width 16 height 16
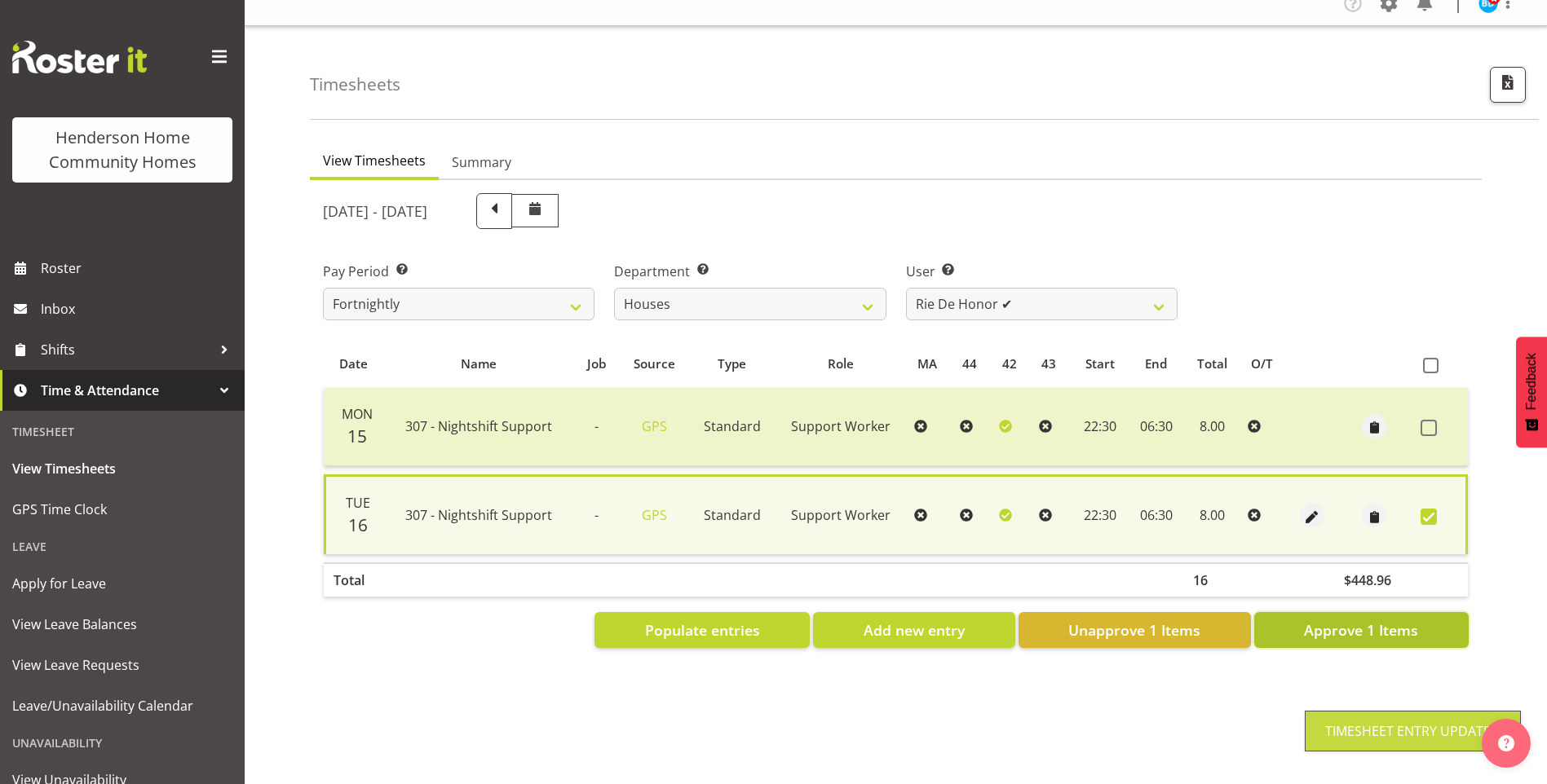
click at [1413, 620] on span "Approve 1 Items" at bounding box center [1361, 630] width 115 height 22
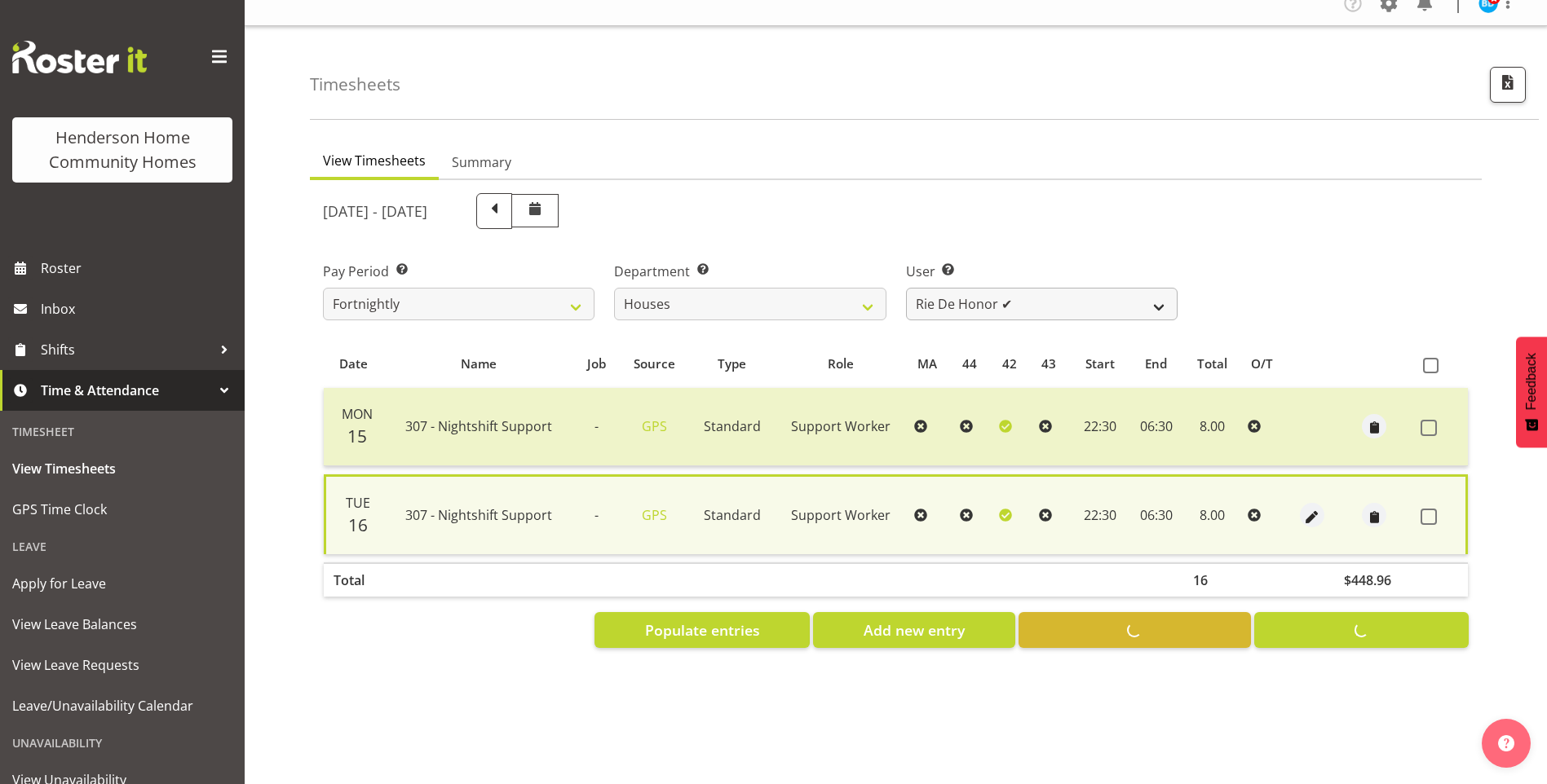
checkbox input "false"
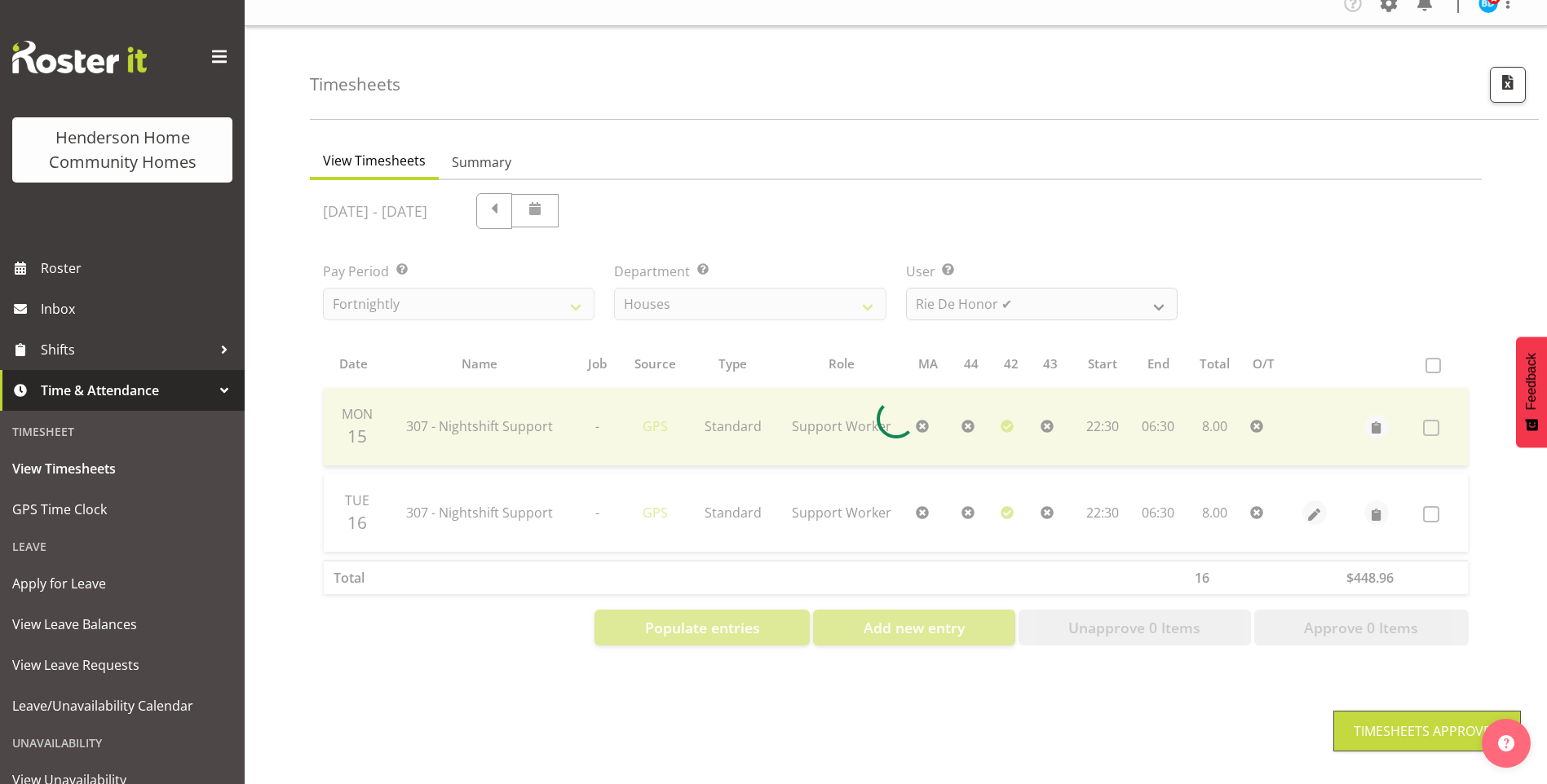
click at [935, 287] on div at bounding box center [896, 420] width 1172 height 479
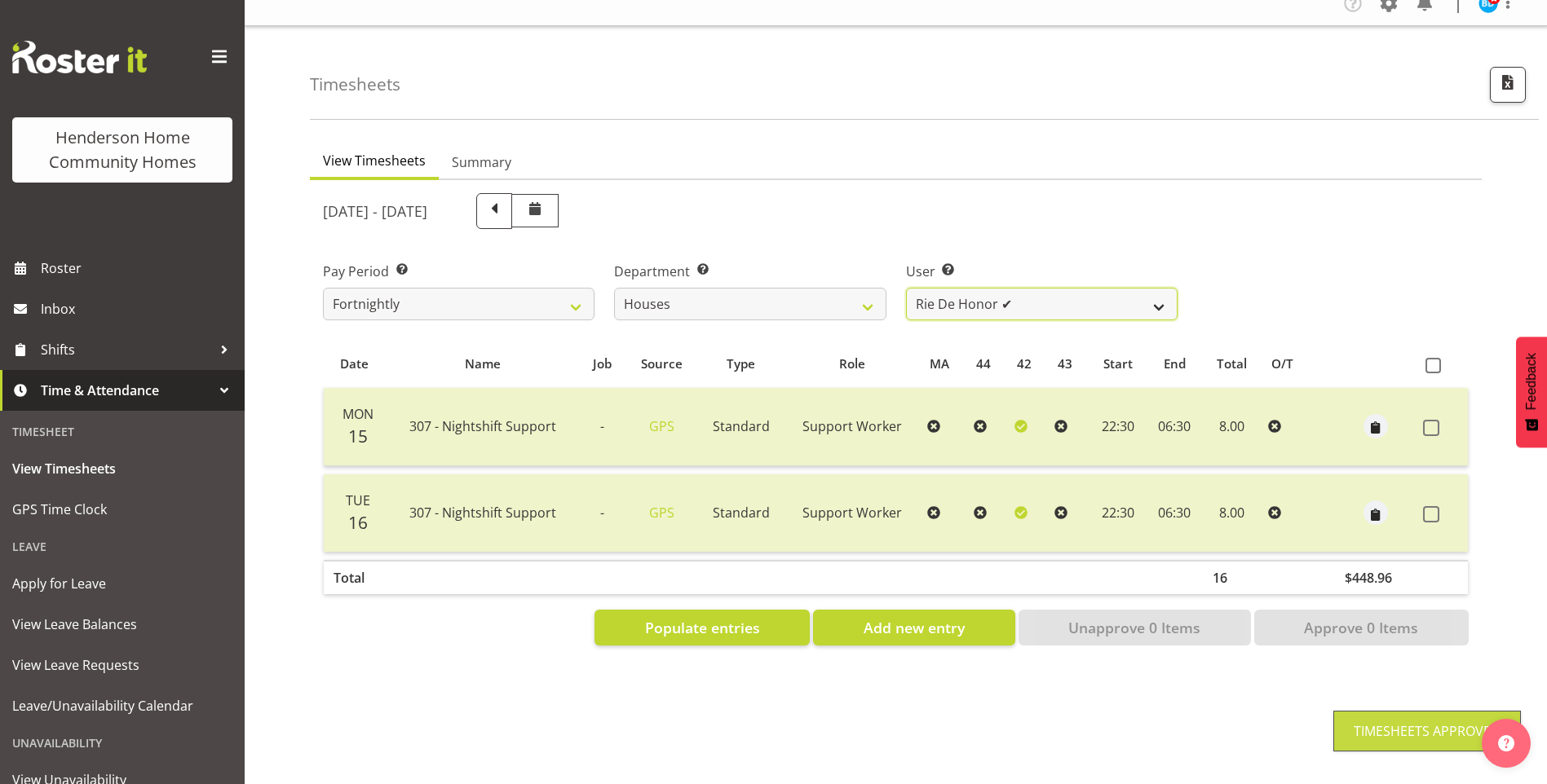
drag, startPoint x: 935, startPoint y: 287, endPoint x: 940, endPoint y: 296, distance: 10.3
click at [936, 287] on select "Billie Sothern ✔ Dipika Thapa ❌ Jess Aracan ❌ Katrina Shaw ❌ Liezl Sanchez ❌ Ma…" at bounding box center [1042, 303] width 271 height 33
click at [906, 287] on select "Billie Sothern ✔ Dipika Thapa ❌ Jess Aracan ❌ Katrina Shaw ❌ Liezl Sanchez ❌ Ma…" at bounding box center [1042, 303] width 271 height 33
drag, startPoint x: 962, startPoint y: 290, endPoint x: 962, endPoint y: 300, distance: 10.0
click at [962, 290] on select "Billie Sothern ✔ Dipika Thapa ❌ Jess Aracan ❌ Katrina Shaw ❌ Liezl Sanchez ❌ Ma…" at bounding box center [1042, 303] width 271 height 33
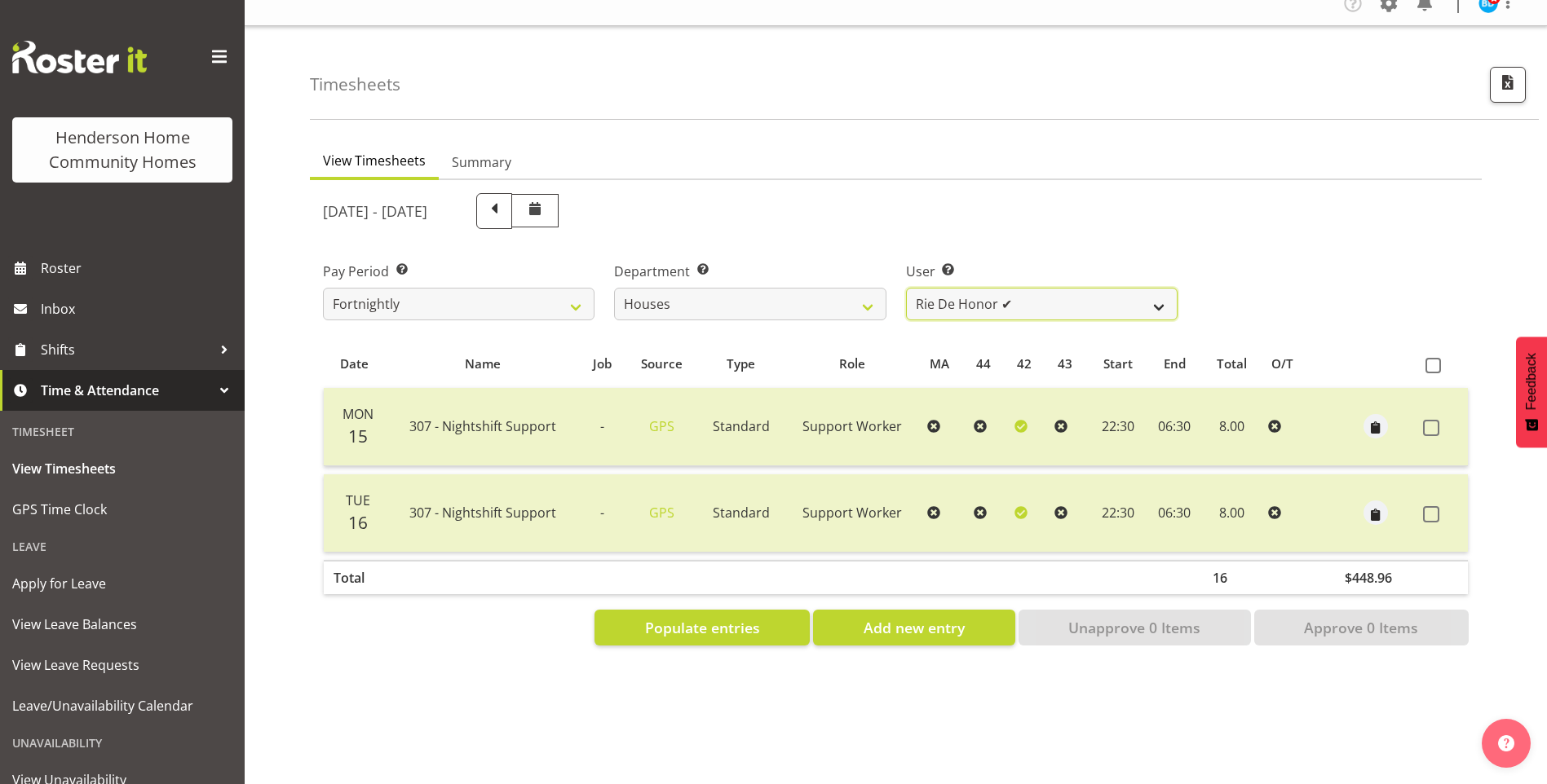
select select "11787"
click at [906, 287] on select "Billie Sothern ✔ Dipika Thapa ❌ Jess Aracan ❌ Katrina Shaw ❌ Liezl Sanchez ❌ Ma…" at bounding box center [1042, 303] width 271 height 33
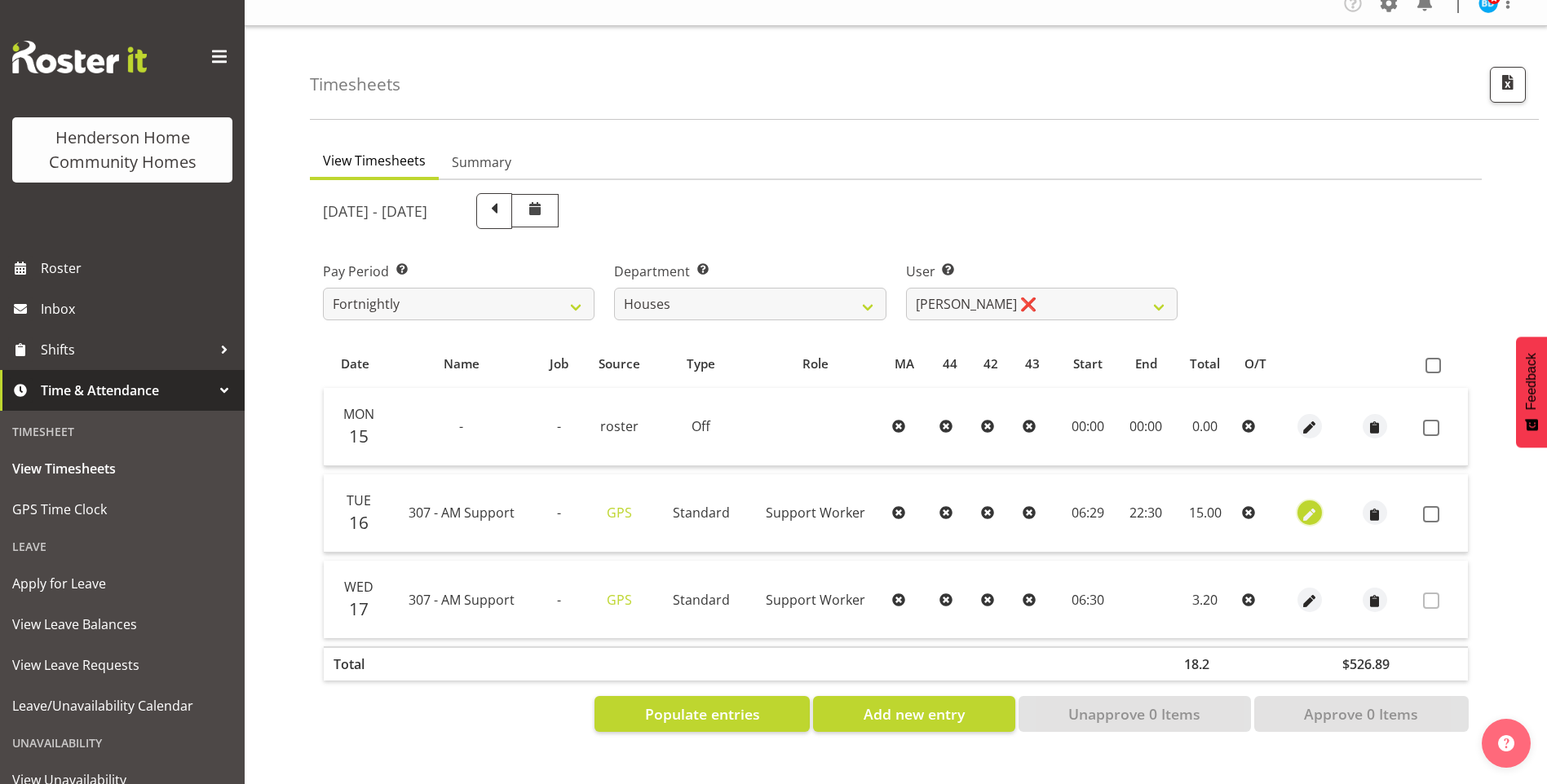
click at [1313, 505] on span "button" at bounding box center [1309, 515] width 19 height 19
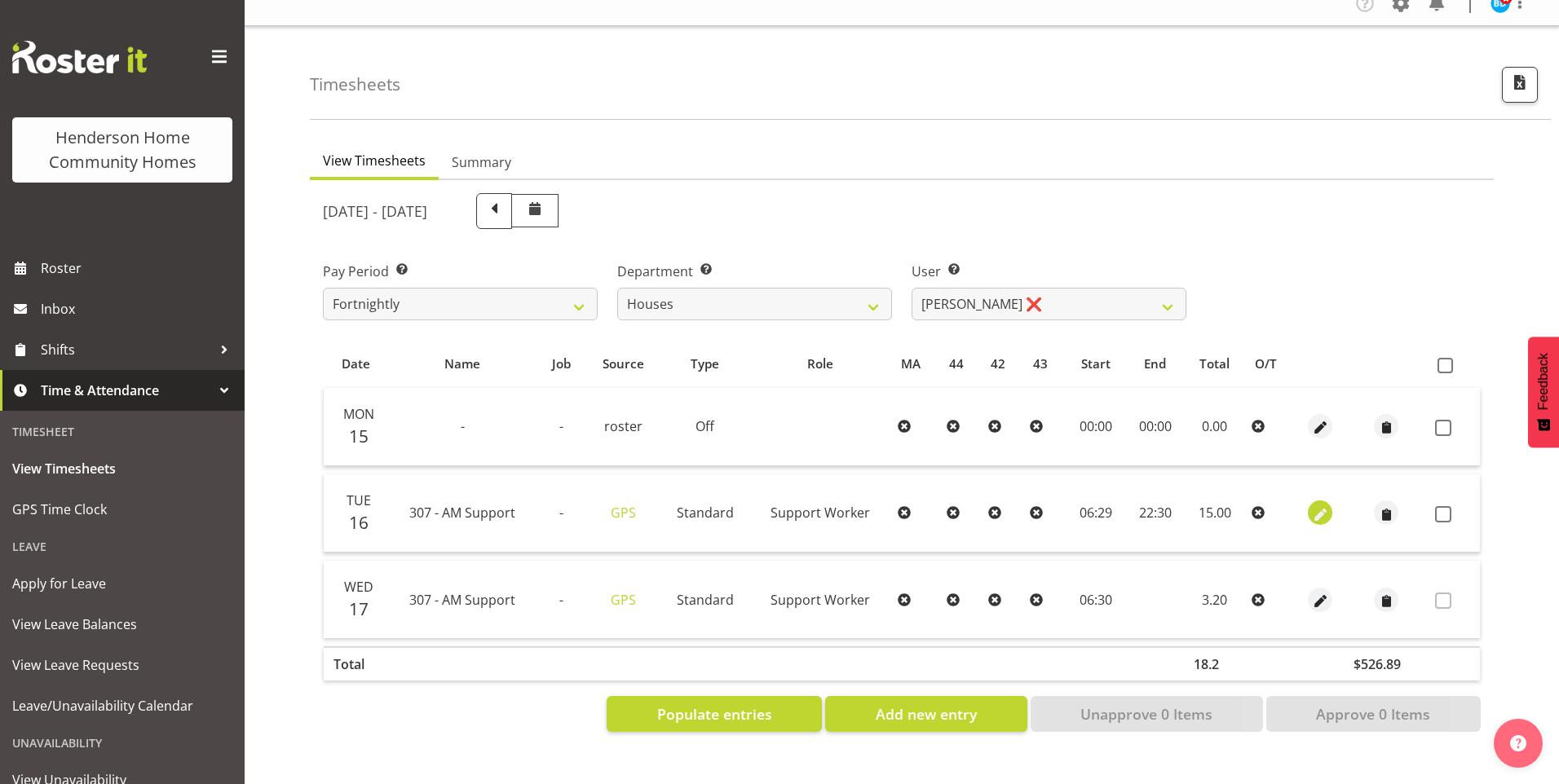
select select "Standard"
select select "8"
select select "2025"
select select "6"
select select "29"
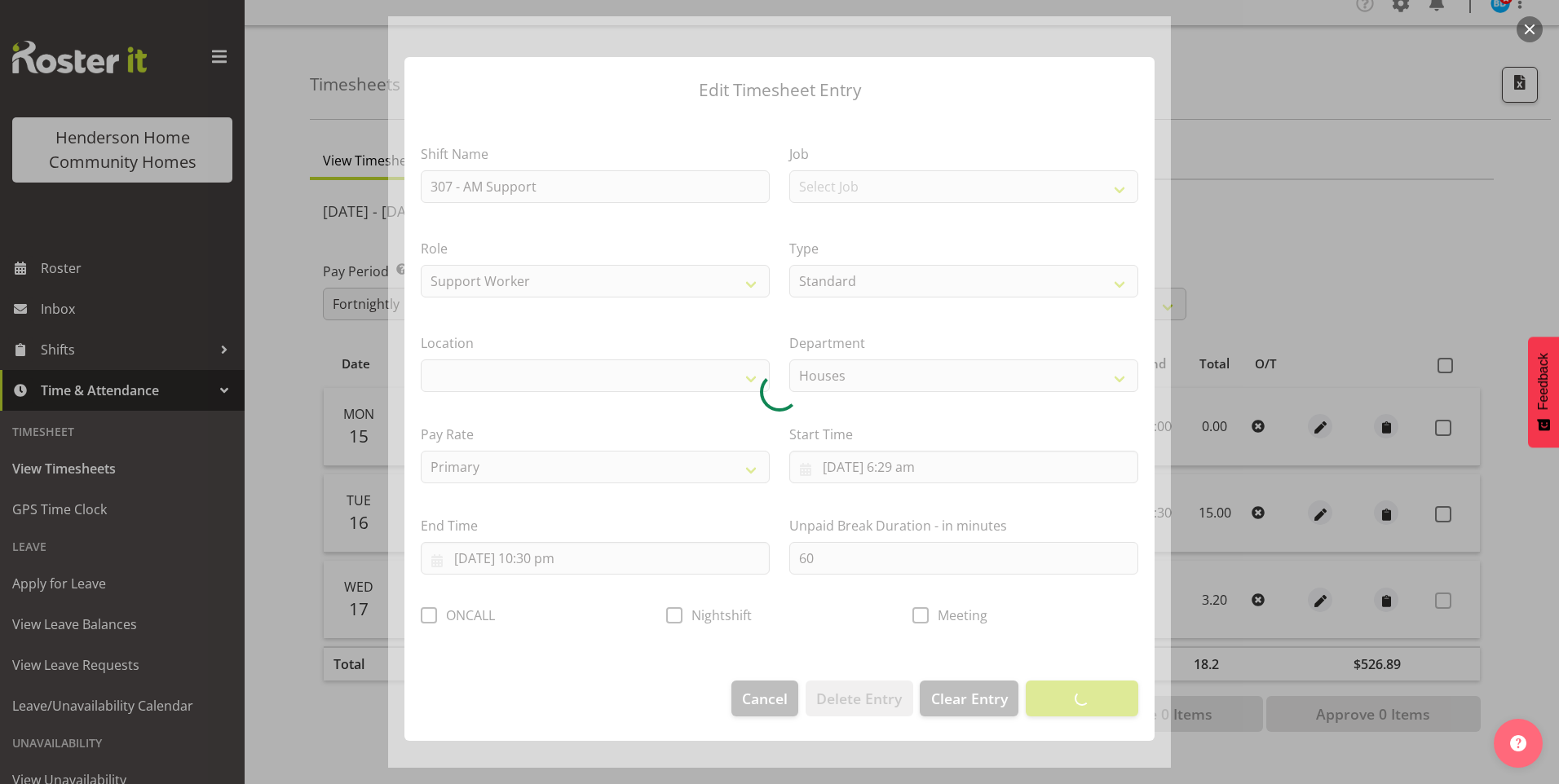
select select "1076"
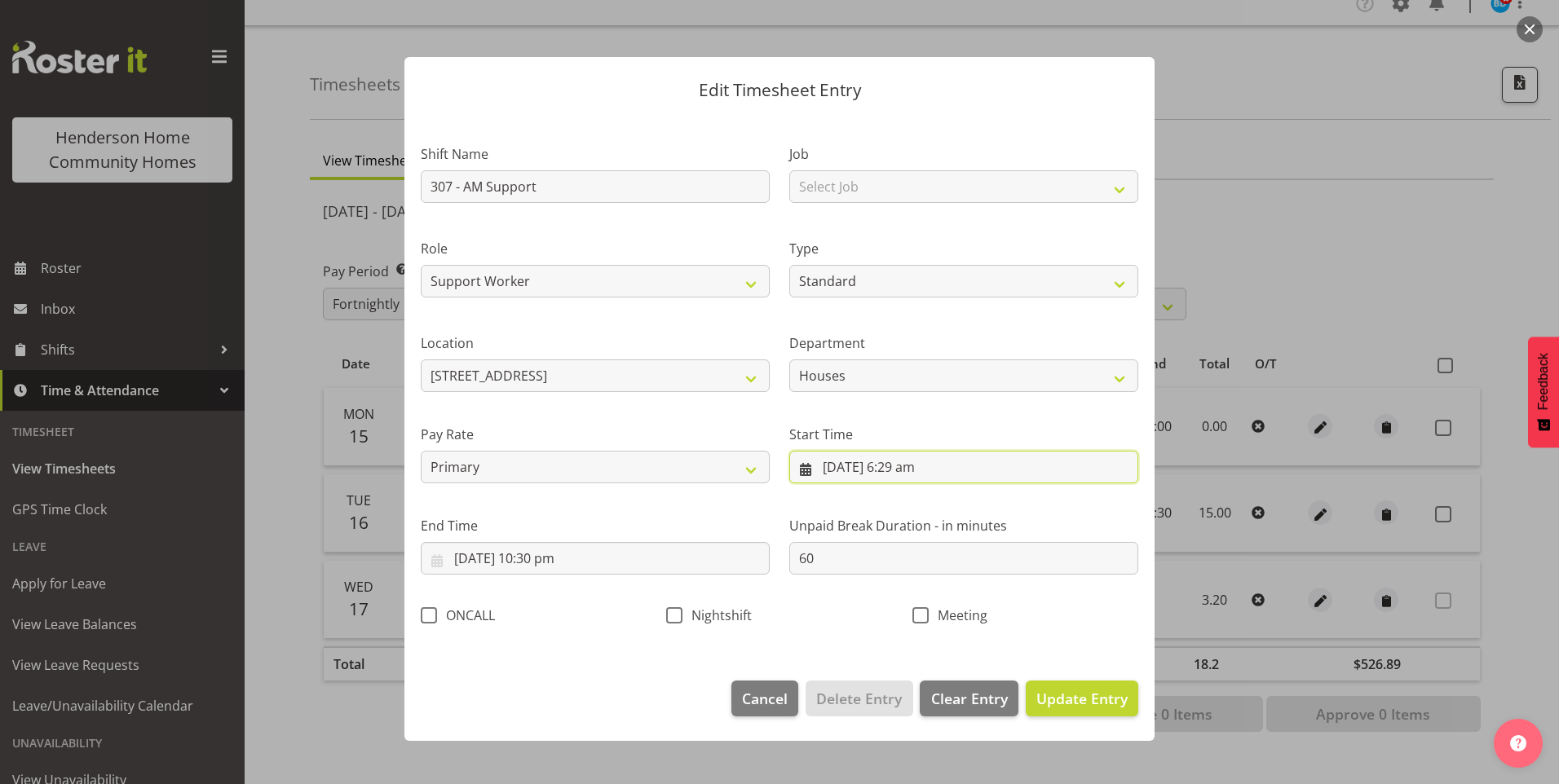
click at [923, 475] on input "16/09/2025, 6:29 am" at bounding box center [964, 467] width 349 height 33
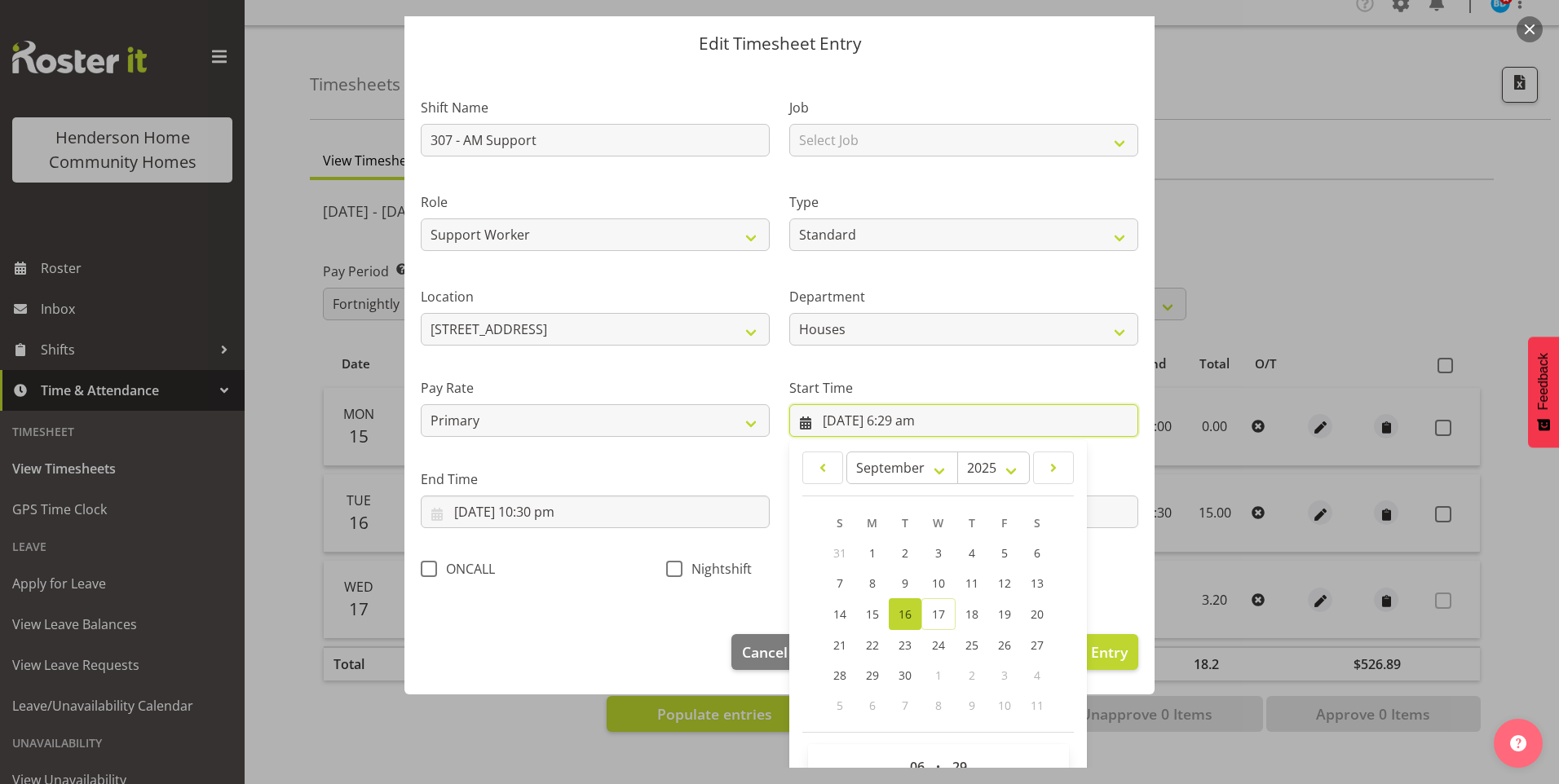
scroll to position [88, 0]
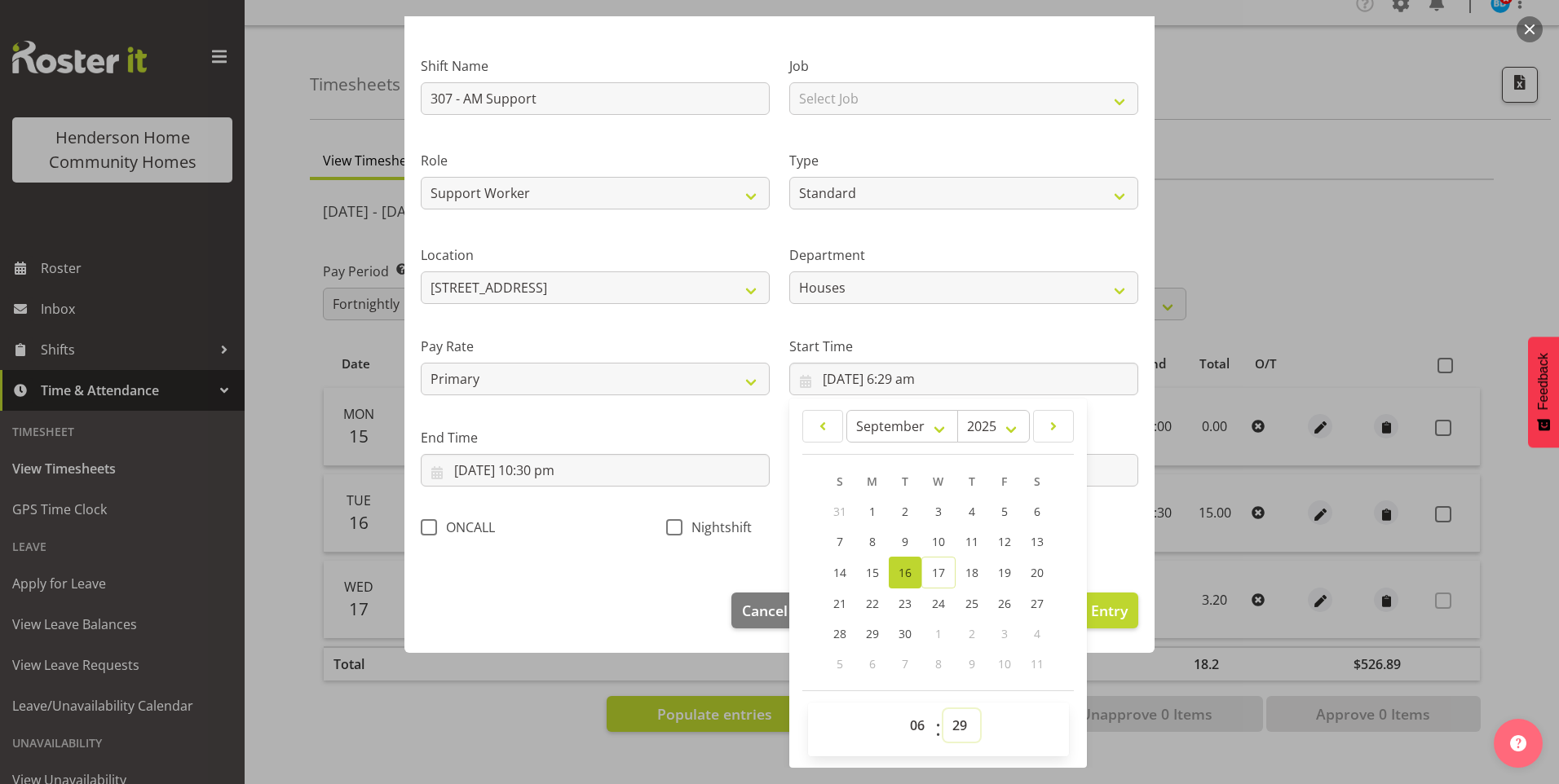
drag, startPoint x: 955, startPoint y: 721, endPoint x: 963, endPoint y: 713, distance: 11.3
click at [955, 721] on select "00 01 02 03 04 05 06 07 08 09 10 11 12 13 14 15 16 17 18 19 20 21 22 23 24 25 2…" at bounding box center [962, 725] width 37 height 33
select select "30"
click at [944, 709] on select "00 01 02 03 04 05 06 07 08 09 10 11 12 13 14 15 16 17 18 19 20 21 22 23 24 25 2…" at bounding box center [962, 725] width 37 height 33
type input "16/09/2025, 6:30 am"
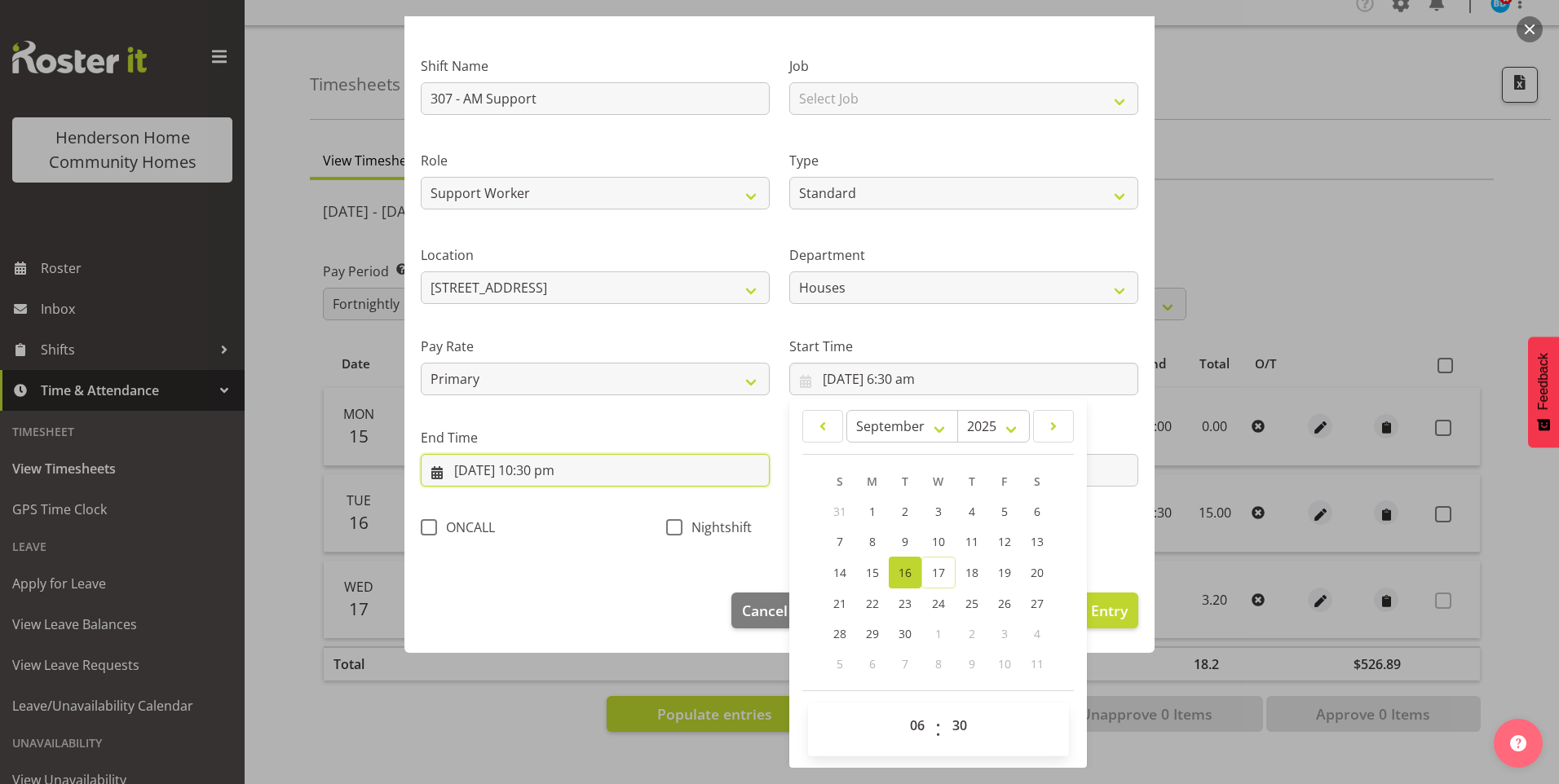
click at [544, 470] on input "16/09/2025, 10:30 pm" at bounding box center [595, 470] width 349 height 33
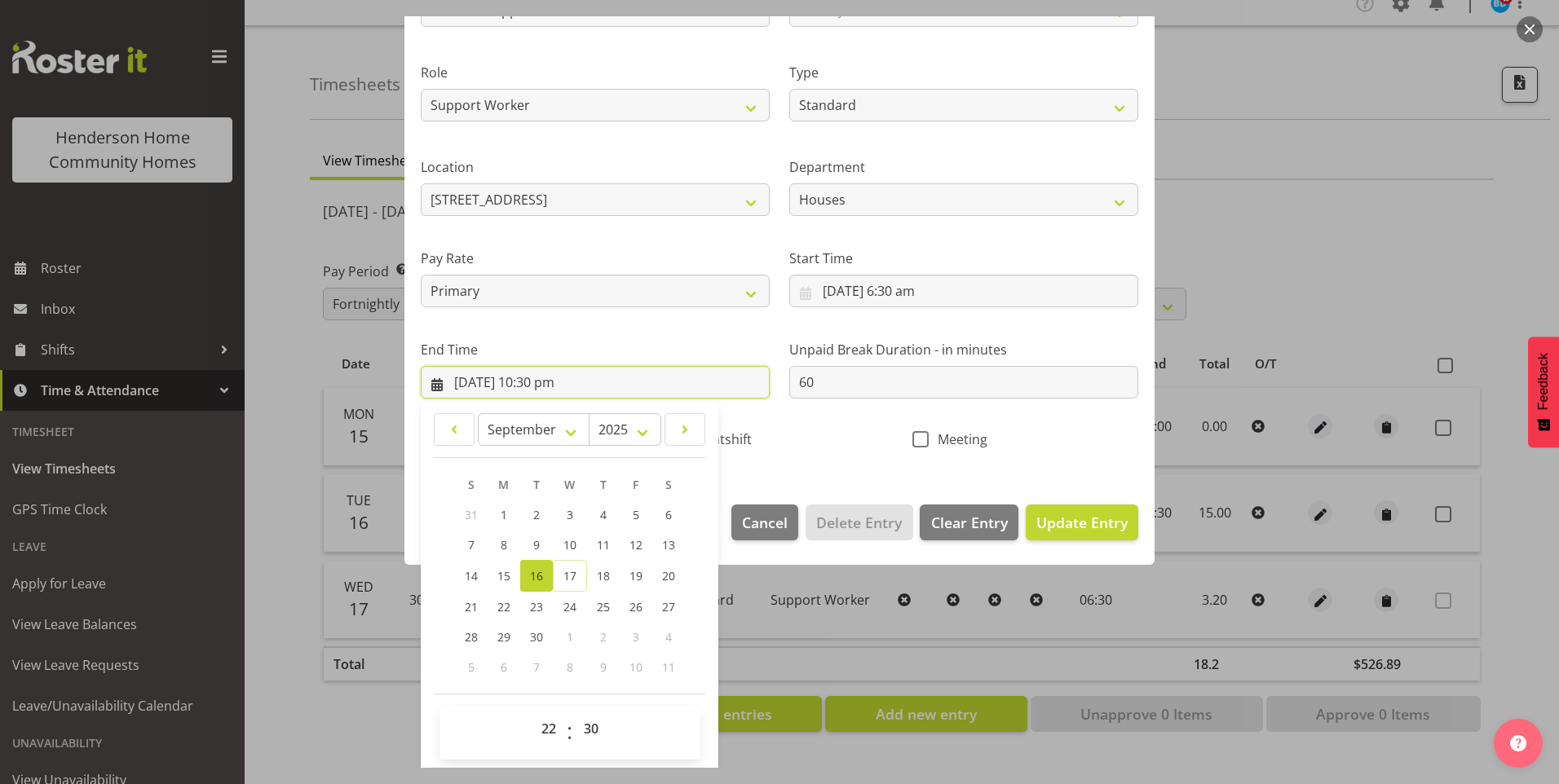
scroll to position [179, 0]
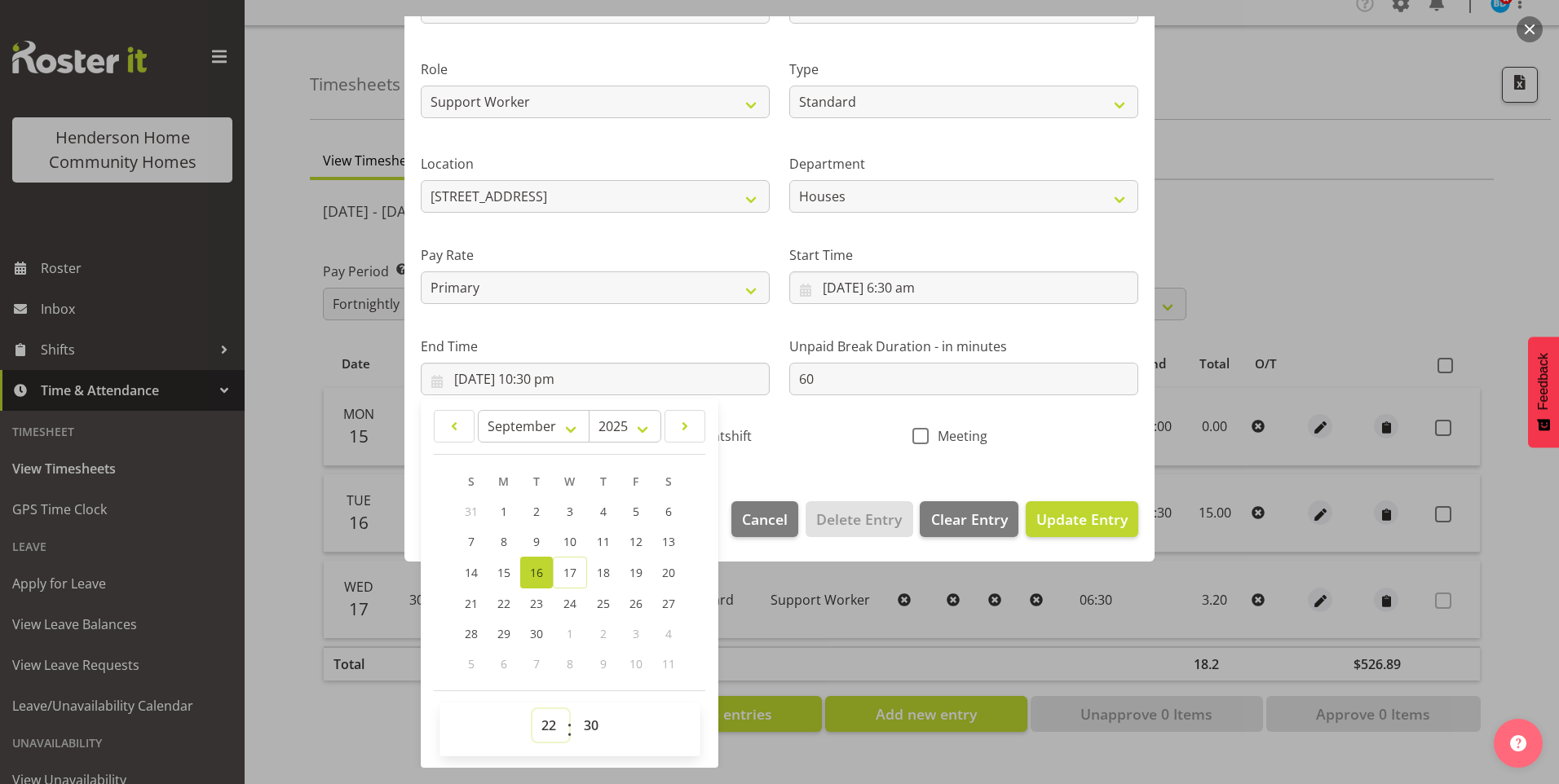
drag, startPoint x: 541, startPoint y: 719, endPoint x: 547, endPoint y: 706, distance: 14.3
click at [542, 718] on select "00 01 02 03 04 05 06 07 08 09 10 11 12 13 14 15 16 17 18 19 20 21 22 23" at bounding box center [550, 725] width 37 height 33
select select "15"
click at [533, 709] on select "00 01 02 03 04 05 06 07 08 09 10 11 12 13 14 15 16 17 18 19 20 21 22 23" at bounding box center [550, 725] width 37 height 33
type input "16/09/2025, 3:30 pm"
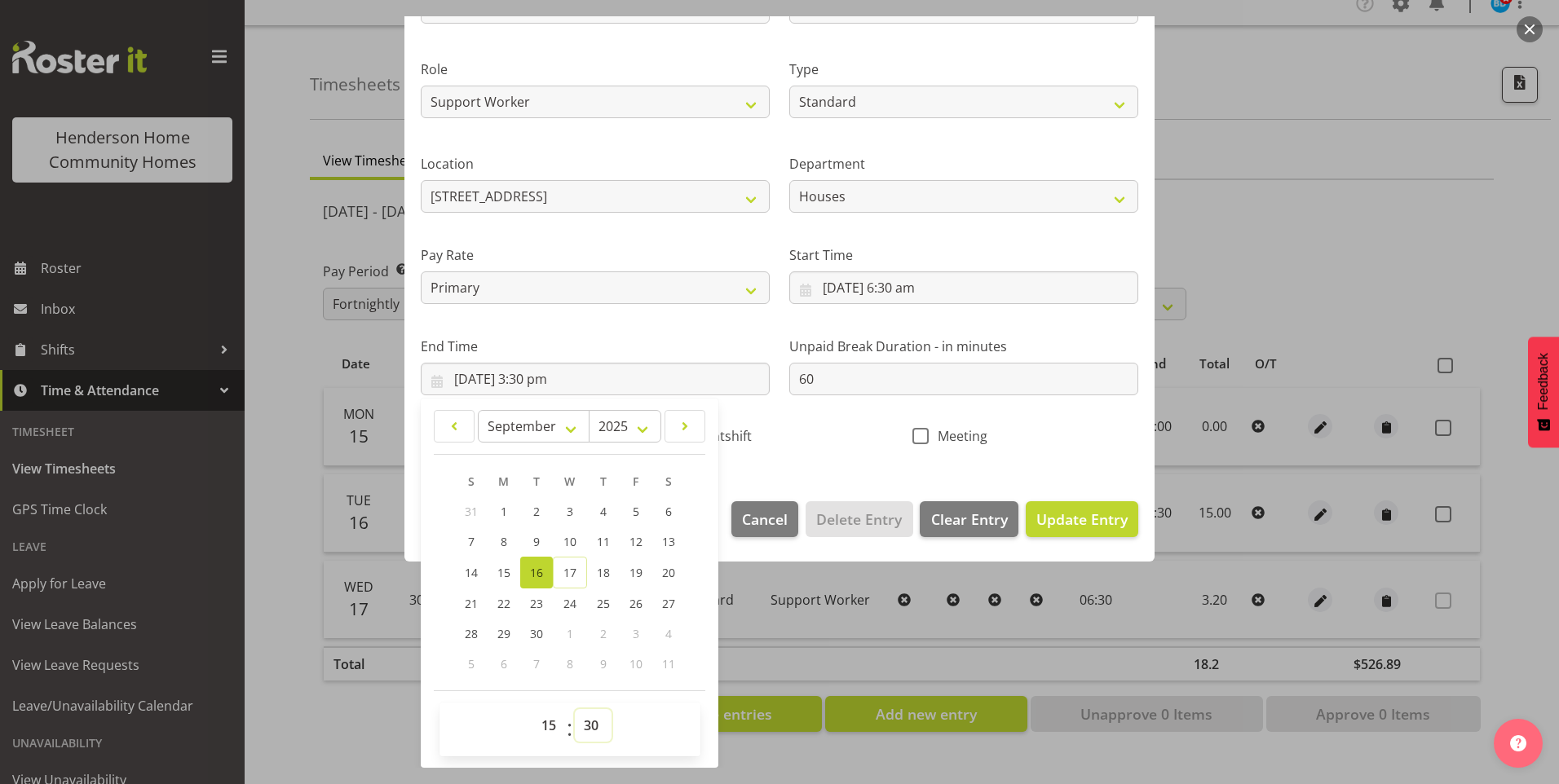
click at [587, 720] on select "00 01 02 03 04 05 06 07 08 09 10 11 12 13 14 15 16 17 18 19 20 21 22 23 24 25 2…" at bounding box center [593, 725] width 37 height 33
select select "0"
click at [575, 709] on select "00 01 02 03 04 05 06 07 08 09 10 11 12 13 14 15 16 17 18 19 20 21 22 23 24 25 2…" at bounding box center [593, 725] width 37 height 33
type input "16/09/2025, 3:00 pm"
drag, startPoint x: 831, startPoint y: 377, endPoint x: 696, endPoint y: 352, distance: 137.3
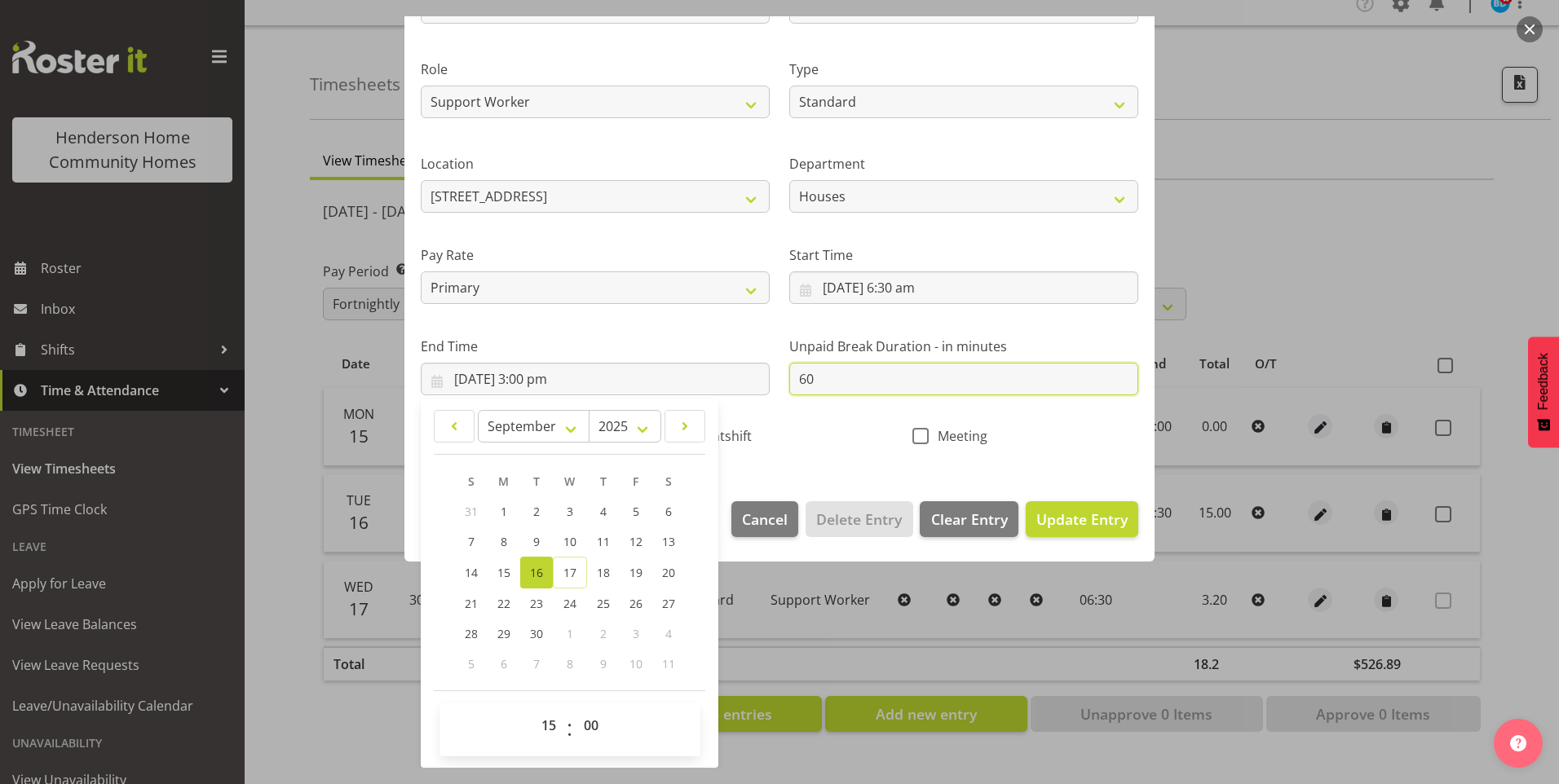
click at [696, 352] on div "Shift Name 307 - AM Support Job Select Job Floater Role Support Worker Type Off…" at bounding box center [780, 200] width 737 height 516
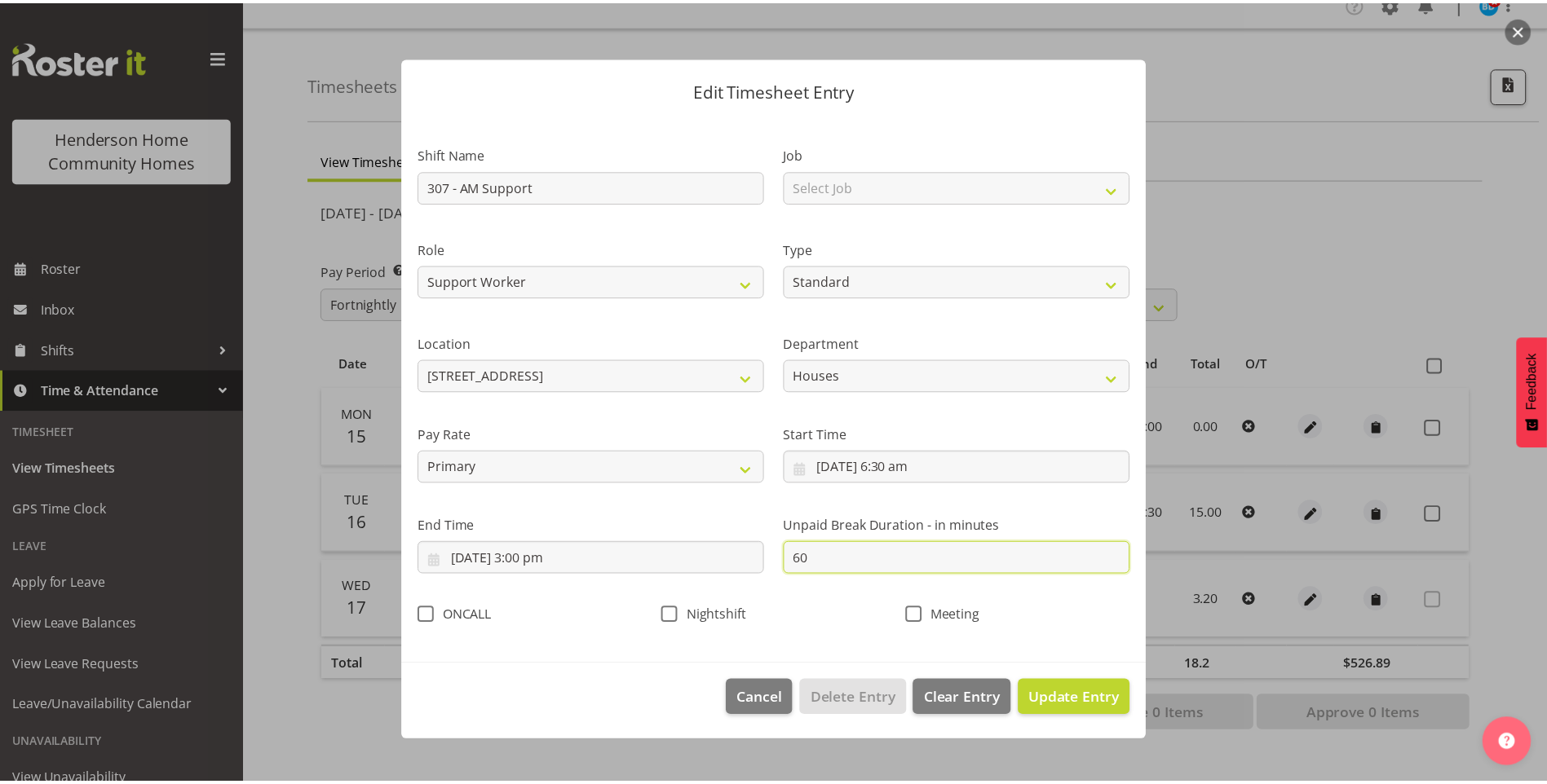
scroll to position [0, 0]
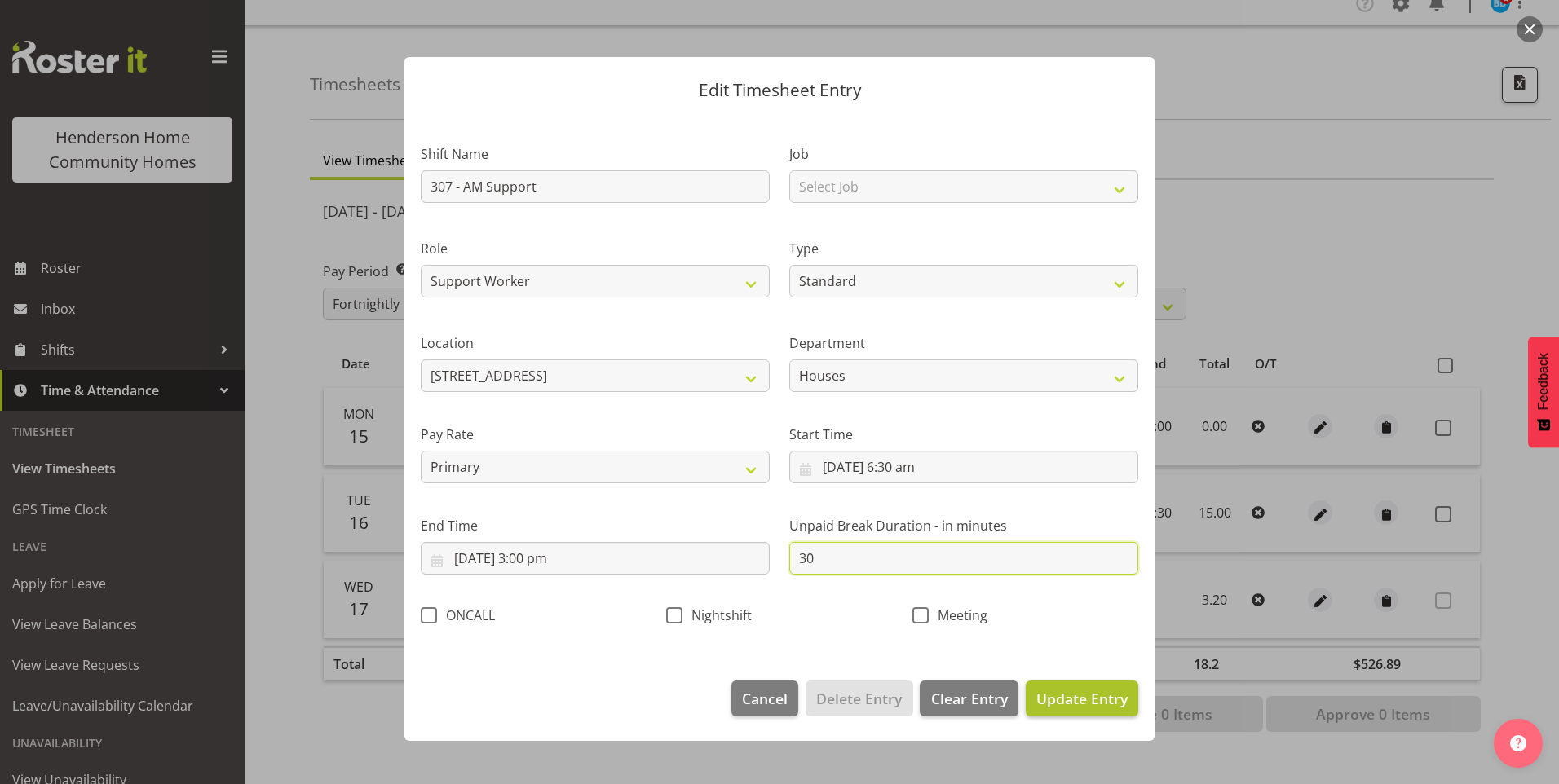
type input "30"
click at [1108, 702] on span "Update Entry" at bounding box center [1082, 699] width 91 height 20
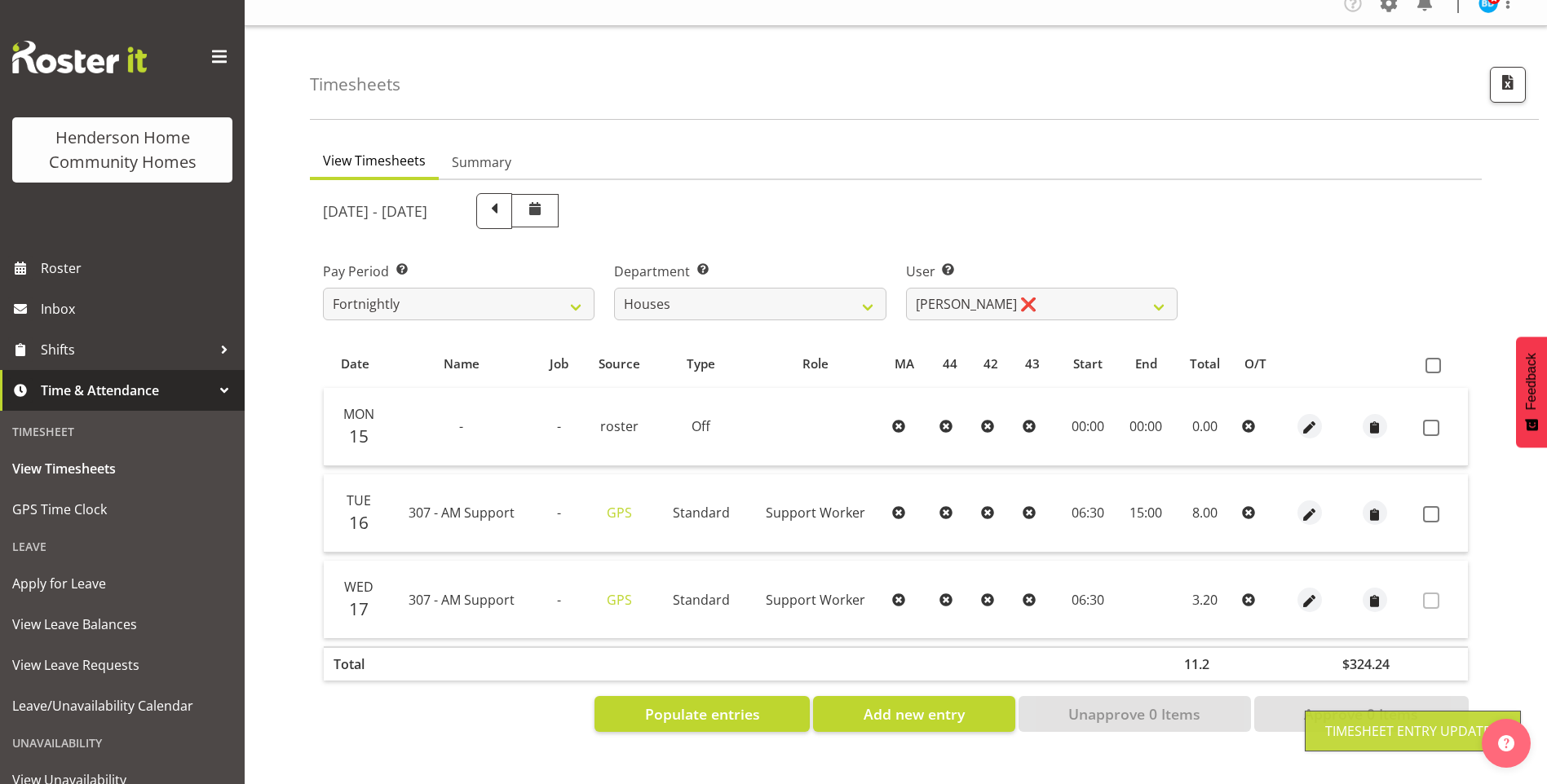
click at [1435, 506] on span at bounding box center [1431, 514] width 16 height 16
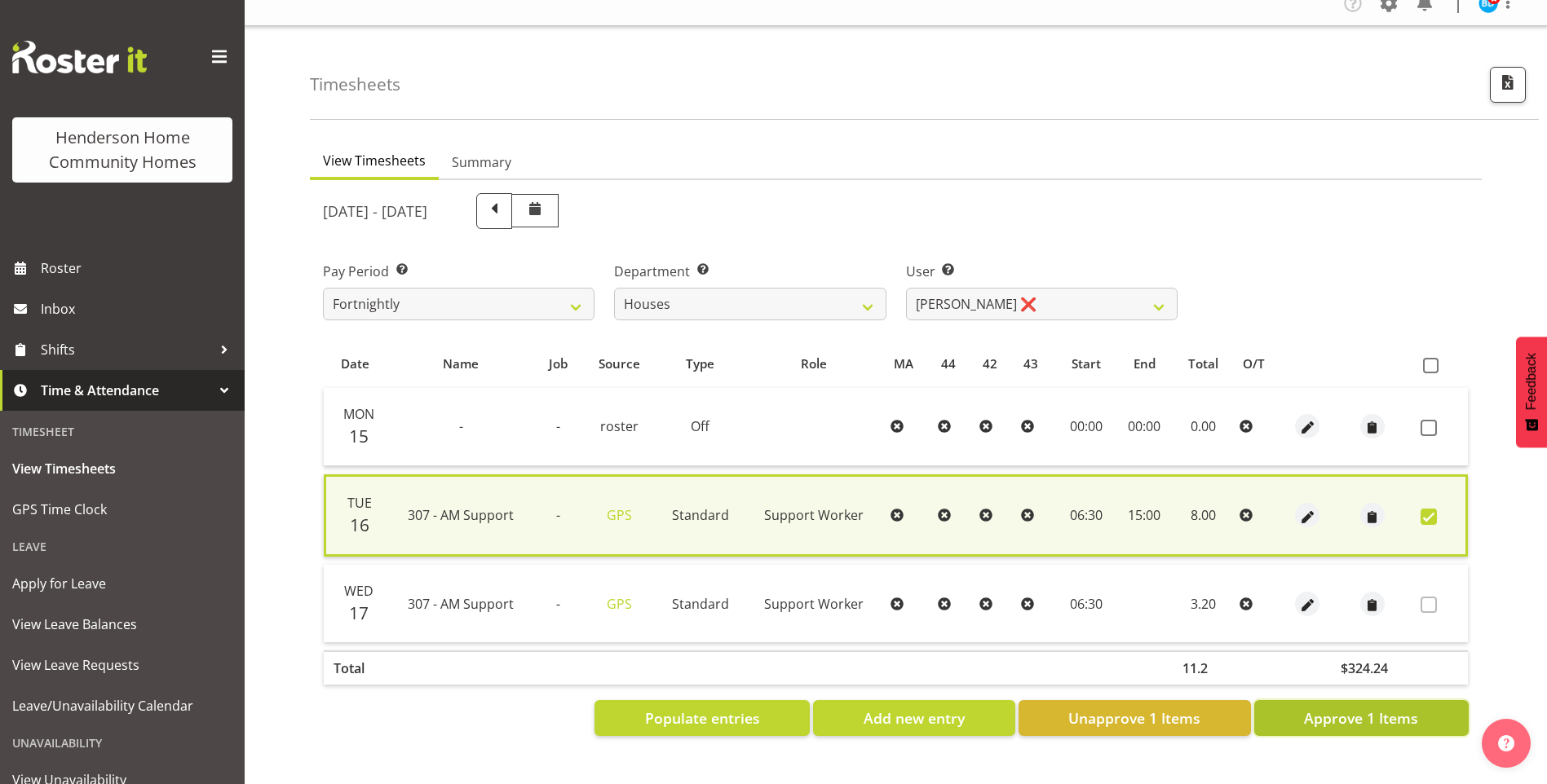
click at [1402, 708] on span "Approve 1 Items" at bounding box center [1361, 718] width 115 height 22
checkbox input "false"
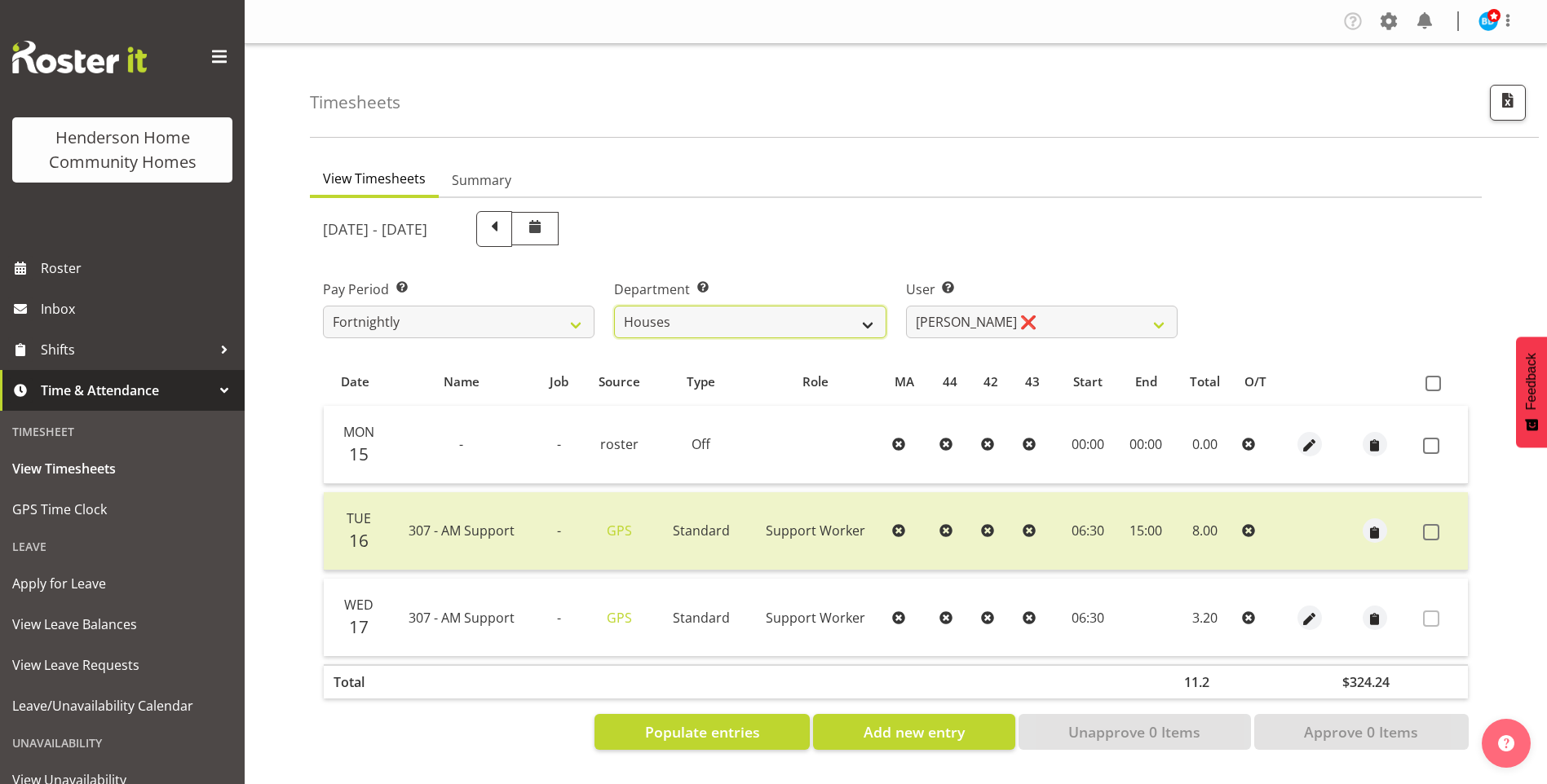
click at [761, 318] on select "Admin Homeside Houses Wingside" at bounding box center [750, 322] width 271 height 33
click at [614, 306] on select "Admin Homeside Houses Wingside" at bounding box center [750, 322] width 271 height 33
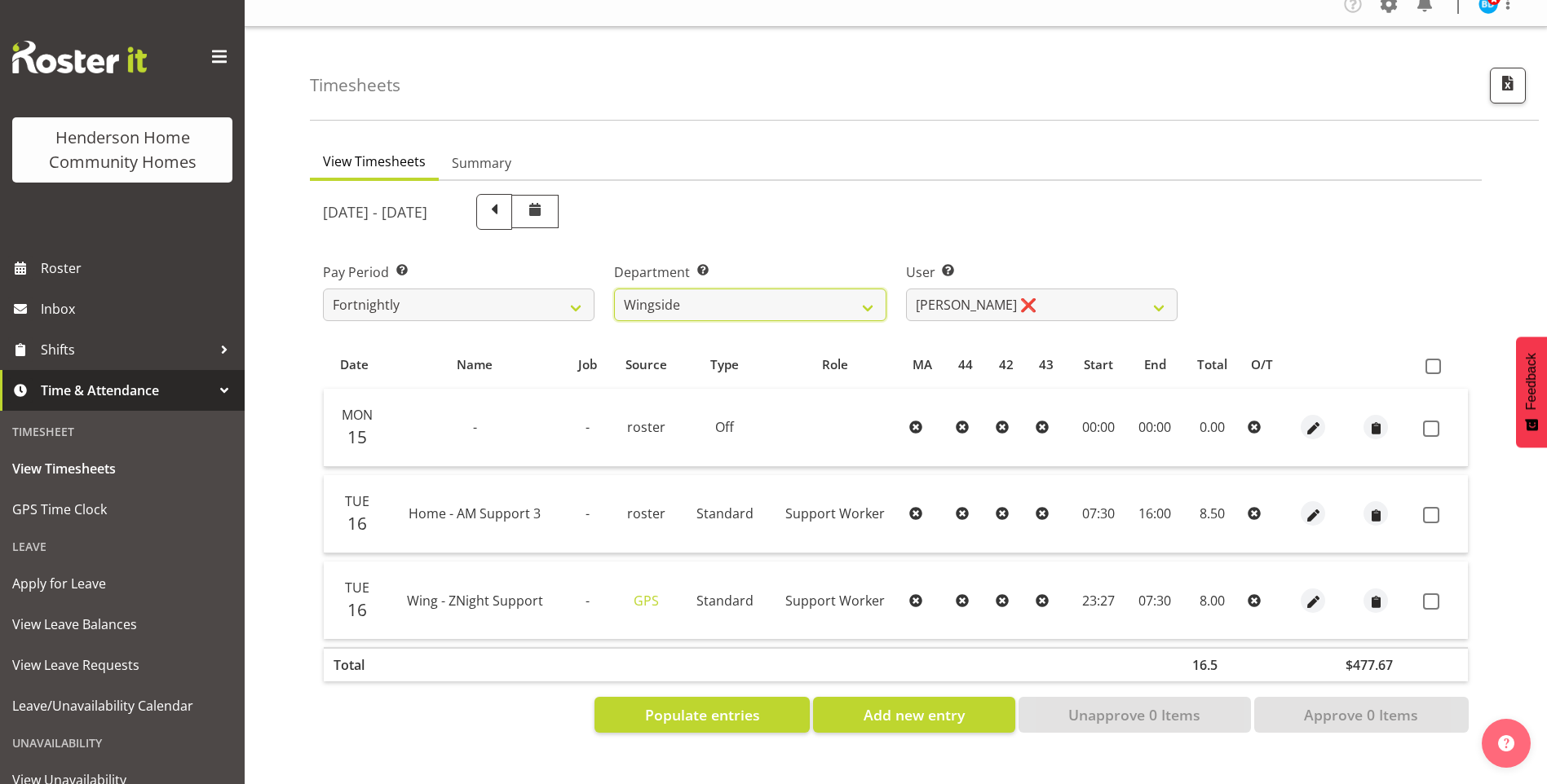
scroll to position [30, 0]
click at [1307, 505] on span "button" at bounding box center [1313, 515] width 19 height 19
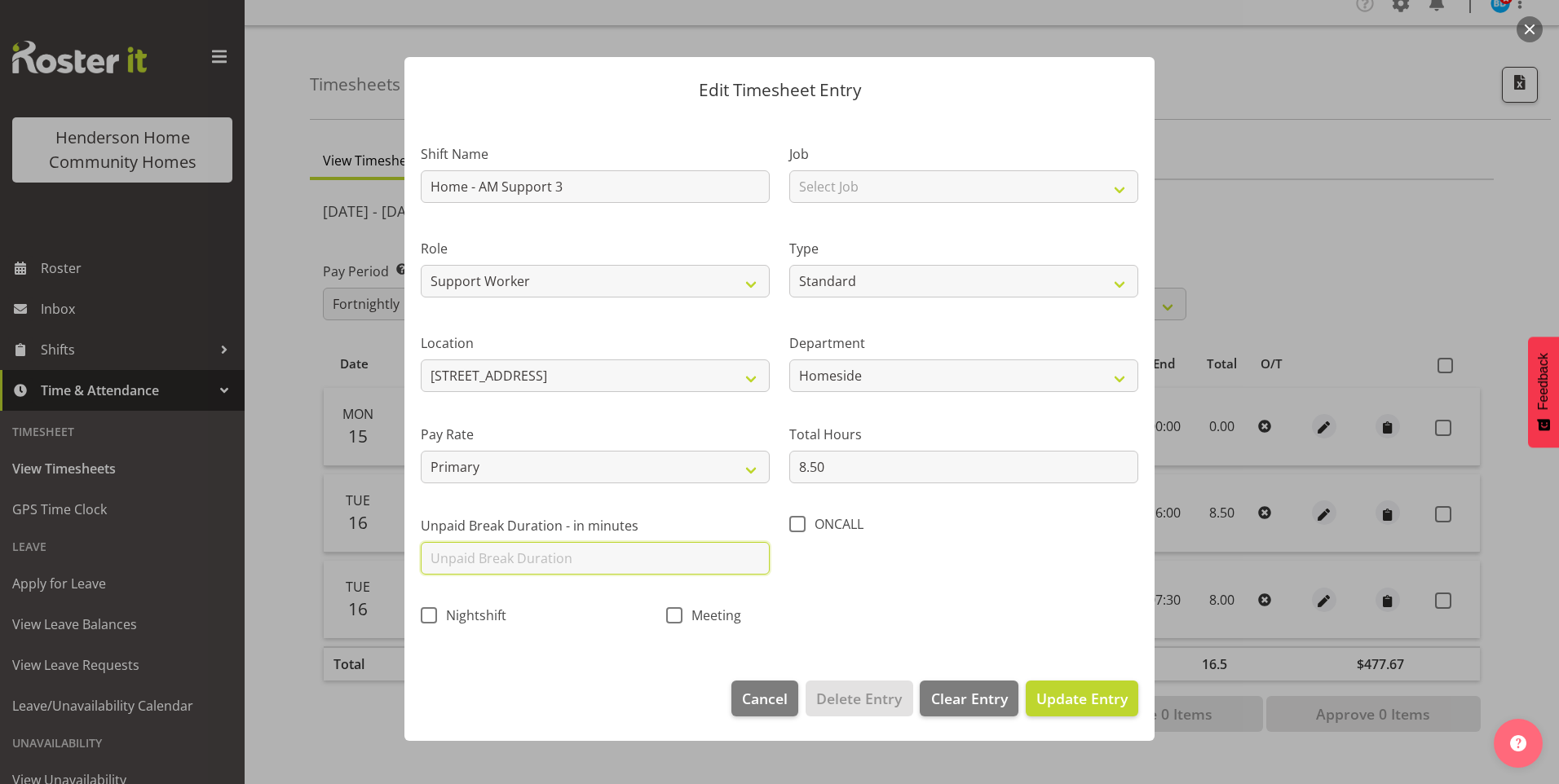
click at [556, 546] on input "text" at bounding box center [595, 558] width 349 height 33
drag, startPoint x: 1078, startPoint y: 707, endPoint x: 1173, endPoint y: 684, distance: 97.7
click at [1080, 703] on span "Update Entry" at bounding box center [1082, 699] width 91 height 20
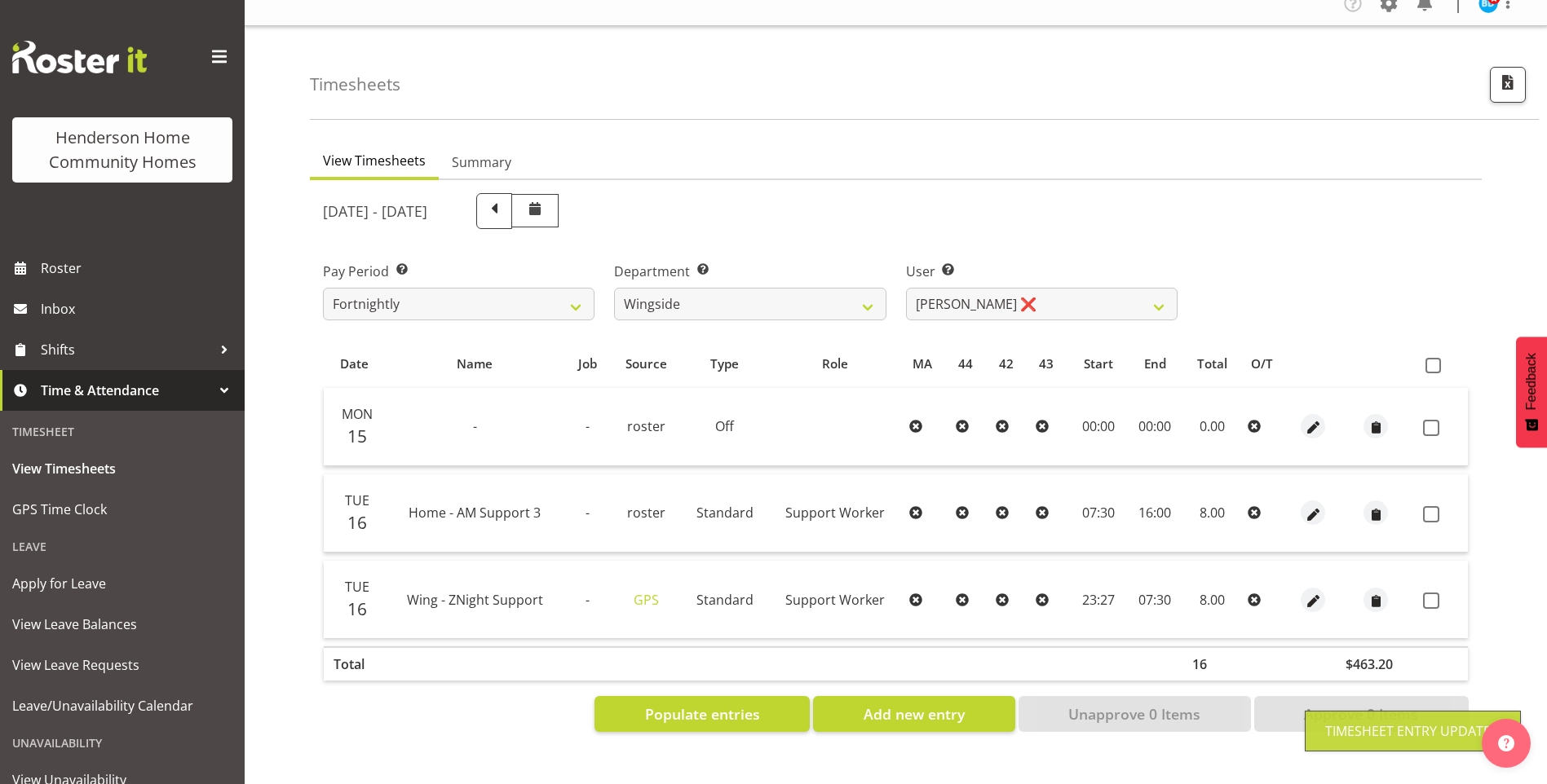
click at [1431, 506] on span at bounding box center [1431, 514] width 16 height 16
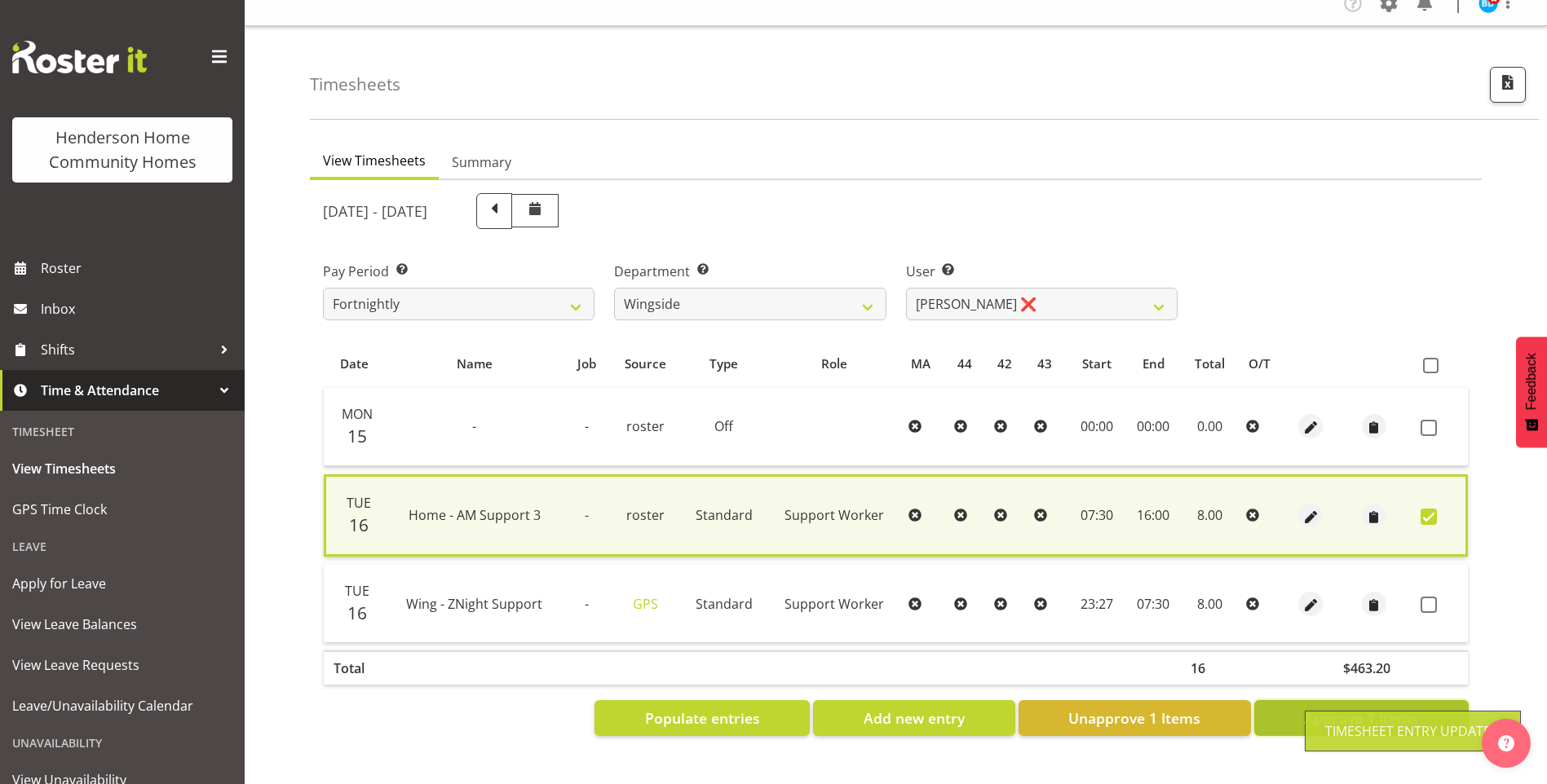
click at [1353, 708] on span "Approve 1 Items" at bounding box center [1361, 718] width 115 height 22
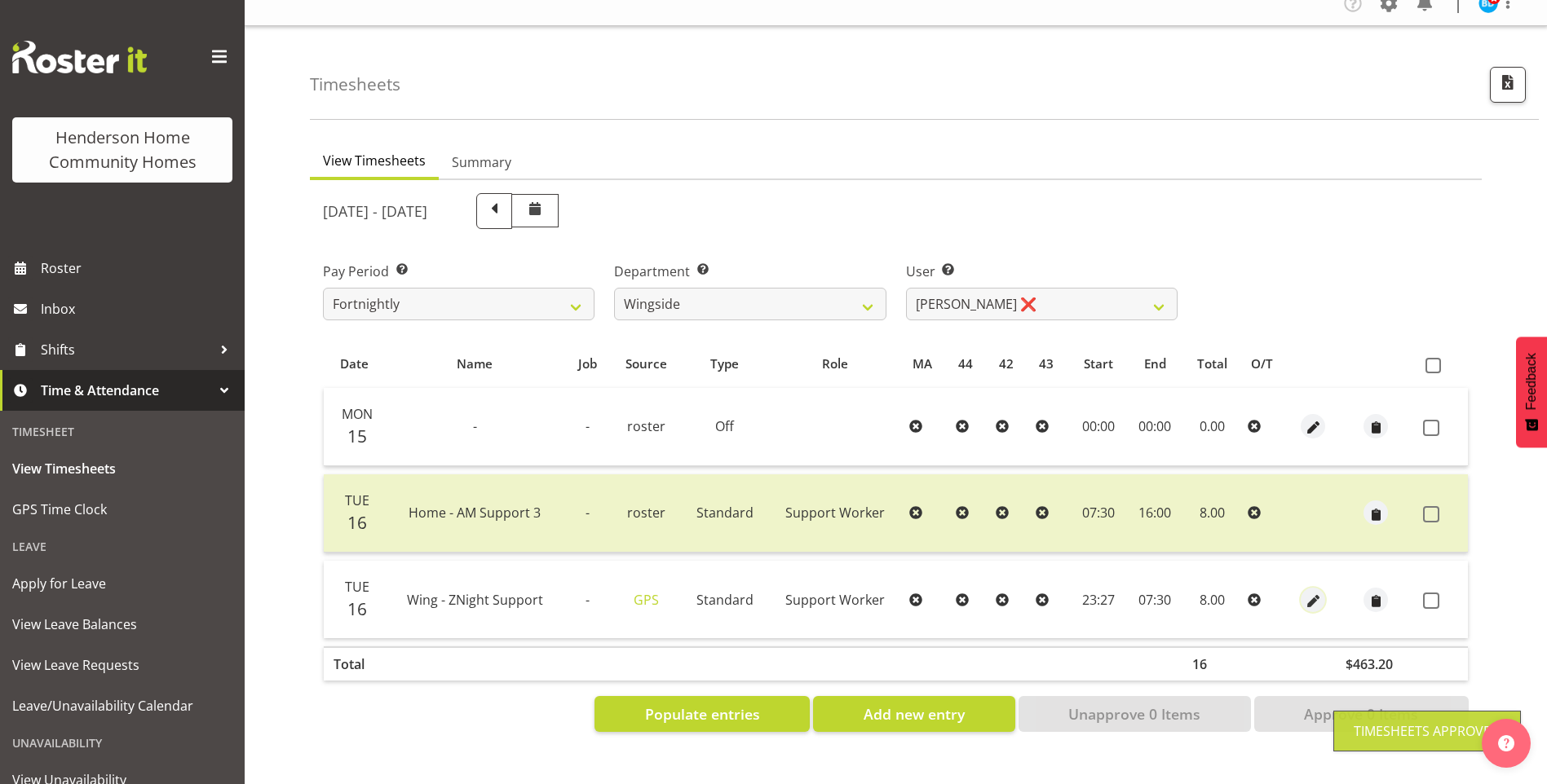
click at [1307, 592] on span "button" at bounding box center [1313, 601] width 19 height 19
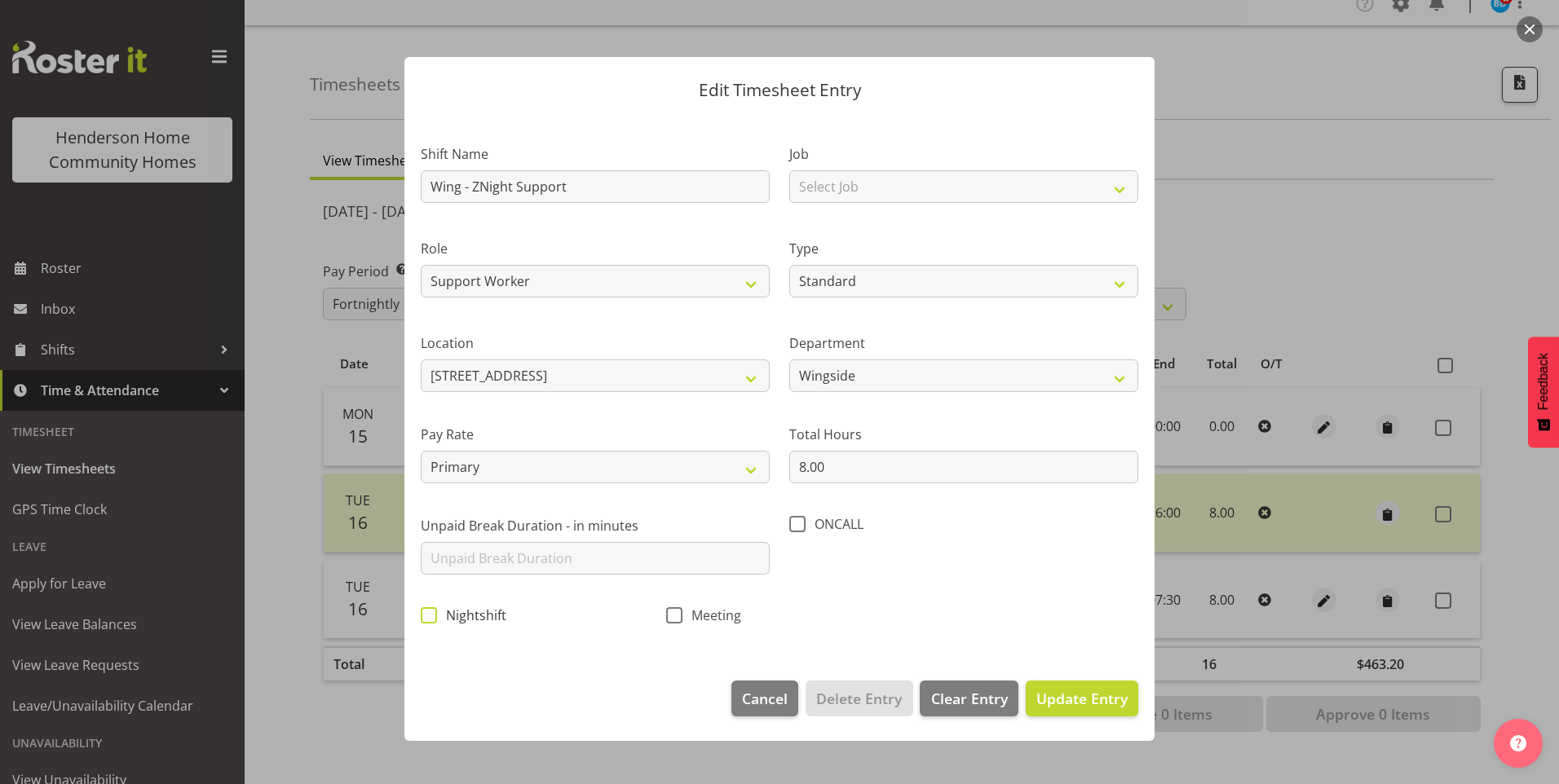
click at [428, 622] on span at bounding box center [428, 615] width 16 height 16
click at [428, 621] on input "Nightshift" at bounding box center [425, 614] width 10 height 10
drag, startPoint x: 1081, startPoint y: 696, endPoint x: 1430, endPoint y: 636, distance: 354.1
click at [1086, 693] on span "Update Entry" at bounding box center [1082, 699] width 91 height 20
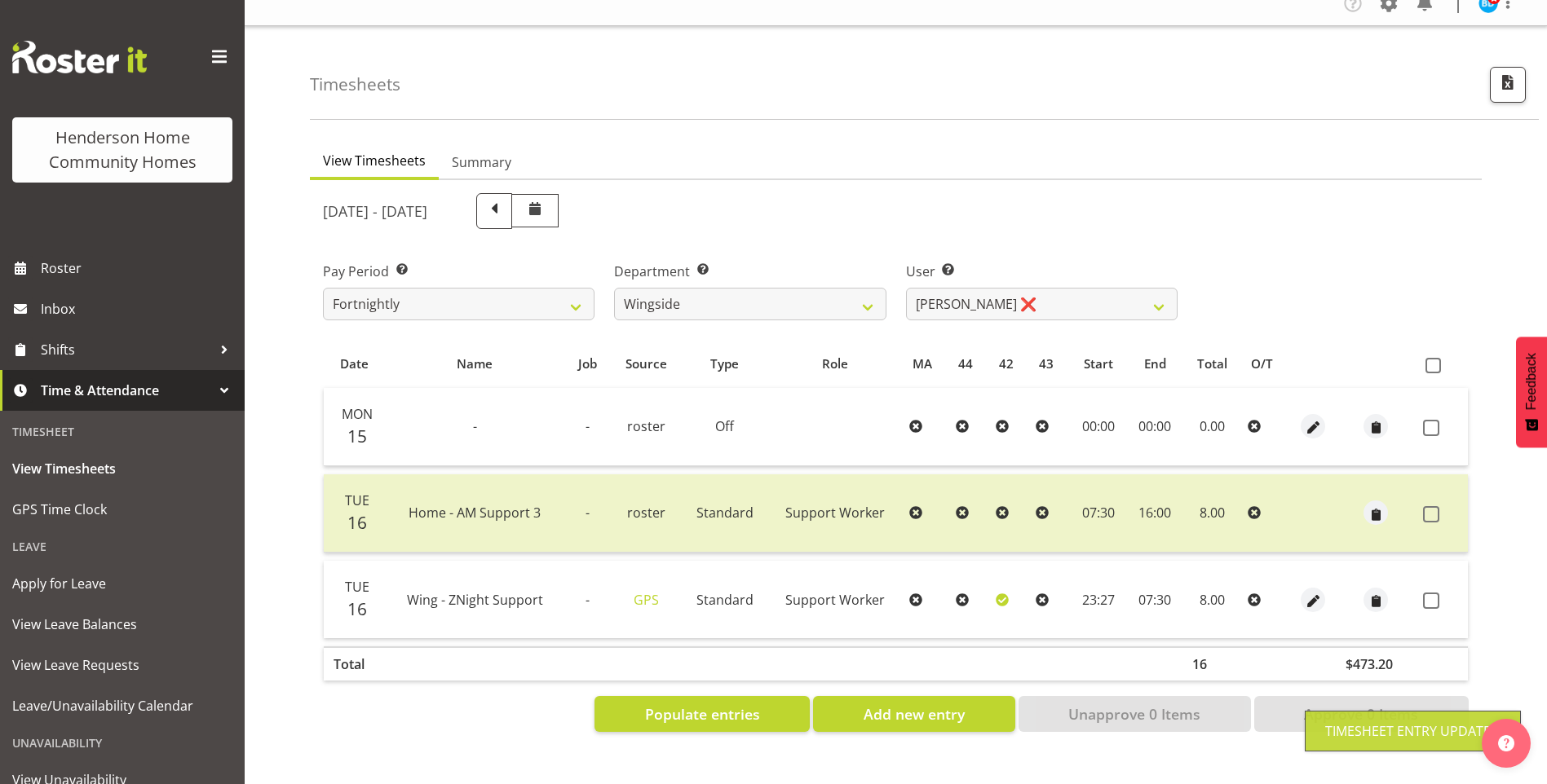
click at [1433, 592] on span at bounding box center [1431, 600] width 16 height 16
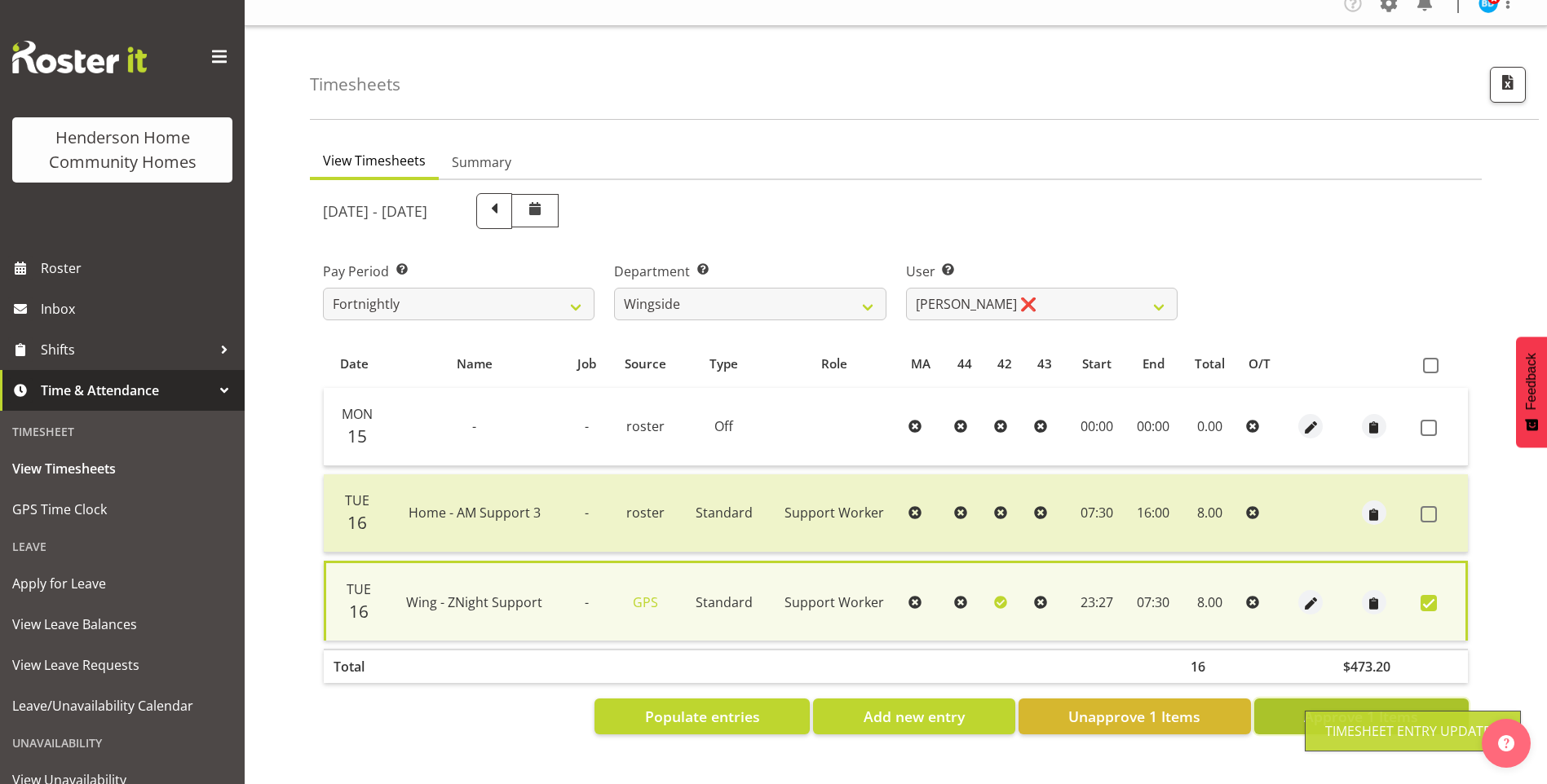
click at [1371, 706] on span "Approve 1 Items" at bounding box center [1361, 716] width 115 height 22
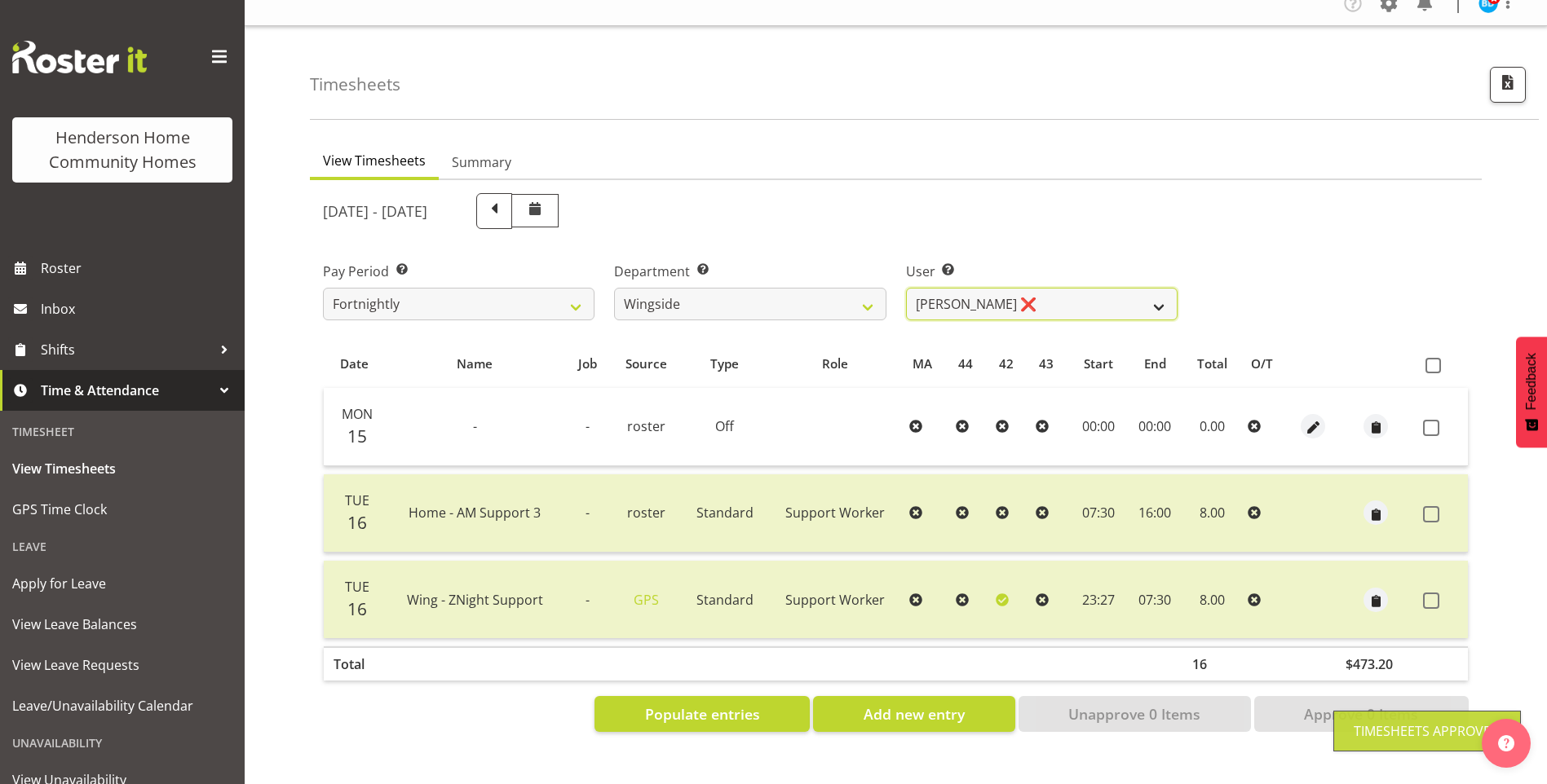
click at [986, 294] on select "Arshdeep Singh ❌ Daljeet Prasad ✔ Daniel Marticio ✔ Janeth Sison ✔" at bounding box center [1042, 303] width 271 height 33
click at [906, 287] on select "Arshdeep Singh ❌ Daljeet Prasad ✔ Daniel Marticio ✔ Janeth Sison ✔" at bounding box center [1042, 303] width 271 height 33
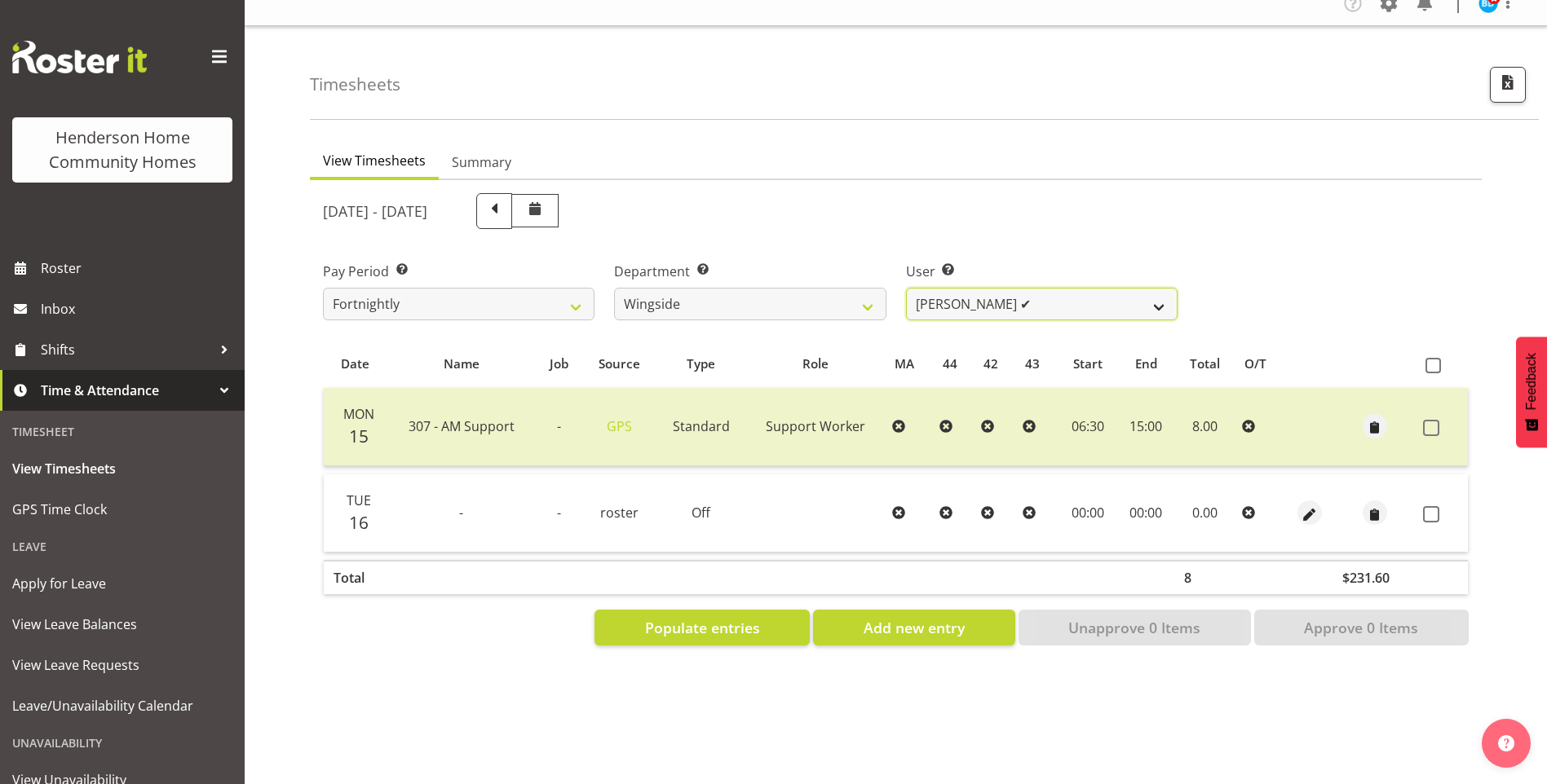
click at [1008, 291] on select "Arshdeep Singh ❌ Daljeet Prasad ✔ Daniel Marticio ✔ Janeth Sison ✔" at bounding box center [1042, 303] width 271 height 33
click at [906, 287] on select "Arshdeep Singh ❌ Daljeet Prasad ✔ Daniel Marticio ✔ Janeth Sison ✔" at bounding box center [1042, 303] width 271 height 33
click at [984, 297] on select "Arshdeep Singh ❌ Daljeet Prasad ✔ Daniel Marticio ✔ Janeth Sison ✔" at bounding box center [1042, 303] width 271 height 33
click at [906, 287] on select "Arshdeep Singh ❌ Daljeet Prasad ✔ Daniel Marticio ✔ Janeth Sison ✔" at bounding box center [1042, 303] width 271 height 33
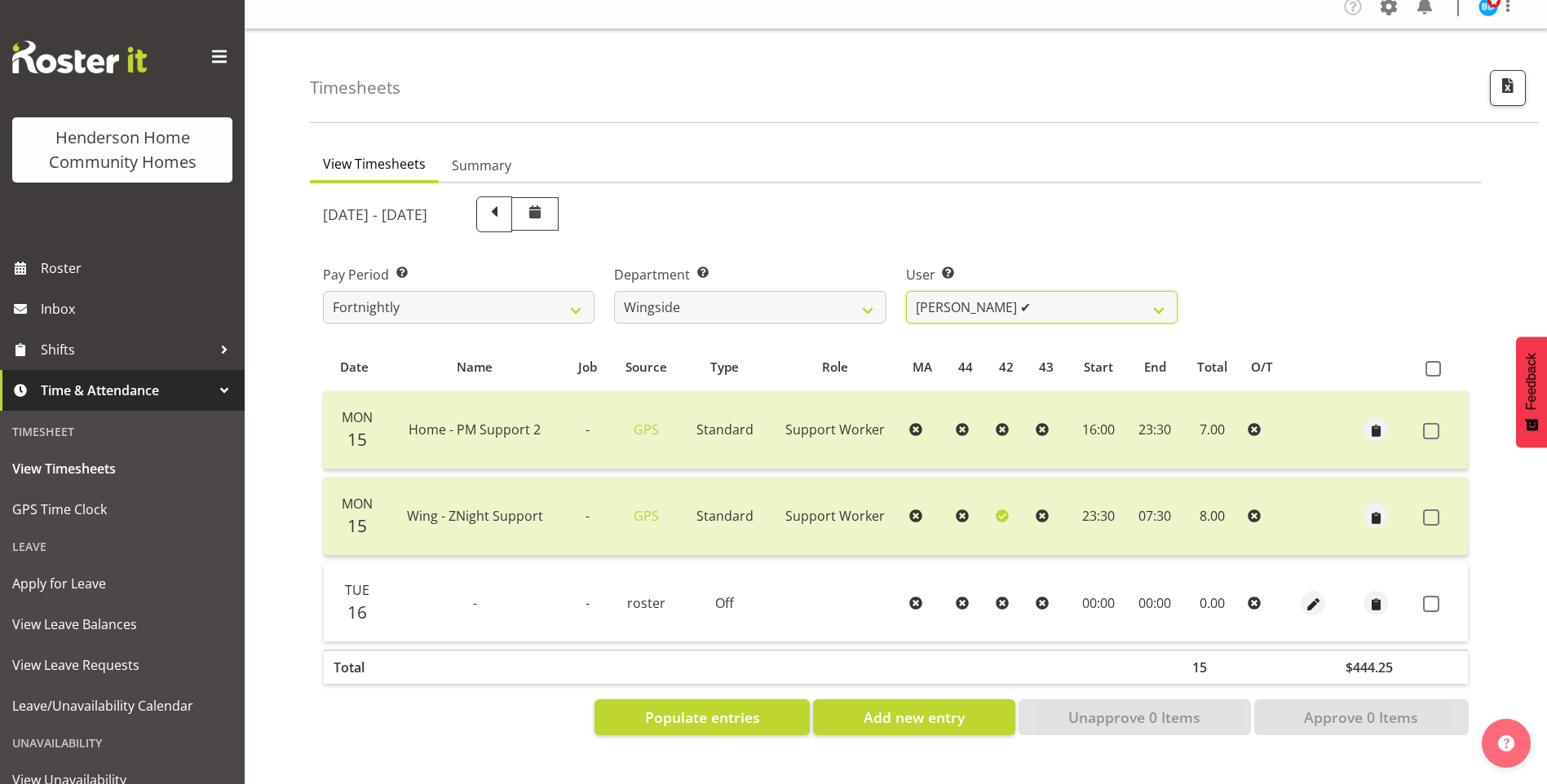
scroll to position [0, 0]
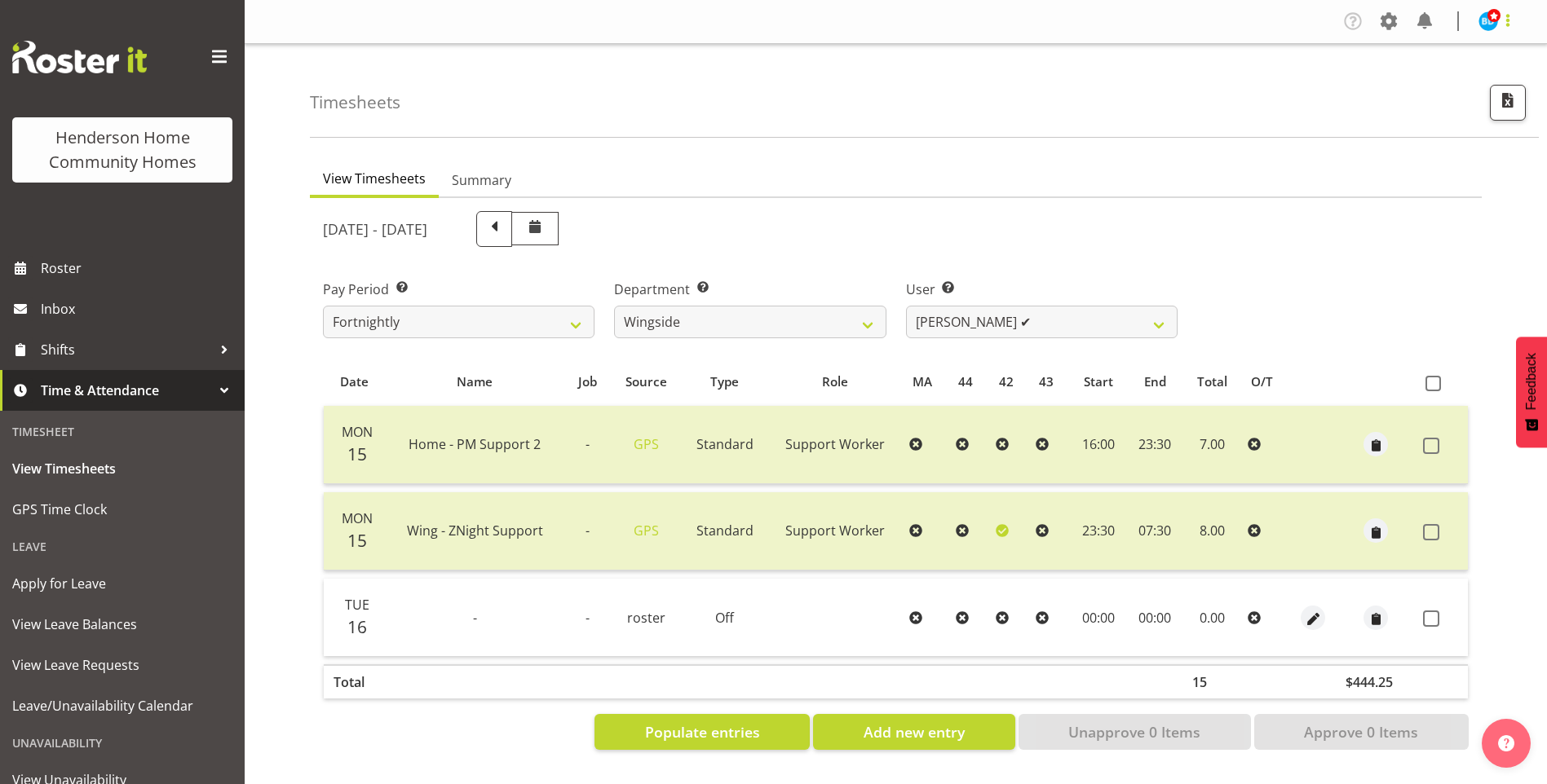
click at [1501, 23] on span at bounding box center [1508, 20] width 20 height 20
click at [1458, 79] on link "Log Out" at bounding box center [1439, 85] width 157 height 29
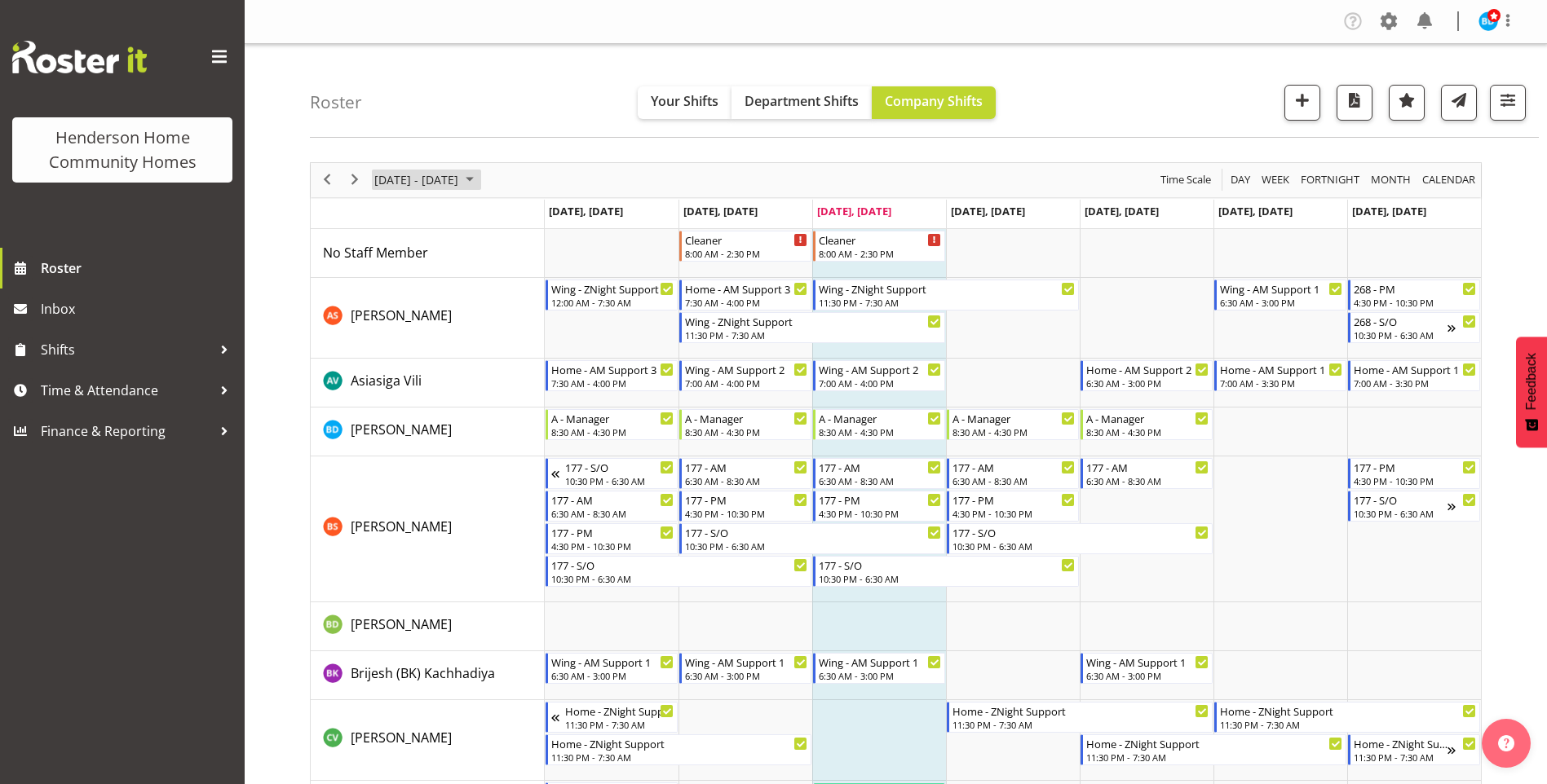
click at [480, 180] on span "September 2025" at bounding box center [470, 180] width 20 height 21
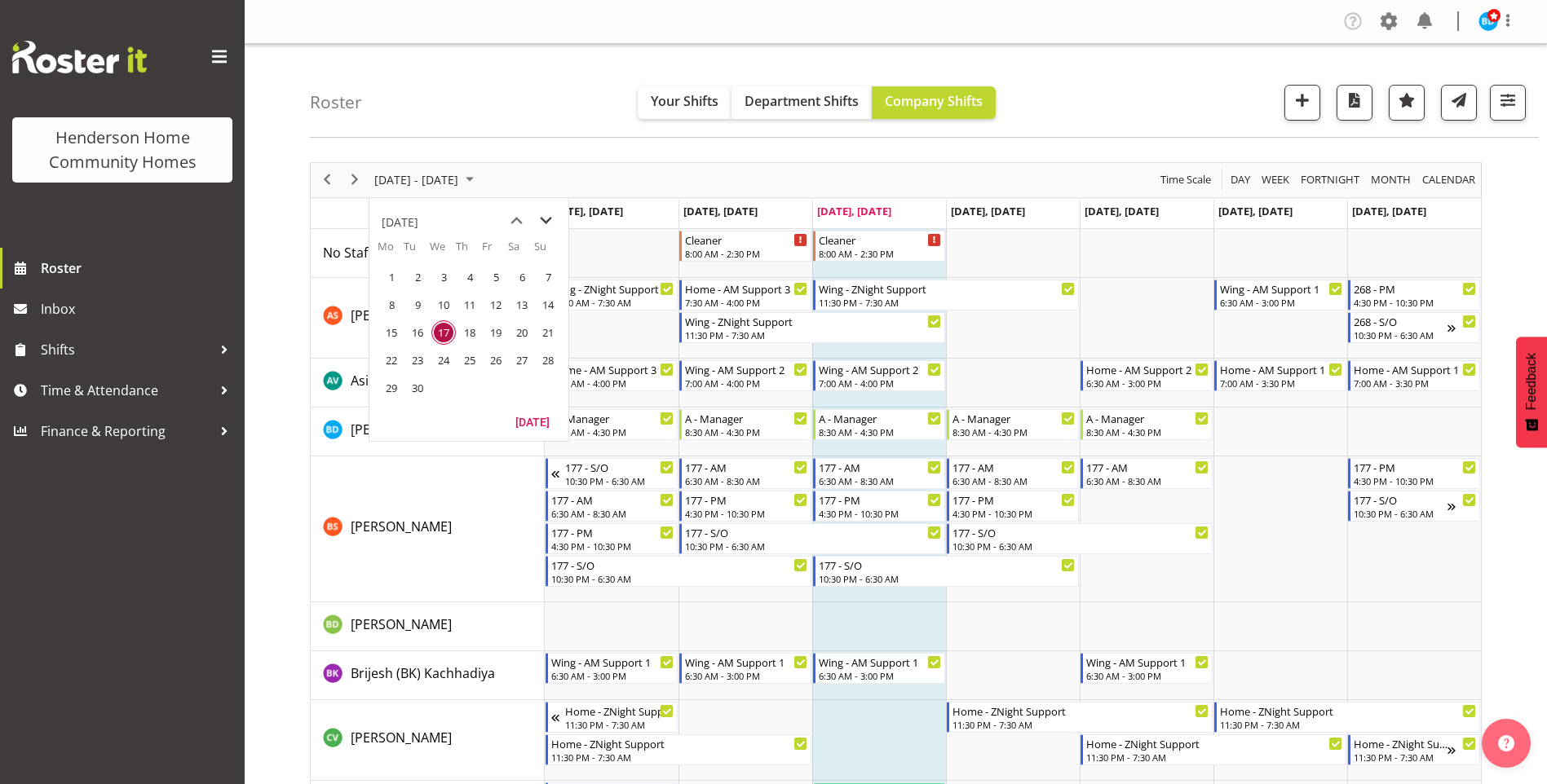
click at [551, 223] on span "next month" at bounding box center [546, 221] width 28 height 29
click at [386, 331] on span "13" at bounding box center [392, 332] width 24 height 24
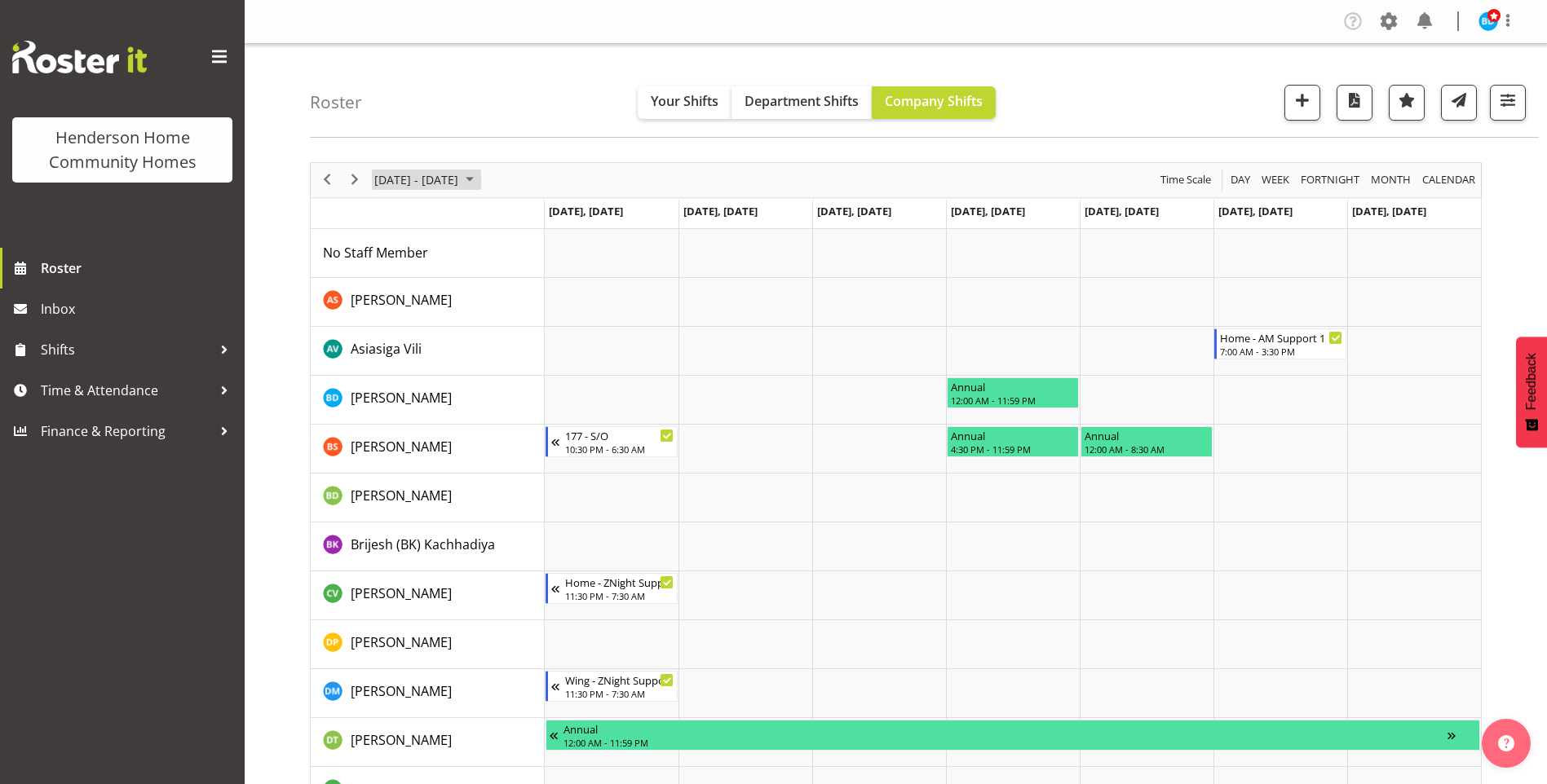
click at [480, 174] on span "October 2025" at bounding box center [470, 180] width 20 height 21
click at [542, 217] on span "next month" at bounding box center [546, 221] width 28 height 29
click at [394, 333] on span "10" at bounding box center [392, 332] width 24 height 24
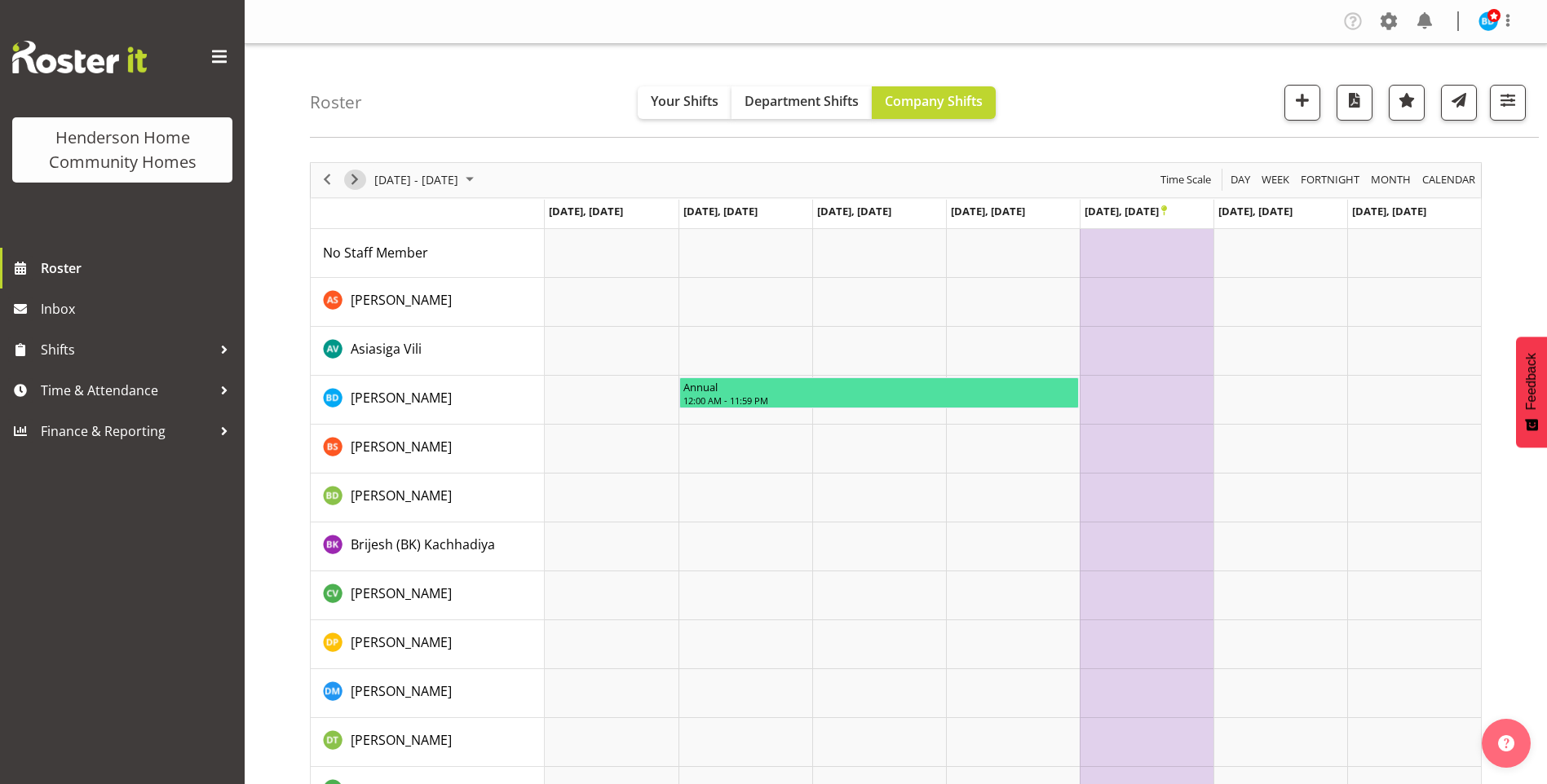
click at [351, 181] on span "Next" at bounding box center [354, 180] width 20 height 21
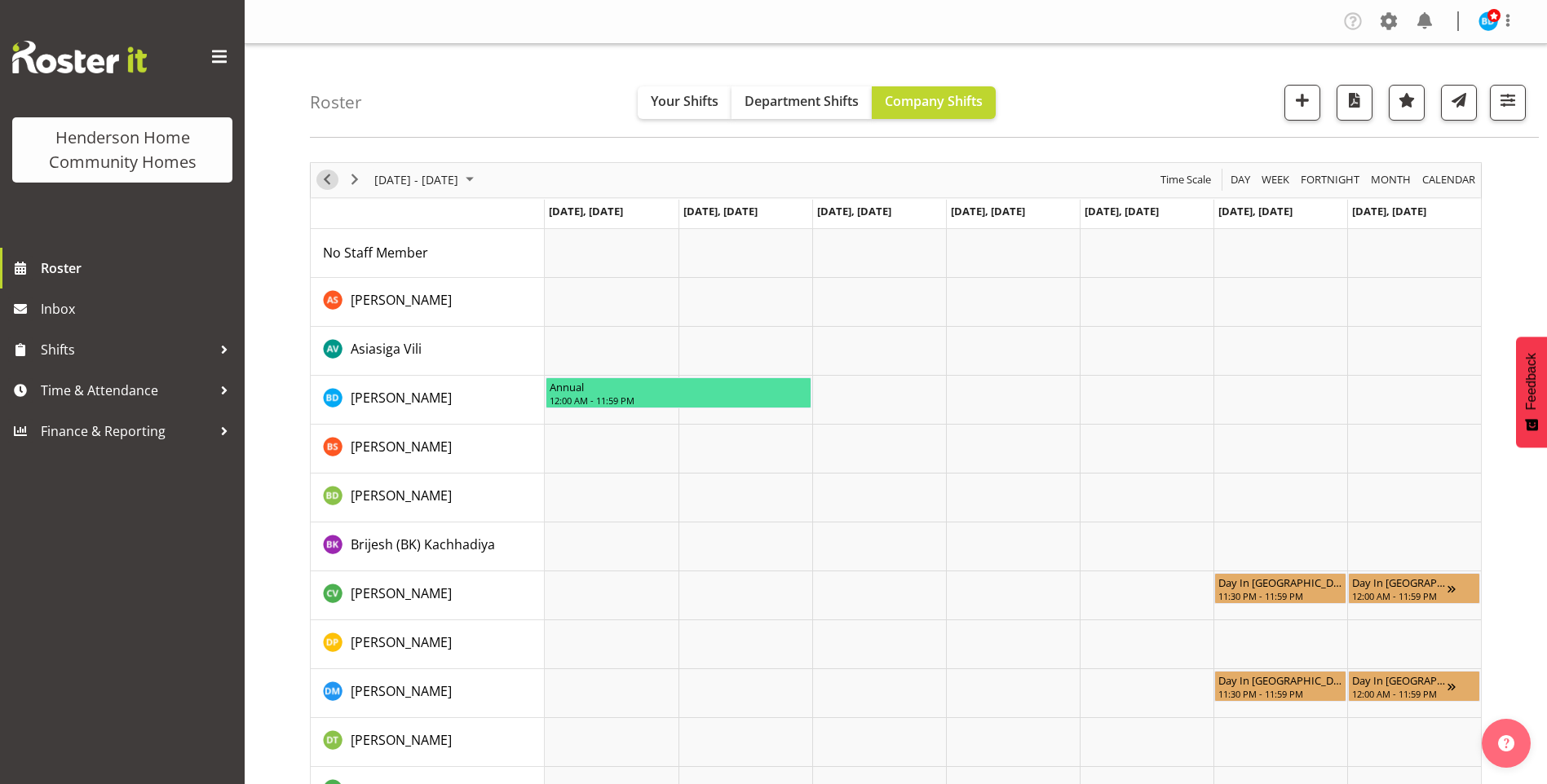
click at [327, 181] on span "Previous" at bounding box center [327, 180] width 20 height 21
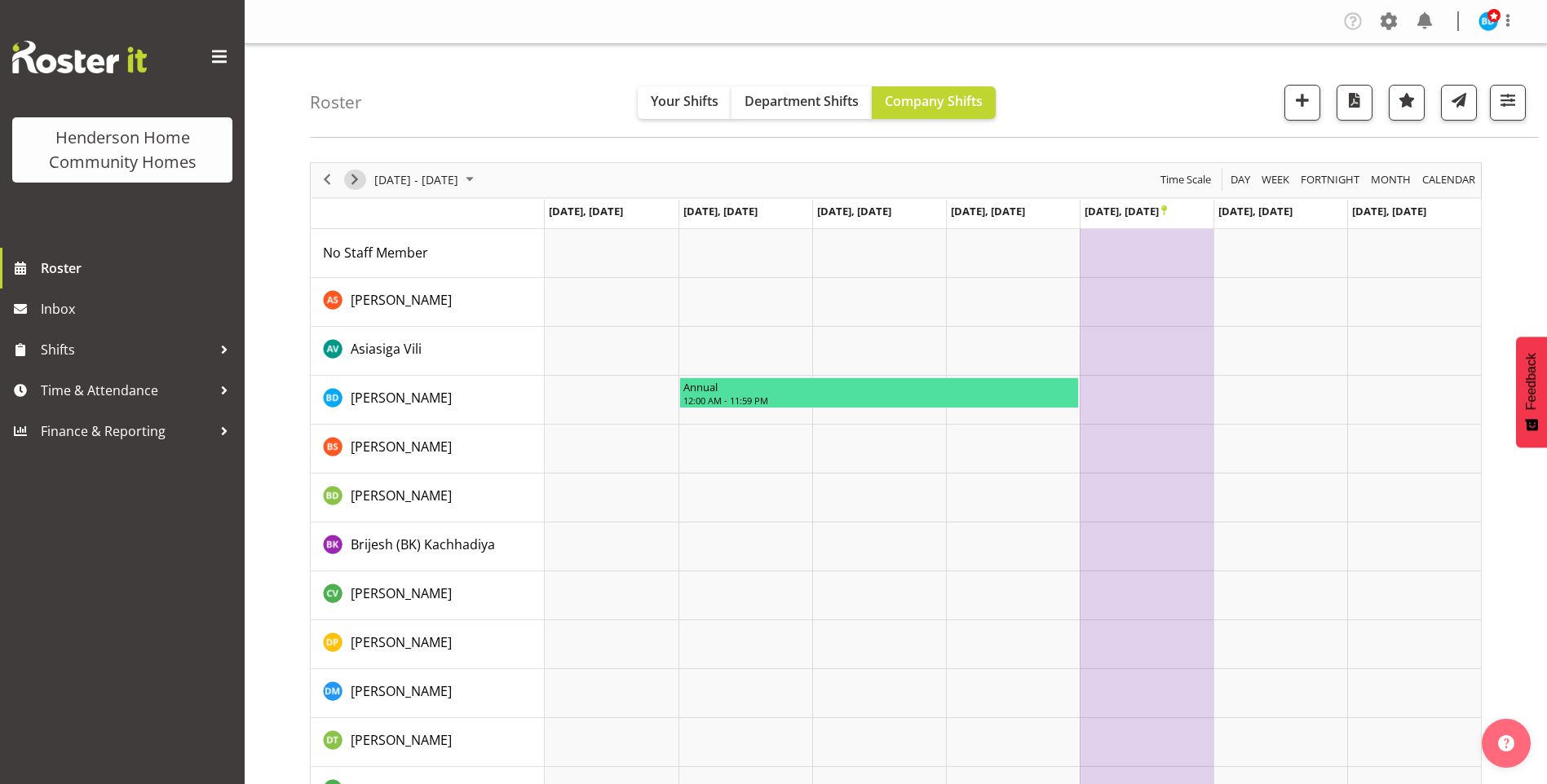
click at [360, 181] on span "Next" at bounding box center [354, 180] width 20 height 21
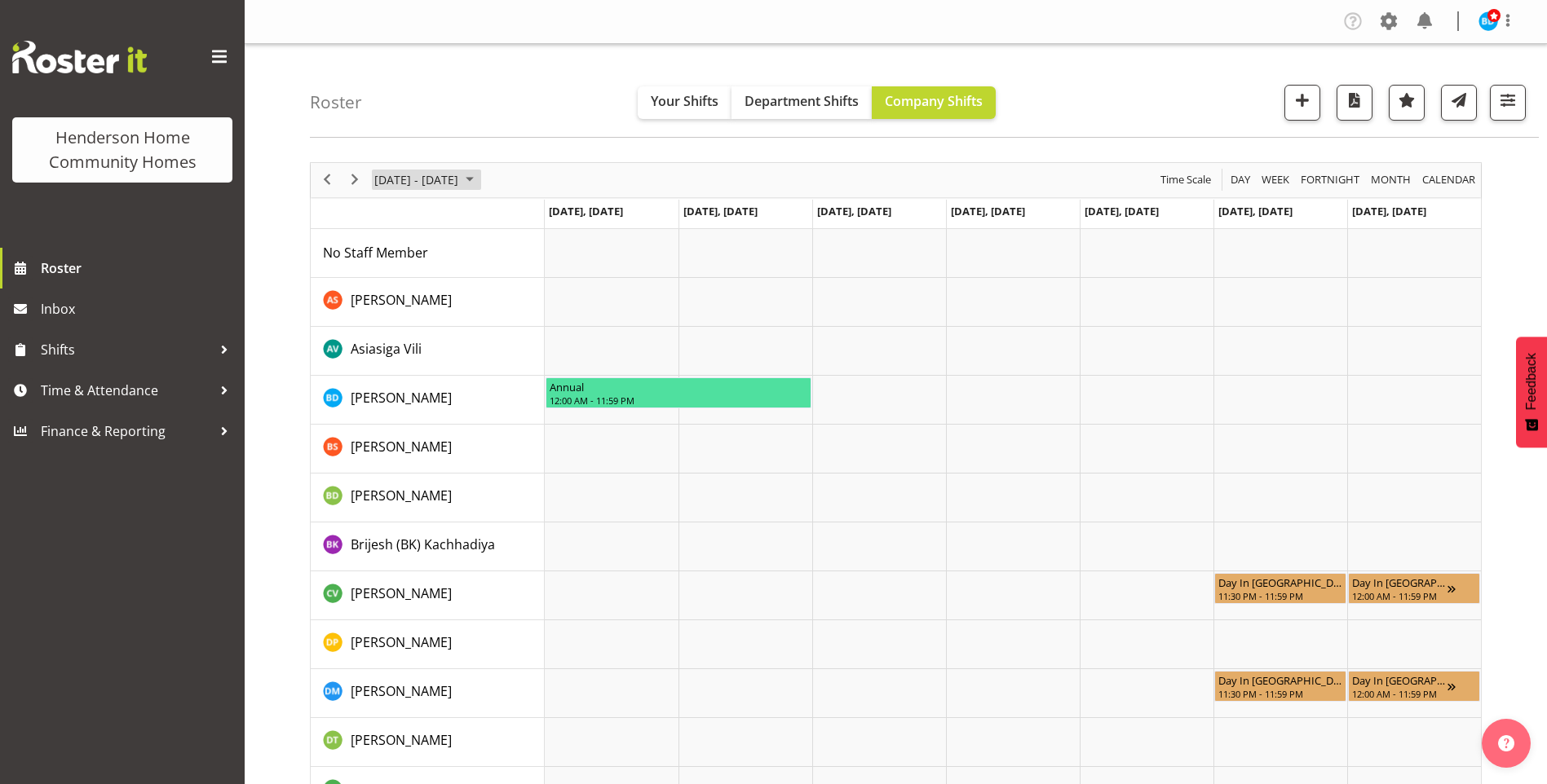
click at [480, 178] on span "November 2025" at bounding box center [470, 180] width 20 height 21
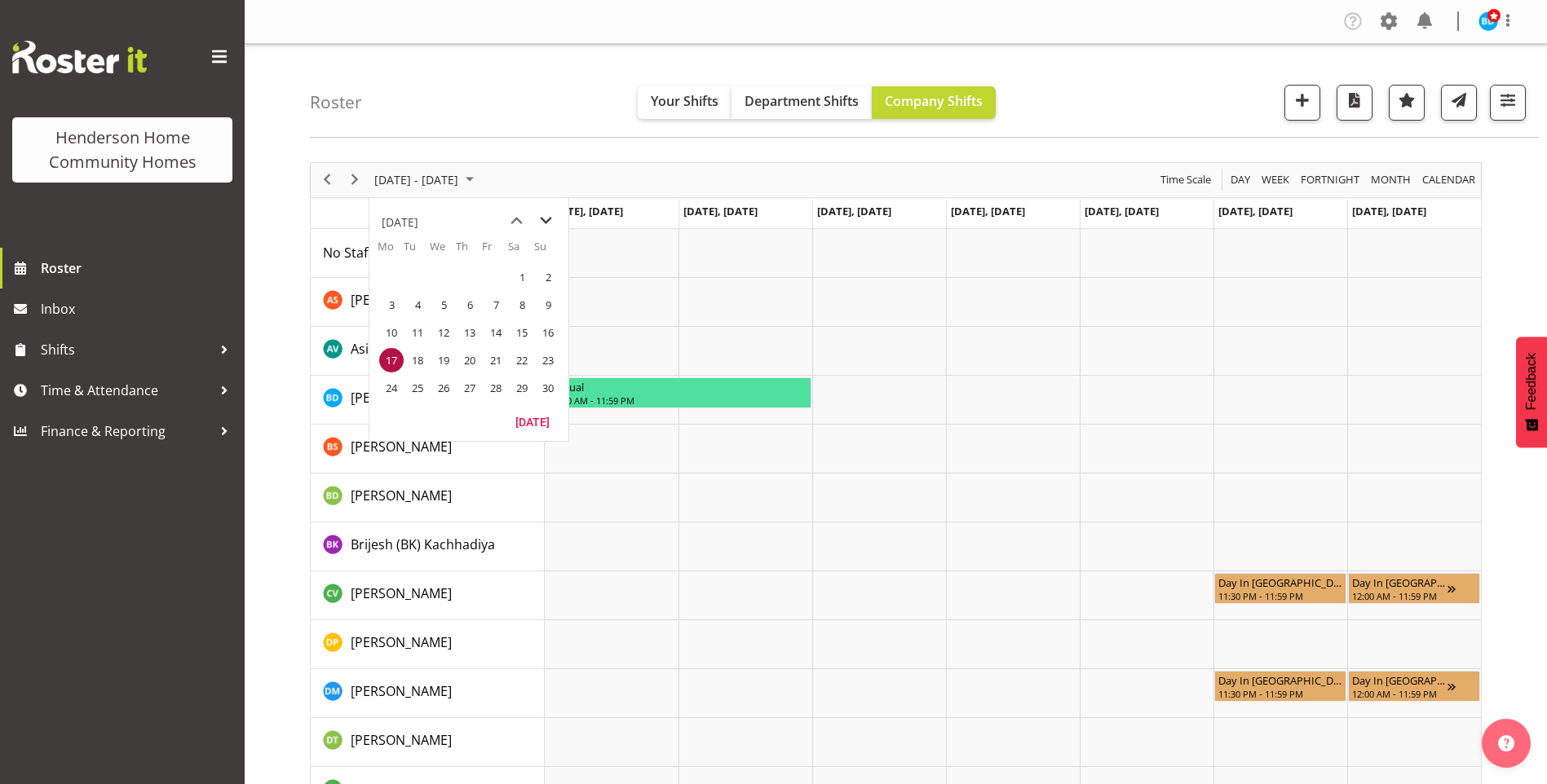
click at [548, 220] on span "next month" at bounding box center [546, 221] width 28 height 29
click at [387, 277] on span "1" at bounding box center [392, 277] width 24 height 24
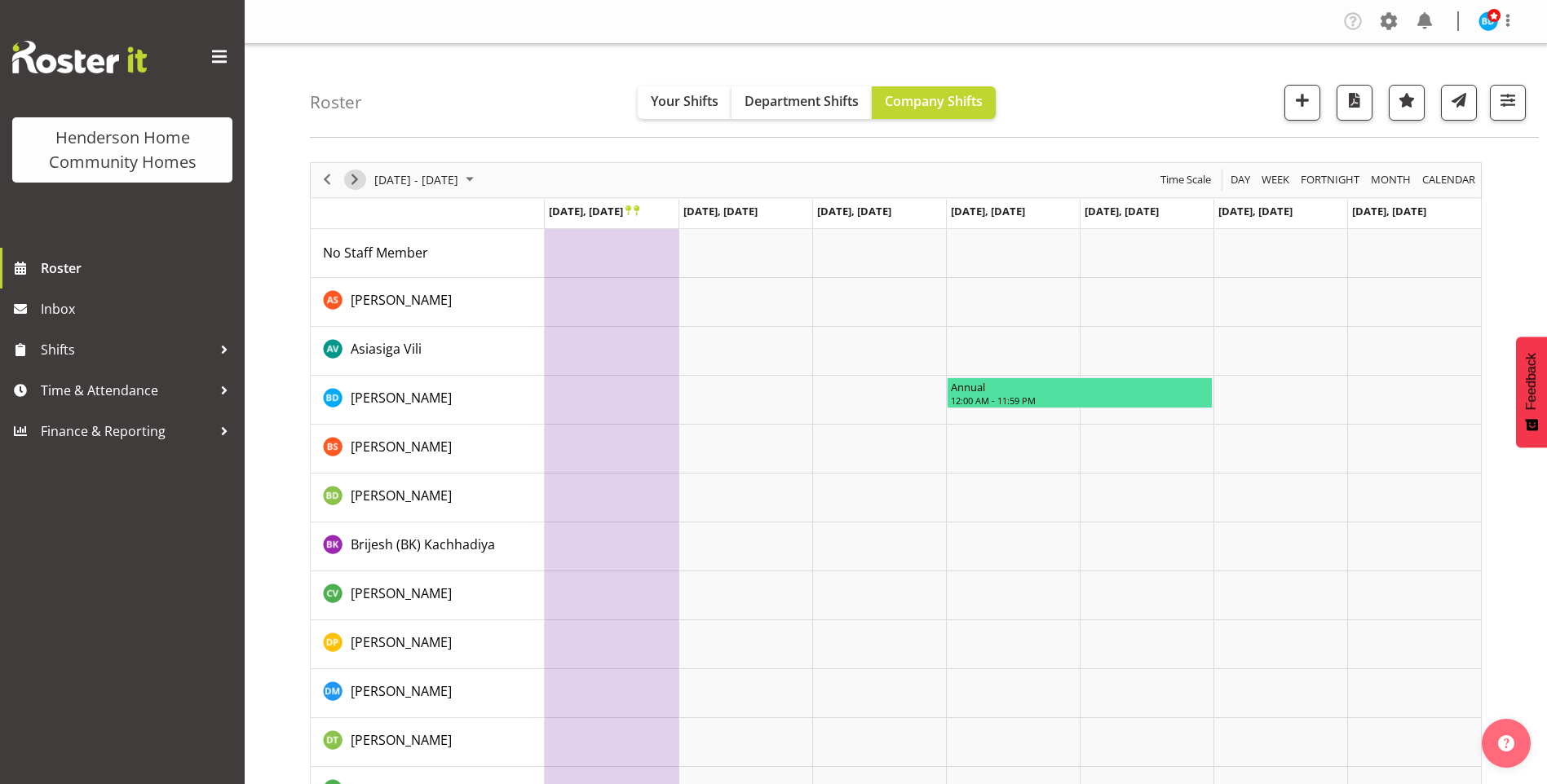
click at [349, 172] on span "Next" at bounding box center [354, 180] width 20 height 21
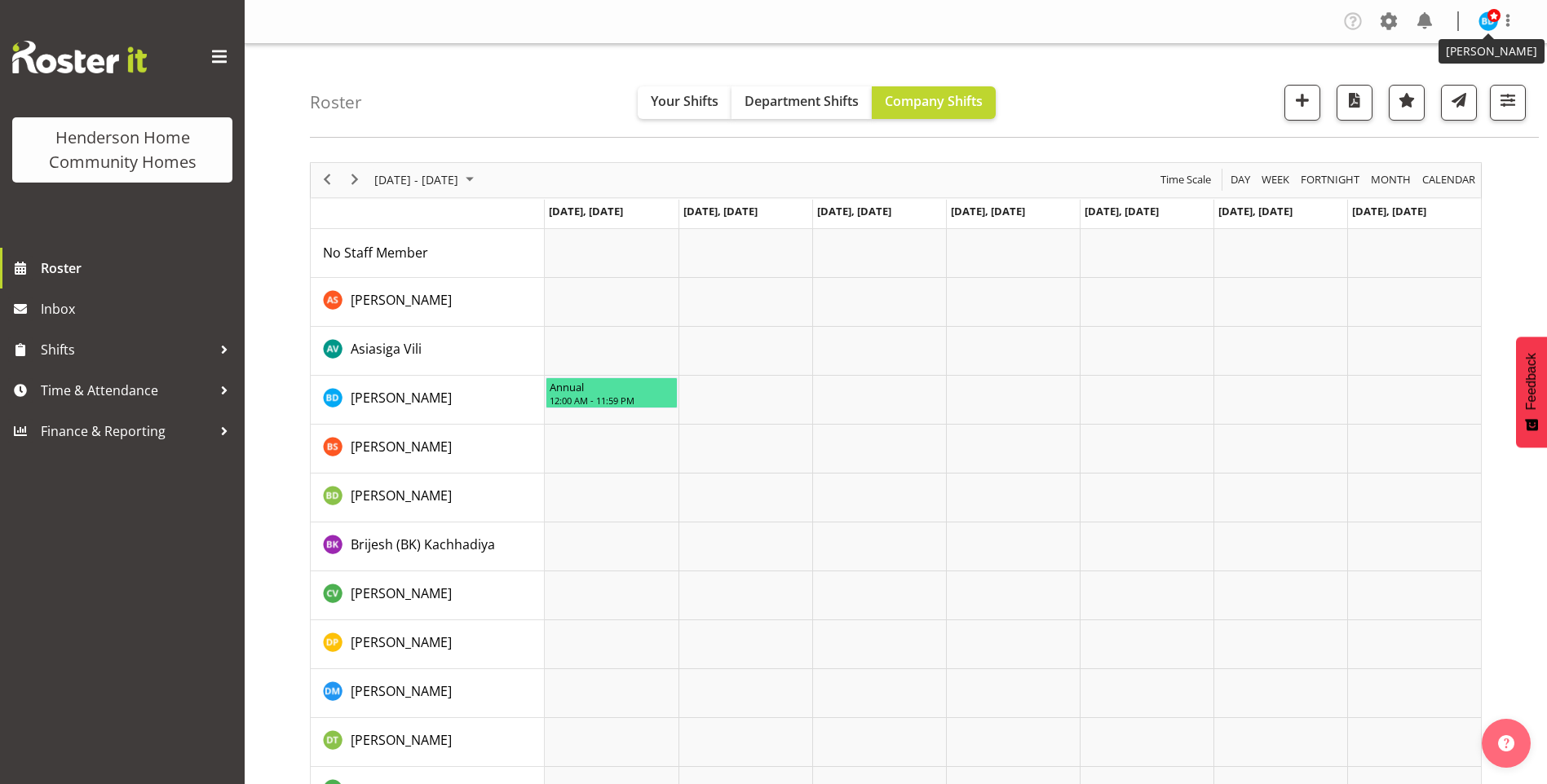
click at [1490, 15] on span at bounding box center [1494, 16] width 13 height 13
click at [1411, 87] on link "Log Out" at bounding box center [1439, 85] width 157 height 29
